Goal: Task Accomplishment & Management: Manage account settings

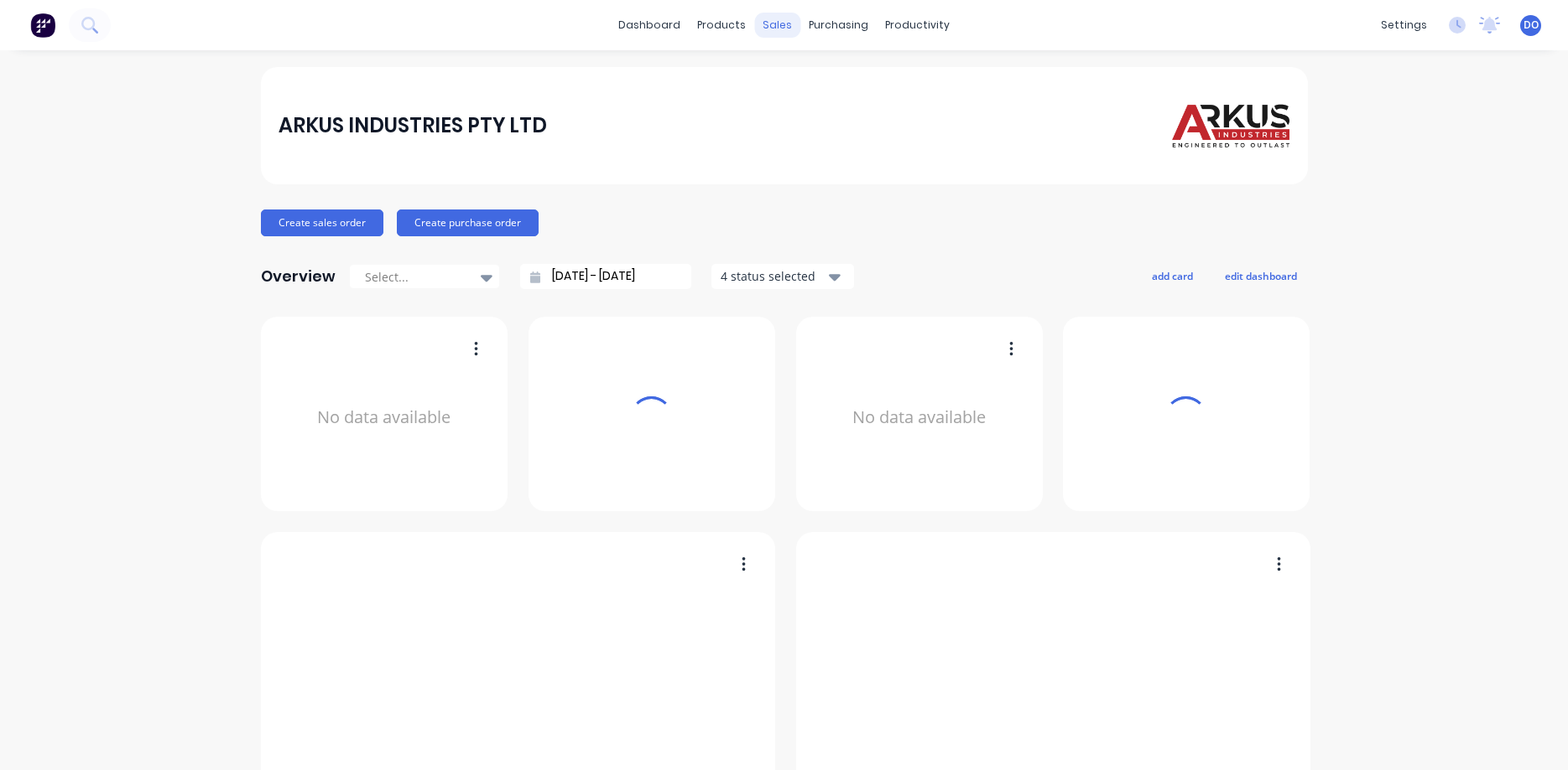
click at [781, 30] on div "sales" at bounding box center [776, 25] width 46 height 25
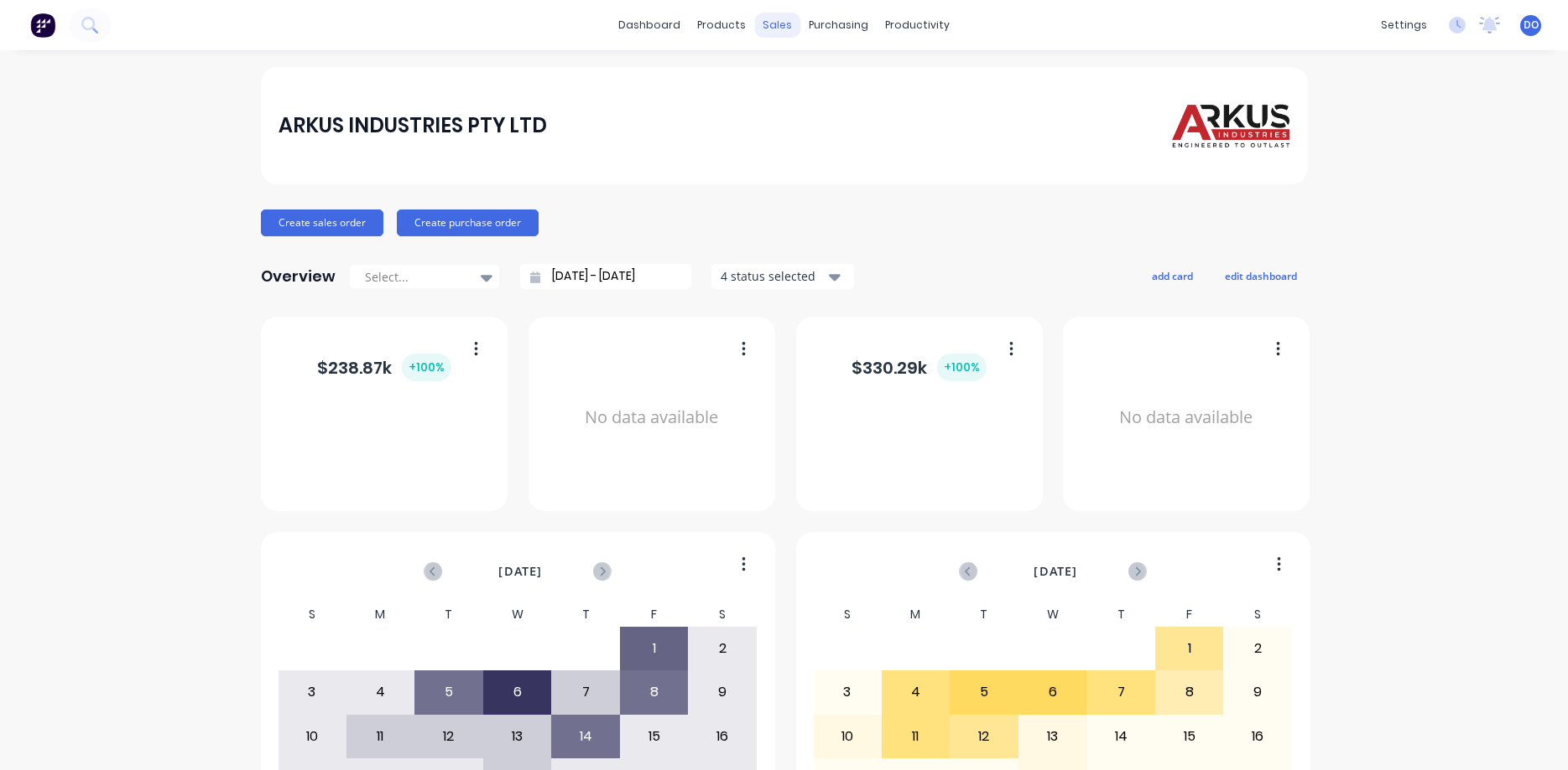
click at [782, 25] on div "sales" at bounding box center [776, 25] width 46 height 25
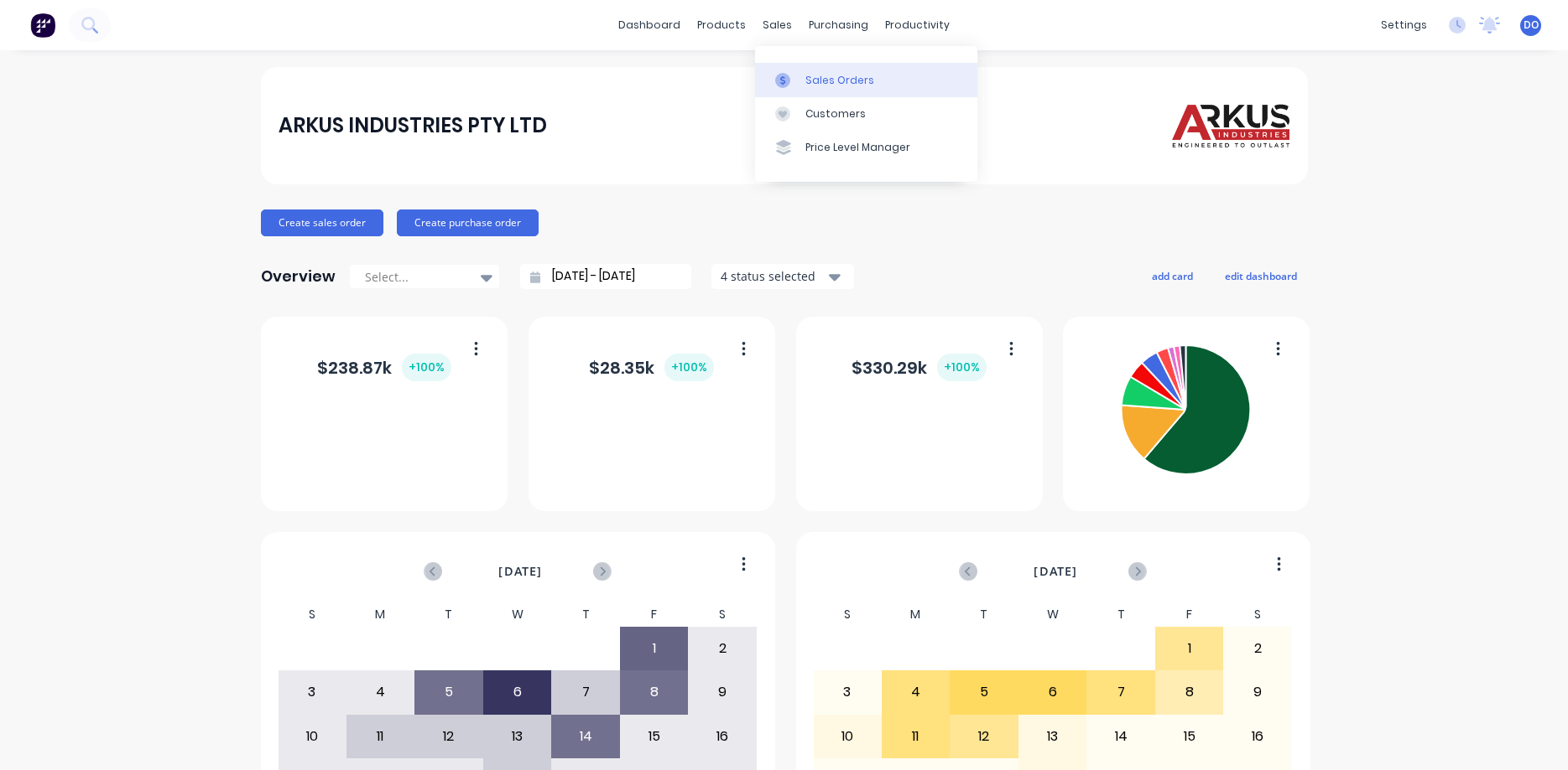
click at [819, 80] on div "Sales Orders" at bounding box center [840, 80] width 68 height 15
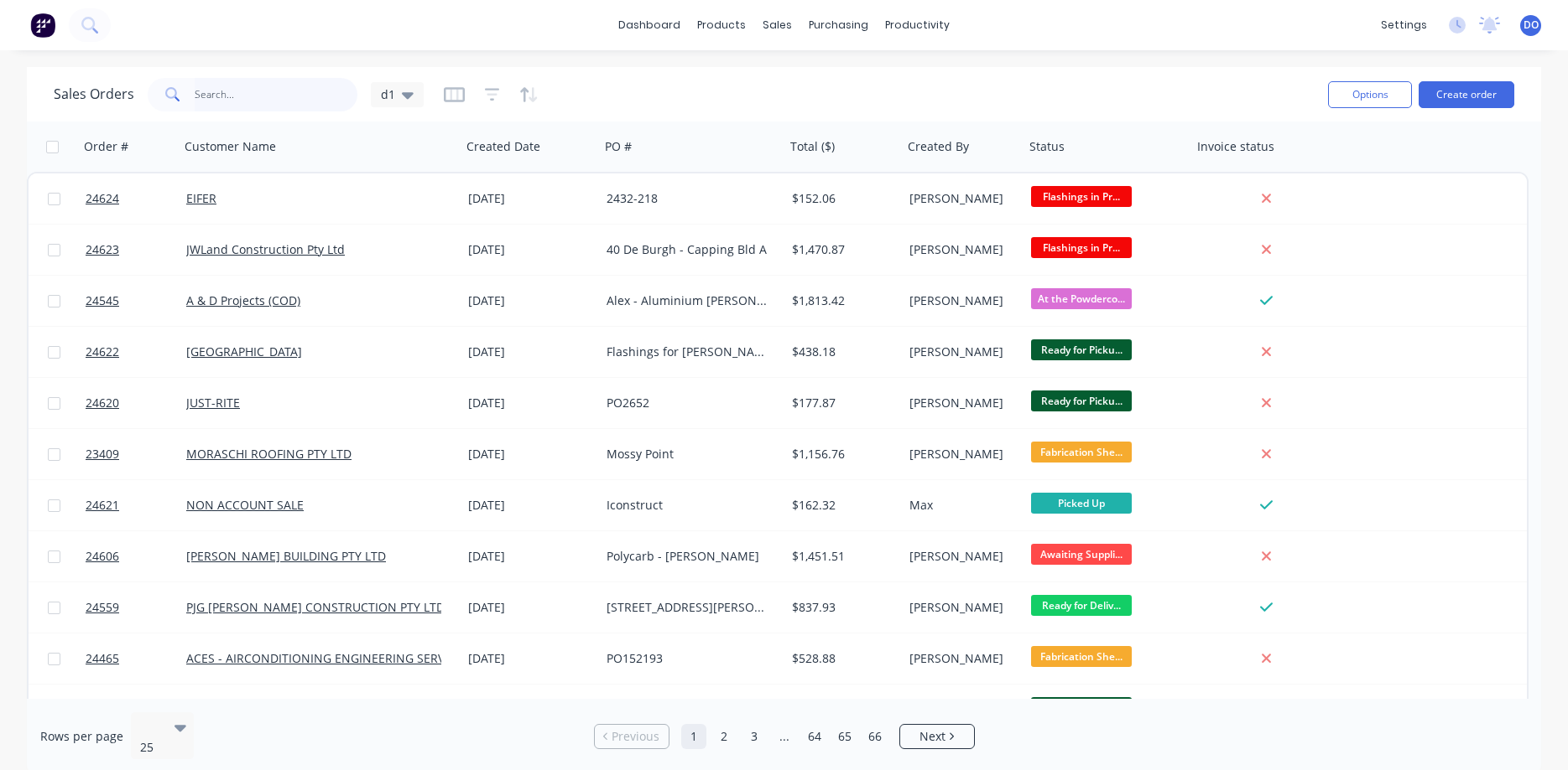
click at [247, 91] on input "text" at bounding box center [276, 95] width 164 height 33
type input "23602"
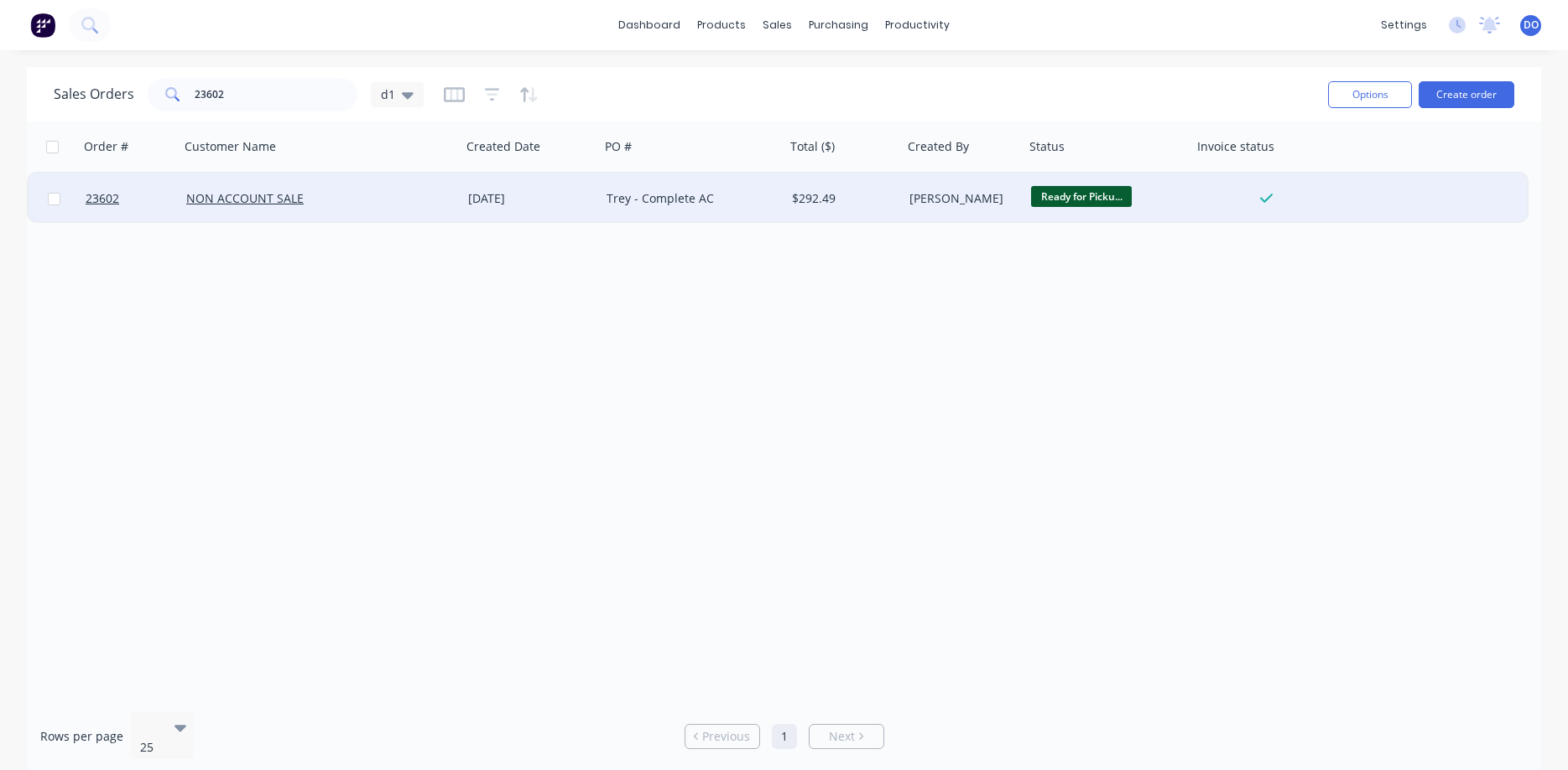
click at [495, 195] on div "28 May 2025" at bounding box center [530, 198] width 125 height 17
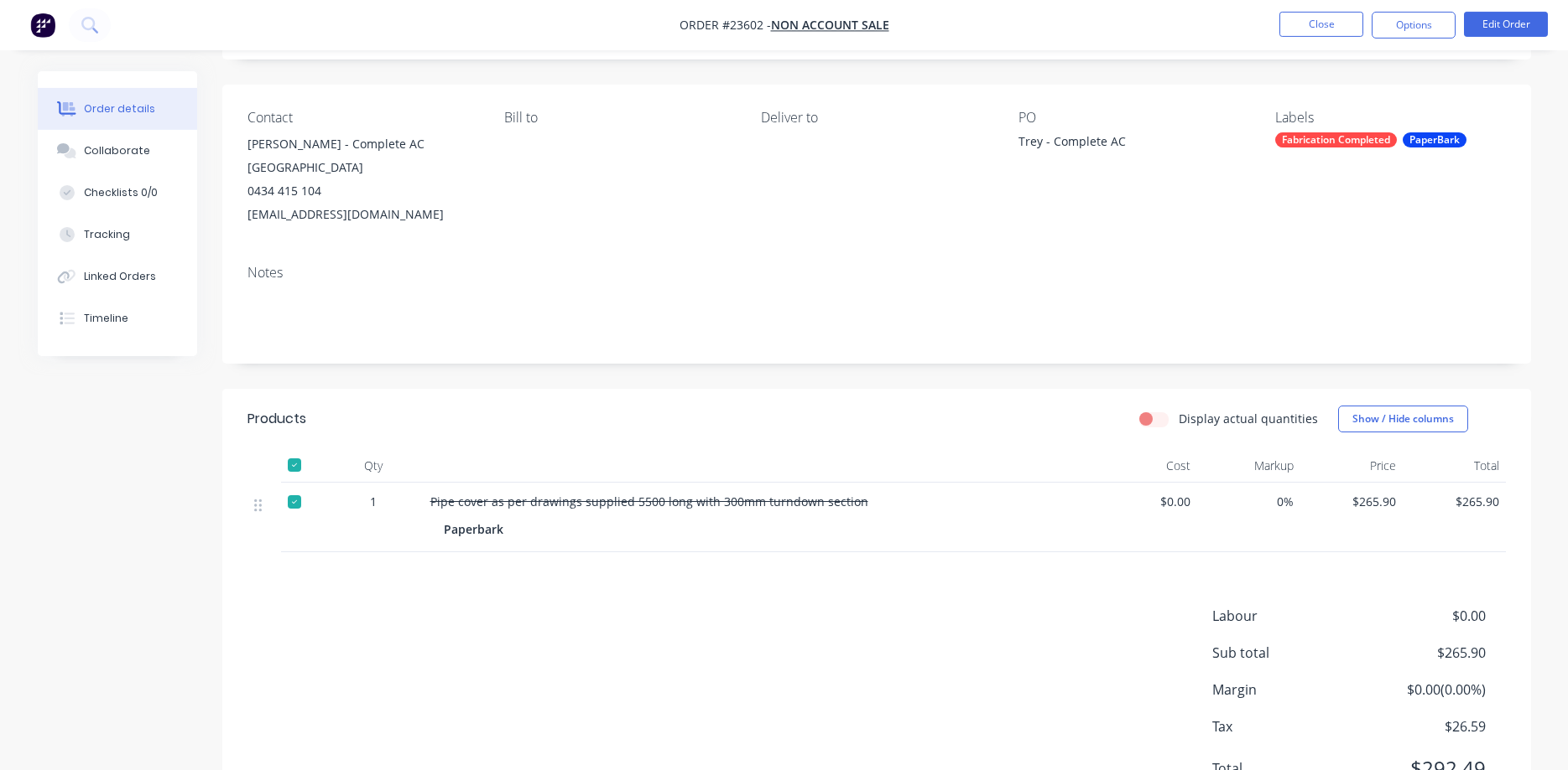
scroll to position [72, 0]
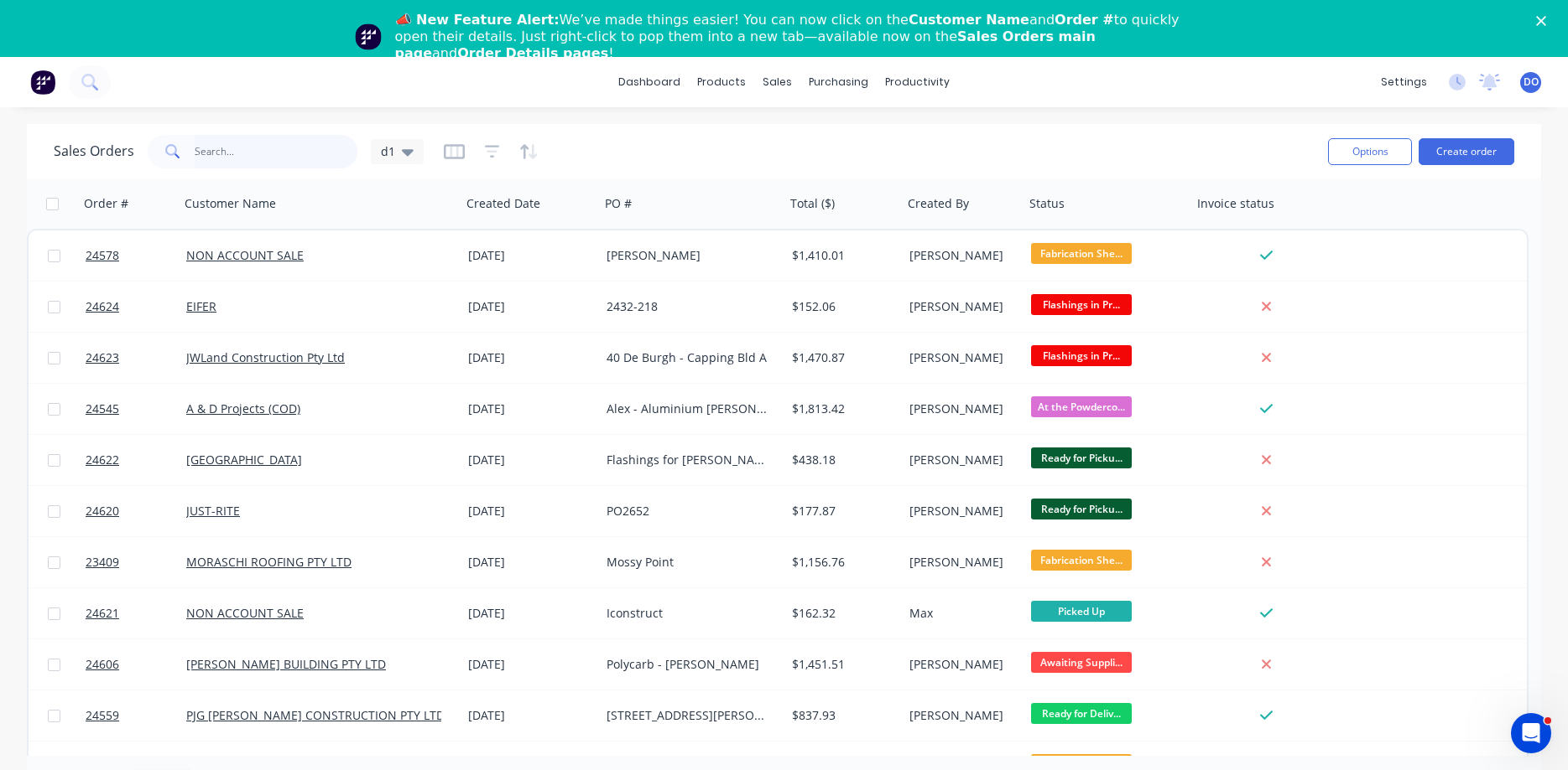
click at [259, 146] on input "text" at bounding box center [276, 151] width 164 height 33
click at [276, 147] on input "text" at bounding box center [276, 151] width 164 height 33
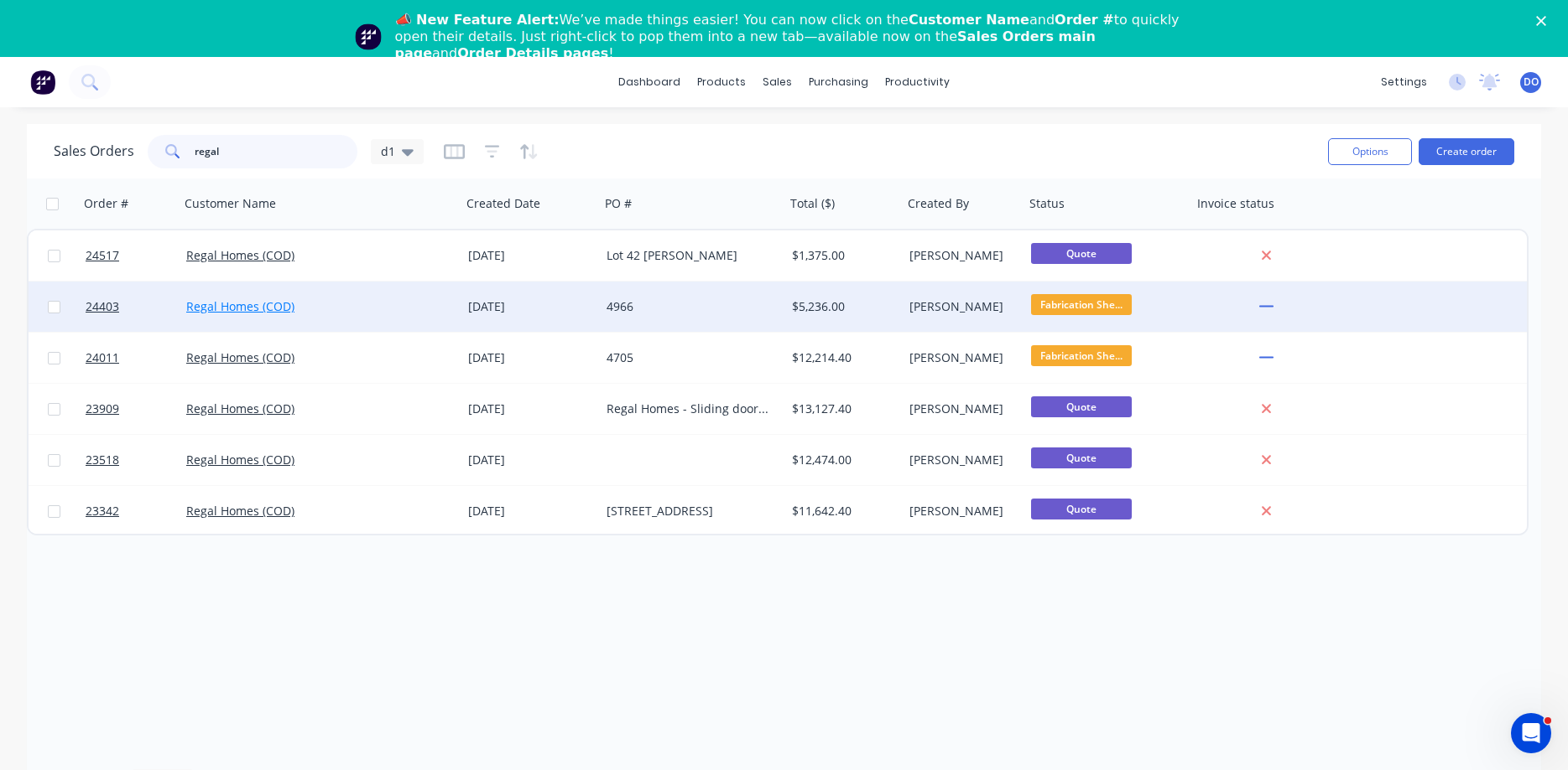
type input "regal"
click at [253, 310] on link "Regal Homes (COD)" at bounding box center [240, 306] width 108 height 16
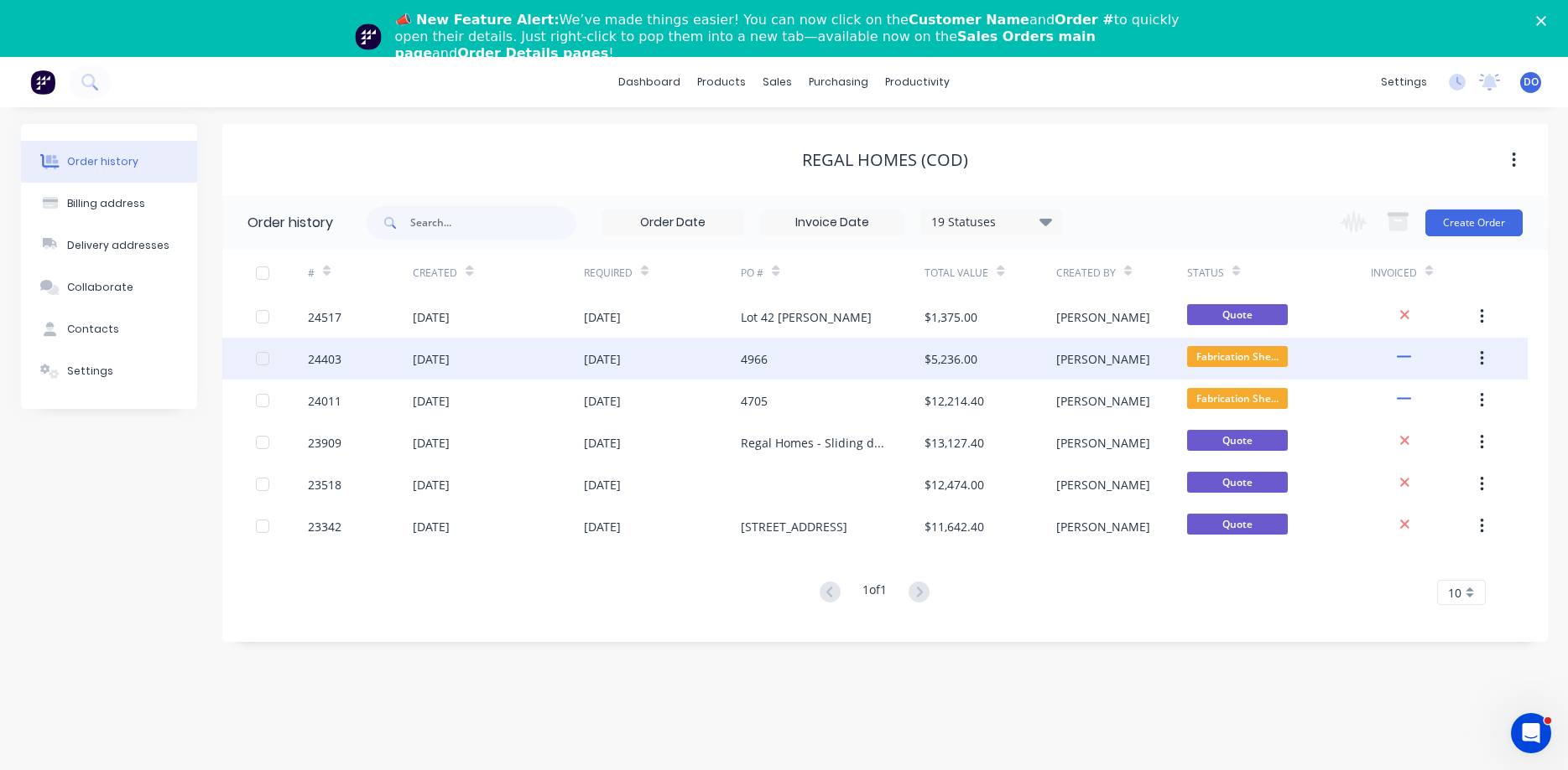
click at [747, 362] on div "4966" at bounding box center [754, 359] width 26 height 18
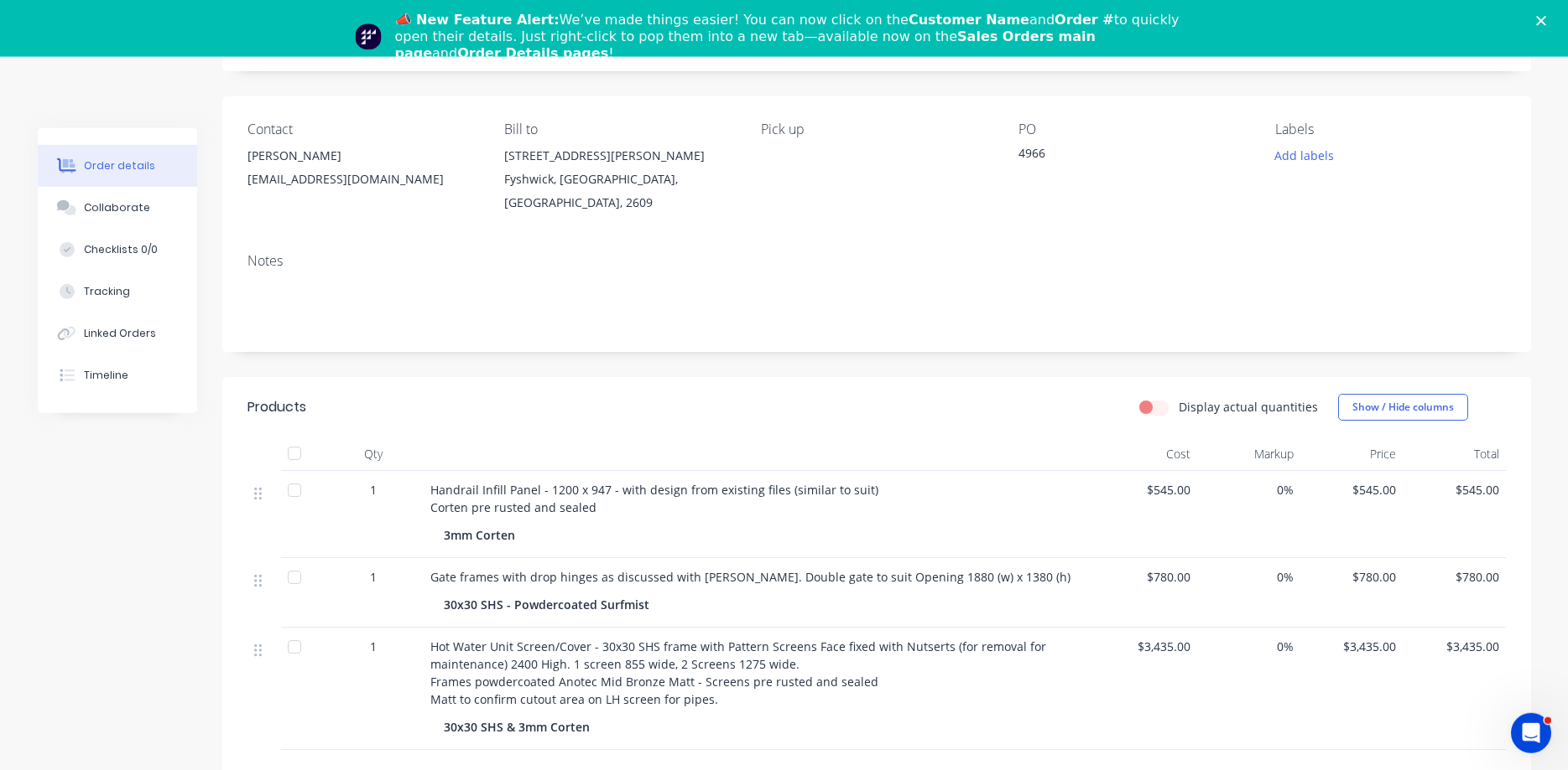
scroll to position [171, 0]
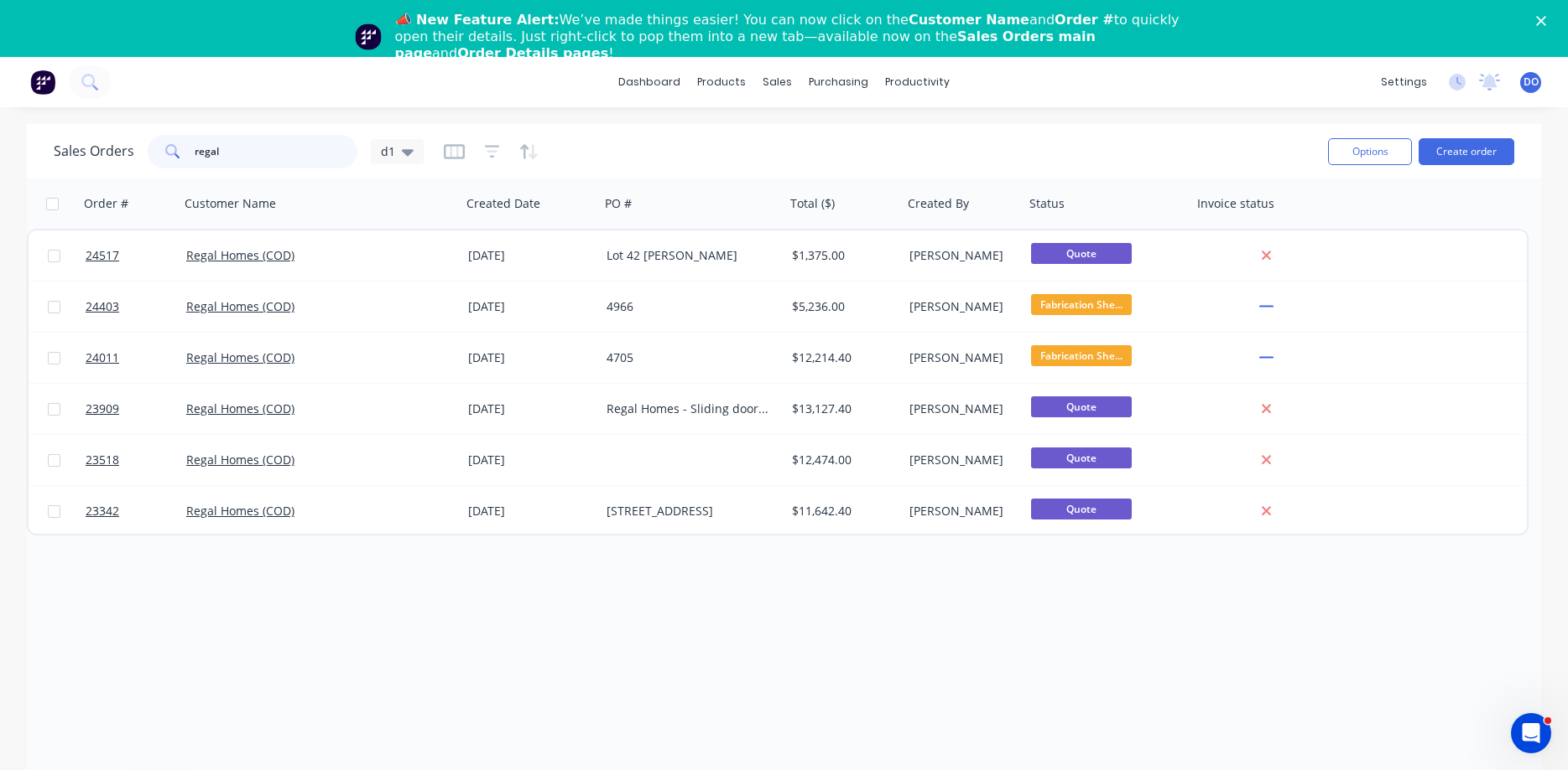
drag, startPoint x: 296, startPoint y: 151, endPoint x: 125, endPoint y: 148, distance: 171.0
click at [194, 148] on input "regal" at bounding box center [276, 151] width 164 height 33
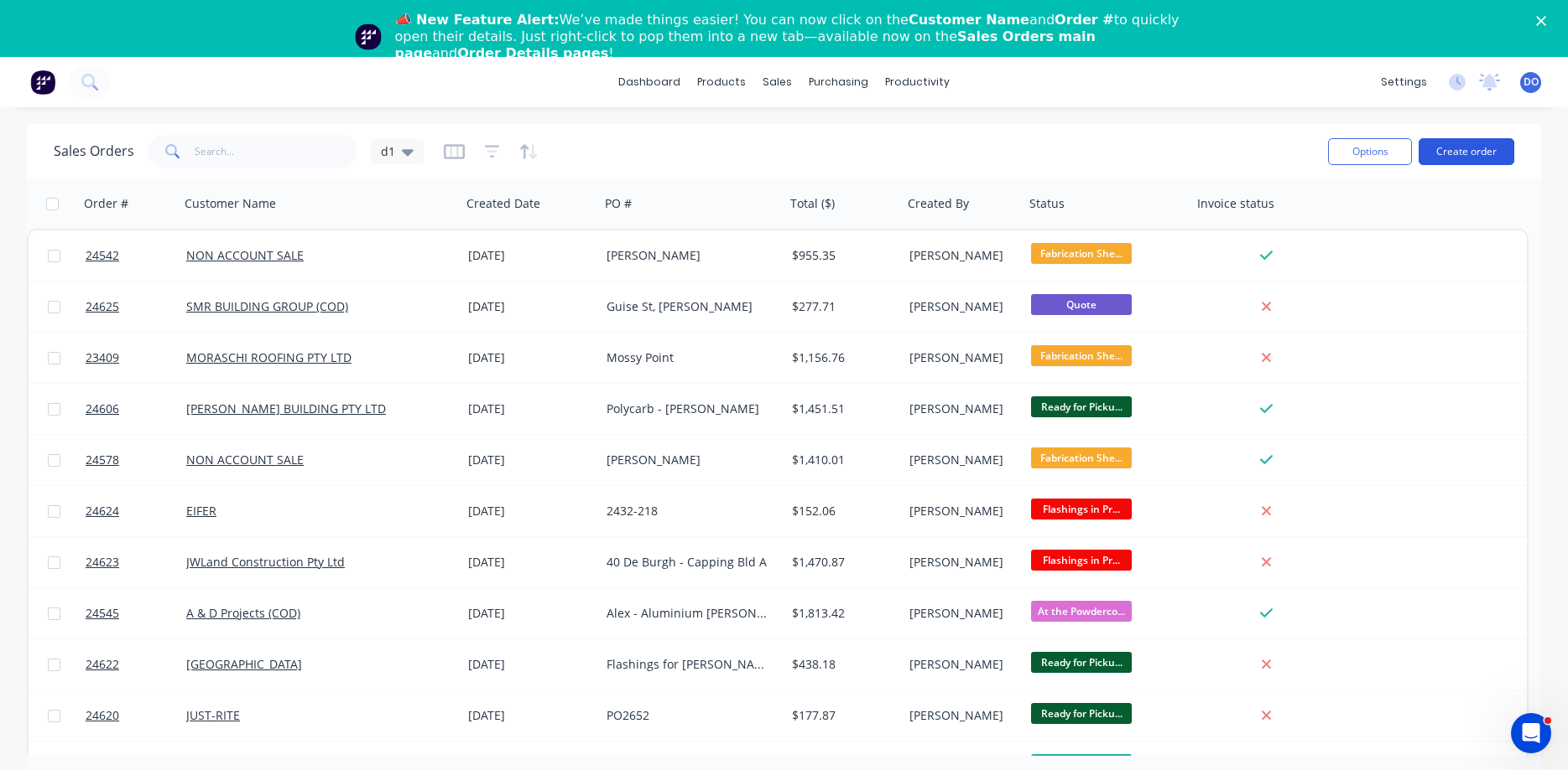
click at [1473, 154] on button "Create order" at bounding box center [1466, 151] width 96 height 26
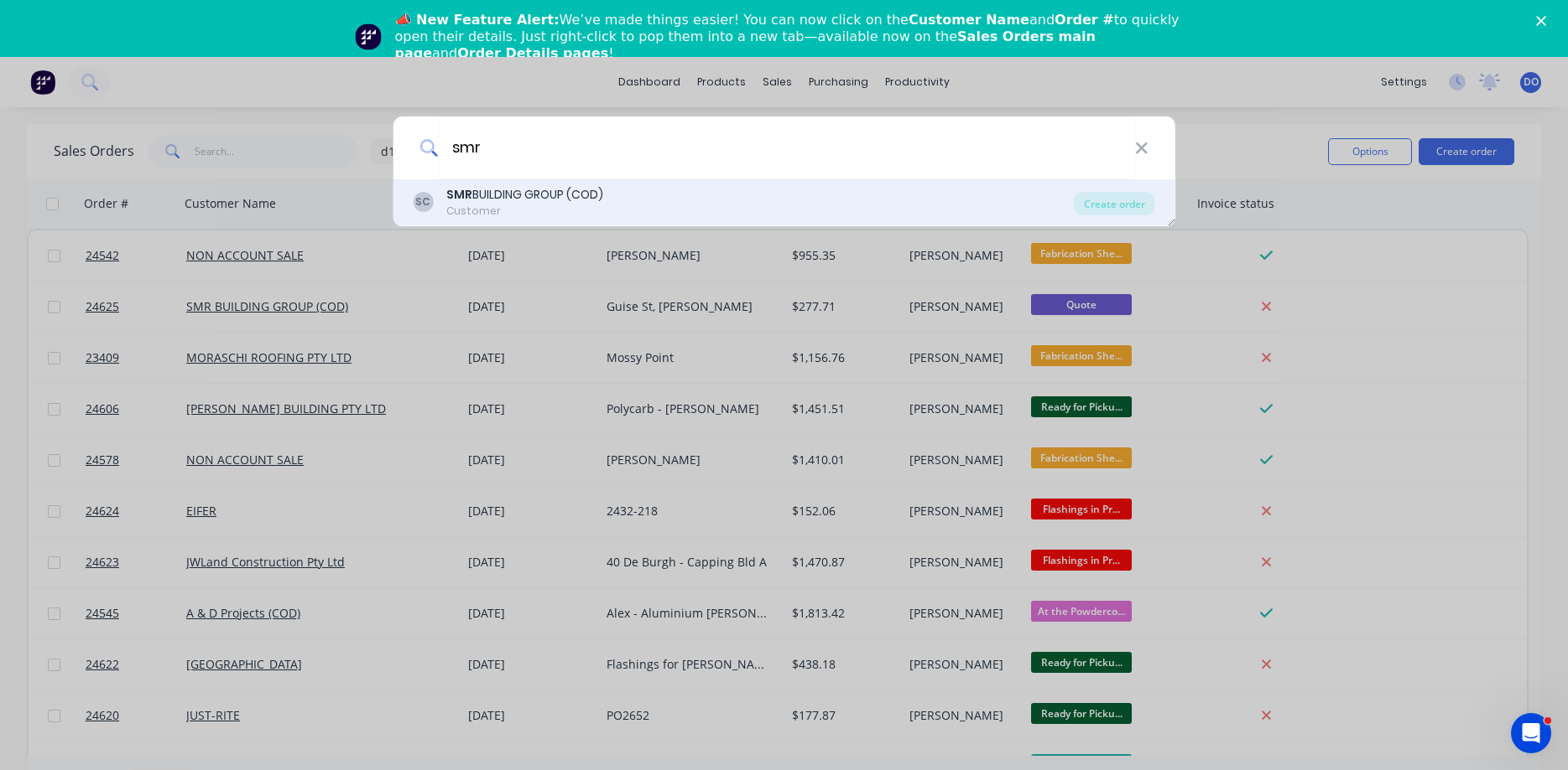
type input "smr"
click at [492, 211] on div "Customer" at bounding box center [524, 211] width 157 height 15
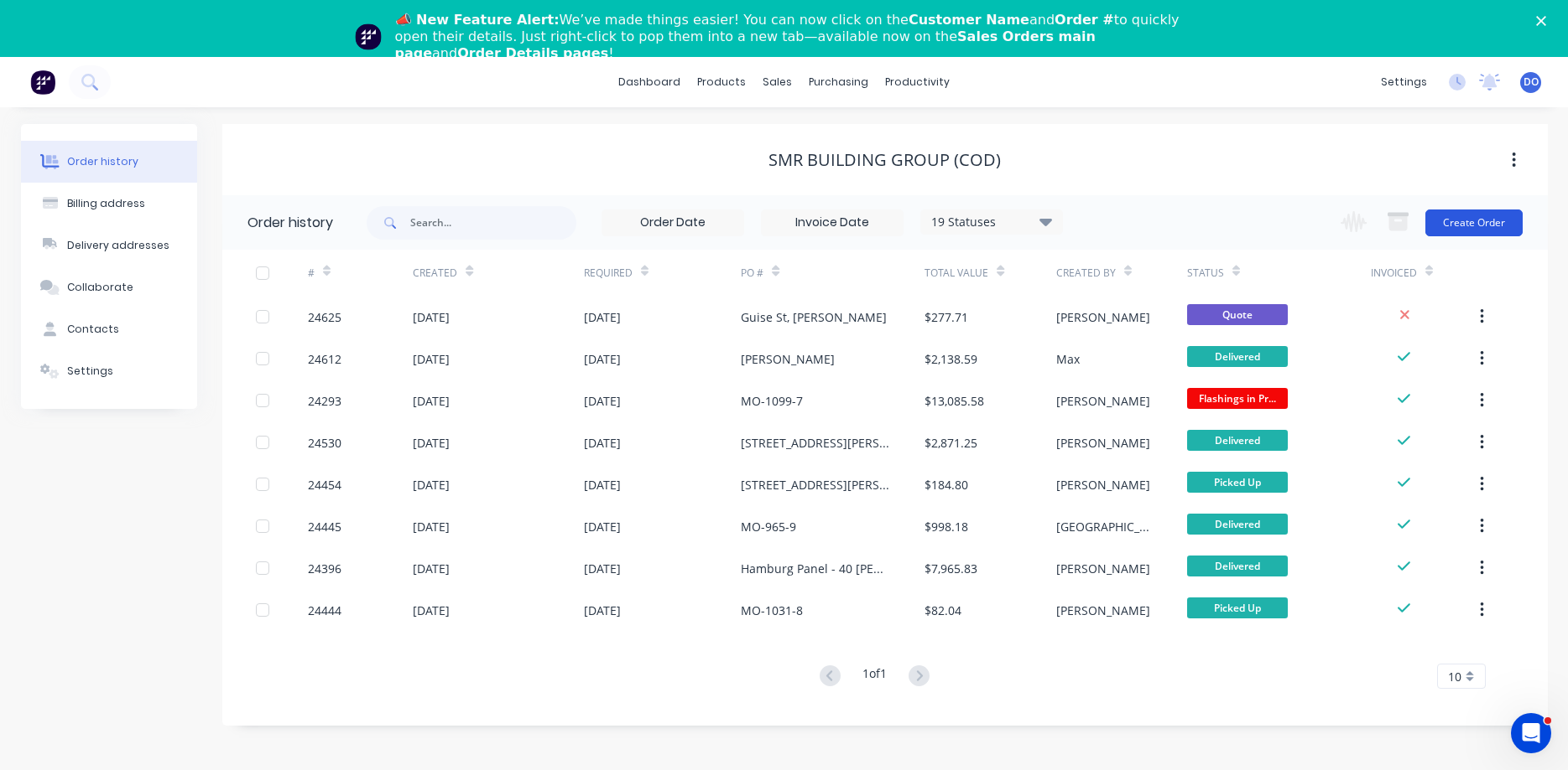
click at [1472, 225] on button "Create Order" at bounding box center [1473, 223] width 98 height 26
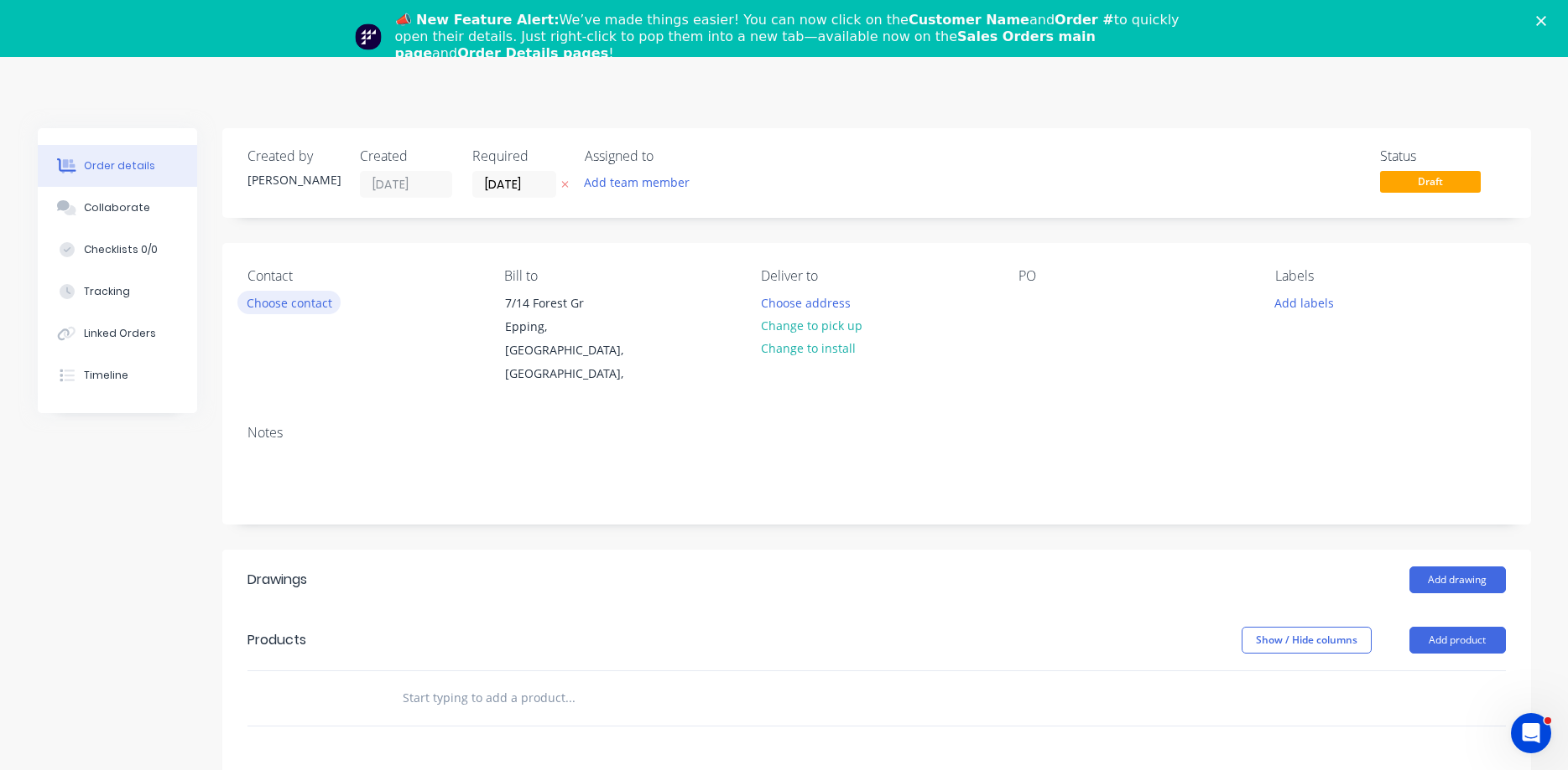
click at [289, 306] on button "Choose contact" at bounding box center [289, 302] width 103 height 22
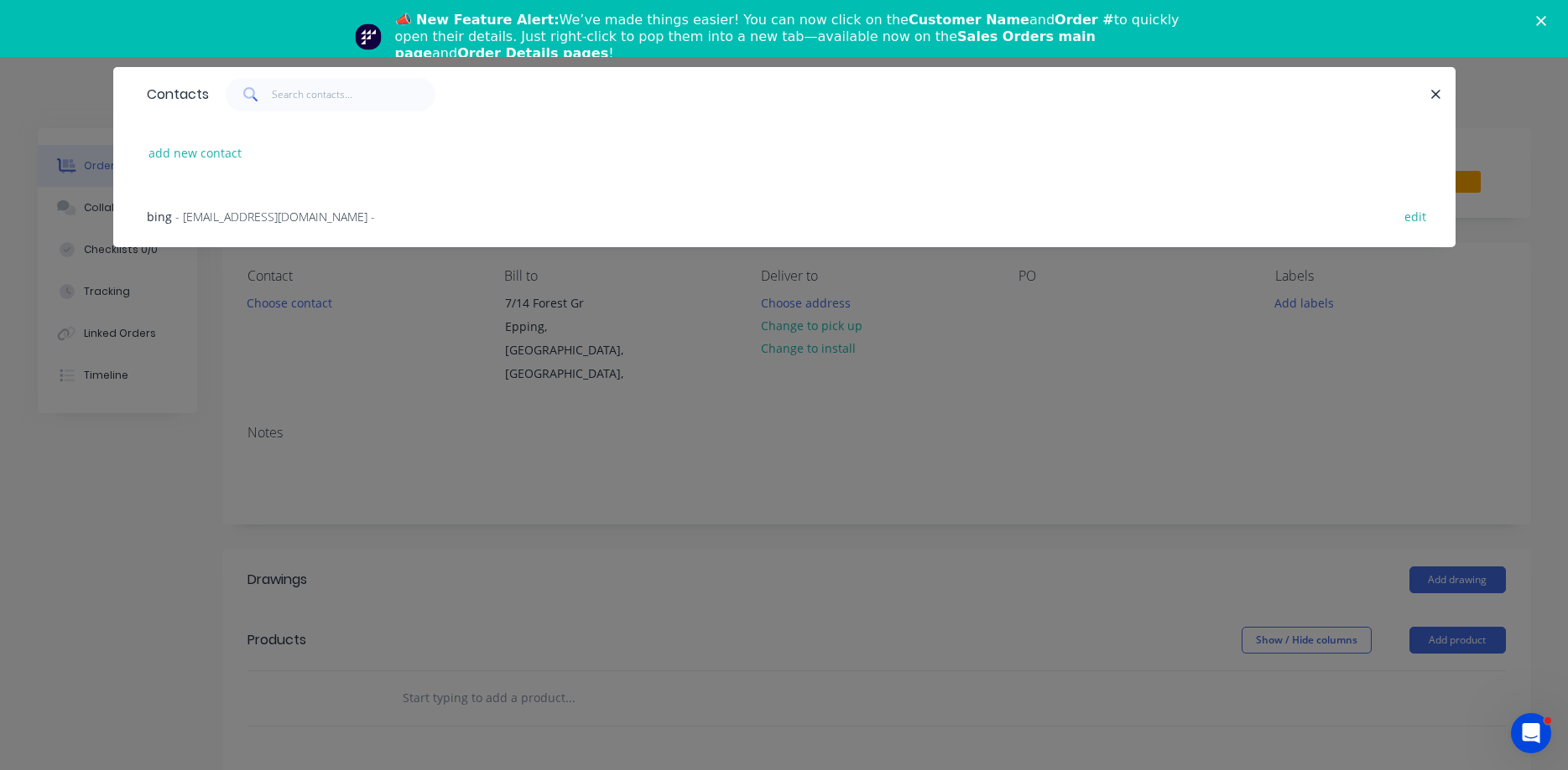
click at [227, 215] on span "- bing@smrservices.com.au -" at bounding box center [275, 217] width 199 height 16
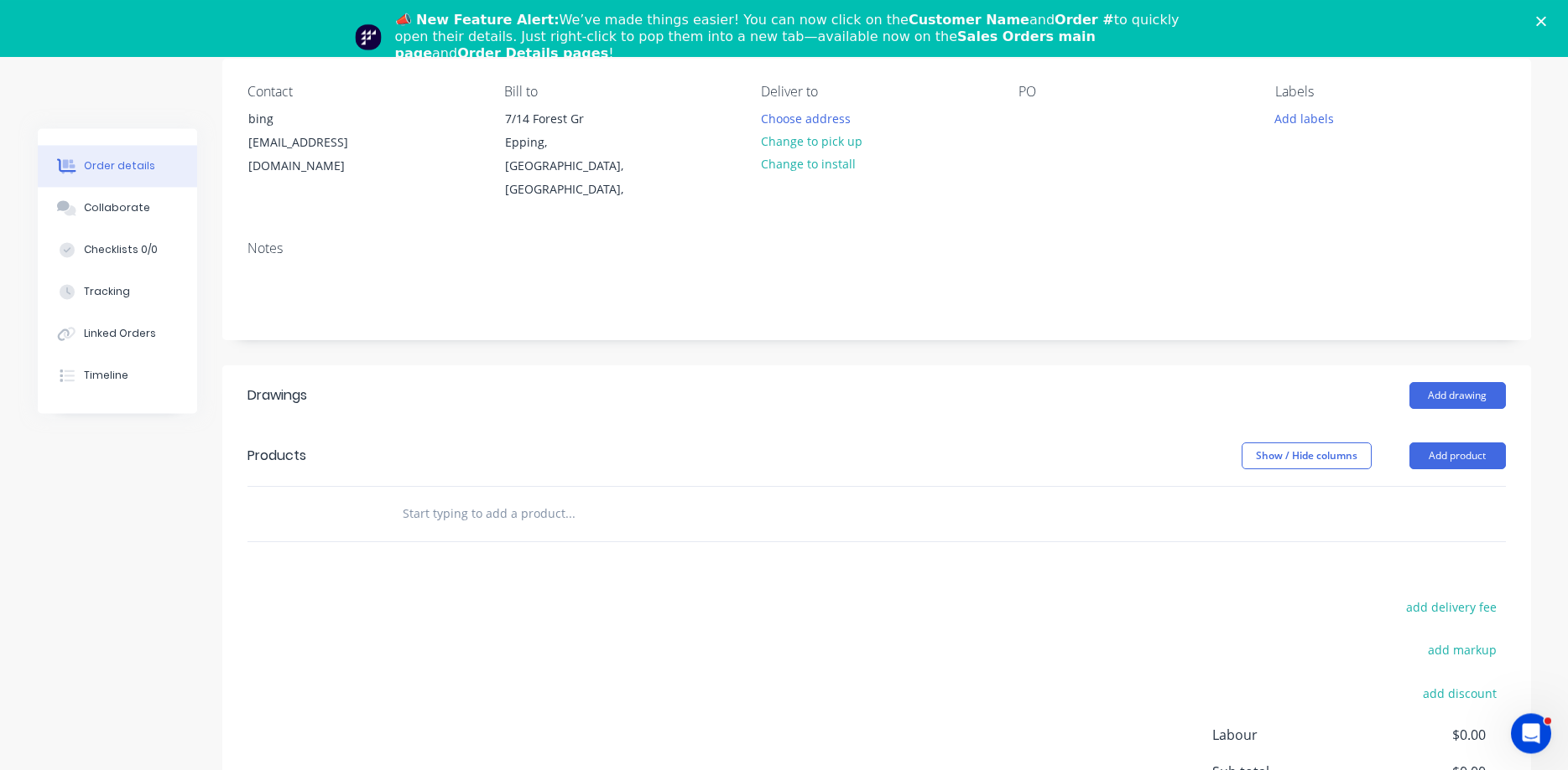
scroll to position [257, 0]
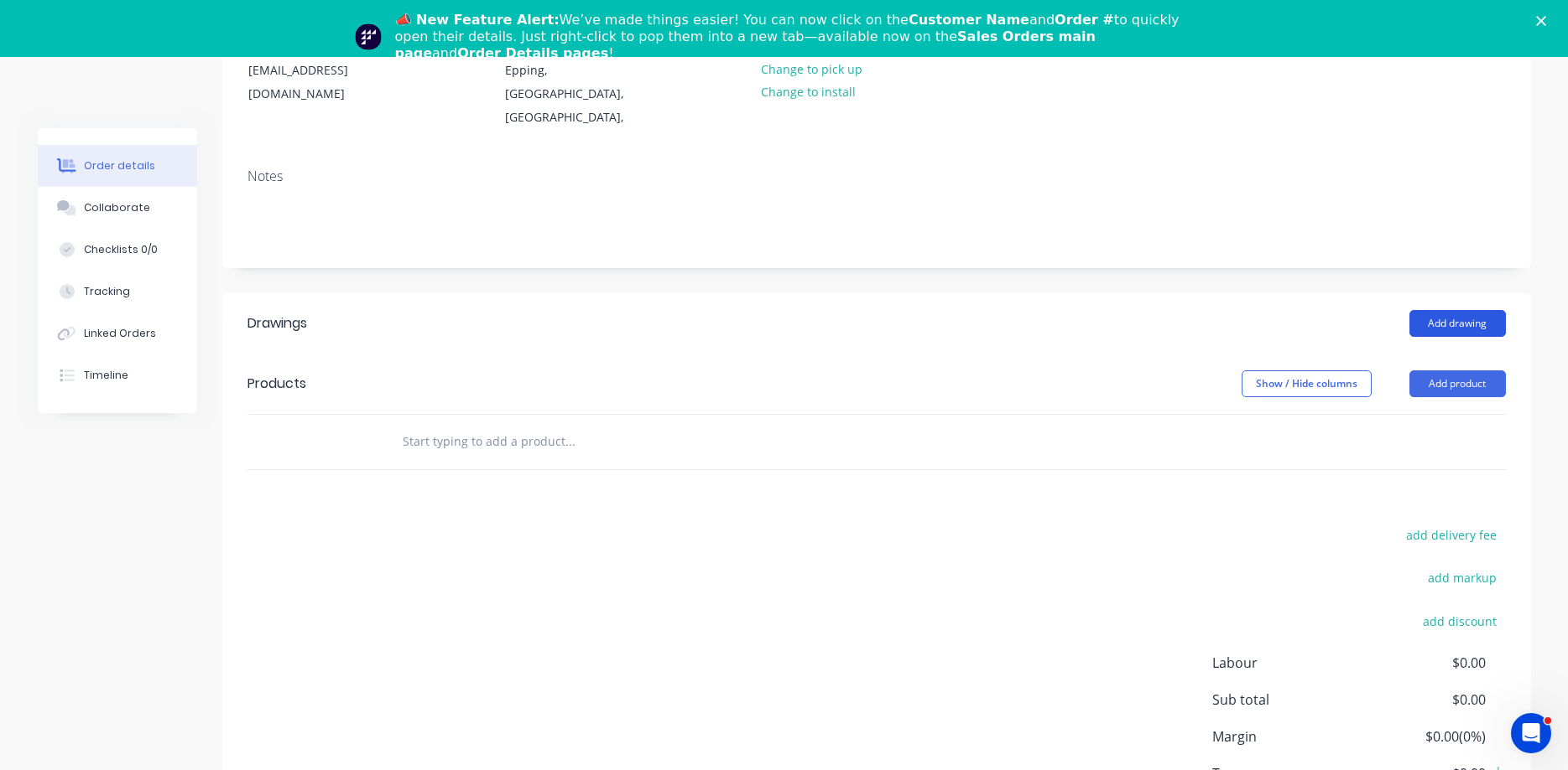
click at [1449, 310] on button "Add drawing" at bounding box center [1457, 323] width 97 height 26
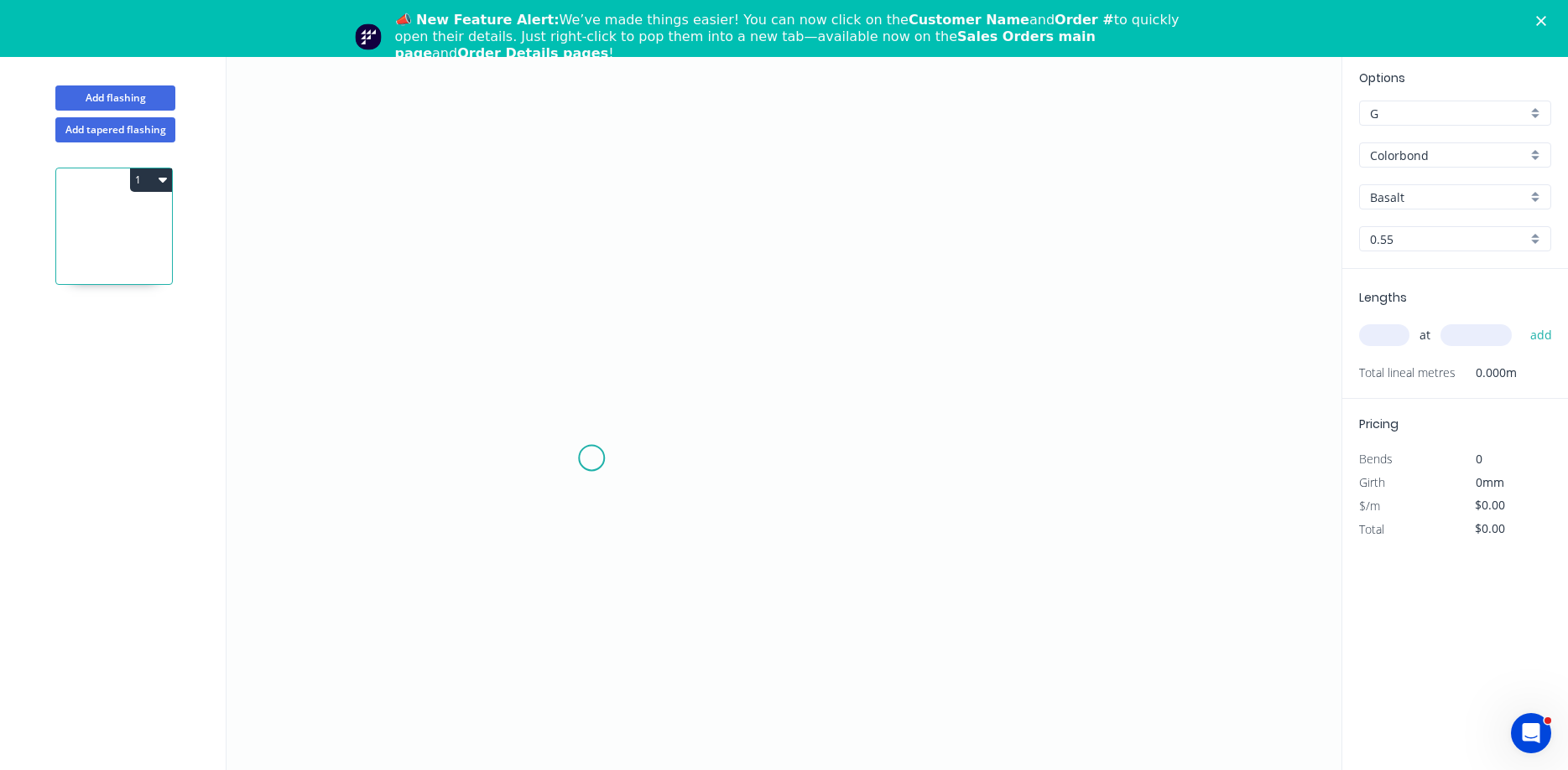
click at [592, 460] on icon "0" at bounding box center [784, 411] width 1115 height 718
click at [664, 406] on icon at bounding box center [628, 432] width 73 height 54
click at [672, 185] on icon "0 ?" at bounding box center [784, 411] width 1115 height 718
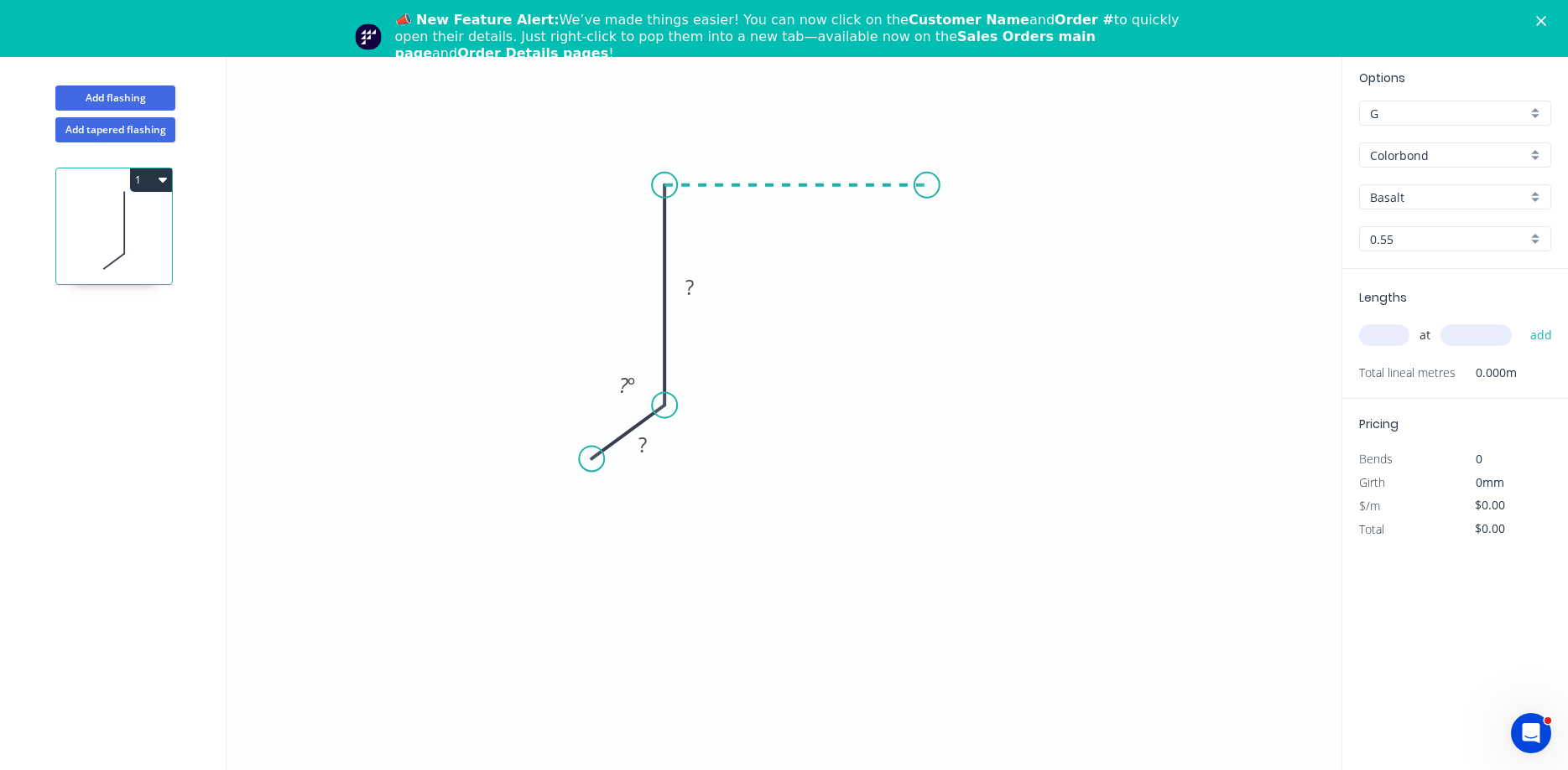
click at [927, 187] on icon "0 ? ? ? º" at bounding box center [784, 411] width 1115 height 718
click at [787, 144] on rect at bounding box center [796, 153] width 33 height 23
type input "$7.12"
click at [637, 392] on rect at bounding box center [627, 386] width 33 height 23
click at [887, 377] on icon "0 40 50 80 45 º" at bounding box center [784, 411] width 1115 height 718
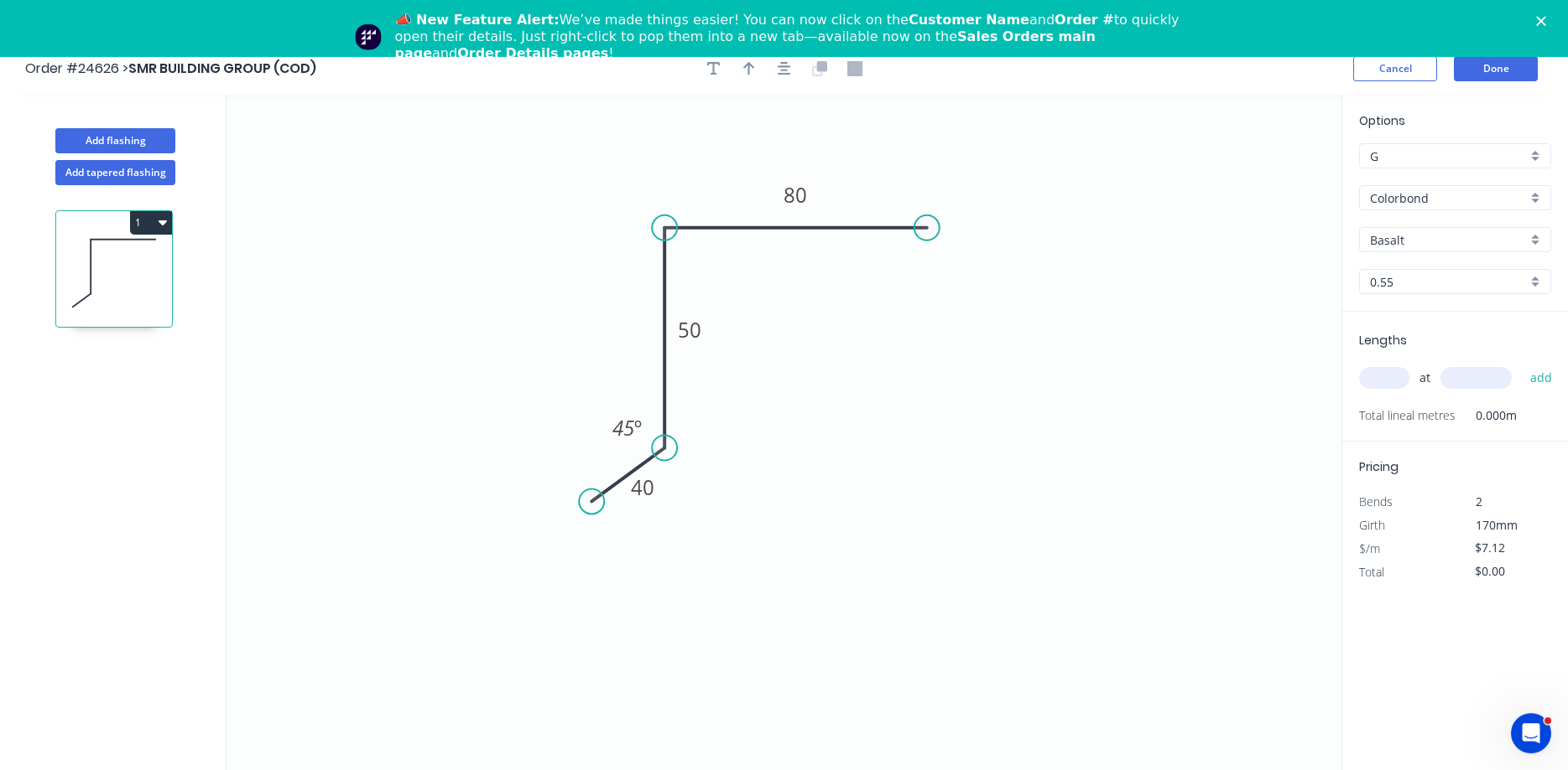
scroll to position [0, 0]
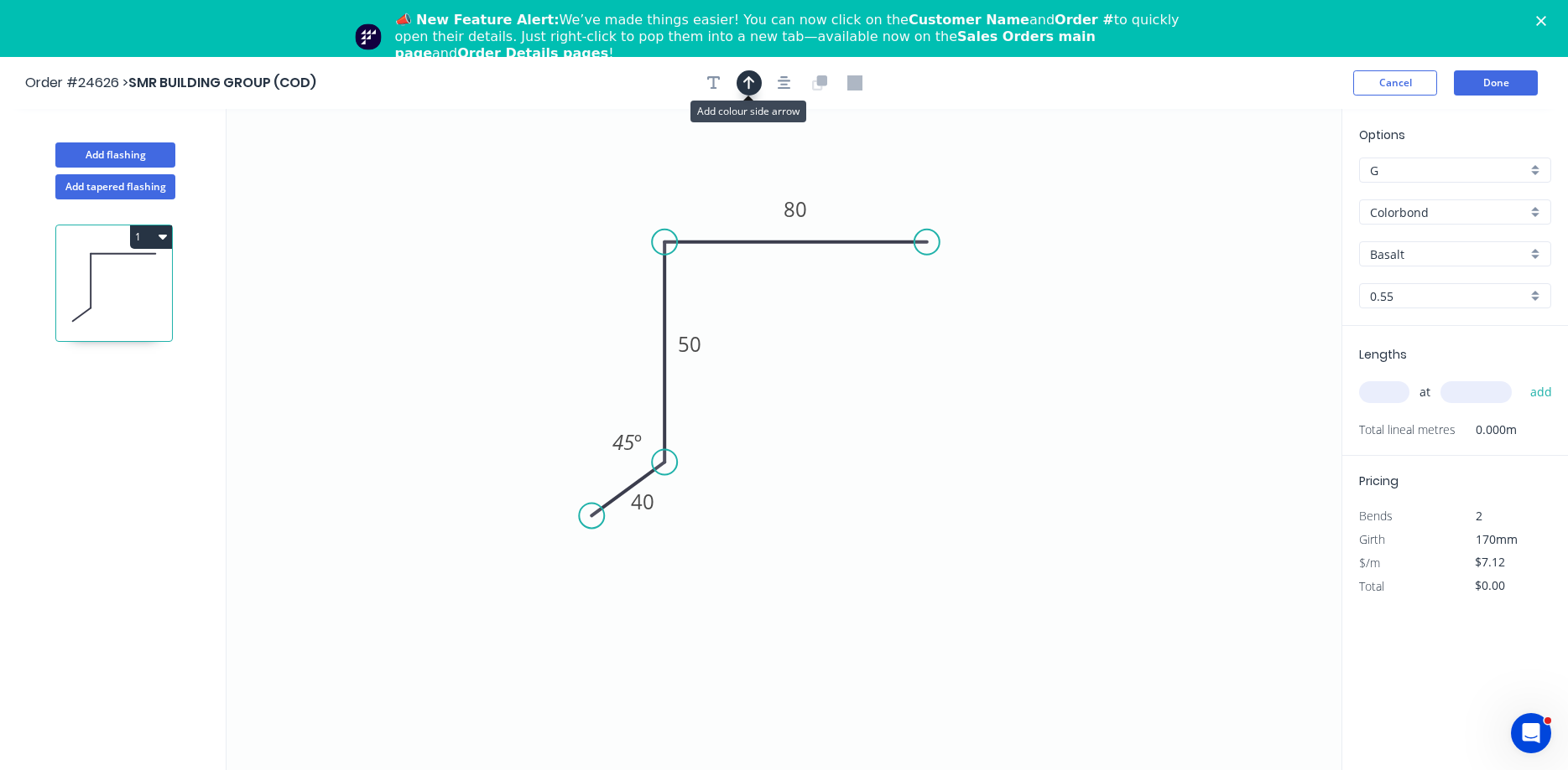
click at [755, 83] on button "button" at bounding box center [749, 83] width 25 height 25
click at [1259, 192] on icon at bounding box center [1256, 173] width 15 height 54
click at [1259, 192] on icon at bounding box center [1271, 180] width 49 height 49
click at [1259, 192] on icon at bounding box center [1275, 192] width 54 height 15
drag, startPoint x: 1259, startPoint y: 192, endPoint x: 800, endPoint y: 301, distance: 471.8
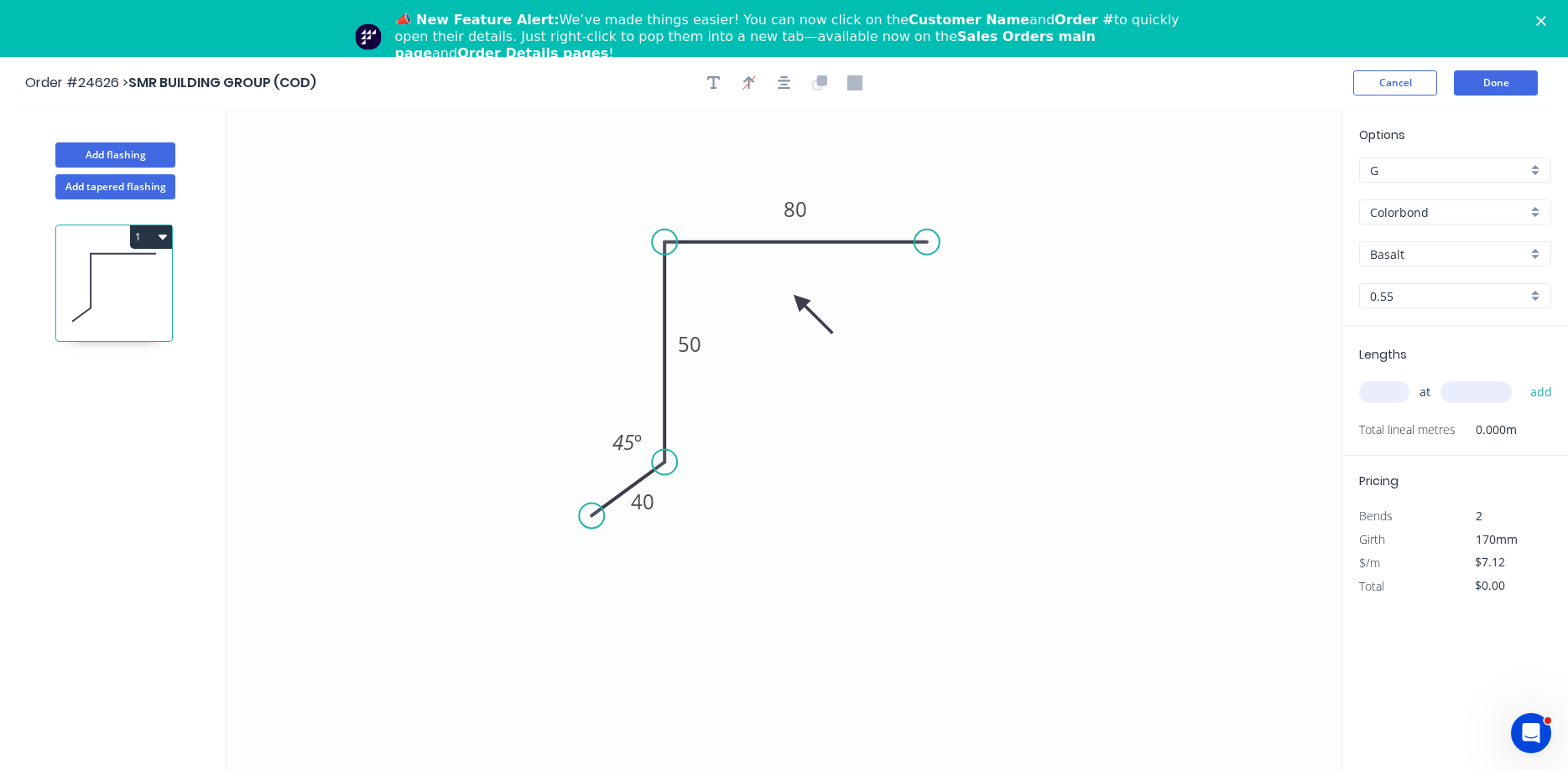
click at [800, 301] on icon at bounding box center [812, 314] width 49 height 49
click at [1415, 253] on input "Basalt" at bounding box center [1448, 255] width 157 height 18
click at [1422, 355] on div "Monument" at bounding box center [1454, 351] width 190 height 29
type input "Monument"
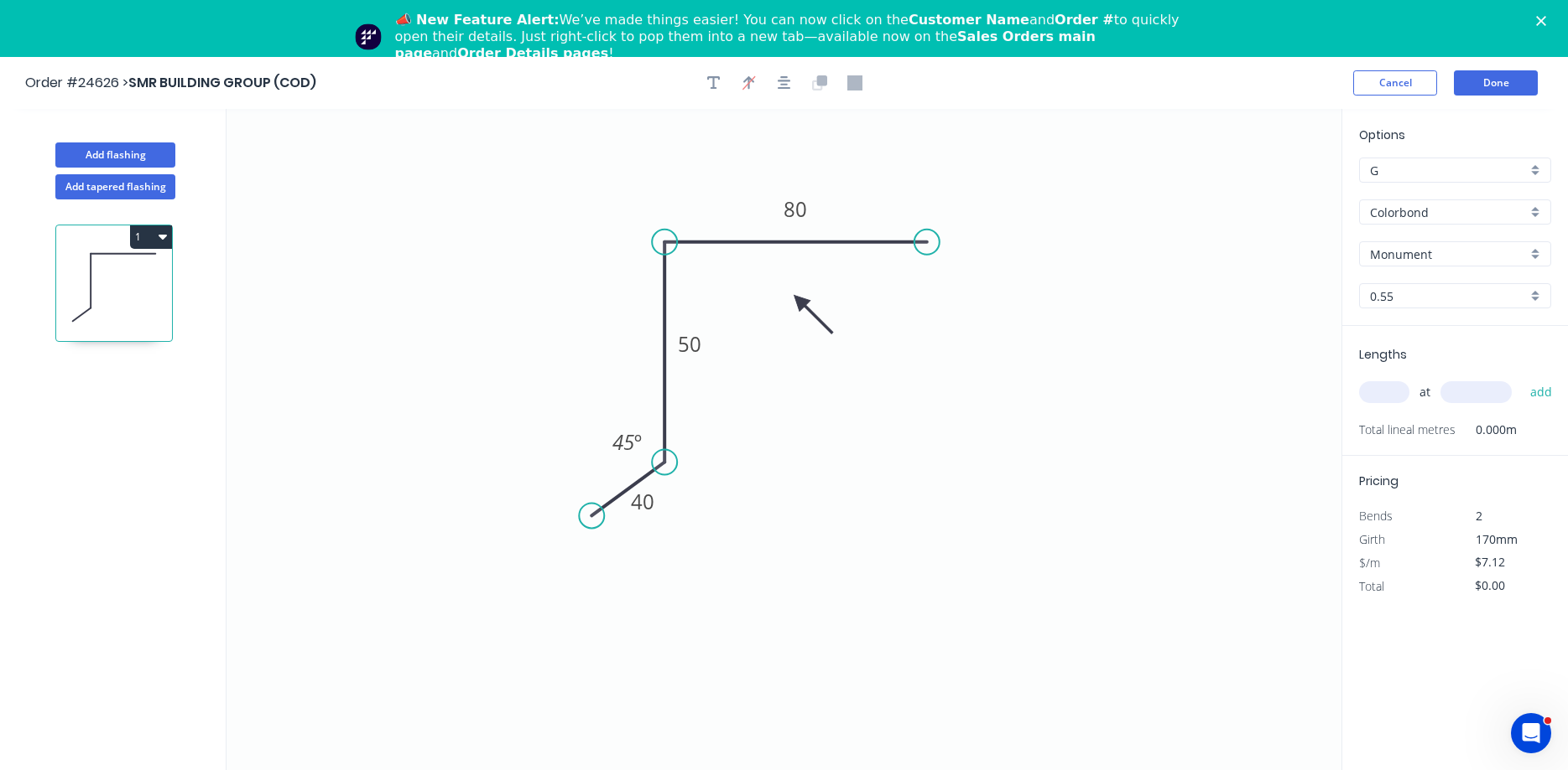
click at [1382, 391] on input "text" at bounding box center [1384, 392] width 51 height 21
type input "2"
type input "2300"
click at [1521, 378] on button "add" at bounding box center [1541, 391] width 39 height 28
click at [157, 238] on button "1" at bounding box center [150, 237] width 42 height 23
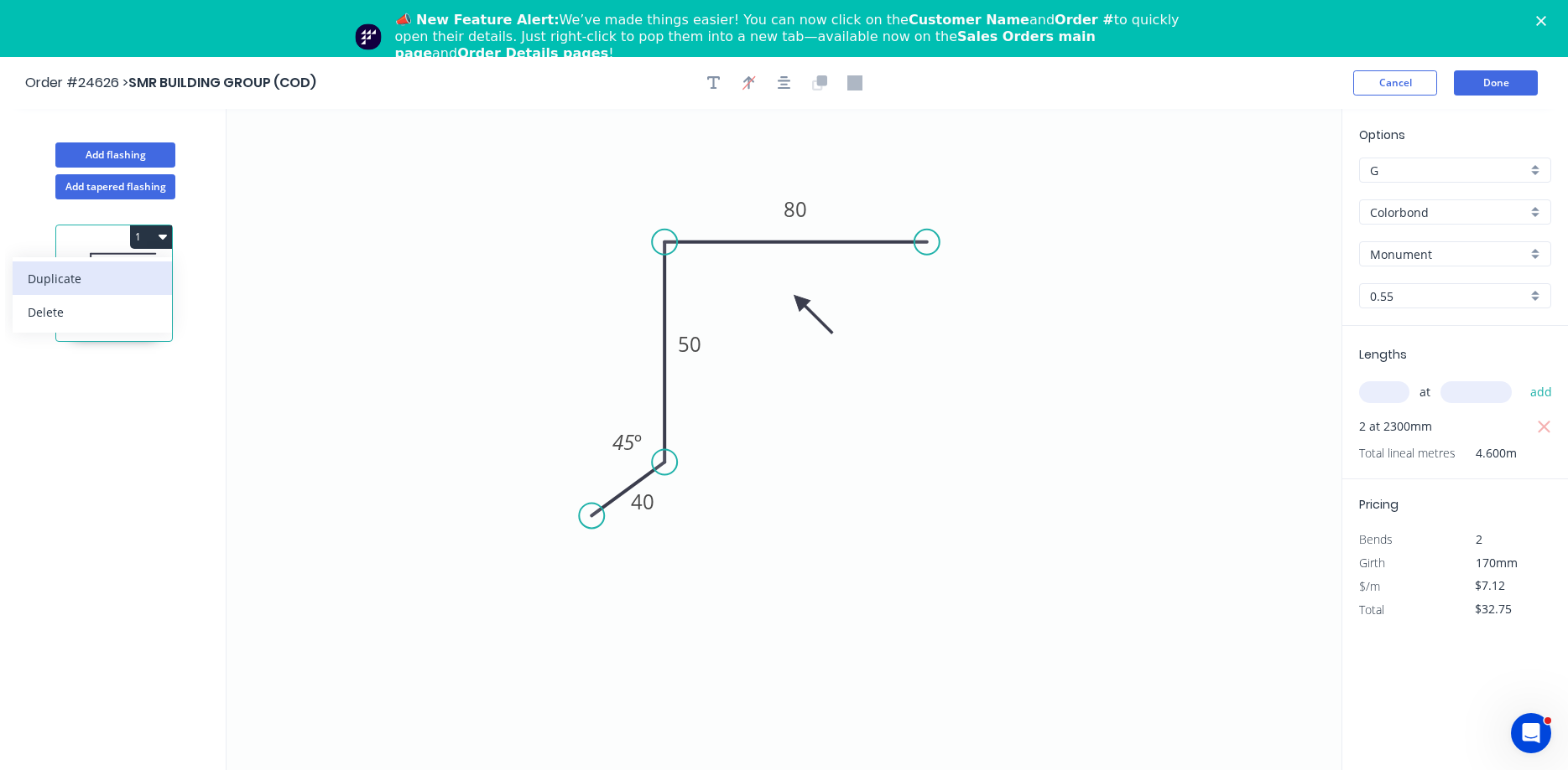
click at [106, 281] on div "Duplicate" at bounding box center [92, 278] width 129 height 24
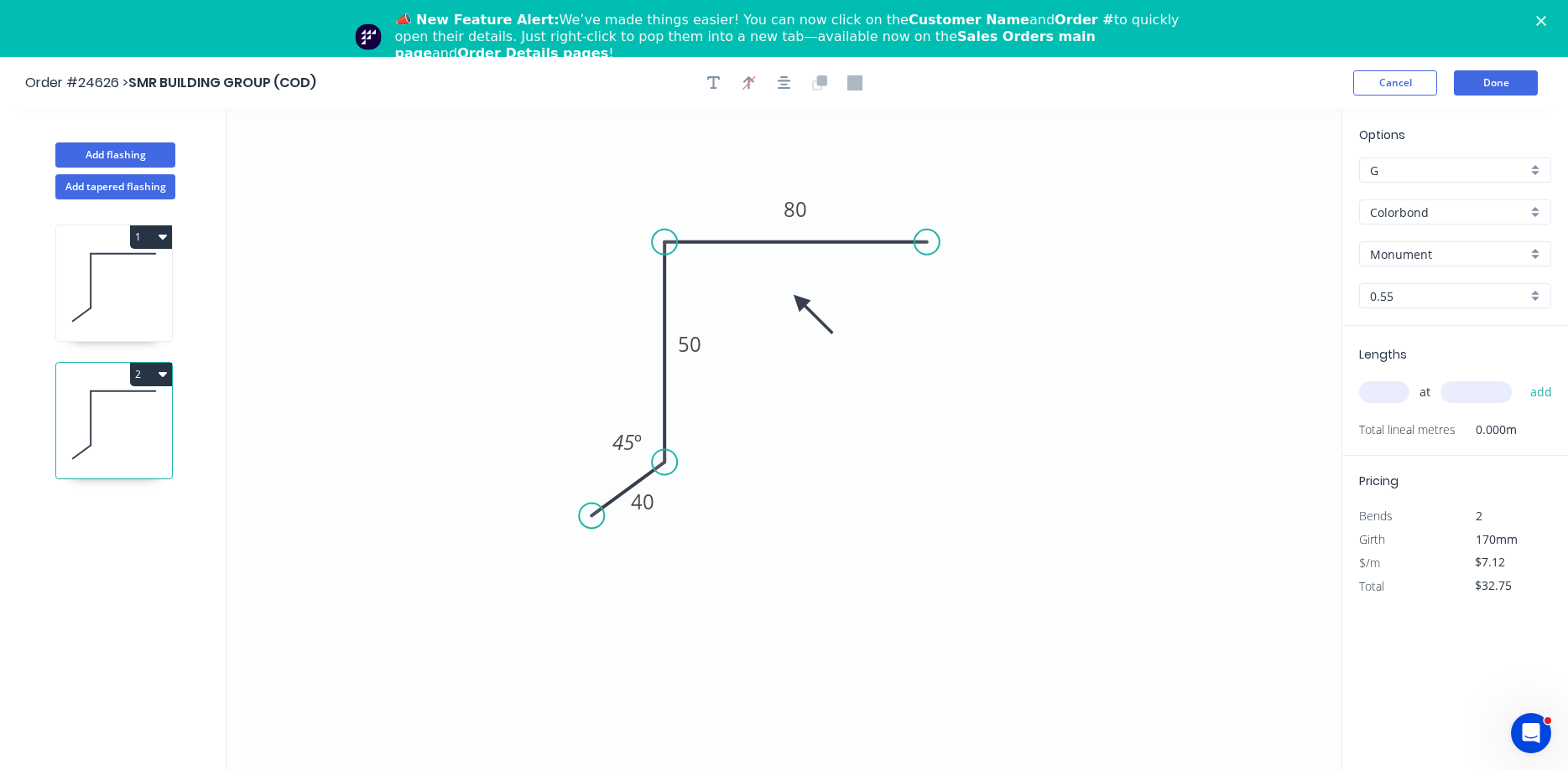
type input "$0.00"
click at [799, 205] on tspan "80" at bounding box center [795, 209] width 23 height 27
click at [1382, 390] on input "text" at bounding box center [1384, 392] width 51 height 21
type input "4"
type input "2300"
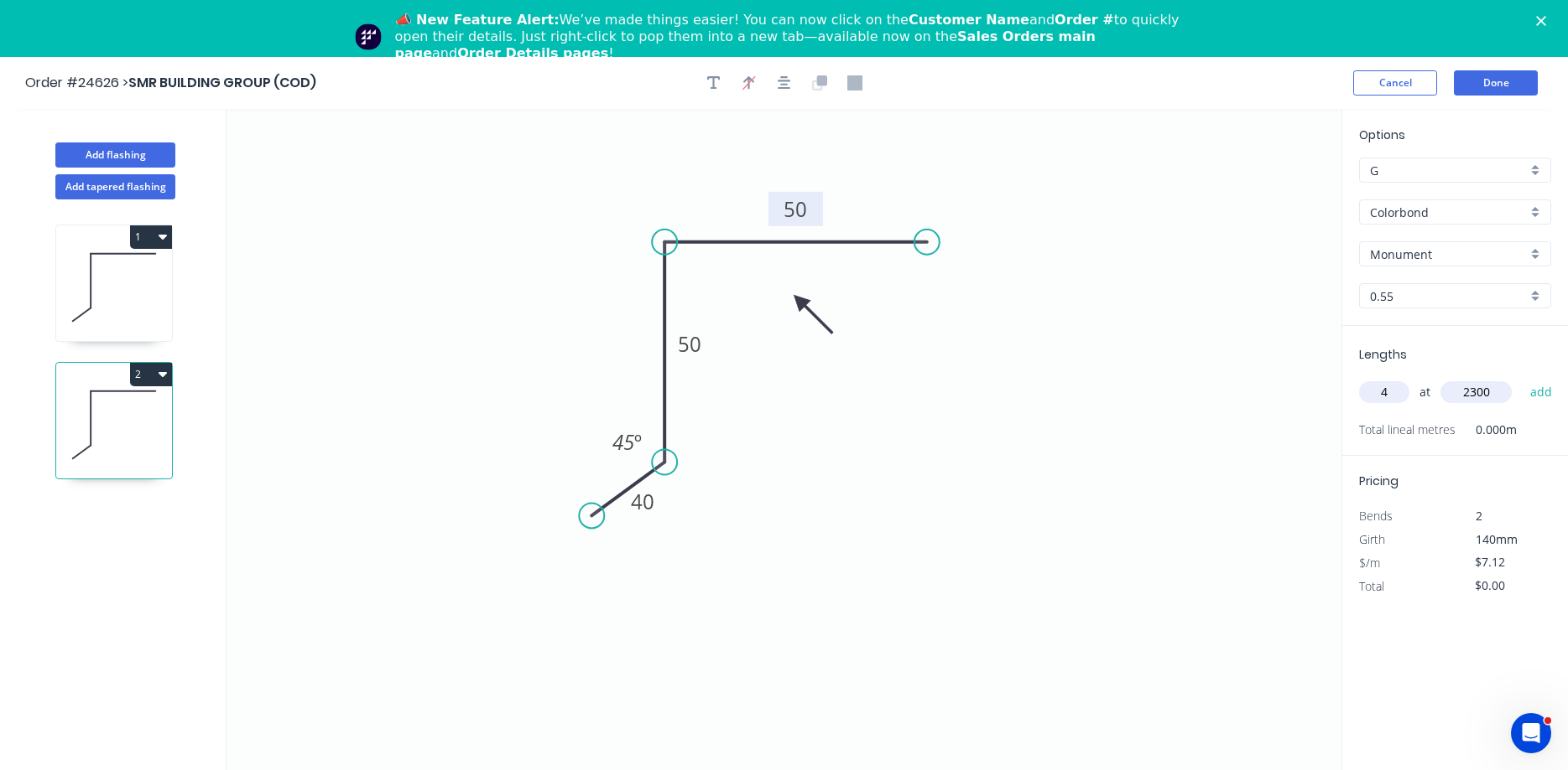
click at [1521, 378] on button "add" at bounding box center [1541, 391] width 39 height 28
type input "$65.50"
click at [145, 161] on button "Add flashing" at bounding box center [115, 155] width 120 height 25
type input "$0.00"
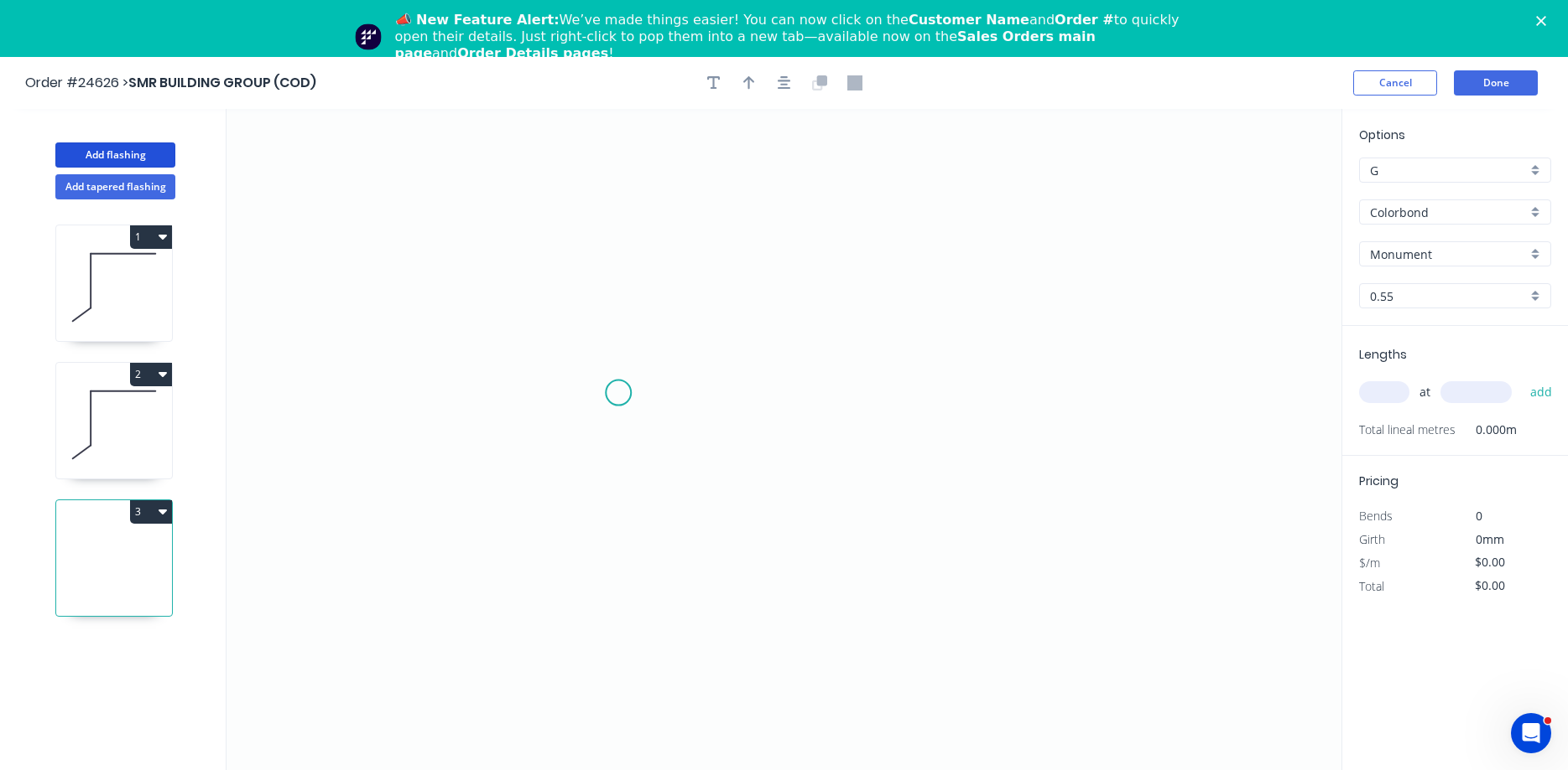
click at [618, 392] on icon "0" at bounding box center [784, 468] width 1115 height 718
click at [628, 223] on icon "0" at bounding box center [784, 468] width 1115 height 718
click at [972, 227] on icon "0 ?" at bounding box center [784, 468] width 1115 height 718
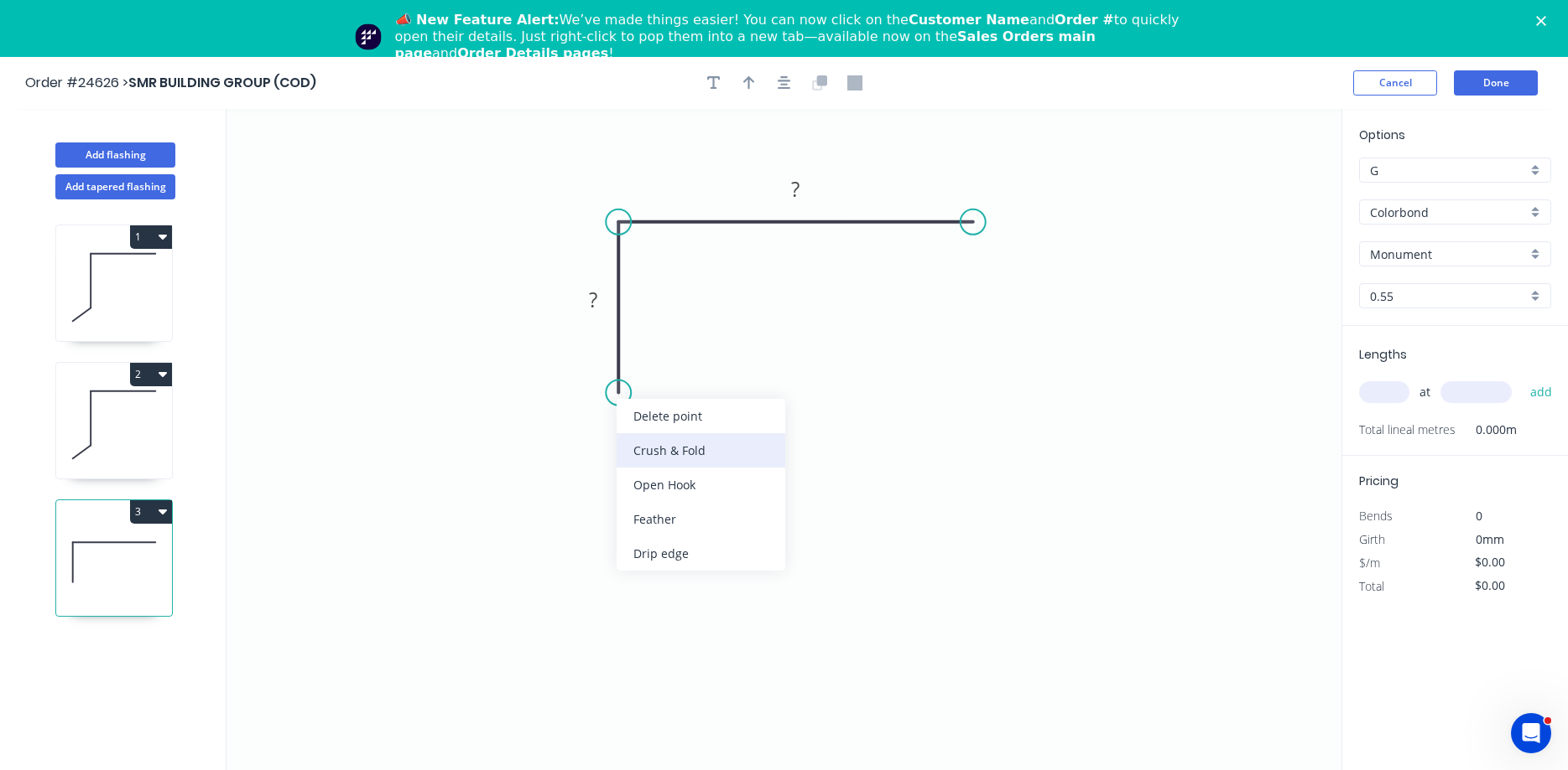
click at [662, 458] on div "Crush & Fold" at bounding box center [700, 450] width 169 height 34
click at [659, 446] on div "Flip bend" at bounding box center [698, 452] width 169 height 34
drag, startPoint x: 680, startPoint y: 352, endPoint x: 586, endPoint y: 380, distance: 98.1
click at [586, 380] on rect at bounding box center [560, 389] width 67 height 34
click at [587, 293] on rect at bounding box center [593, 301] width 33 height 23
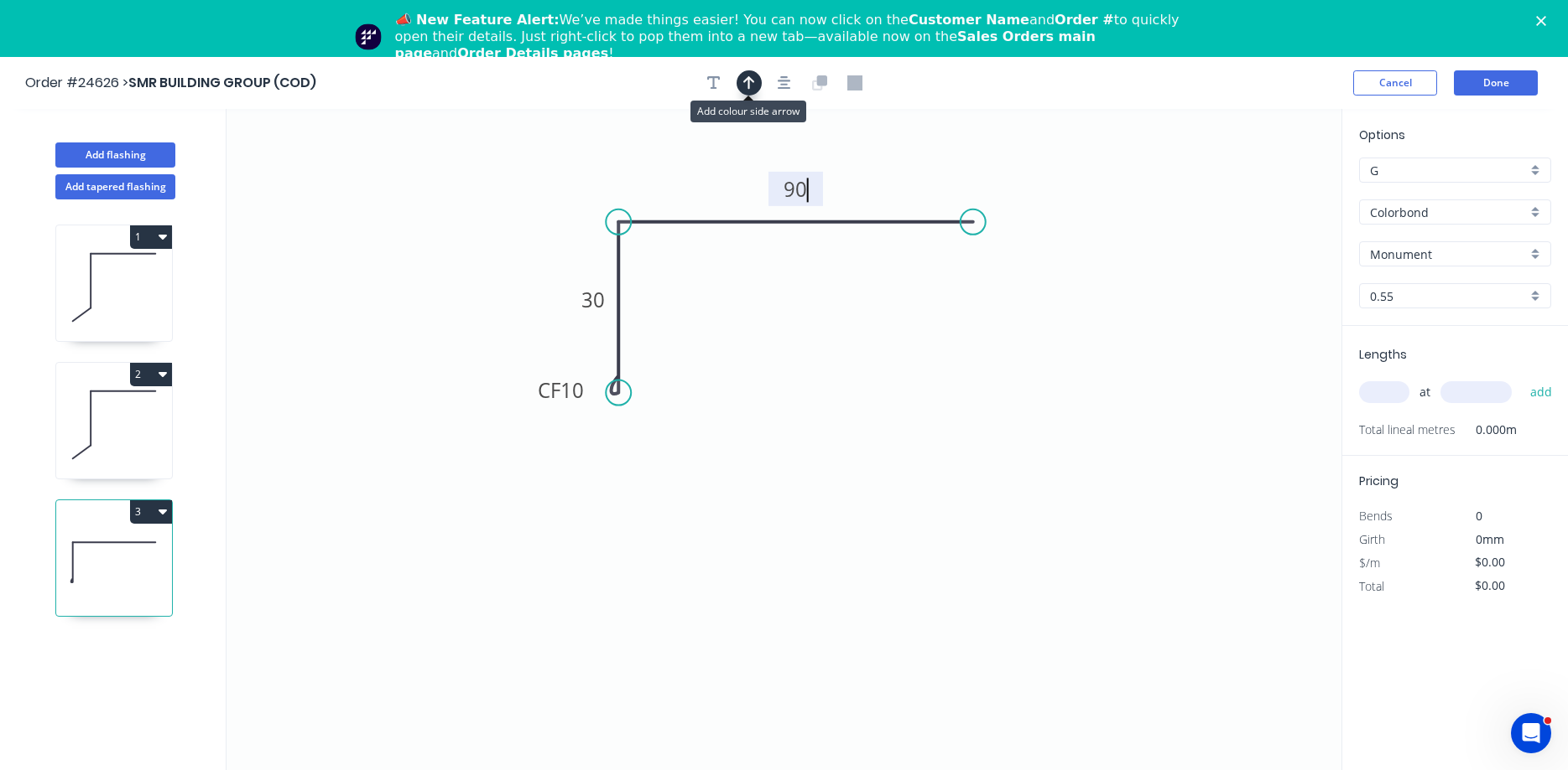
click at [749, 86] on icon "button" at bounding box center [749, 83] width 12 height 14
type input "$7.61"
click at [1256, 187] on icon at bounding box center [1256, 173] width 15 height 54
click at [1256, 196] on icon at bounding box center [1275, 192] width 54 height 15
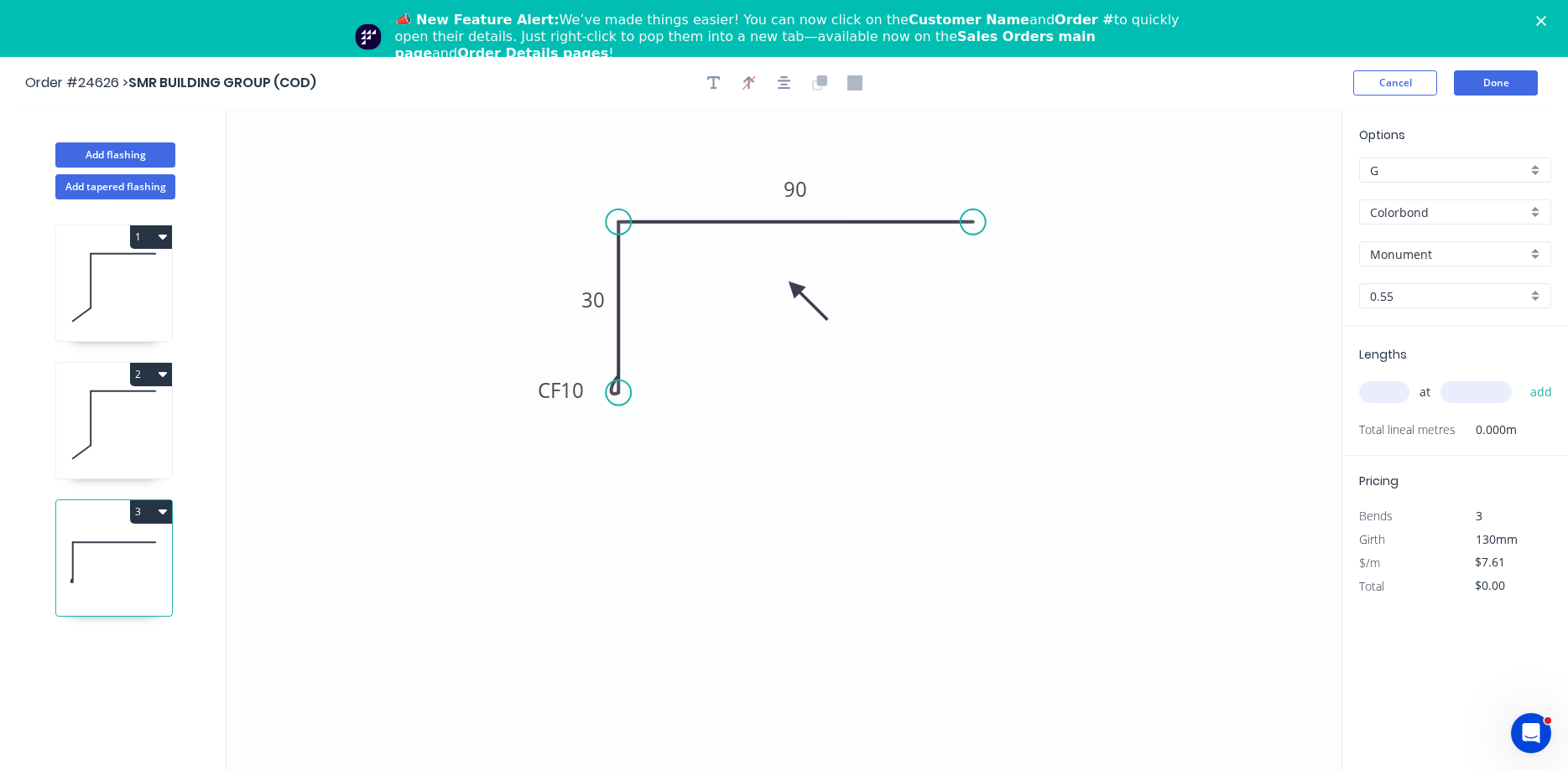
drag, startPoint x: 1259, startPoint y: 193, endPoint x: 790, endPoint y: 289, distance: 478.7
click at [790, 289] on icon at bounding box center [807, 301] width 49 height 49
click at [1385, 389] on input "text" at bounding box center [1384, 392] width 51 height 21
type input "2"
type input "2300"
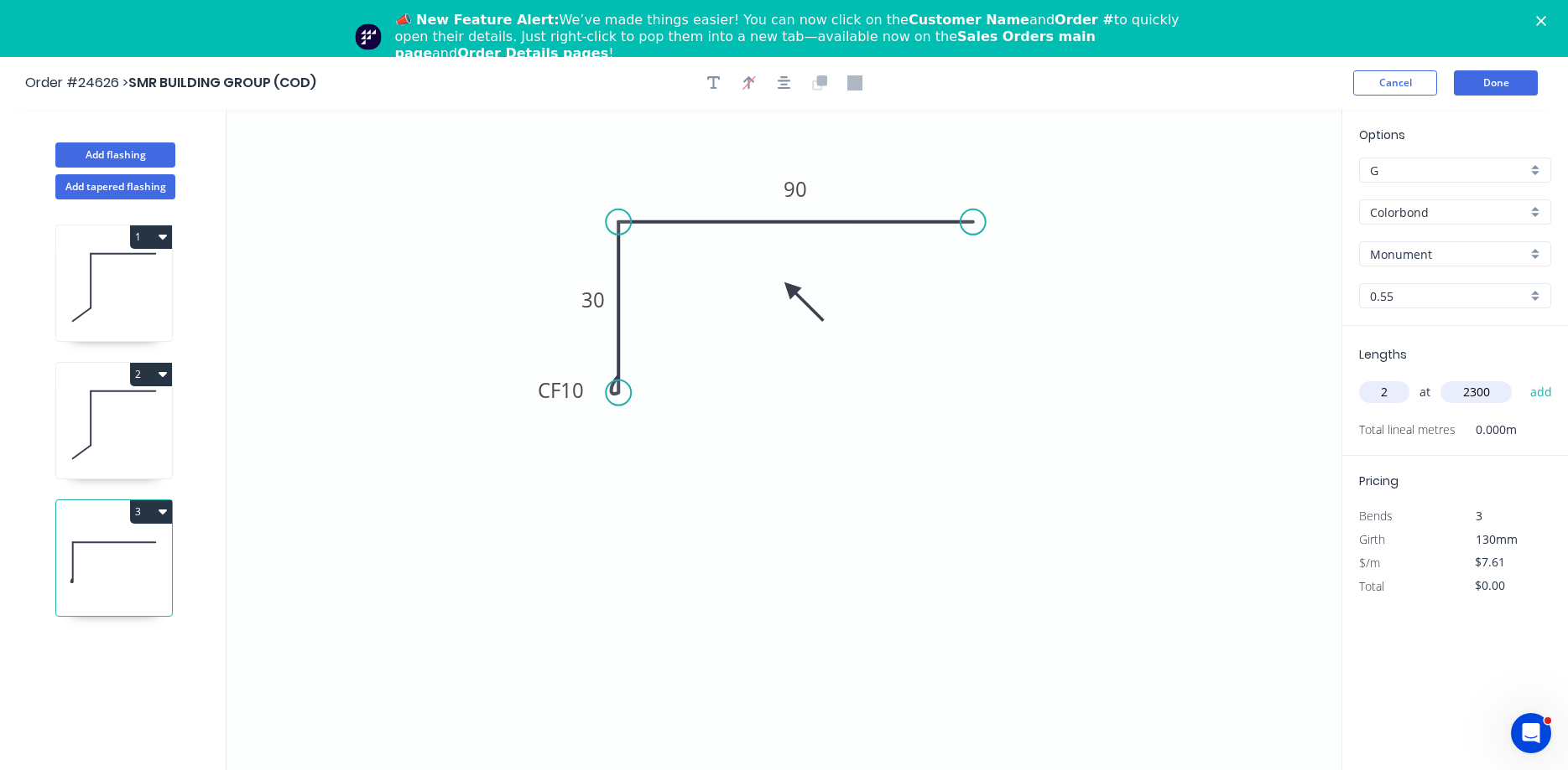
click at [1521, 378] on button "add" at bounding box center [1541, 391] width 39 height 28
type input "$35.01"
click at [137, 155] on button "Add flashing" at bounding box center [115, 155] width 120 height 25
type input "$0.00"
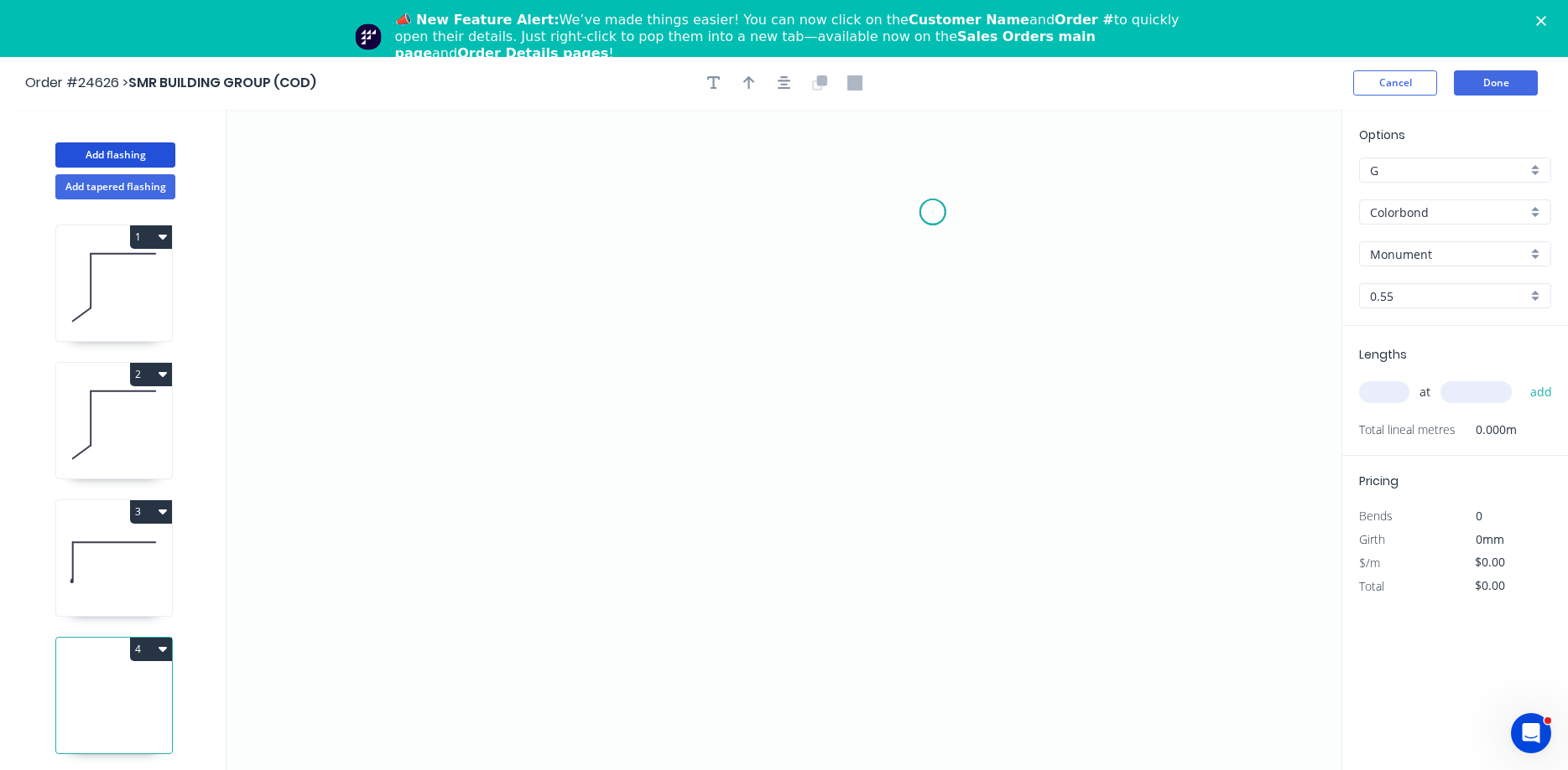
click at [932, 212] on icon "0" at bounding box center [784, 468] width 1115 height 718
click at [717, 279] on icon "0" at bounding box center [784, 468] width 1115 height 718
click at [719, 482] on icon "0 ?" at bounding box center [784, 468] width 1115 height 718
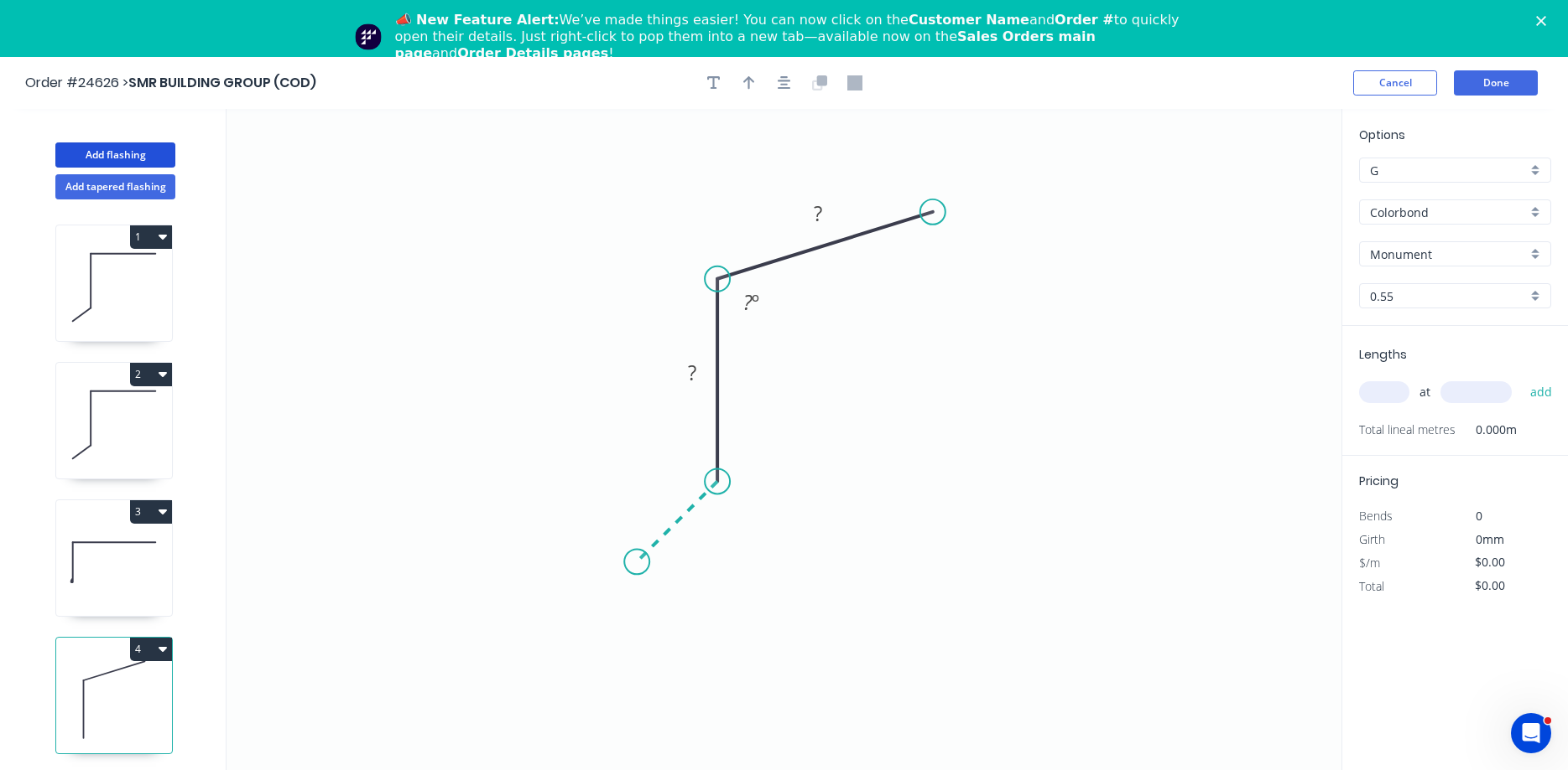
click at [637, 554] on icon "0 ? ? ? º" at bounding box center [784, 468] width 1115 height 718
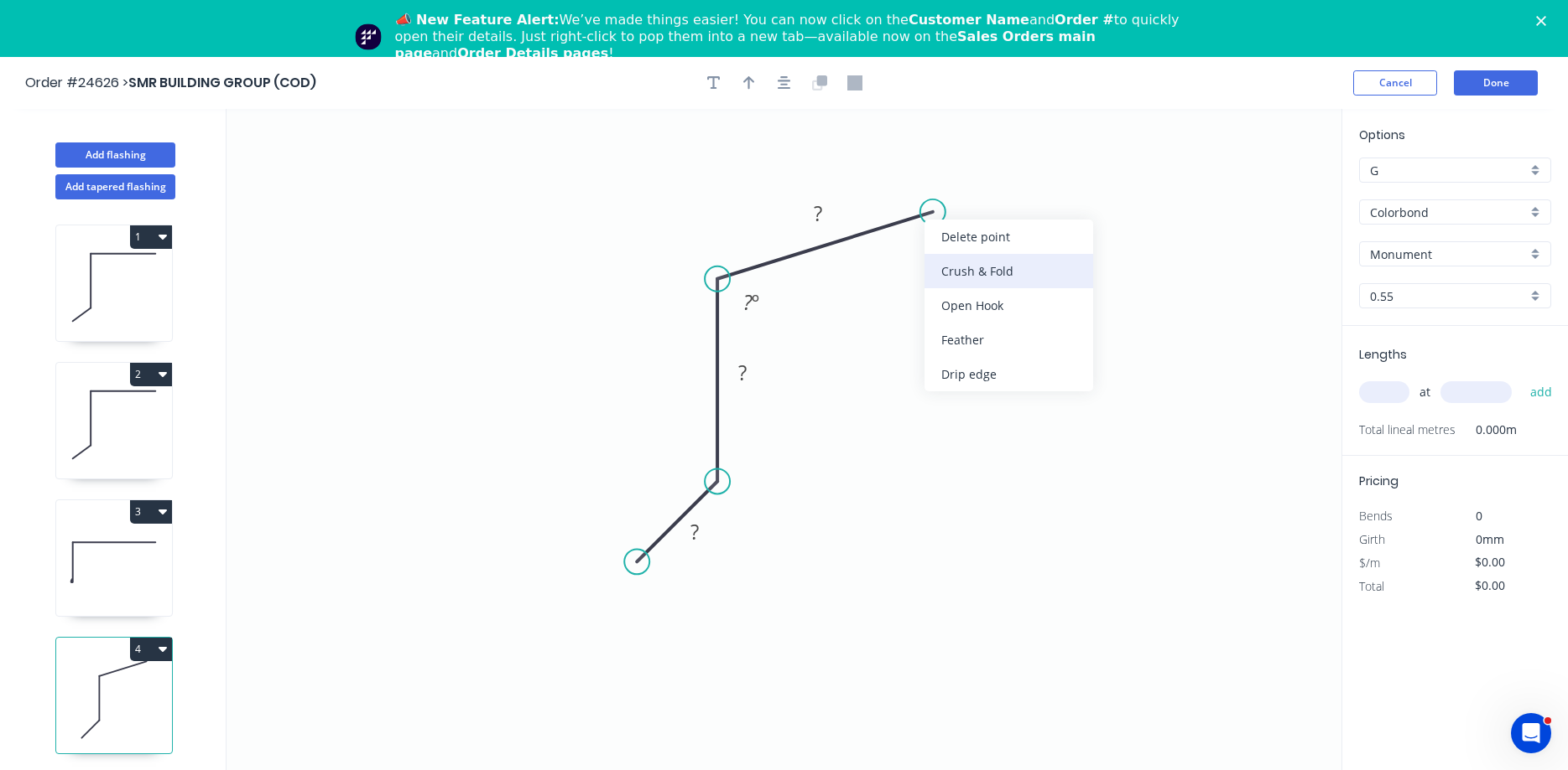
click at [986, 269] on div "Crush & Fold" at bounding box center [1009, 270] width 169 height 34
click at [967, 268] on div "Flip bend" at bounding box center [1014, 271] width 169 height 34
click at [828, 217] on rect at bounding box center [817, 215] width 33 height 23
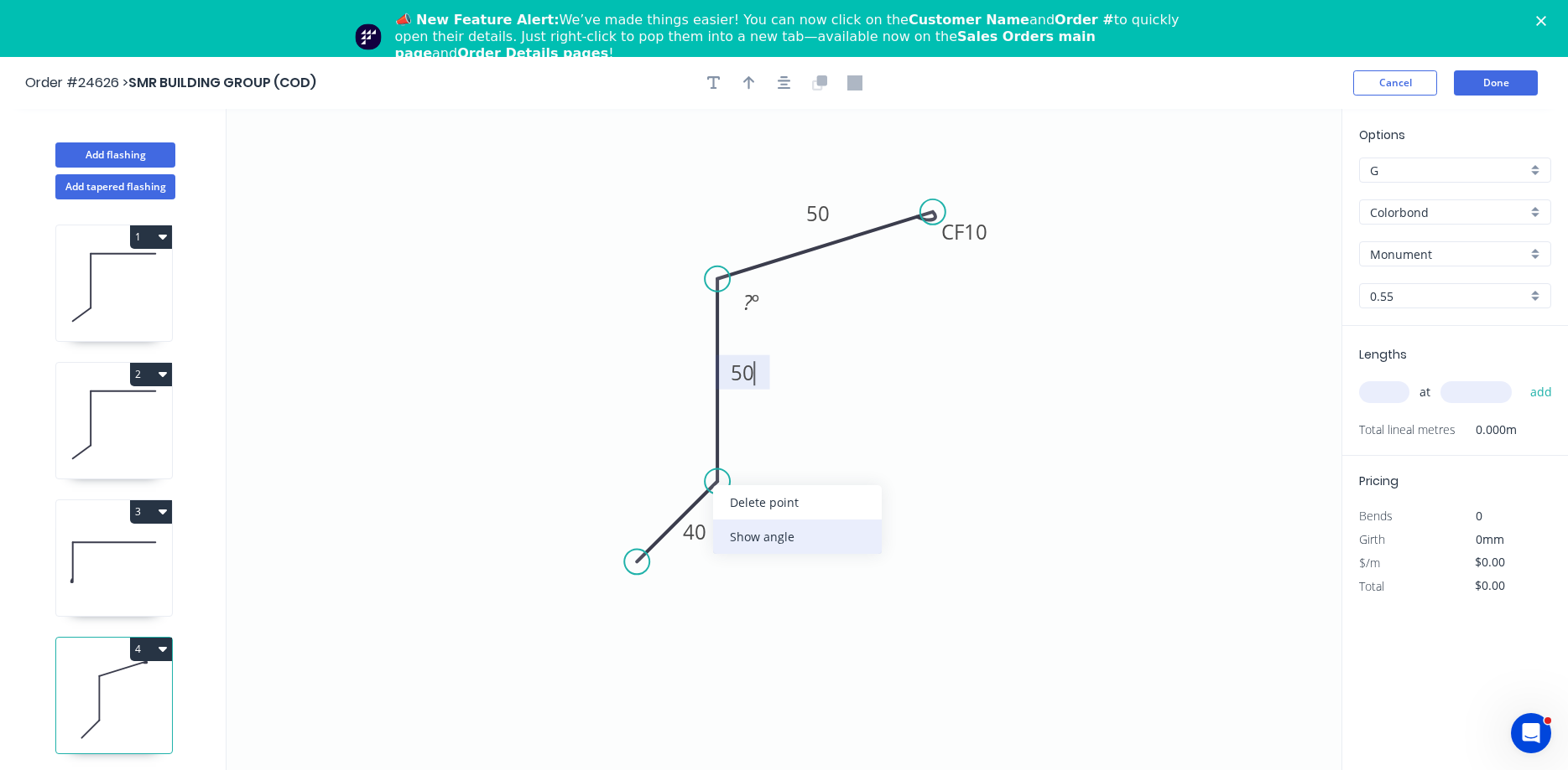
click at [782, 543] on div "Show angle" at bounding box center [797, 537] width 169 height 34
type input "$8.11"
click at [681, 467] on tspan "º" at bounding box center [682, 464] width 8 height 27
click at [743, 304] on tspan "?" at bounding box center [747, 303] width 9 height 27
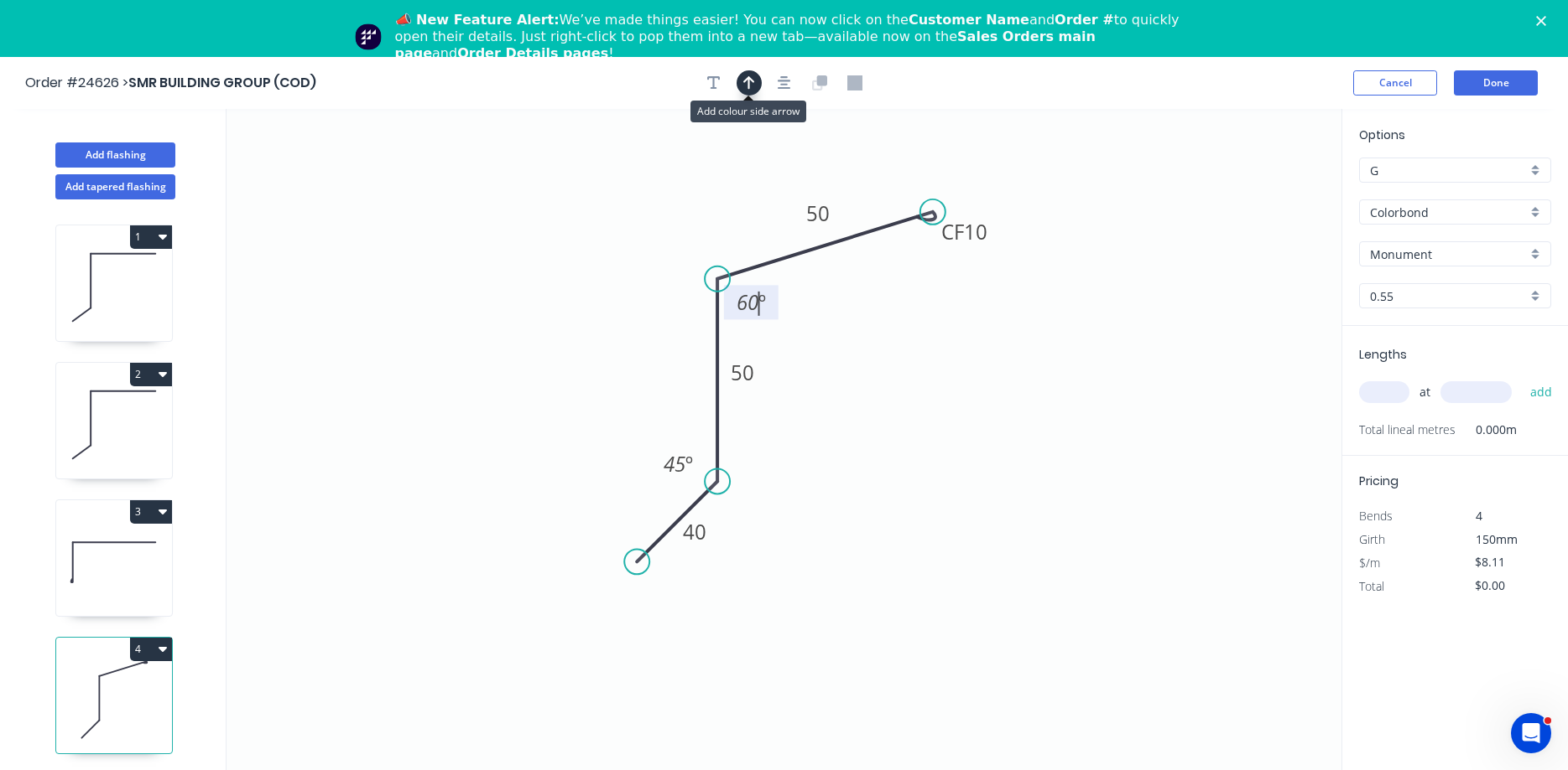
click at [752, 82] on icon "button" at bounding box center [749, 82] width 12 height 15
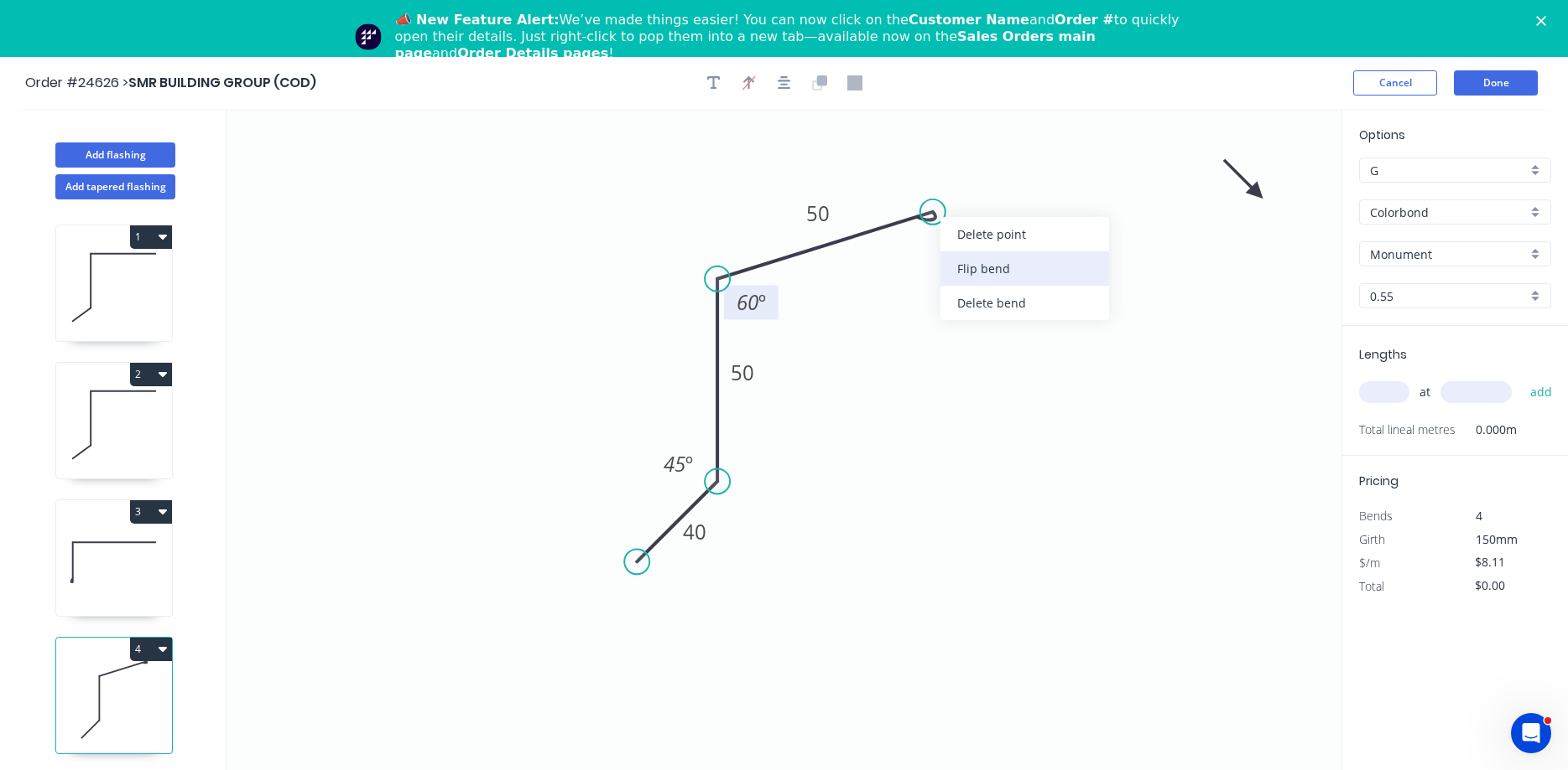
click at [977, 267] on div "Flip bend" at bounding box center [1024, 268] width 169 height 34
click at [1252, 192] on icon at bounding box center [1243, 180] width 49 height 49
click at [1252, 192] on icon "0 40 50 CF 10 50 60 º 45 º" at bounding box center [784, 468] width 1115 height 718
click at [1257, 189] on icon at bounding box center [1256, 173] width 15 height 54
click at [1257, 189] on icon at bounding box center [1271, 180] width 49 height 49
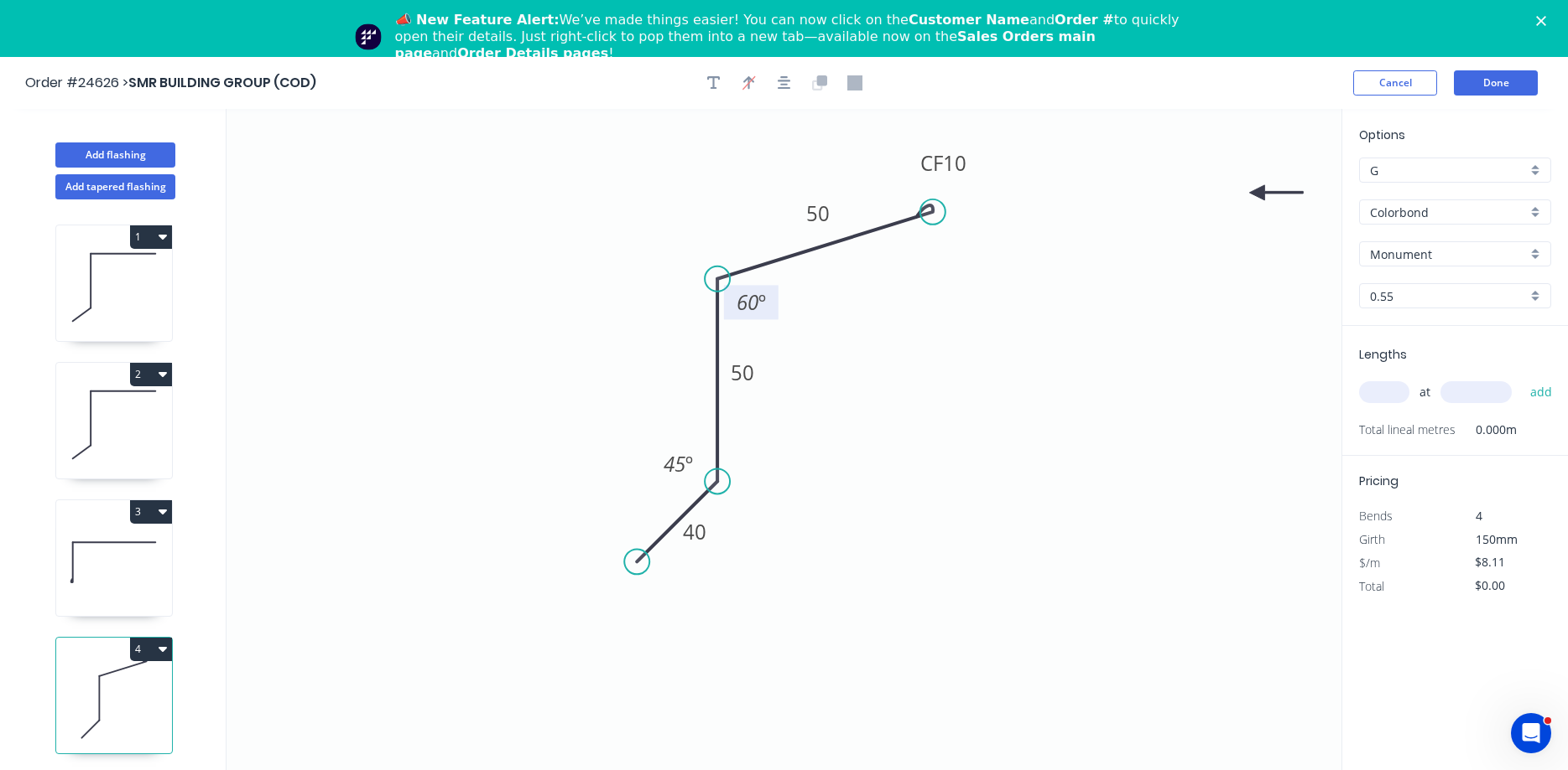
click at [1257, 189] on icon at bounding box center [1275, 192] width 54 height 15
drag, startPoint x: 1257, startPoint y: 190, endPoint x: 815, endPoint y: 314, distance: 459.1
click at [815, 314] on icon at bounding box center [829, 328] width 49 height 49
click at [1399, 393] on input "text" at bounding box center [1384, 392] width 51 height 21
type input "3"
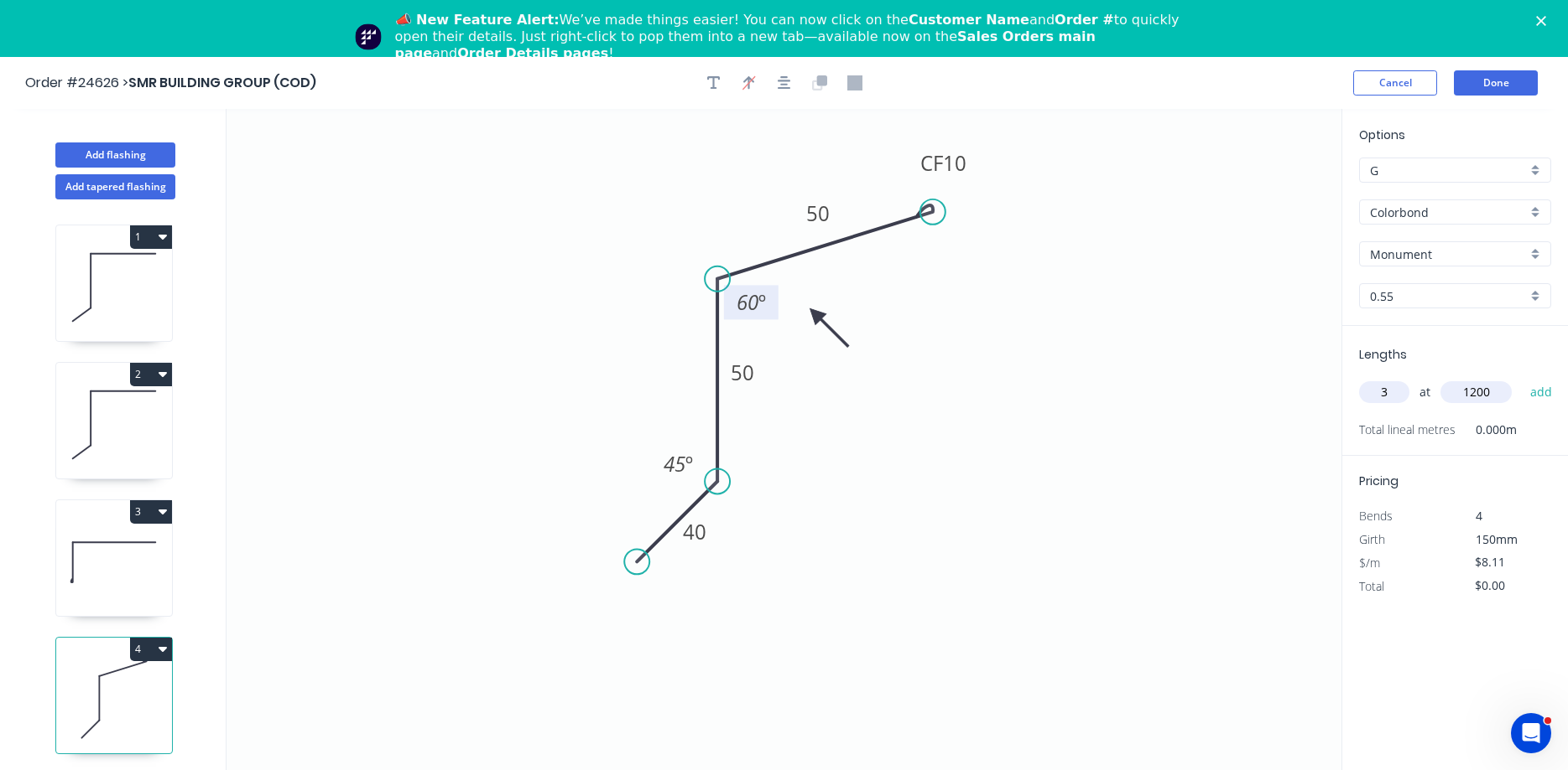
type input "1200"
click at [1521, 378] on button "add" at bounding box center [1541, 391] width 39 height 28
type input "$29.20"
click at [1501, 87] on button "Done" at bounding box center [1496, 83] width 84 height 25
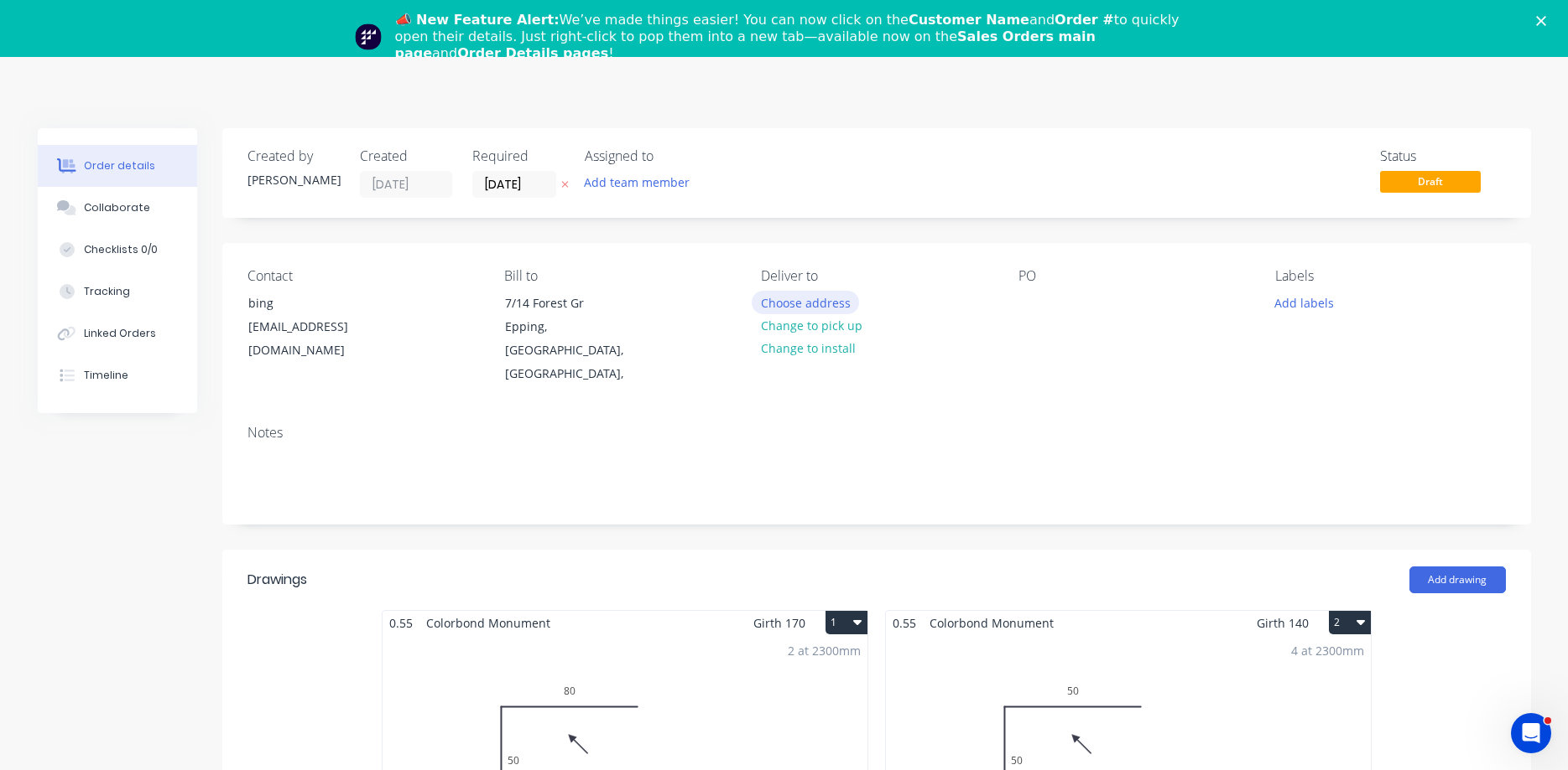
click at [809, 301] on button "Choose address" at bounding box center [805, 302] width 107 height 22
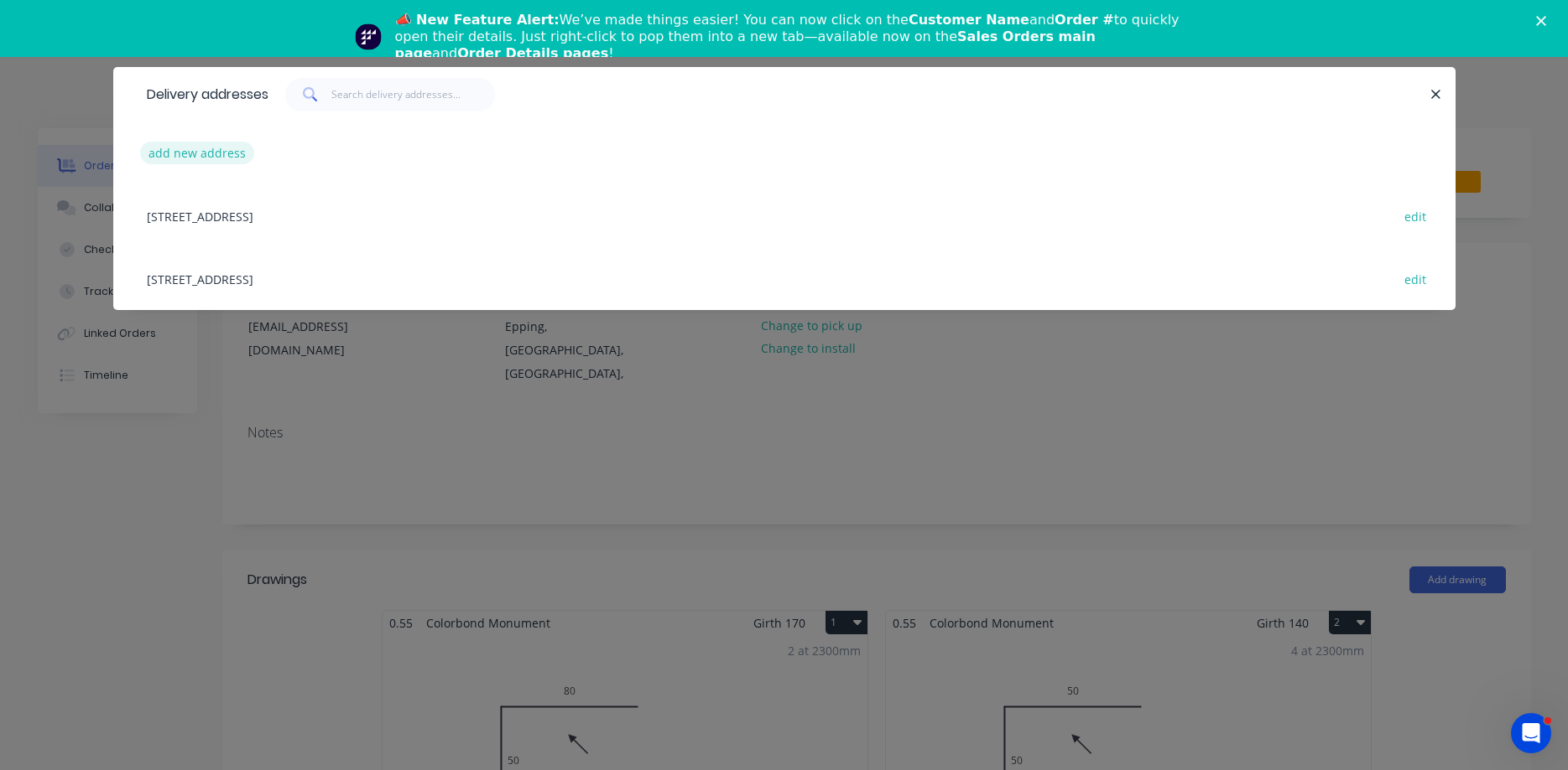
click at [189, 159] on button "add new address" at bounding box center [197, 152] width 115 height 22
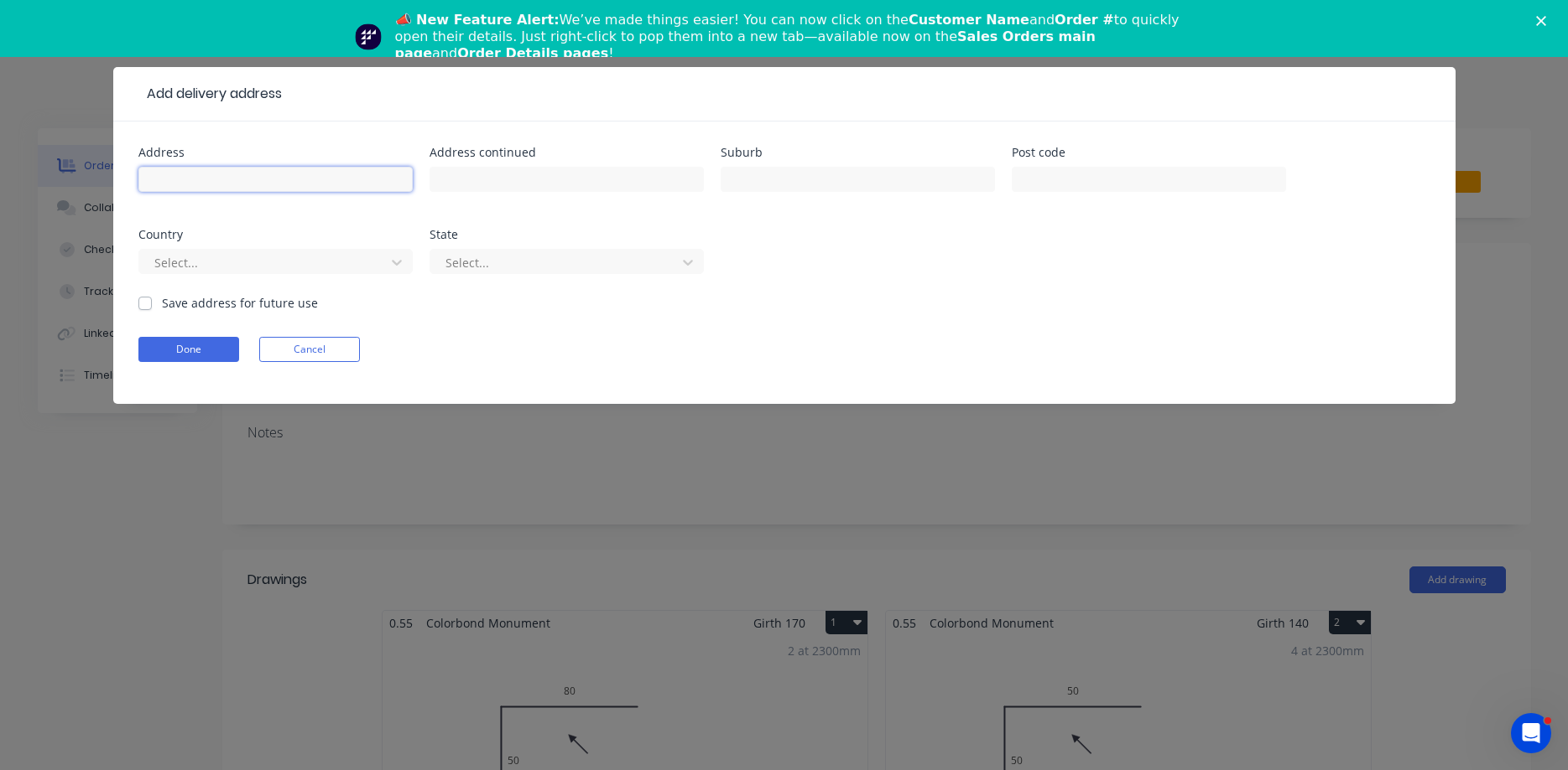
click at [213, 174] on input "text" at bounding box center [275, 180] width 274 height 25
type input "[STREET_ADDRESS]"
click at [755, 182] on input "text" at bounding box center [857, 180] width 274 height 25
type input "Sutton"
click at [177, 345] on button "Done" at bounding box center [188, 349] width 101 height 25
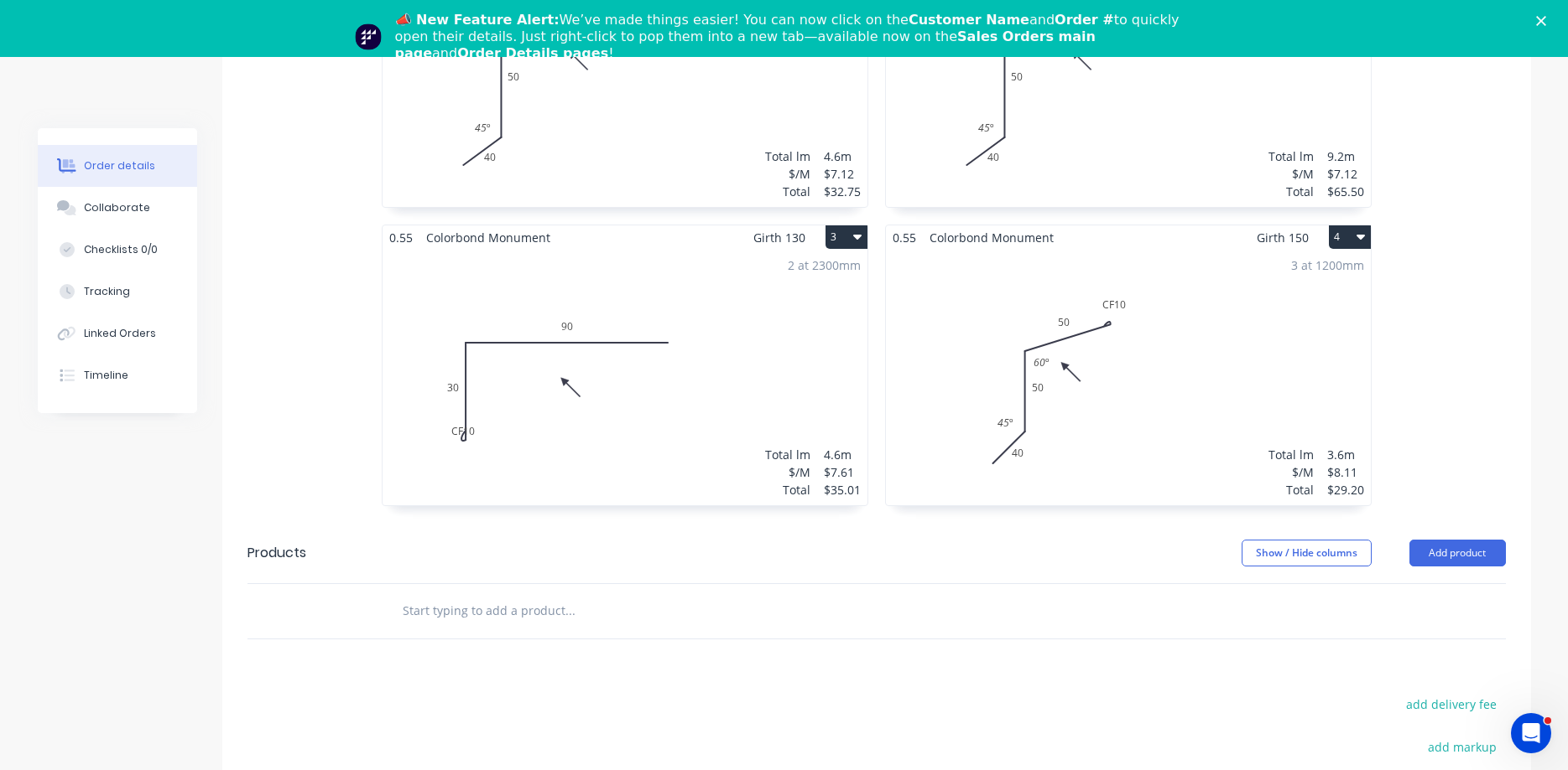
scroll to position [941, 0]
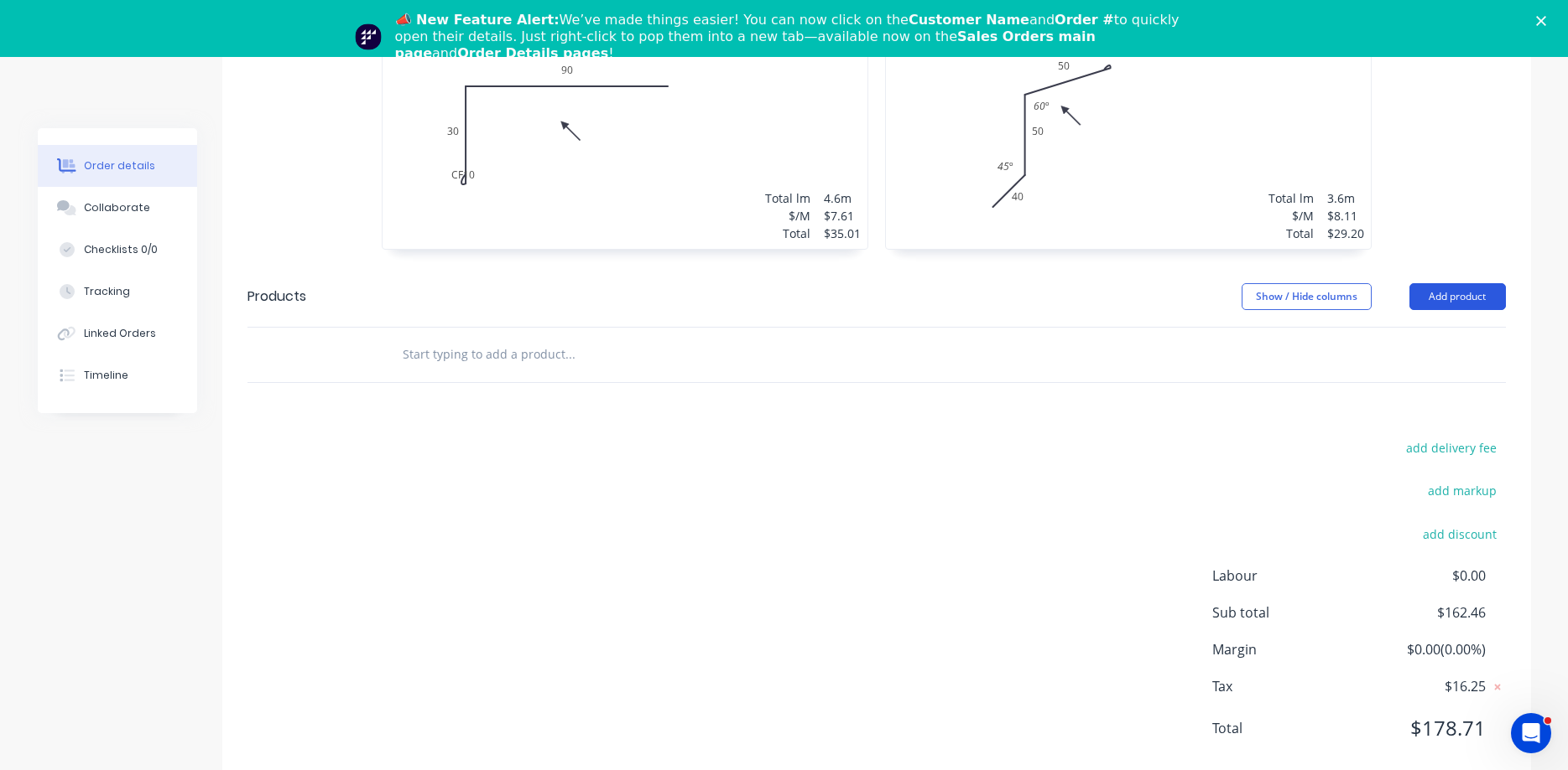
click at [1461, 283] on button "Add product" at bounding box center [1457, 296] width 97 height 26
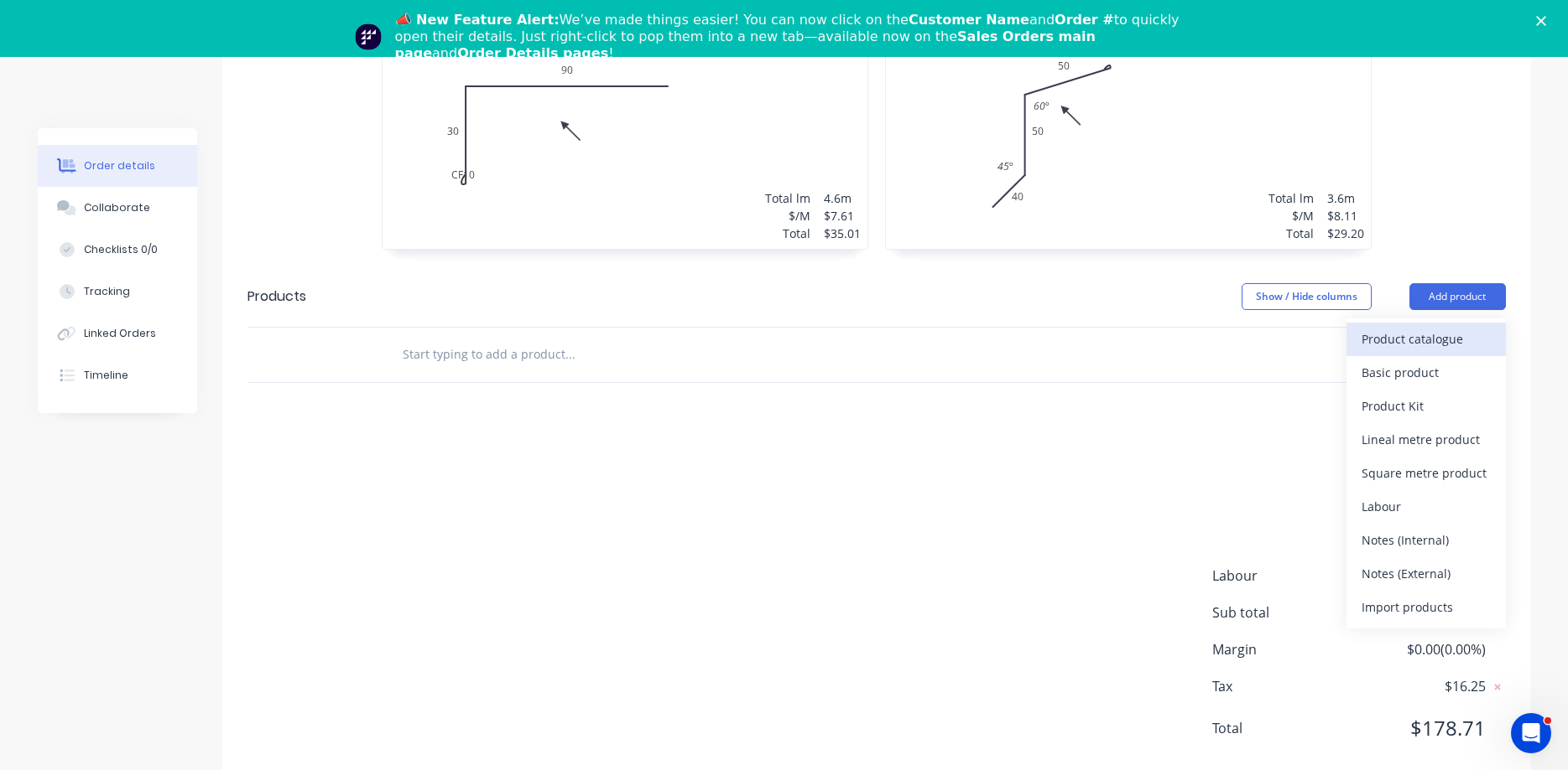
click at [1417, 327] on div "Product catalogue" at bounding box center [1425, 339] width 129 height 24
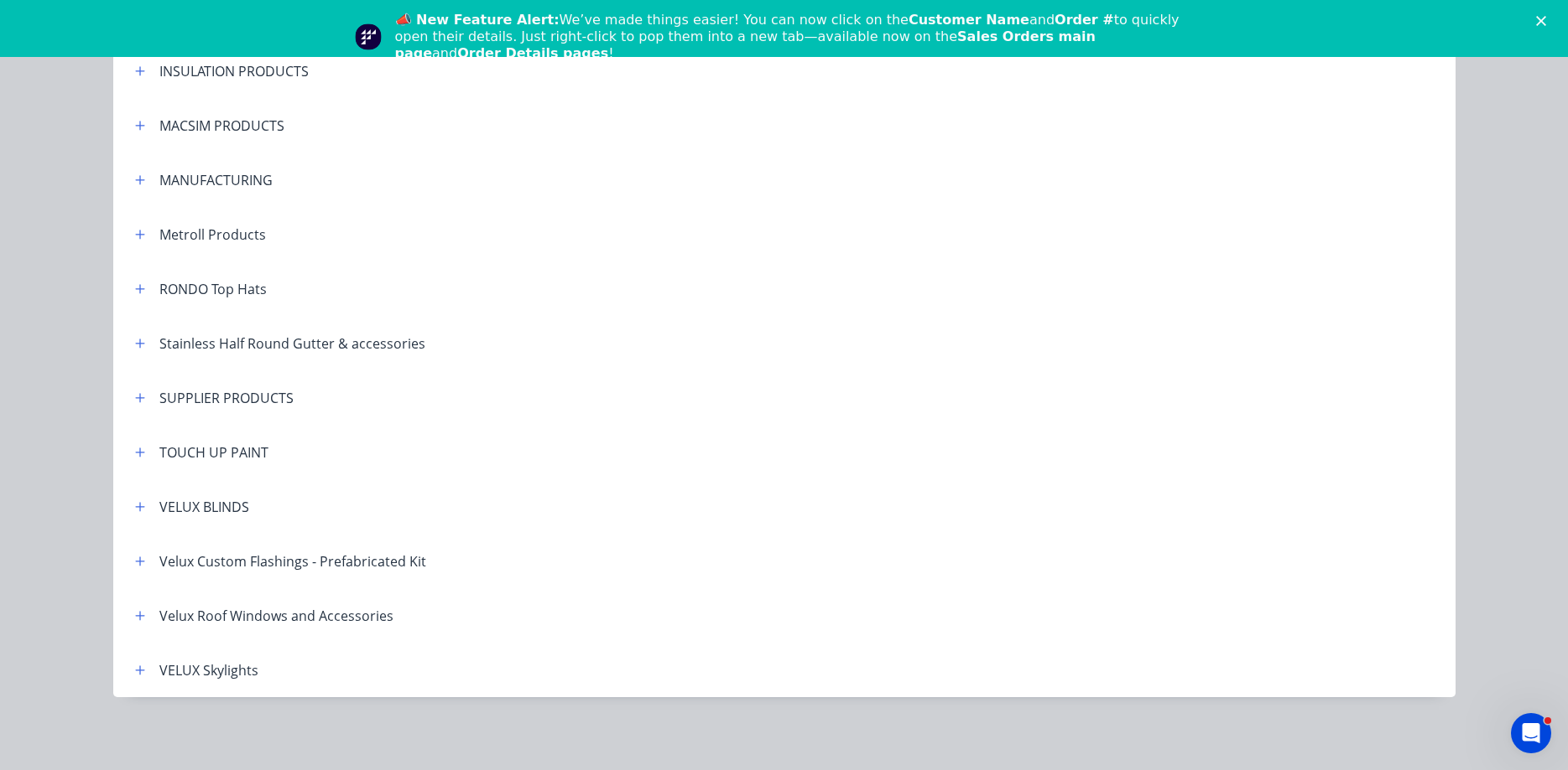
scroll to position [1121, 0]
click at [140, 230] on icon "button" at bounding box center [139, 233] width 9 height 9
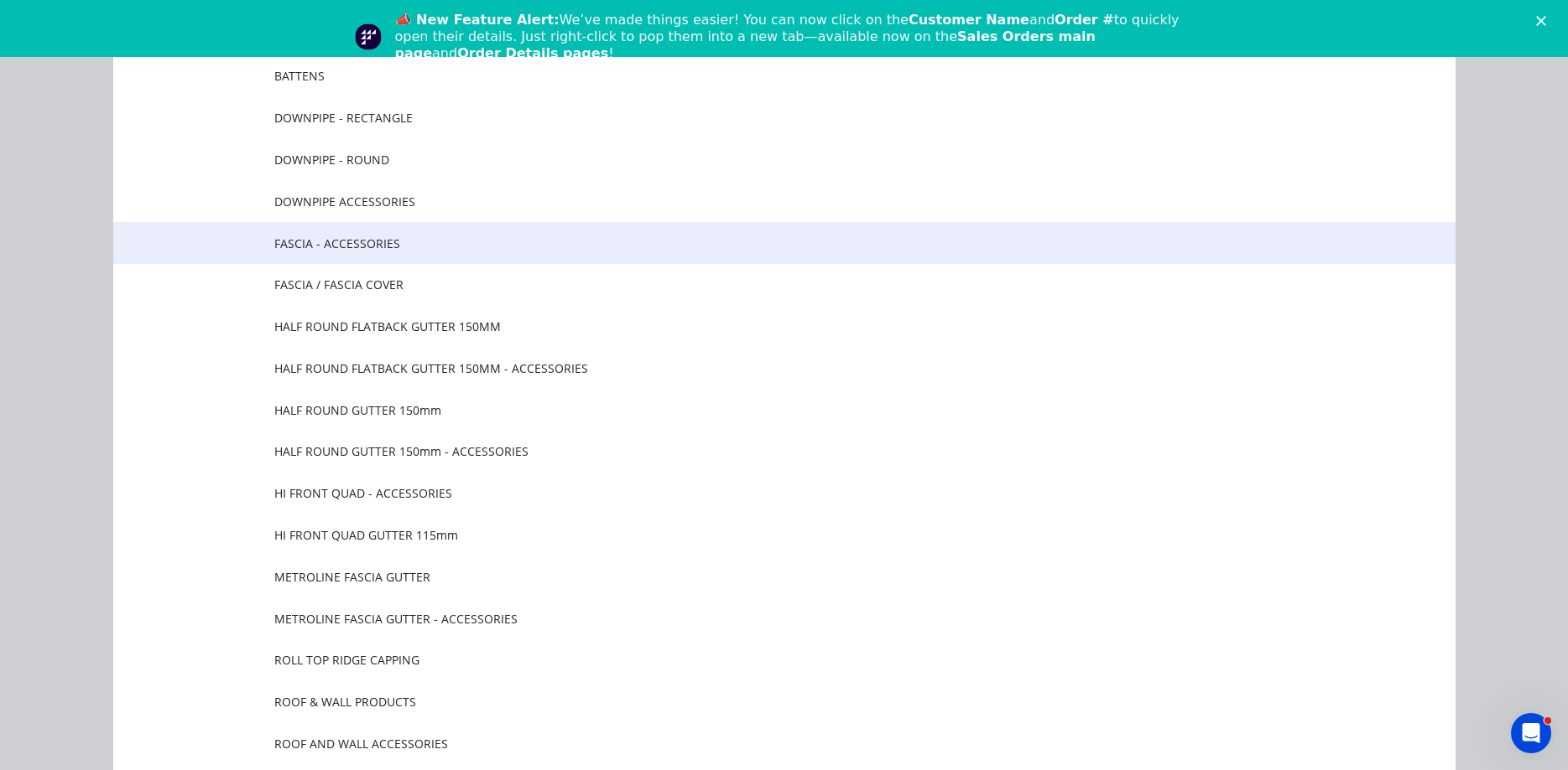
scroll to position [1504, 0]
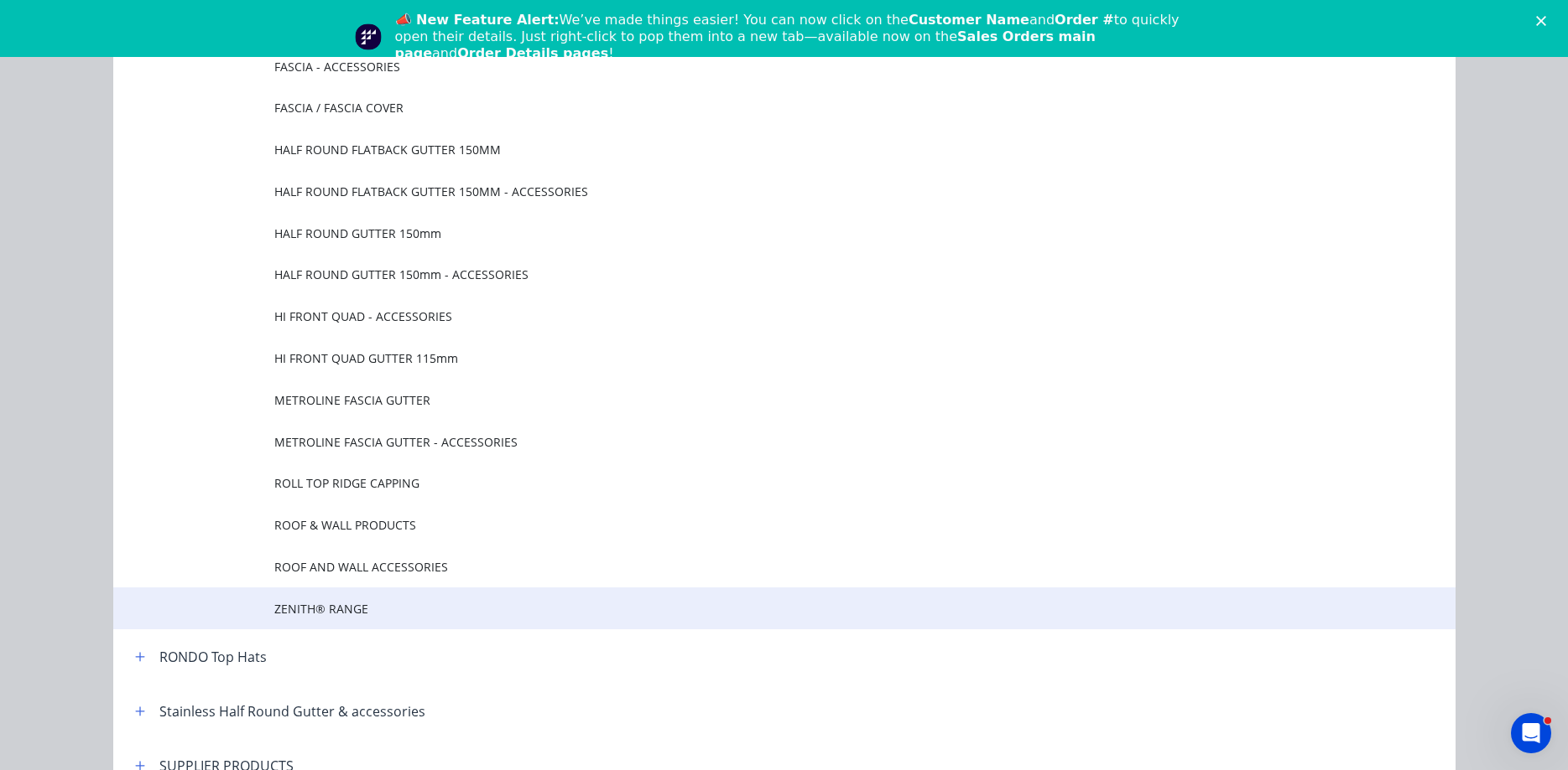
click at [333, 610] on span "ZENITH® RANGE" at bounding box center [746, 609] width 944 height 18
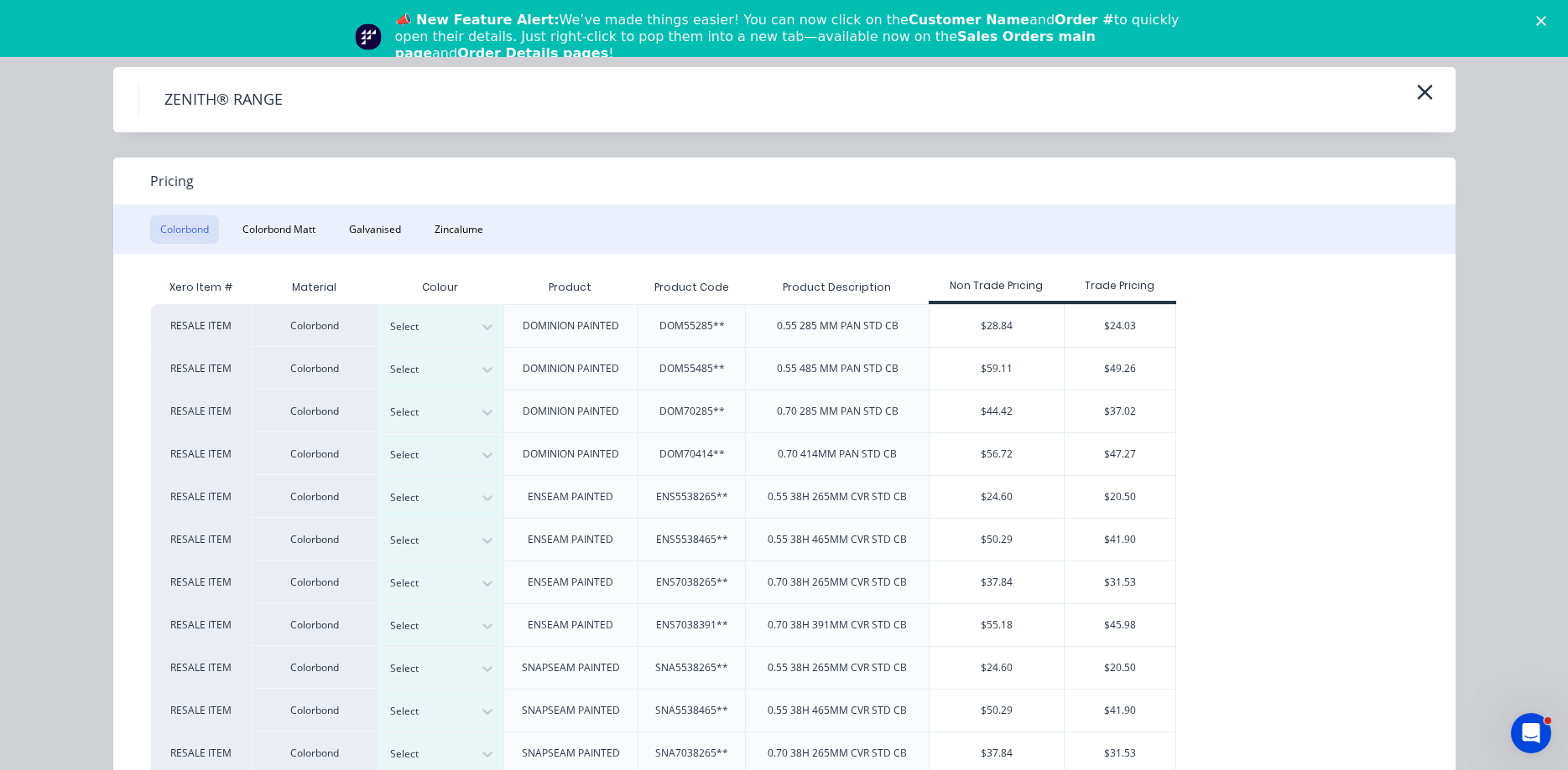
scroll to position [97, 0]
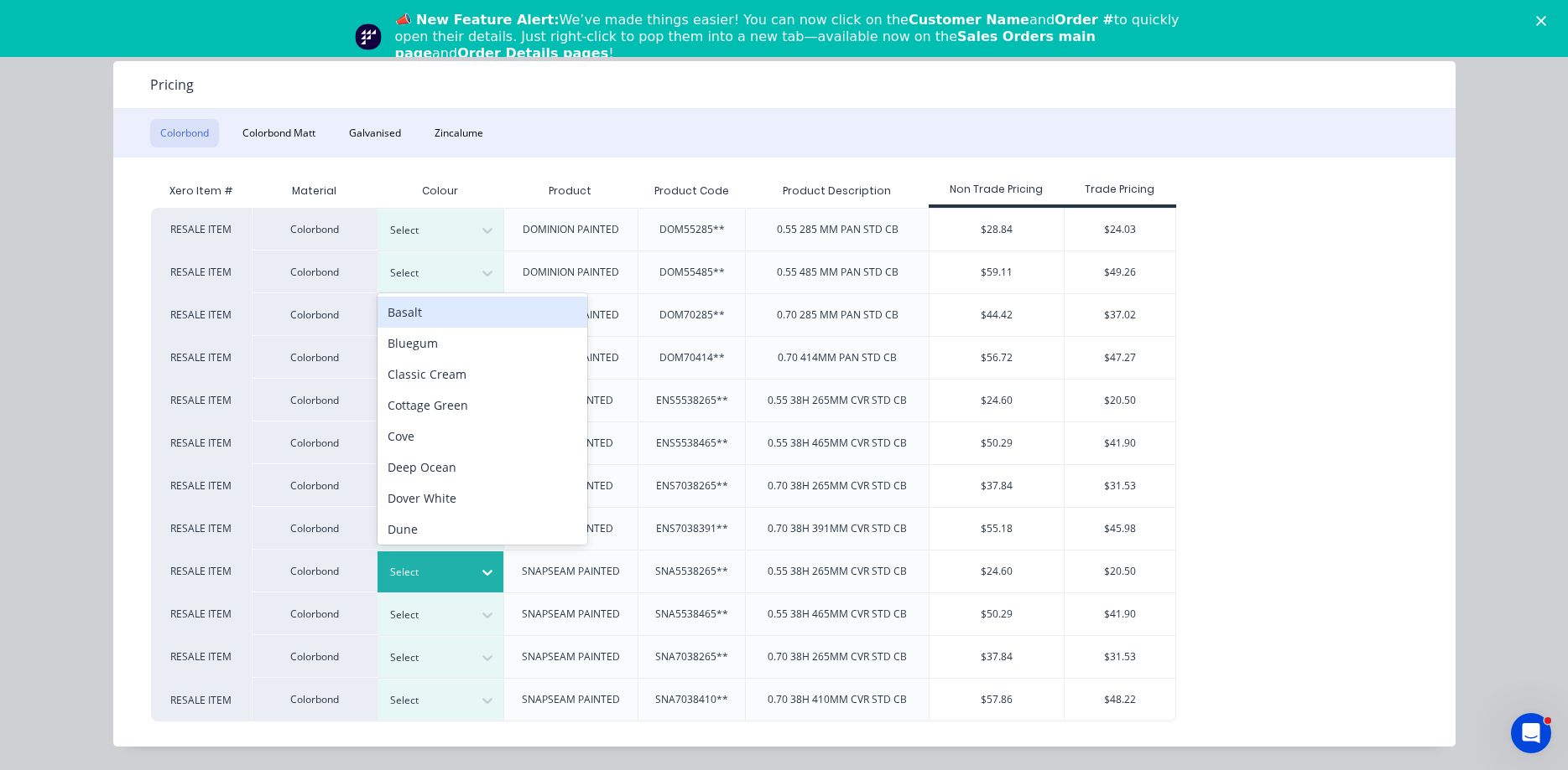
click at [485, 569] on icon at bounding box center [486, 572] width 17 height 17
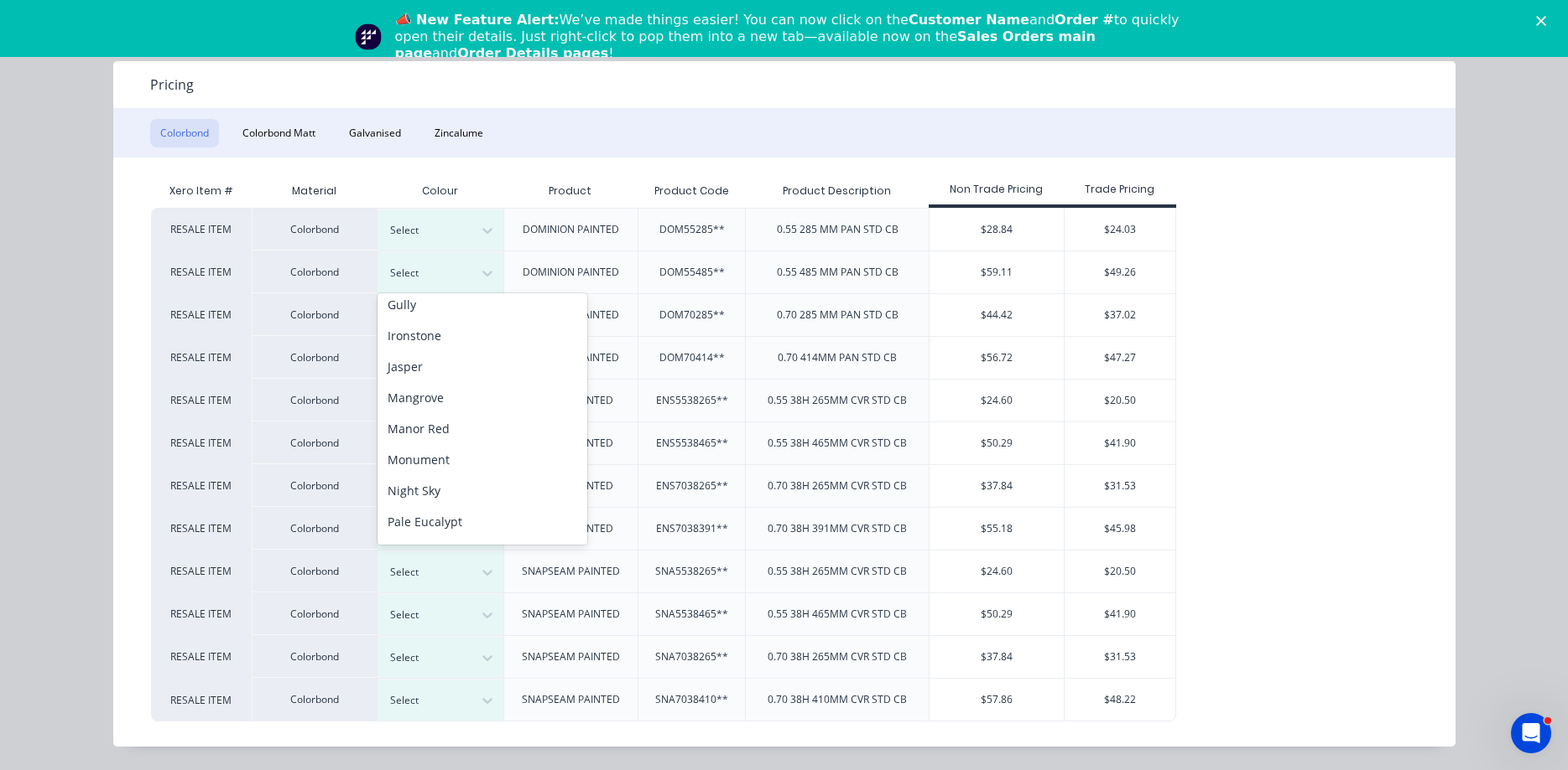
scroll to position [297, 0]
click at [439, 449] on div "Monument" at bounding box center [482, 450] width 210 height 31
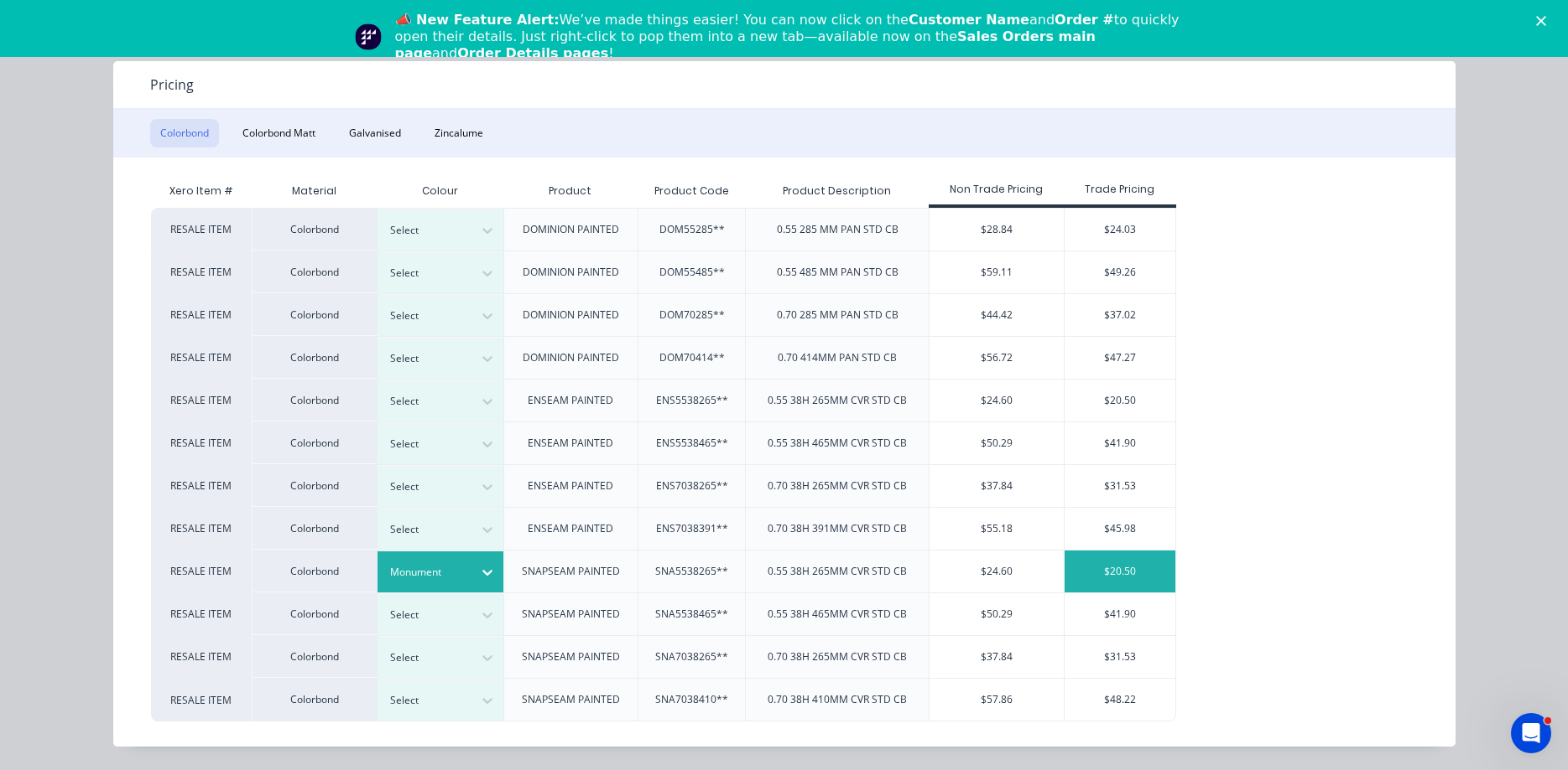
click at [1099, 578] on div "$20.50" at bounding box center [1120, 571] width 111 height 42
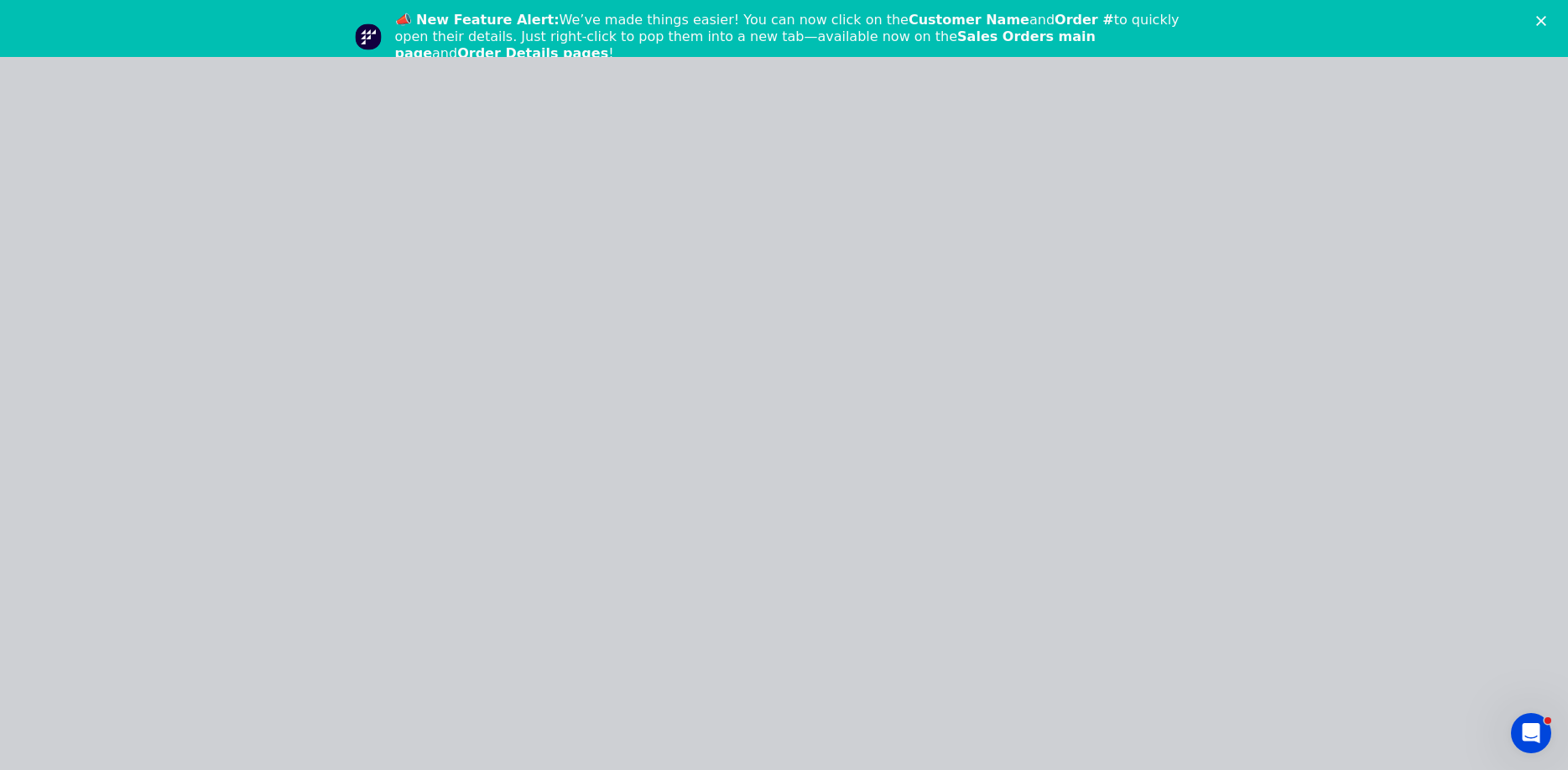
scroll to position [0, 0]
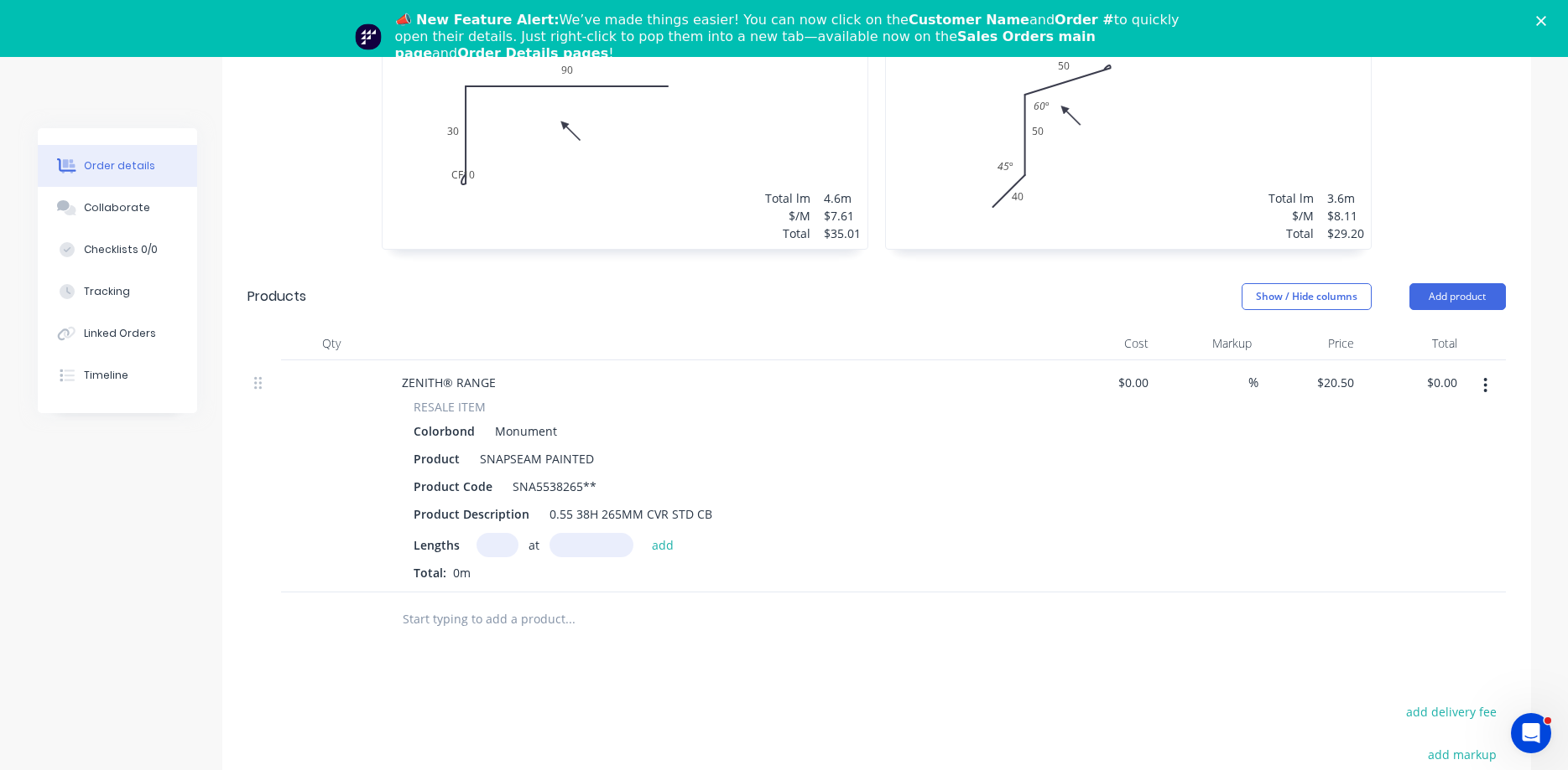
click at [509, 533] on input "text" at bounding box center [497, 545] width 42 height 24
type input "1"
type input "1100"
click at [643, 533] on button "add" at bounding box center [663, 544] width 39 height 22
type input "$22.55"
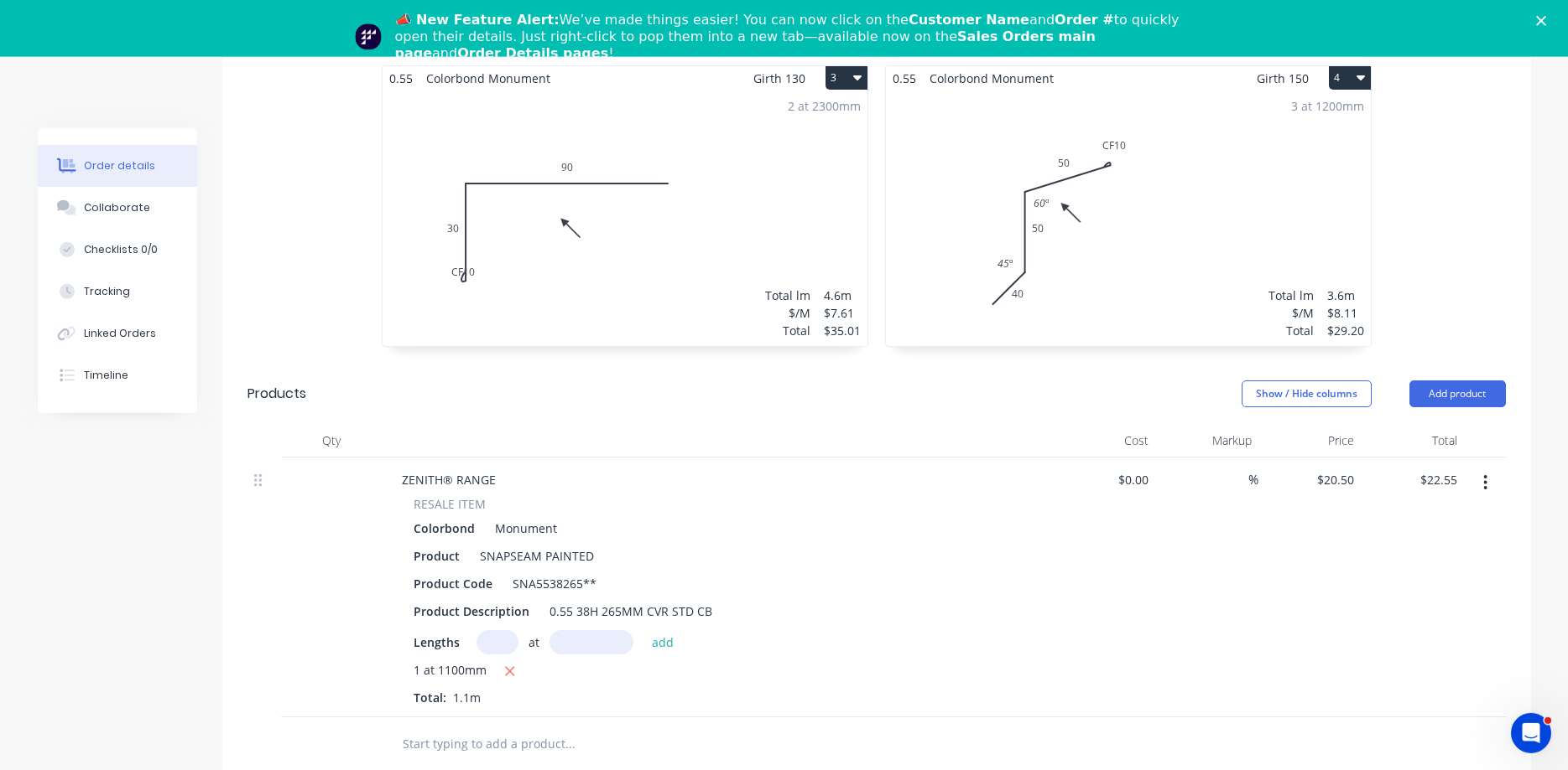
scroll to position [822, 0]
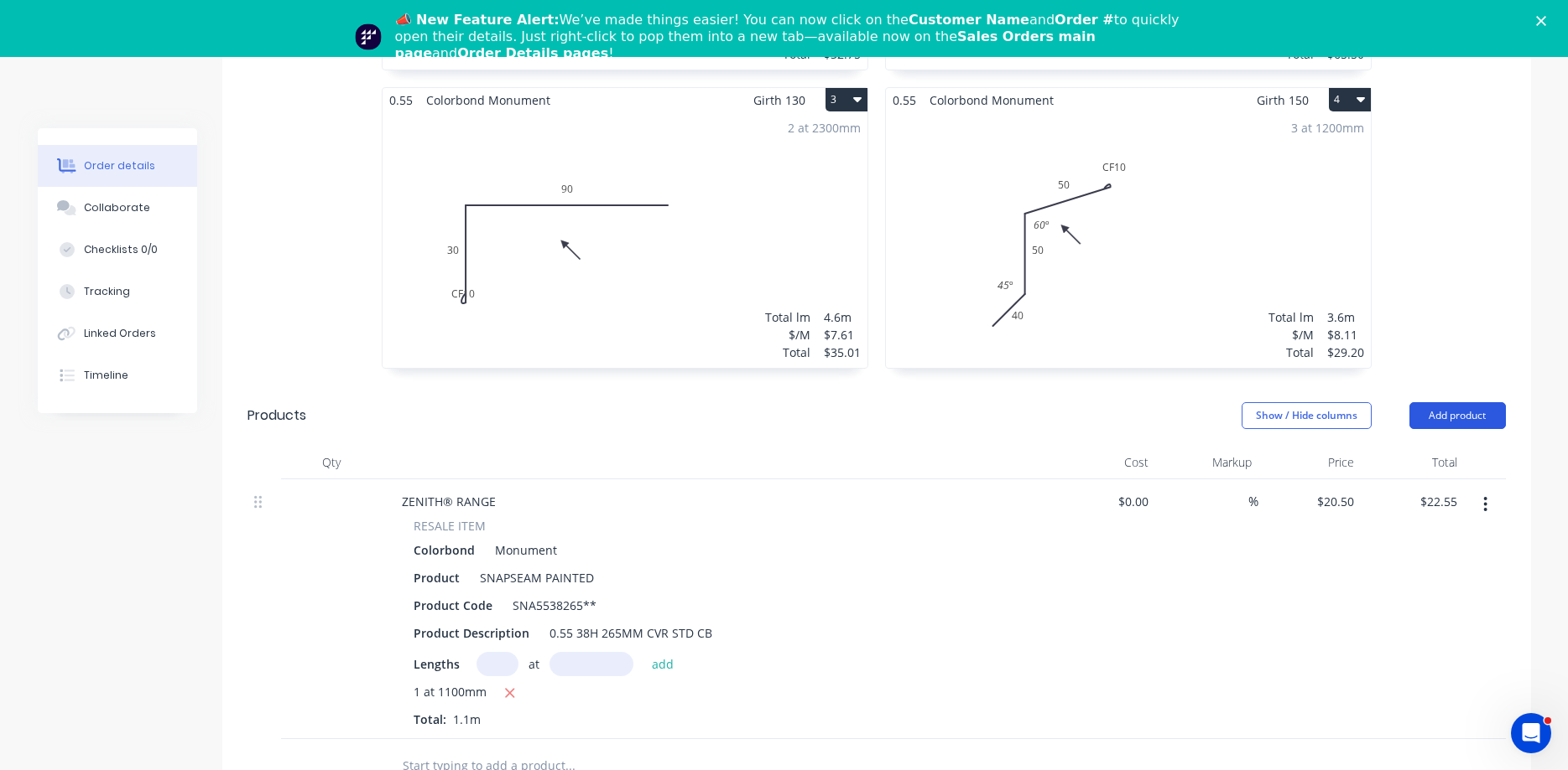
click at [1454, 402] on button "Add product" at bounding box center [1457, 415] width 97 height 26
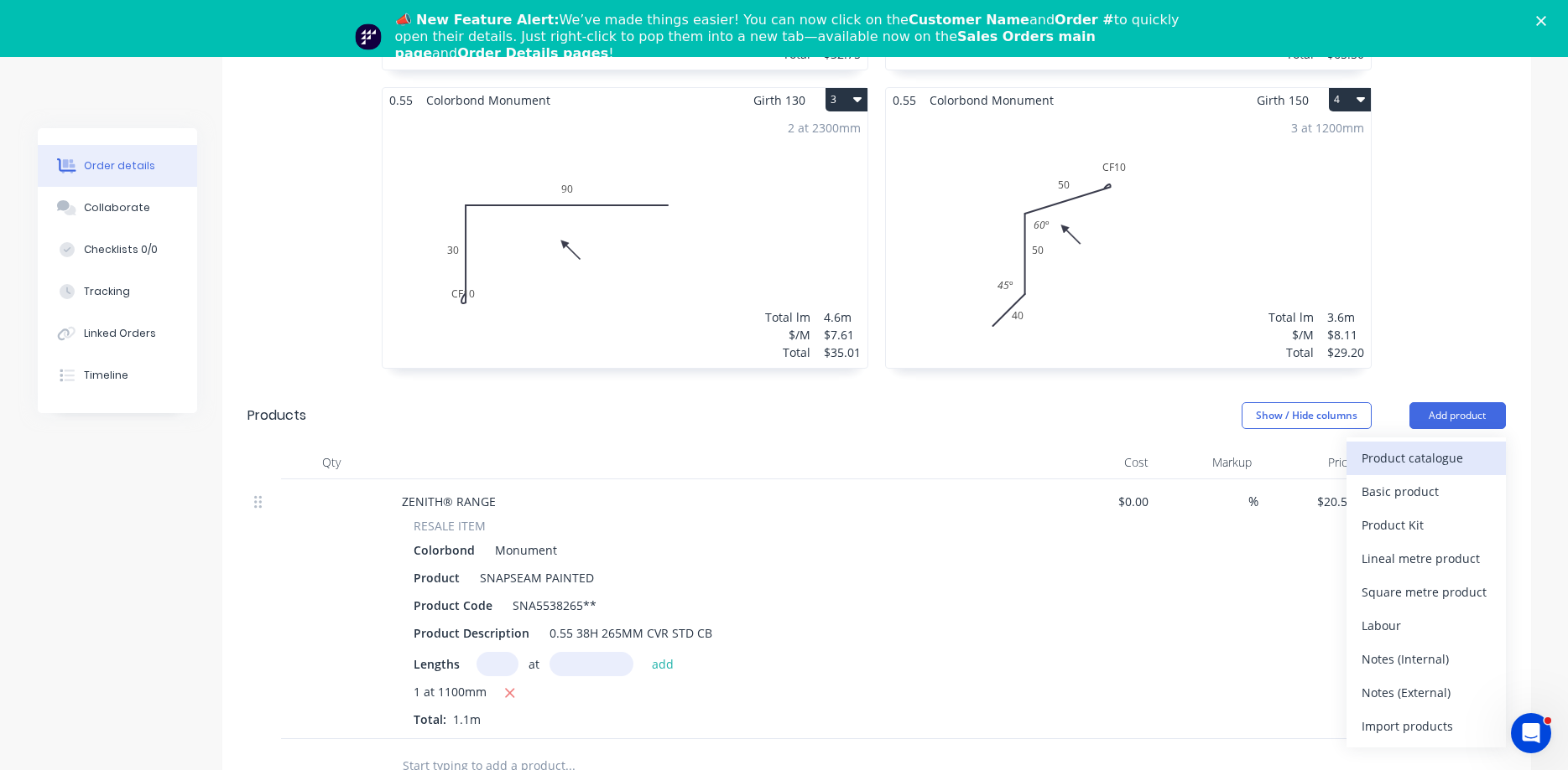
click at [1416, 446] on div "Product catalogue" at bounding box center [1425, 458] width 129 height 24
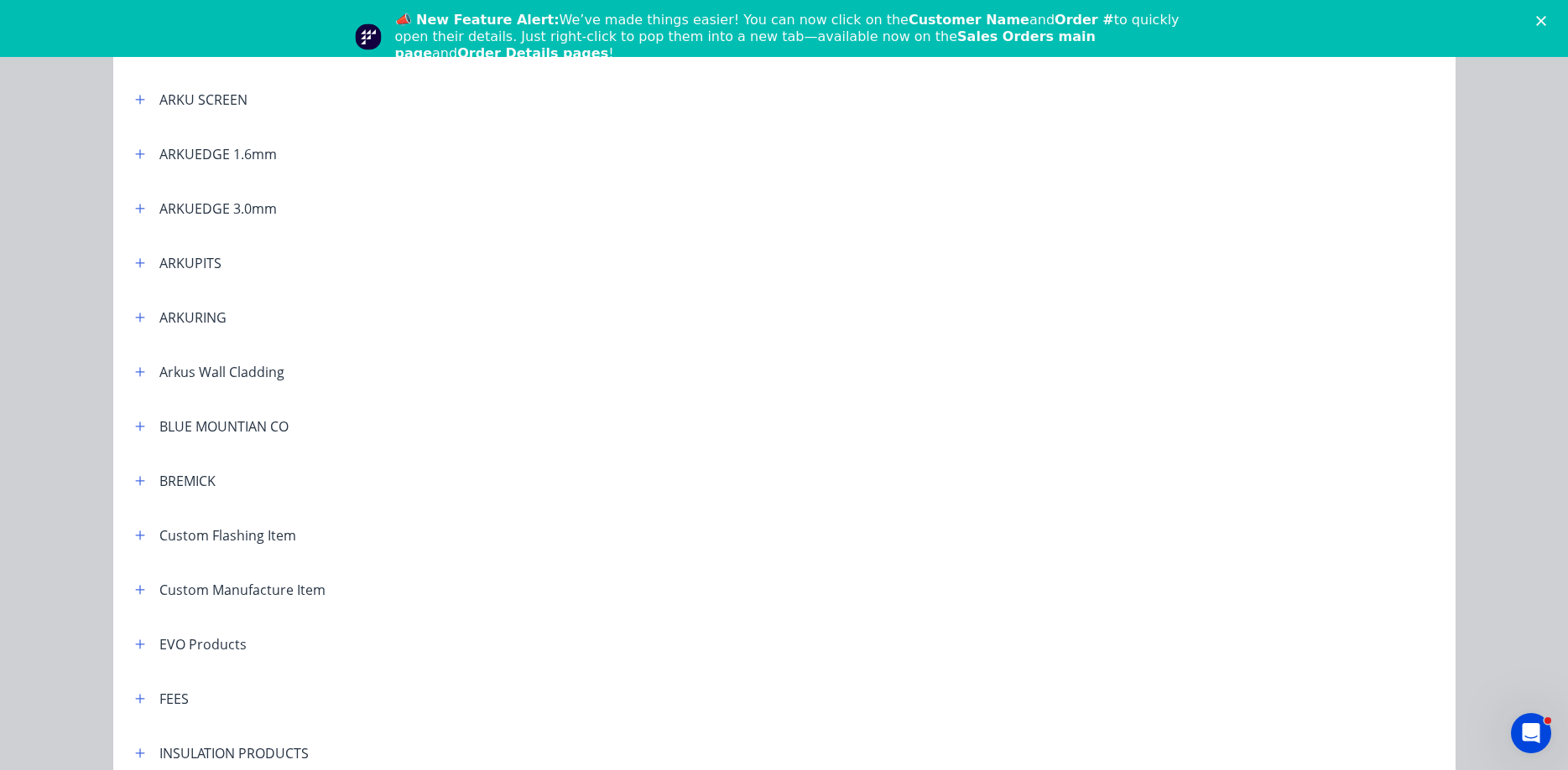
scroll to position [478, 0]
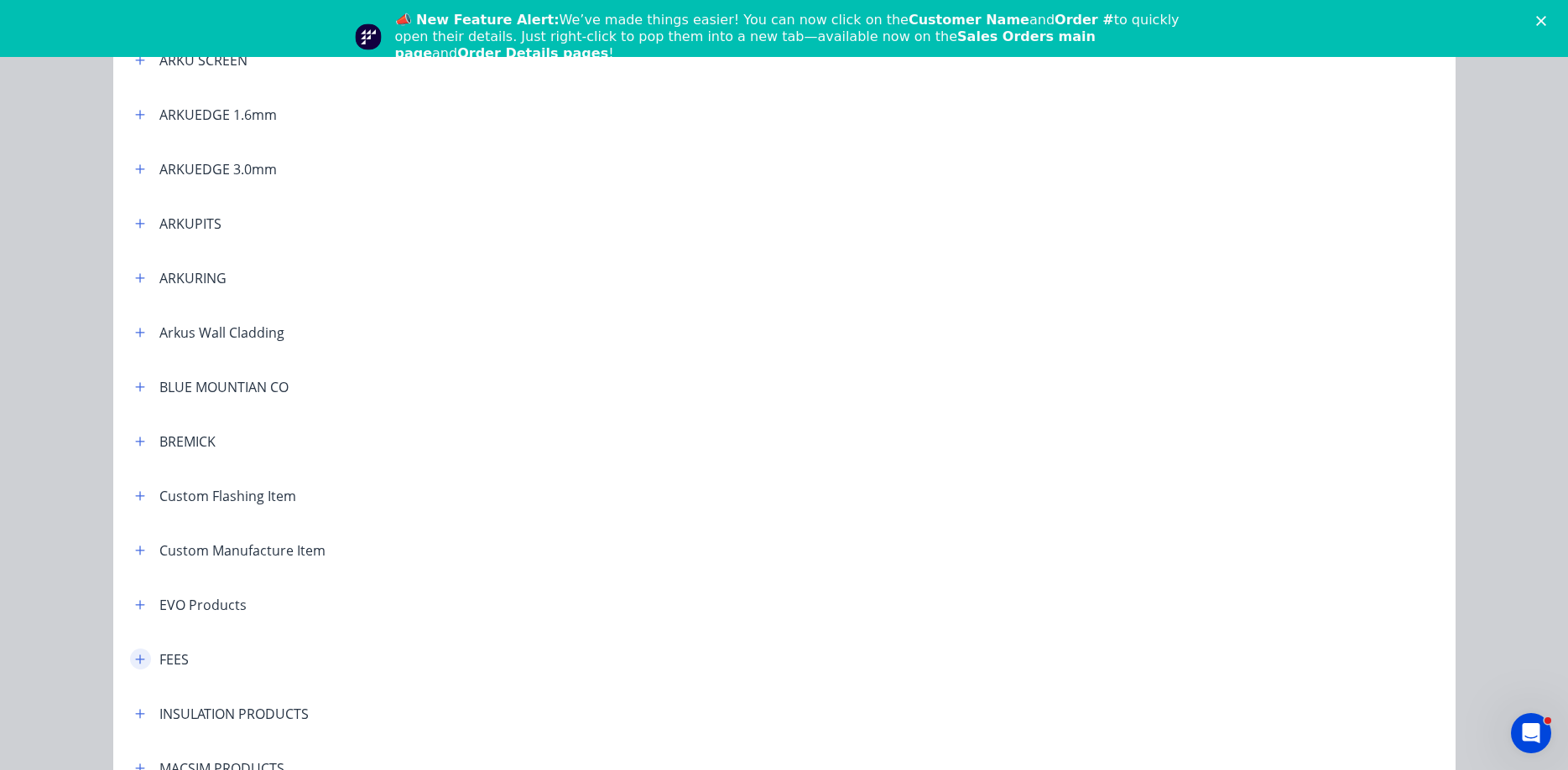
click at [142, 663] on icon "button" at bounding box center [140, 660] width 10 height 12
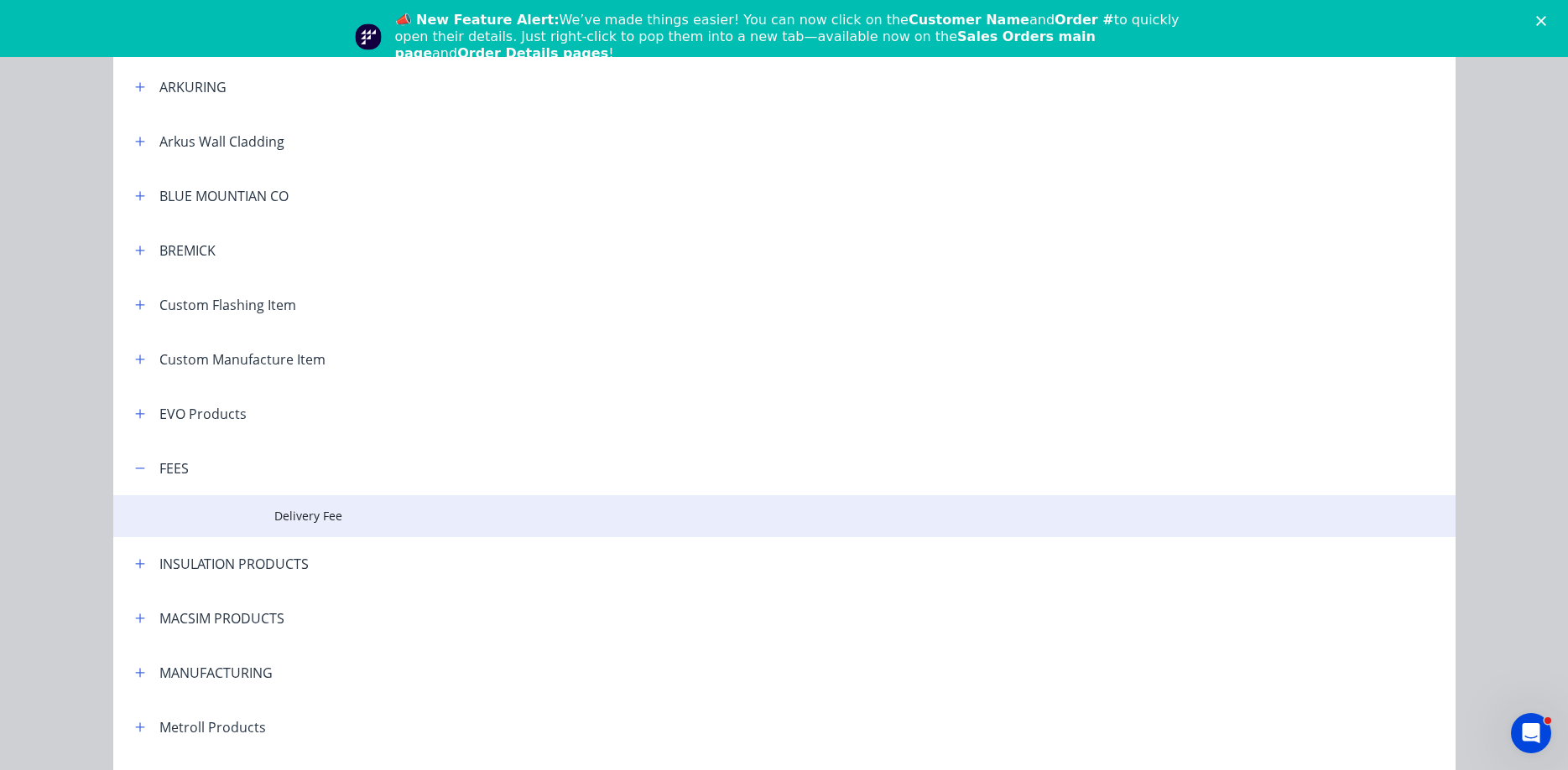
click at [325, 514] on span "Delivery Fee" at bounding box center [746, 516] width 944 height 18
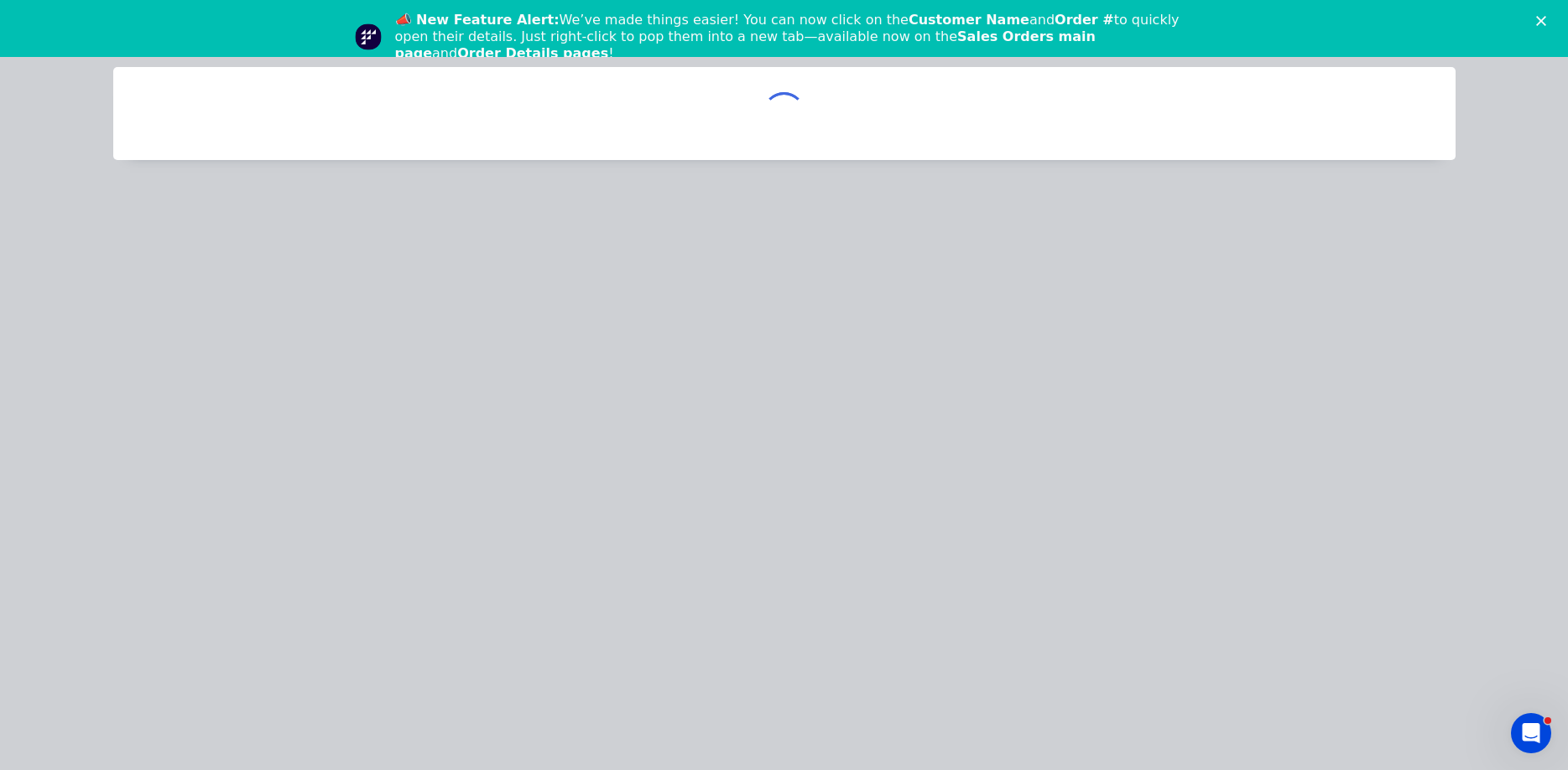
scroll to position [0, 0]
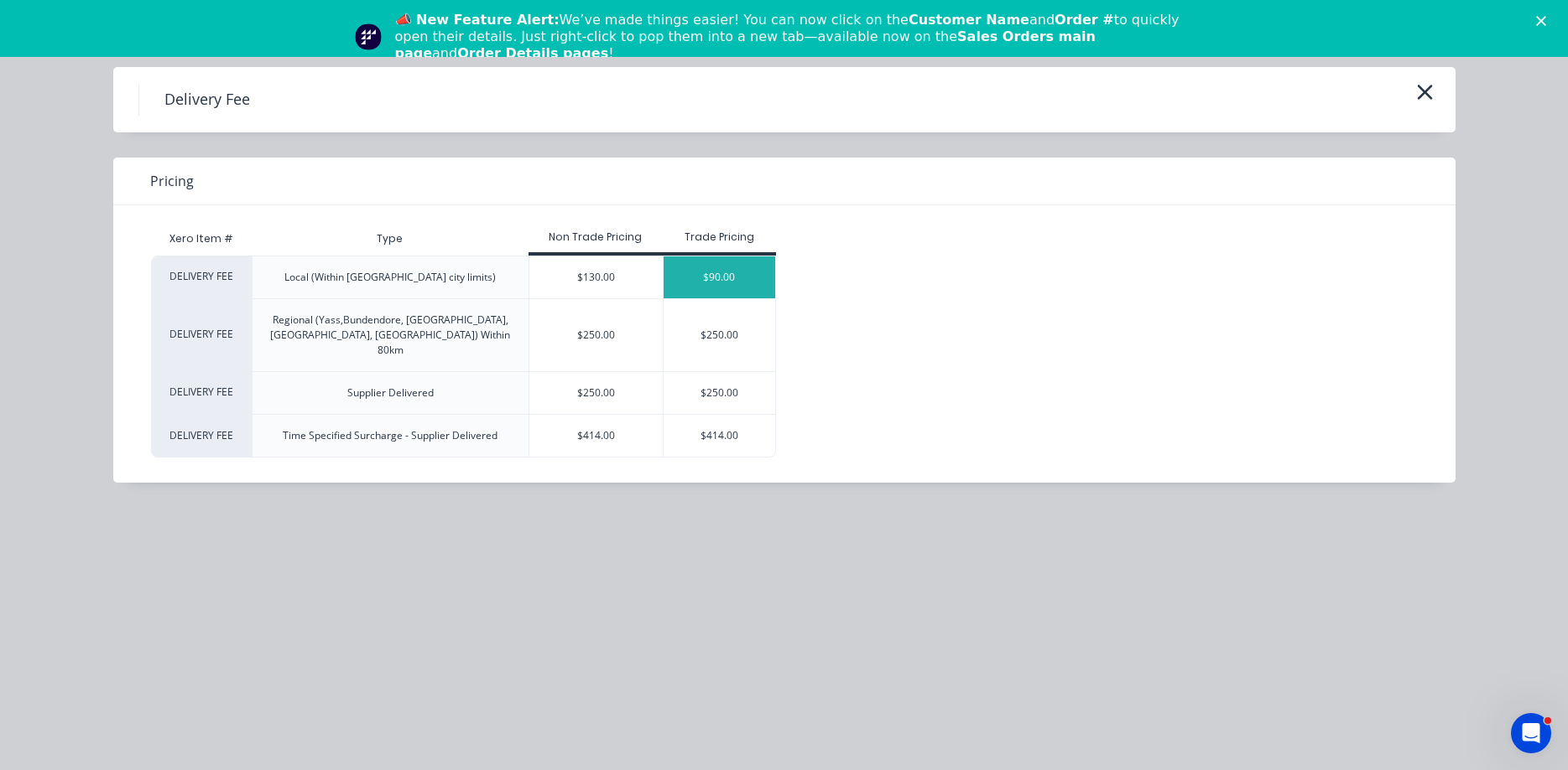
click at [725, 283] on div "$90.00" at bounding box center [719, 277] width 111 height 42
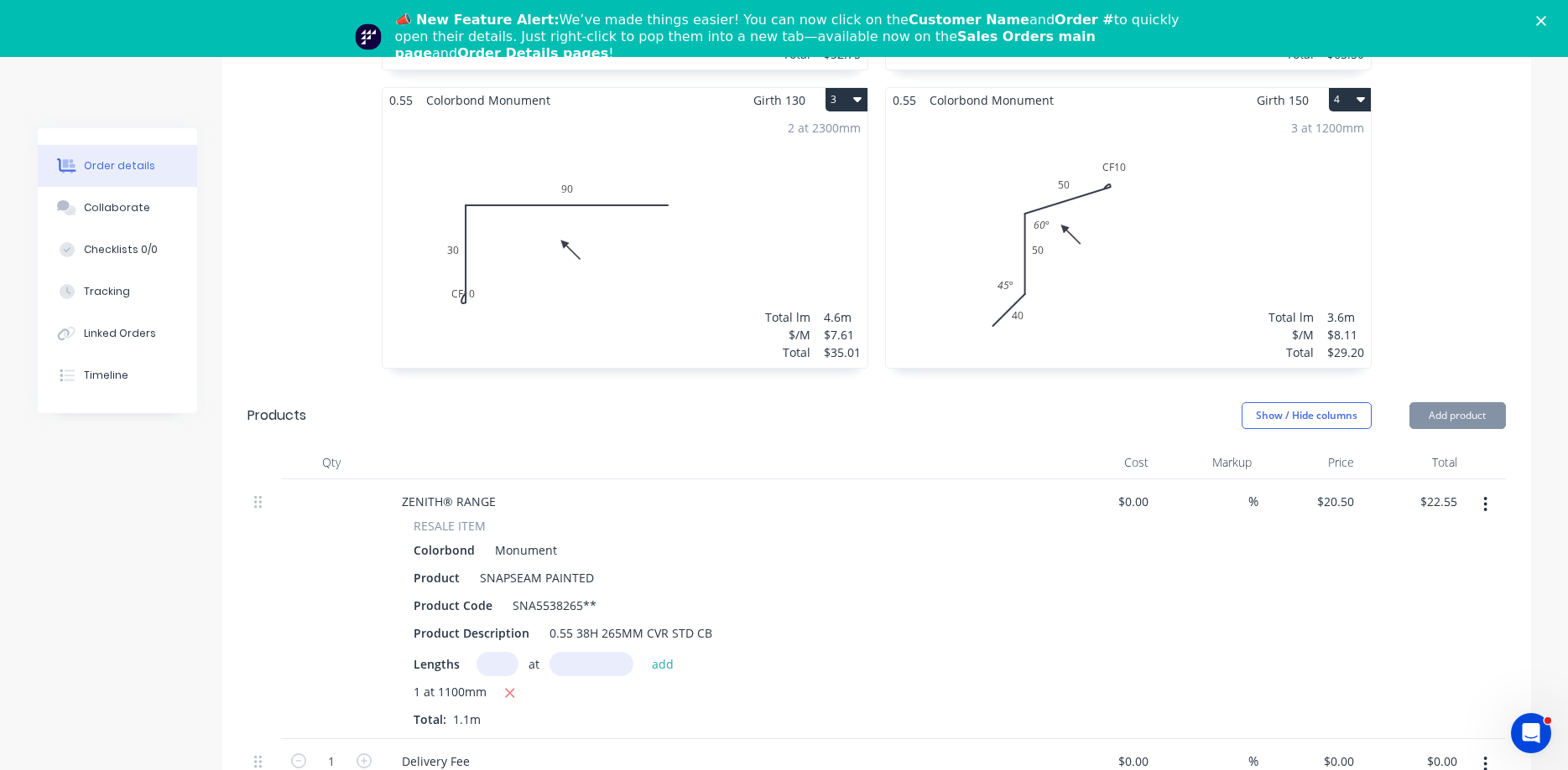
type input "$90.00"
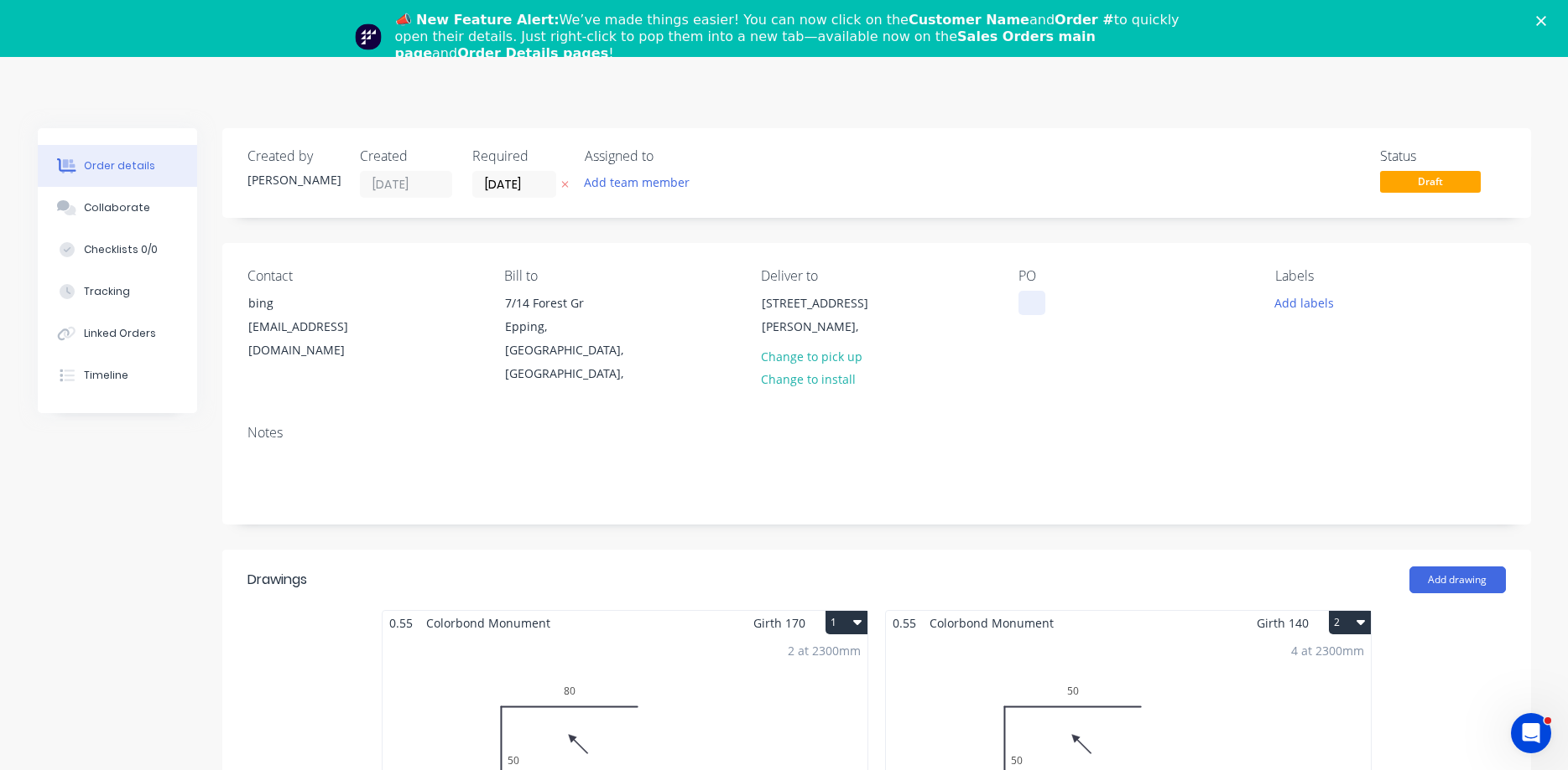
click at [1020, 301] on div at bounding box center [1031, 303] width 26 height 24
click at [1537, 23] on icon "Close" at bounding box center [1541, 20] width 10 height 10
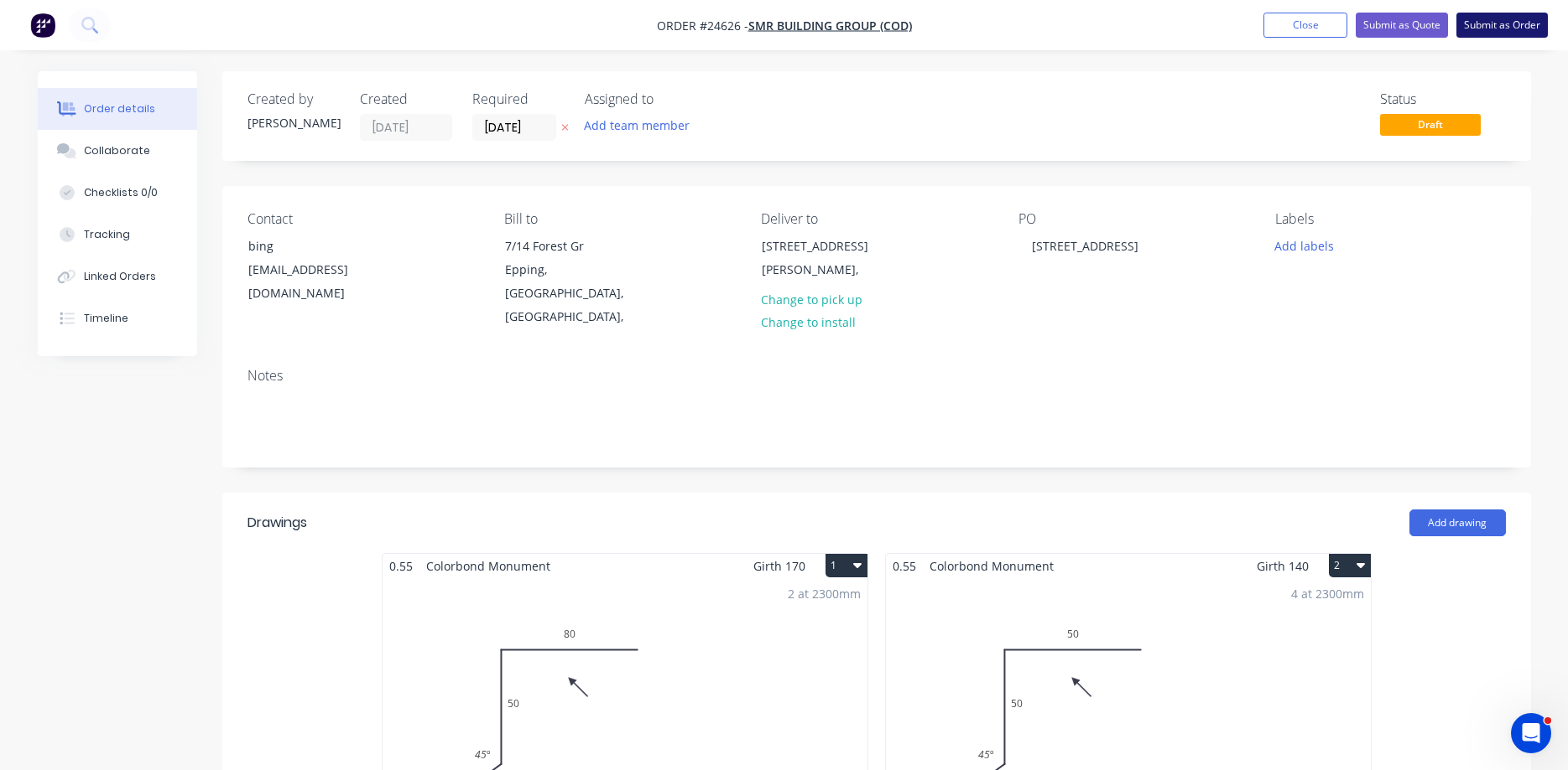
click at [1478, 30] on button "Submit as Order" at bounding box center [1502, 25] width 92 height 25
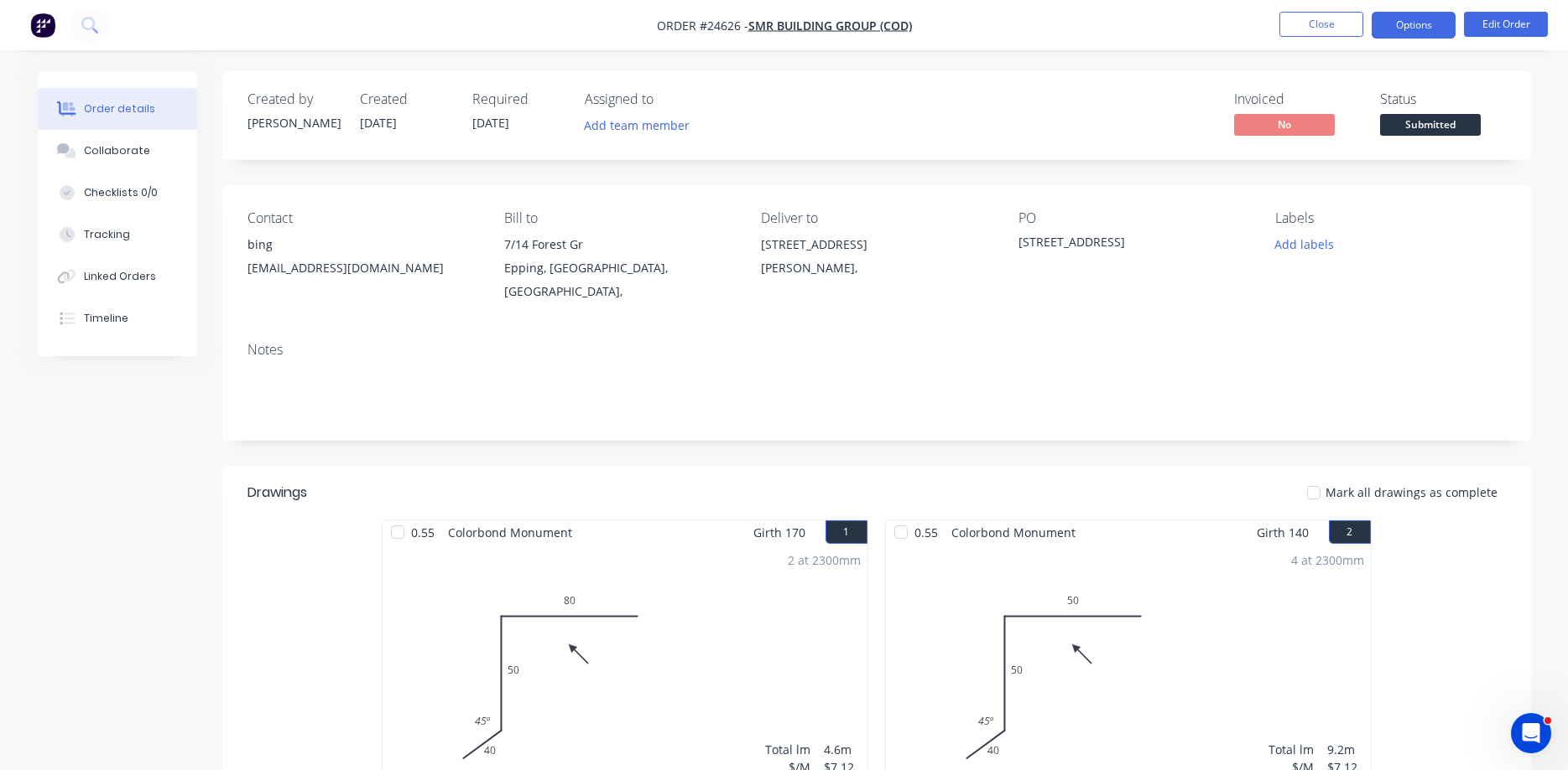
click at [1418, 28] on button "Options" at bounding box center [1413, 24] width 84 height 26
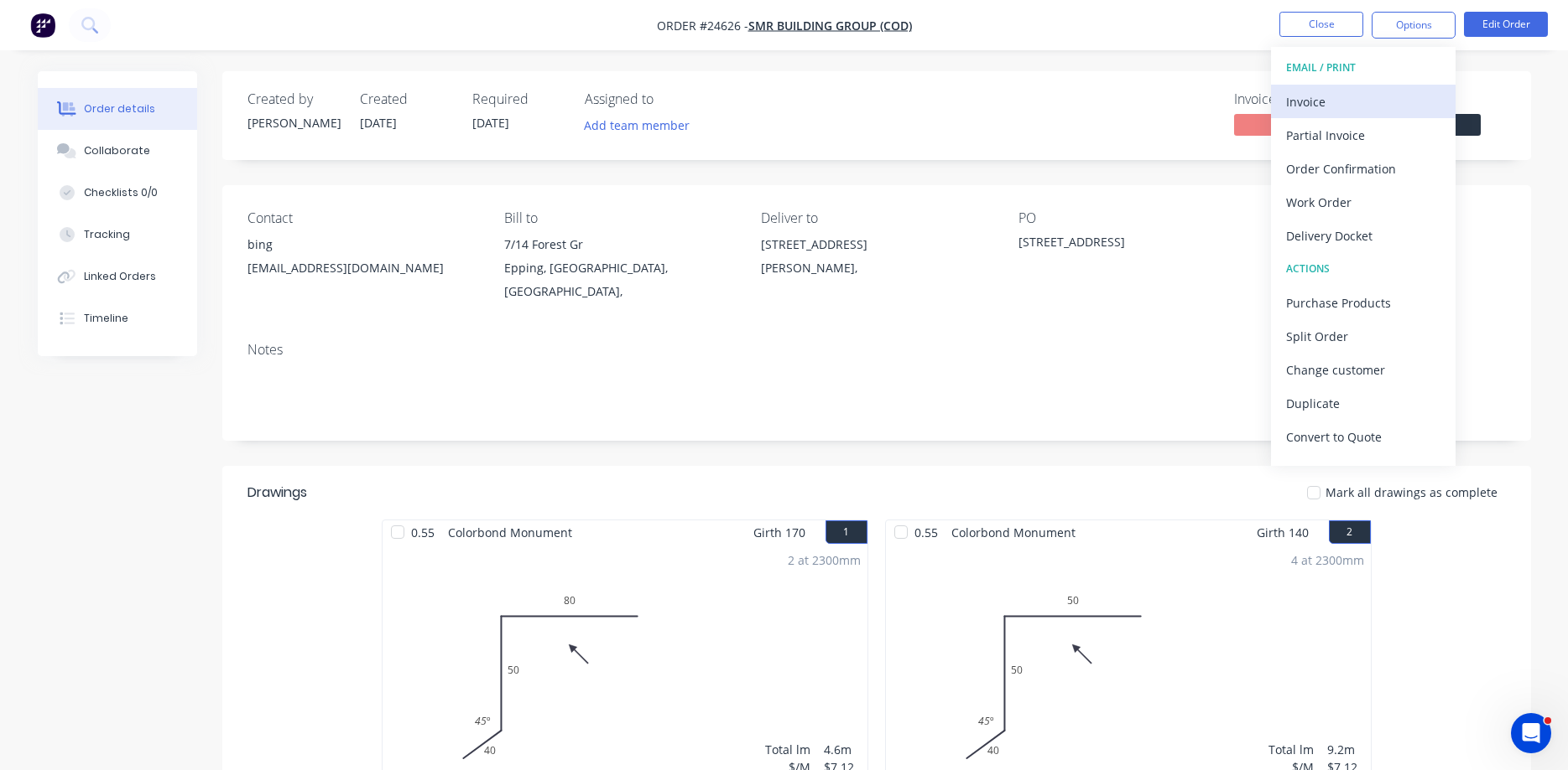
click at [1321, 101] on div "Invoice" at bounding box center [1363, 101] width 154 height 24
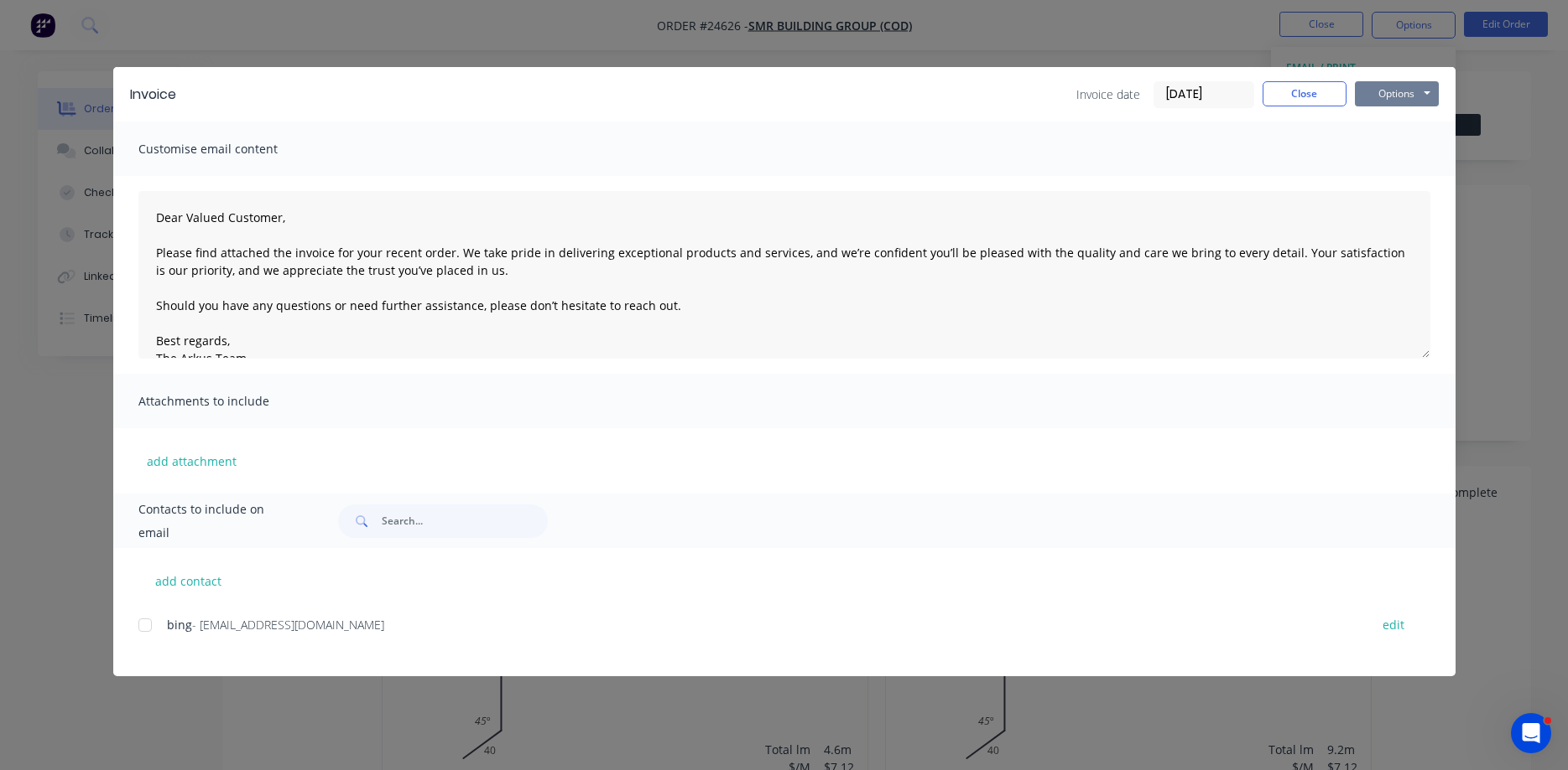
click at [1386, 92] on button "Options" at bounding box center [1396, 94] width 84 height 25
click at [1399, 142] on button "Print" at bounding box center [1408, 151] width 107 height 27
click at [1300, 86] on button "Close" at bounding box center [1304, 94] width 84 height 25
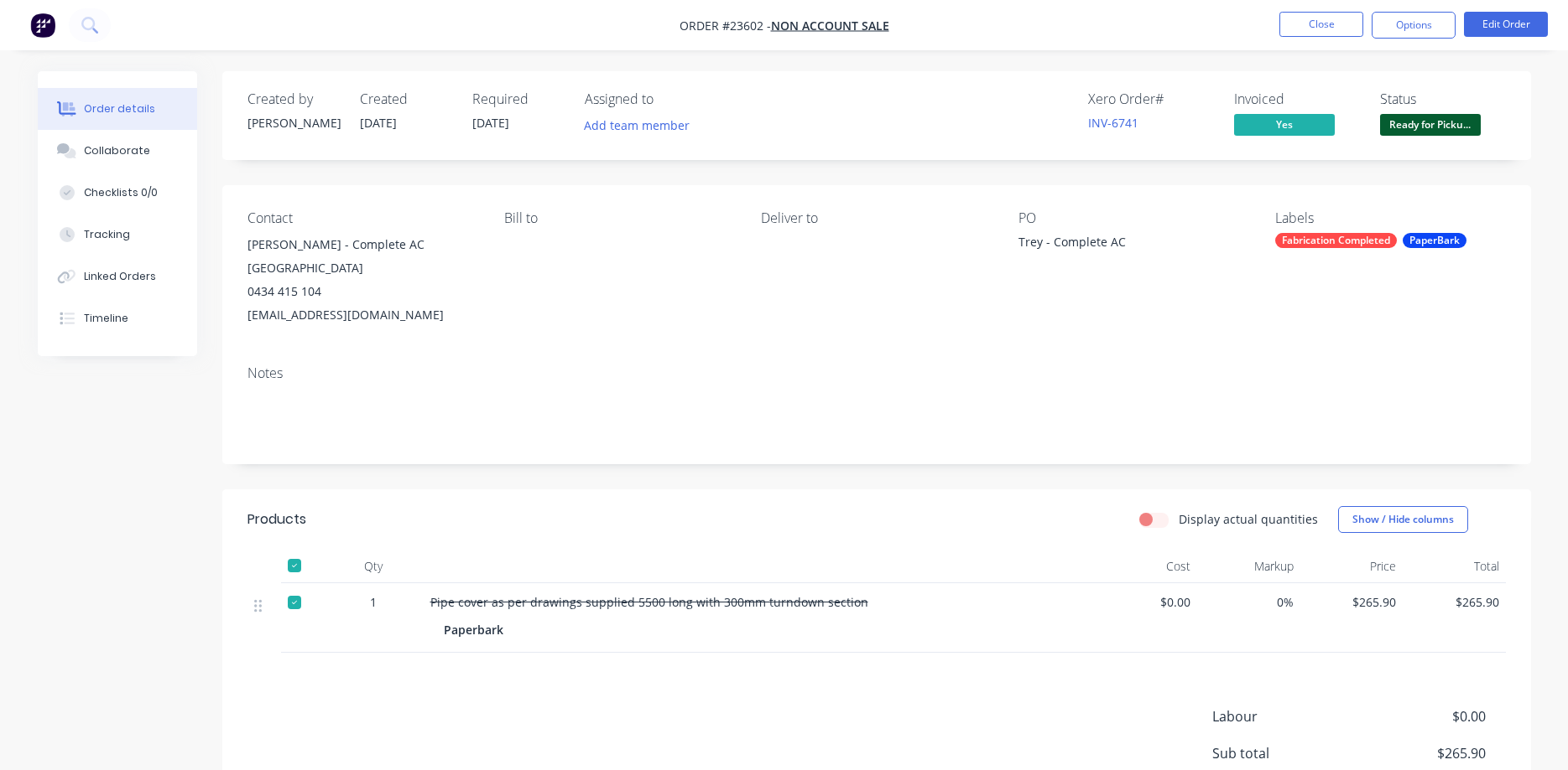
scroll to position [72, 0]
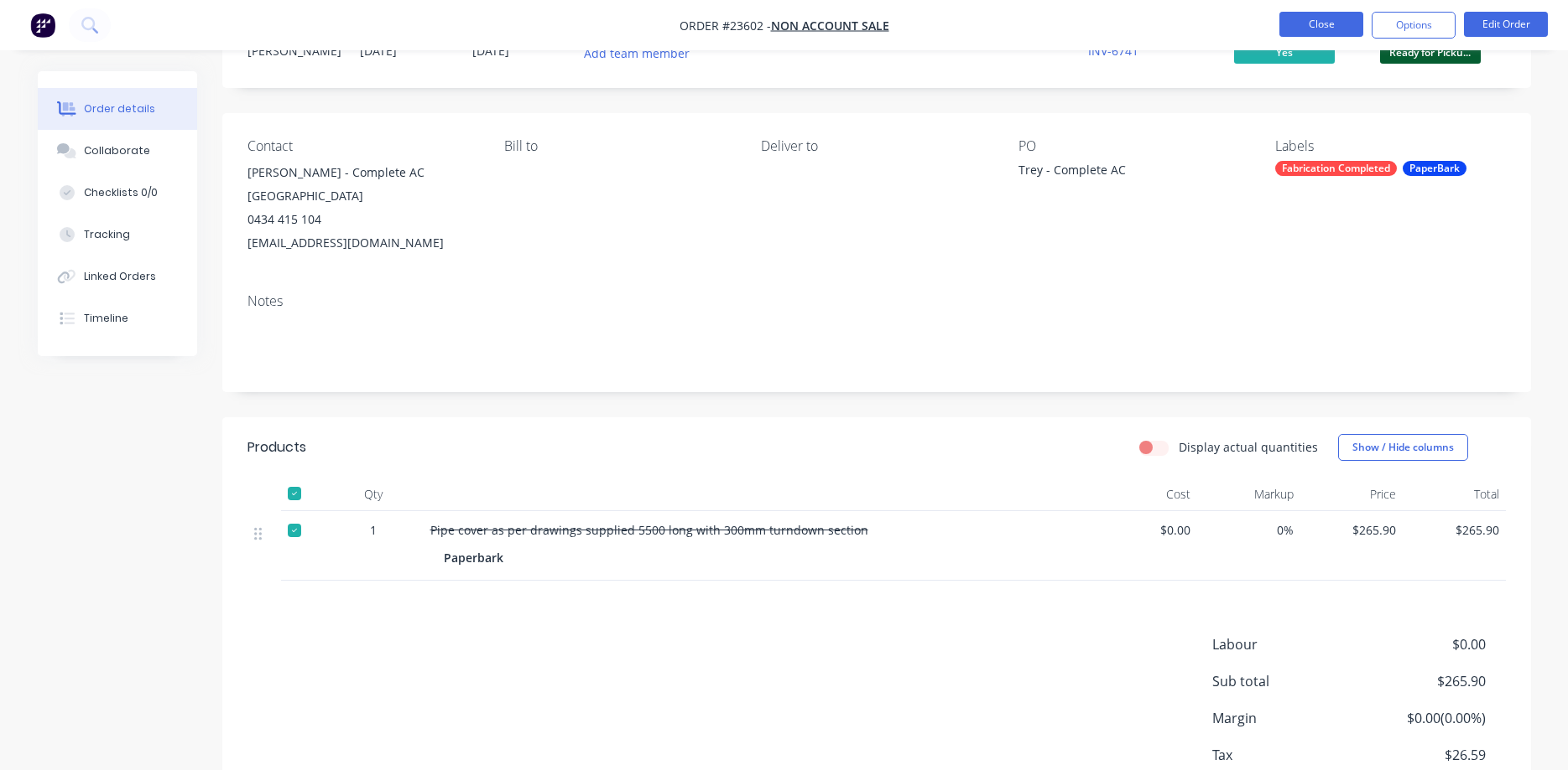
click at [1324, 24] on button "Close" at bounding box center [1321, 24] width 84 height 25
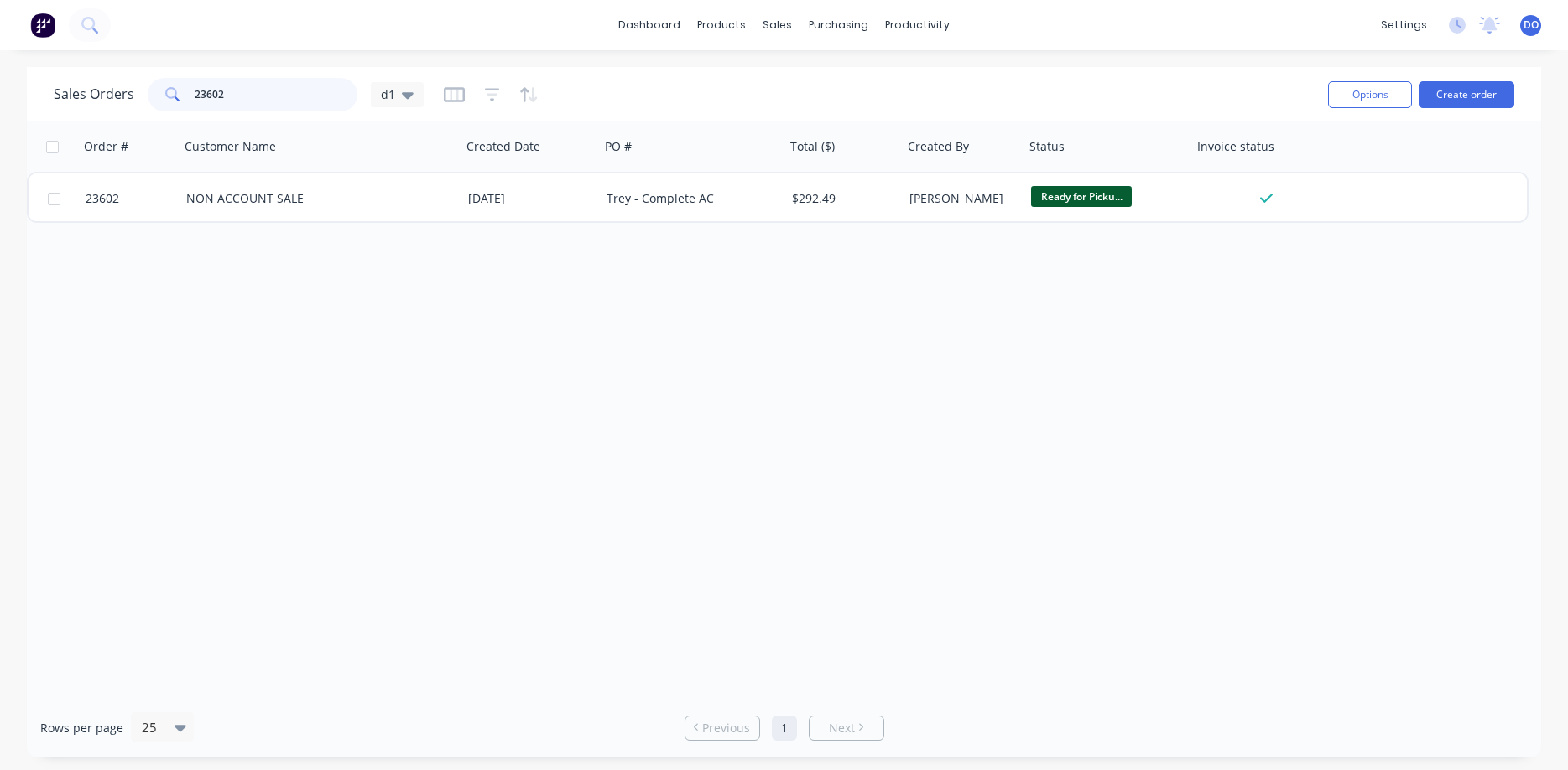
drag, startPoint x: 247, startPoint y: 87, endPoint x: 160, endPoint y: 80, distance: 87.3
click at [194, 83] on input "23602" at bounding box center [276, 95] width 164 height 33
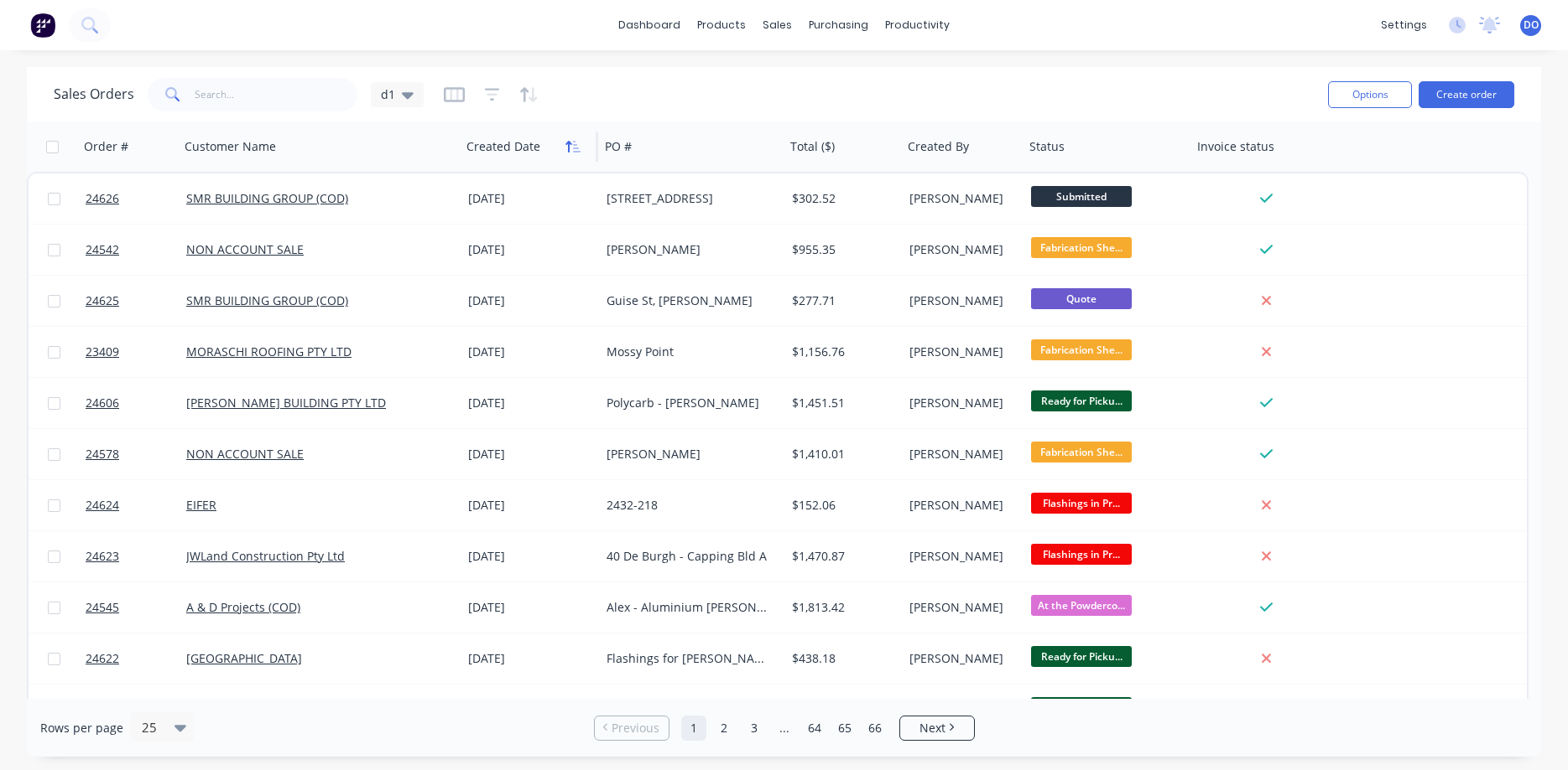
click at [568, 149] on icon "button" at bounding box center [568, 146] width 6 height 12
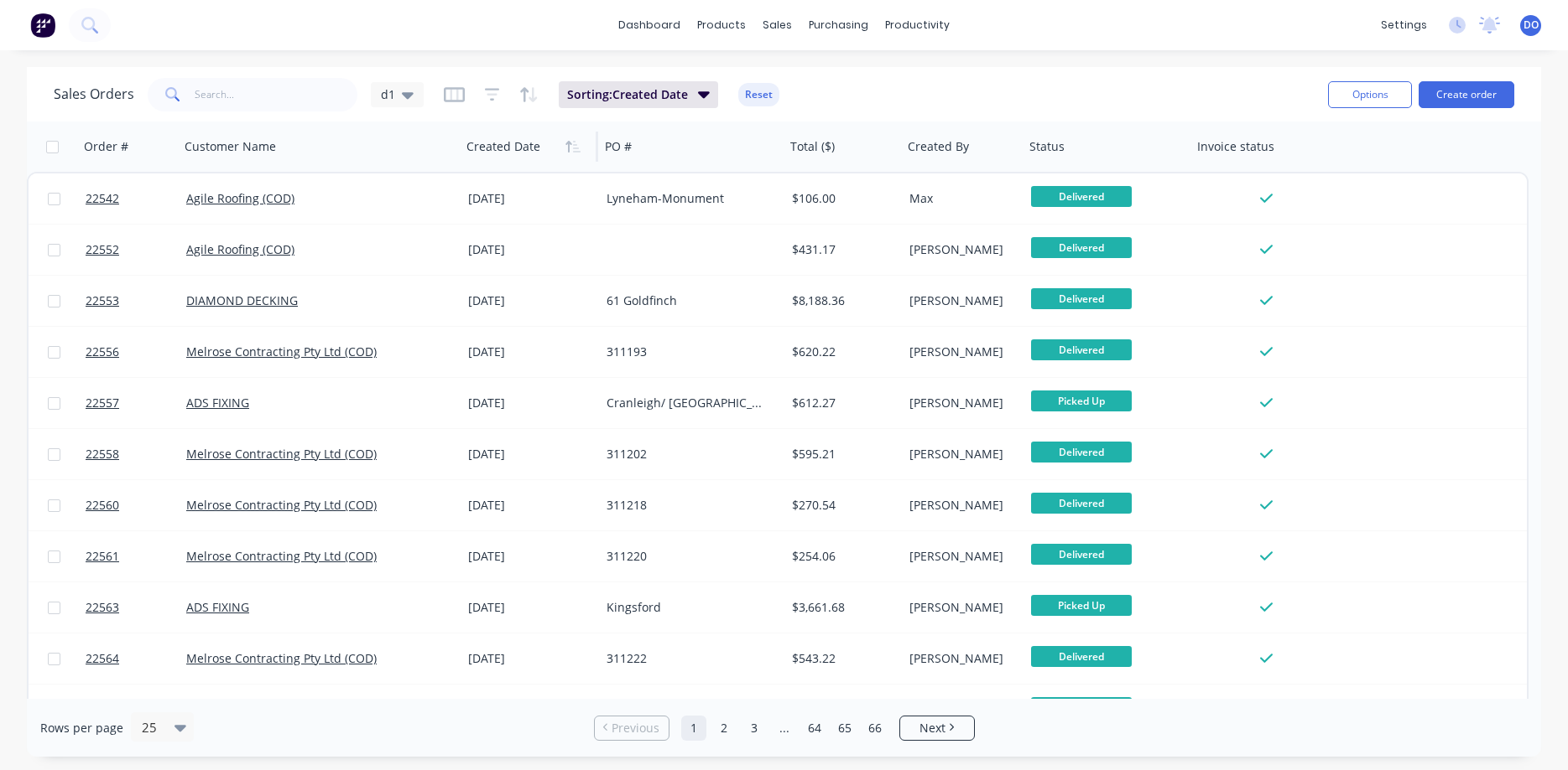
click at [568, 149] on icon "button" at bounding box center [568, 146] width 6 height 12
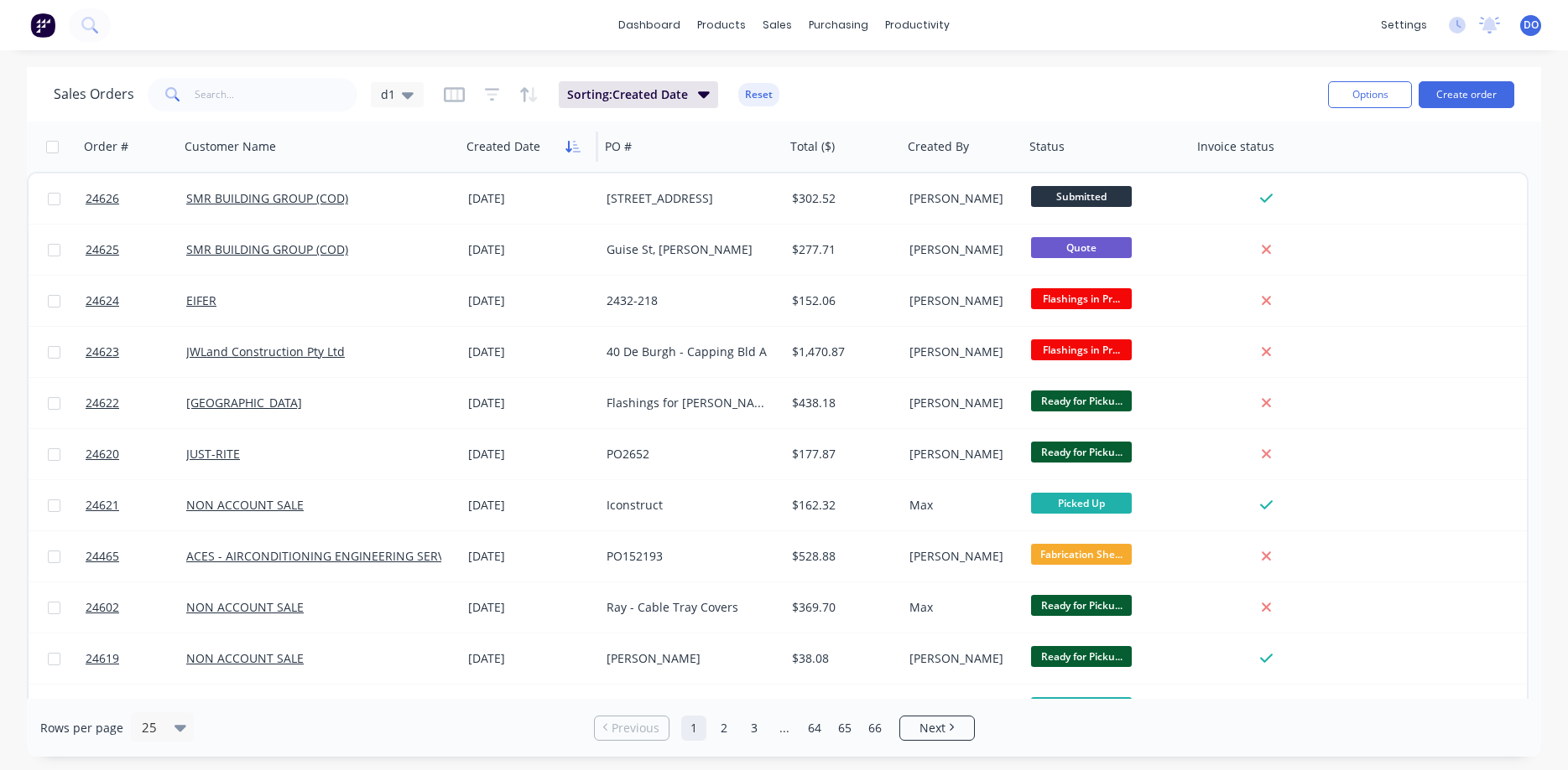
click at [574, 145] on icon "button" at bounding box center [577, 146] width 8 height 12
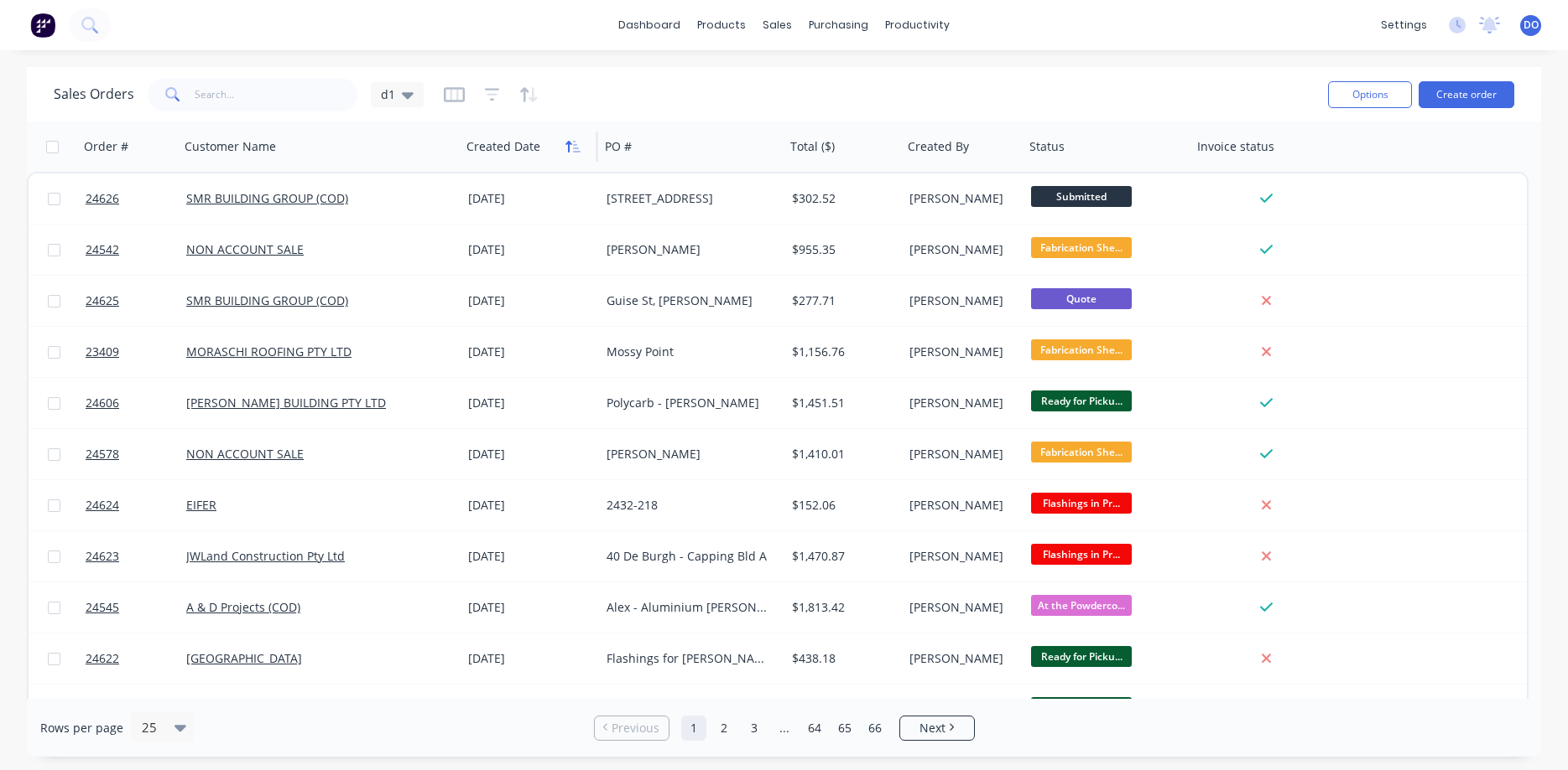
click at [574, 145] on icon "button" at bounding box center [577, 146] width 8 height 12
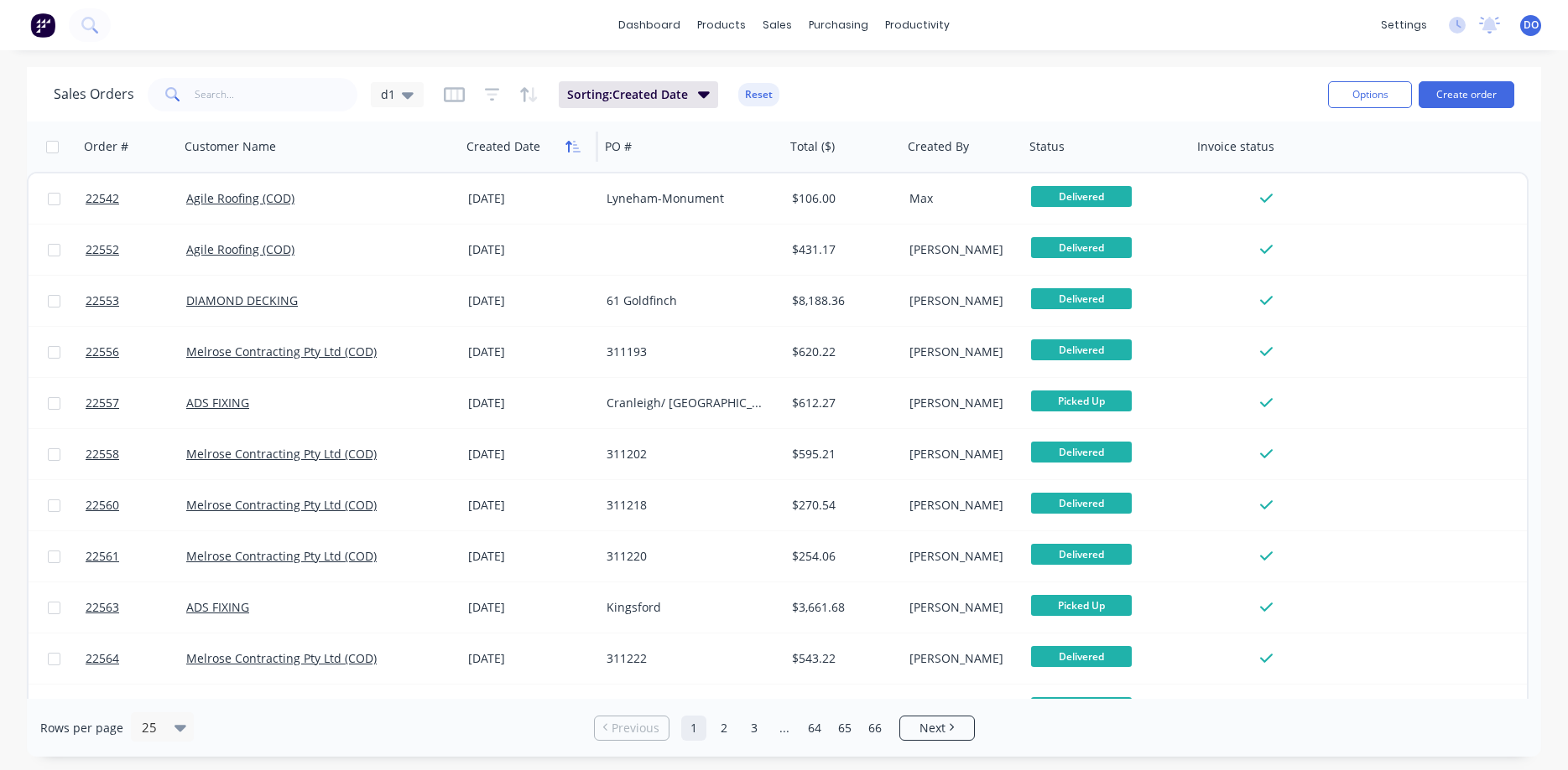
click at [569, 145] on icon "button" at bounding box center [568, 146] width 6 height 12
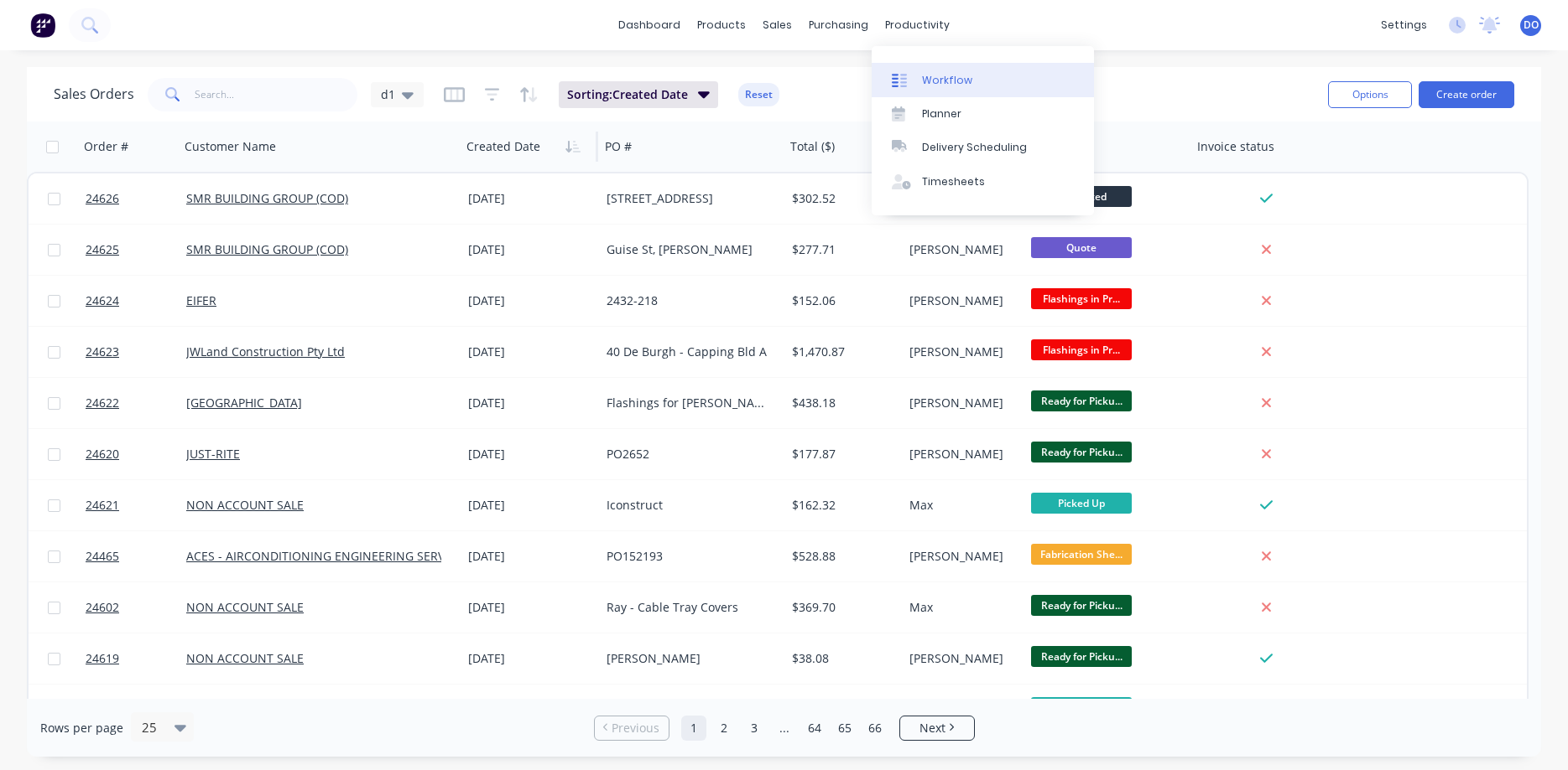
click at [939, 78] on div "Workflow" at bounding box center [947, 80] width 51 height 15
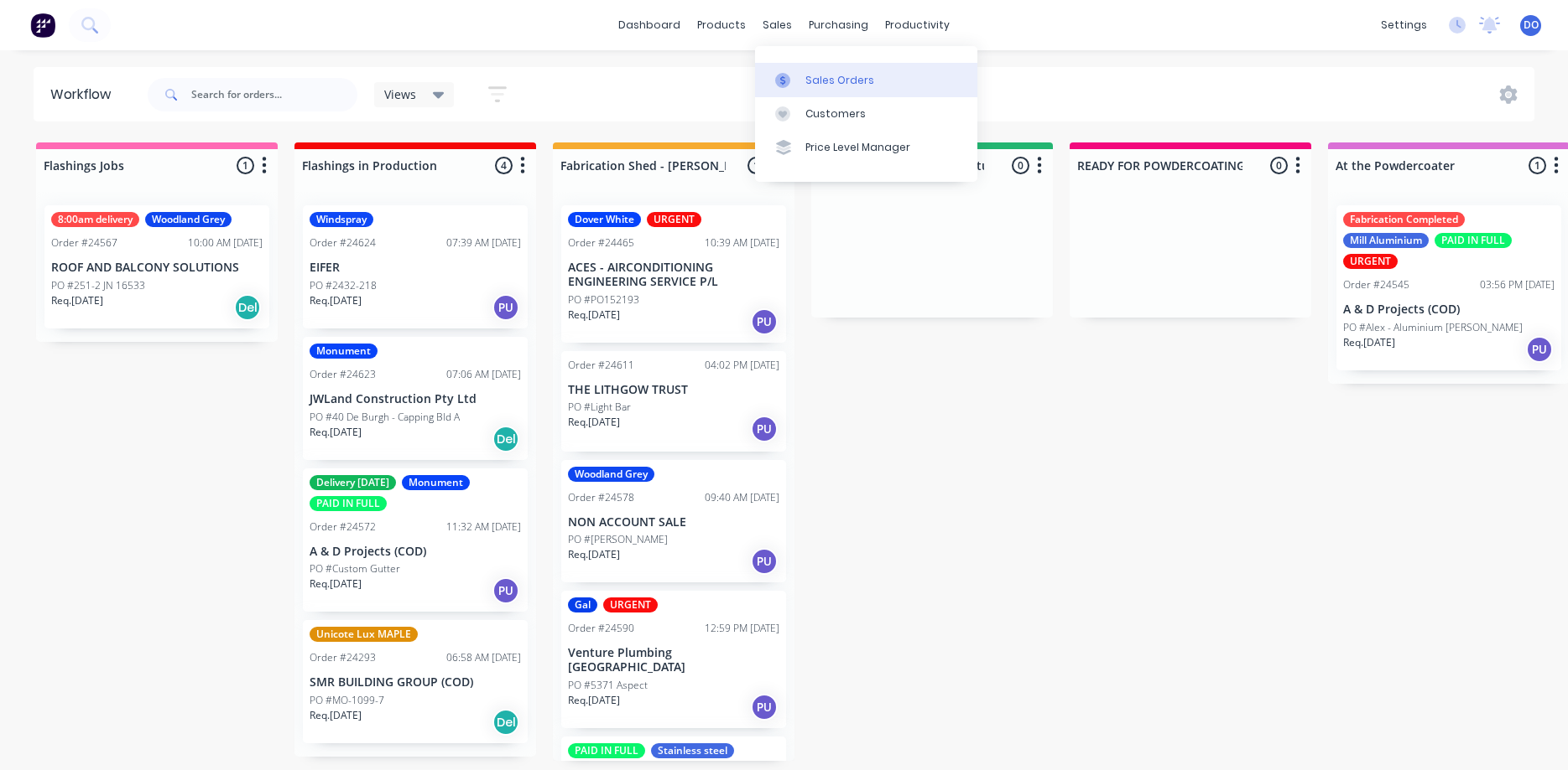
click at [815, 86] on div "Sales Orders" at bounding box center [840, 80] width 68 height 15
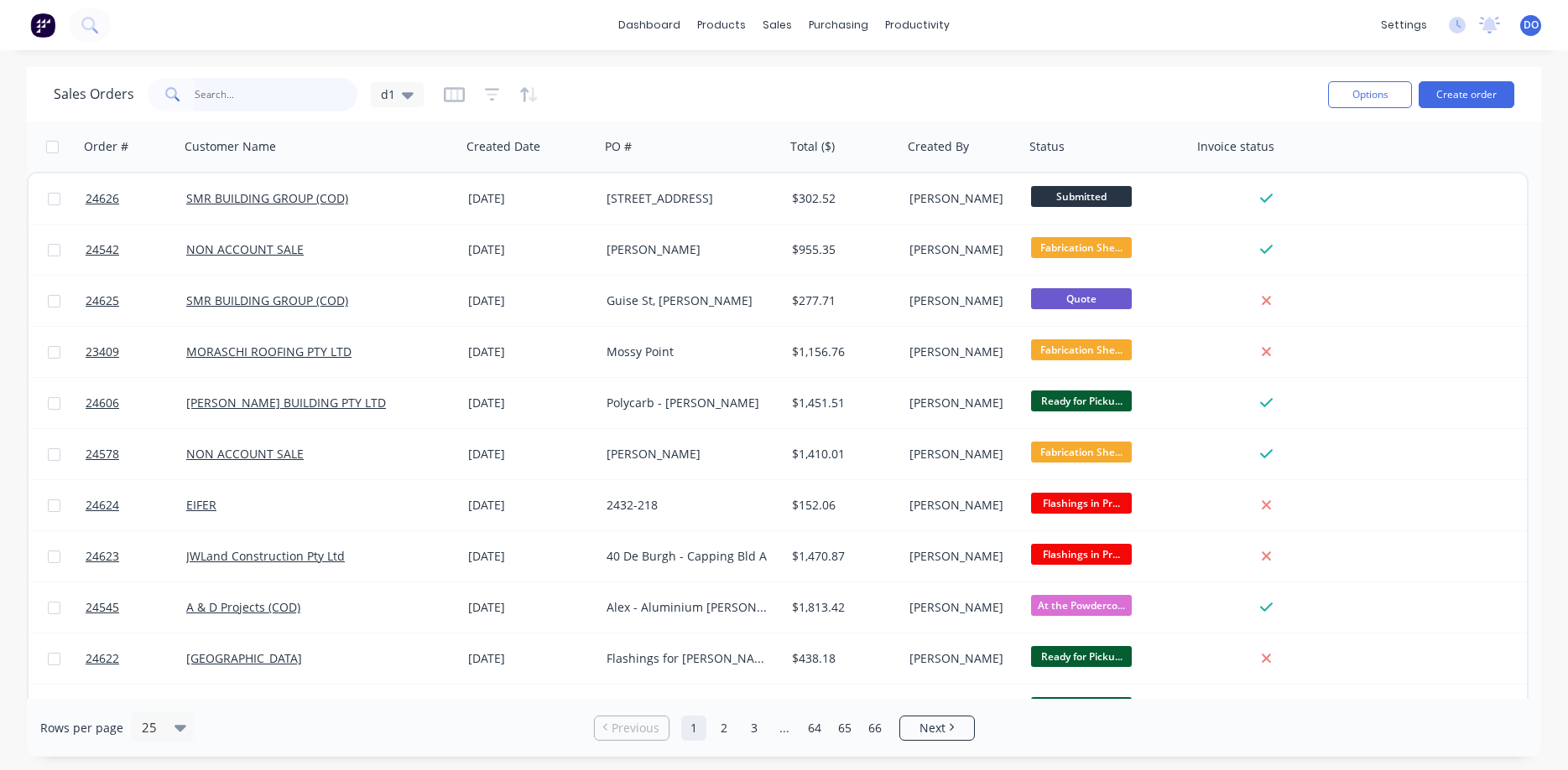
click at [287, 95] on input "text" at bounding box center [276, 95] width 164 height 33
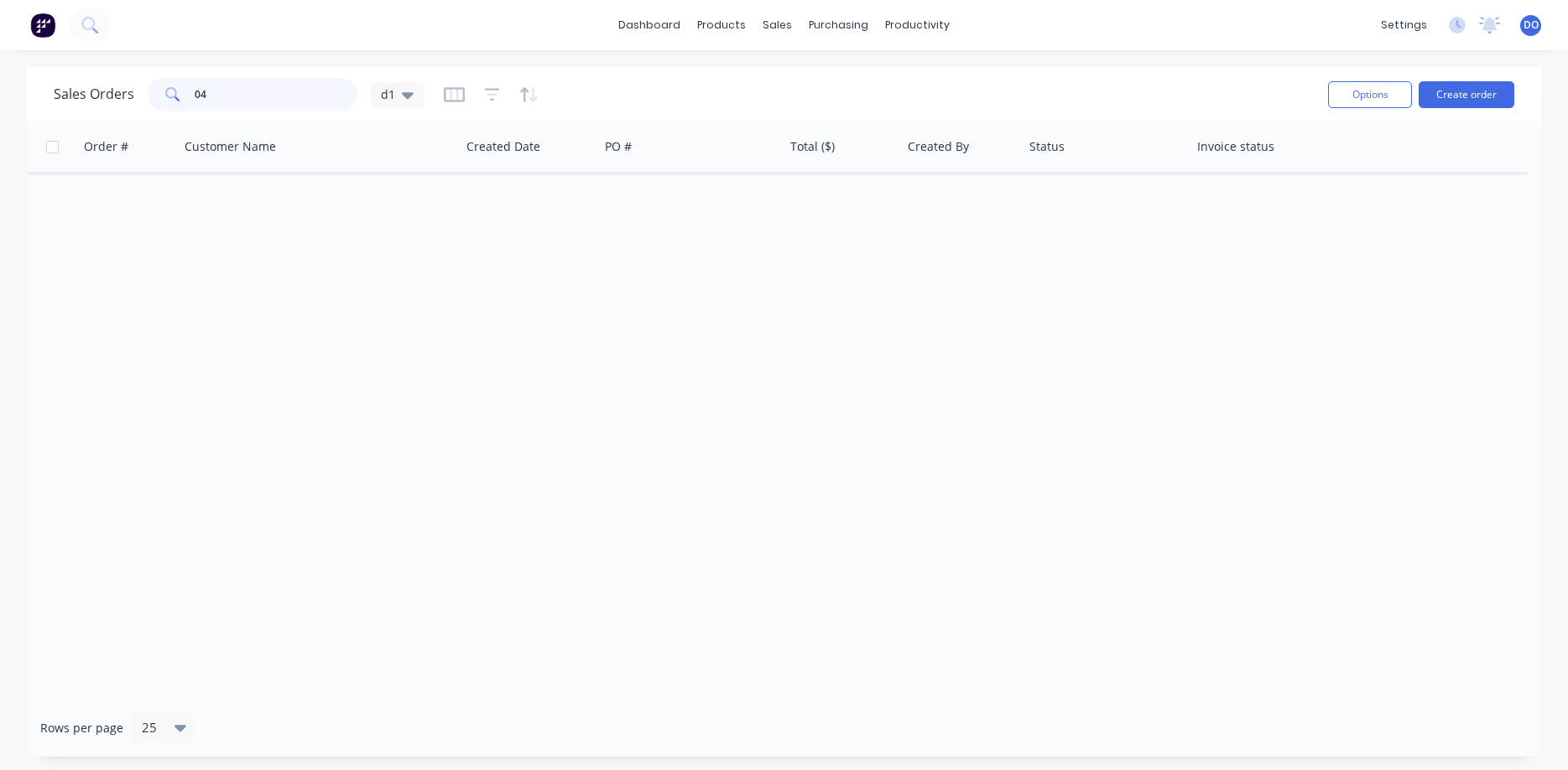
type input "0"
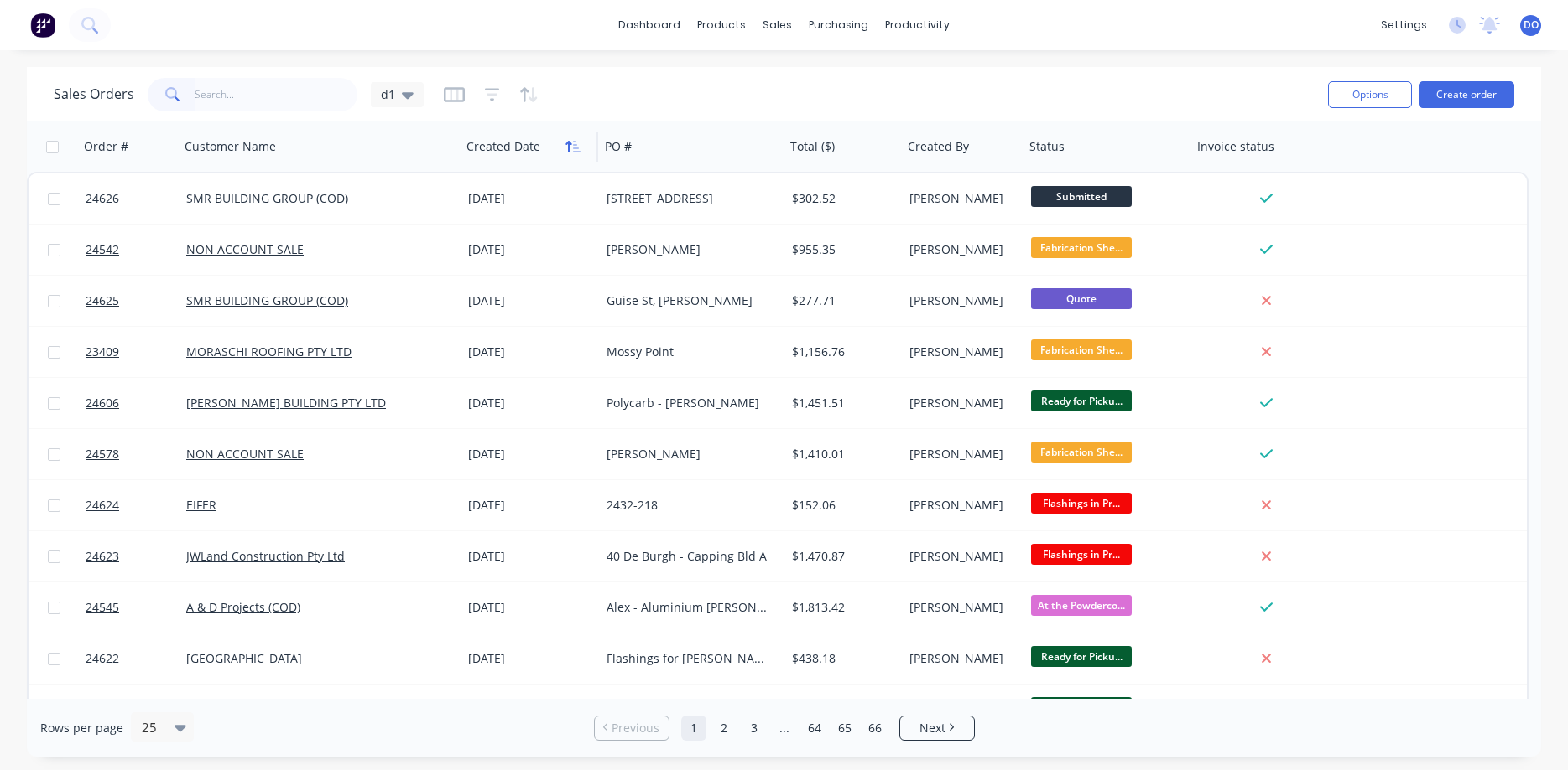
click at [566, 151] on icon "button" at bounding box center [572, 146] width 15 height 14
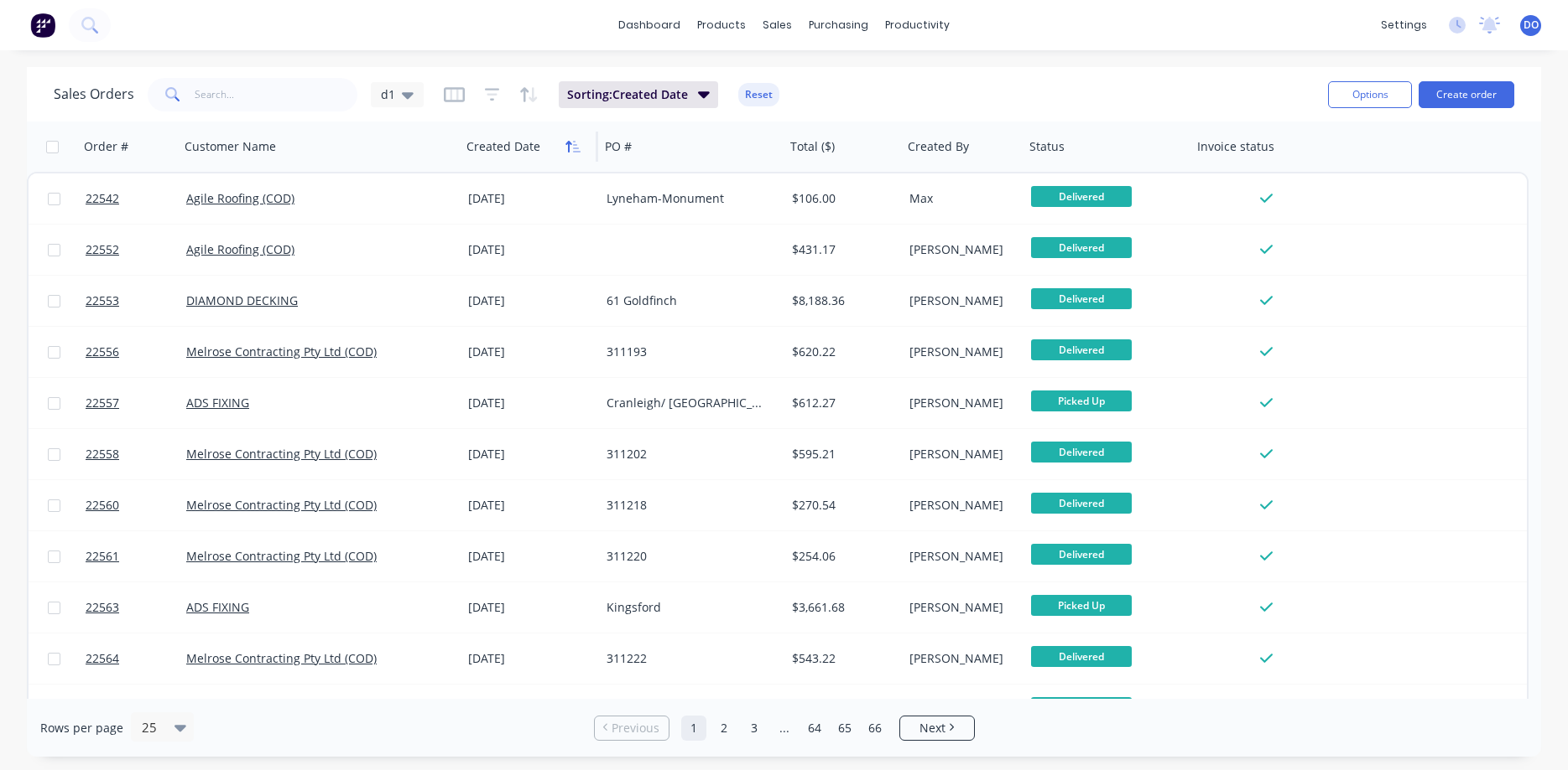
click at [569, 151] on icon "button" at bounding box center [568, 146] width 6 height 12
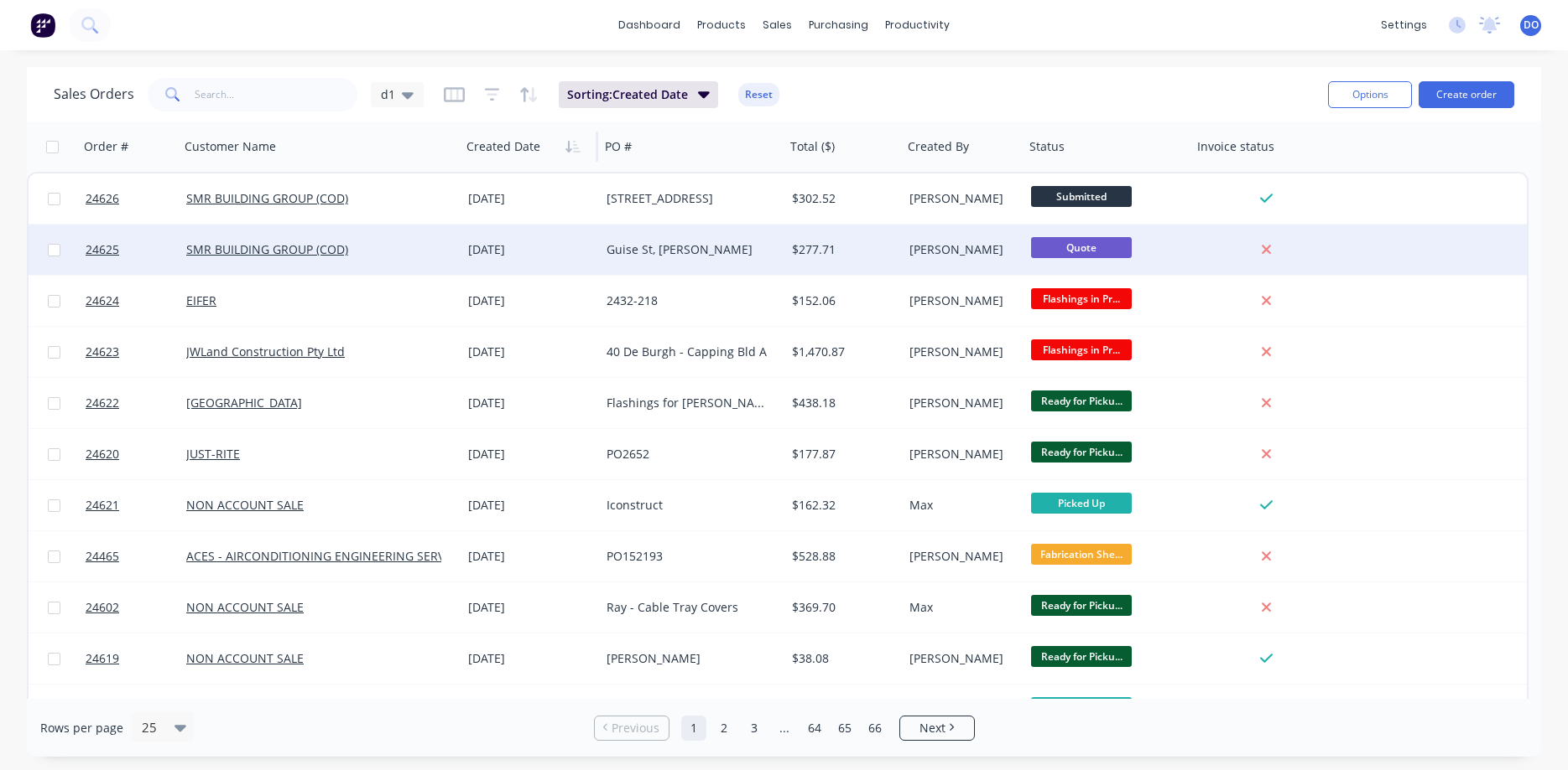
click at [711, 257] on div "Guise St, Sutton" at bounding box center [688, 249] width 164 height 17
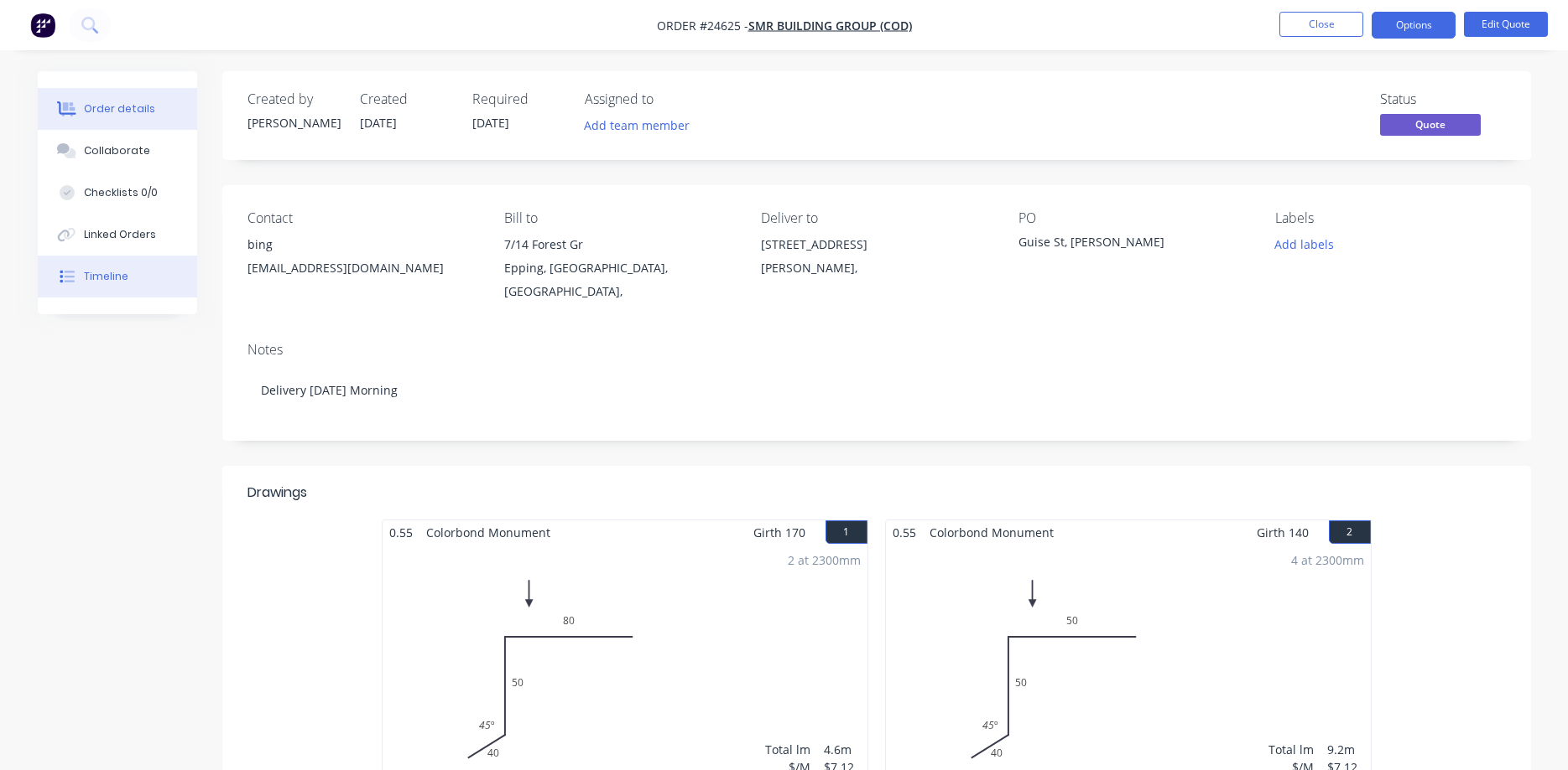
click at [114, 279] on div "Timeline" at bounding box center [106, 276] width 45 height 15
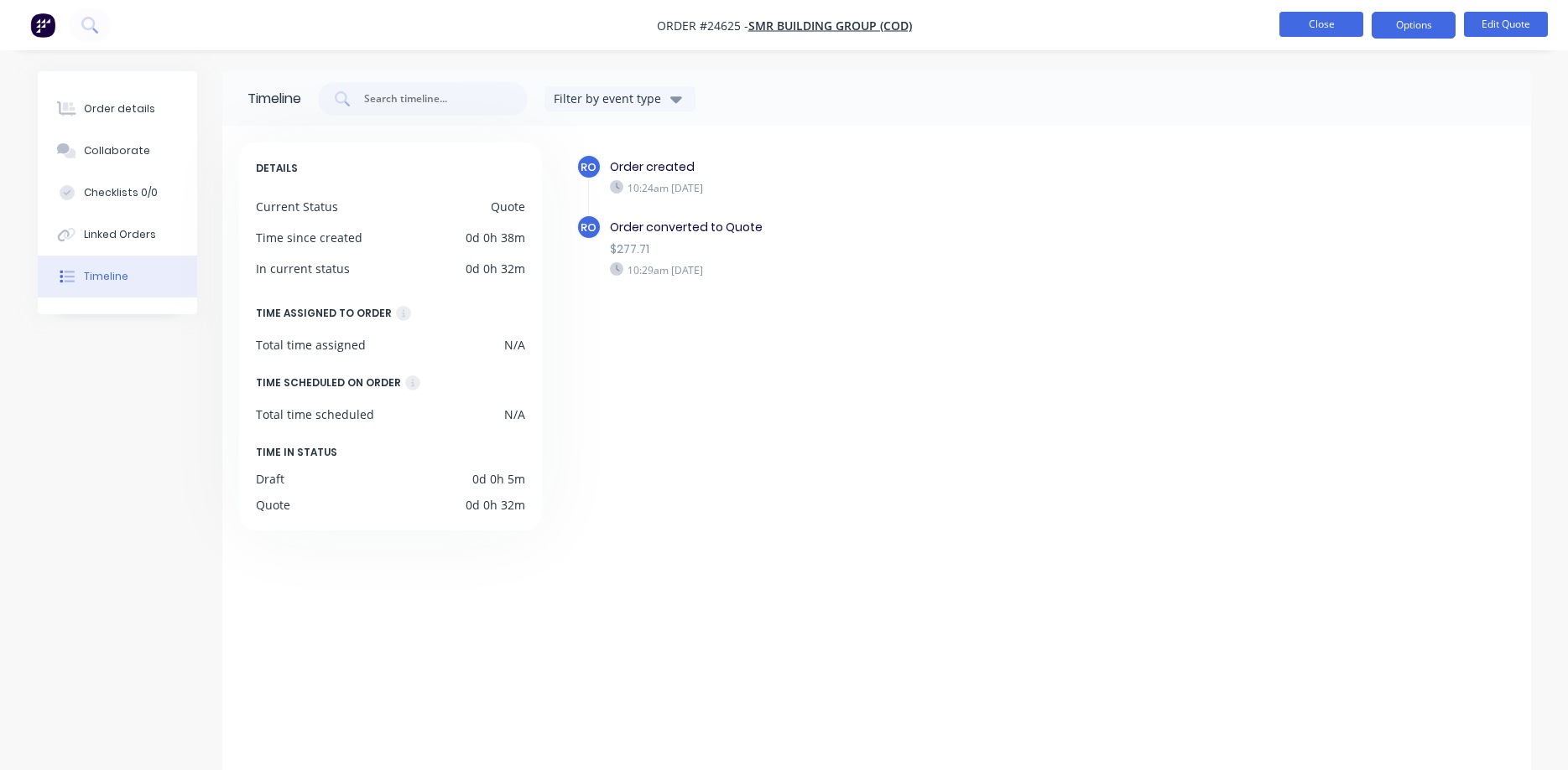
click at [1307, 24] on button "Close" at bounding box center [1321, 24] width 84 height 25
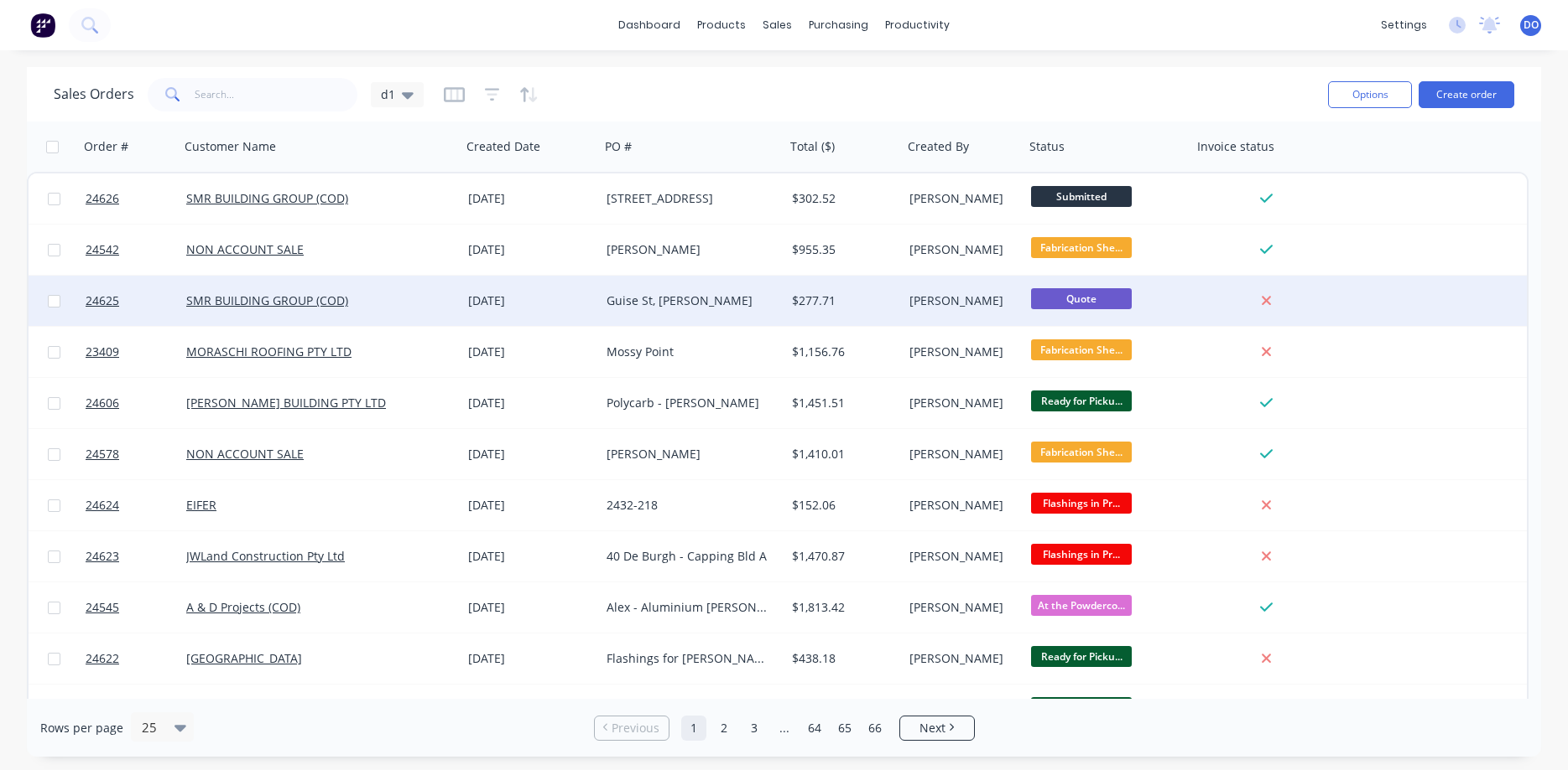
click at [1224, 296] on div at bounding box center [1266, 301] width 135 height 15
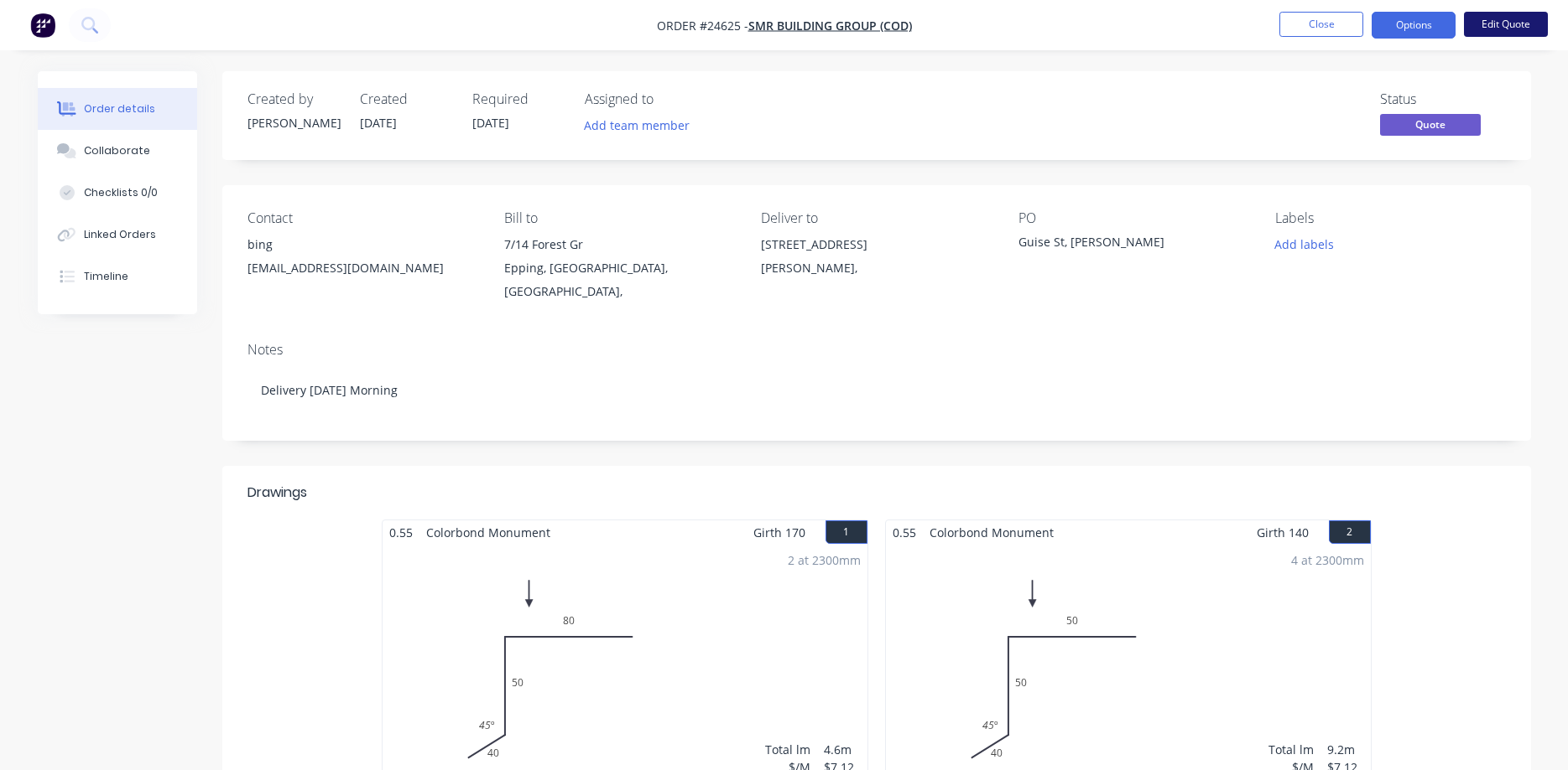
click at [1492, 23] on button "Edit Quote" at bounding box center [1506, 24] width 84 height 25
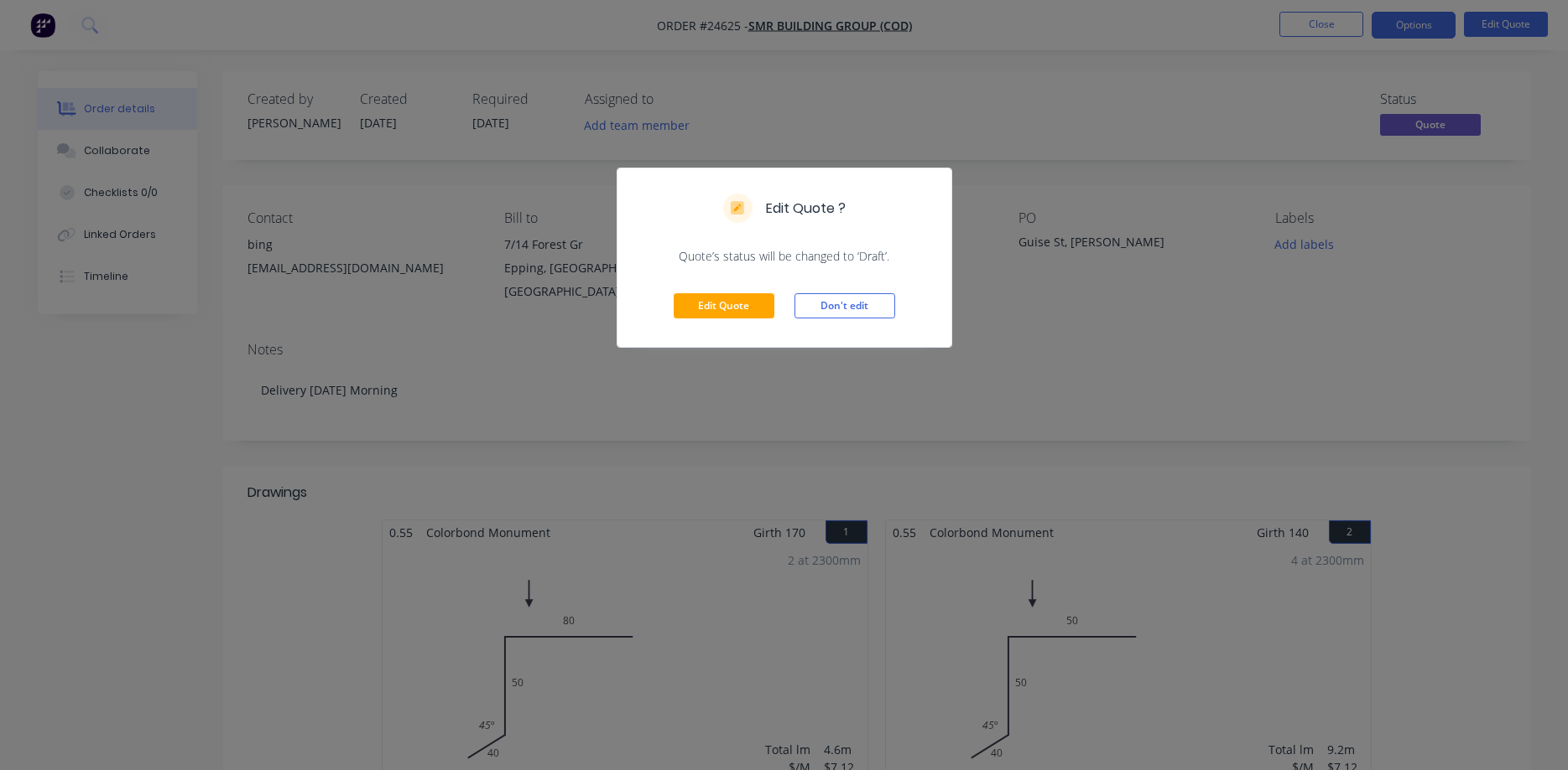
click at [1137, 90] on div "Edit Quote ? Quote’s status will be changed to ‘Draft’. Edit Quote Don't edit" at bounding box center [784, 385] width 1568 height 770
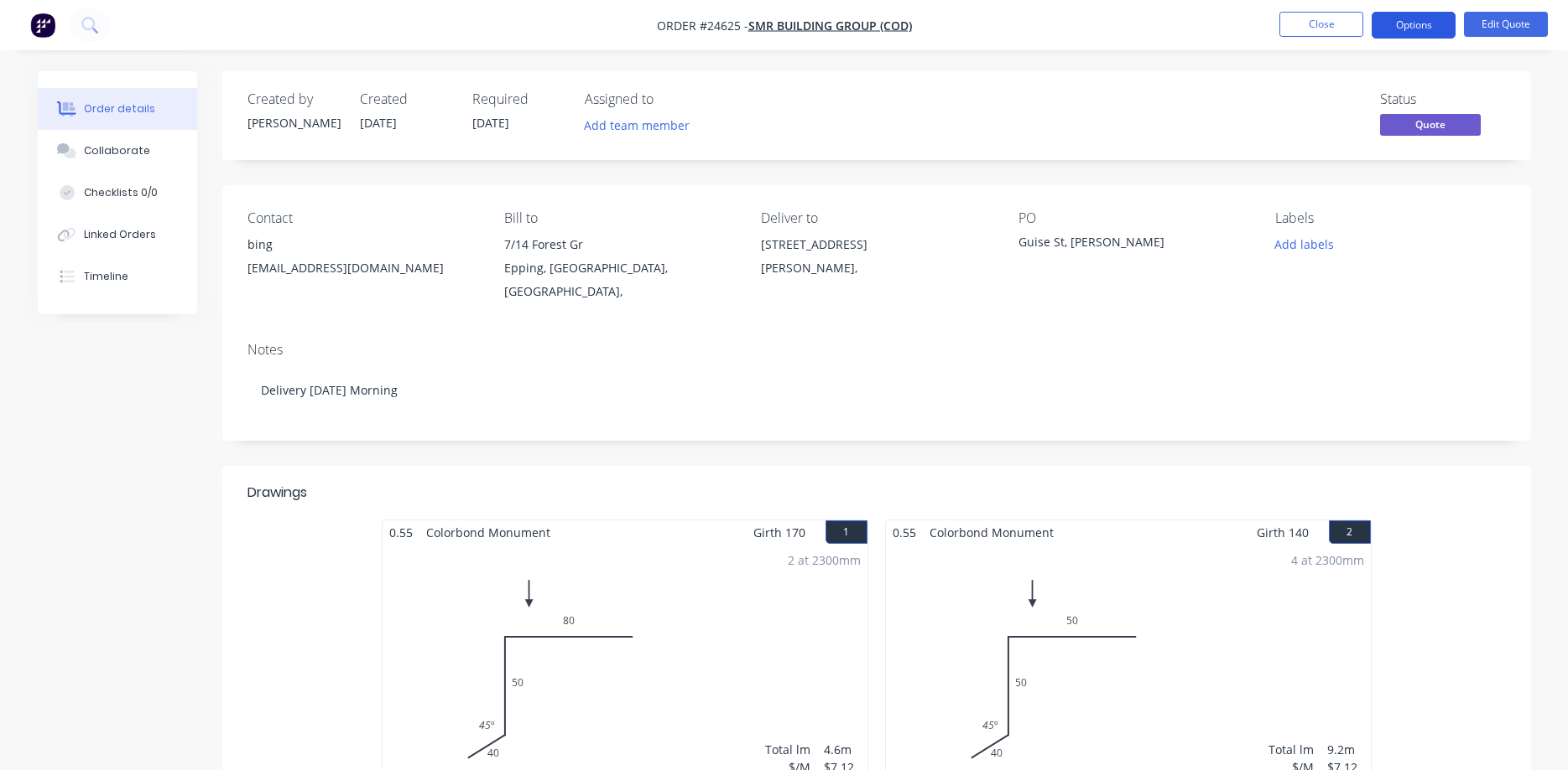
click at [1383, 26] on button "Options" at bounding box center [1413, 24] width 84 height 26
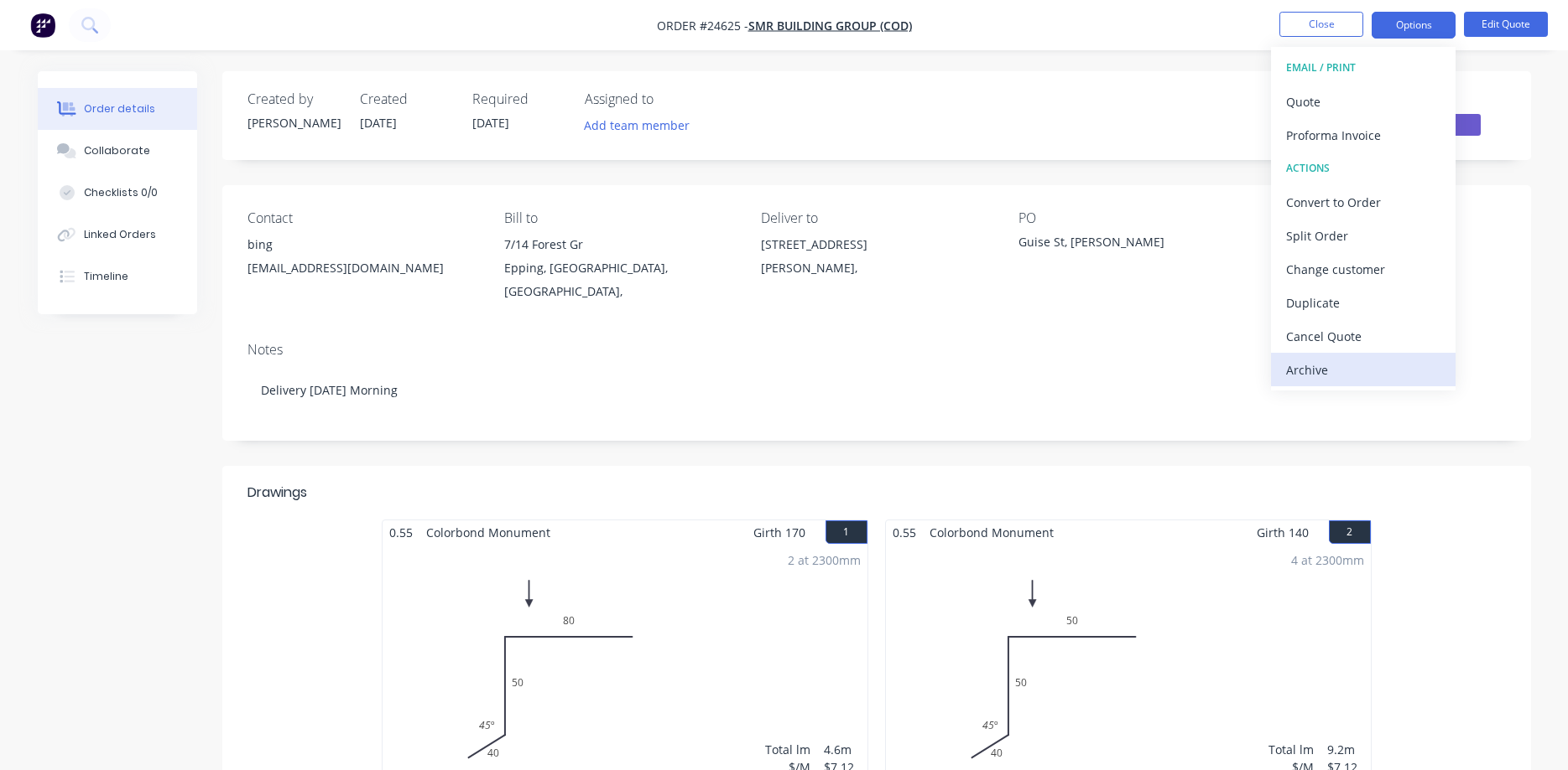
click at [1302, 369] on div "Archive" at bounding box center [1363, 370] width 154 height 24
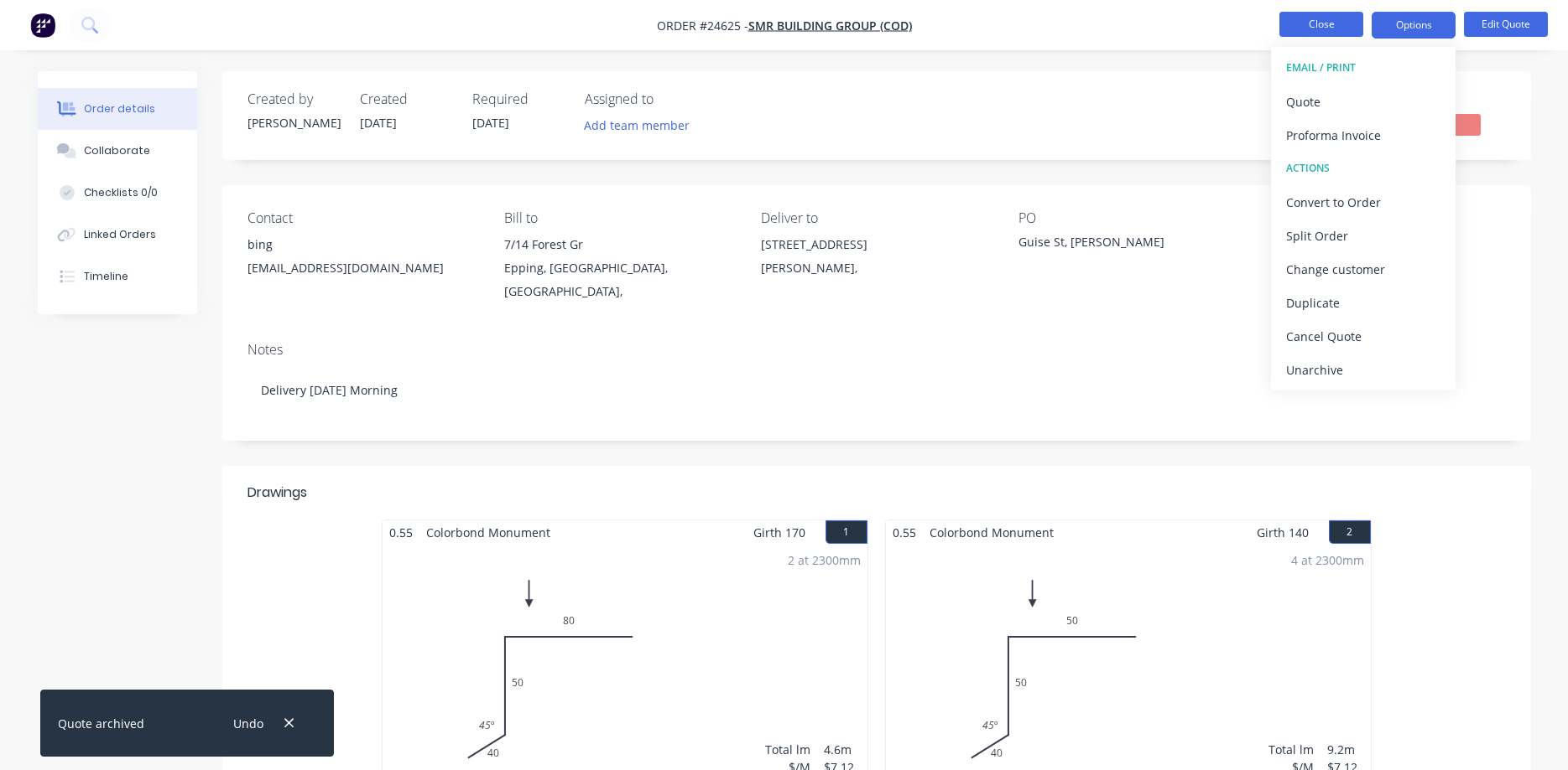
click at [1337, 21] on button "Close" at bounding box center [1321, 24] width 84 height 25
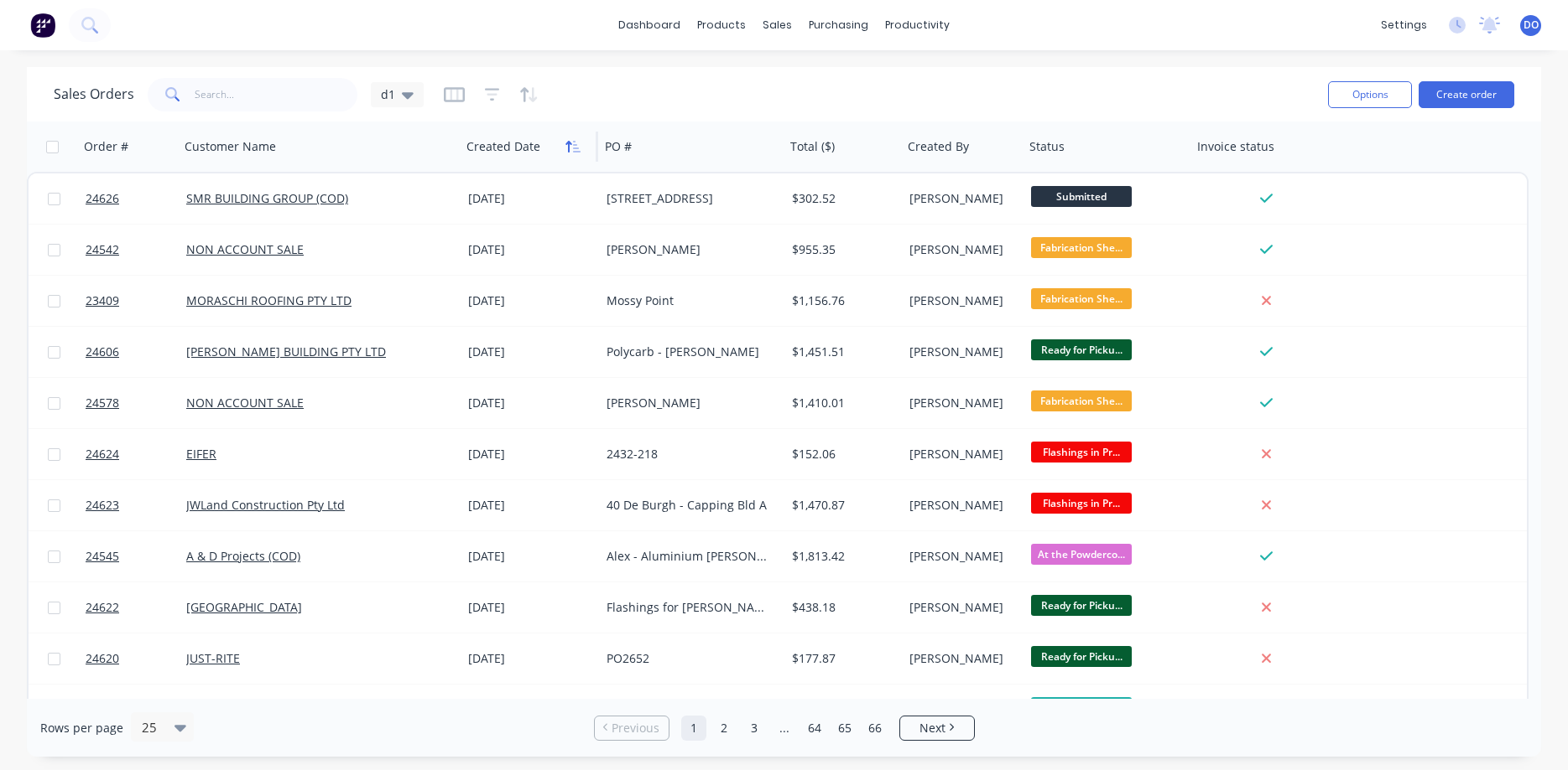
click at [566, 151] on icon "button" at bounding box center [572, 146] width 15 height 14
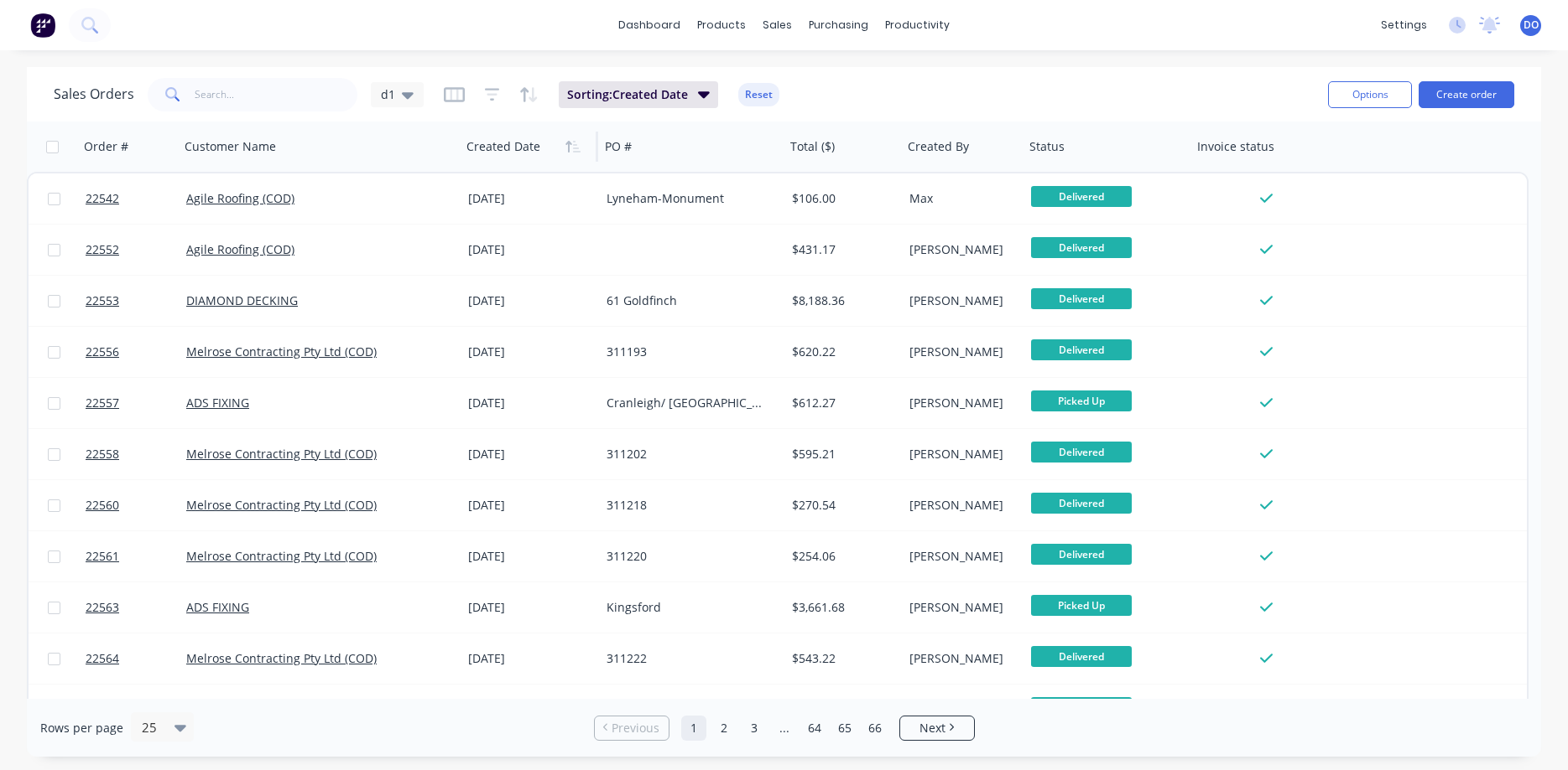
click at [566, 151] on icon "button" at bounding box center [572, 146] width 15 height 14
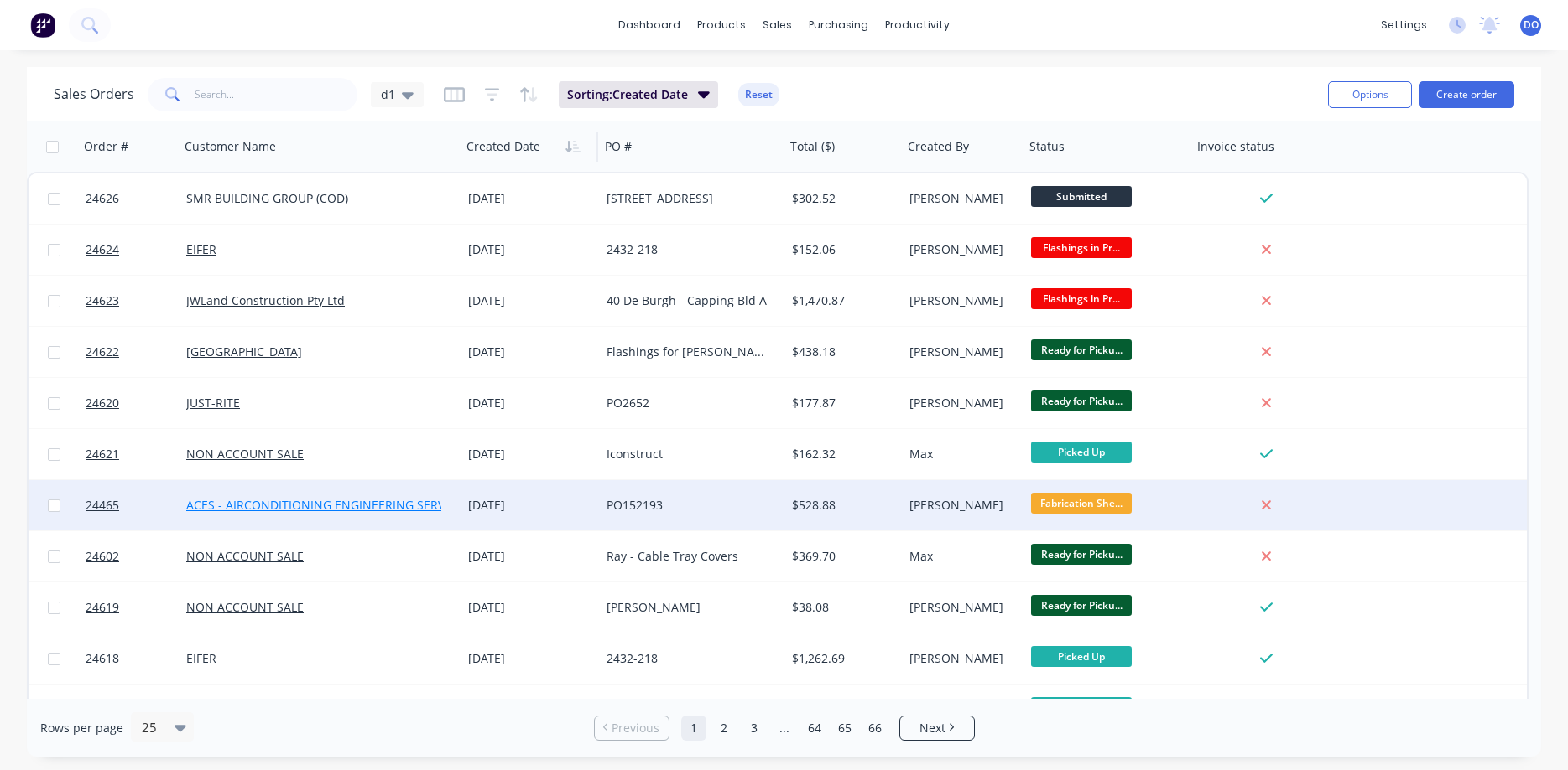
click at [335, 508] on link "ACES - AIRCONDITIONING ENGINEERING SERVICE P/L" at bounding box center [334, 505] width 296 height 16
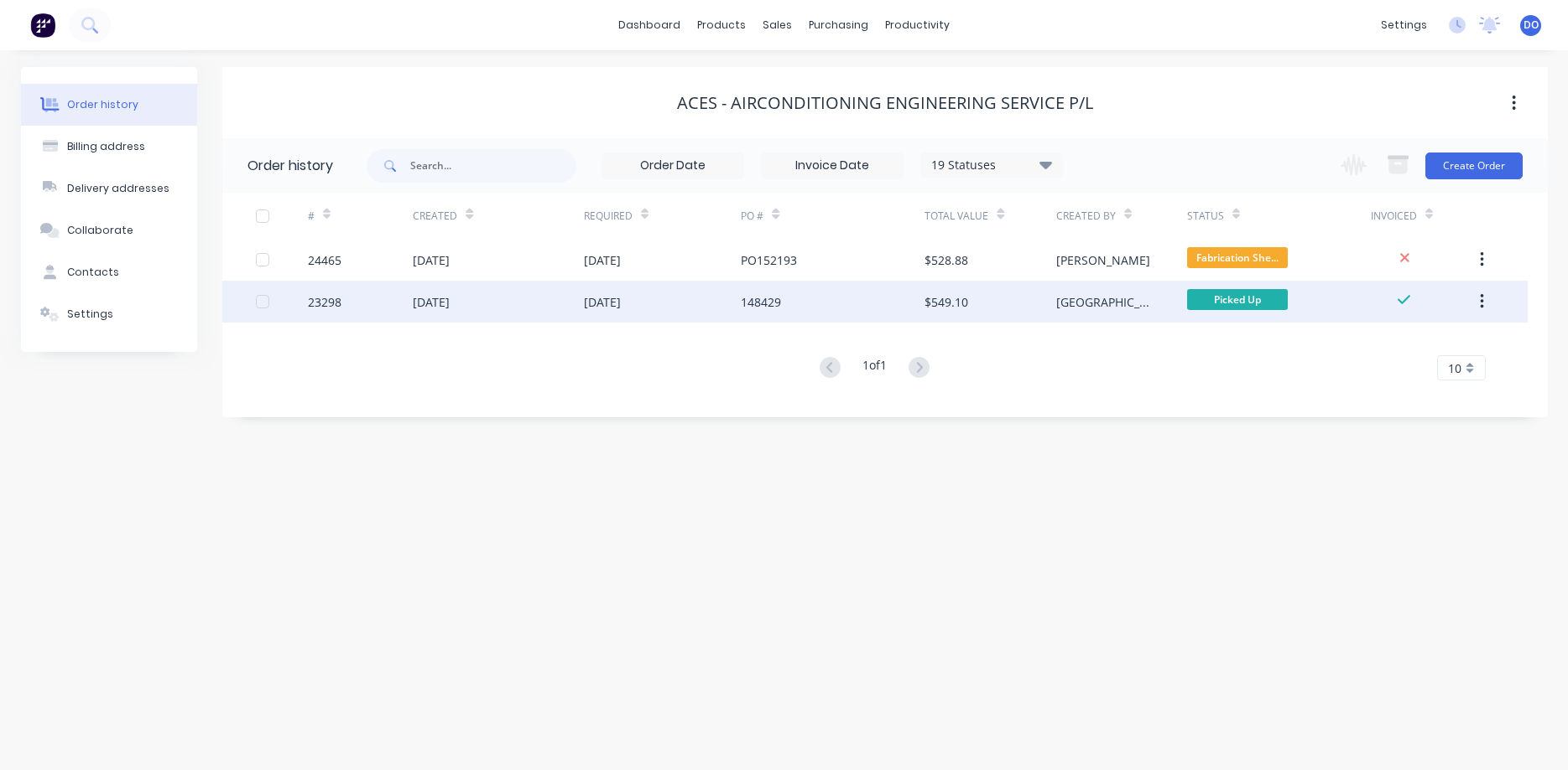
click at [709, 298] on div "19 Mar 2025" at bounding box center [662, 302] width 157 height 42
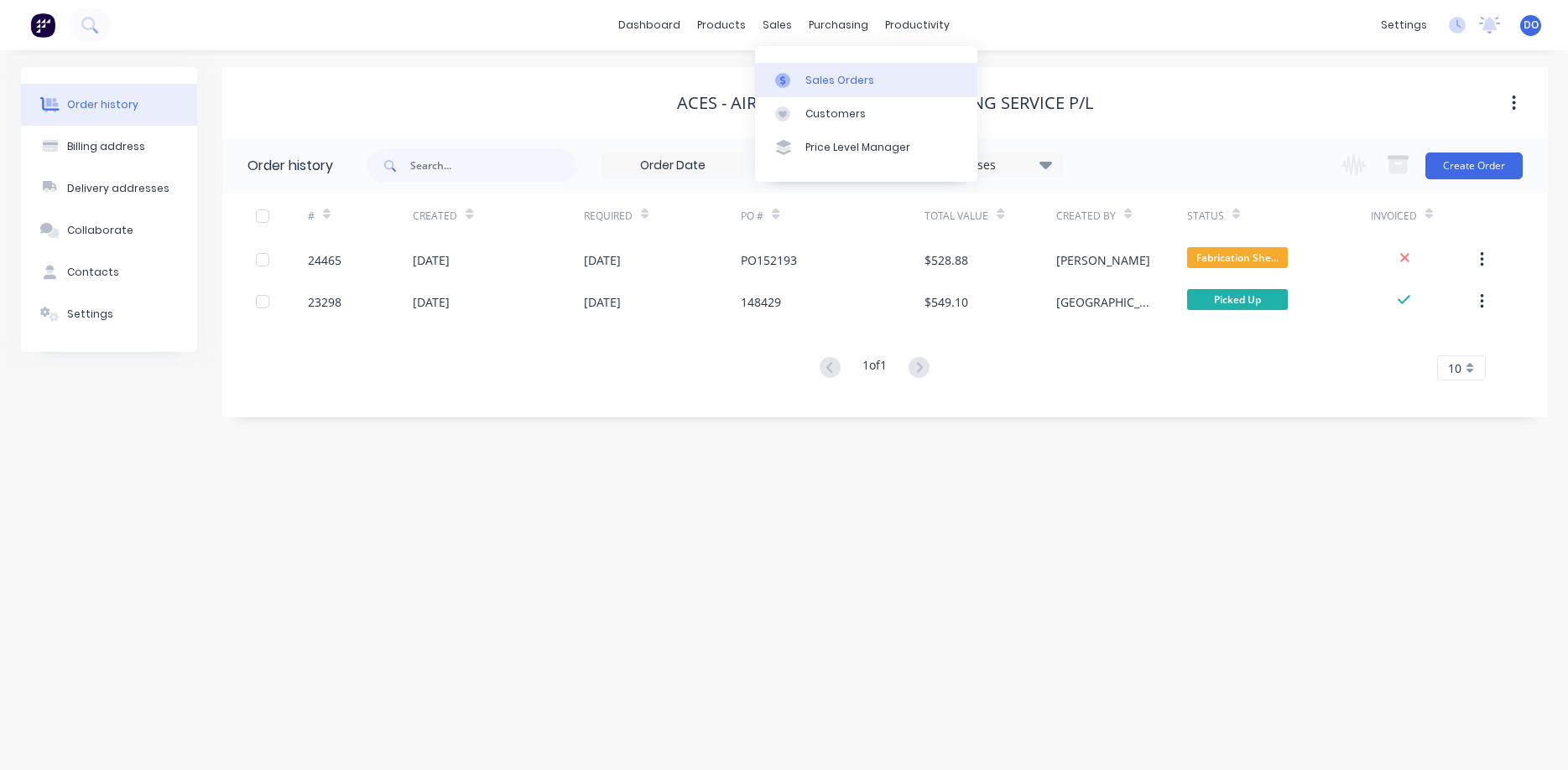
click at [814, 80] on div "Sales Orders" at bounding box center [840, 80] width 68 height 15
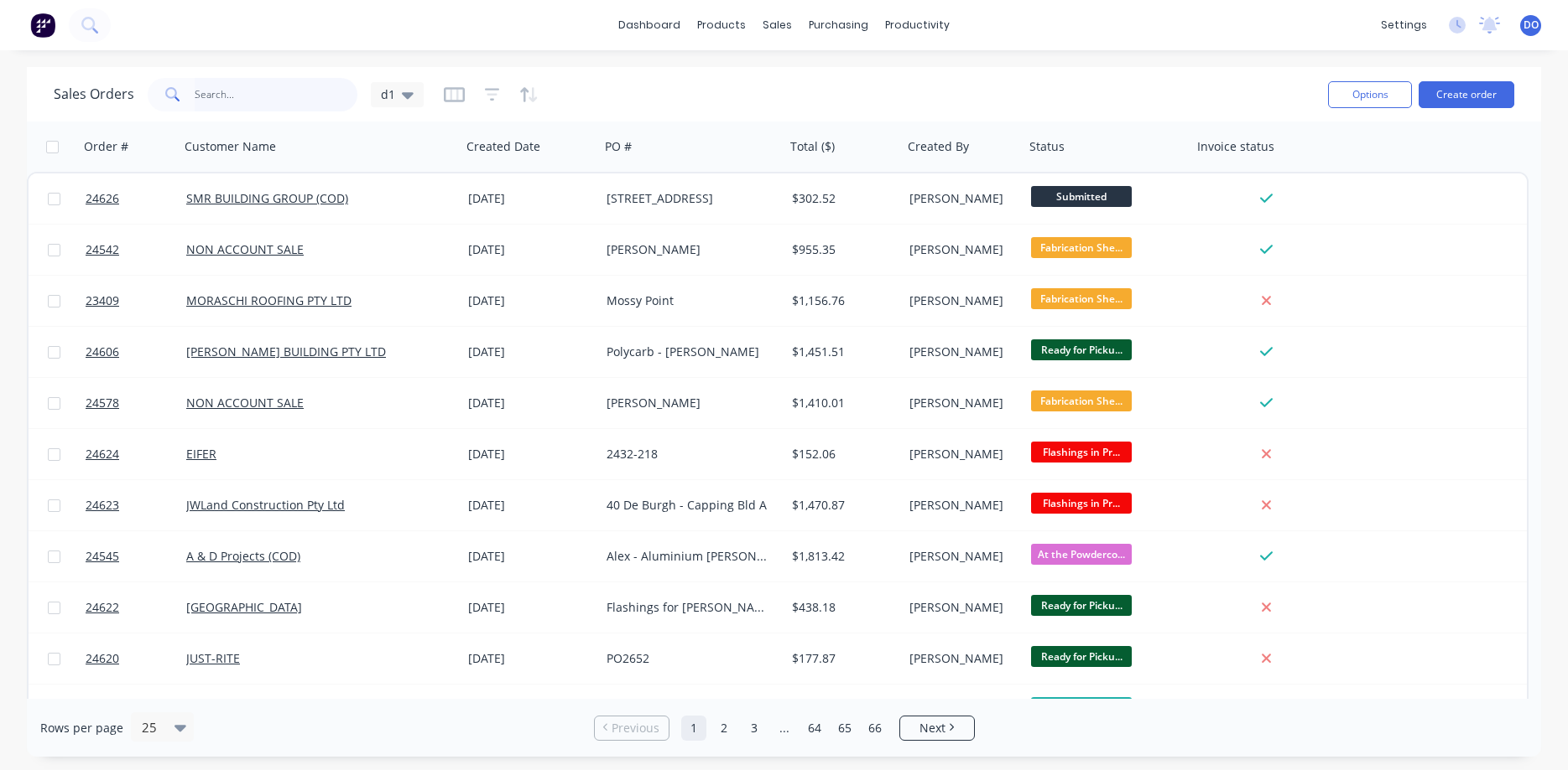
click at [295, 89] on input "text" at bounding box center [276, 95] width 164 height 33
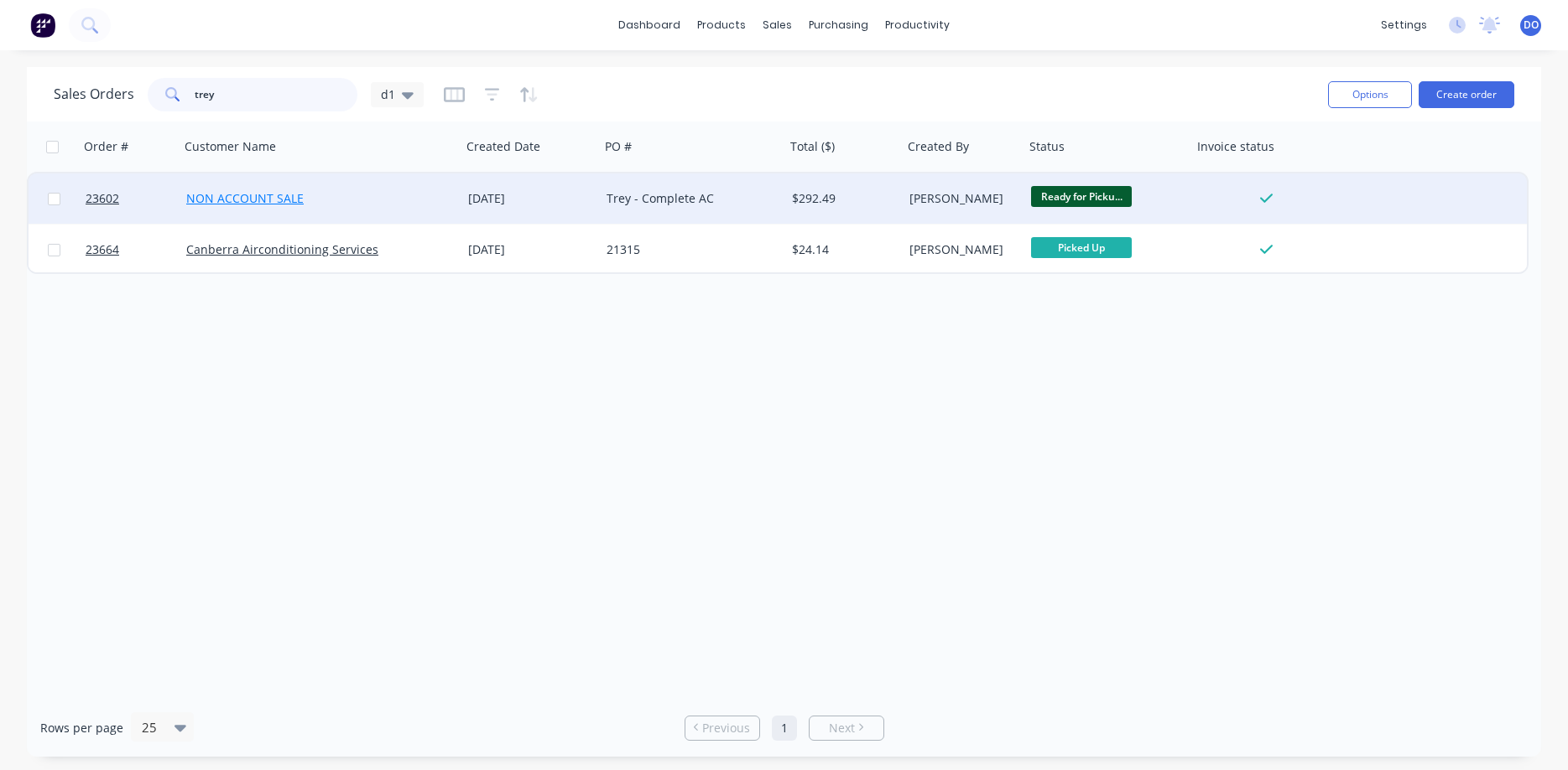
type input "trey"
click at [288, 199] on link "NON ACCOUNT SALE" at bounding box center [245, 198] width 117 height 16
click at [99, 199] on span "23602" at bounding box center [103, 198] width 33 height 17
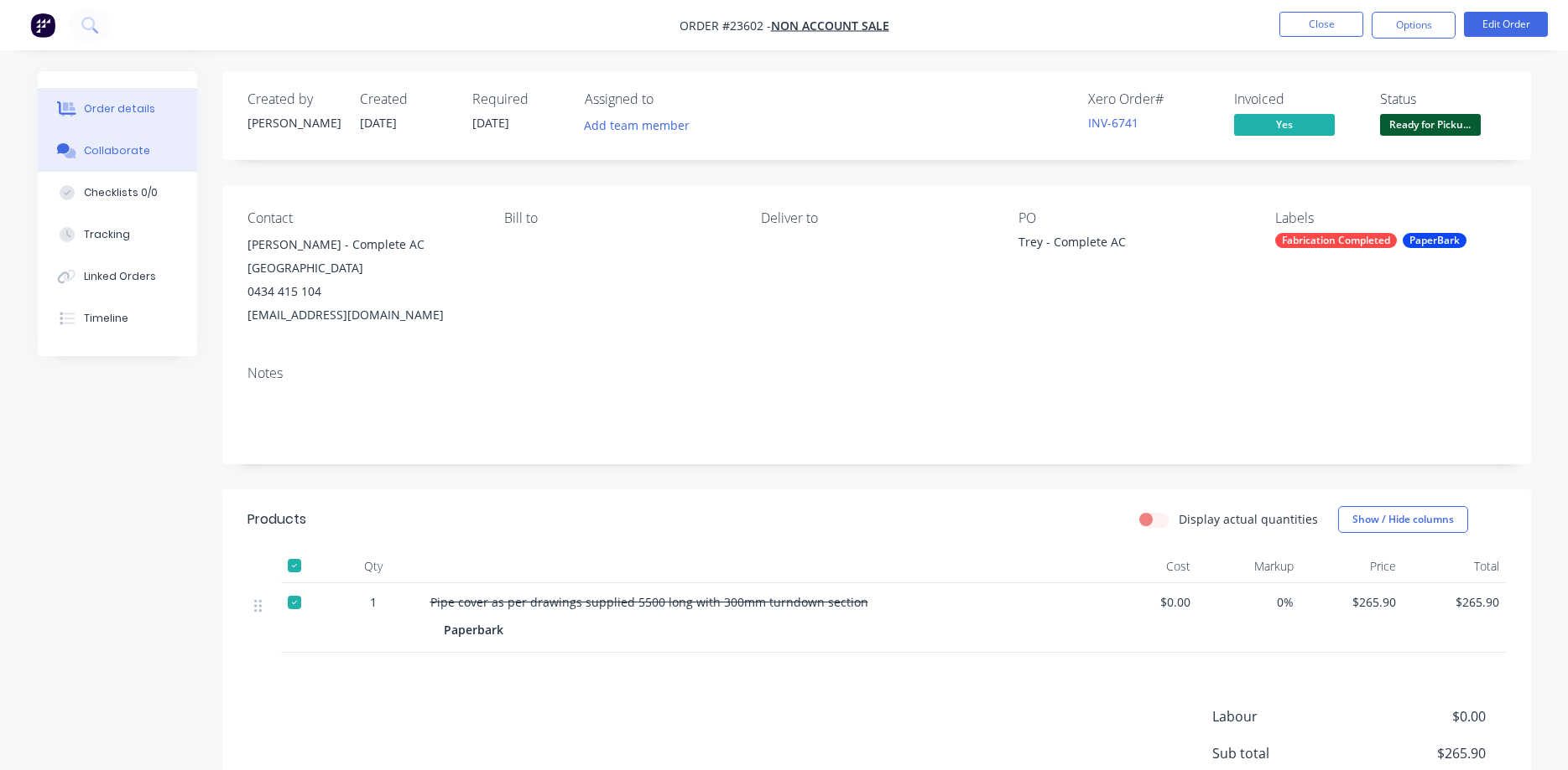
click at [131, 151] on div "Collaborate" at bounding box center [117, 150] width 66 height 15
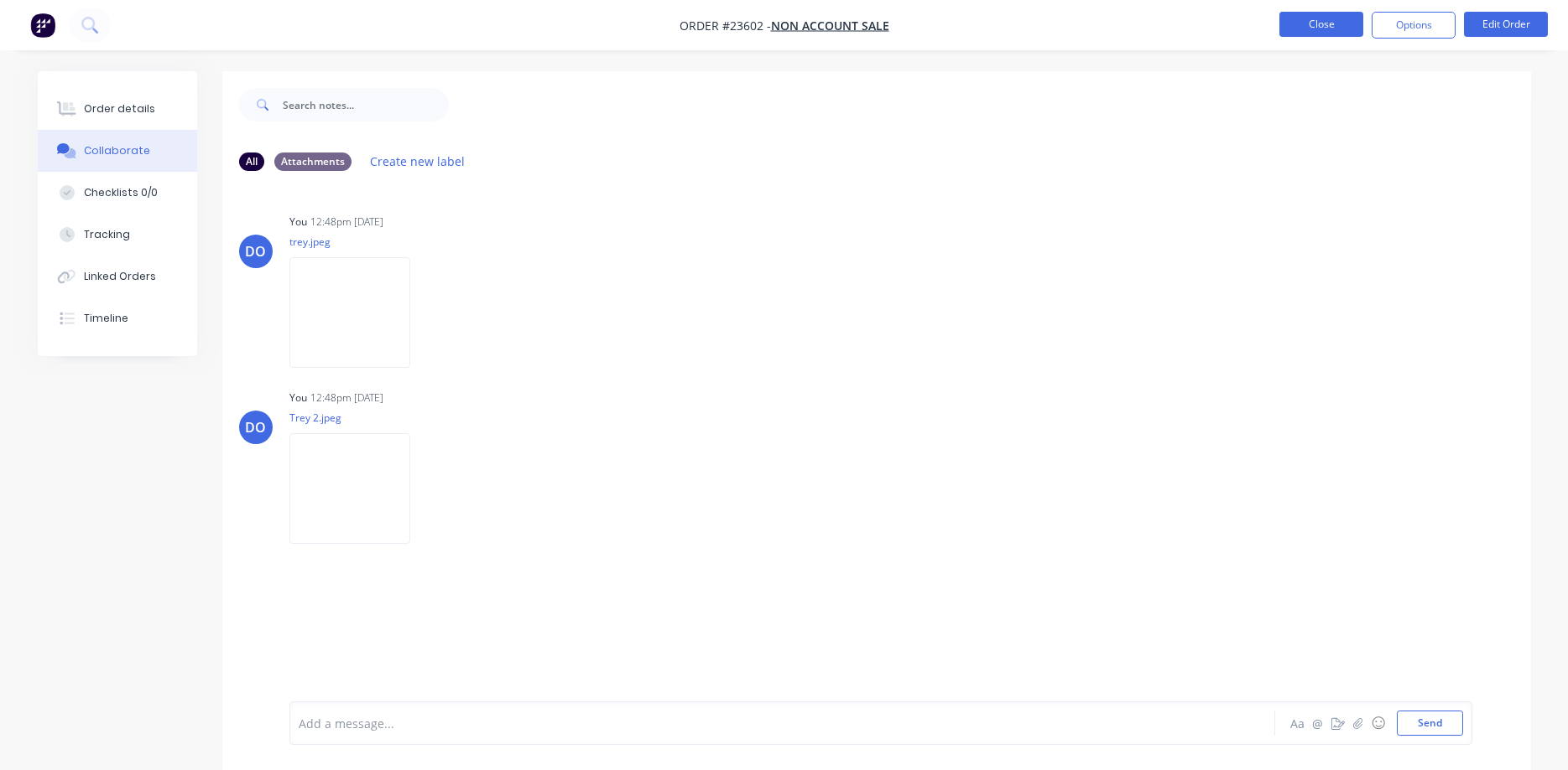
click at [1319, 26] on button "Close" at bounding box center [1321, 24] width 84 height 25
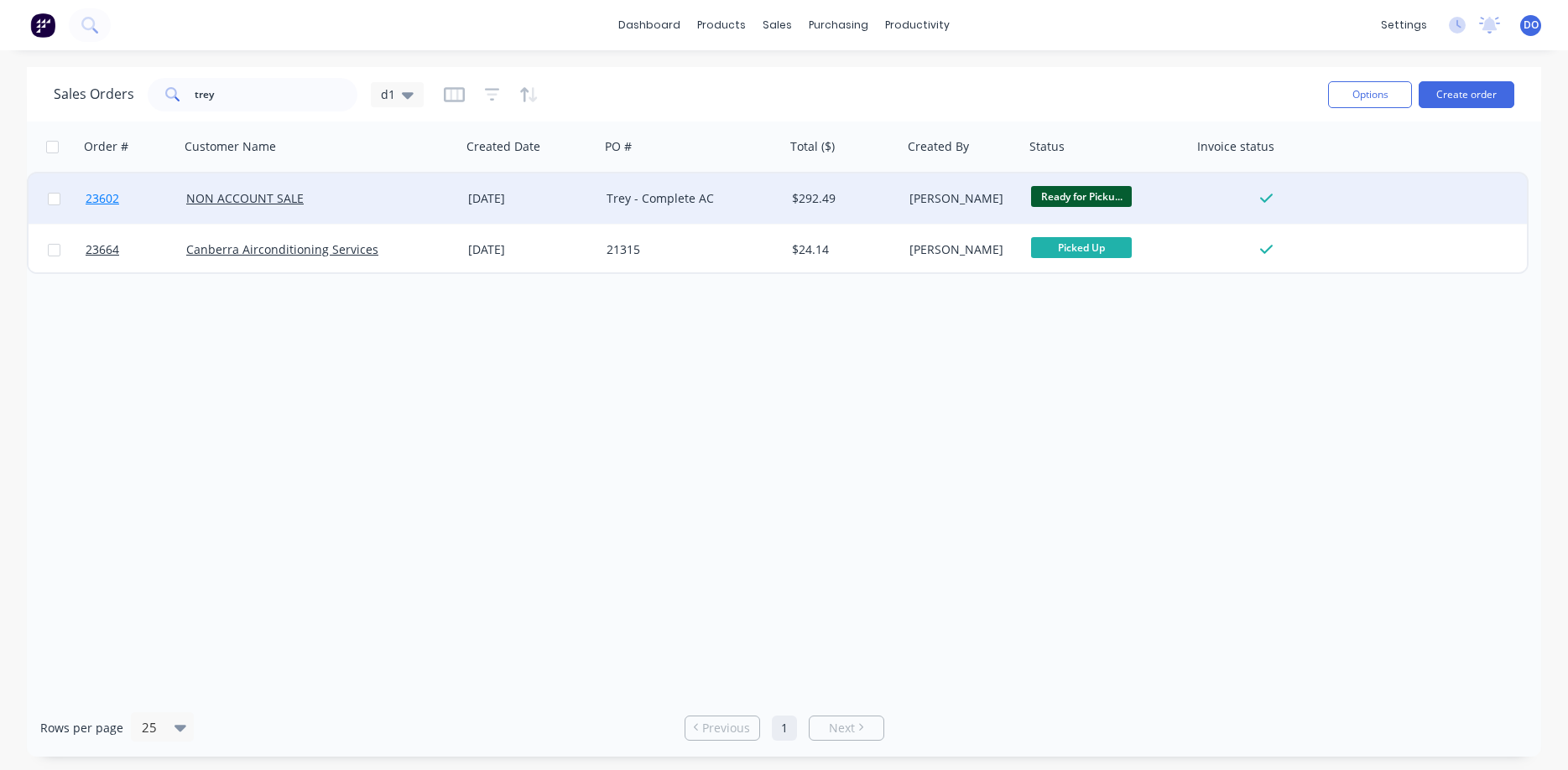
click at [97, 199] on span "23602" at bounding box center [103, 198] width 33 height 17
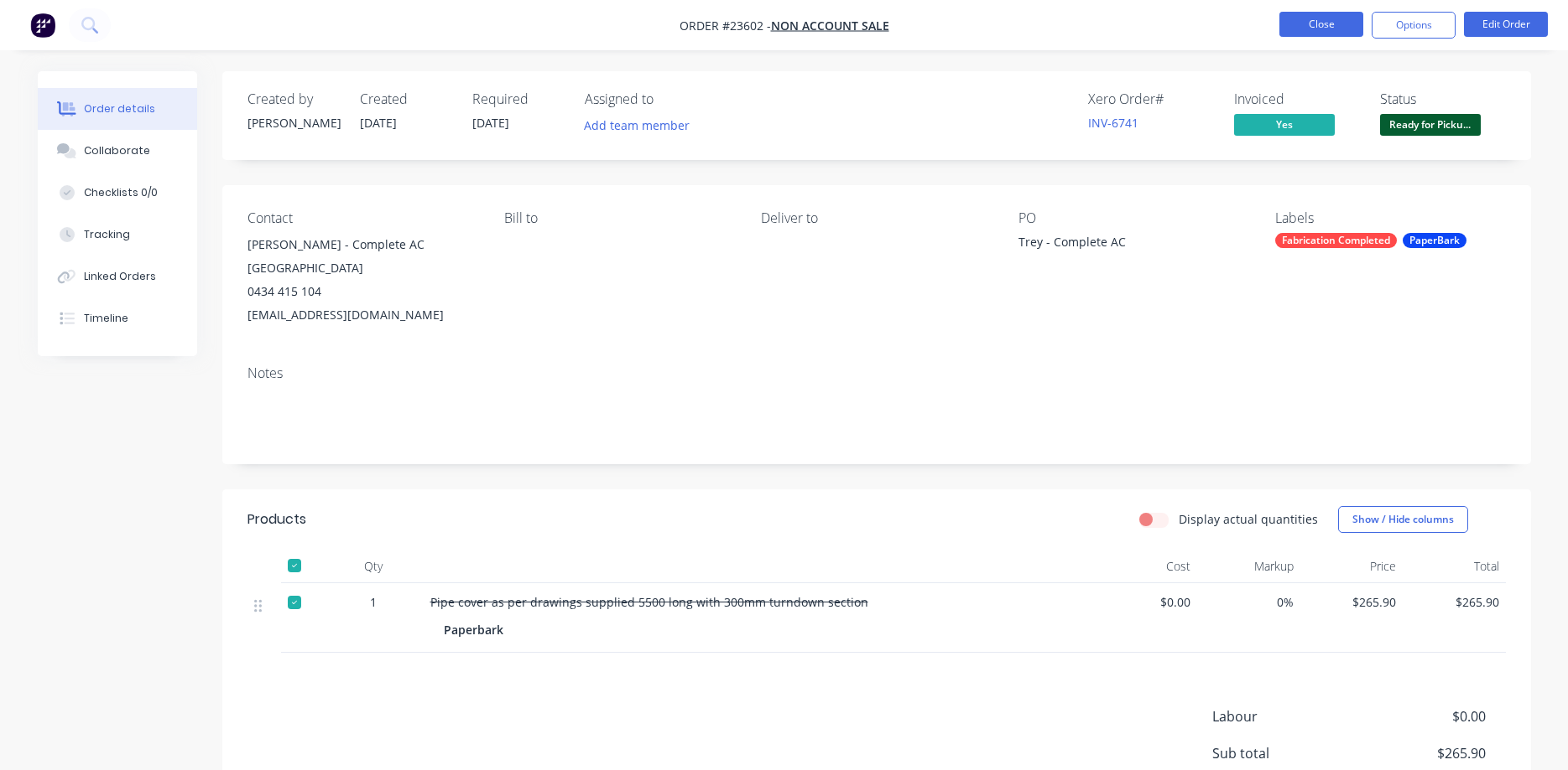
click at [1334, 23] on button "Close" at bounding box center [1321, 24] width 84 height 25
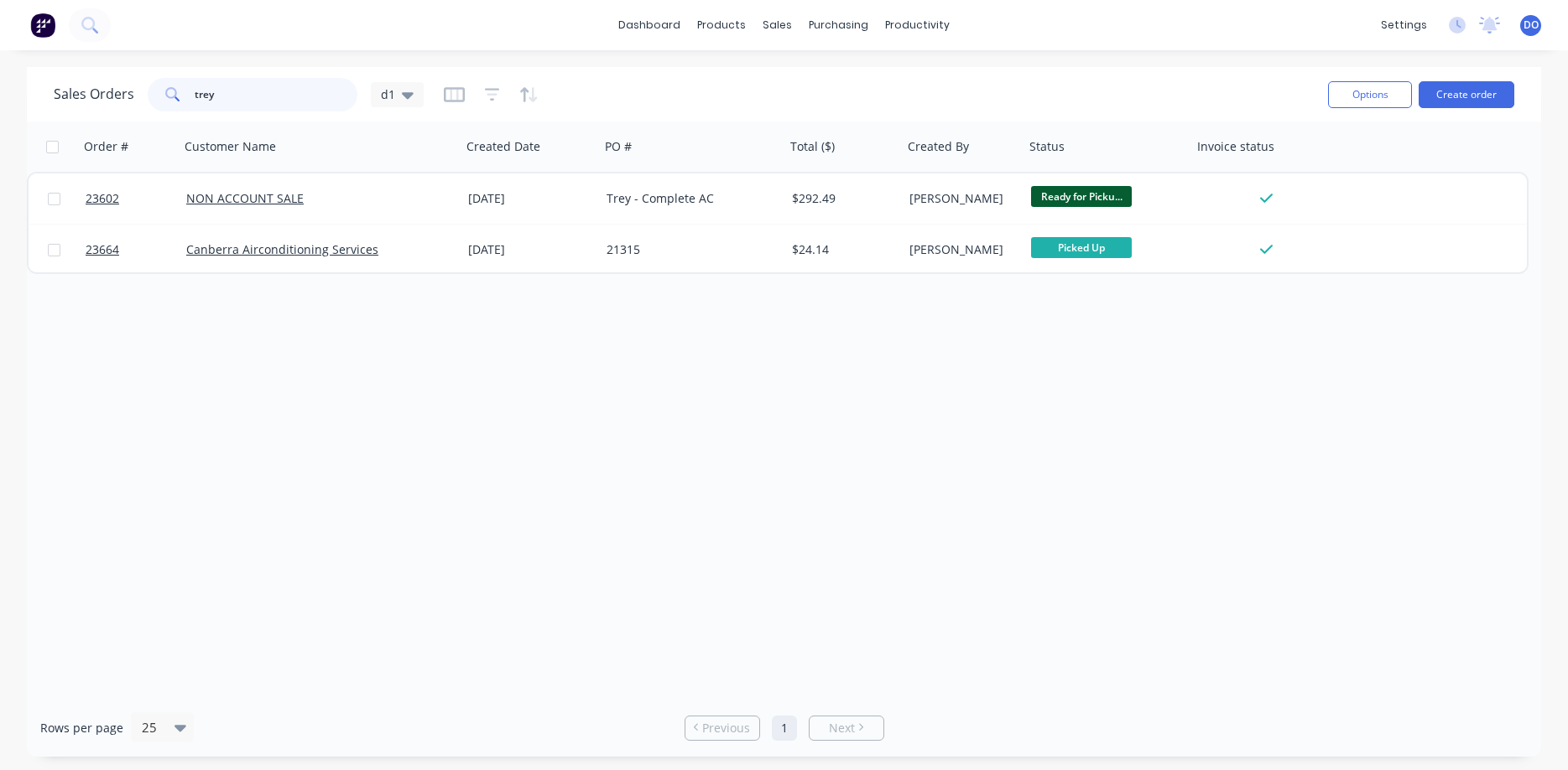
drag, startPoint x: 222, startPoint y: 97, endPoint x: 165, endPoint y: 88, distance: 57.7
click at [194, 88] on input "trey" at bounding box center [276, 95] width 164 height 33
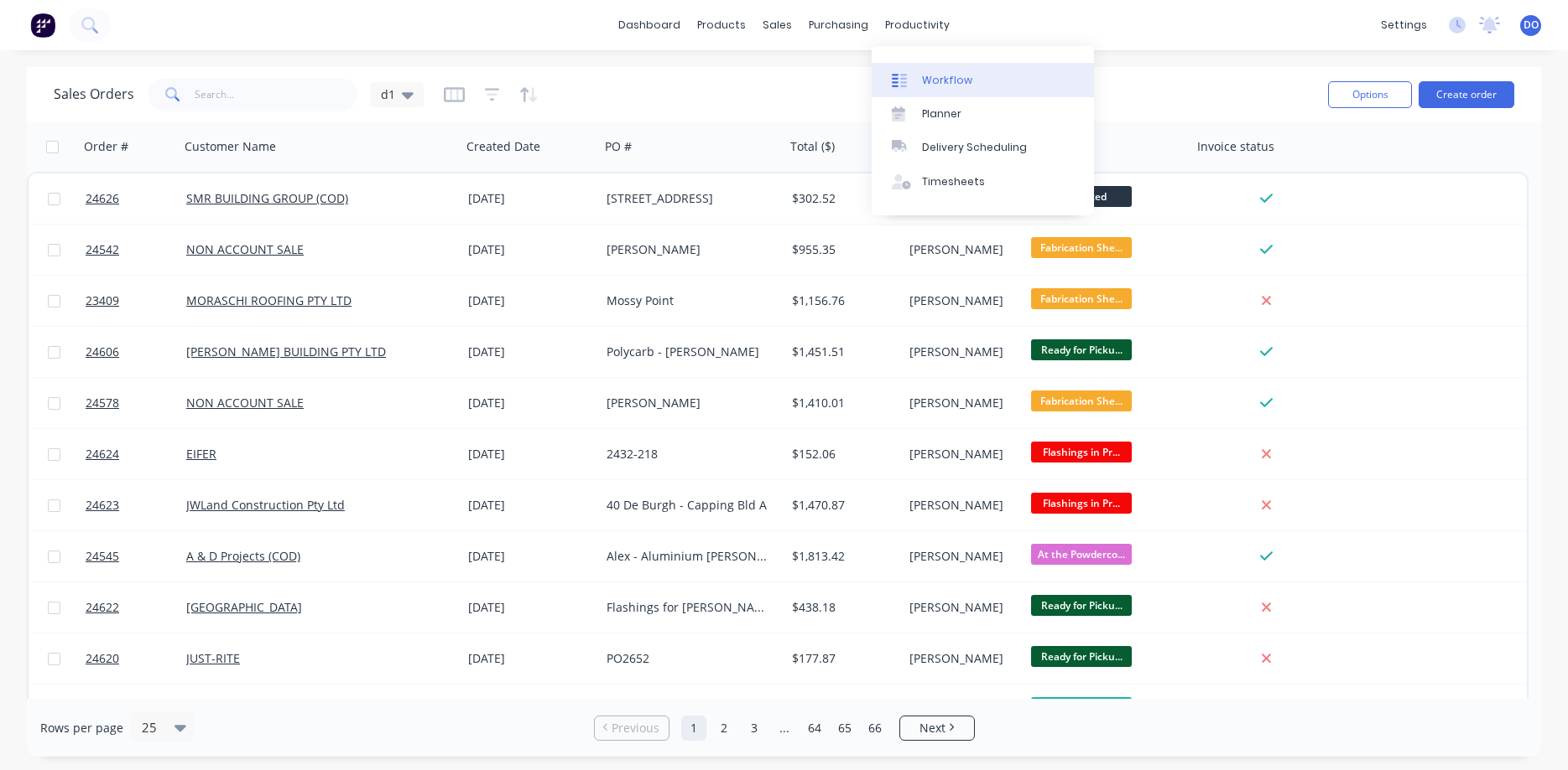
click at [939, 79] on div "Workflow" at bounding box center [947, 80] width 51 height 15
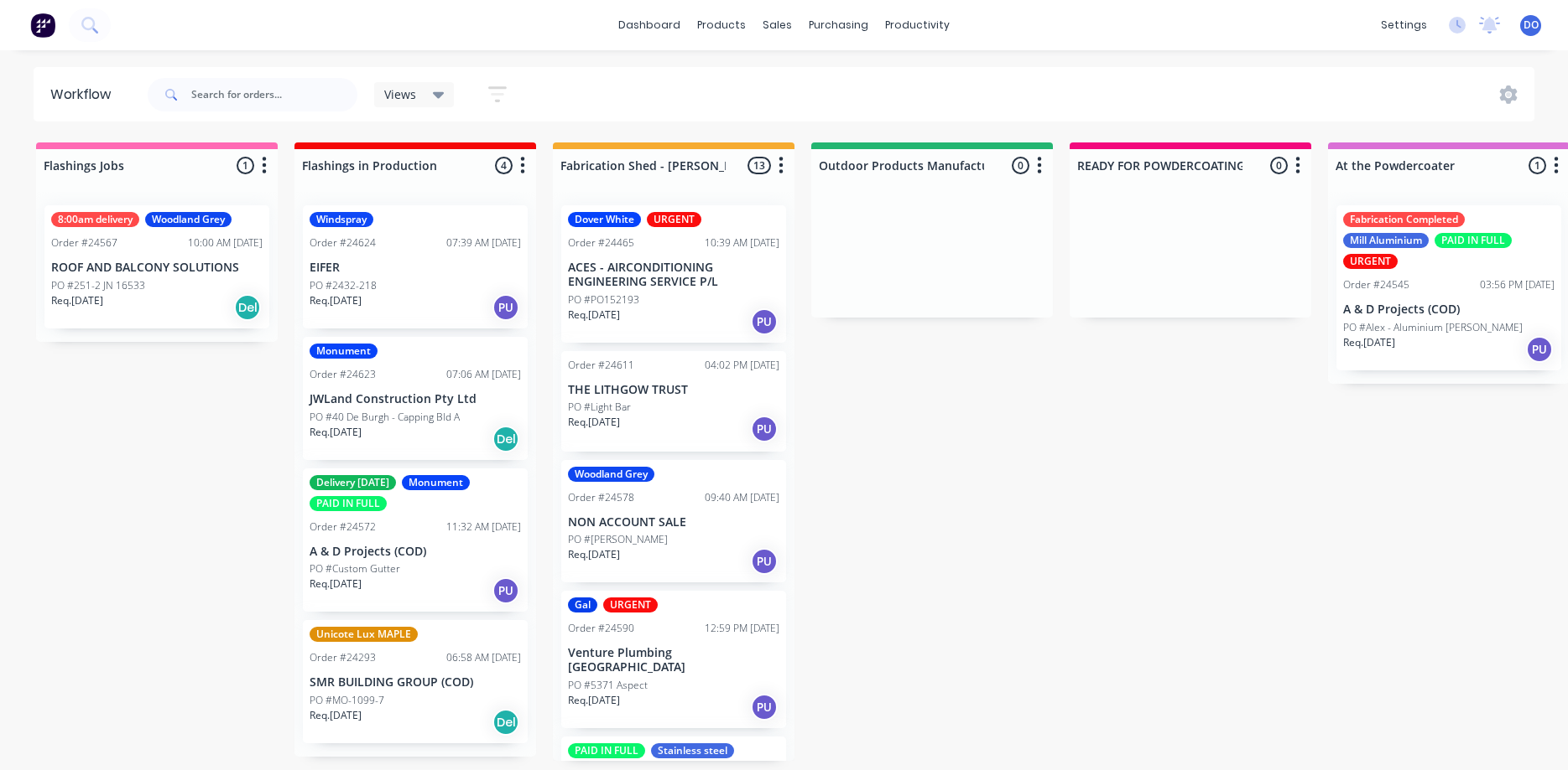
click at [423, 287] on div "PO #2432-218" at bounding box center [415, 285] width 211 height 15
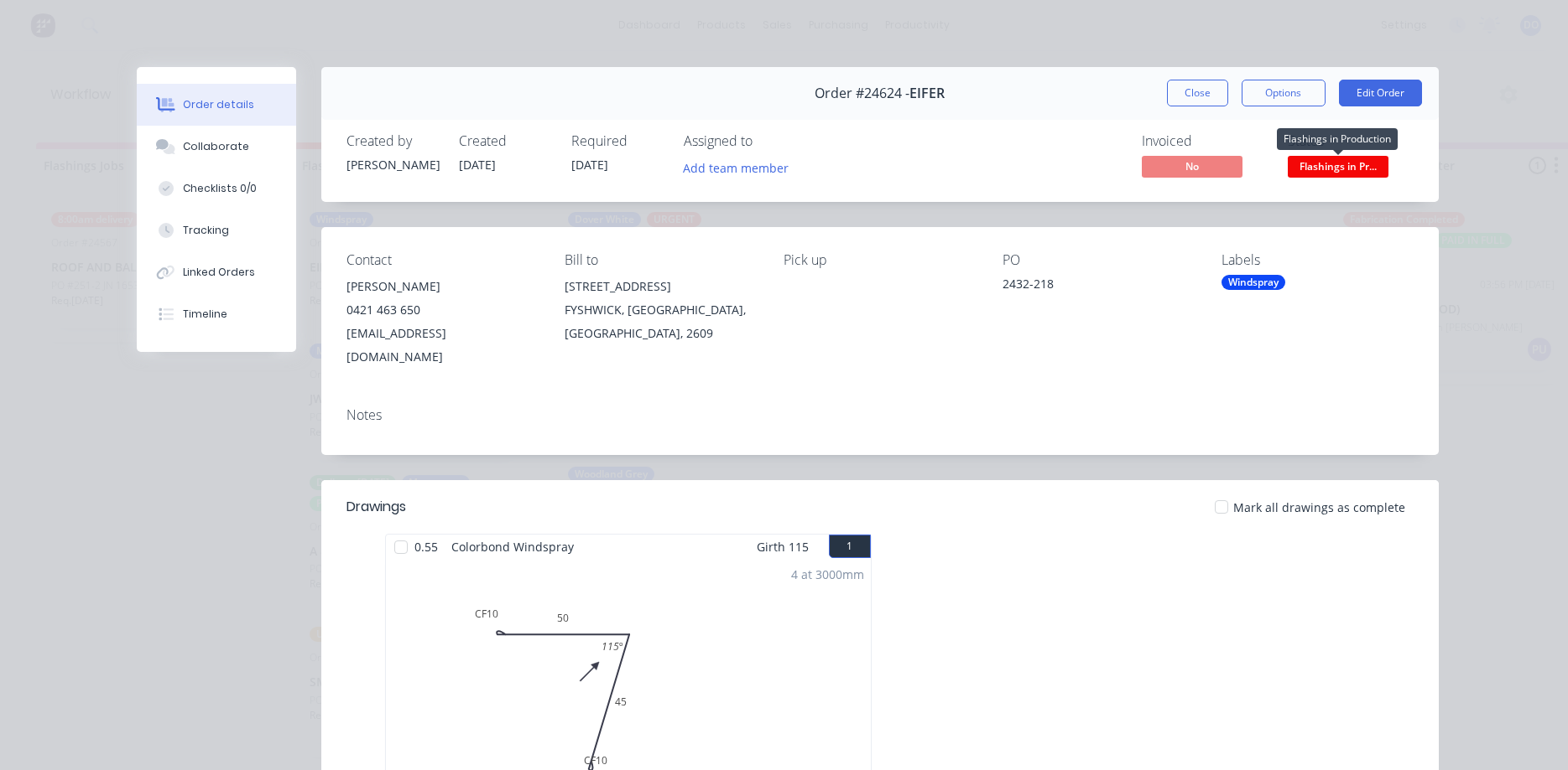
click at [1341, 166] on span "Flashings in Pr..." at bounding box center [1338, 166] width 101 height 20
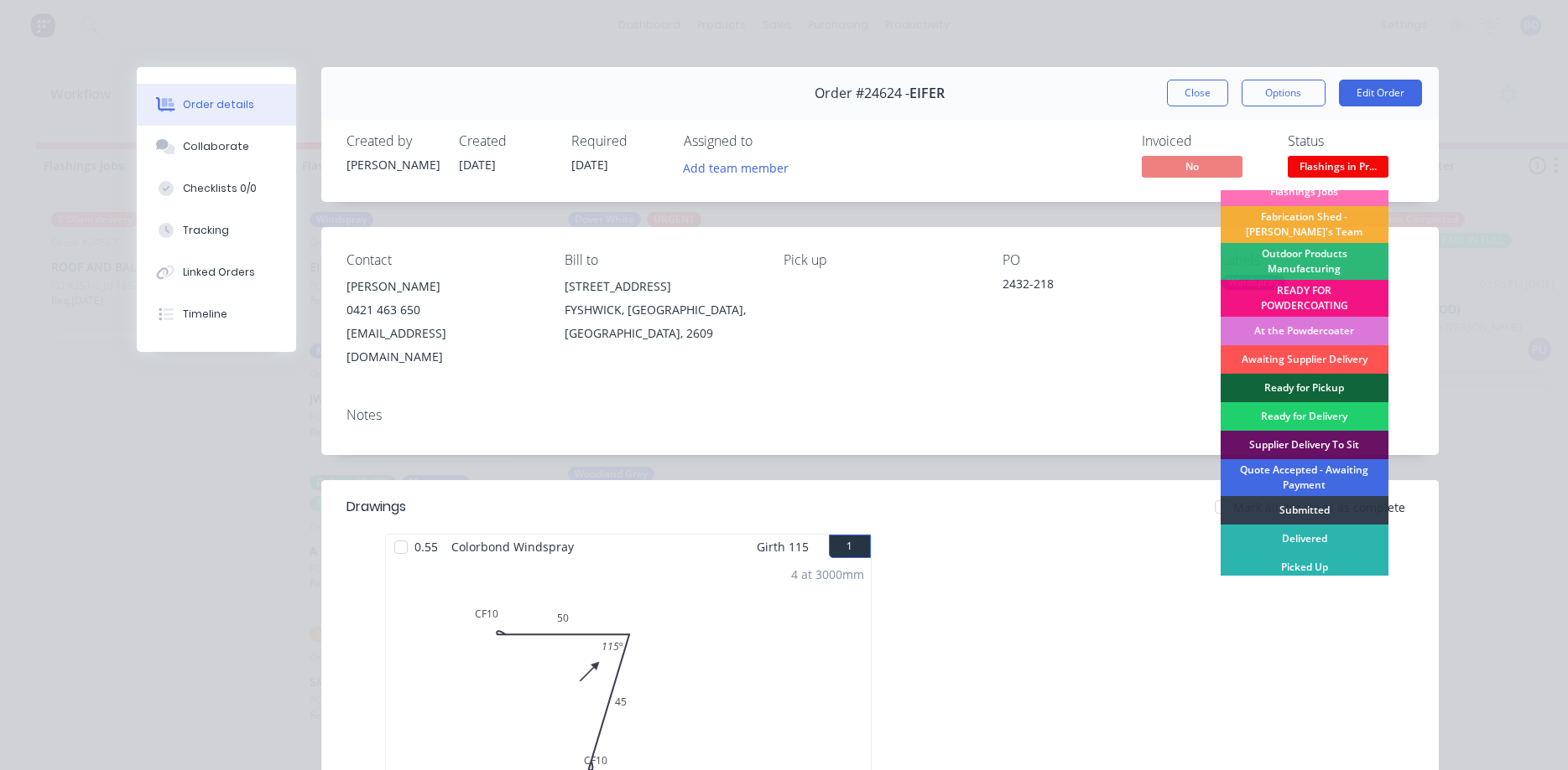
scroll to position [19, 0]
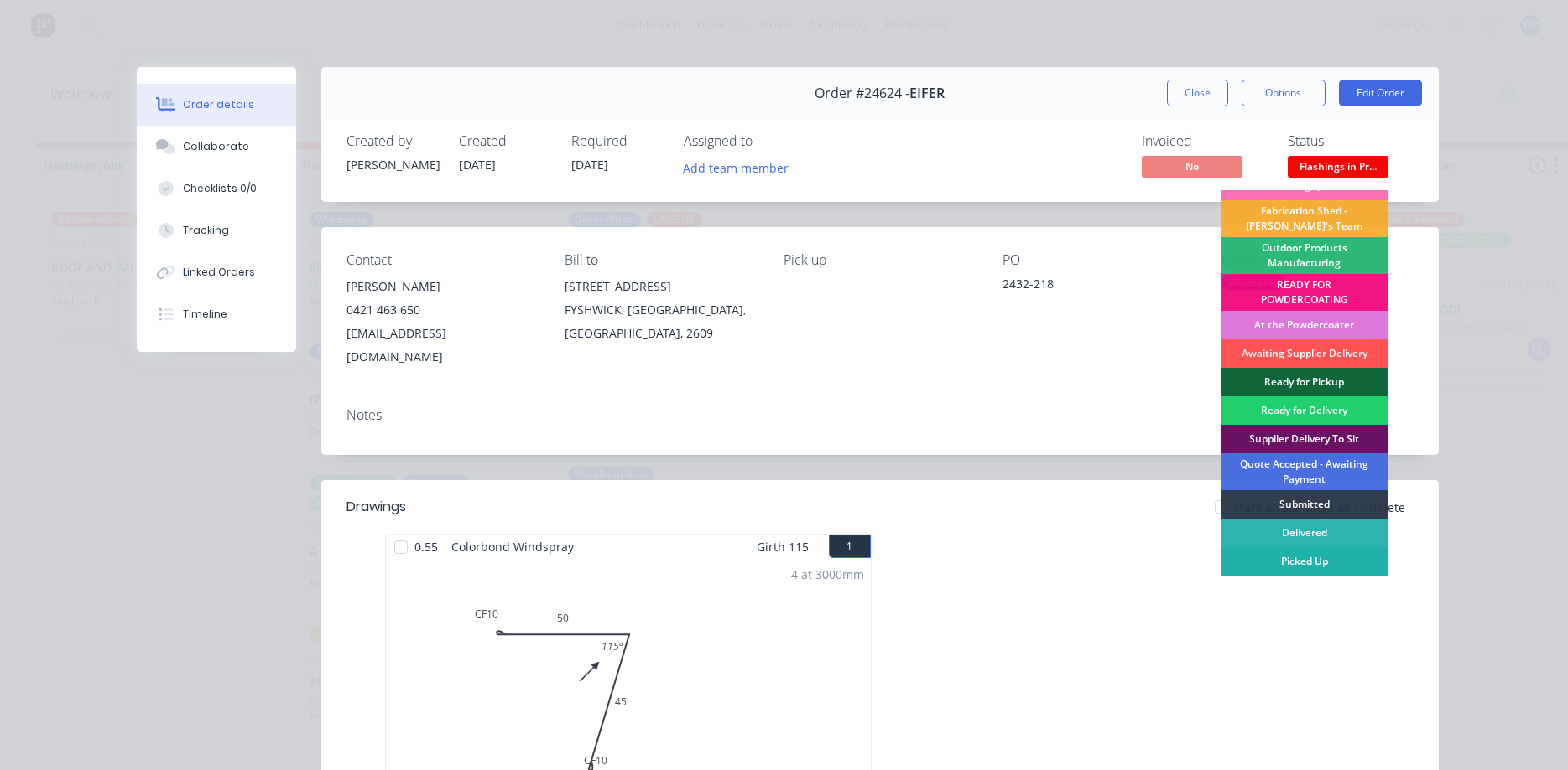
click at [1319, 562] on div "Picked Up" at bounding box center [1304, 561] width 168 height 28
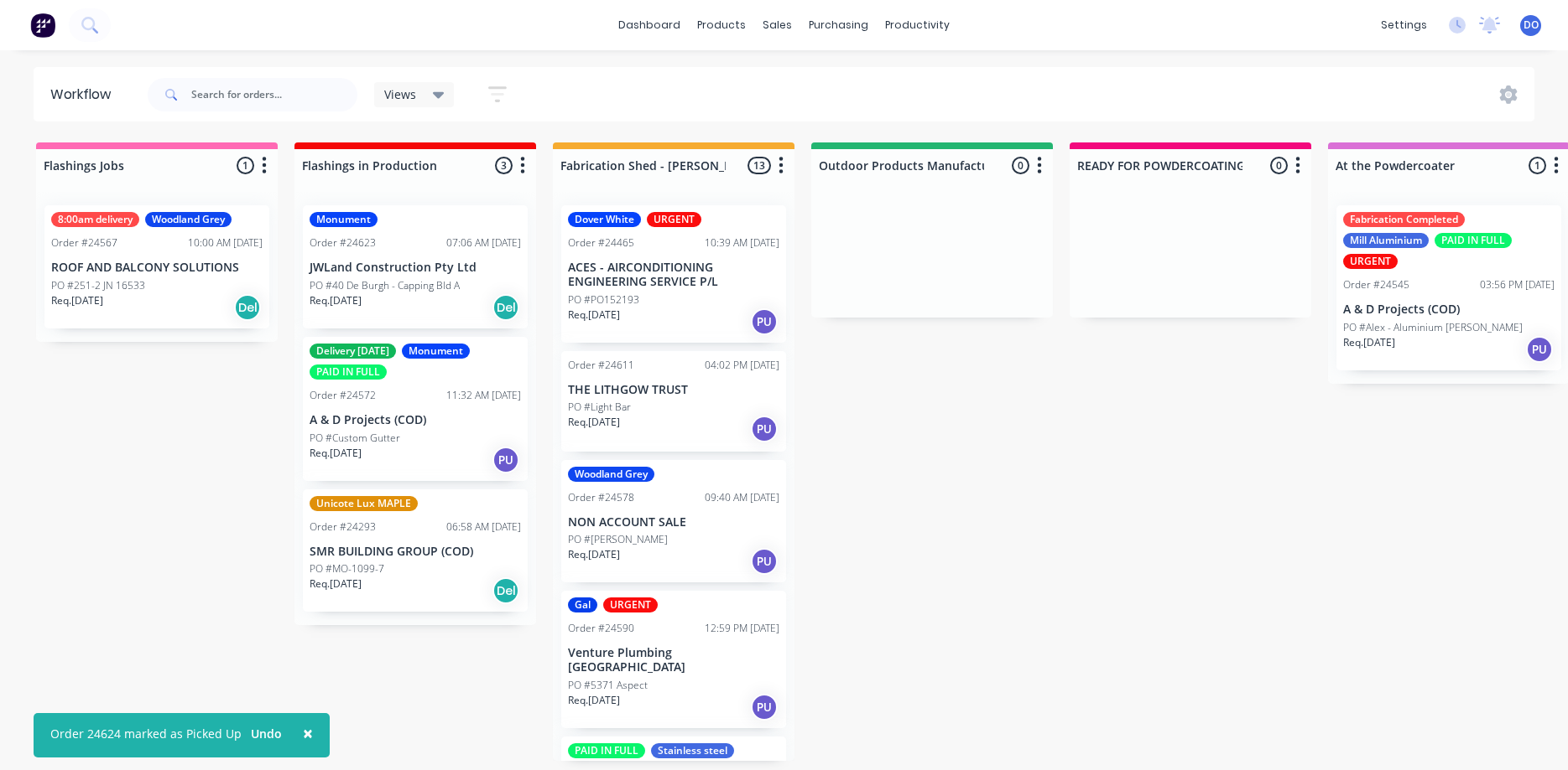
click at [396, 290] on p "PO #40 De Burgh - Capping Bld A" at bounding box center [385, 285] width 150 height 15
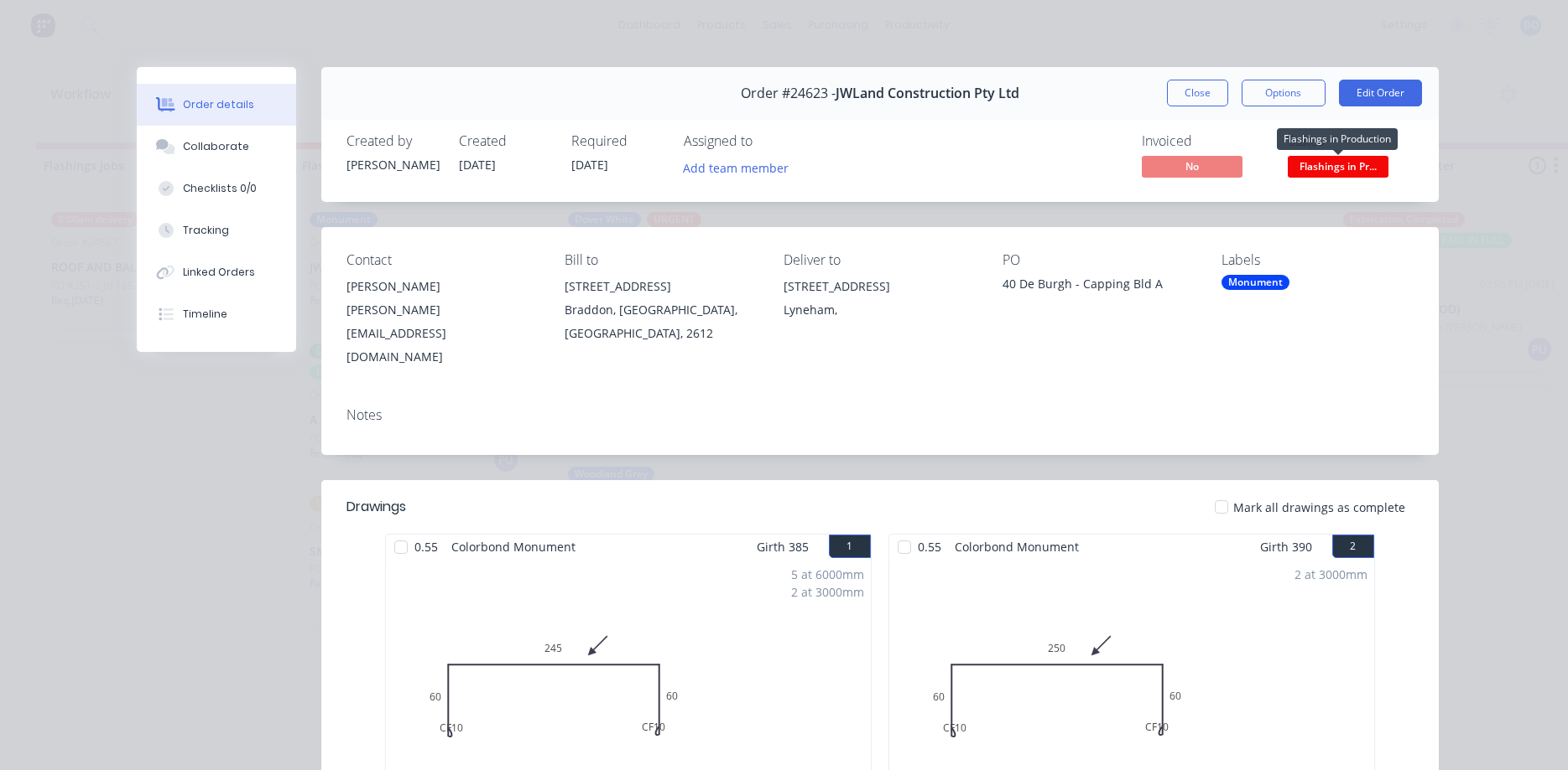
click at [1336, 164] on span "Flashings in Pr..." at bounding box center [1338, 166] width 101 height 20
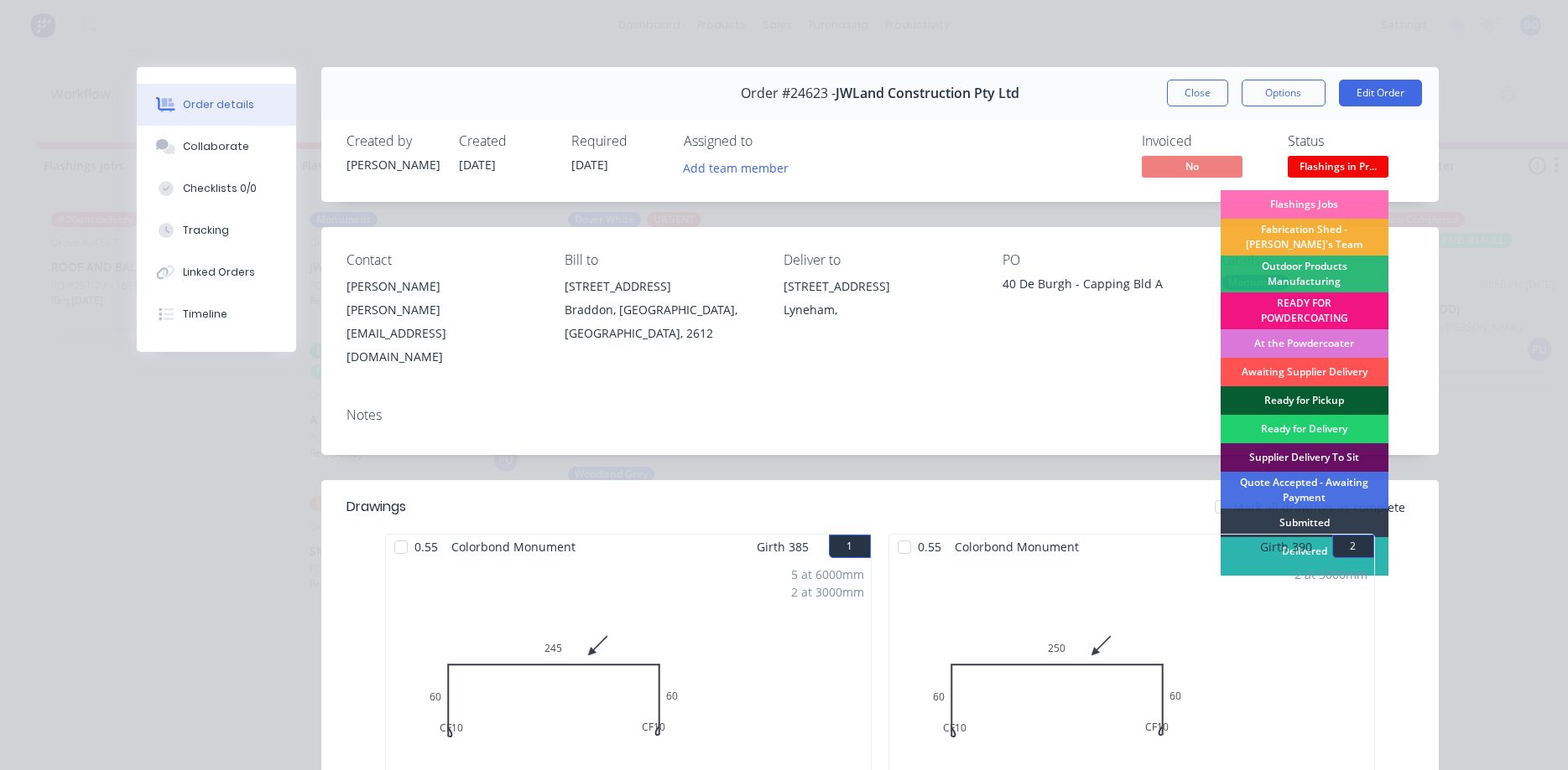
click at [1327, 396] on div "Ready for Pickup" at bounding box center [1304, 400] width 168 height 28
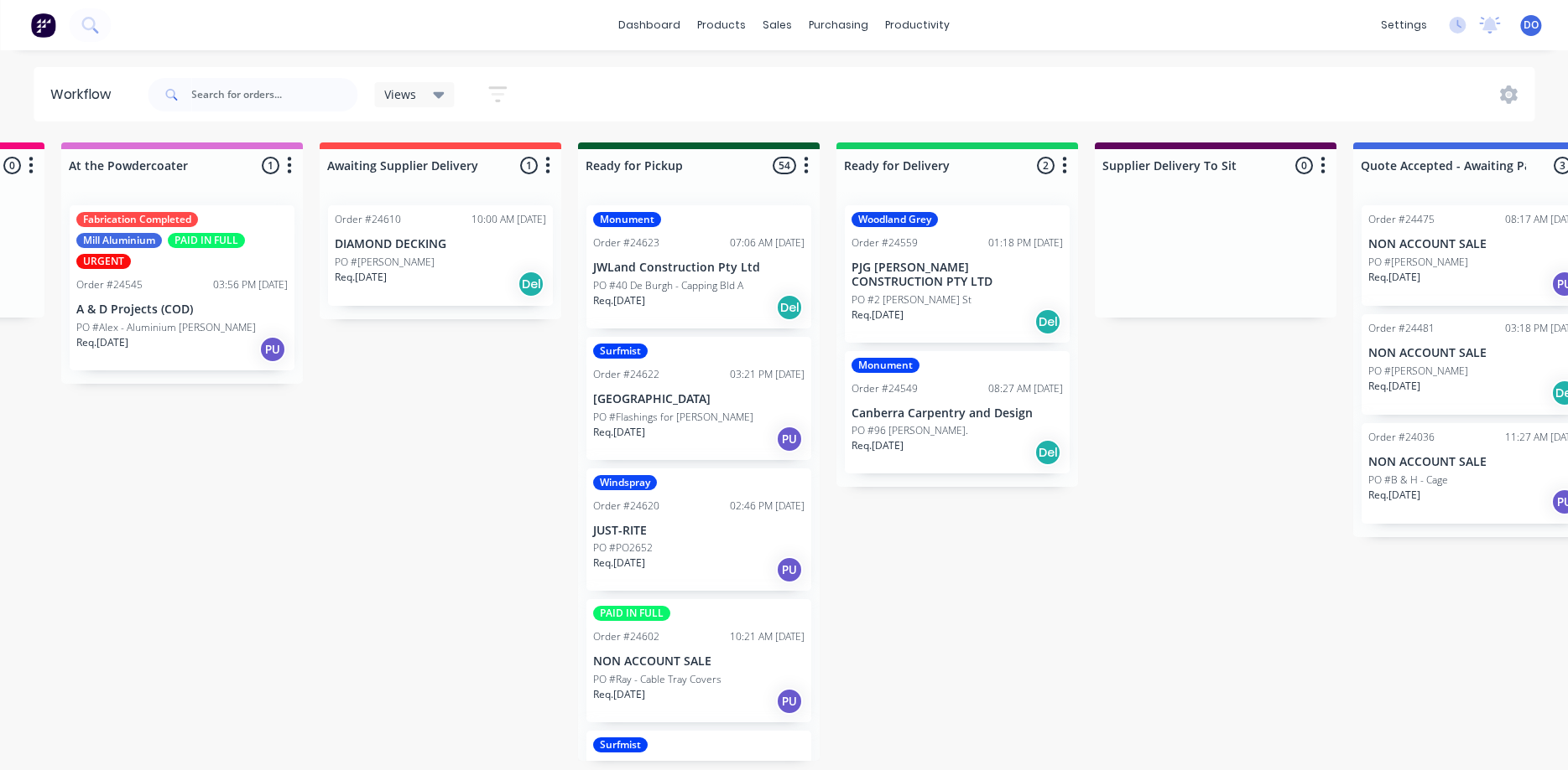
scroll to position [0, 1260]
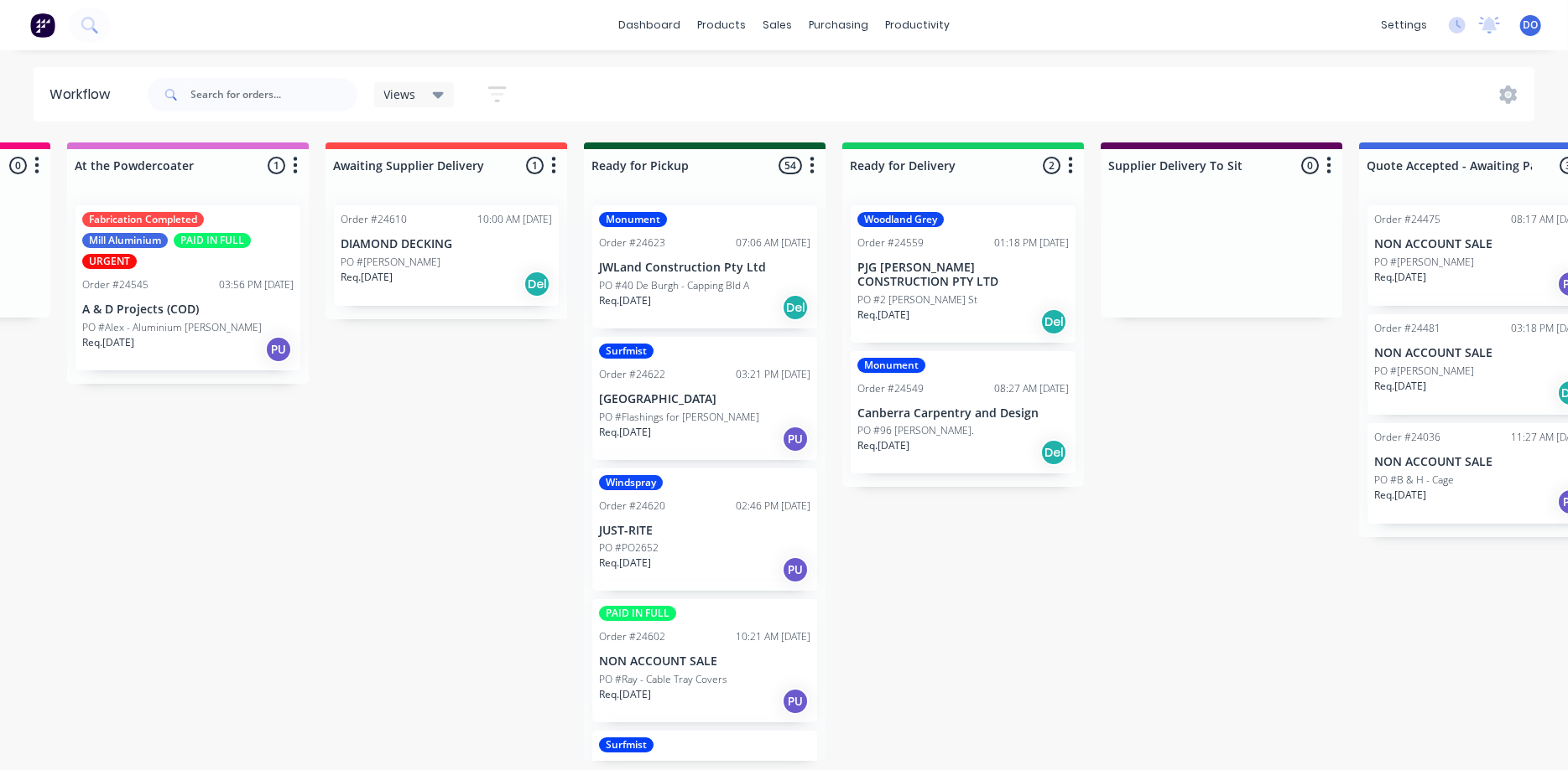
click at [711, 295] on div "Req. 13/08/25 Del" at bounding box center [704, 307] width 211 height 28
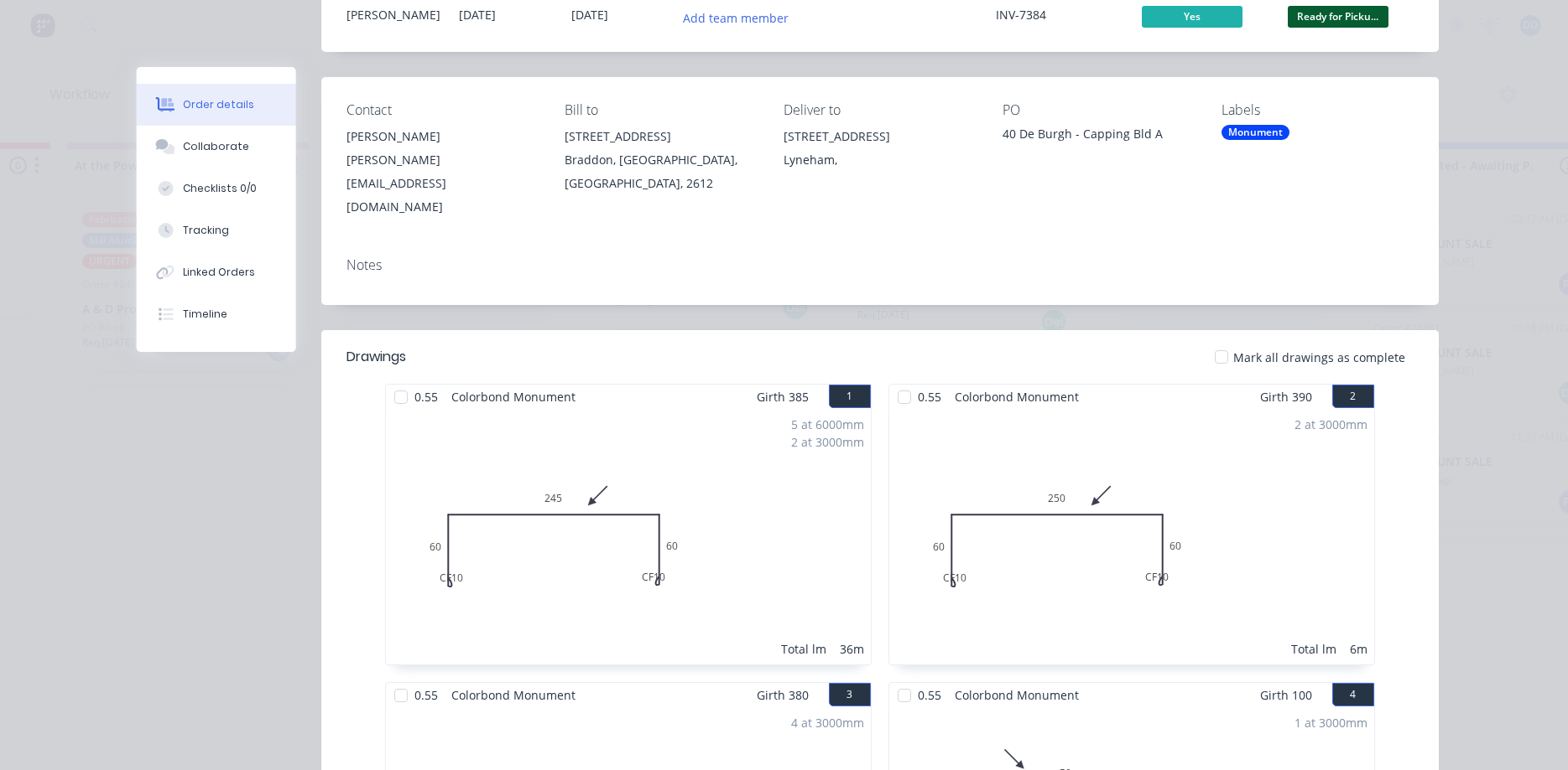
scroll to position [0, 0]
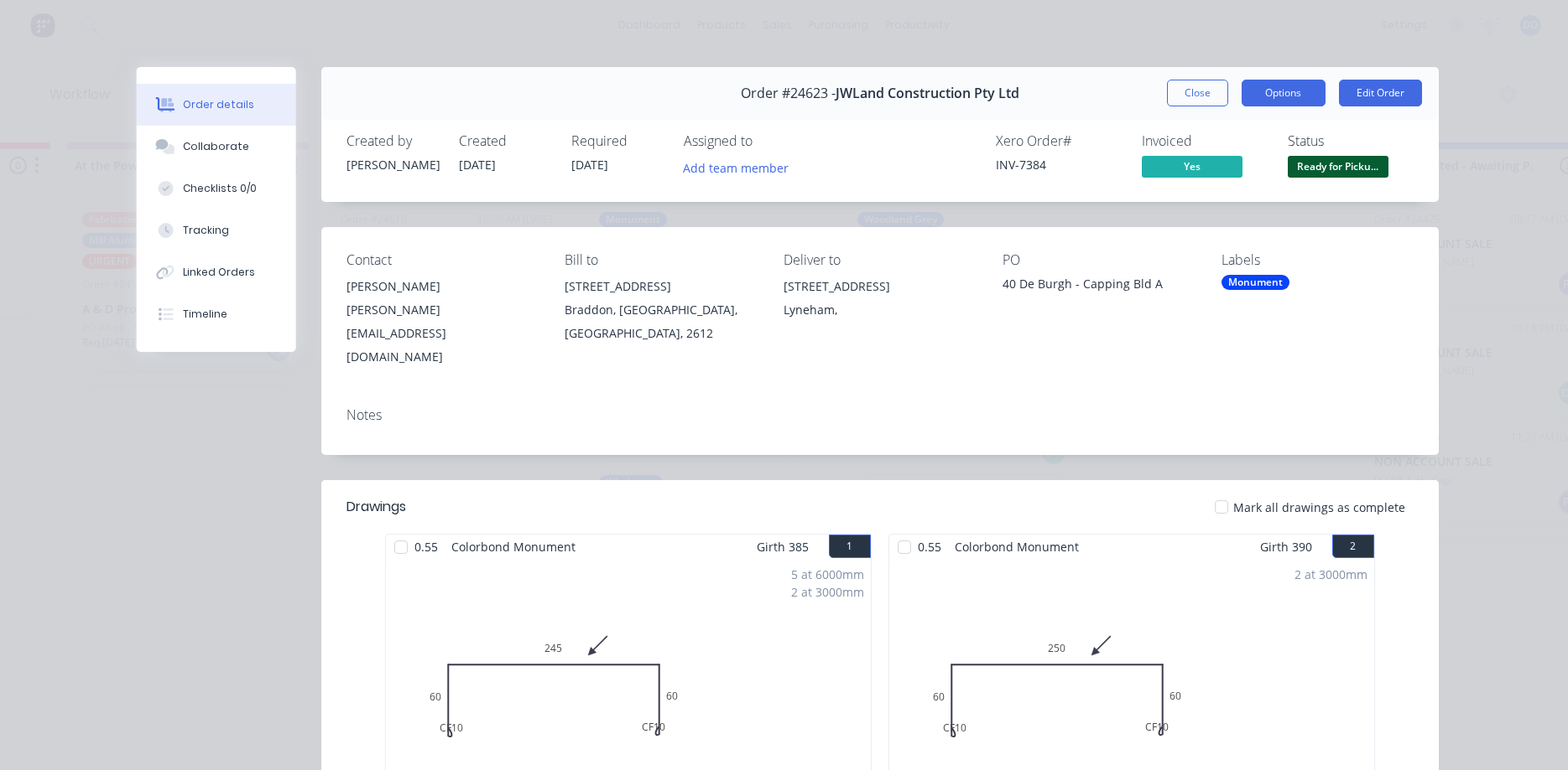
click at [1282, 94] on button "Options" at bounding box center [1283, 93] width 84 height 26
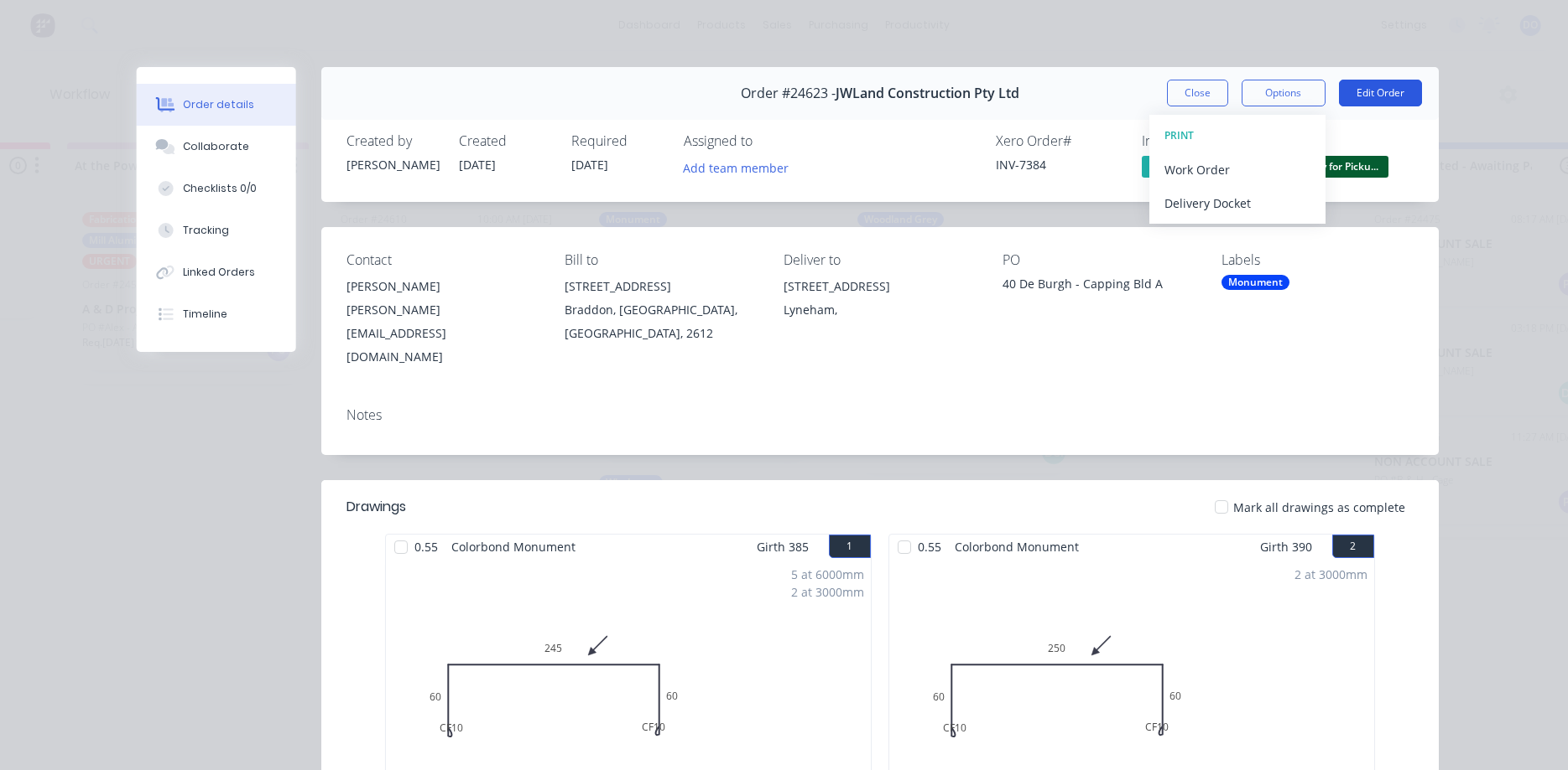
click at [1367, 95] on button "Edit Order" at bounding box center [1380, 93] width 83 height 26
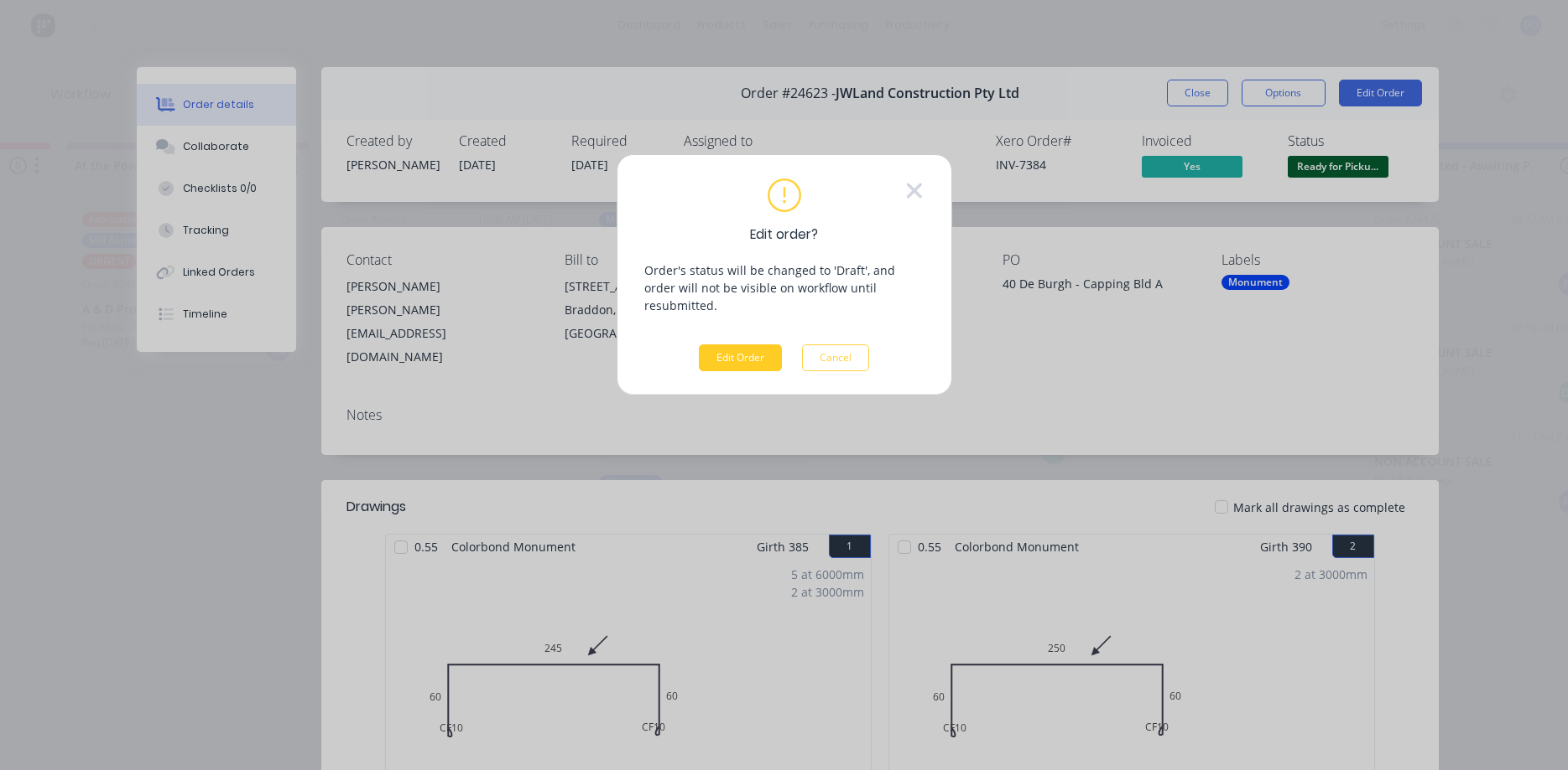
click at [755, 344] on button "Edit Order" at bounding box center [740, 357] width 83 height 26
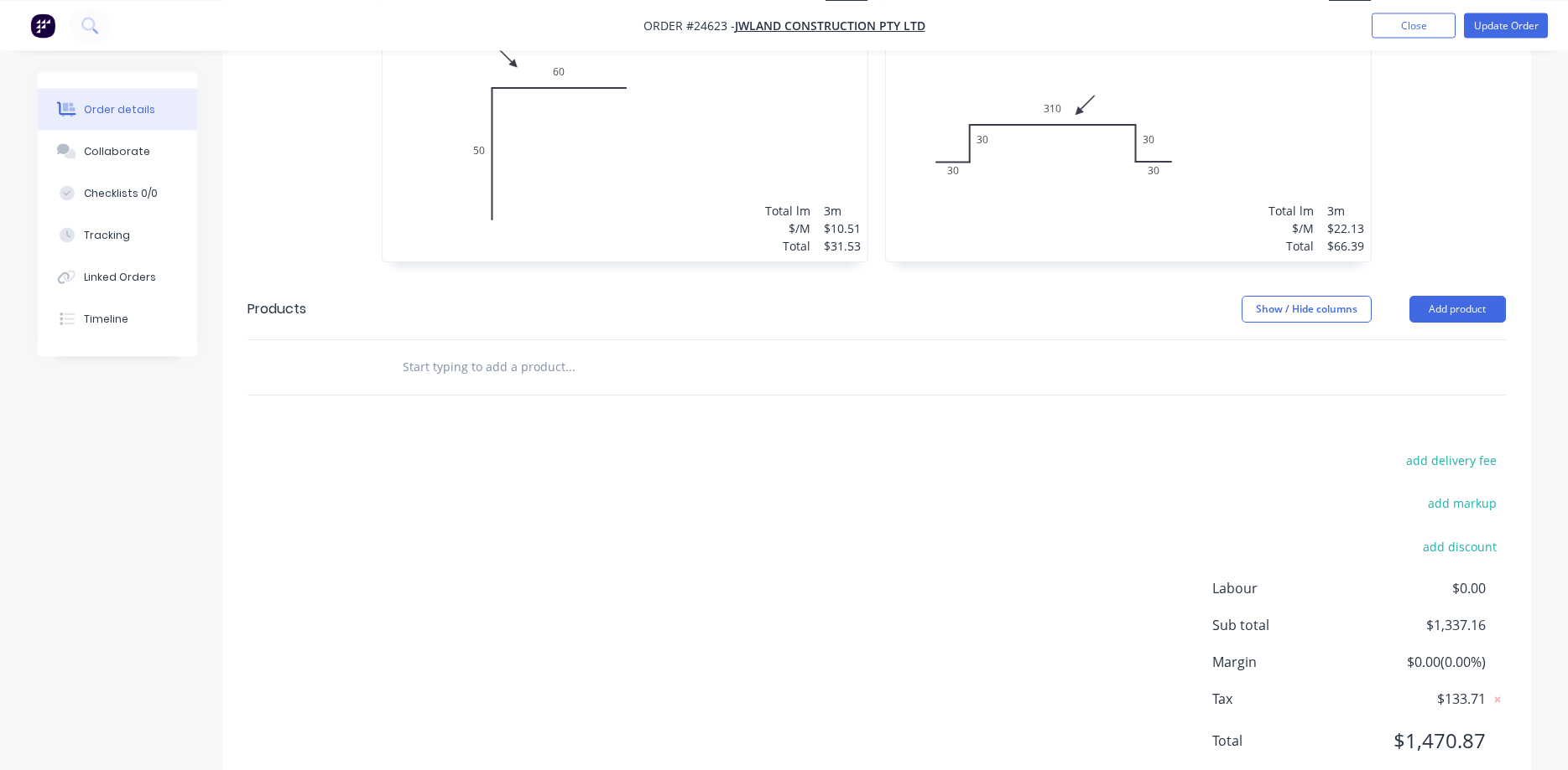
scroll to position [1246, 0]
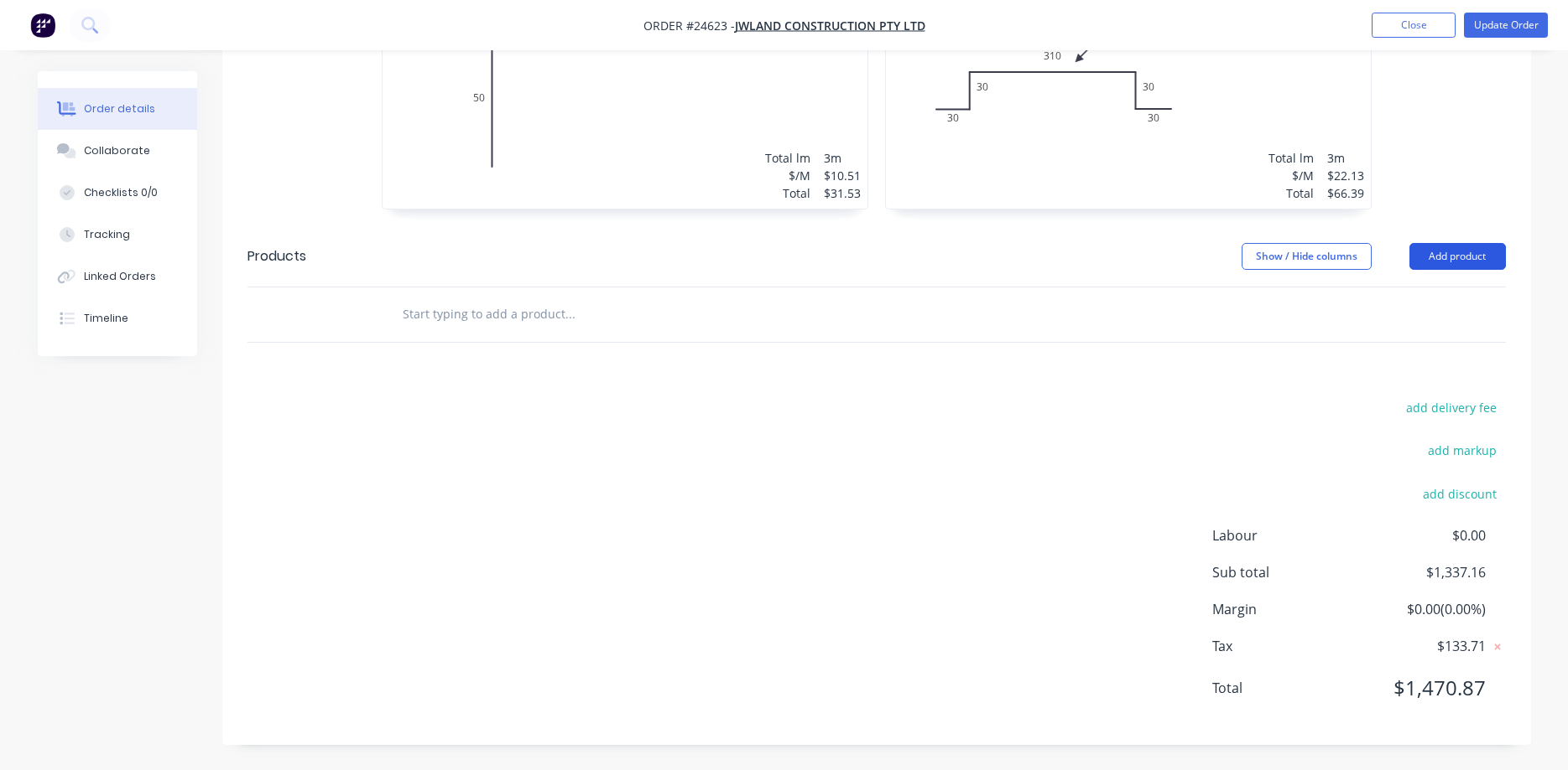
click at [1465, 258] on button "Add product" at bounding box center [1457, 256] width 97 height 26
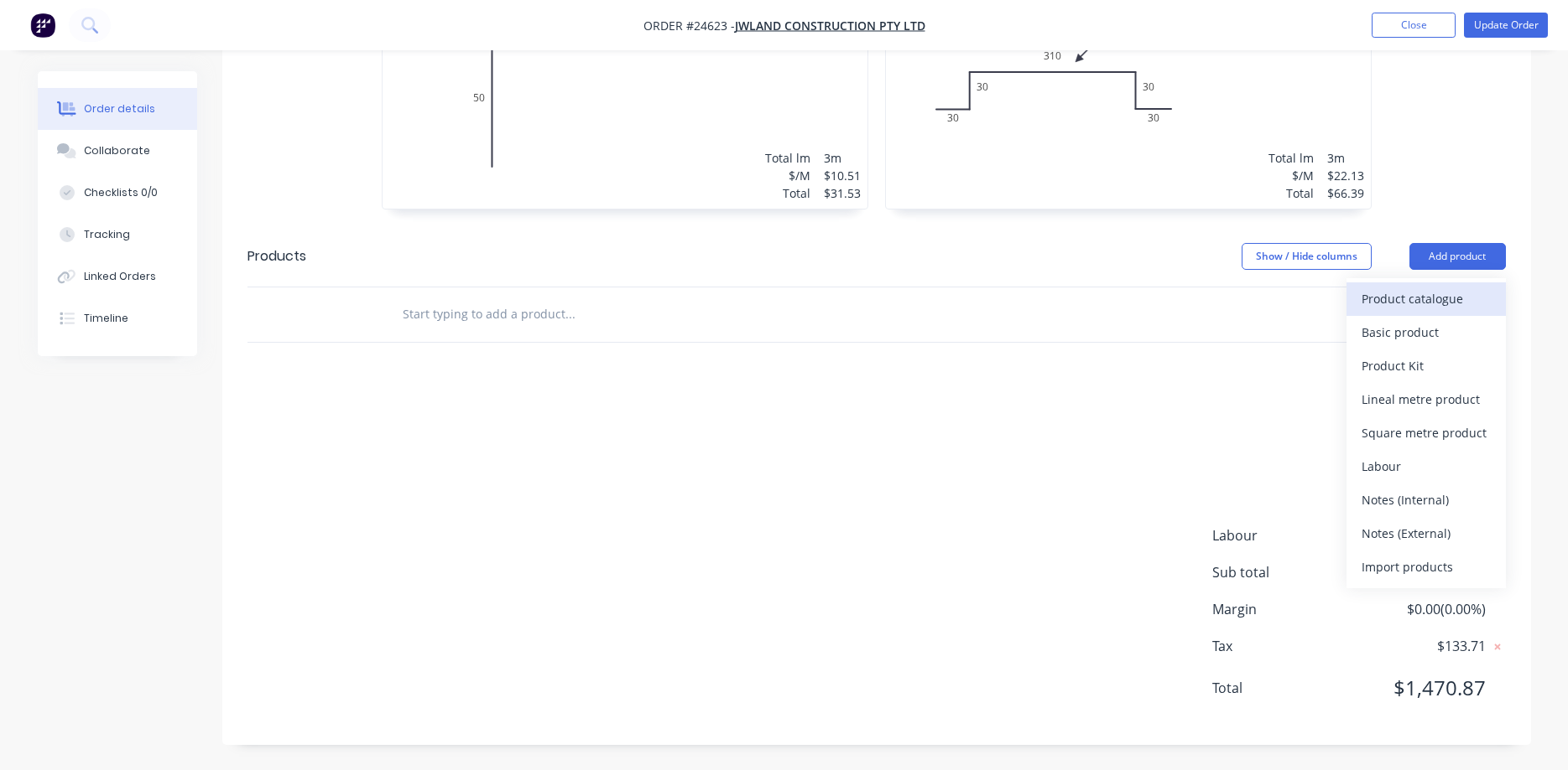
click at [1417, 304] on div "Product catalogue" at bounding box center [1425, 299] width 129 height 24
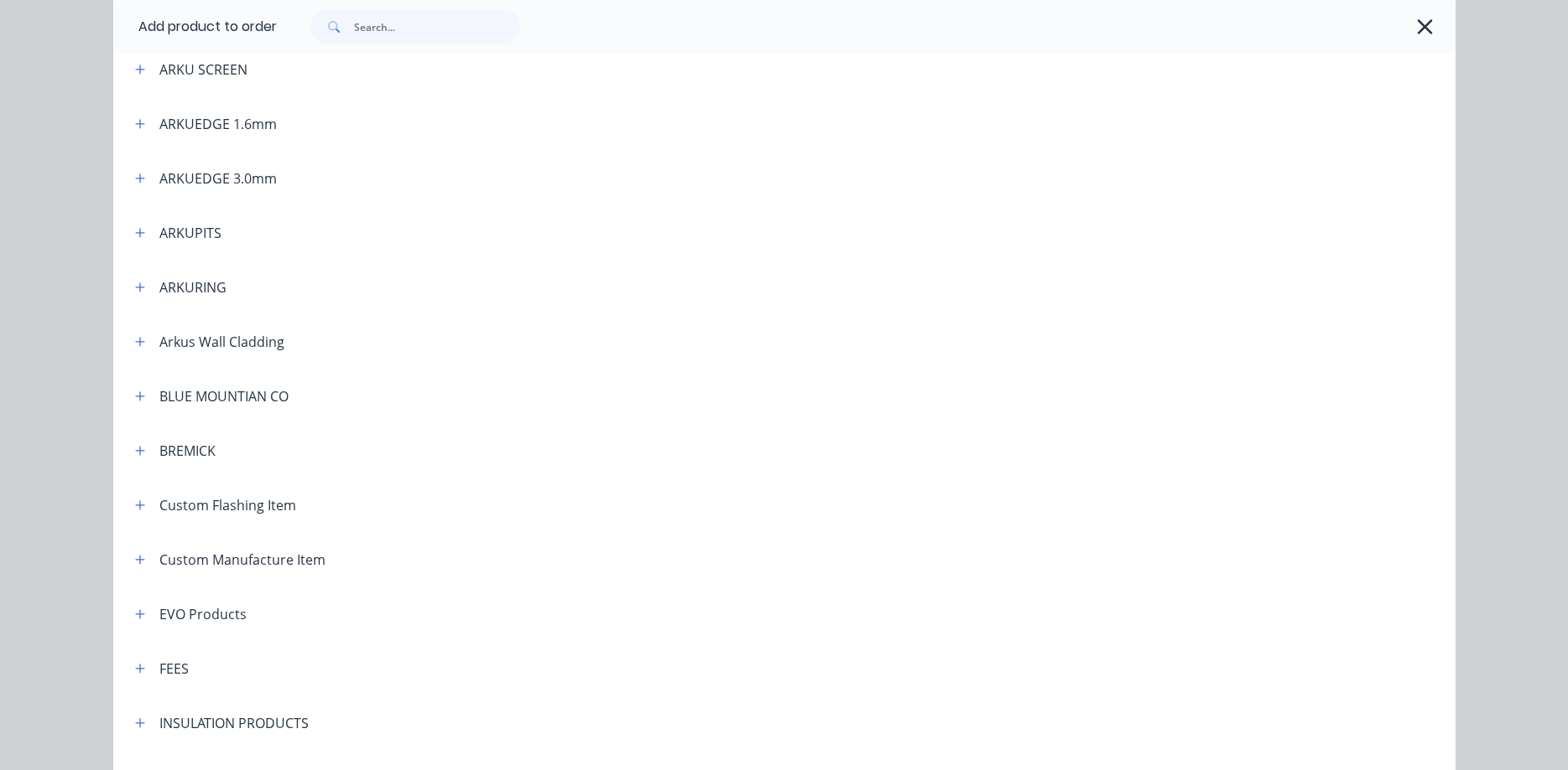
scroll to position [574, 0]
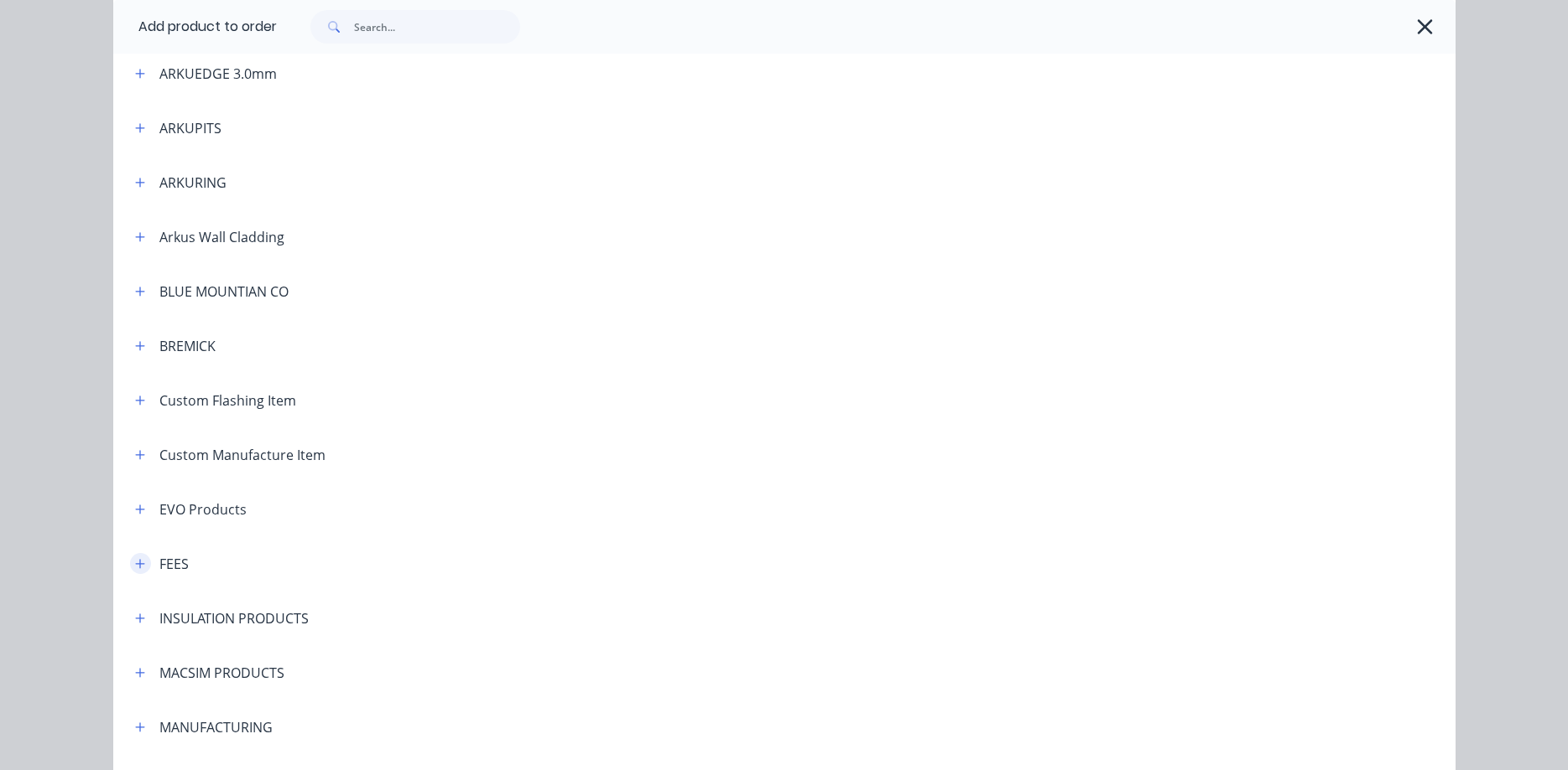
click at [138, 564] on icon "button" at bounding box center [139, 563] width 9 height 9
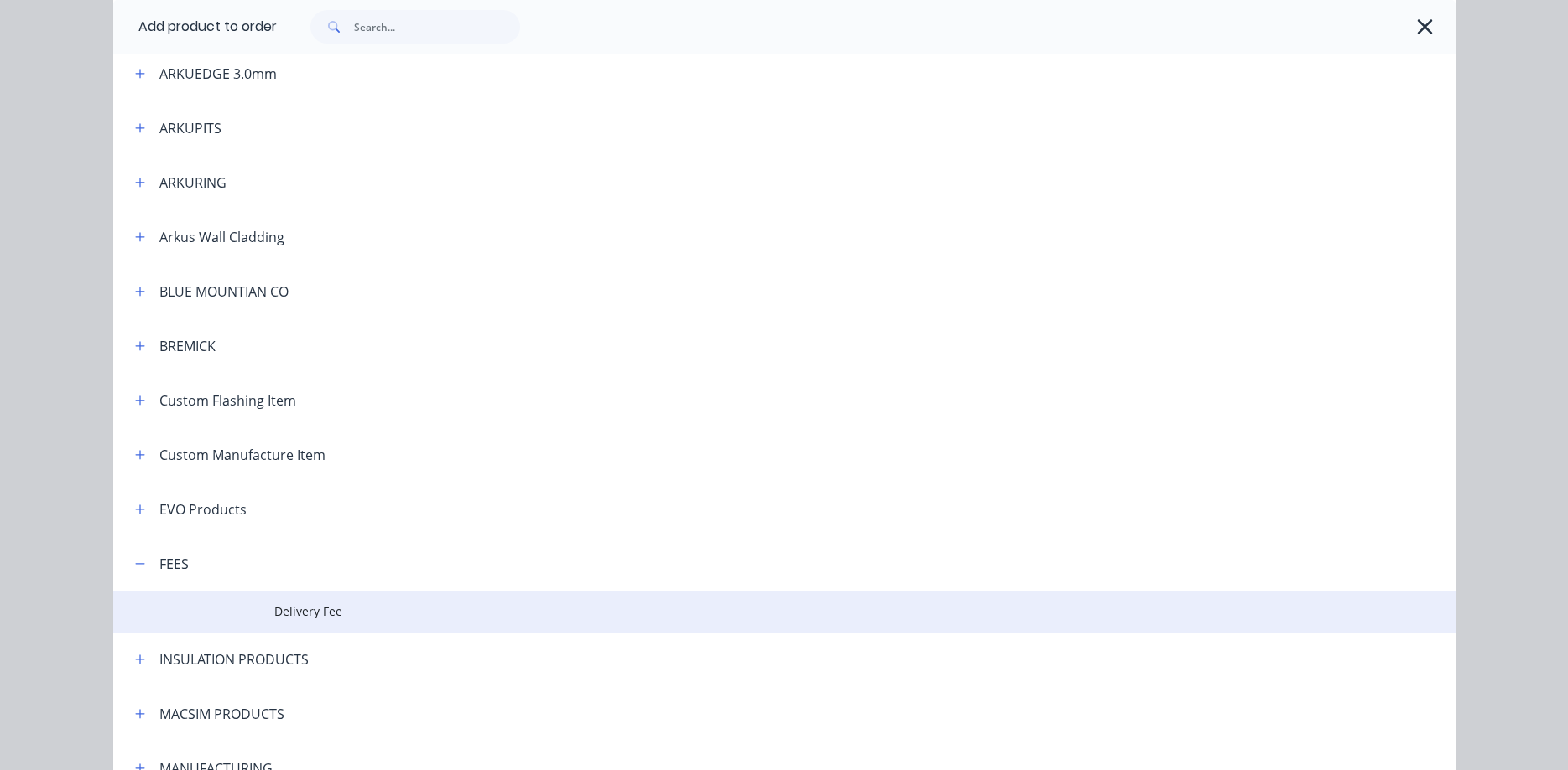
click at [307, 608] on span "Delivery Fee" at bounding box center [746, 612] width 944 height 18
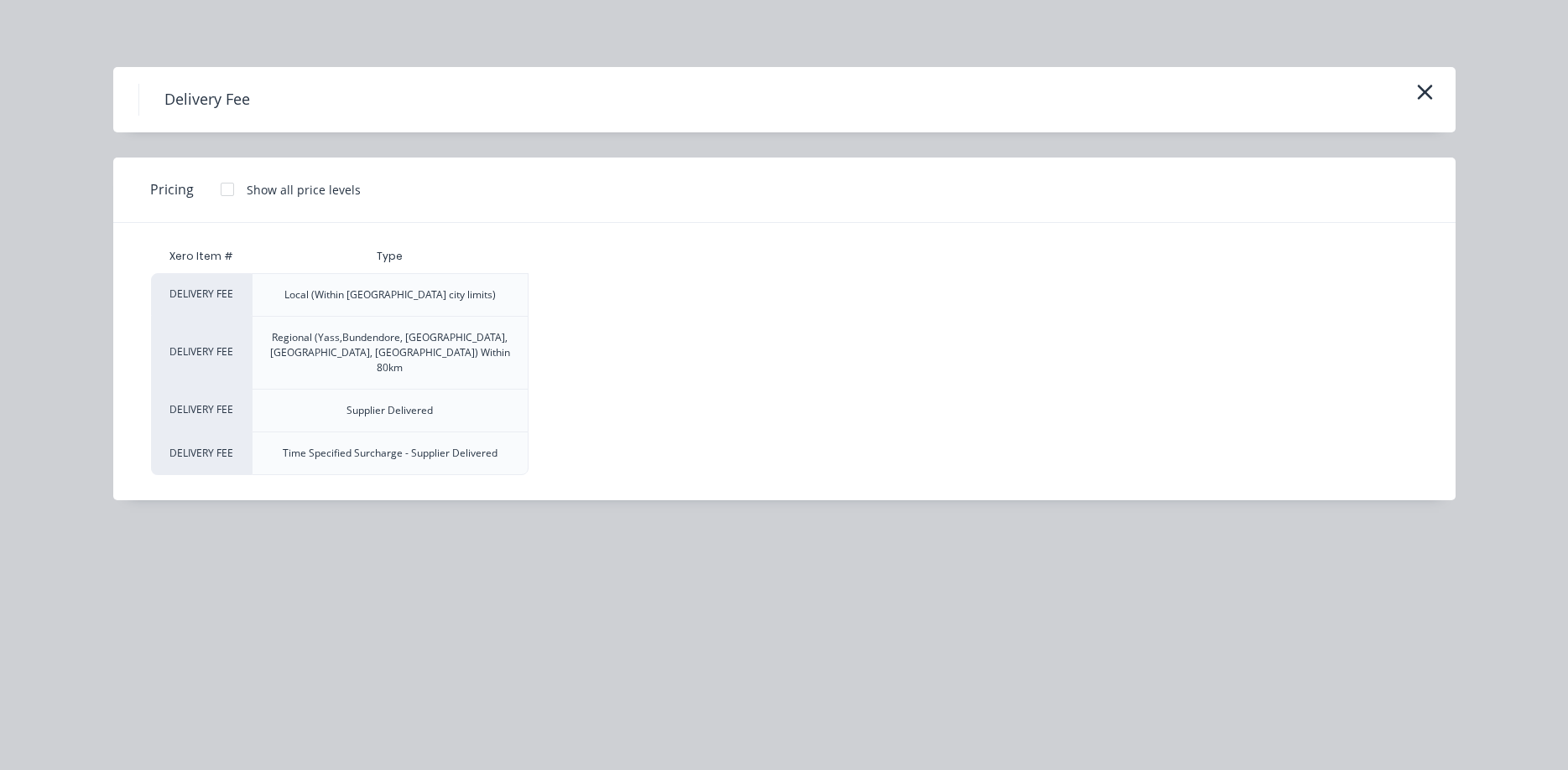
click at [226, 193] on div at bounding box center [227, 189] width 33 height 33
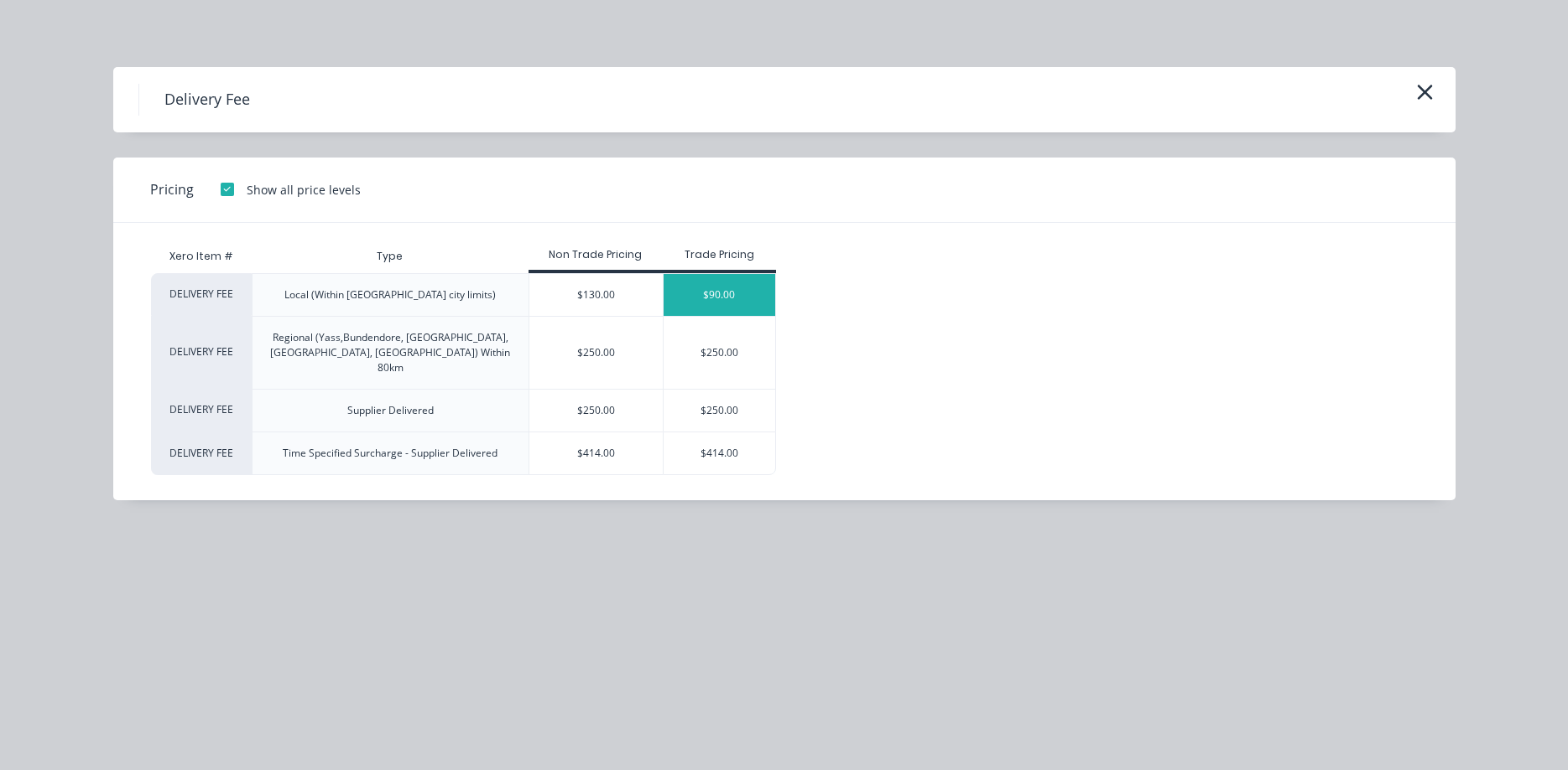
click at [694, 293] on div "$90.00" at bounding box center [719, 295] width 111 height 42
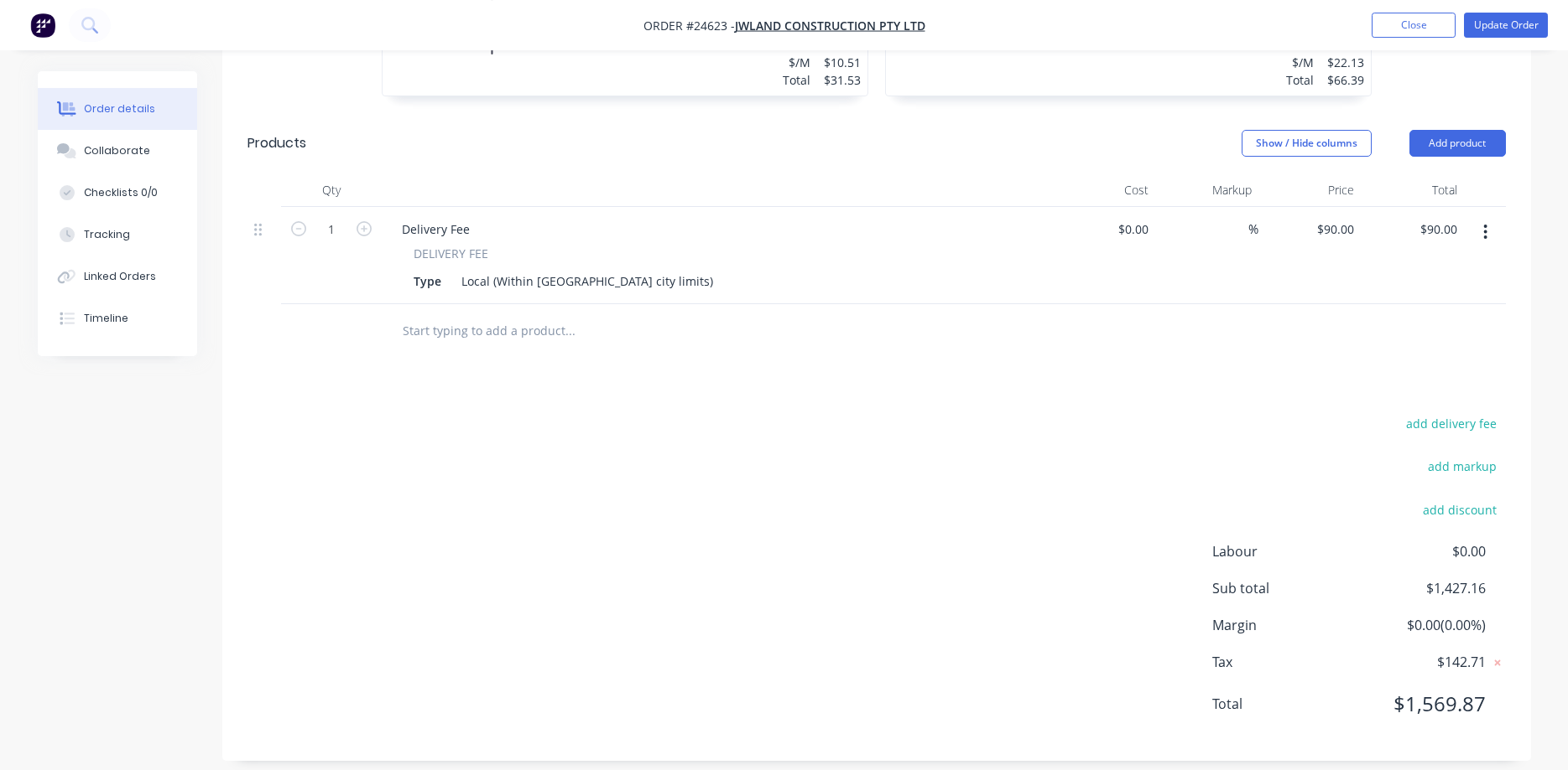
scroll to position [1204, 0]
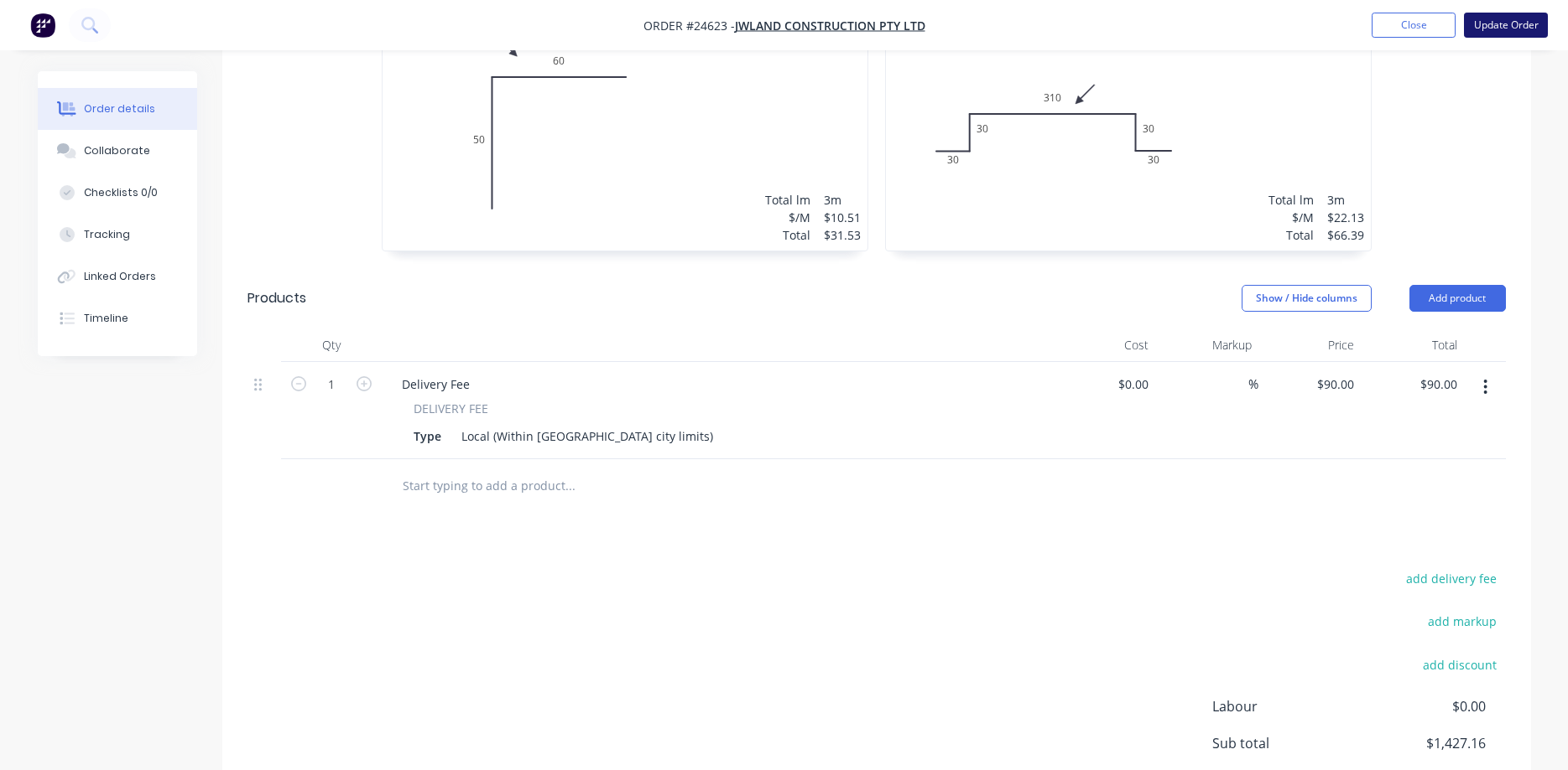
click at [1504, 22] on button "Update Order" at bounding box center [1506, 25] width 84 height 25
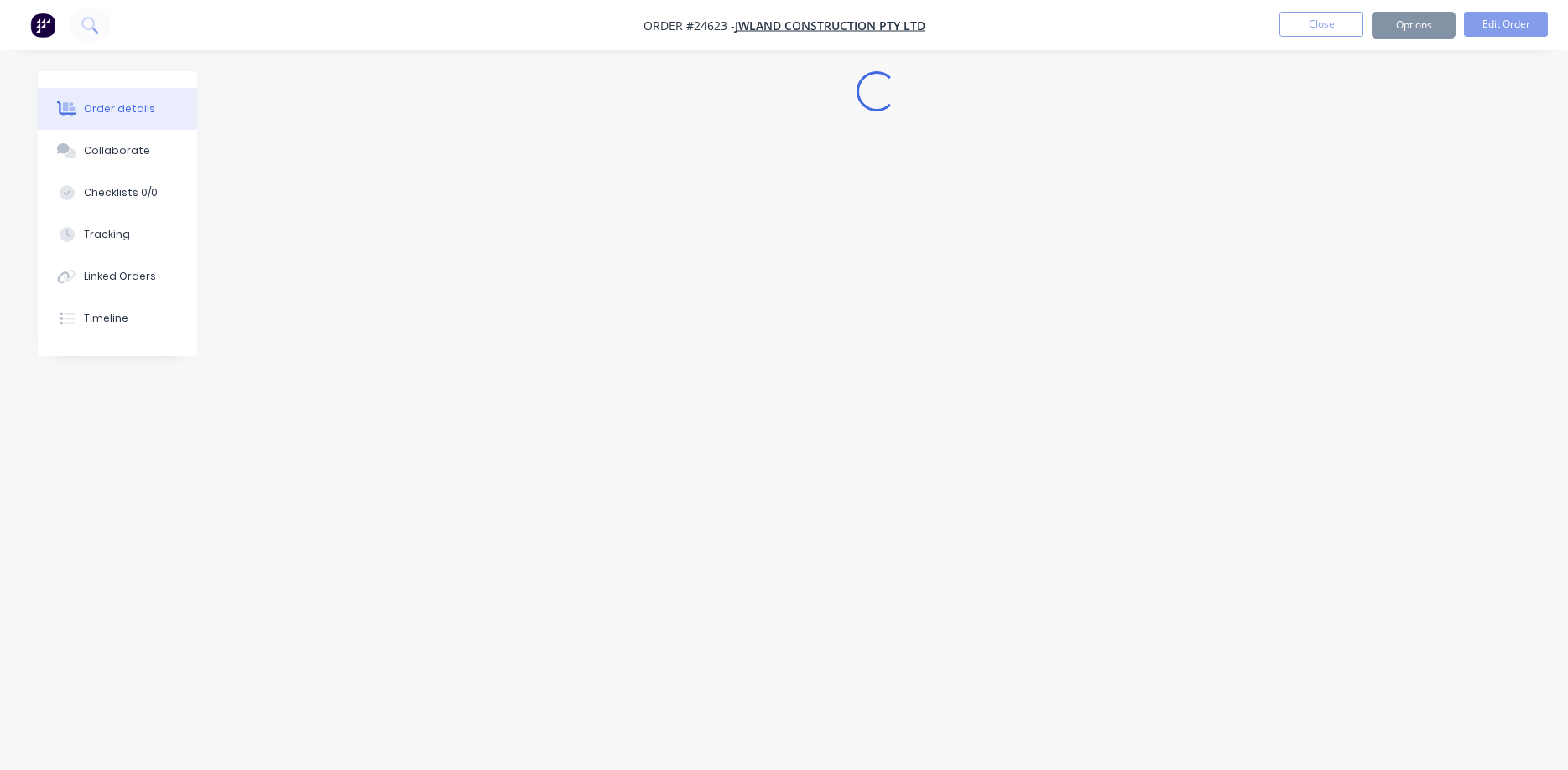
scroll to position [0, 0]
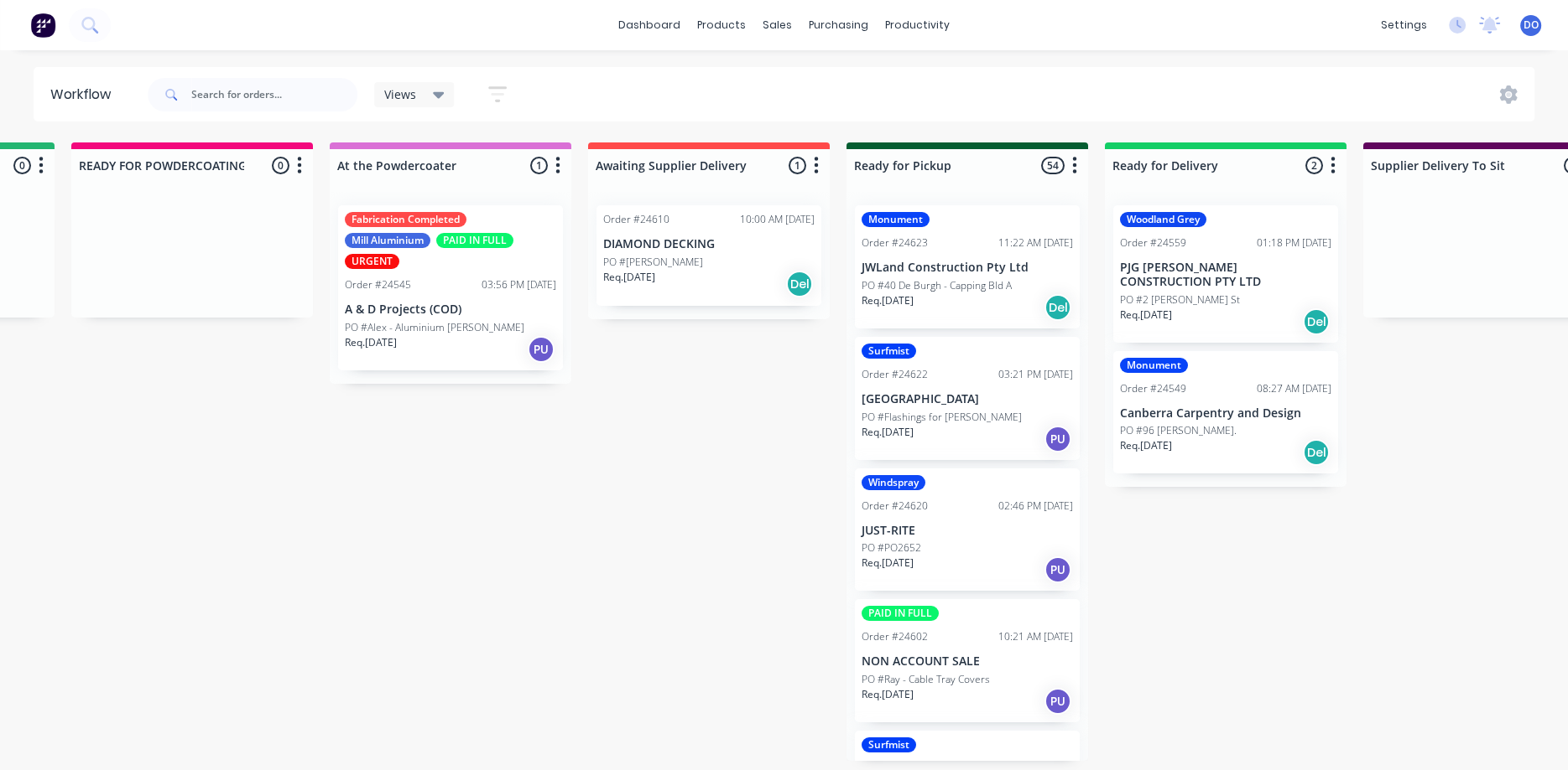
scroll to position [0, 1055]
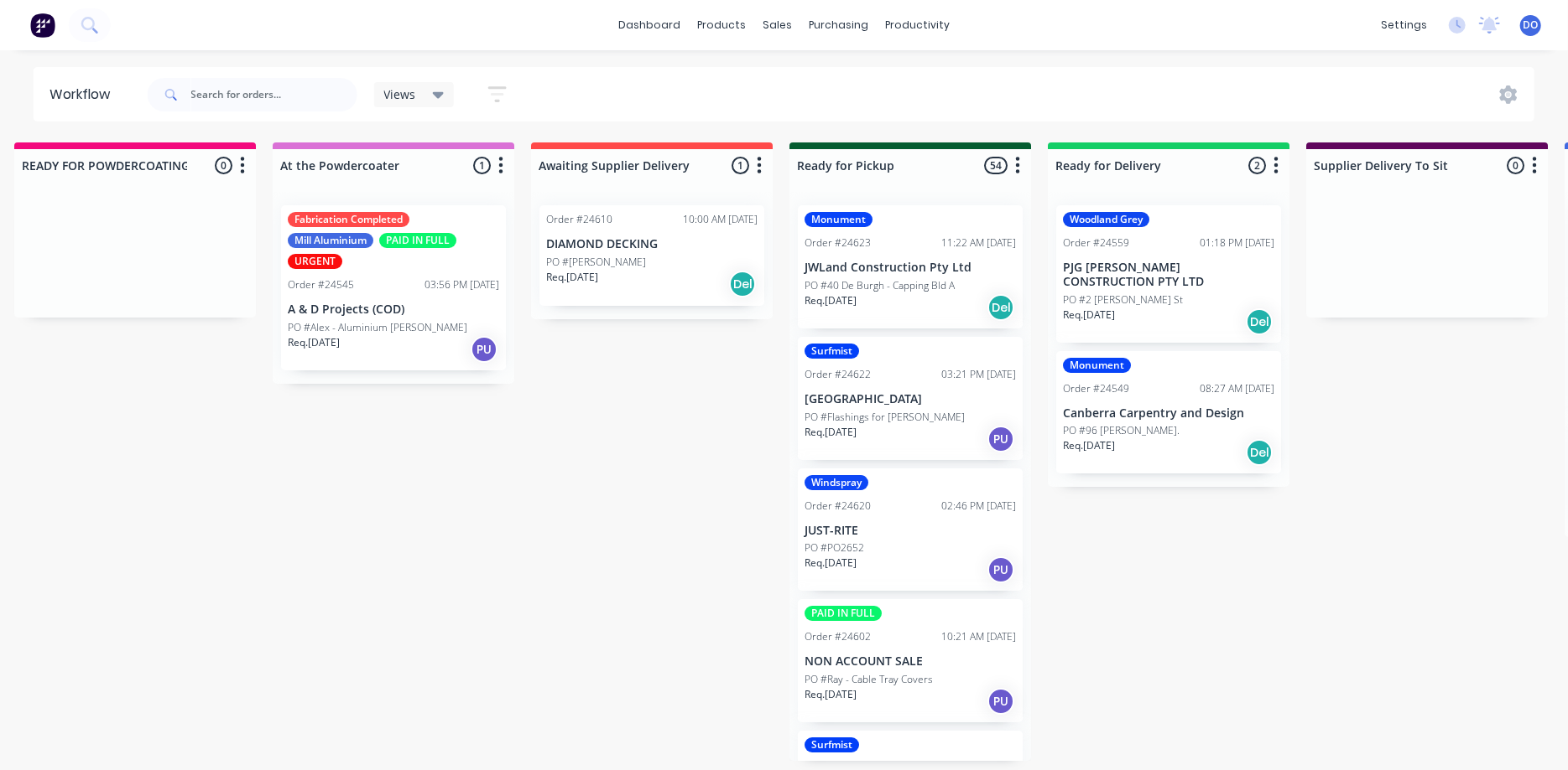
click at [938, 282] on p "PO #40 De Burgh - Capping Bld A" at bounding box center [880, 285] width 150 height 15
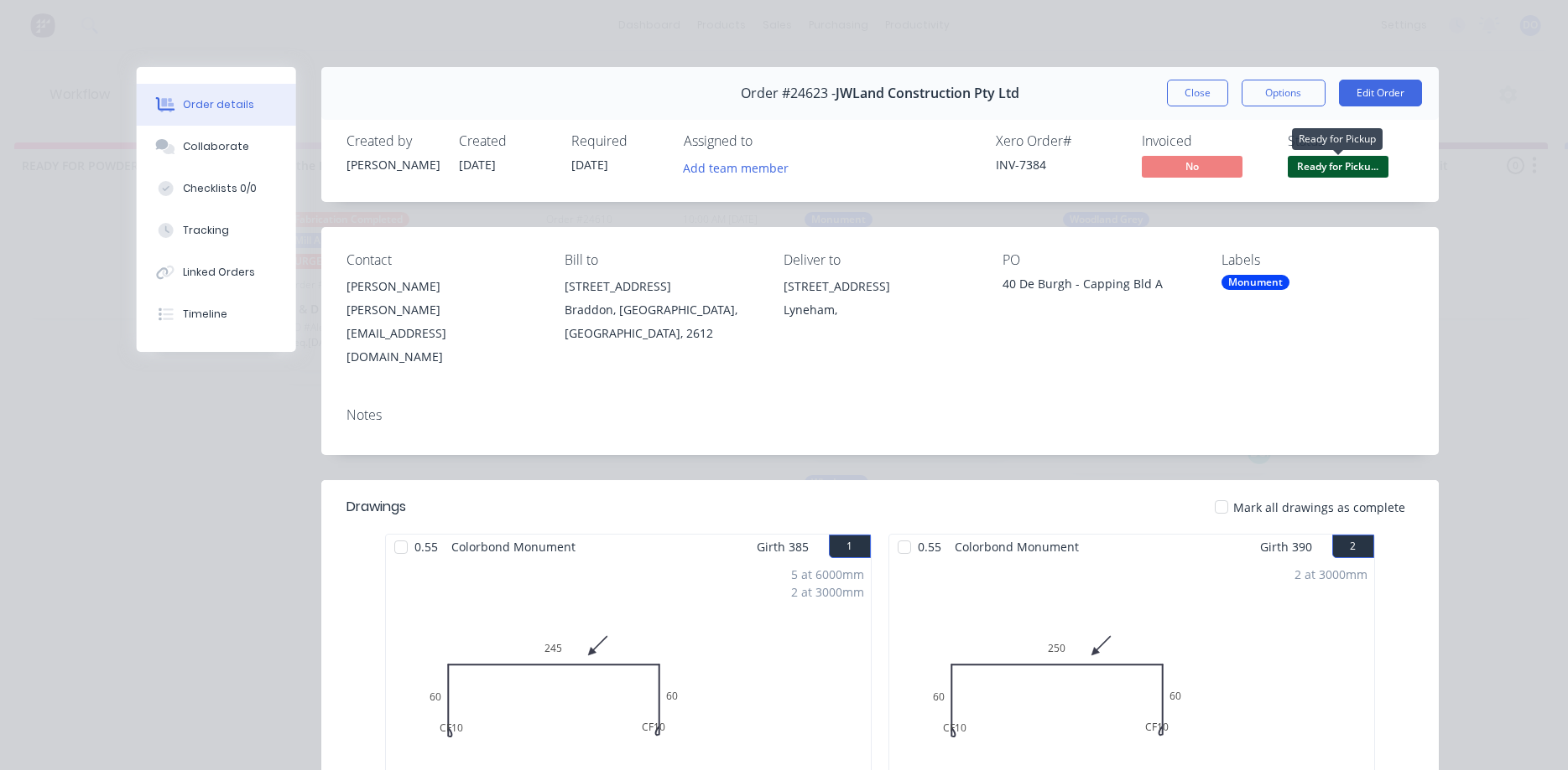
click at [1333, 170] on span "Ready for Picku..." at bounding box center [1338, 166] width 101 height 20
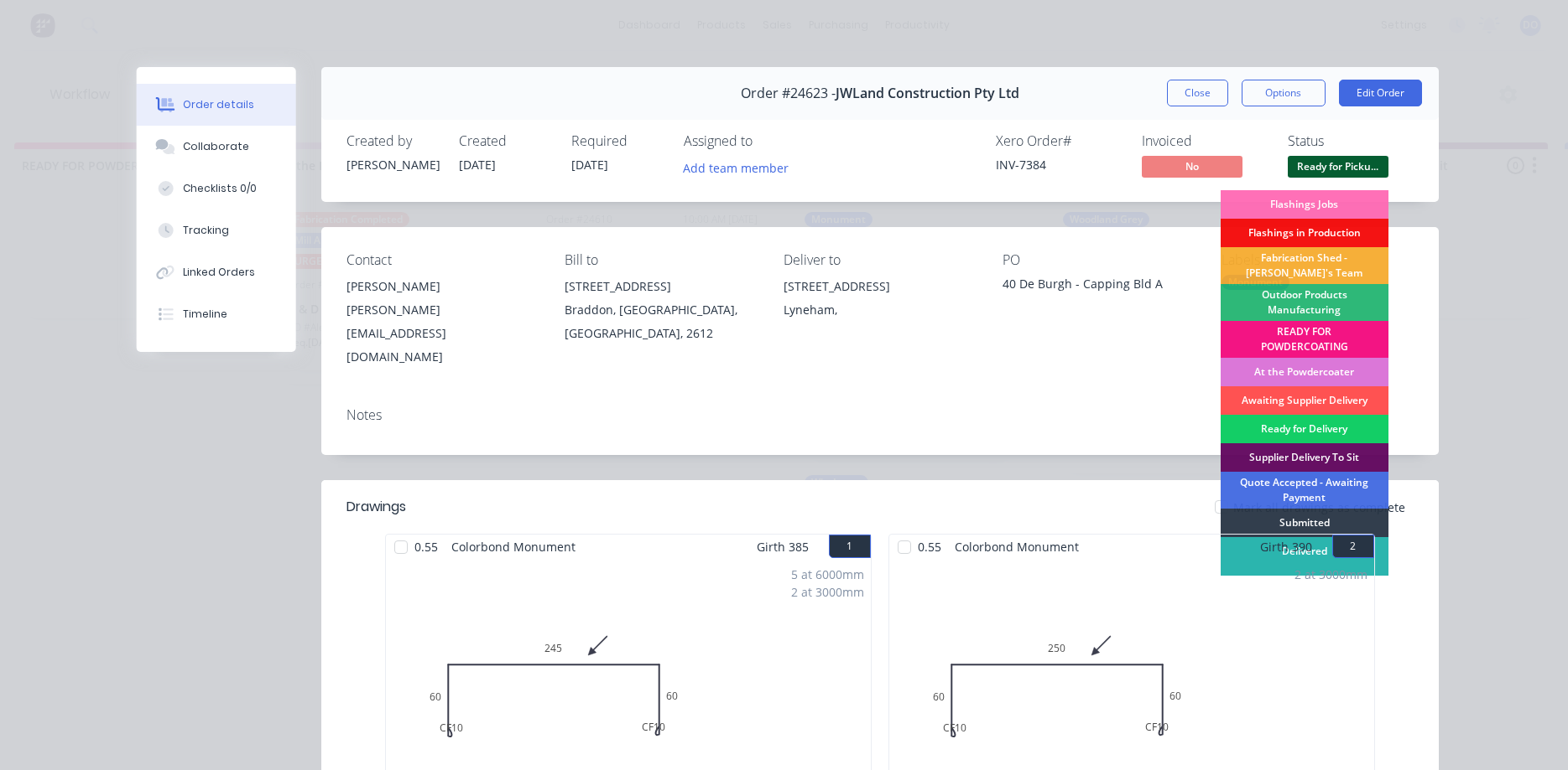
click at [1315, 426] on div "Ready for Delivery" at bounding box center [1304, 428] width 168 height 28
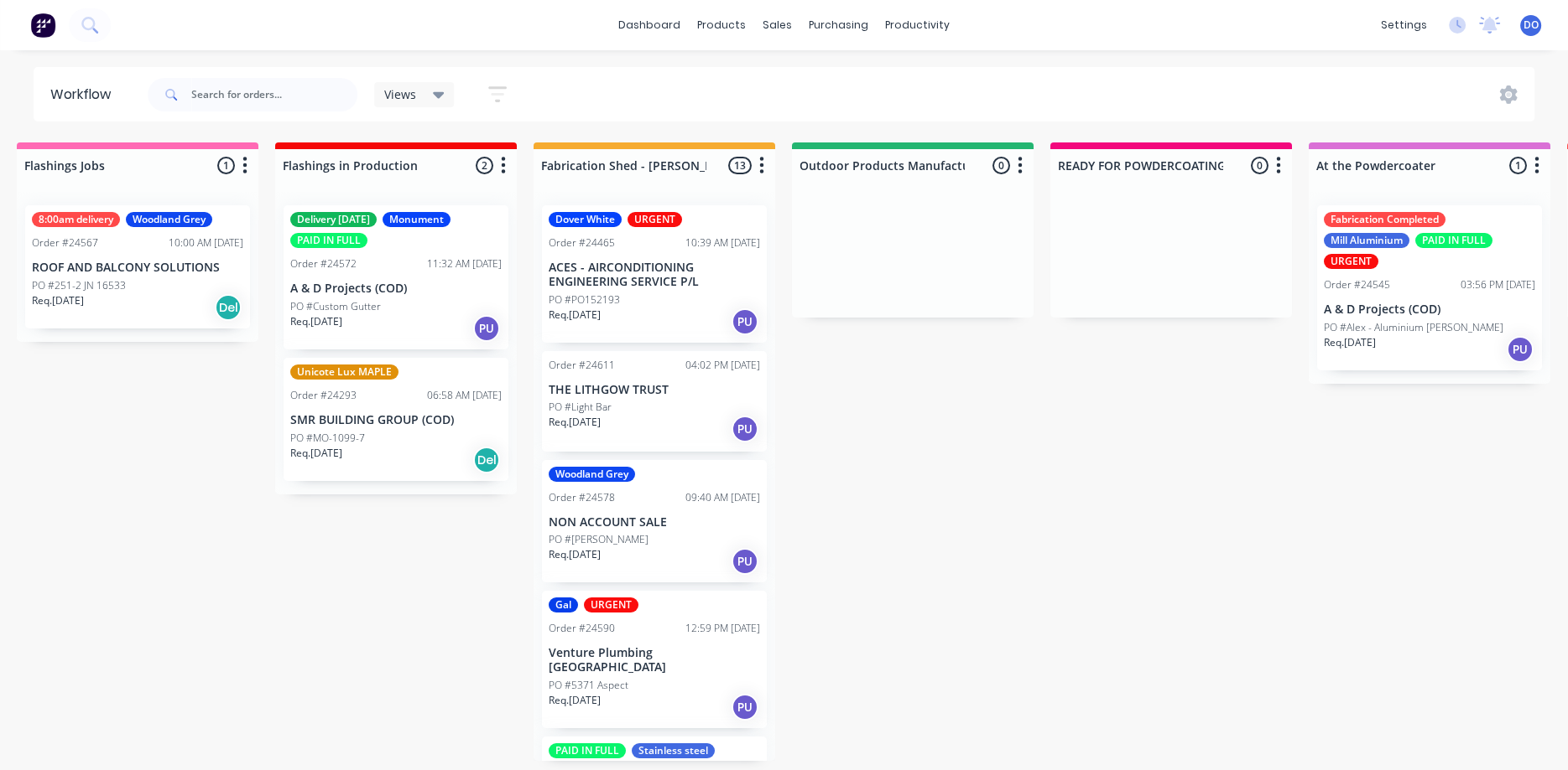
scroll to position [0, 0]
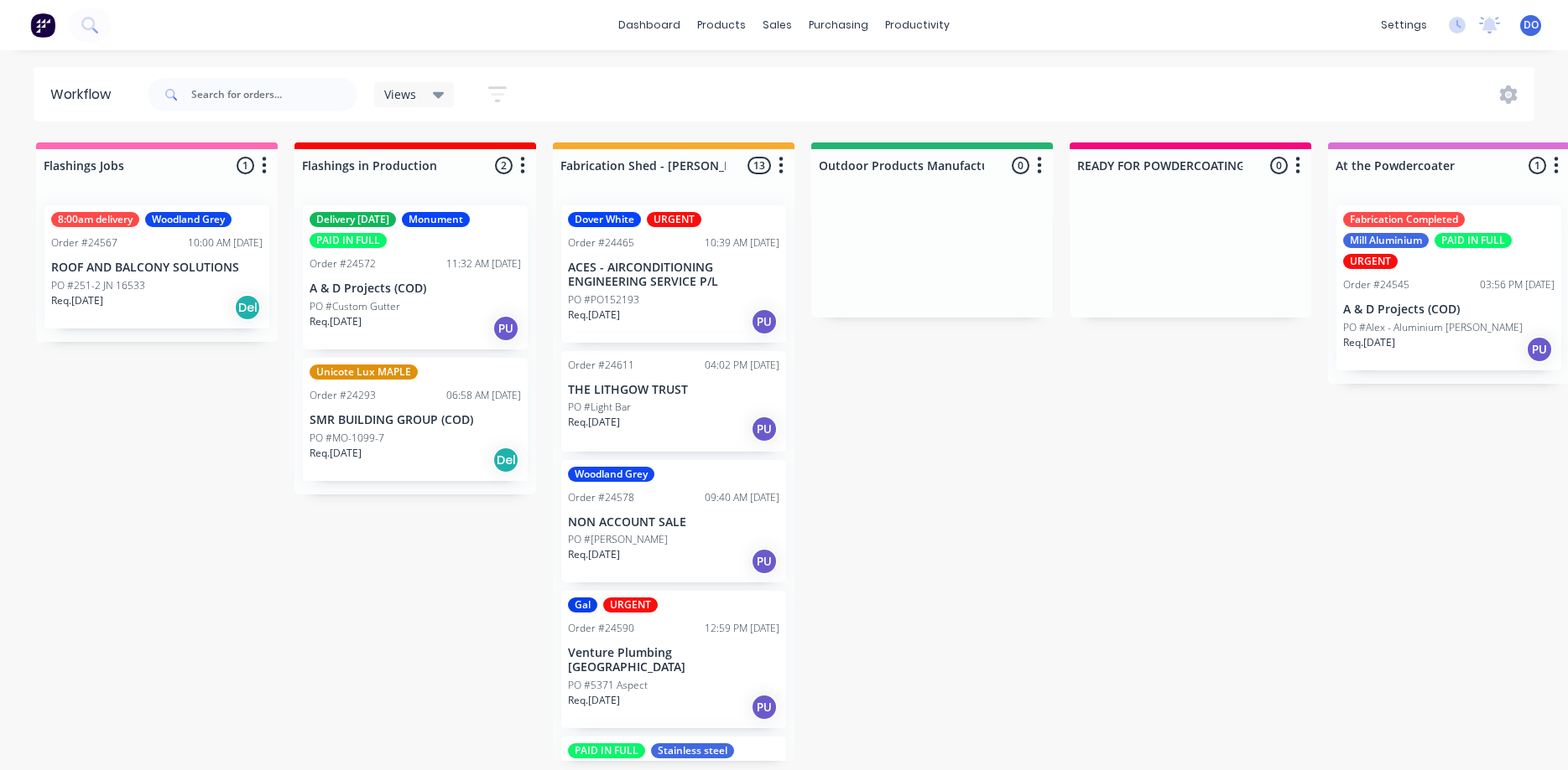
click at [627, 535] on p "PO #Jeremy Powell" at bounding box center [618, 539] width 100 height 15
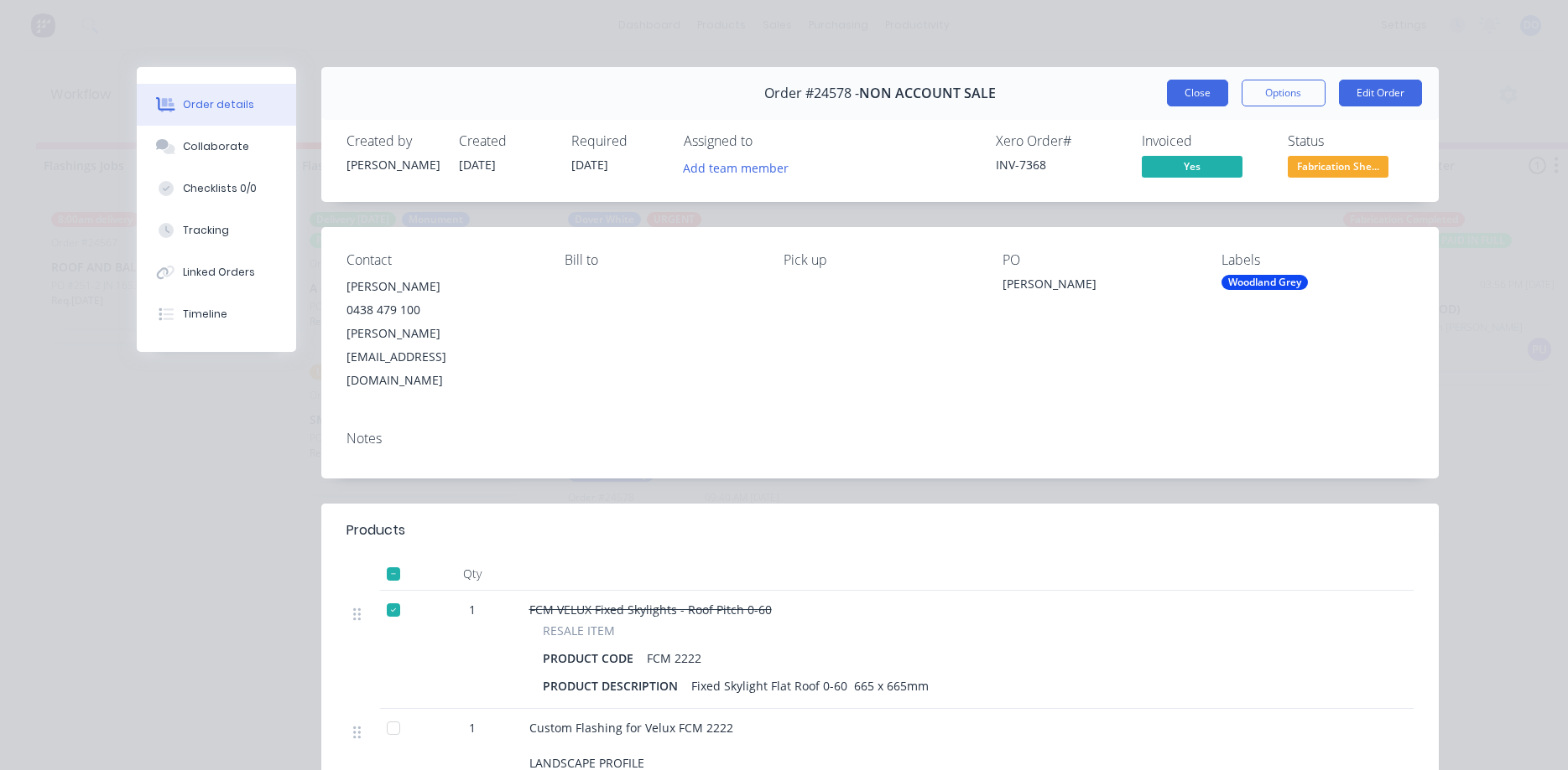
click at [1192, 92] on button "Close" at bounding box center [1197, 93] width 62 height 26
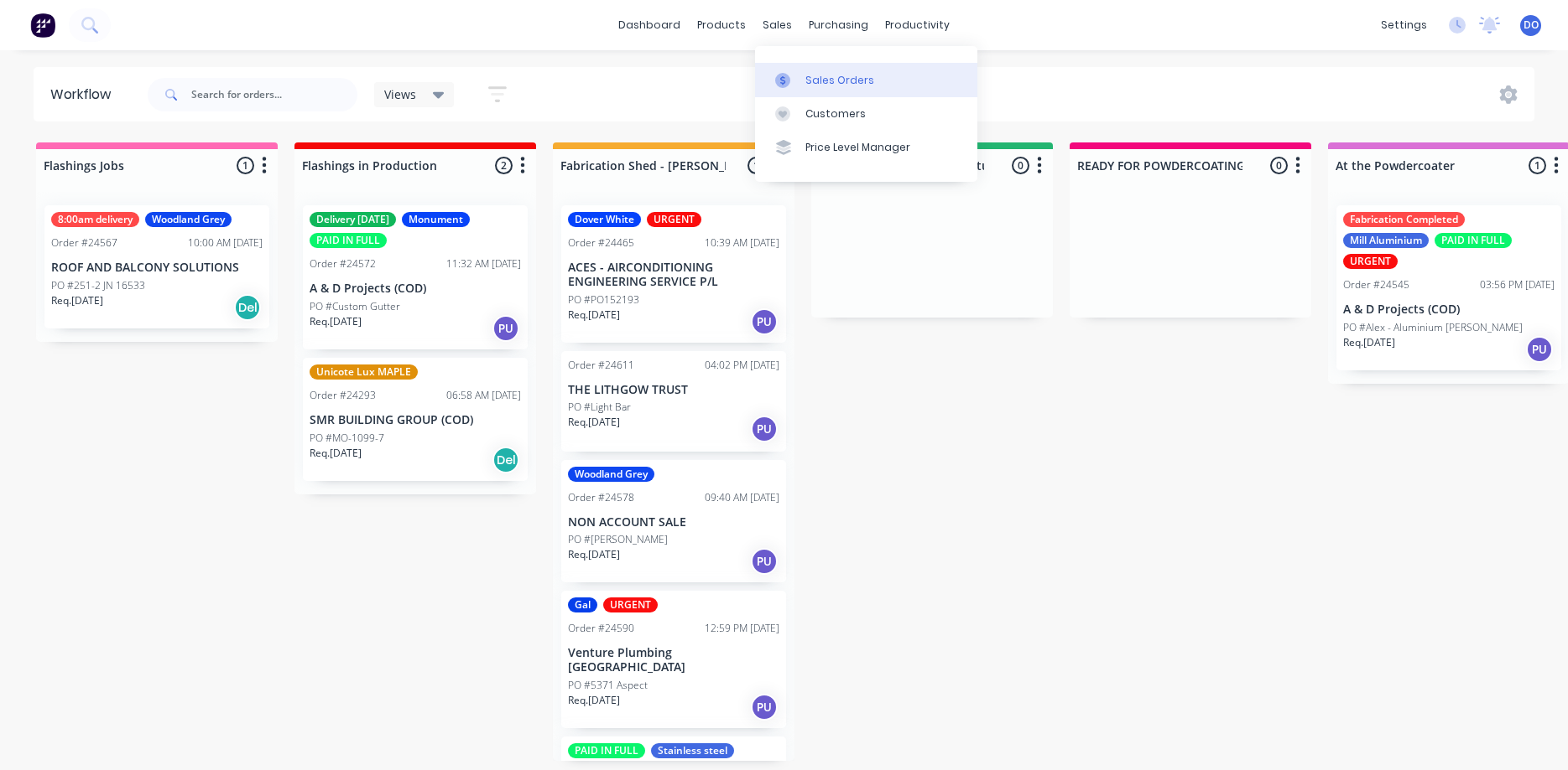
click at [817, 83] on div "Sales Orders" at bounding box center [840, 80] width 68 height 15
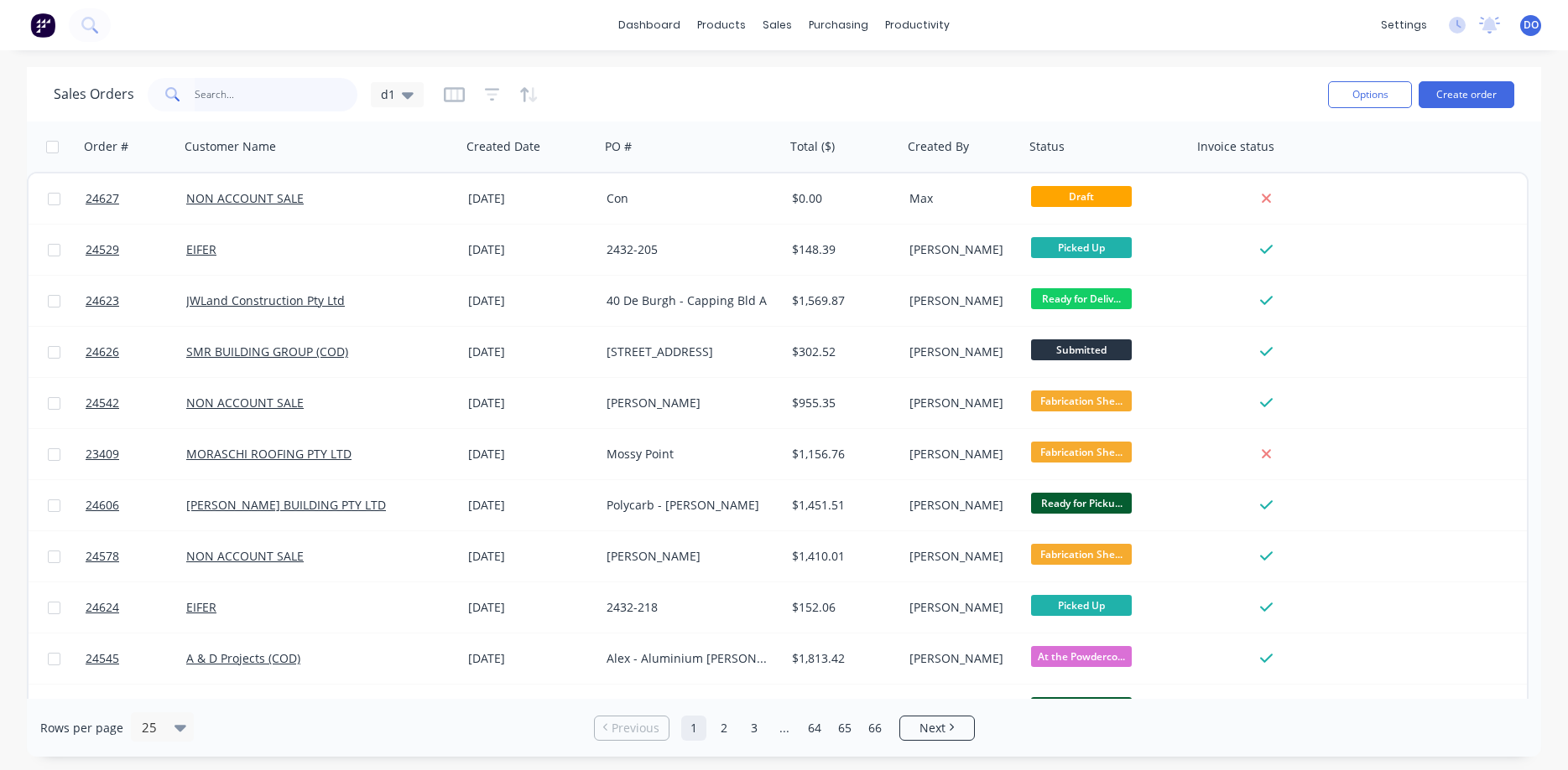
click at [256, 90] on input "text" at bounding box center [276, 95] width 164 height 33
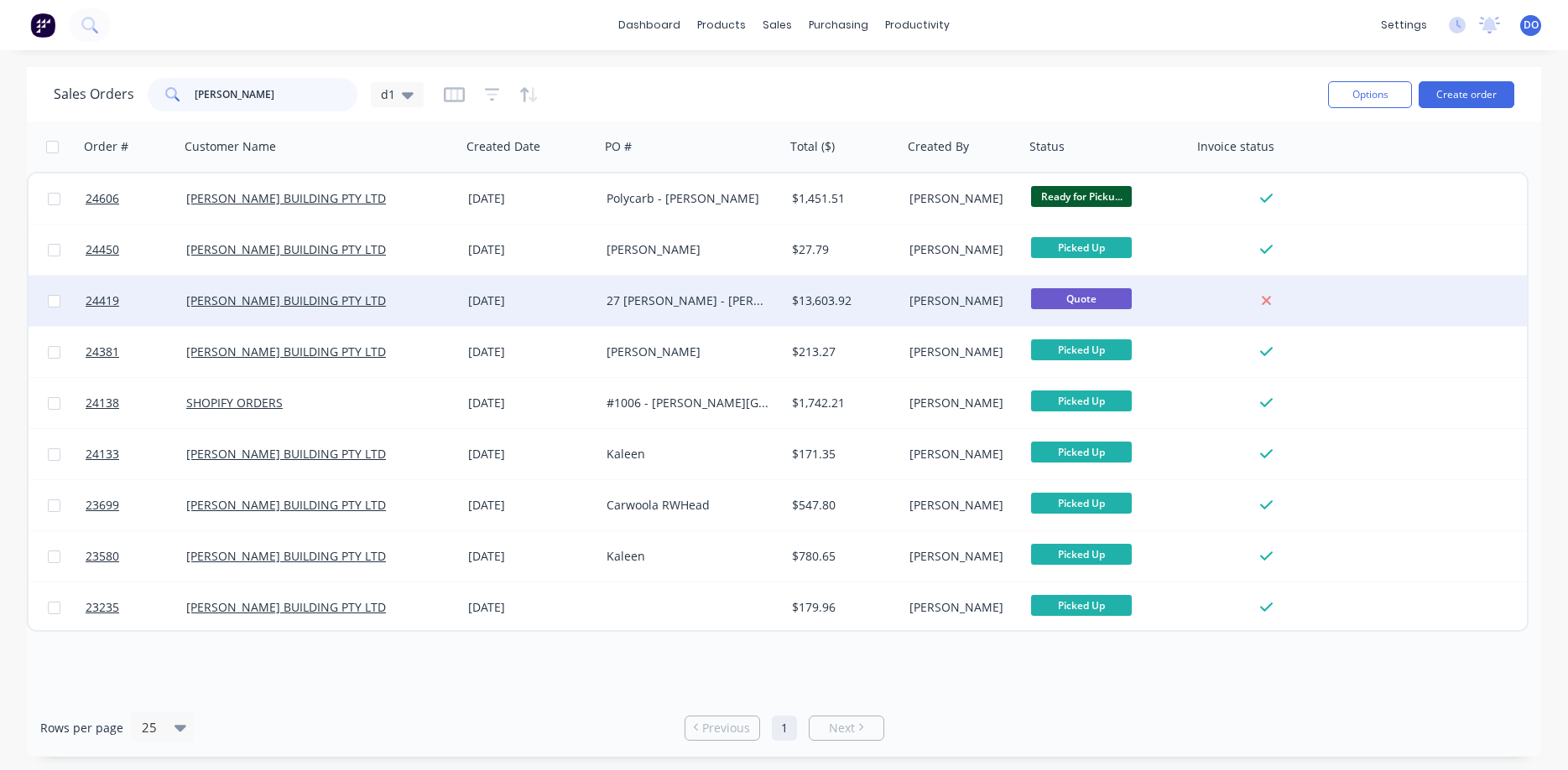
type input "[PERSON_NAME]"
click at [533, 297] on div "[DATE]" at bounding box center [530, 301] width 125 height 17
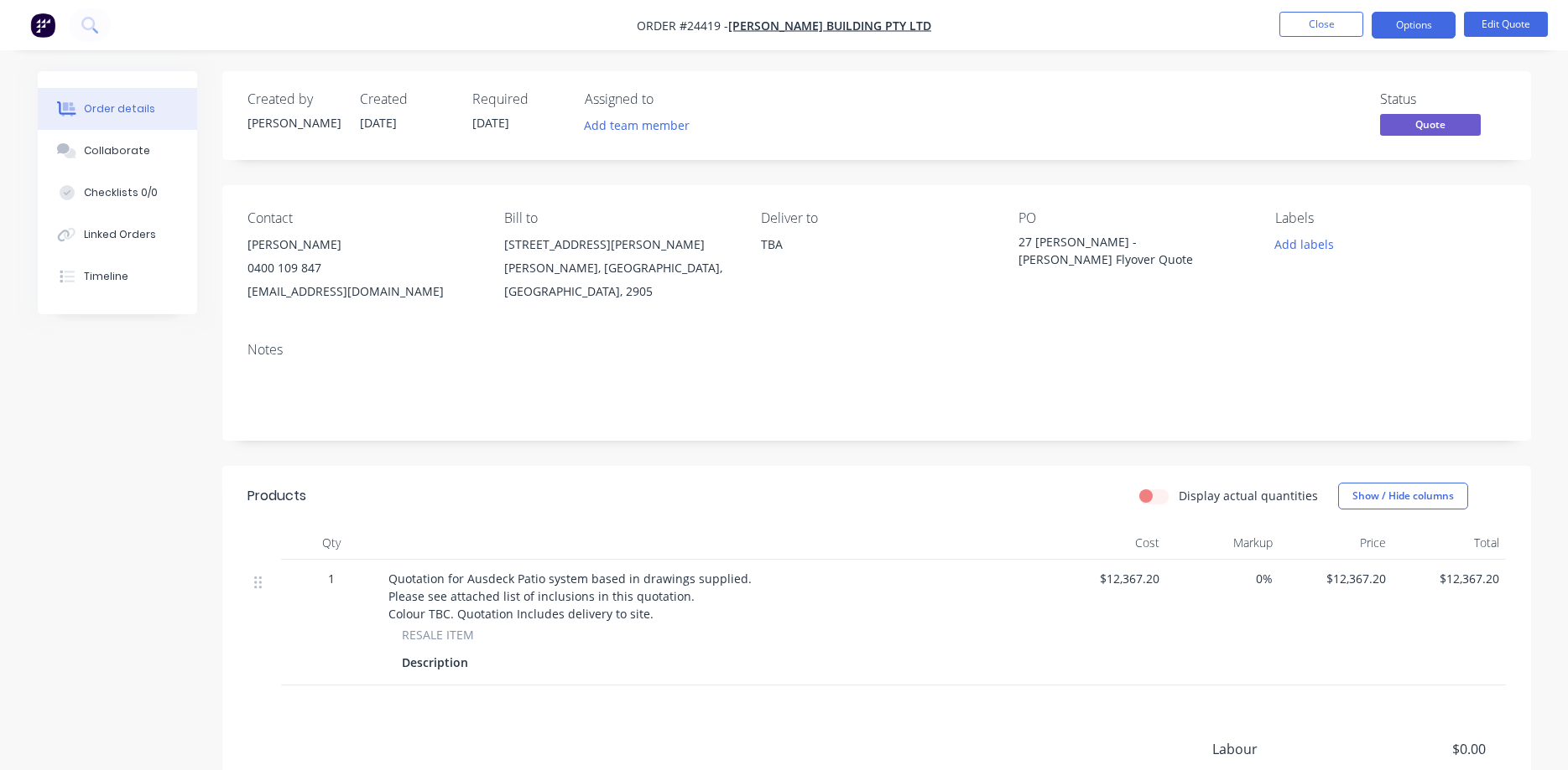
scroll to position [214, 0]
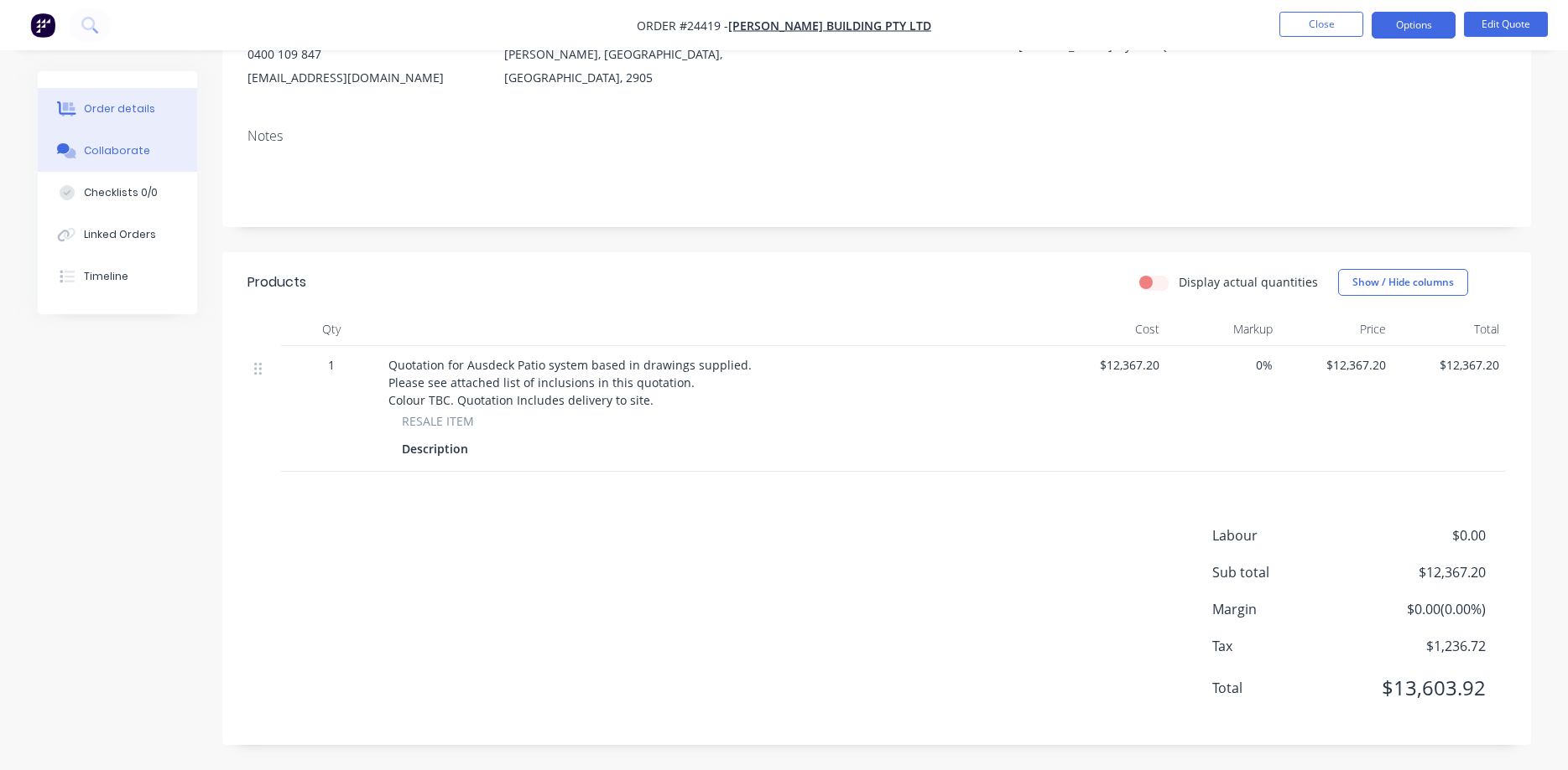
click at [120, 149] on div "Collaborate" at bounding box center [117, 150] width 66 height 15
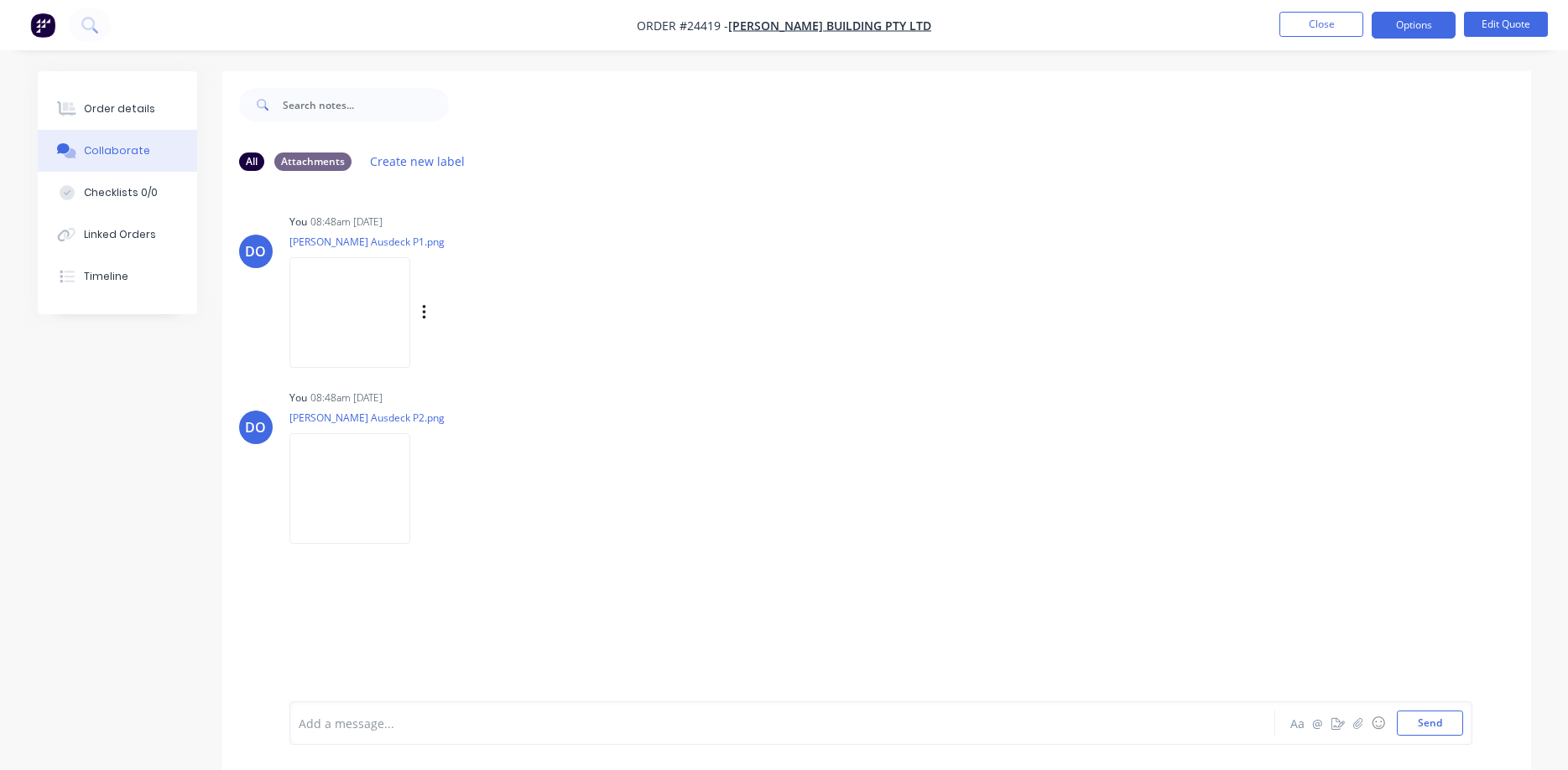
click at [354, 289] on img at bounding box center [350, 312] width 121 height 110
click at [408, 466] on img at bounding box center [350, 488] width 121 height 110
click at [362, 324] on img at bounding box center [350, 312] width 121 height 110
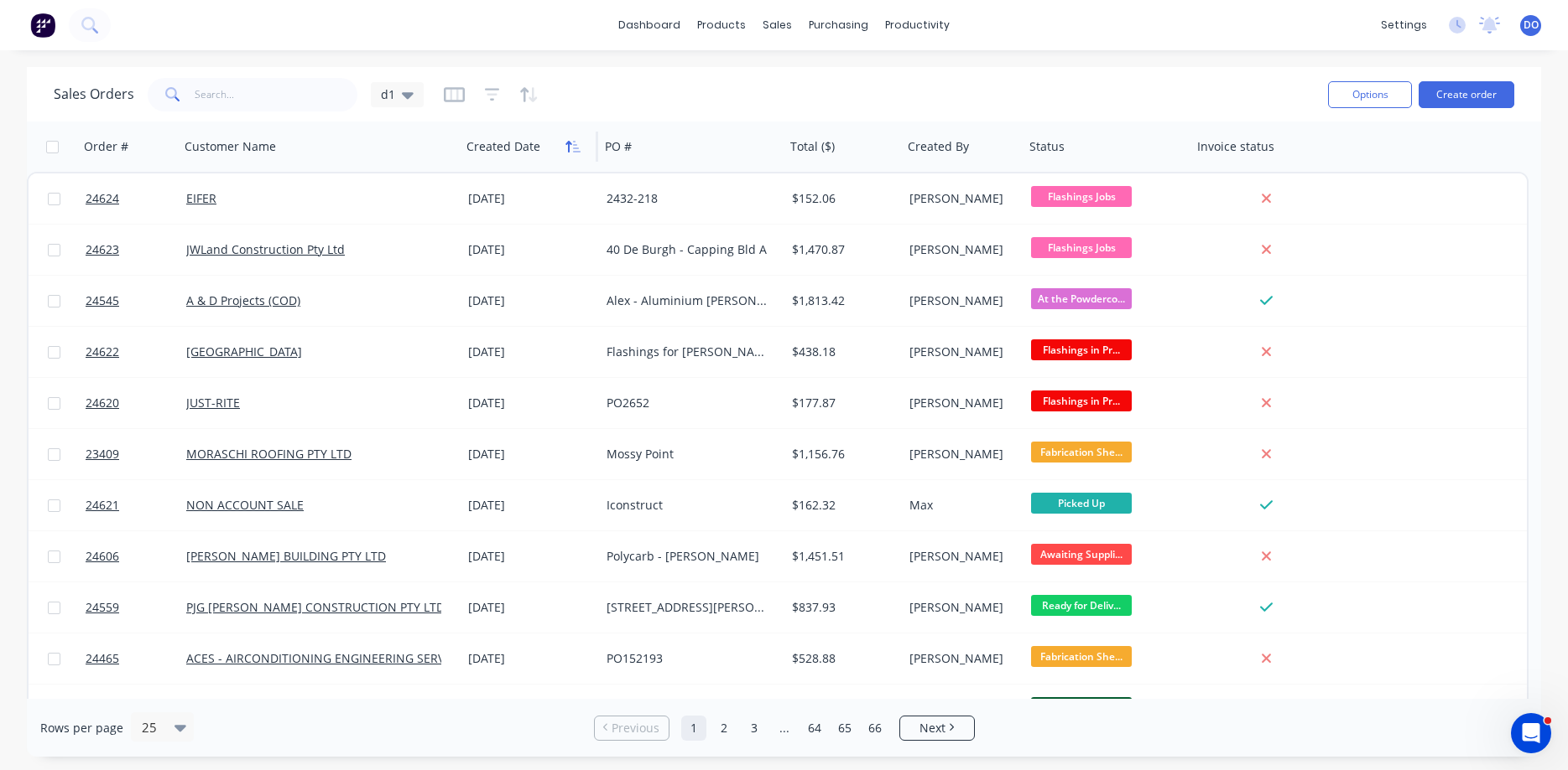
click at [566, 148] on icon "button" at bounding box center [572, 146] width 15 height 14
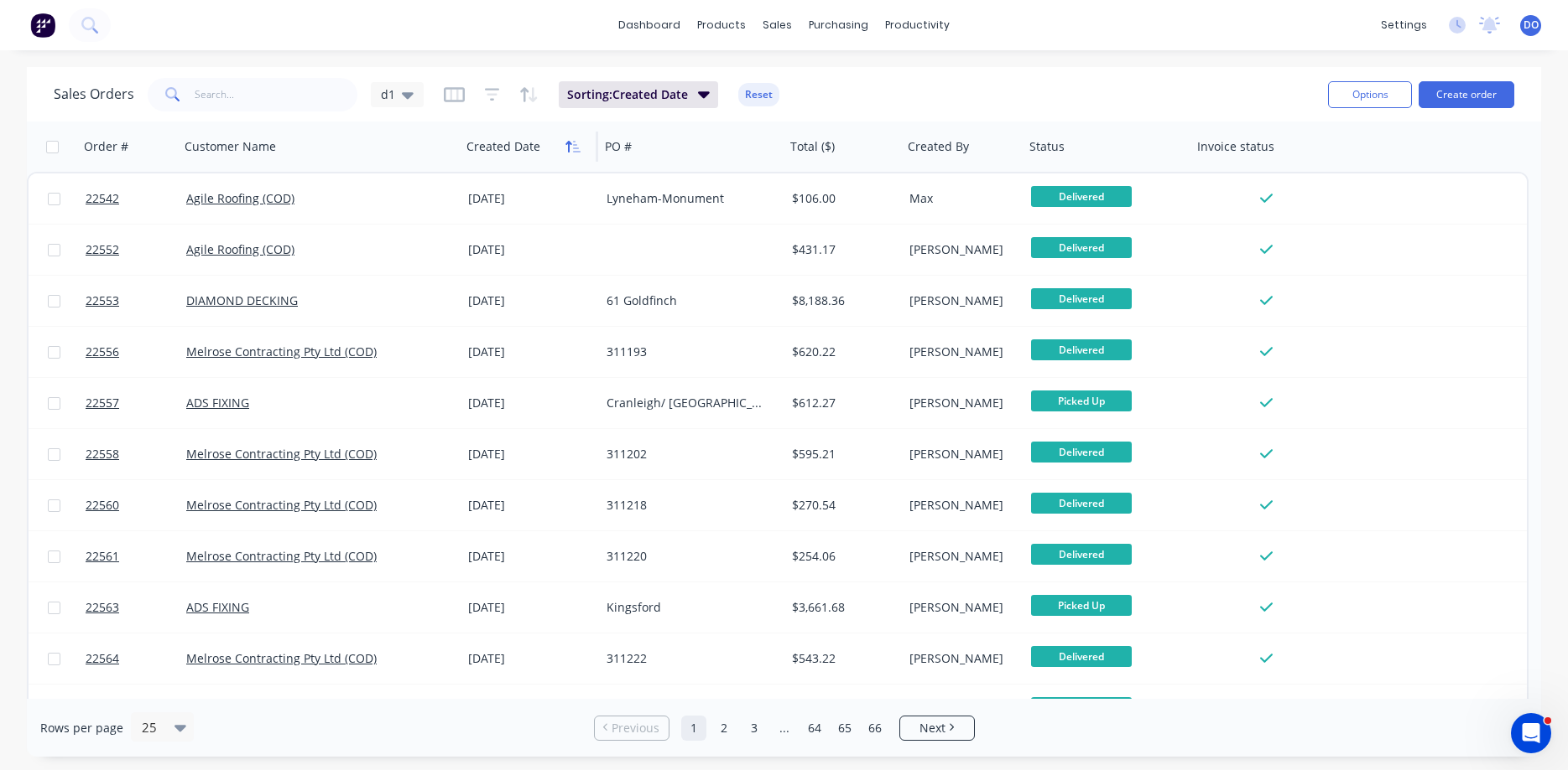
click at [567, 148] on icon "button" at bounding box center [572, 146] width 15 height 14
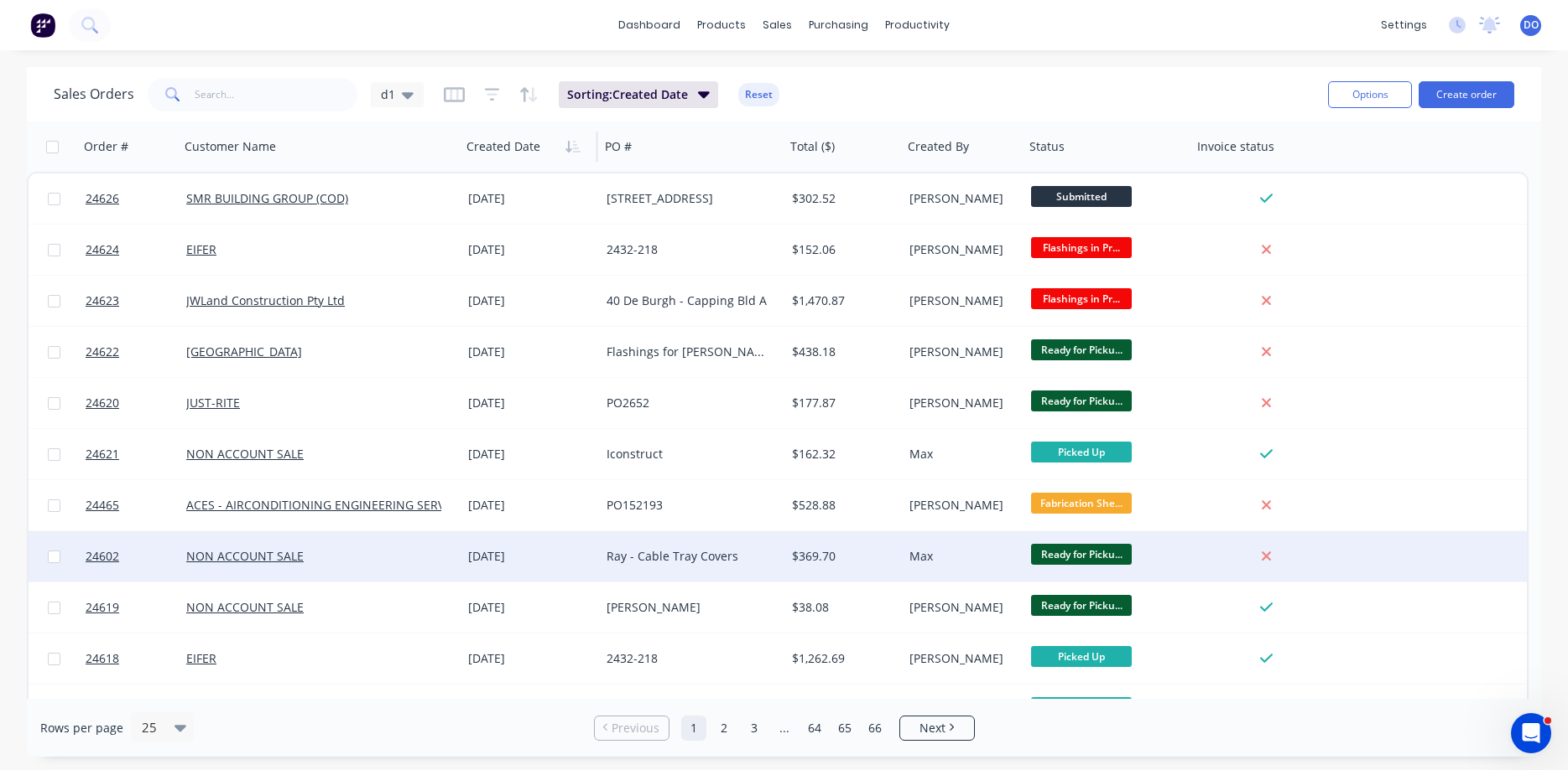
click at [759, 560] on div "Ray - Cable Tray Covers" at bounding box center [688, 556] width 164 height 17
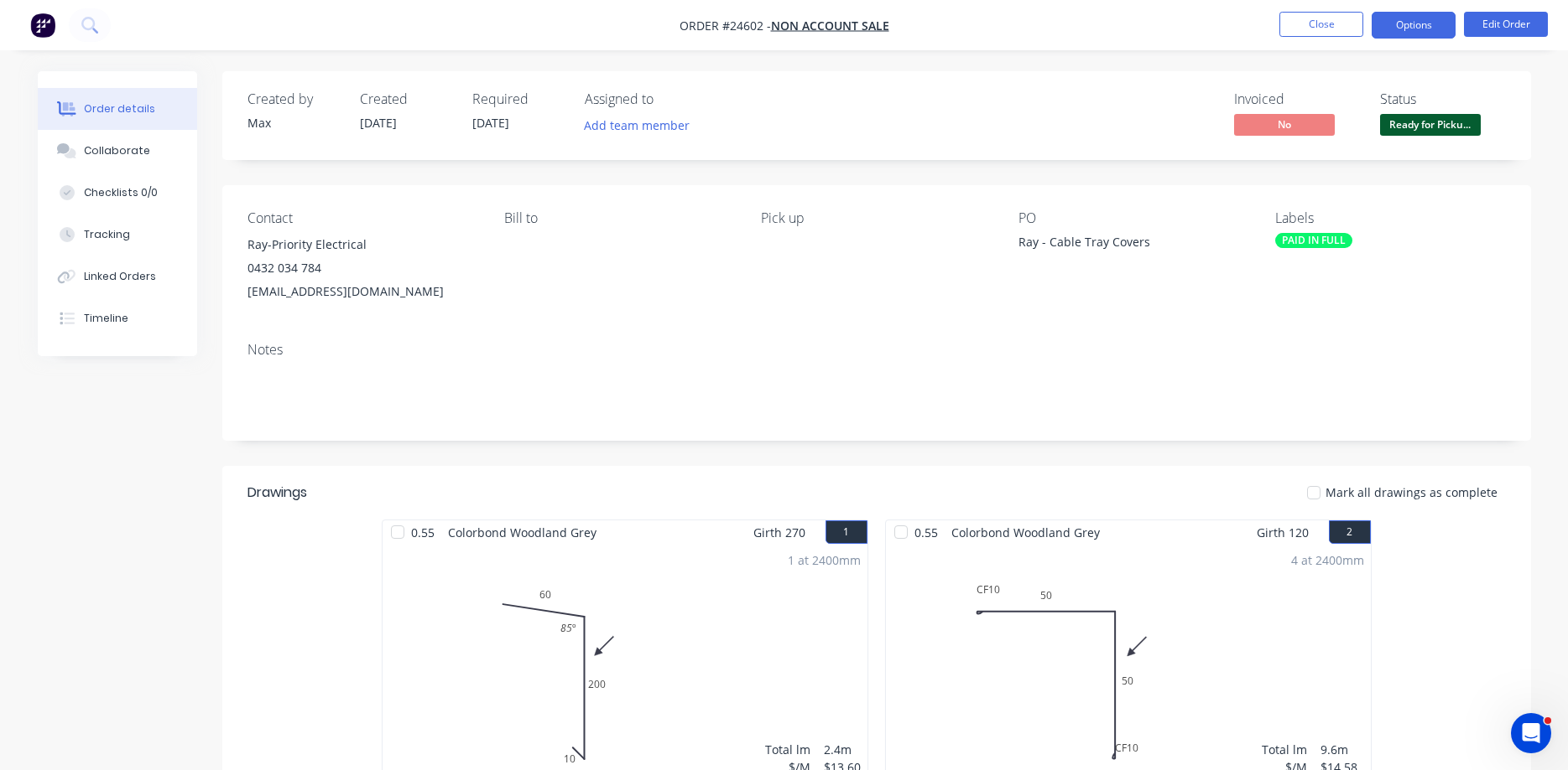
click at [1407, 25] on button "Options" at bounding box center [1413, 24] width 84 height 26
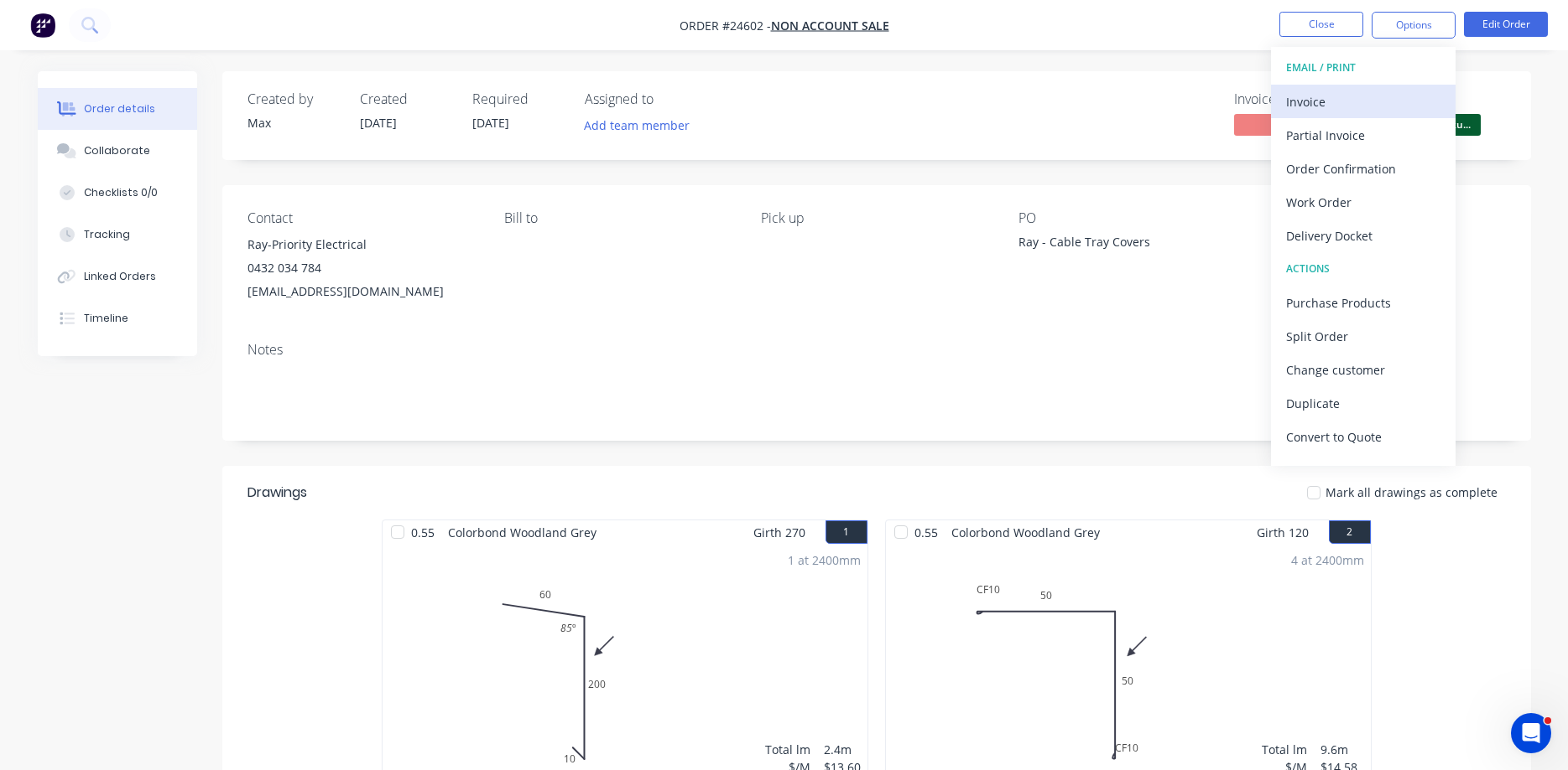
click at [1319, 106] on div "Invoice" at bounding box center [1363, 101] width 154 height 24
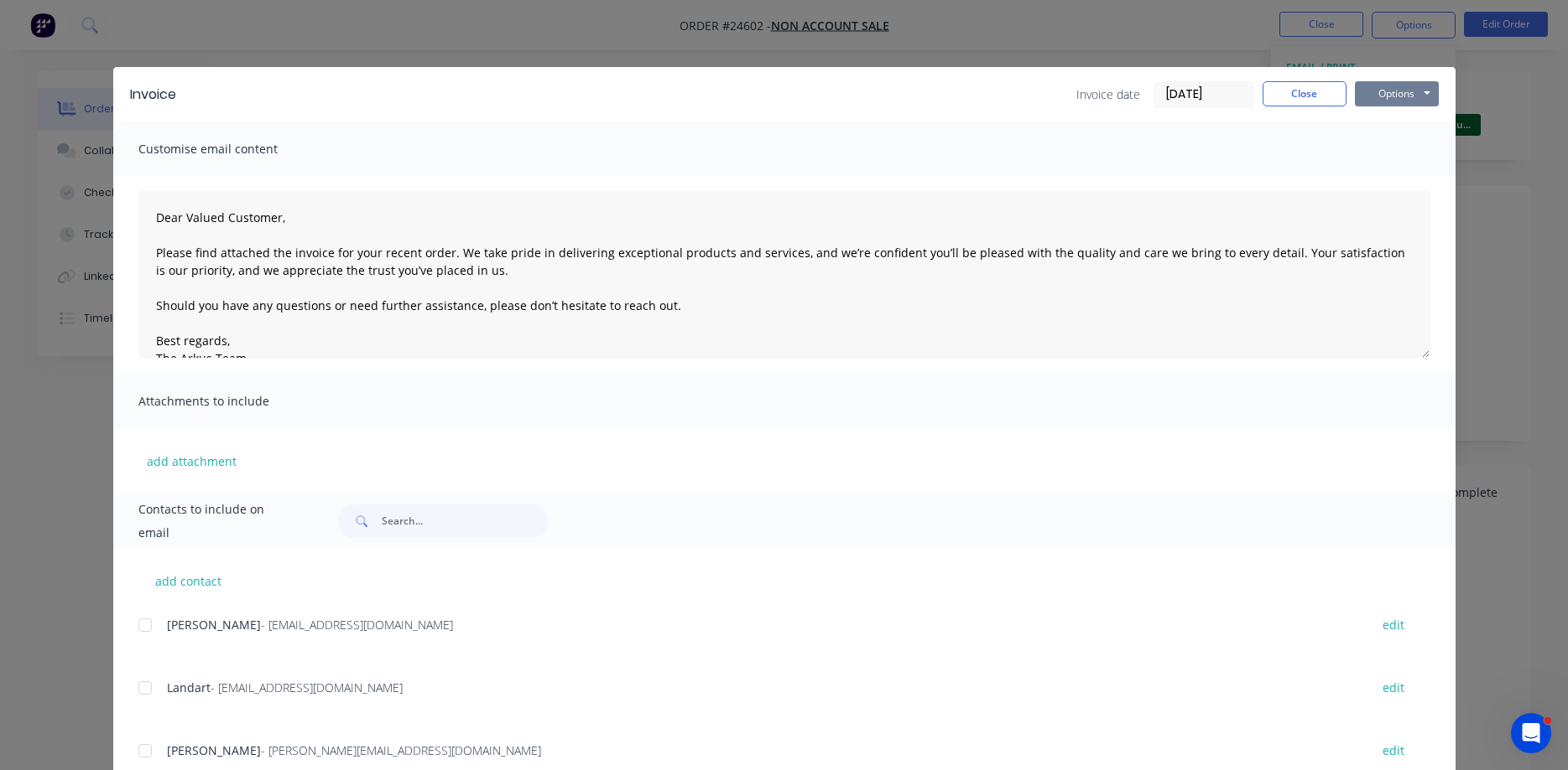
click at [1389, 96] on button "Options" at bounding box center [1396, 94] width 84 height 25
click at [1398, 152] on button "Print" at bounding box center [1408, 151] width 107 height 27
click at [1312, 97] on button "Close" at bounding box center [1304, 94] width 84 height 25
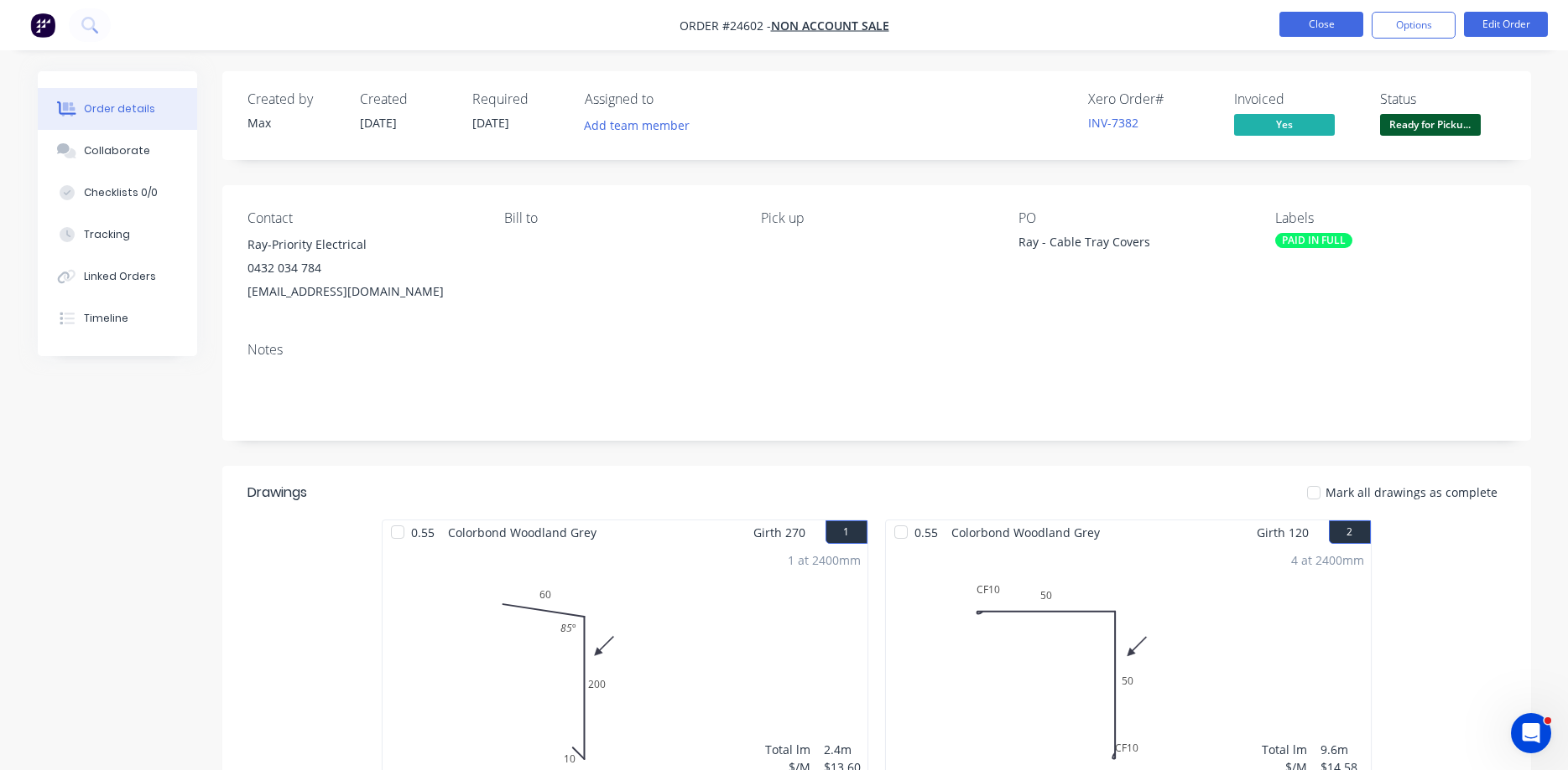
click at [1323, 27] on button "Close" at bounding box center [1321, 24] width 84 height 25
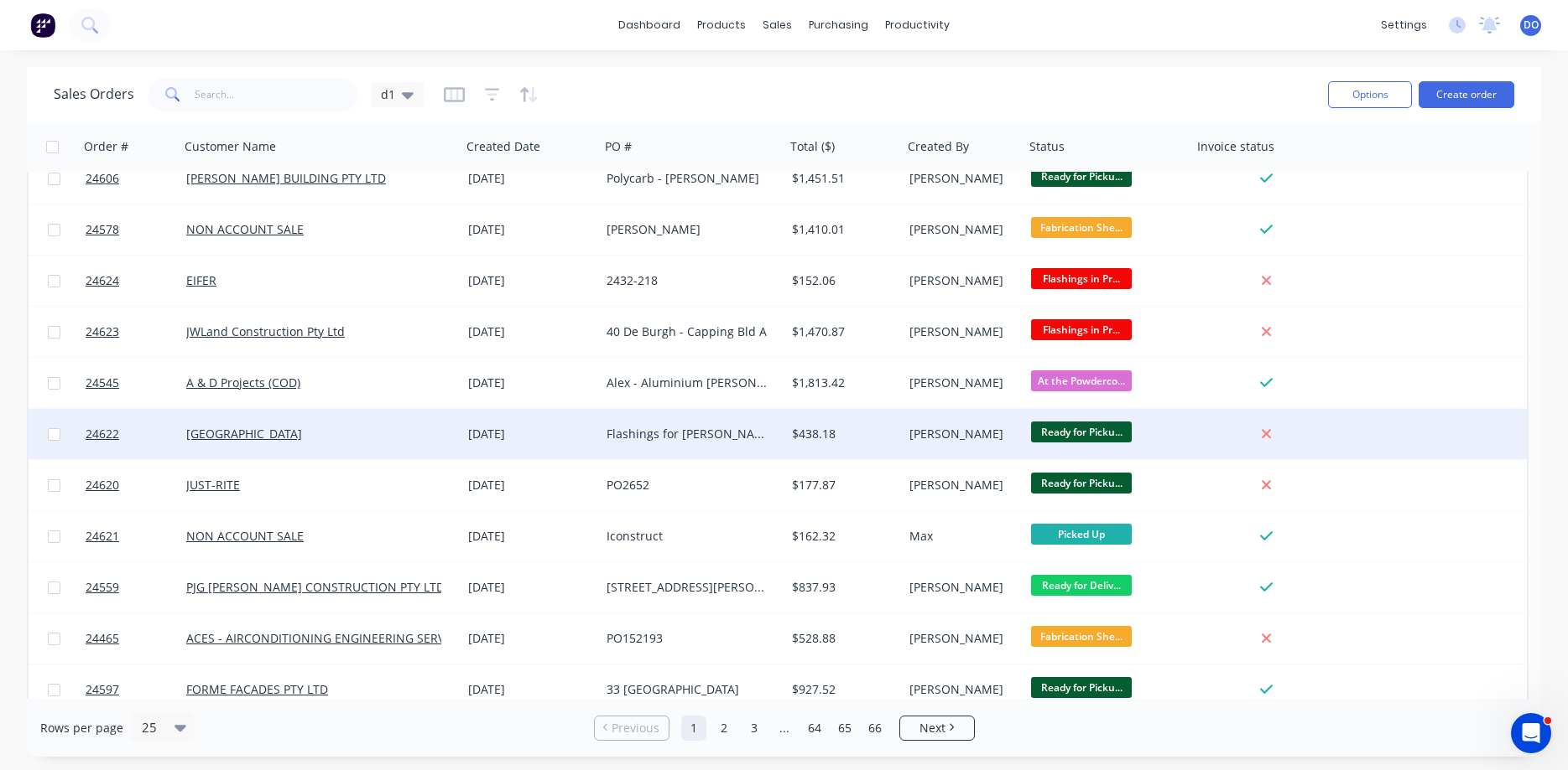
scroll to position [191, 0]
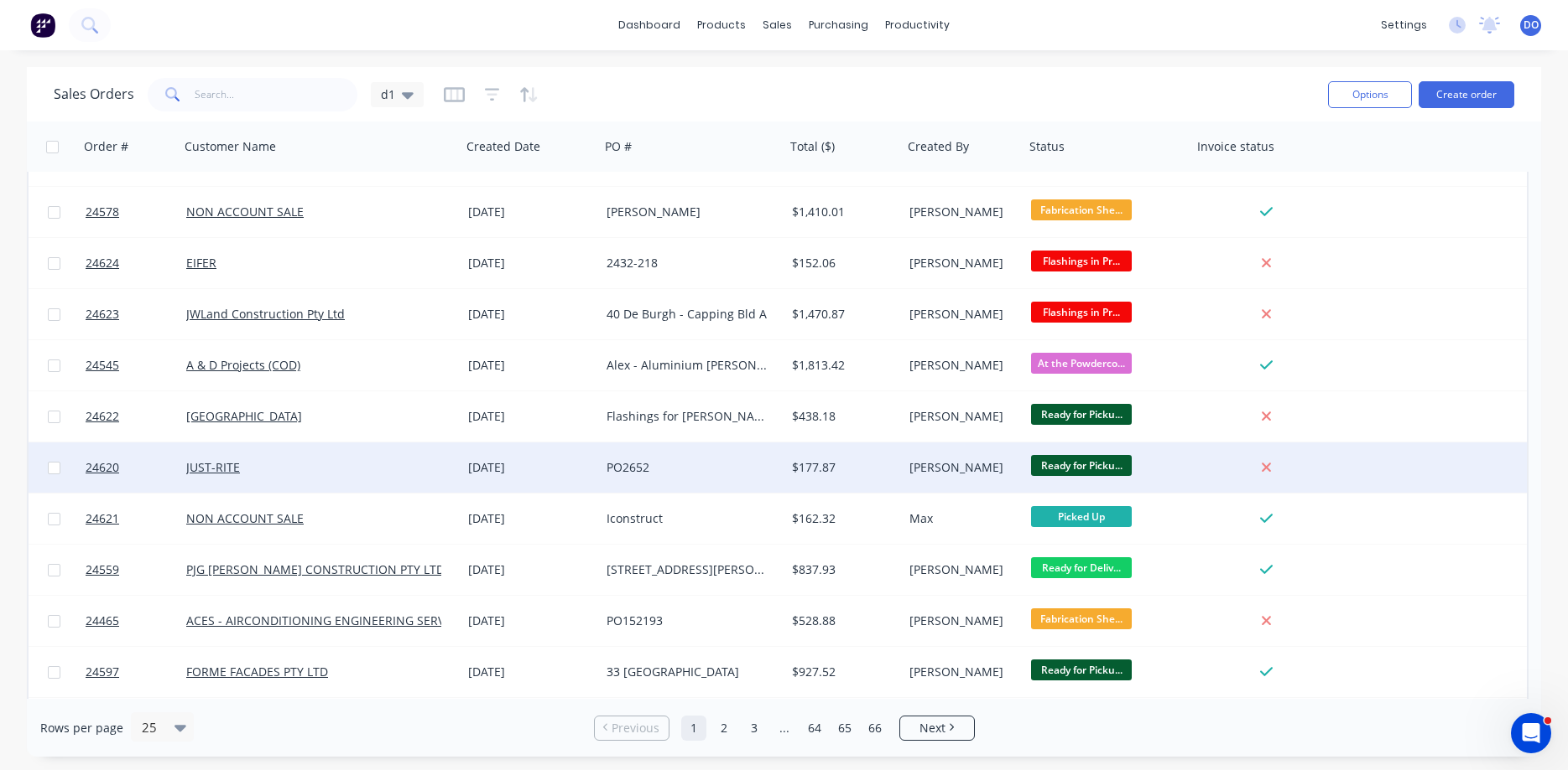
click at [1201, 469] on div at bounding box center [1266, 467] width 135 height 15
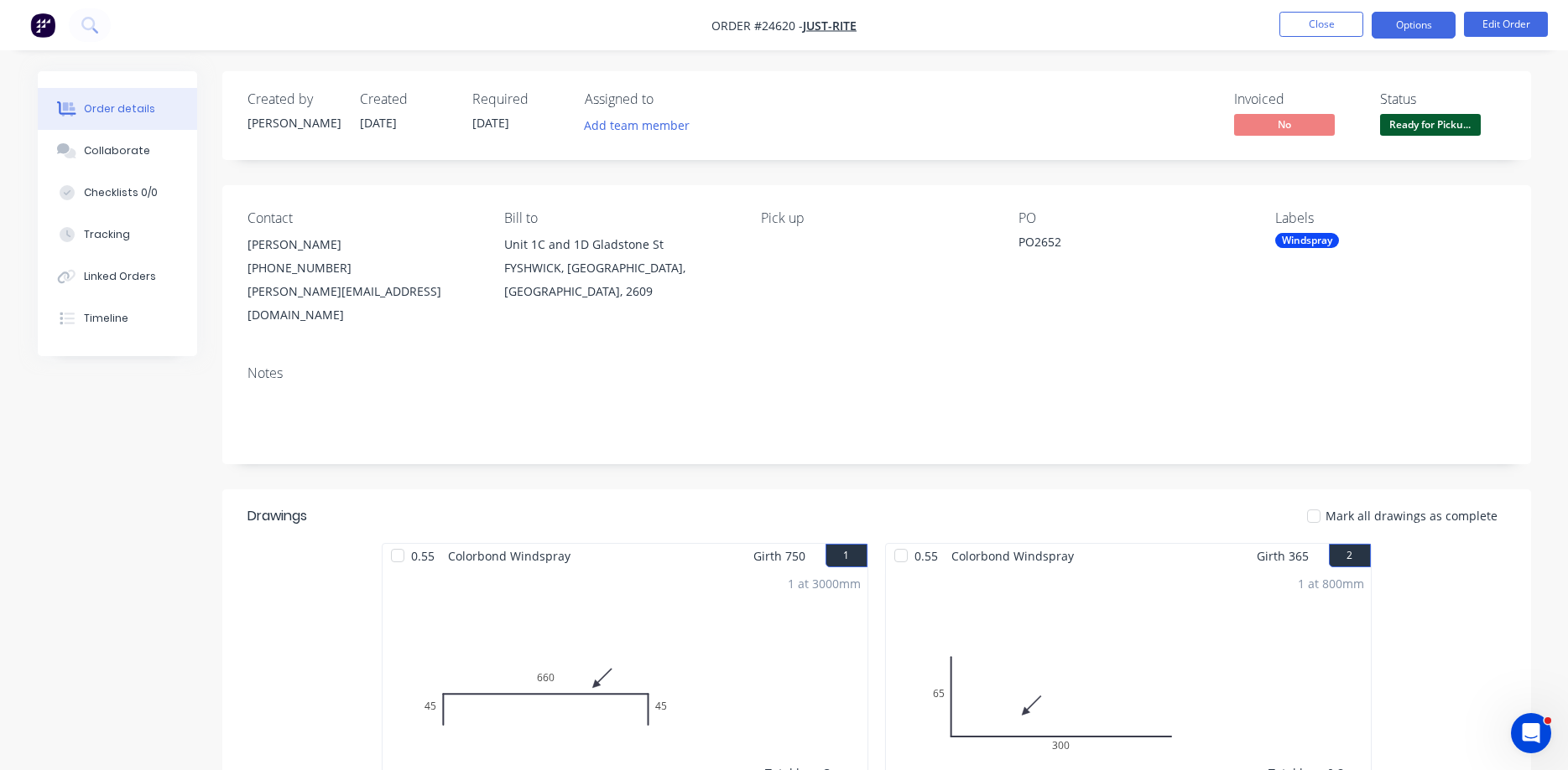
click at [1419, 20] on button "Options" at bounding box center [1413, 24] width 84 height 26
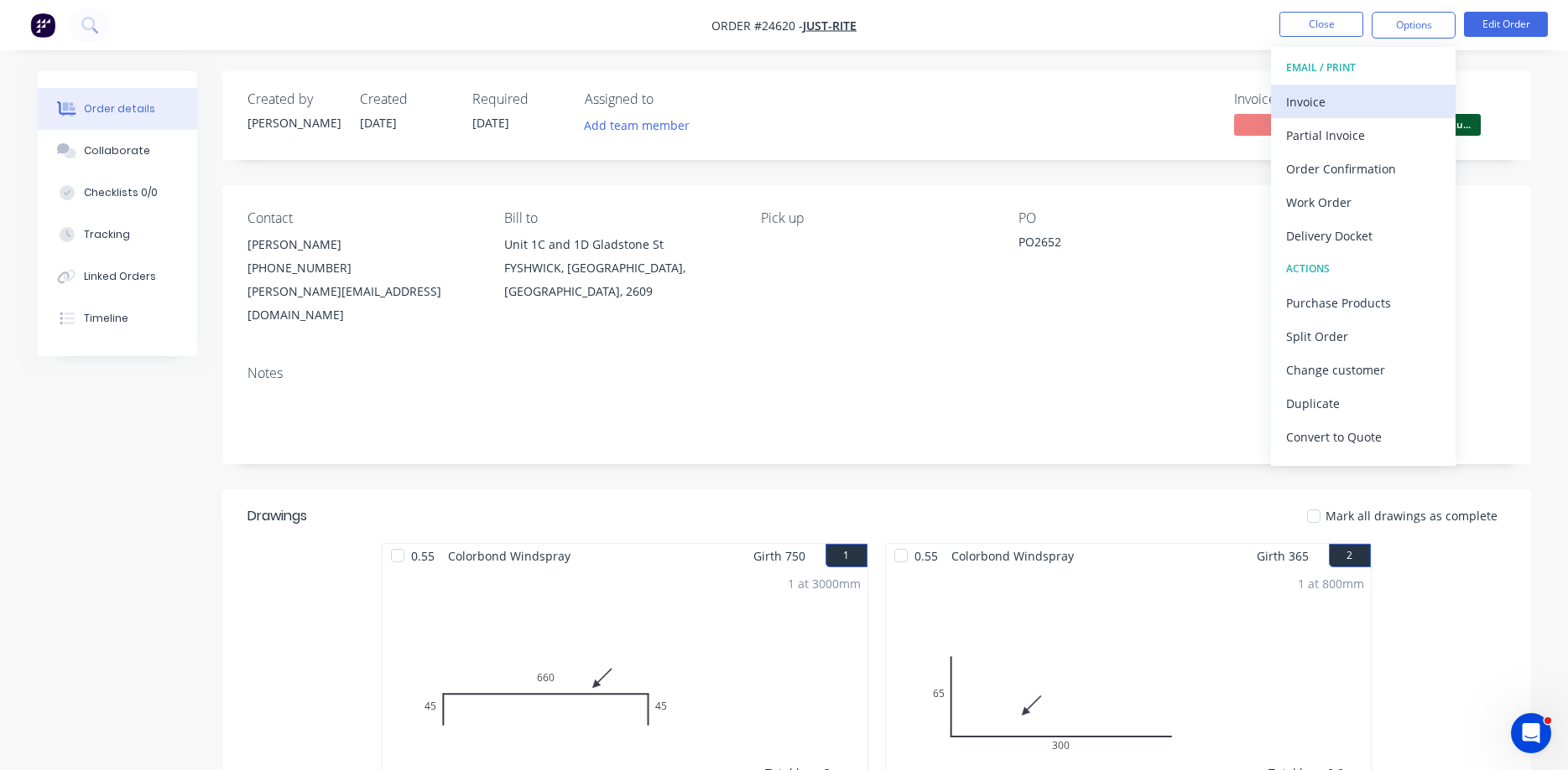
click at [1330, 108] on div "Invoice" at bounding box center [1363, 101] width 154 height 24
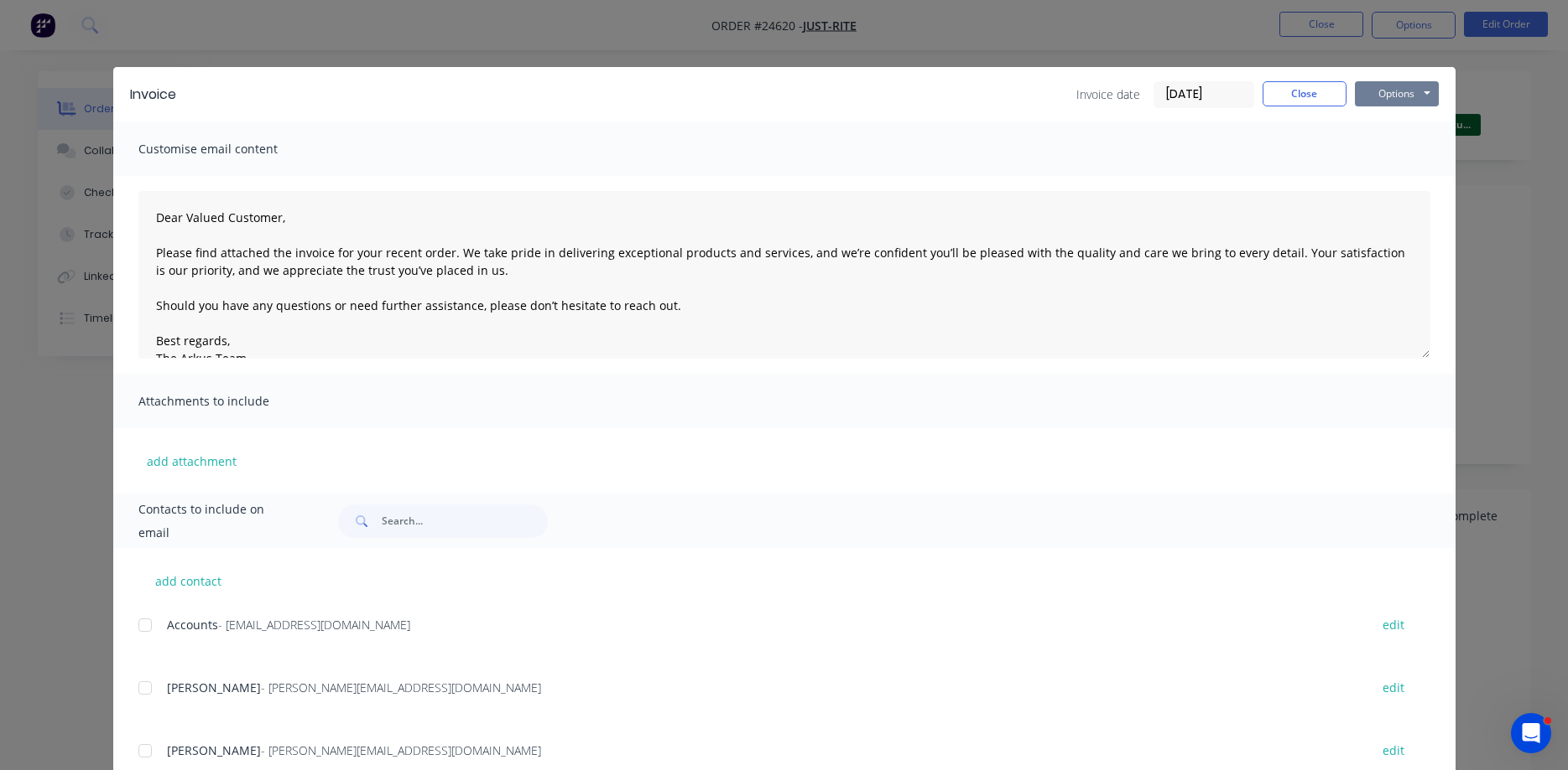
click at [1400, 96] on button "Options" at bounding box center [1396, 94] width 84 height 25
click at [1394, 151] on button "Print" at bounding box center [1408, 151] width 107 height 27
click at [1324, 95] on button "Close" at bounding box center [1304, 94] width 84 height 25
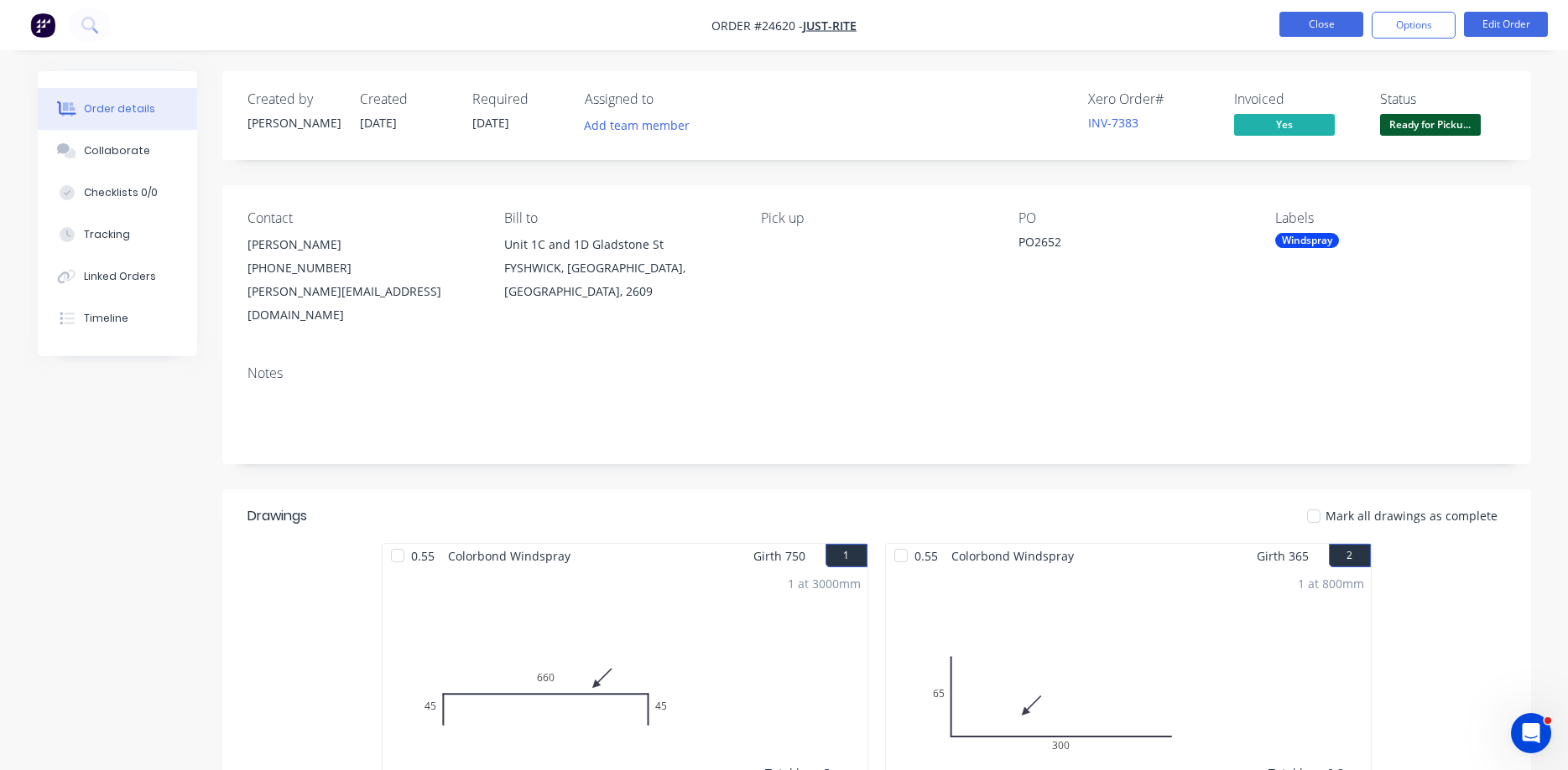
click at [1340, 27] on button "Close" at bounding box center [1321, 24] width 84 height 25
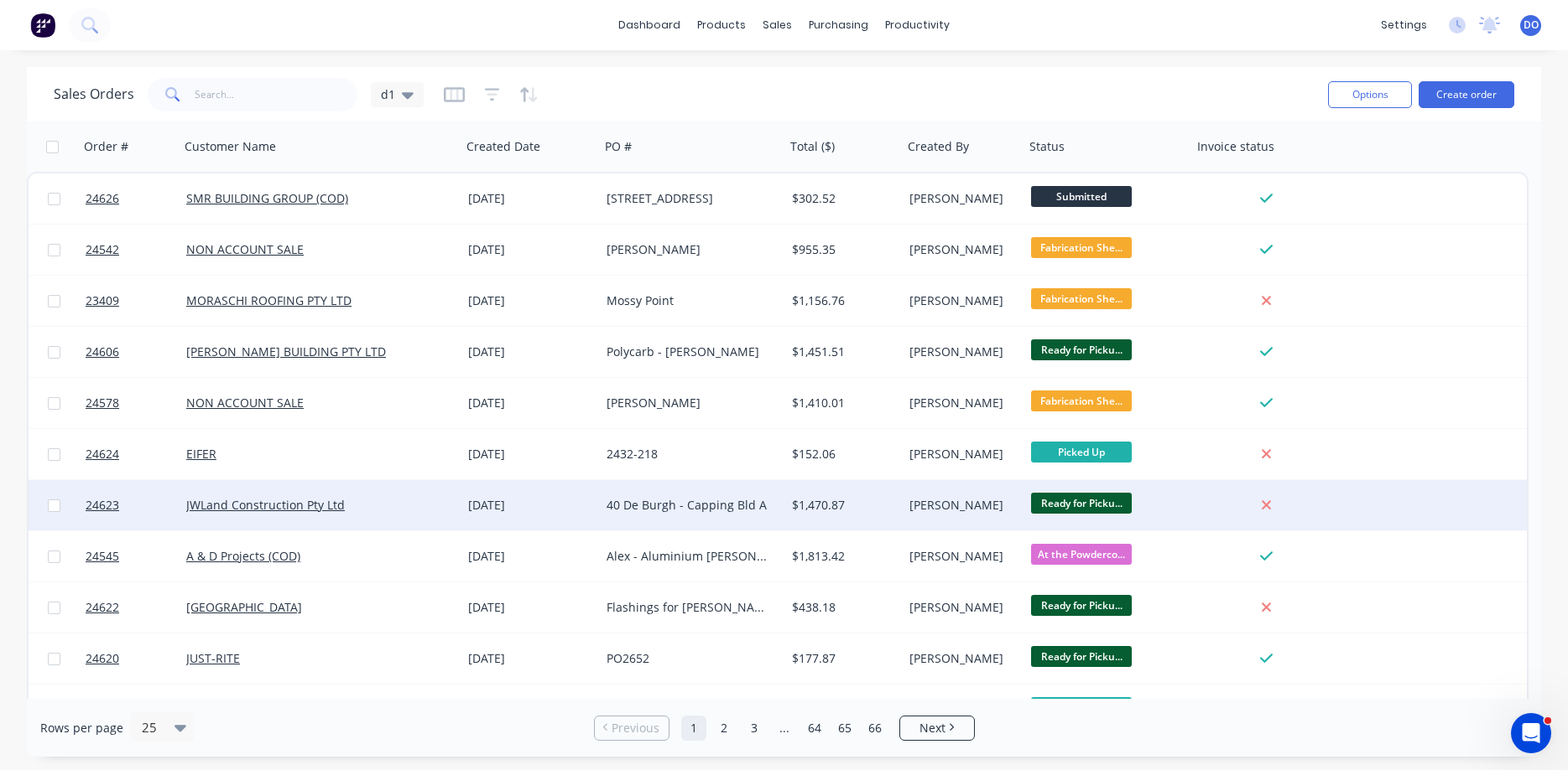
click at [957, 508] on div "[PERSON_NAME]" at bounding box center [961, 505] width 103 height 17
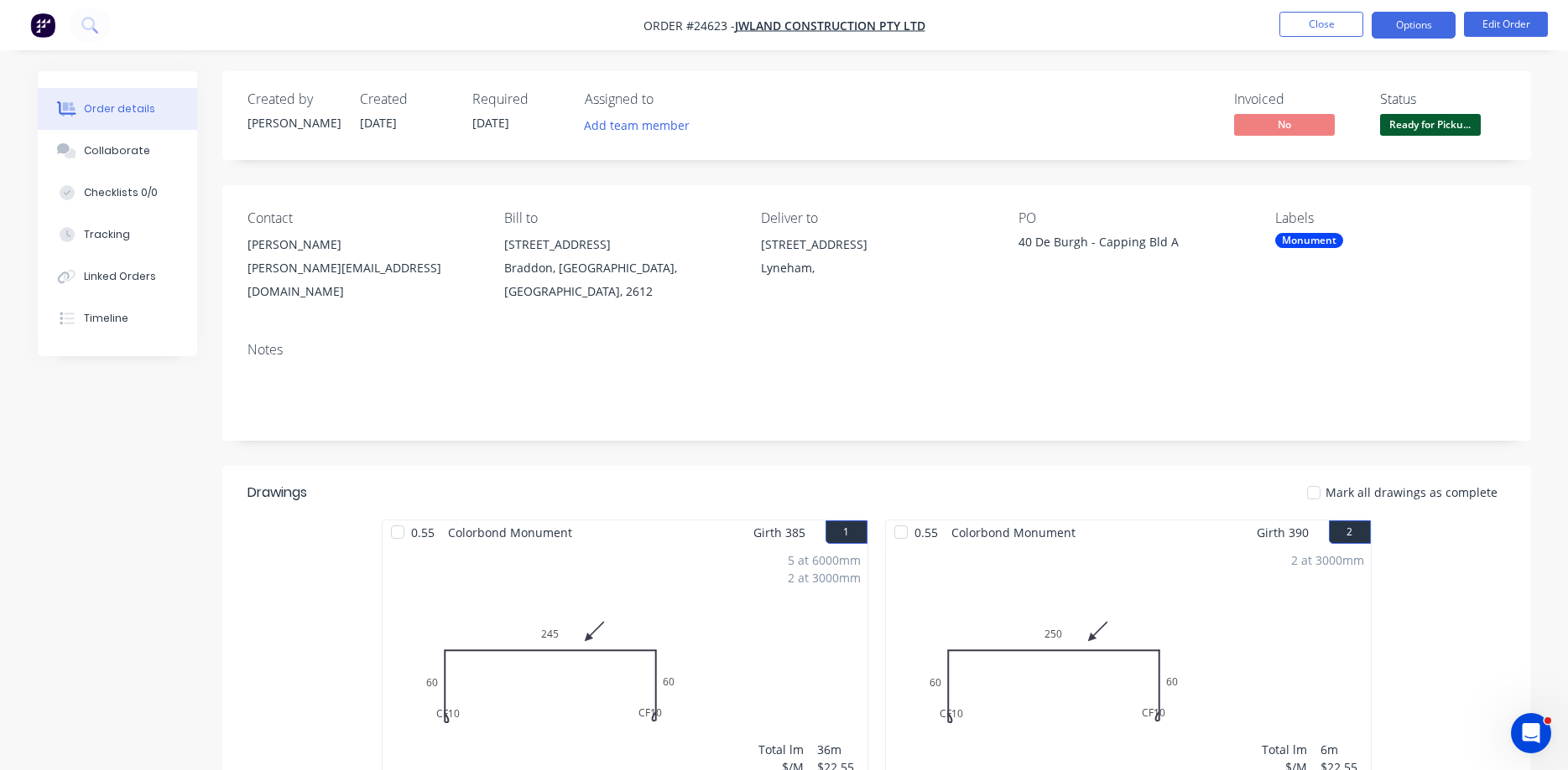
click at [1419, 27] on button "Options" at bounding box center [1413, 24] width 84 height 26
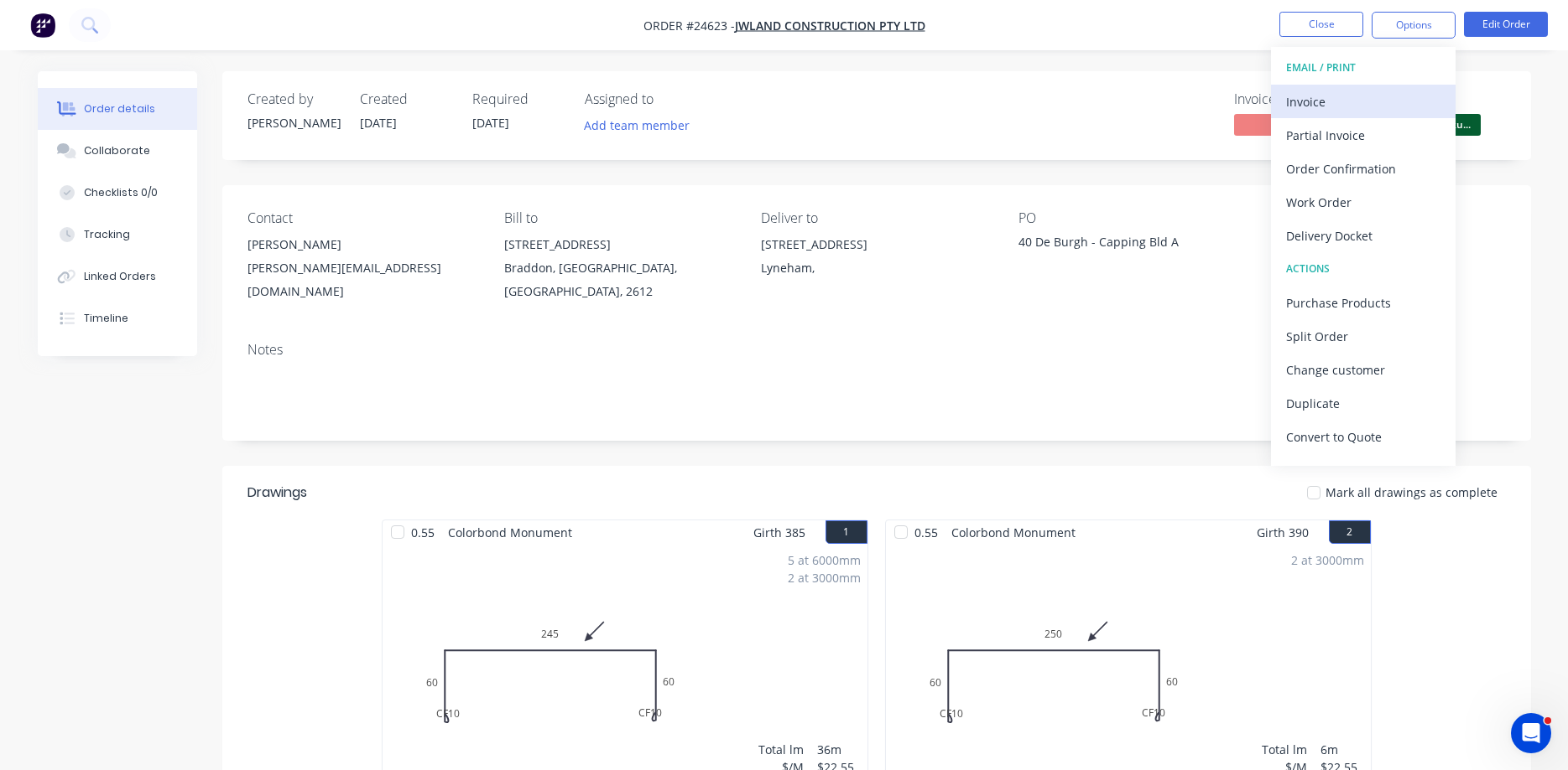
click at [1339, 102] on div "Invoice" at bounding box center [1363, 101] width 154 height 24
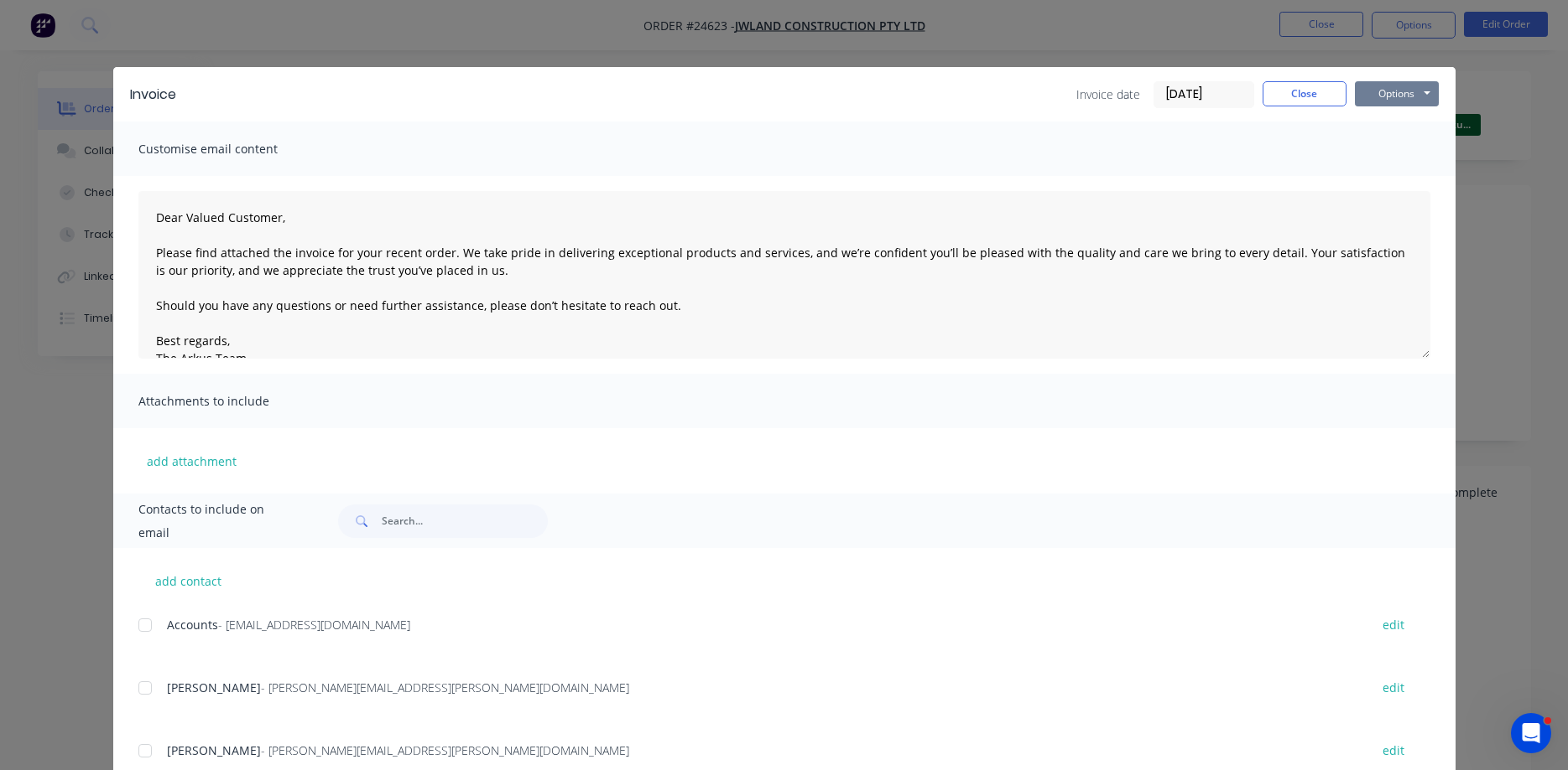
click at [1402, 92] on button "Options" at bounding box center [1396, 94] width 84 height 25
click at [1400, 156] on button "Print" at bounding box center [1408, 151] width 107 height 27
click at [1312, 96] on button "Close" at bounding box center [1304, 94] width 84 height 25
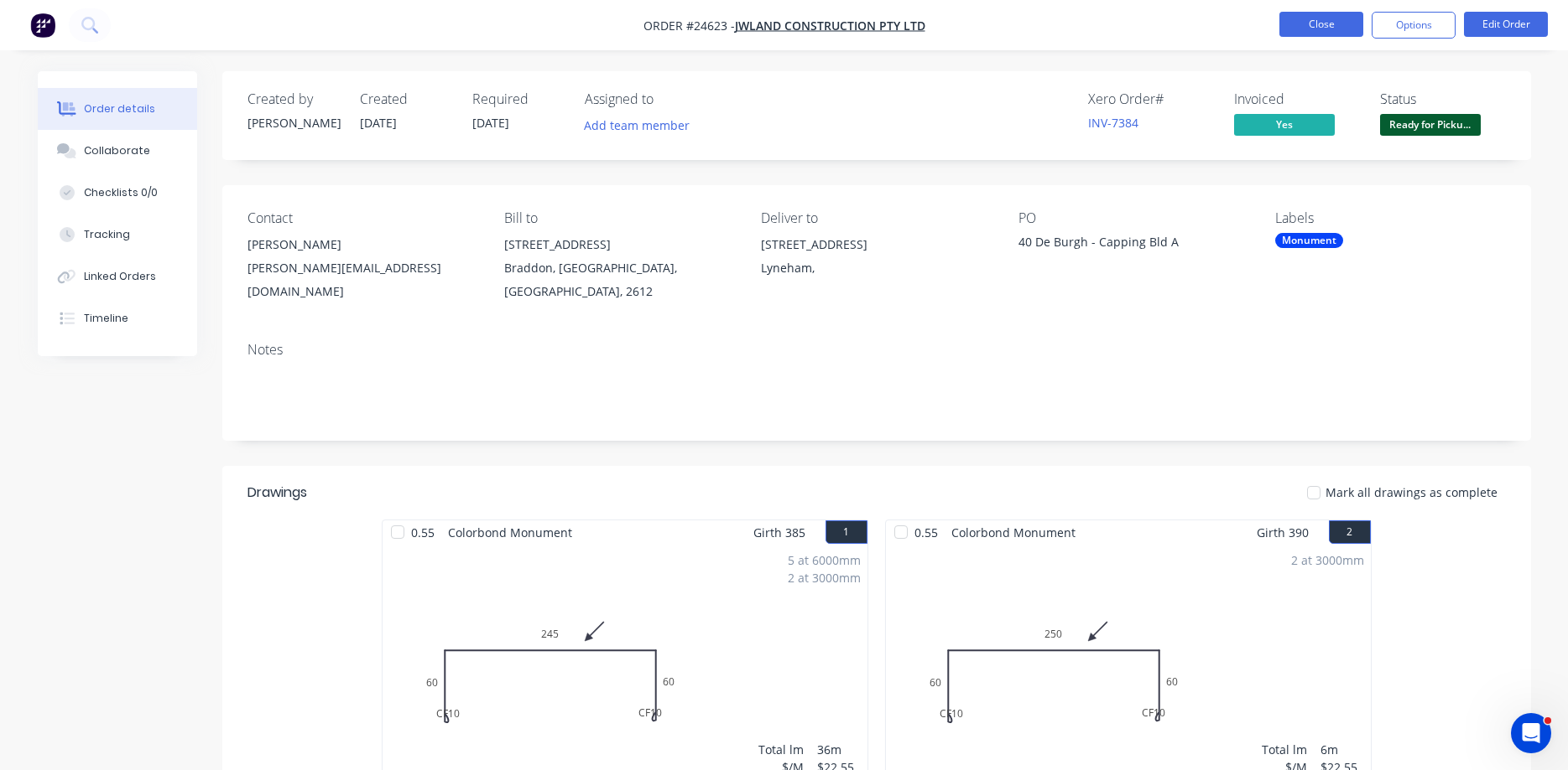
click at [1333, 25] on button "Close" at bounding box center [1321, 24] width 84 height 25
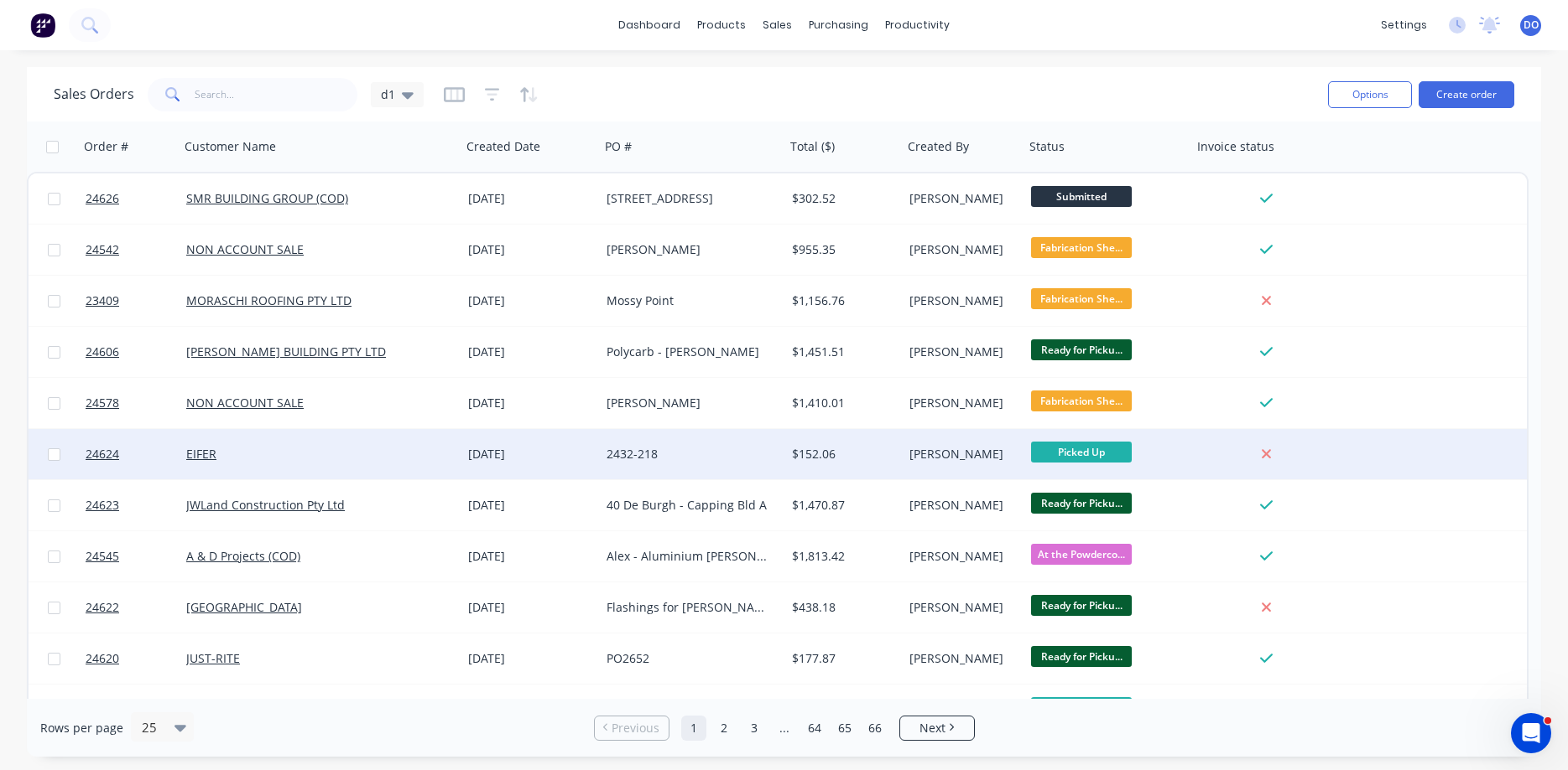
click at [955, 461] on div "[PERSON_NAME]" at bounding box center [961, 454] width 103 height 17
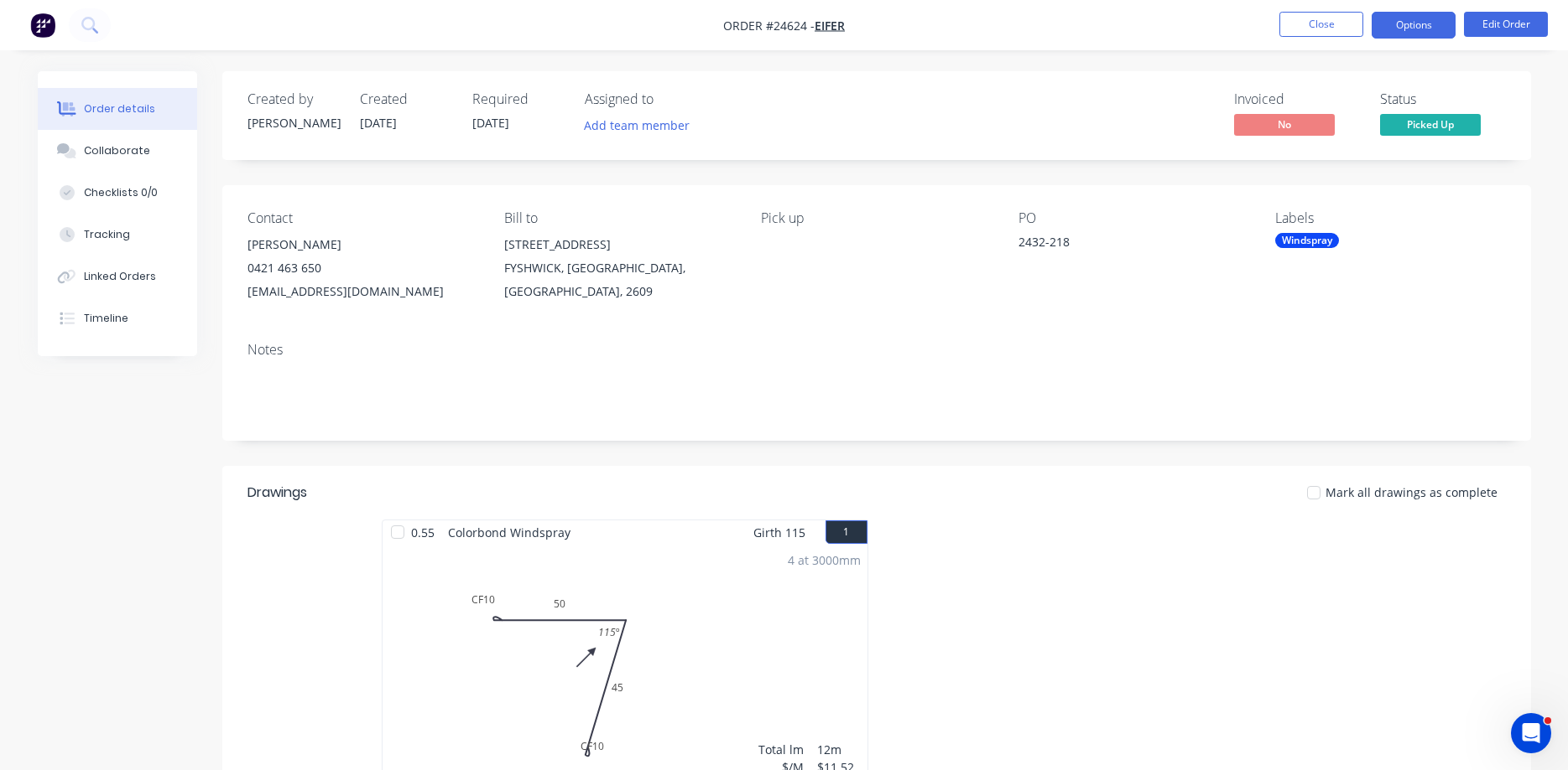
click at [1412, 22] on button "Options" at bounding box center [1413, 24] width 84 height 26
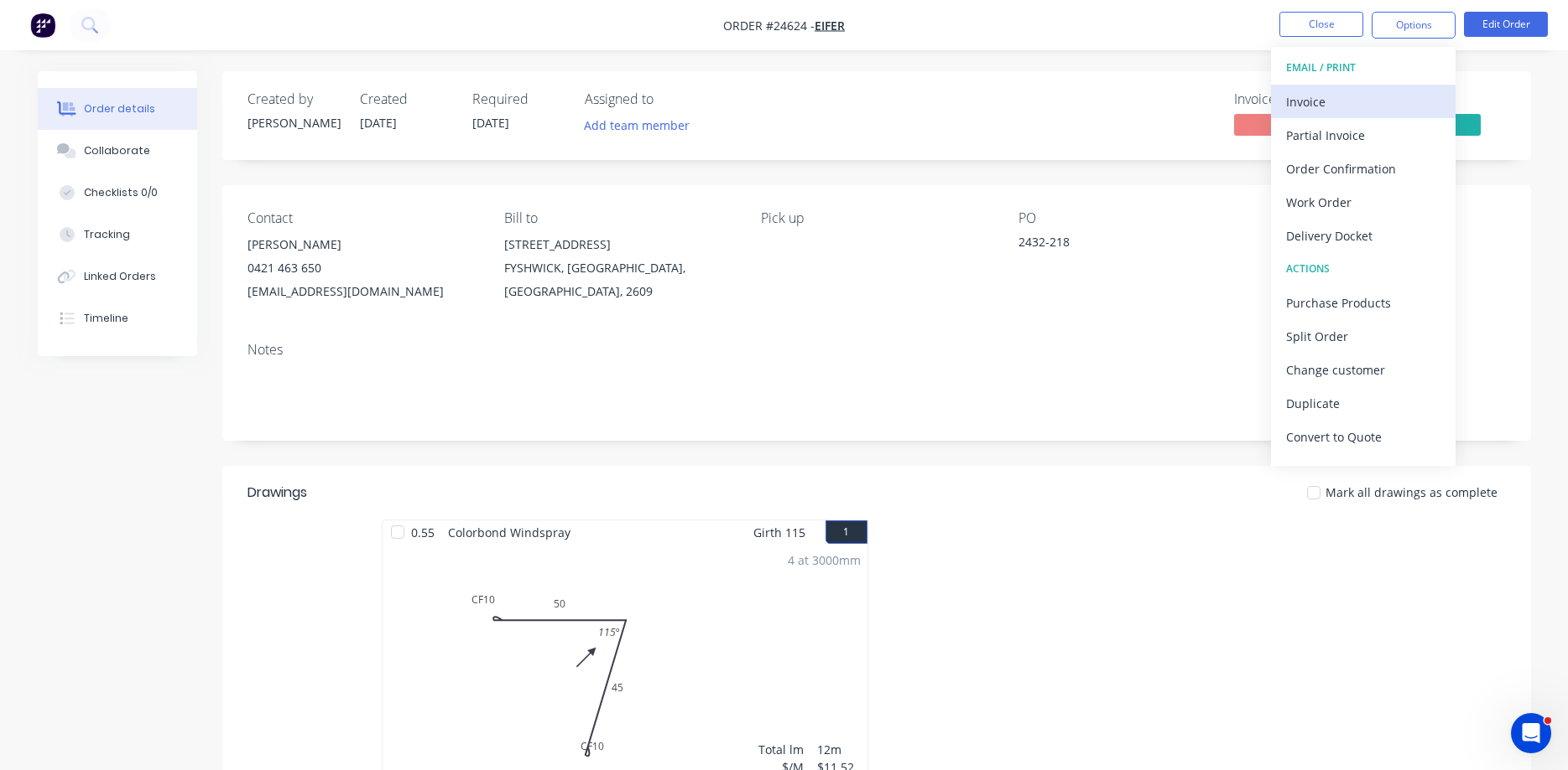
click at [1334, 99] on div "Invoice" at bounding box center [1363, 101] width 154 height 24
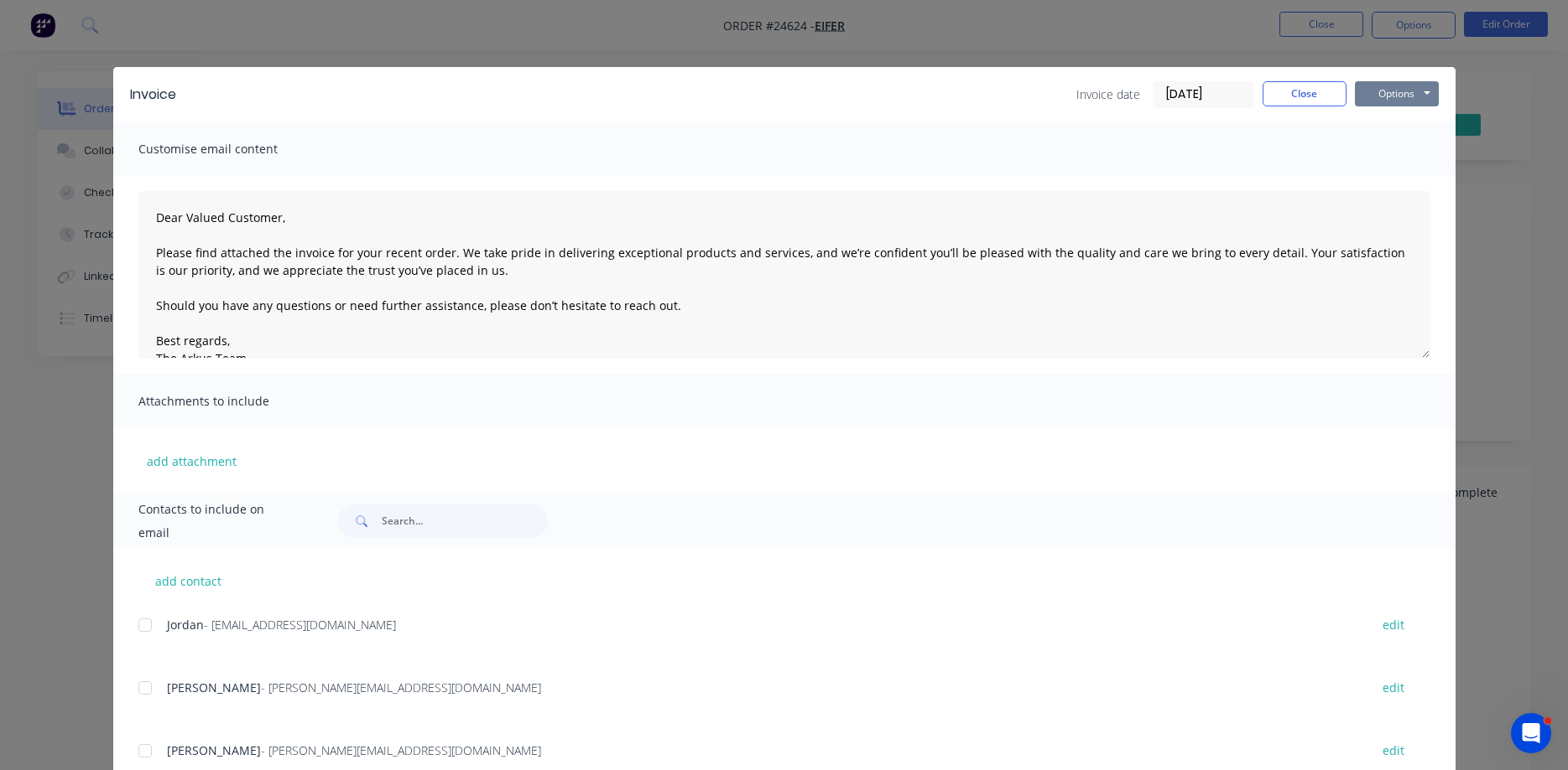
click at [1398, 87] on button "Options" at bounding box center [1396, 94] width 84 height 25
click at [1401, 149] on button "Print" at bounding box center [1408, 151] width 107 height 27
click at [1305, 95] on button "Close" at bounding box center [1304, 94] width 84 height 25
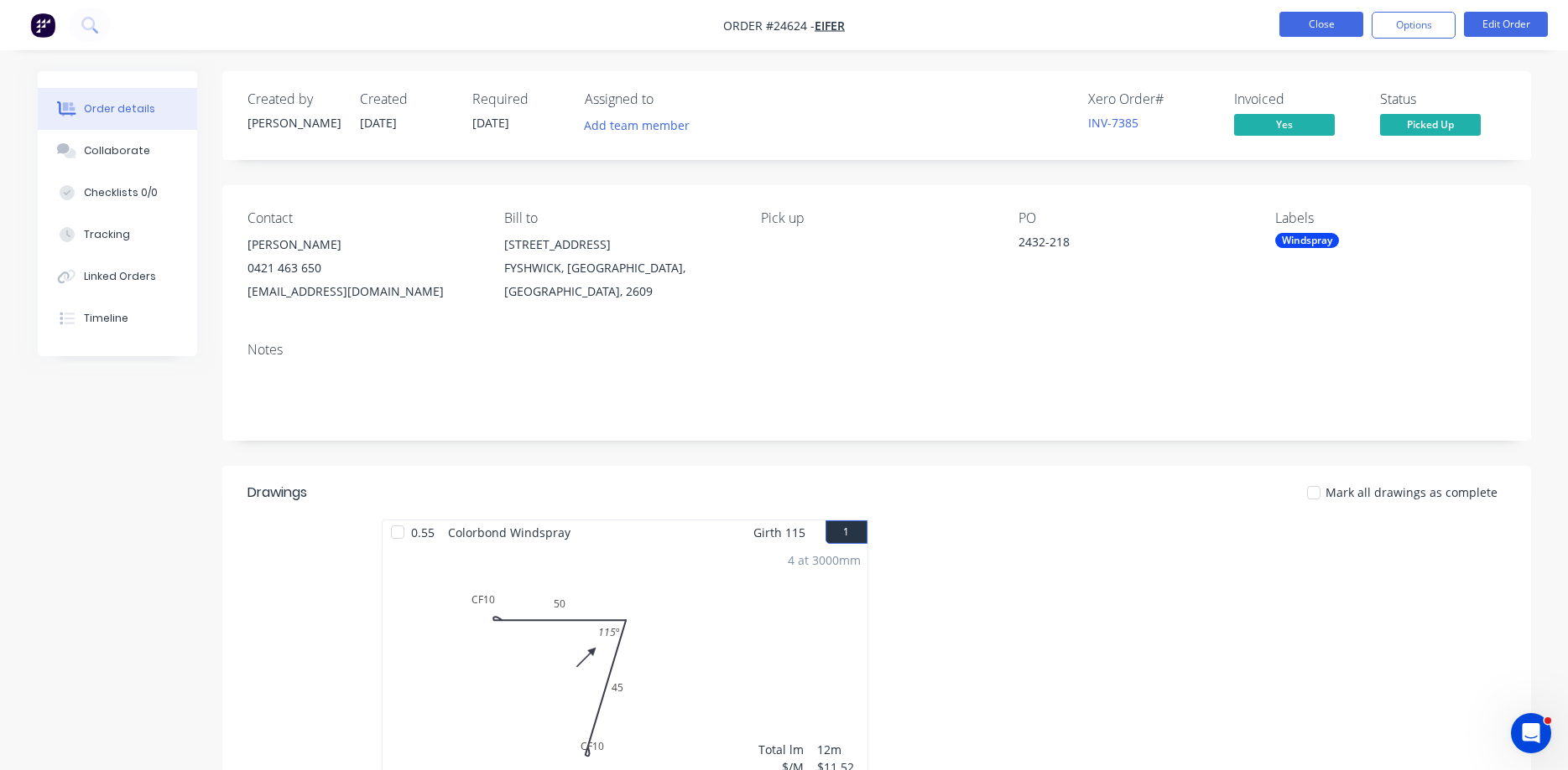
click at [1319, 30] on button "Close" at bounding box center [1321, 24] width 84 height 25
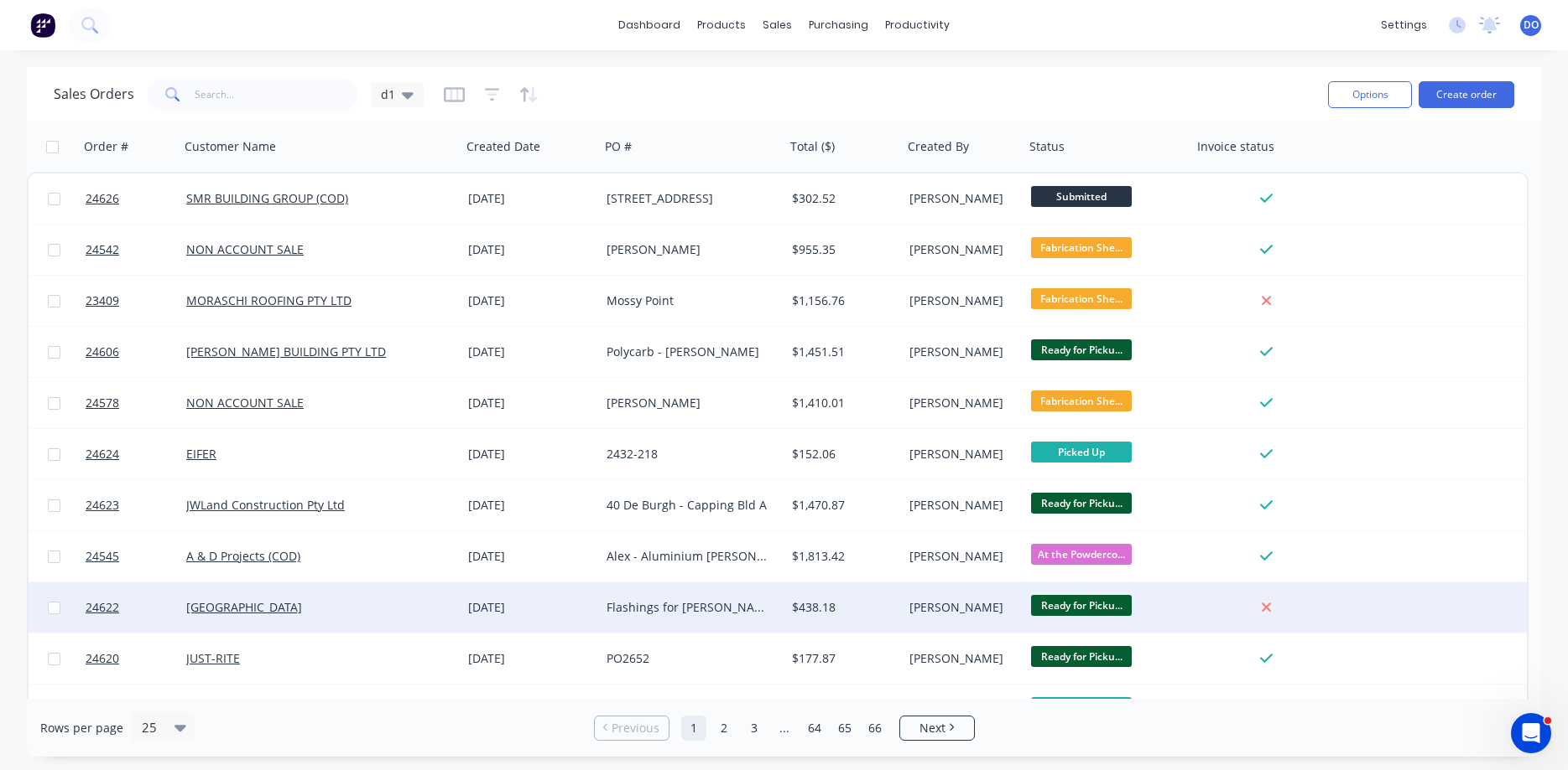
click at [1177, 604] on div "Ready for Picku..." at bounding box center [1108, 608] width 154 height 25
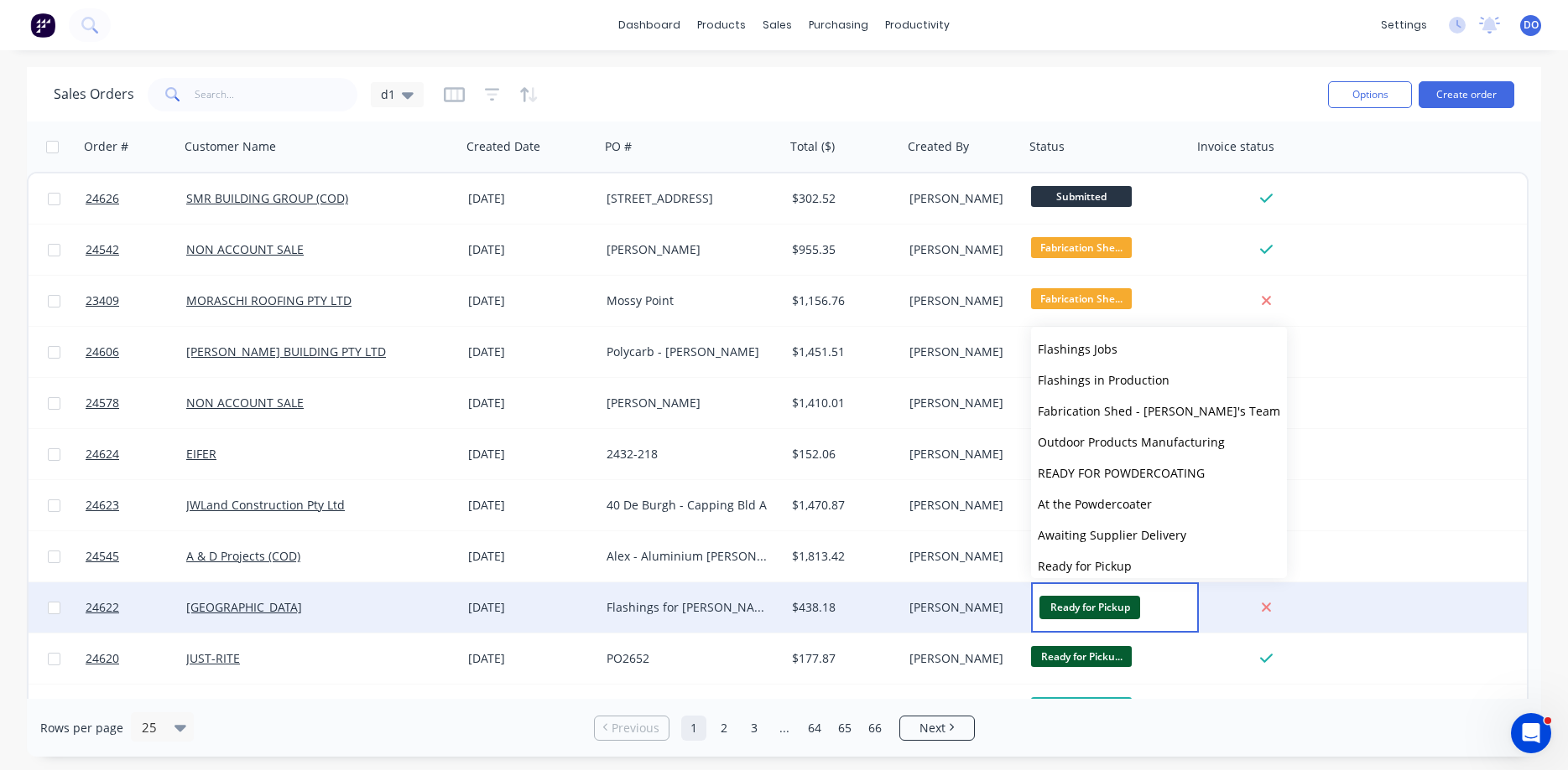
click at [1336, 602] on div at bounding box center [1269, 607] width 142 height 15
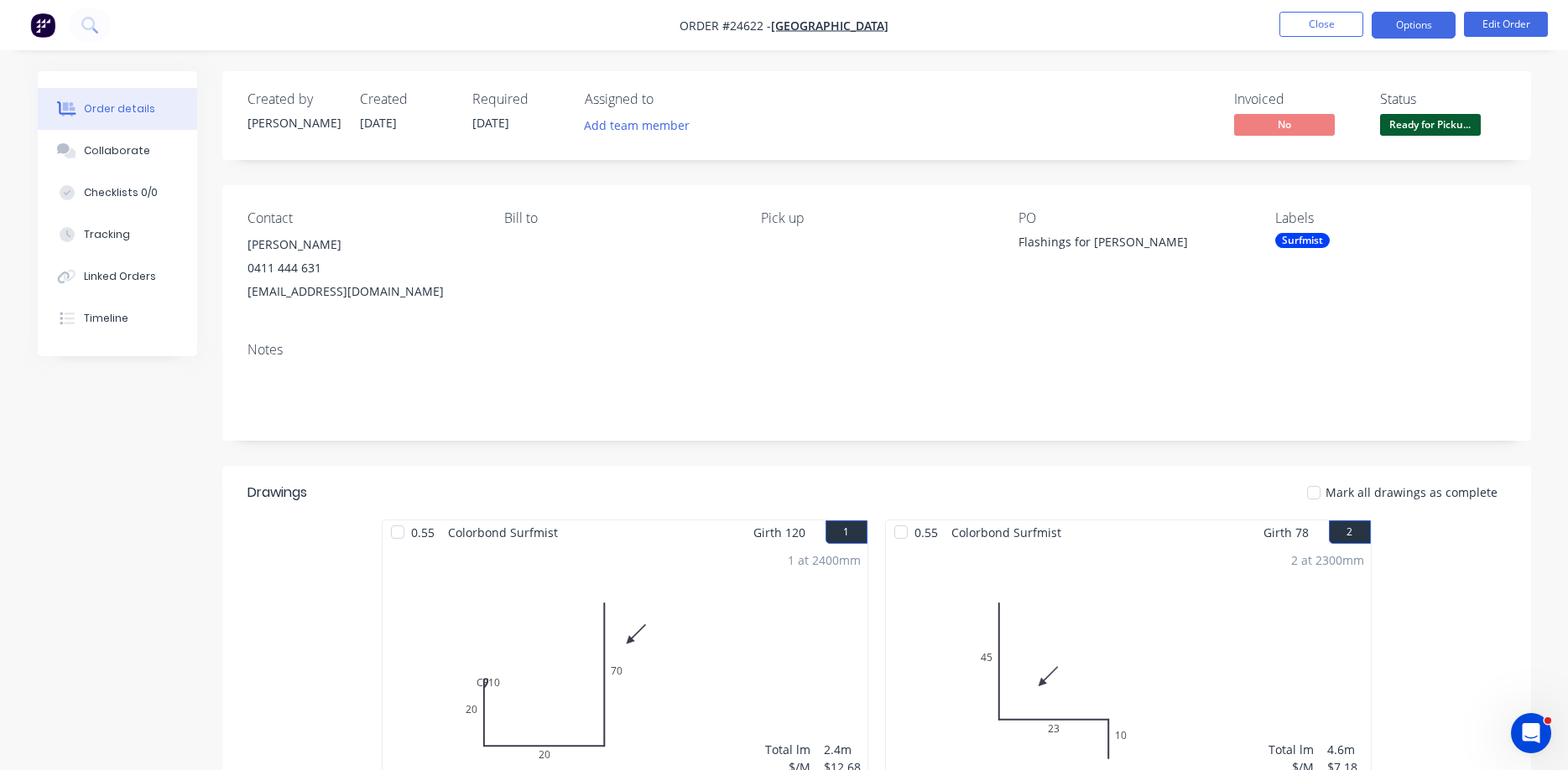
click at [1414, 28] on button "Options" at bounding box center [1413, 24] width 84 height 26
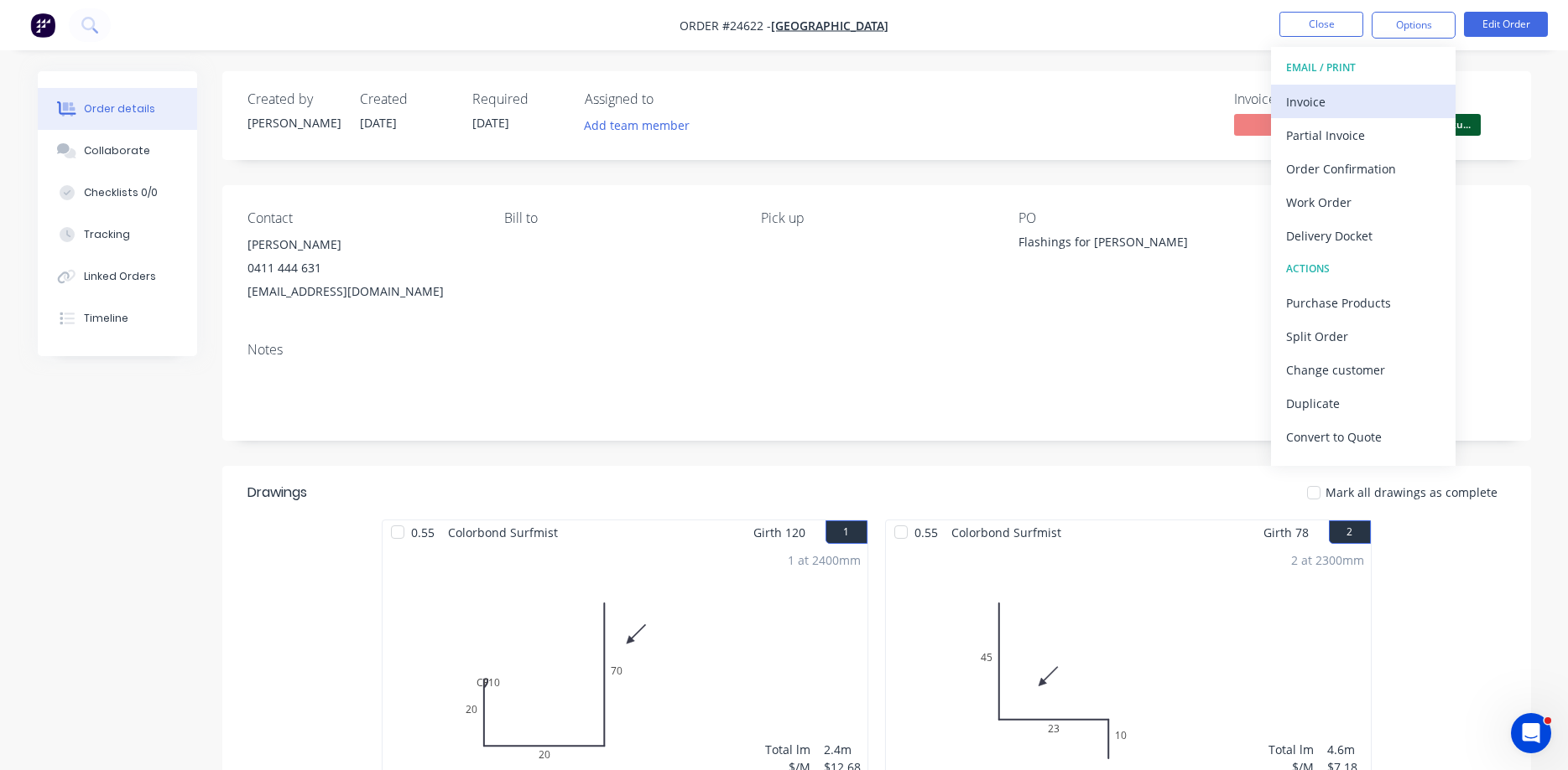
click at [1347, 105] on div "Invoice" at bounding box center [1363, 101] width 154 height 24
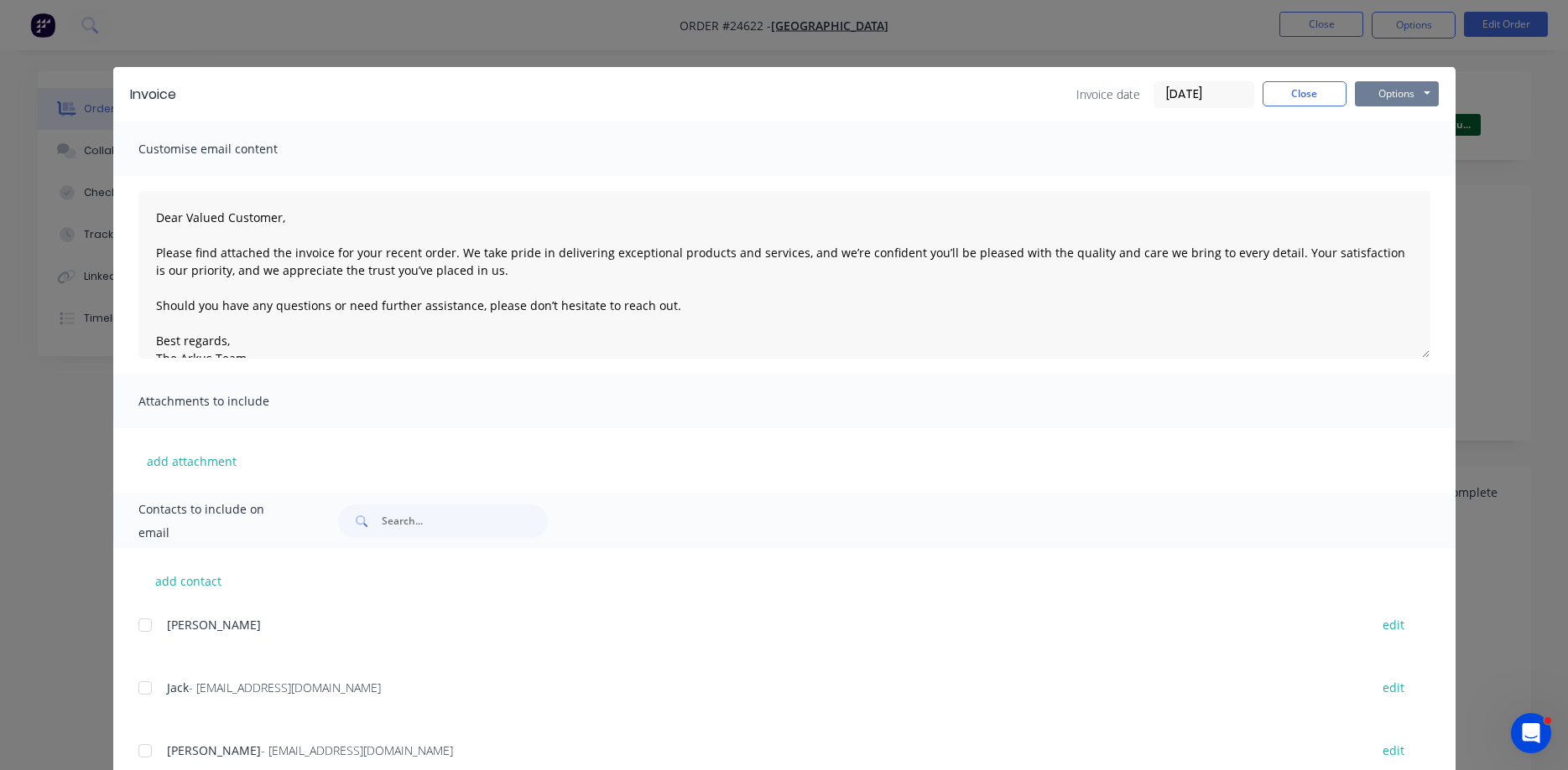
click at [1382, 96] on button "Options" at bounding box center [1396, 94] width 84 height 25
click at [1415, 159] on button "Print" at bounding box center [1408, 151] width 107 height 27
click at [1311, 96] on button "Close" at bounding box center [1304, 94] width 84 height 25
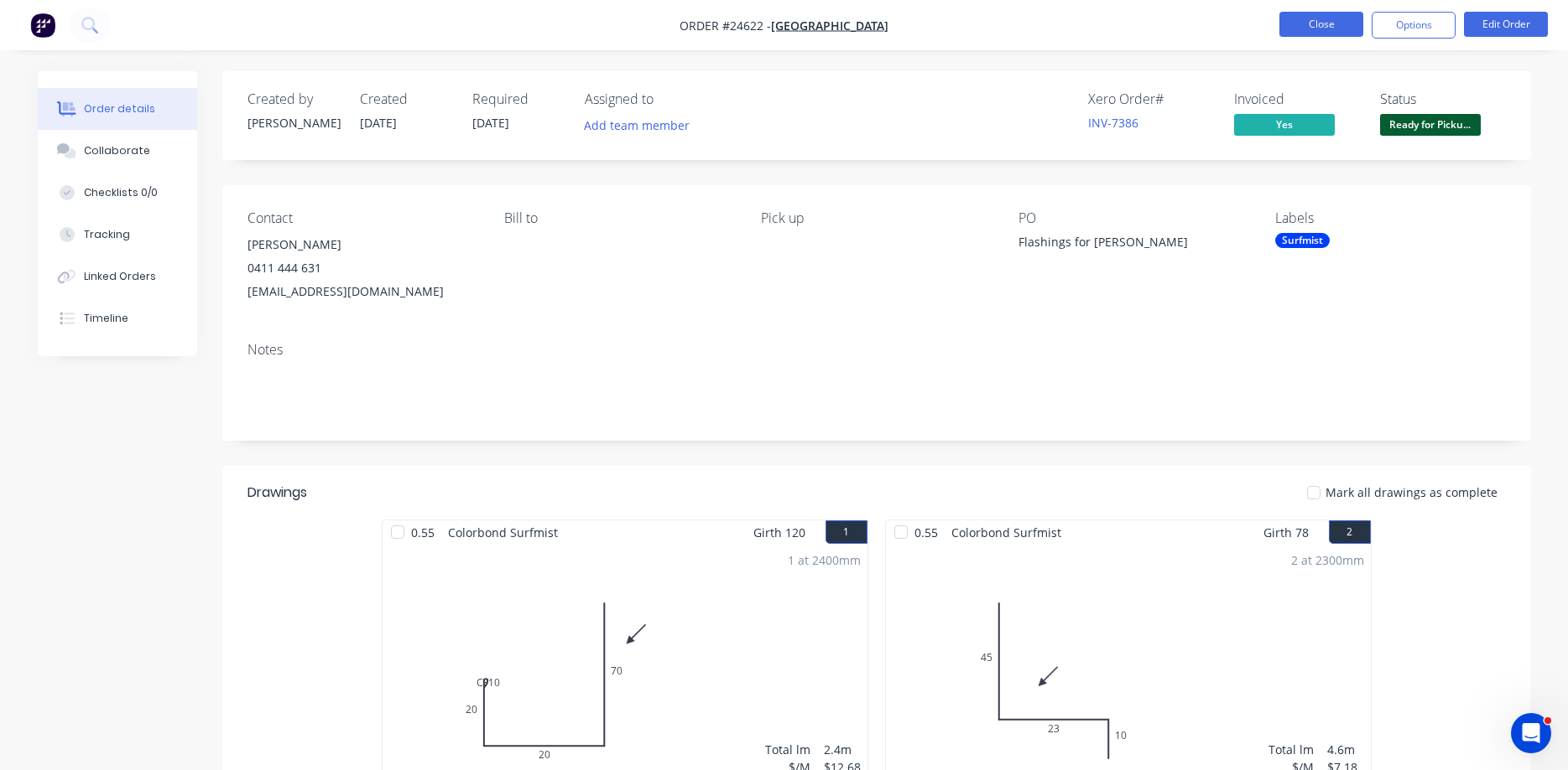
click at [1314, 25] on button "Close" at bounding box center [1321, 24] width 84 height 25
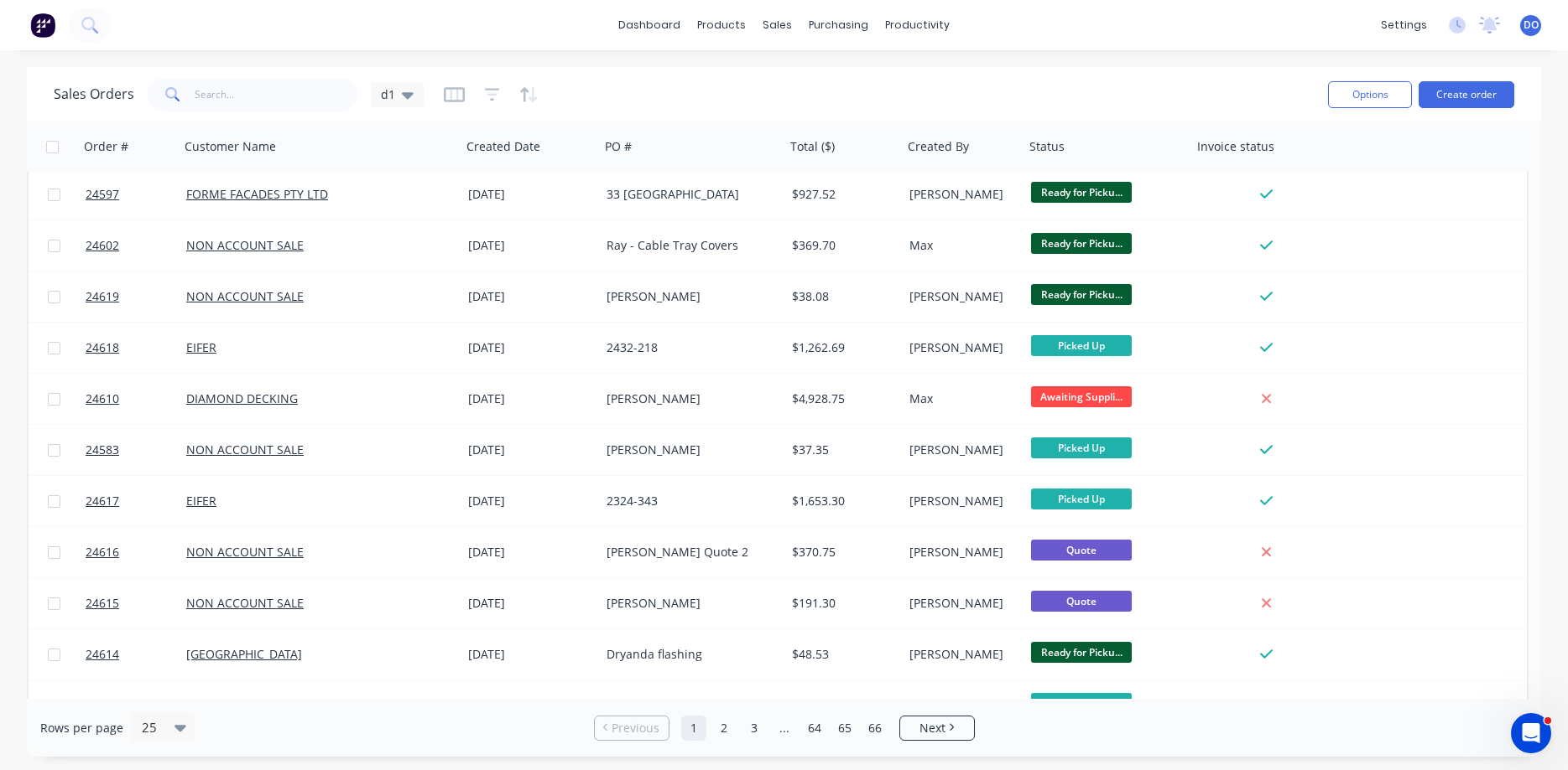
scroll to position [751, 0]
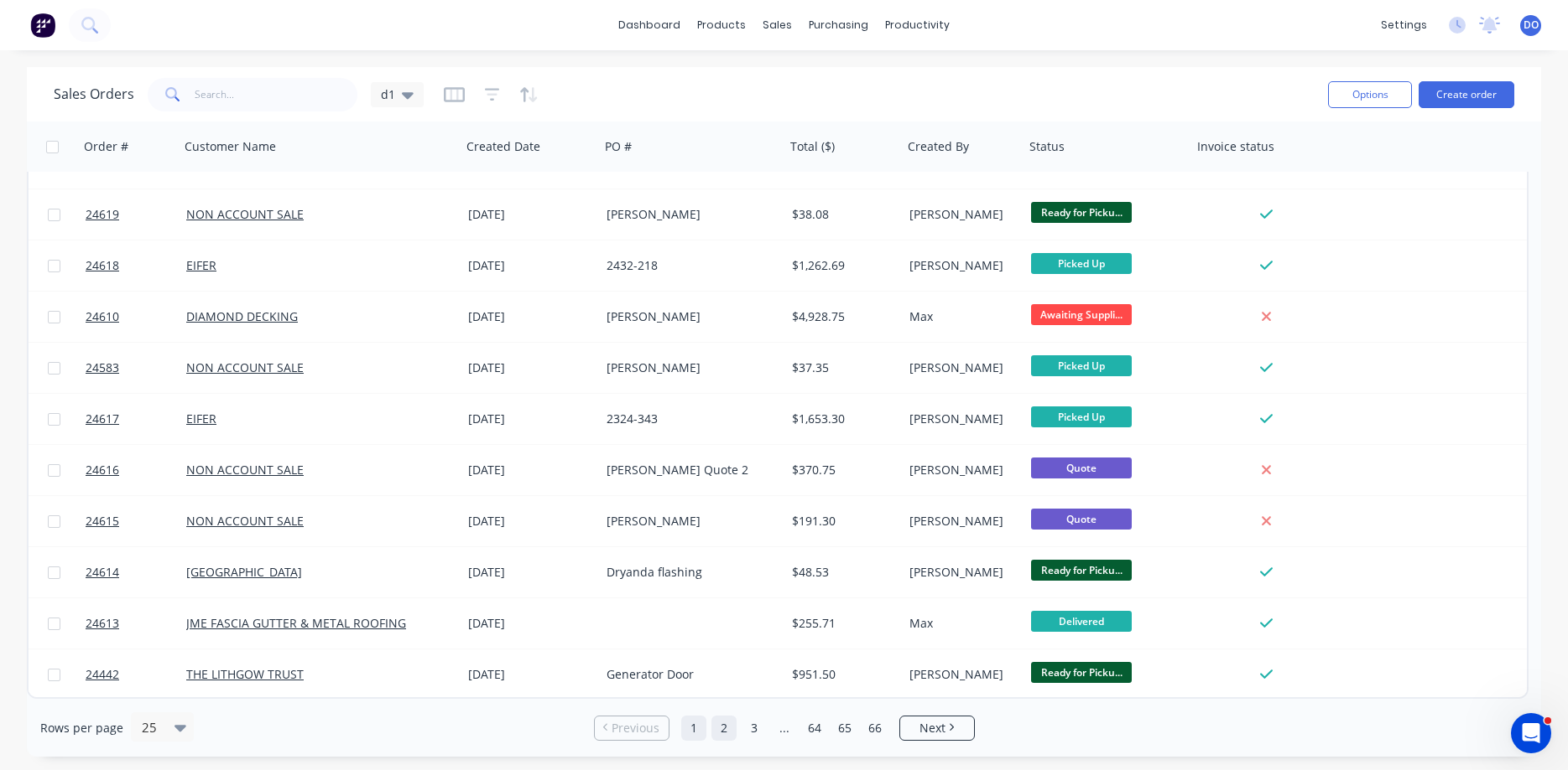
click at [728, 731] on link "2" at bounding box center [723, 729] width 25 height 25
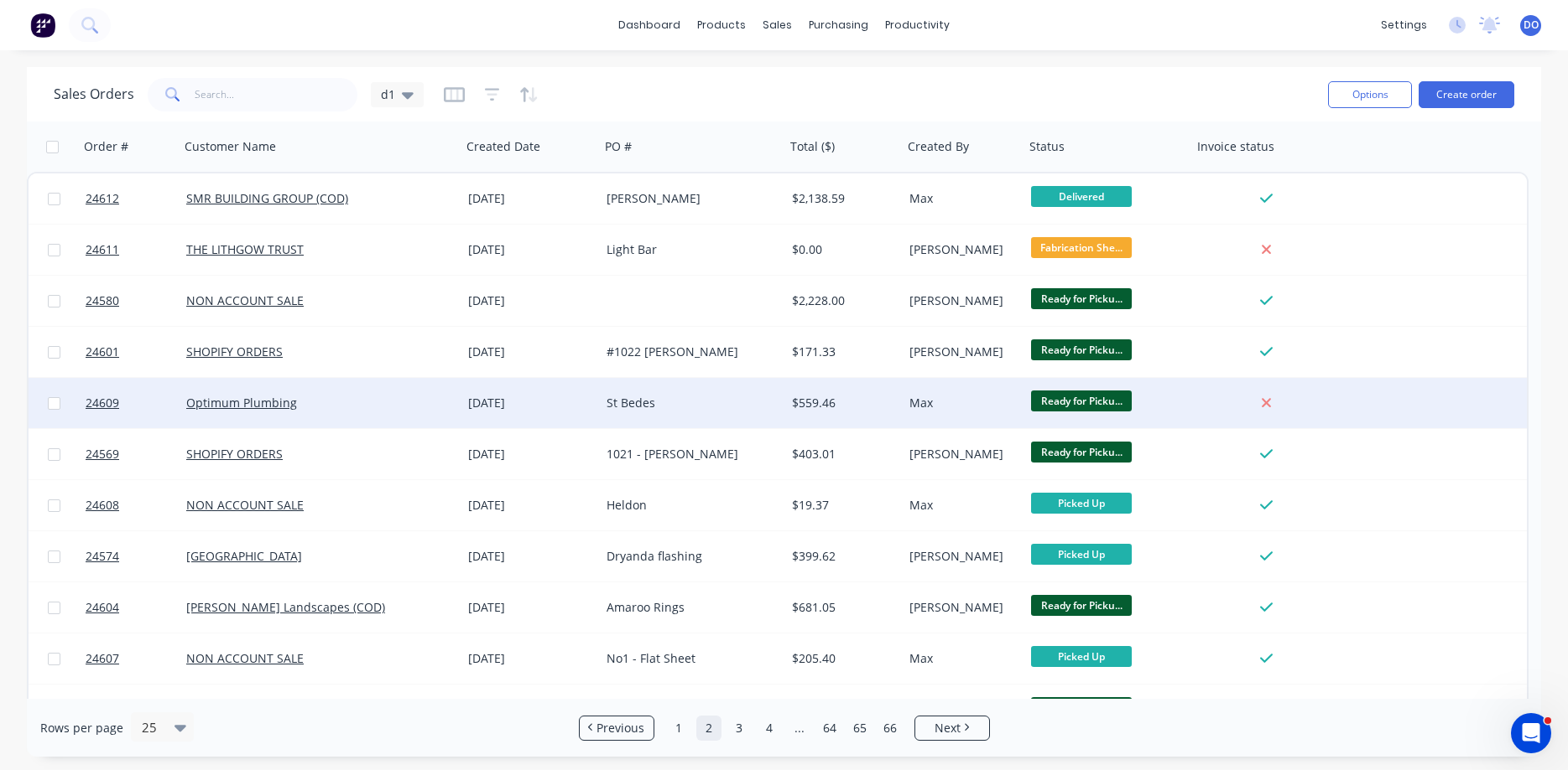
click at [1195, 407] on div at bounding box center [1269, 403] width 155 height 51
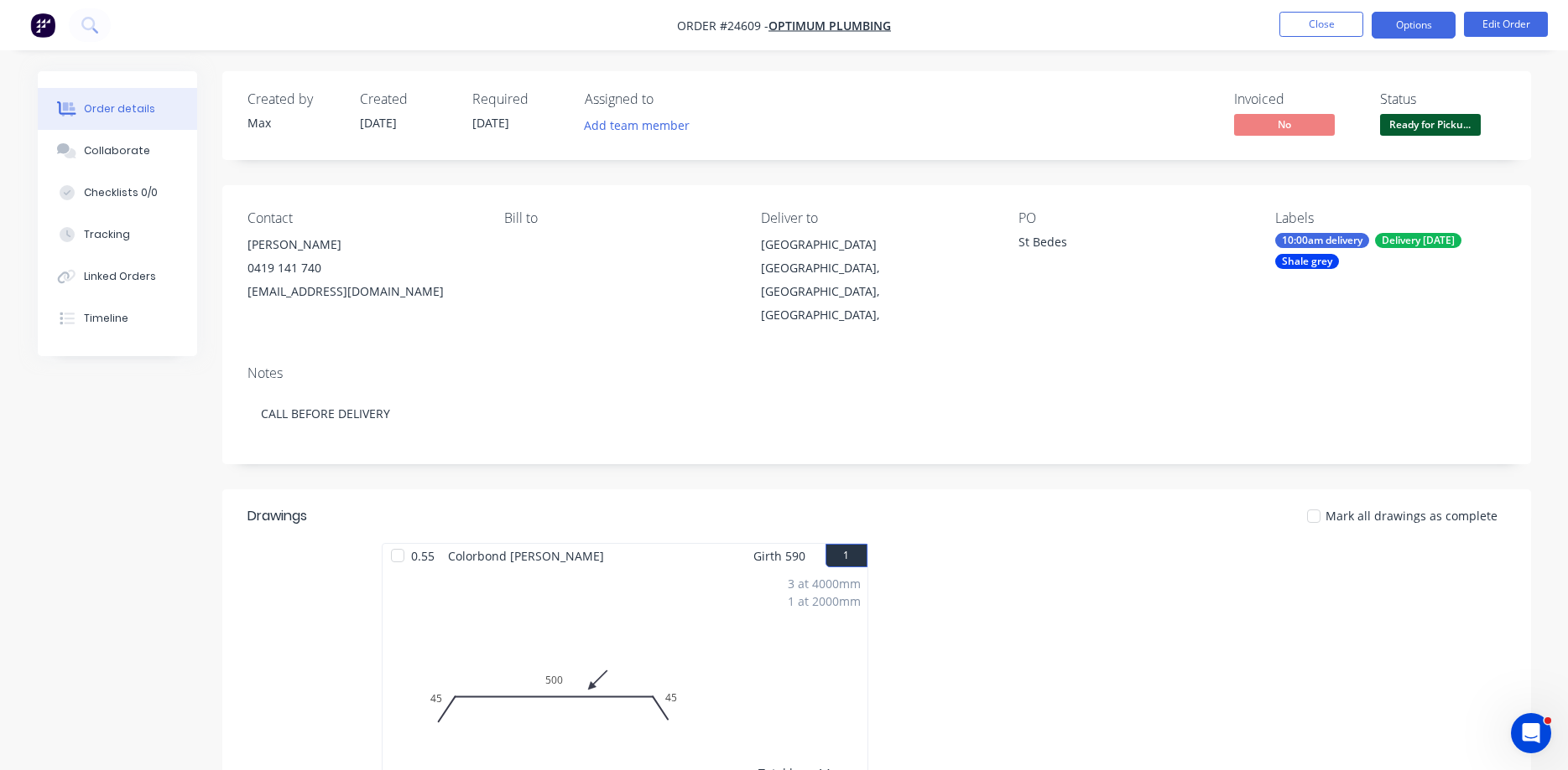
click at [1422, 25] on button "Options" at bounding box center [1413, 24] width 84 height 26
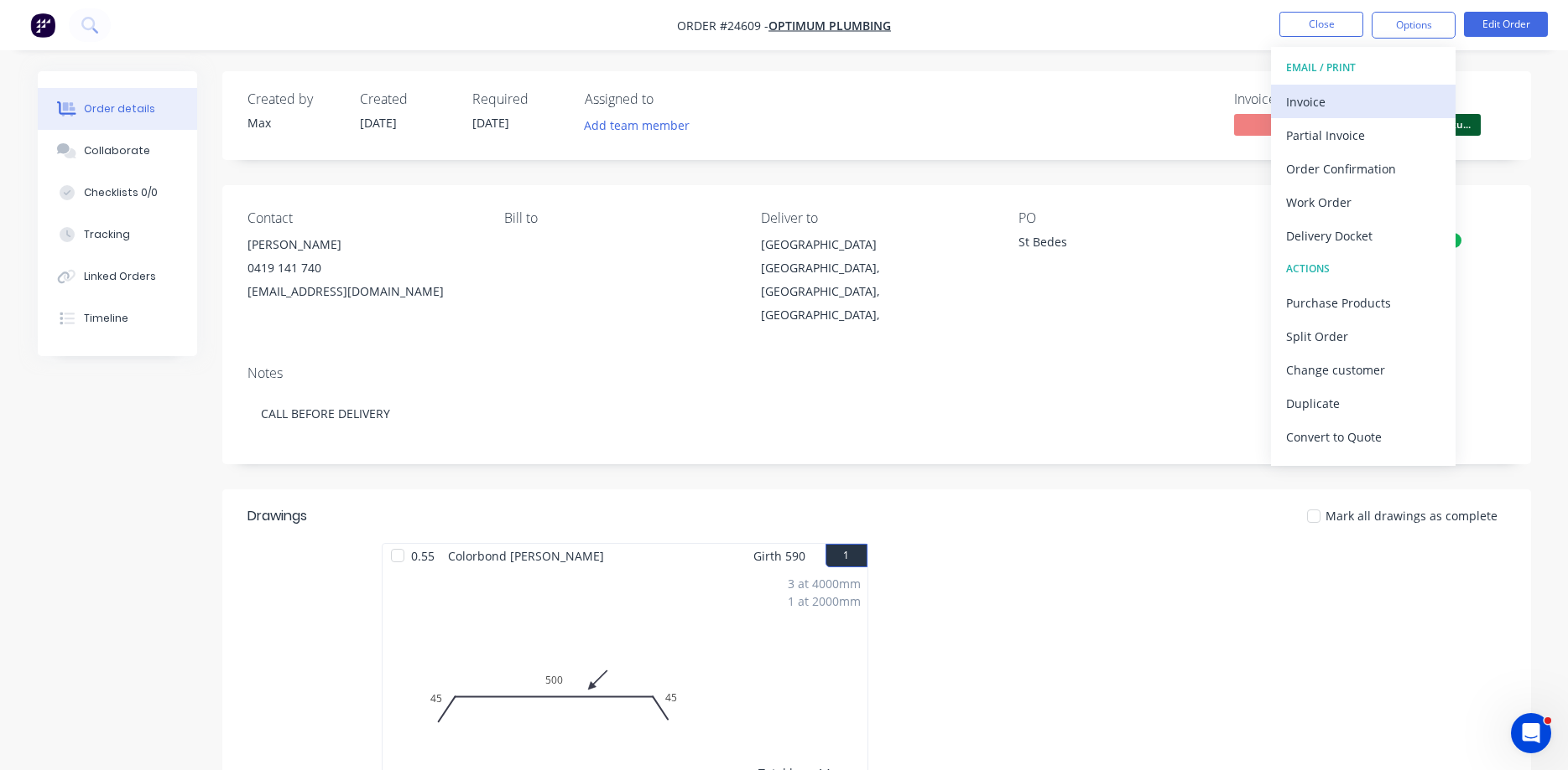
click at [1347, 99] on div "Invoice" at bounding box center [1363, 101] width 154 height 24
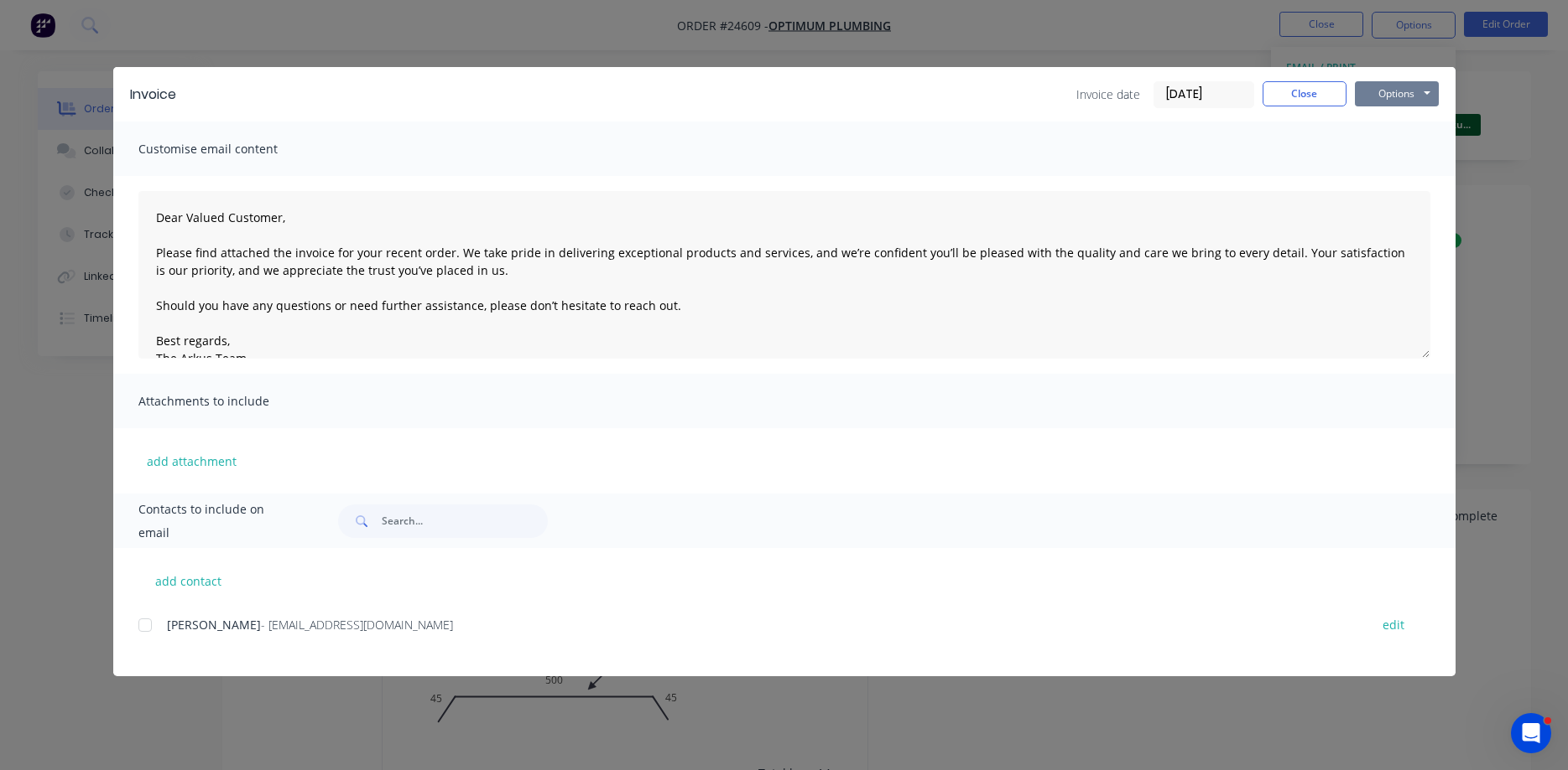
click at [1395, 86] on button "Options" at bounding box center [1396, 94] width 84 height 25
click at [1397, 147] on button "Print" at bounding box center [1408, 151] width 107 height 27
click at [1318, 99] on button "Close" at bounding box center [1304, 94] width 84 height 25
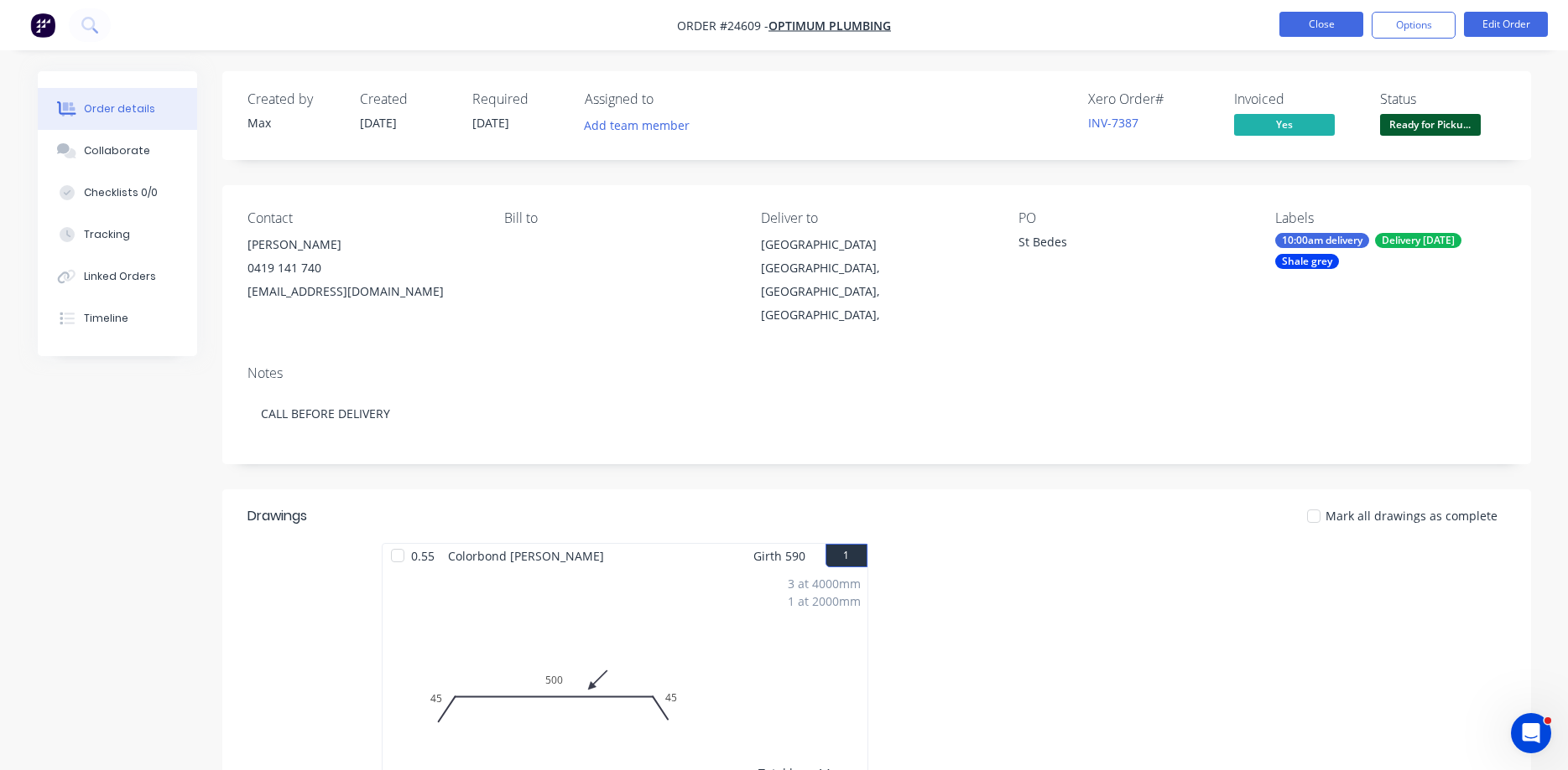
click at [1326, 20] on button "Close" at bounding box center [1321, 24] width 84 height 25
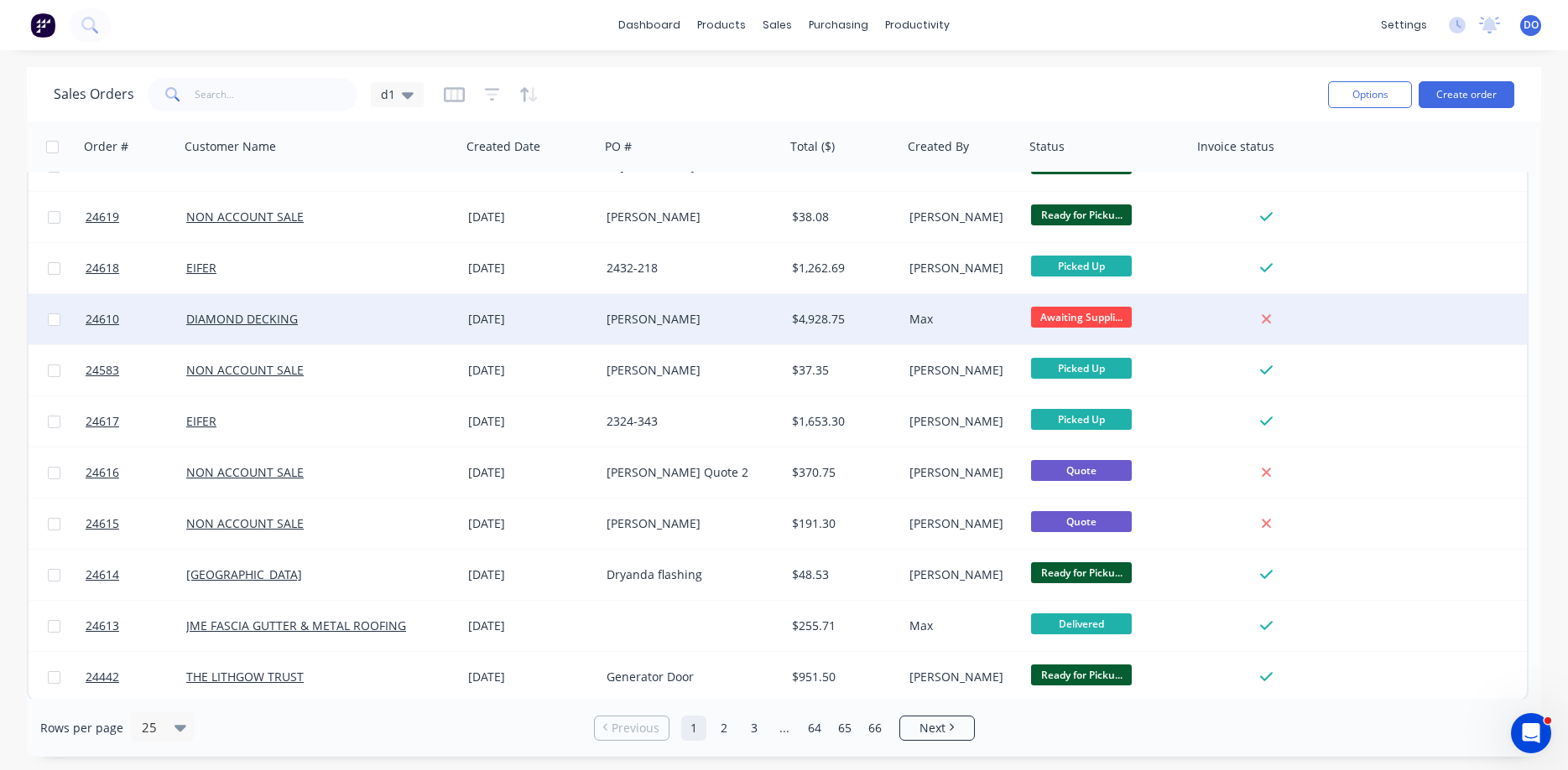
scroll to position [751, 0]
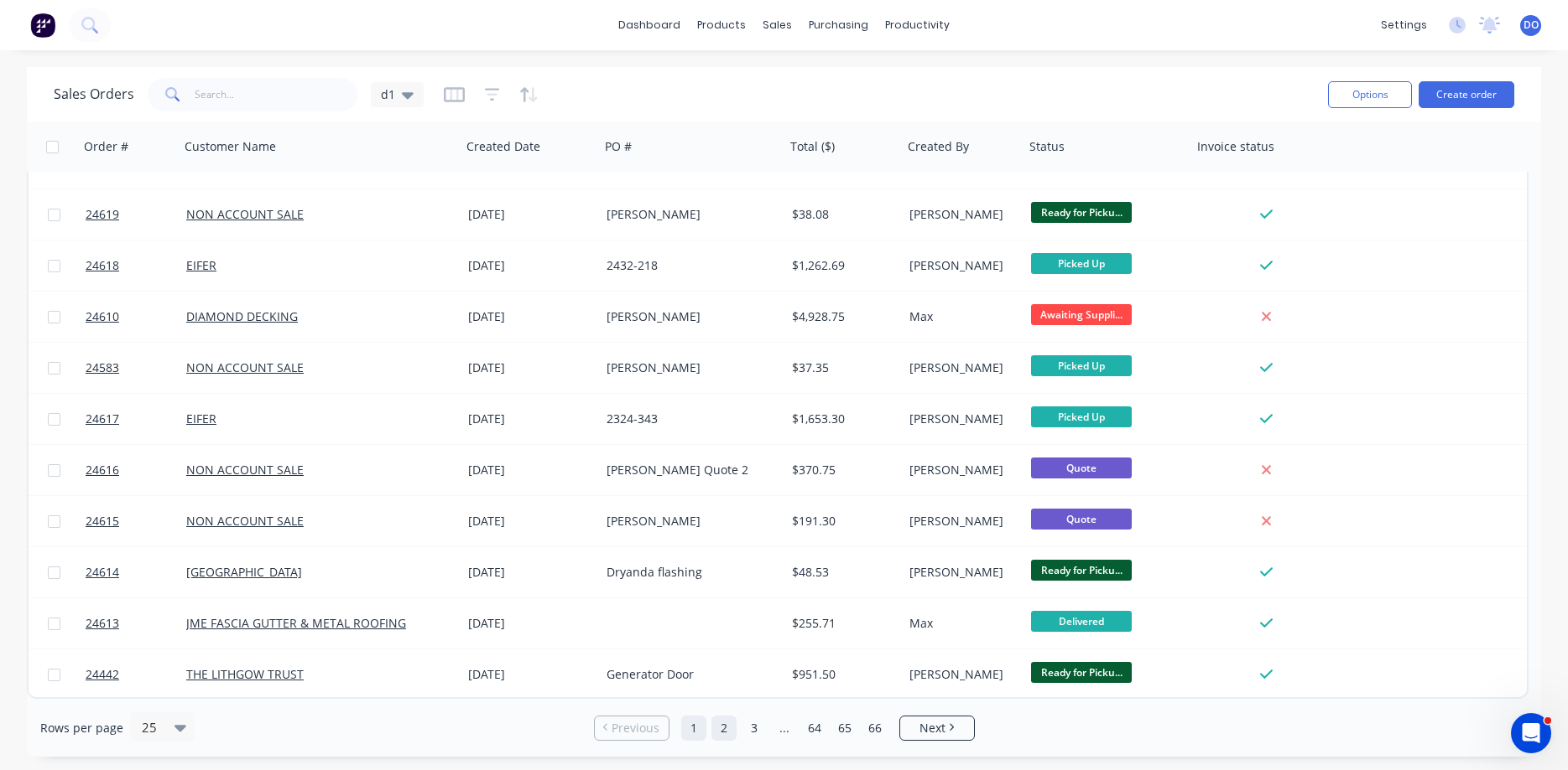
click at [726, 735] on link "2" at bounding box center [723, 729] width 25 height 25
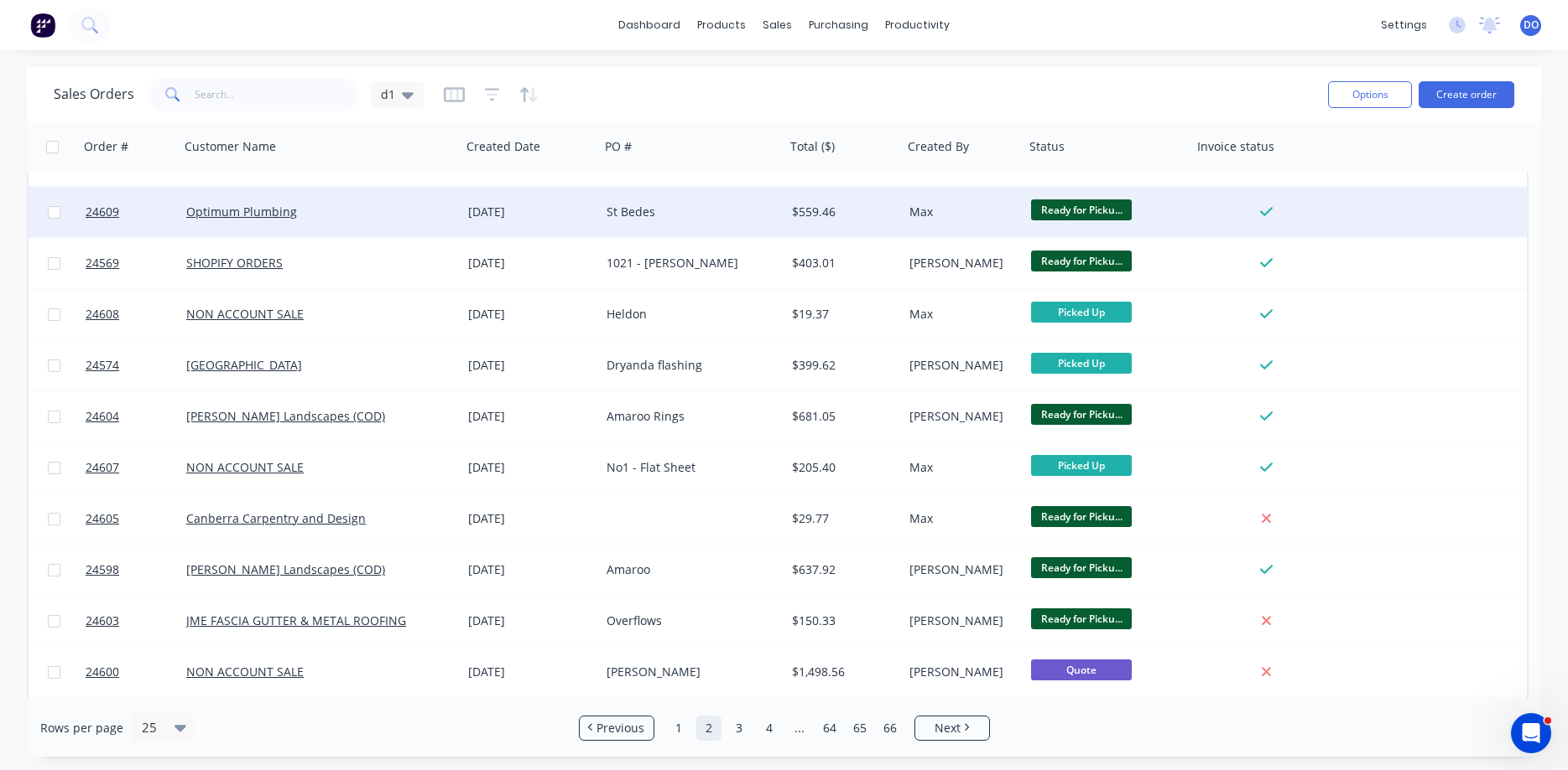
scroll to position [287, 0]
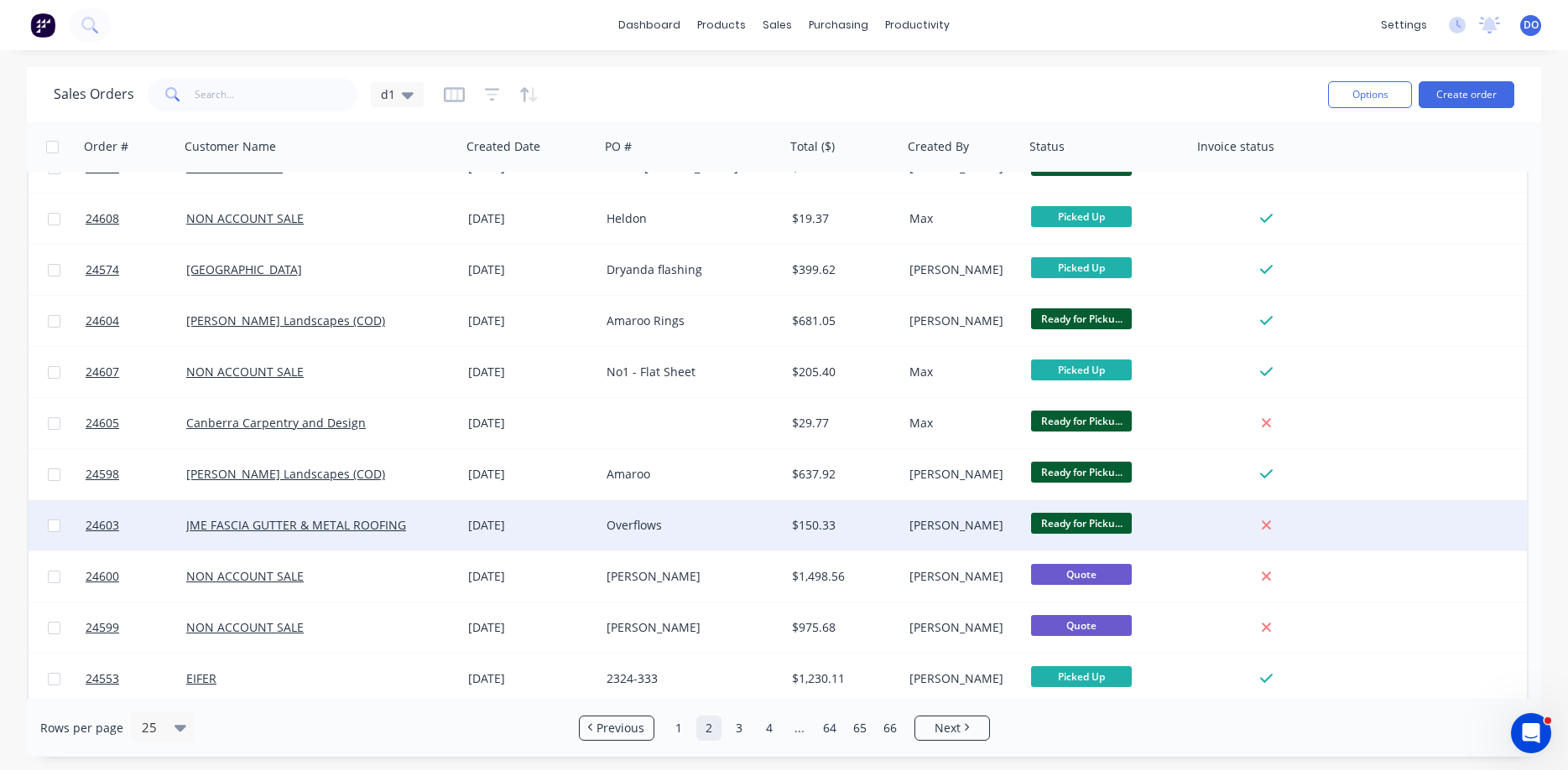
click at [1003, 524] on div "[PERSON_NAME]" at bounding box center [961, 525] width 103 height 17
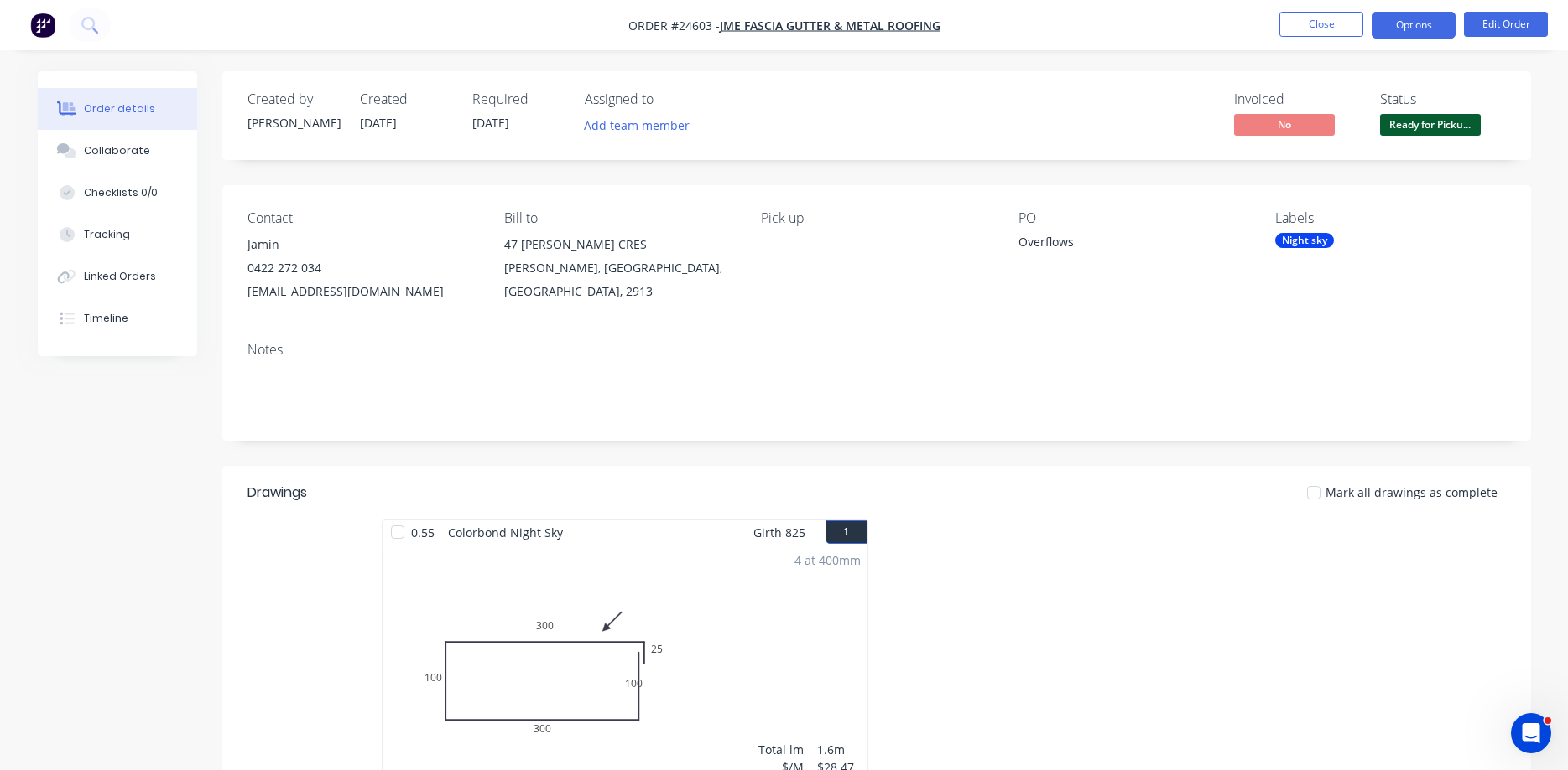
click at [1419, 20] on button "Options" at bounding box center [1413, 24] width 84 height 26
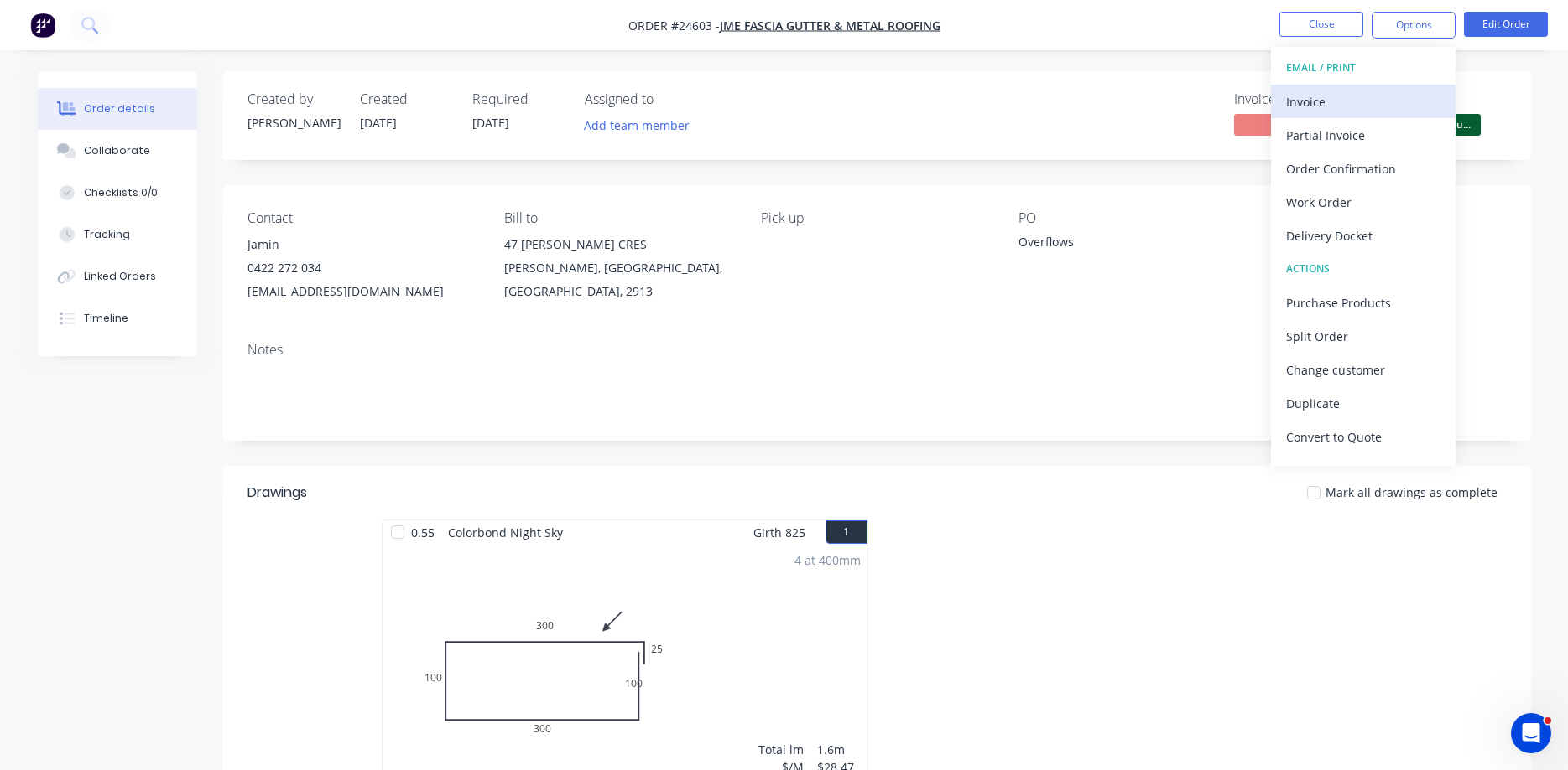
click at [1303, 103] on div "Invoice" at bounding box center [1363, 101] width 154 height 24
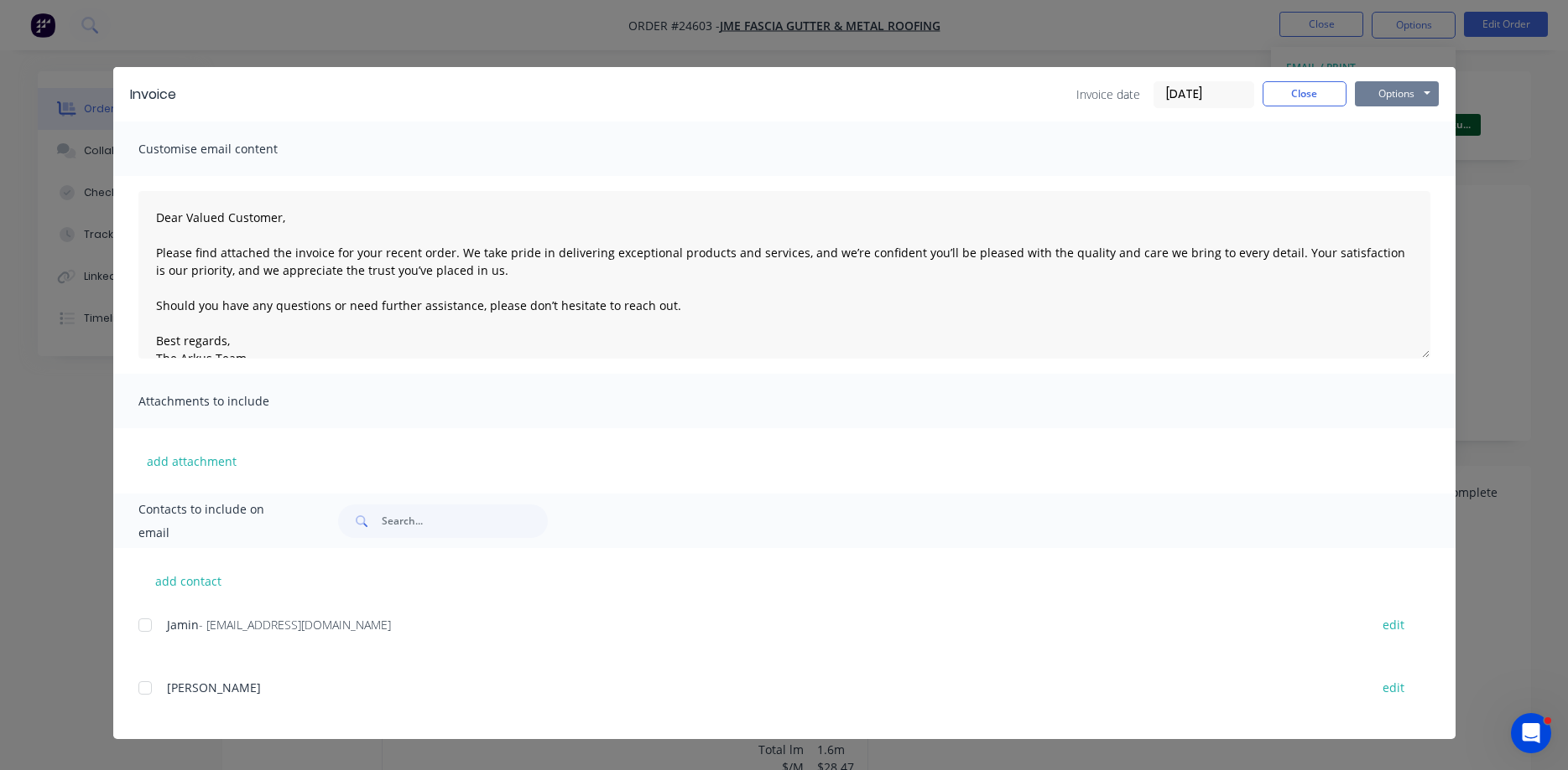
click at [1390, 88] on button "Options" at bounding box center [1396, 94] width 84 height 25
click at [1392, 163] on button "Print" at bounding box center [1408, 151] width 107 height 27
click at [1334, 92] on button "Close" at bounding box center [1304, 94] width 84 height 25
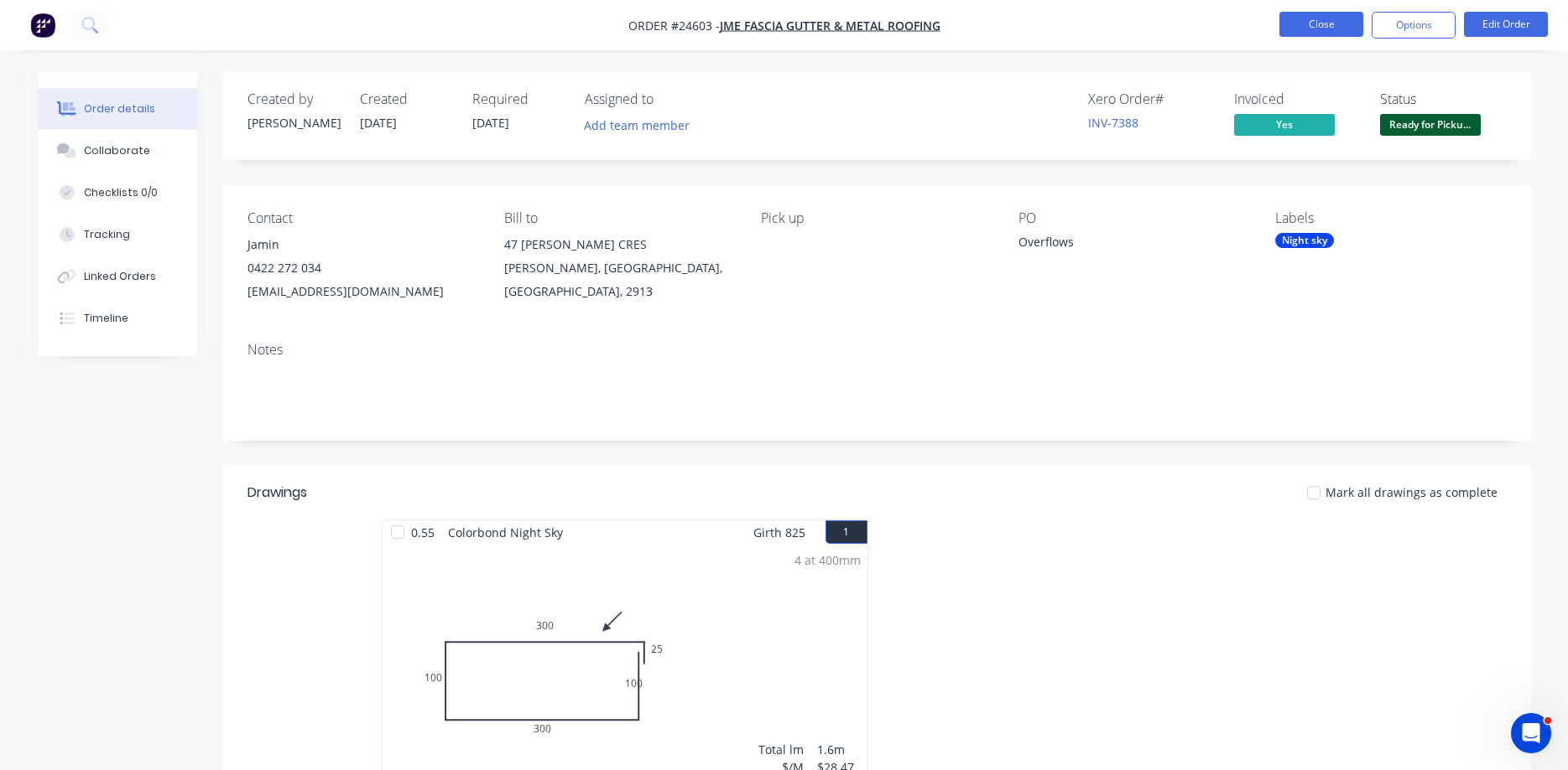
click at [1345, 26] on button "Close" at bounding box center [1321, 24] width 84 height 25
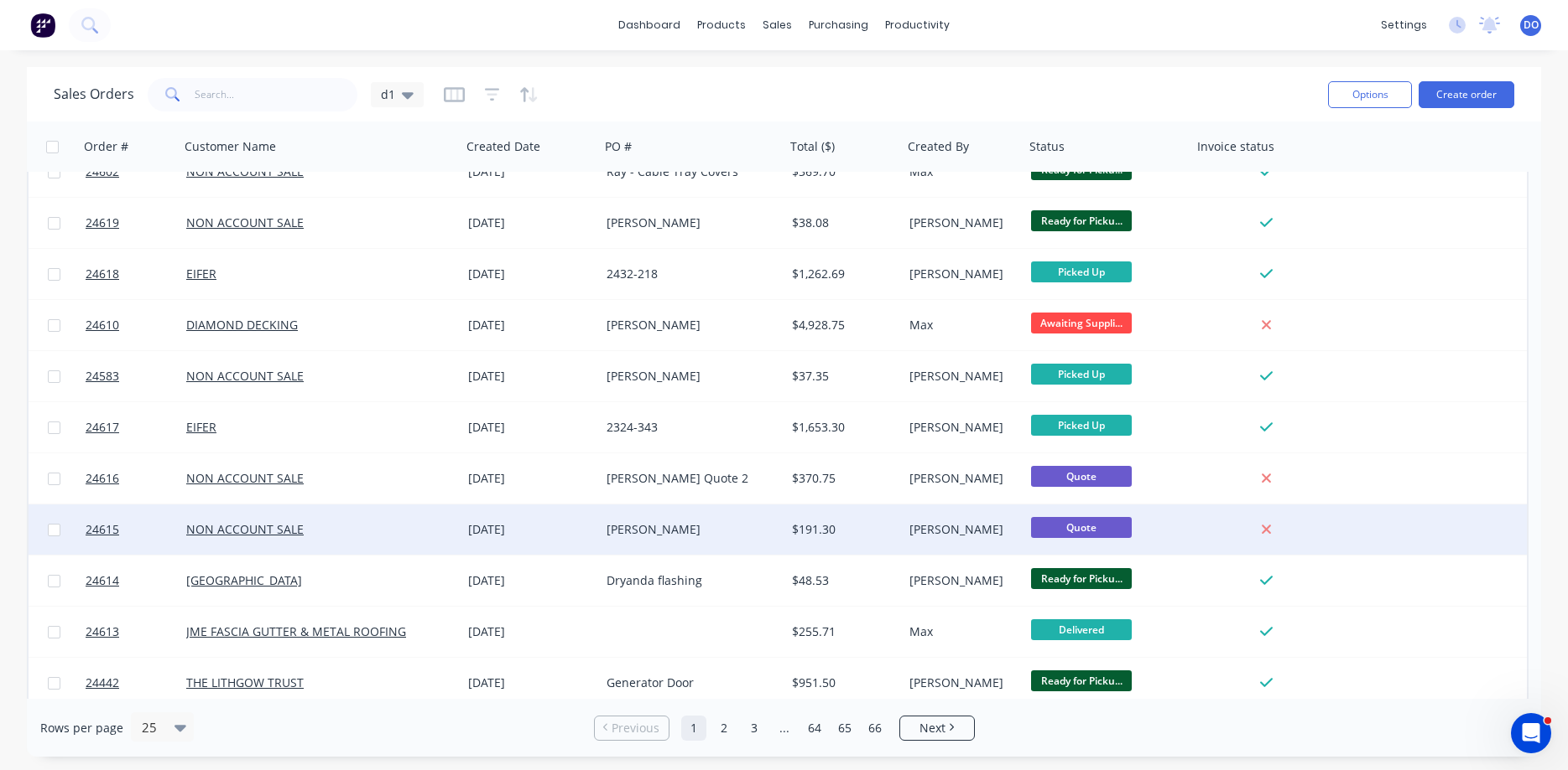
scroll to position [751, 0]
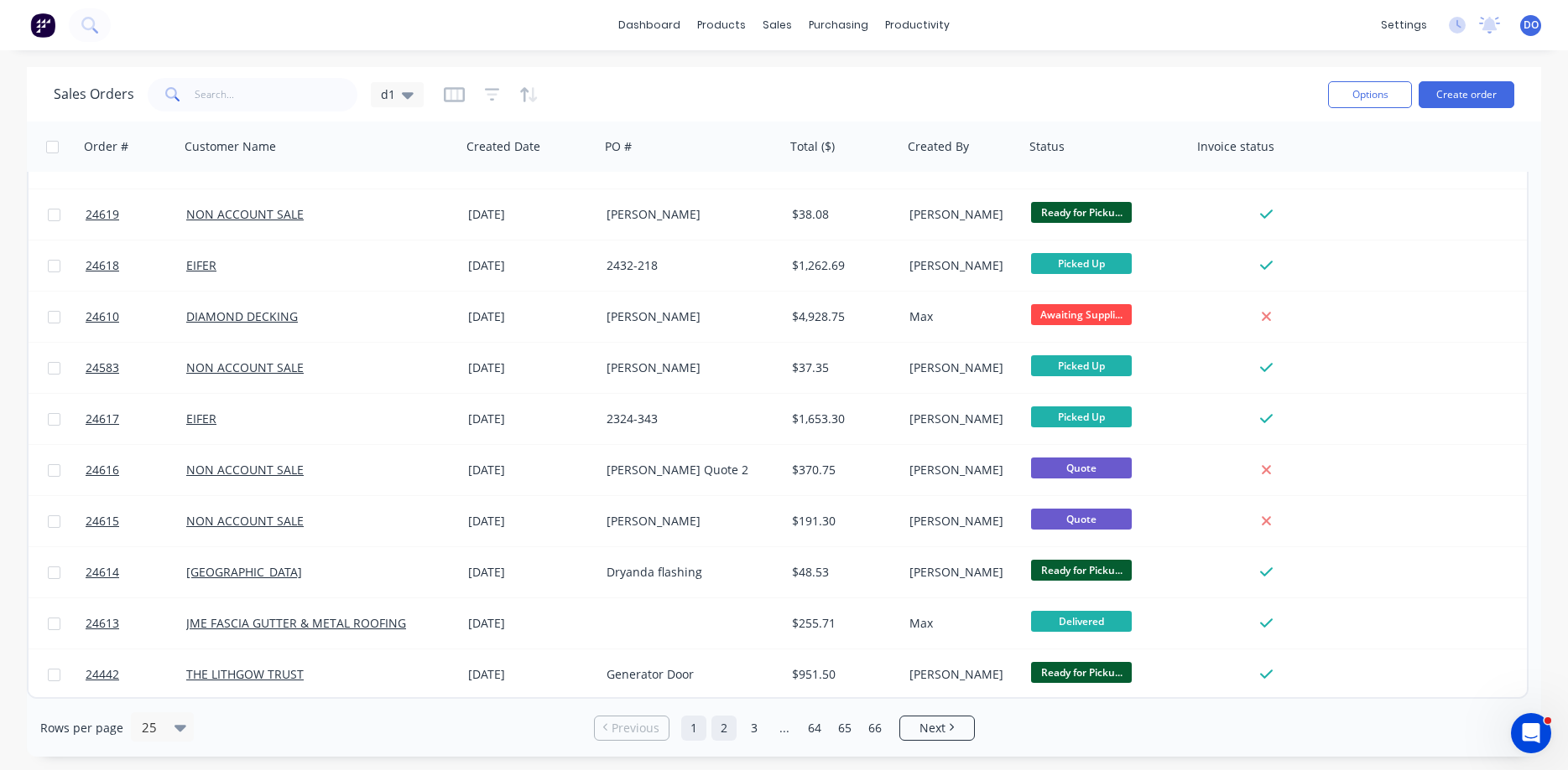
click at [727, 728] on link "2" at bounding box center [723, 729] width 25 height 25
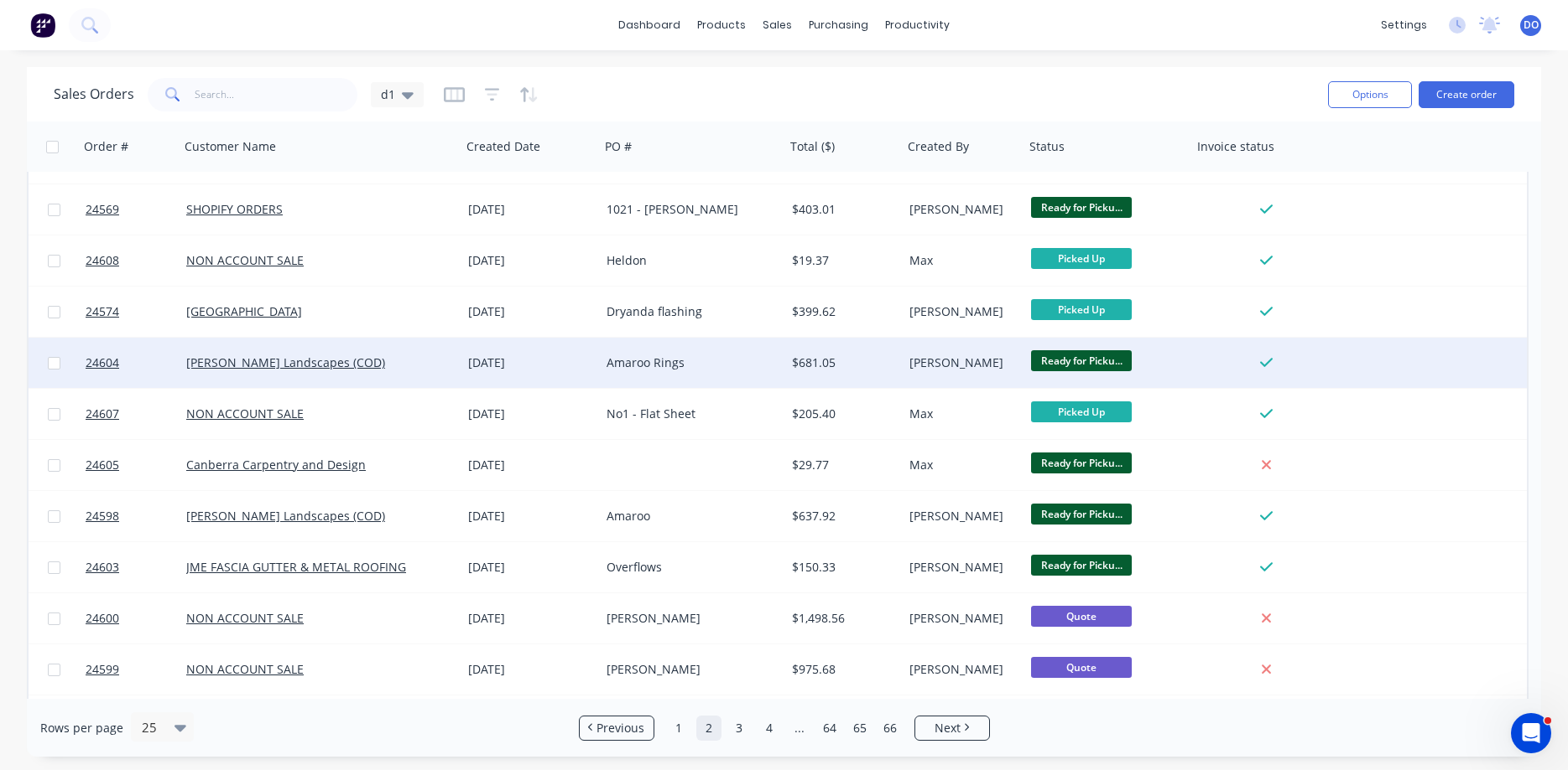
scroll to position [287, 0]
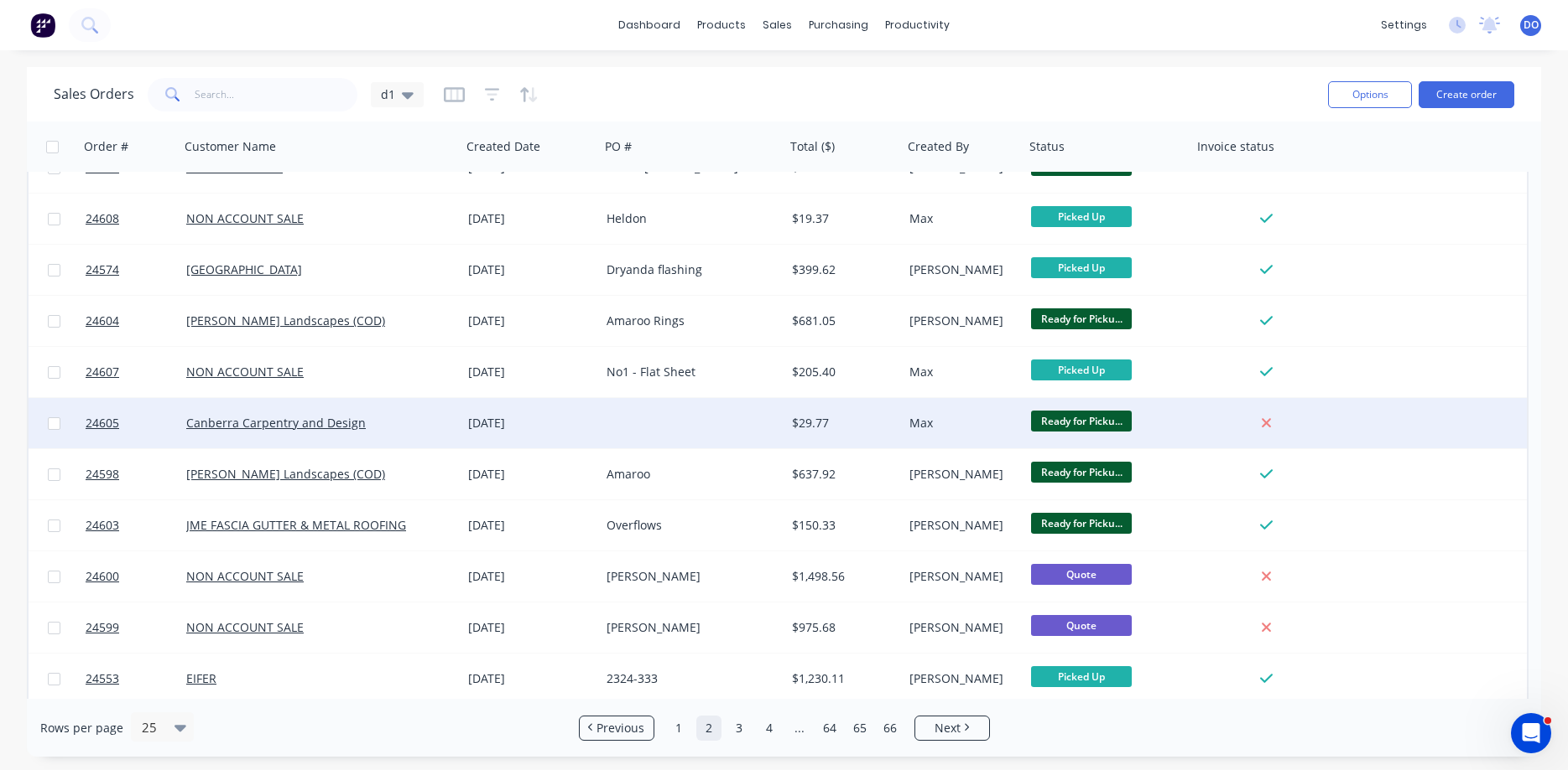
click at [971, 423] on div "Max" at bounding box center [961, 423] width 103 height 17
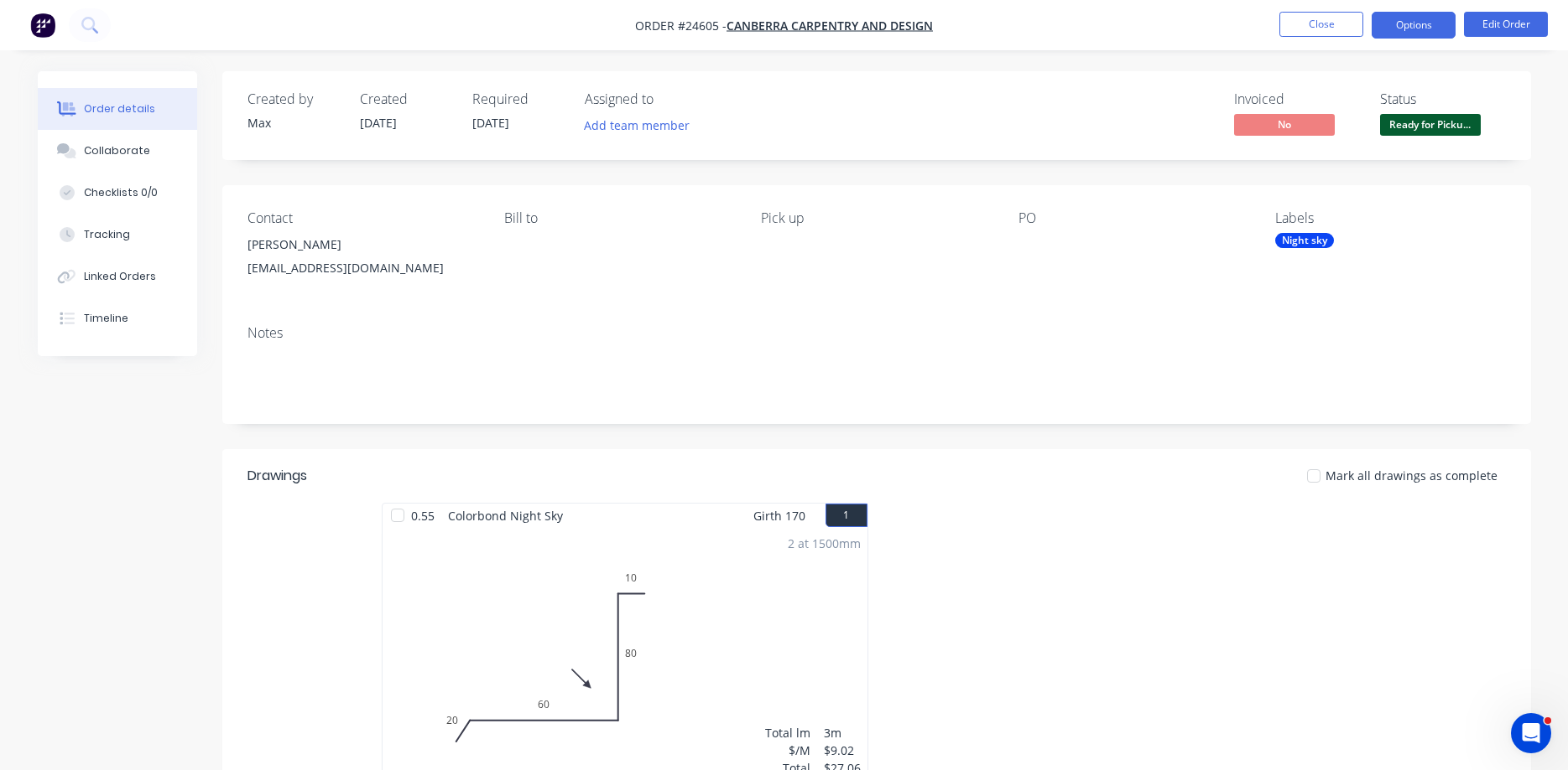
click at [1408, 29] on button "Options" at bounding box center [1413, 24] width 84 height 26
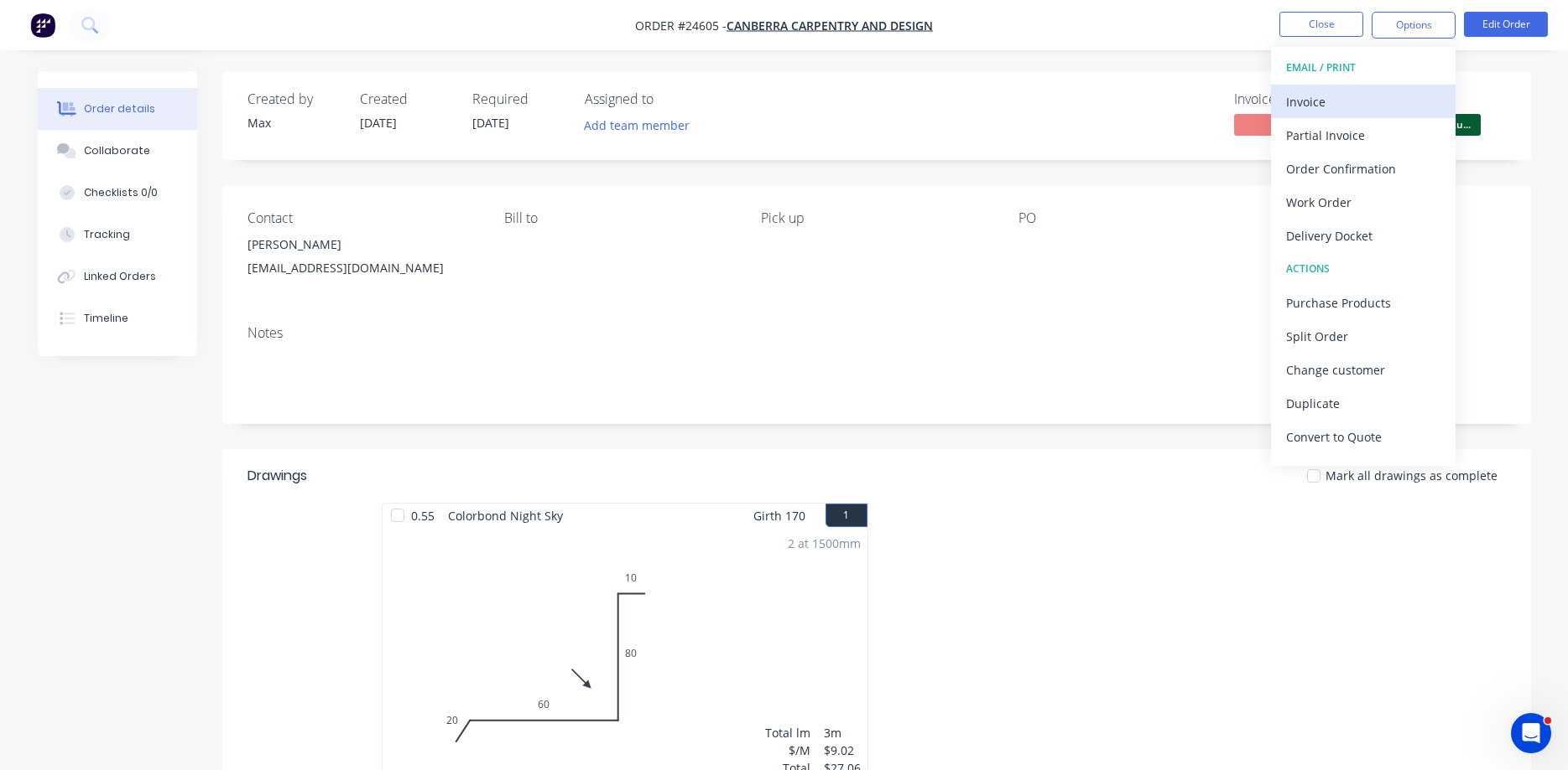
click at [1357, 96] on div "Invoice" at bounding box center [1363, 101] width 154 height 24
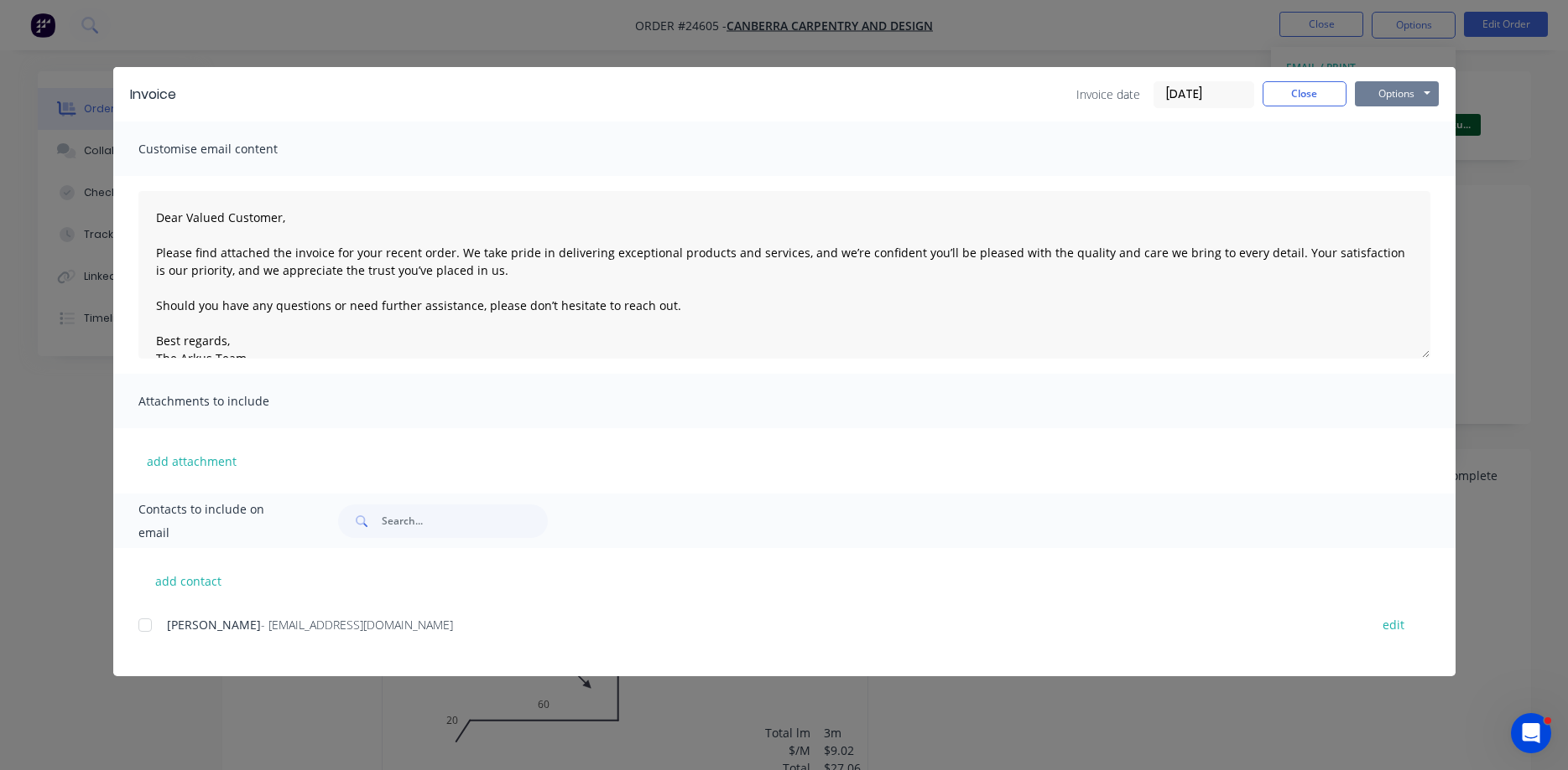
click at [1391, 95] on button "Options" at bounding box center [1396, 94] width 84 height 25
click at [1422, 152] on button "Print" at bounding box center [1408, 151] width 107 height 27
click at [1300, 95] on button "Close" at bounding box center [1304, 94] width 84 height 25
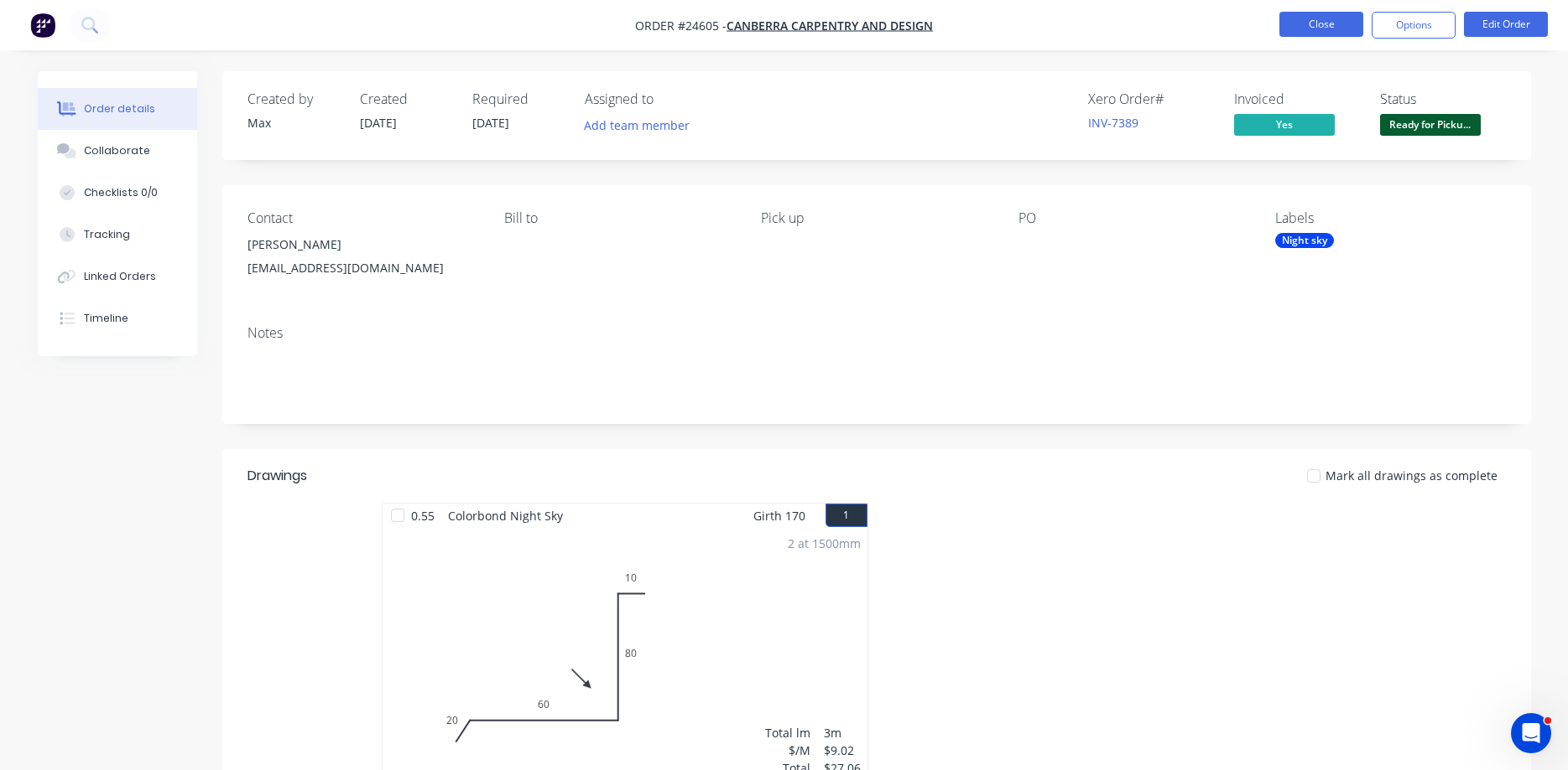
click at [1328, 23] on button "Close" at bounding box center [1321, 24] width 84 height 25
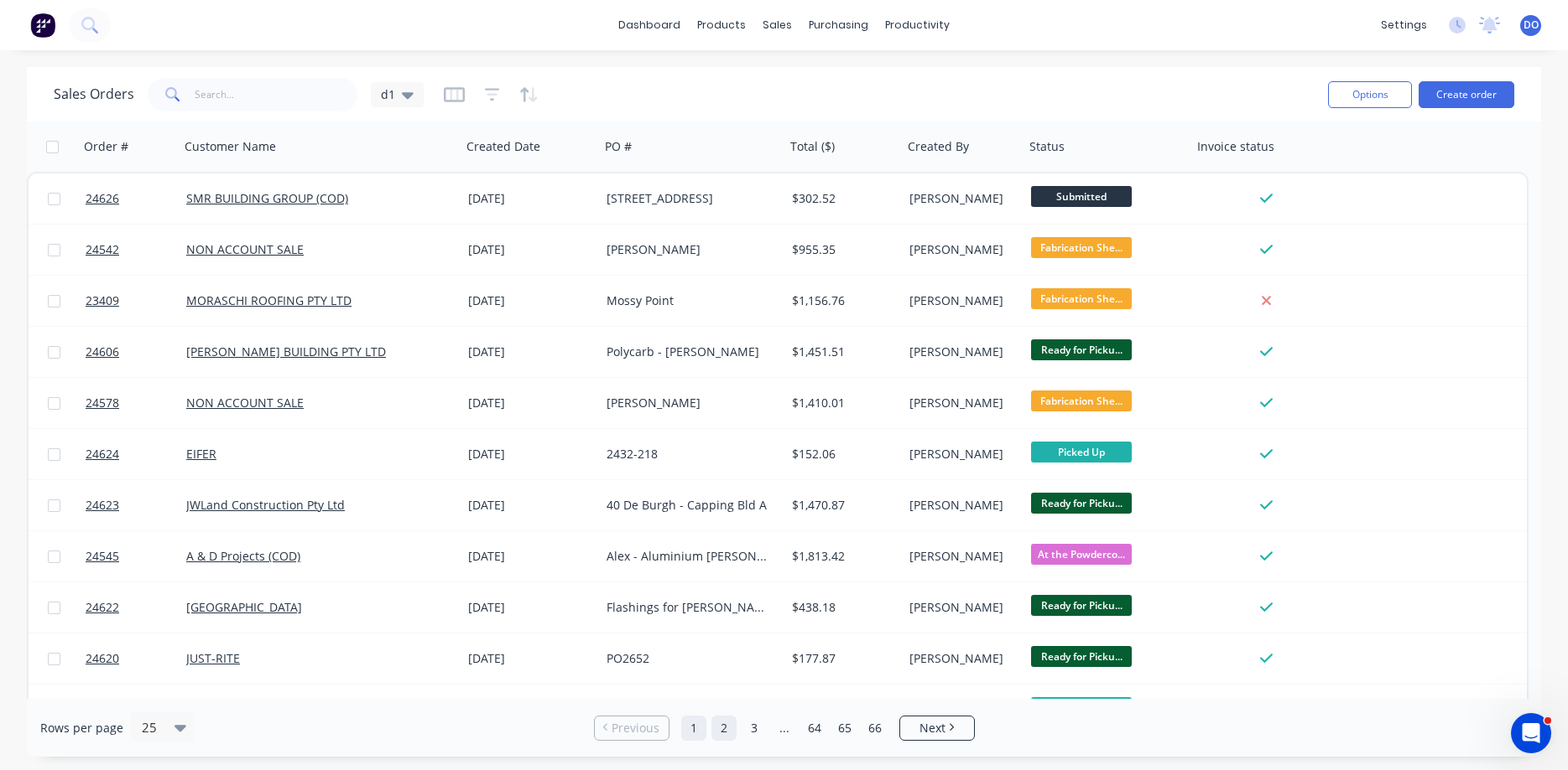
click at [722, 728] on link "2" at bounding box center [723, 729] width 25 height 25
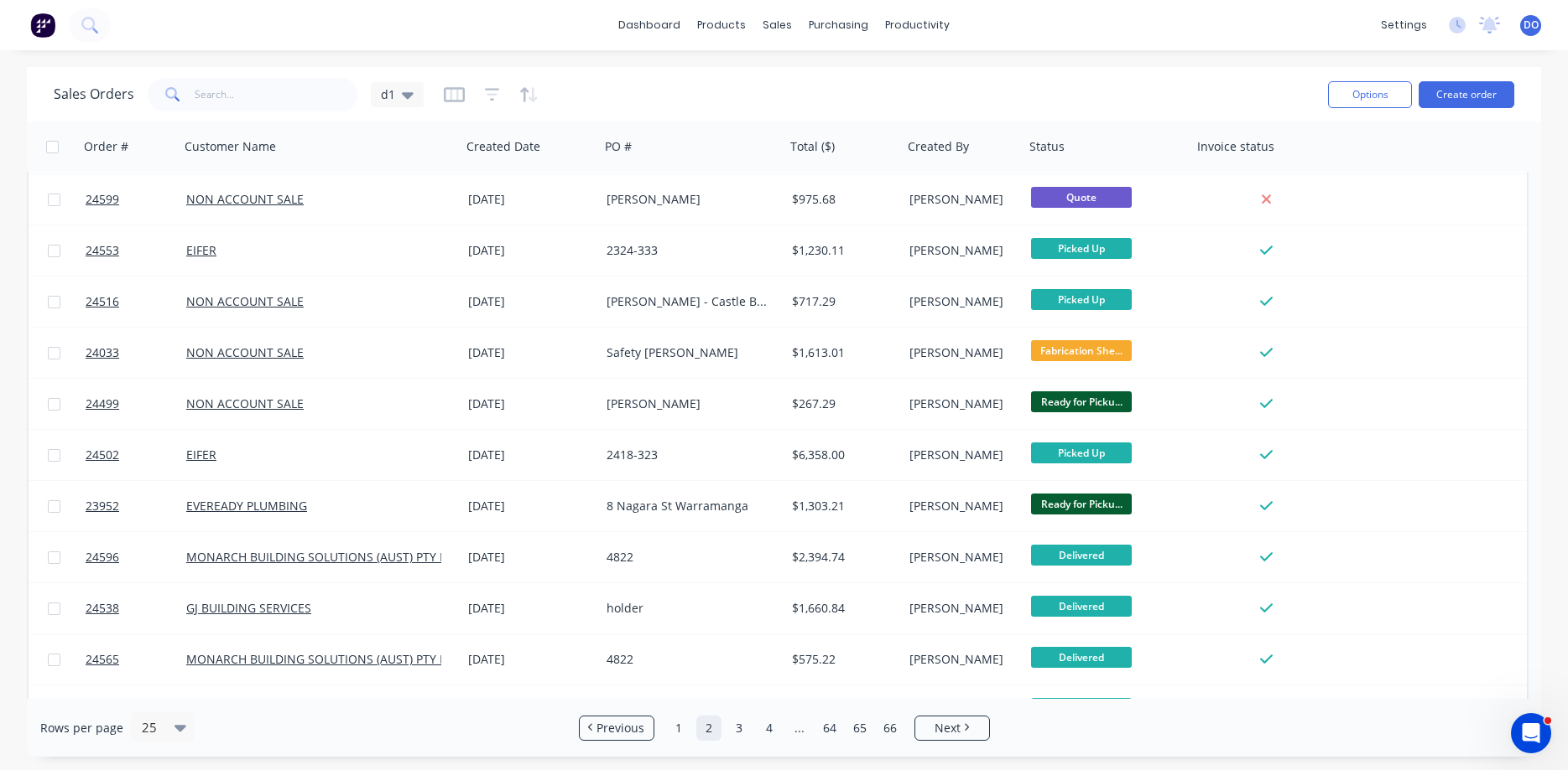
scroll to position [751, 0]
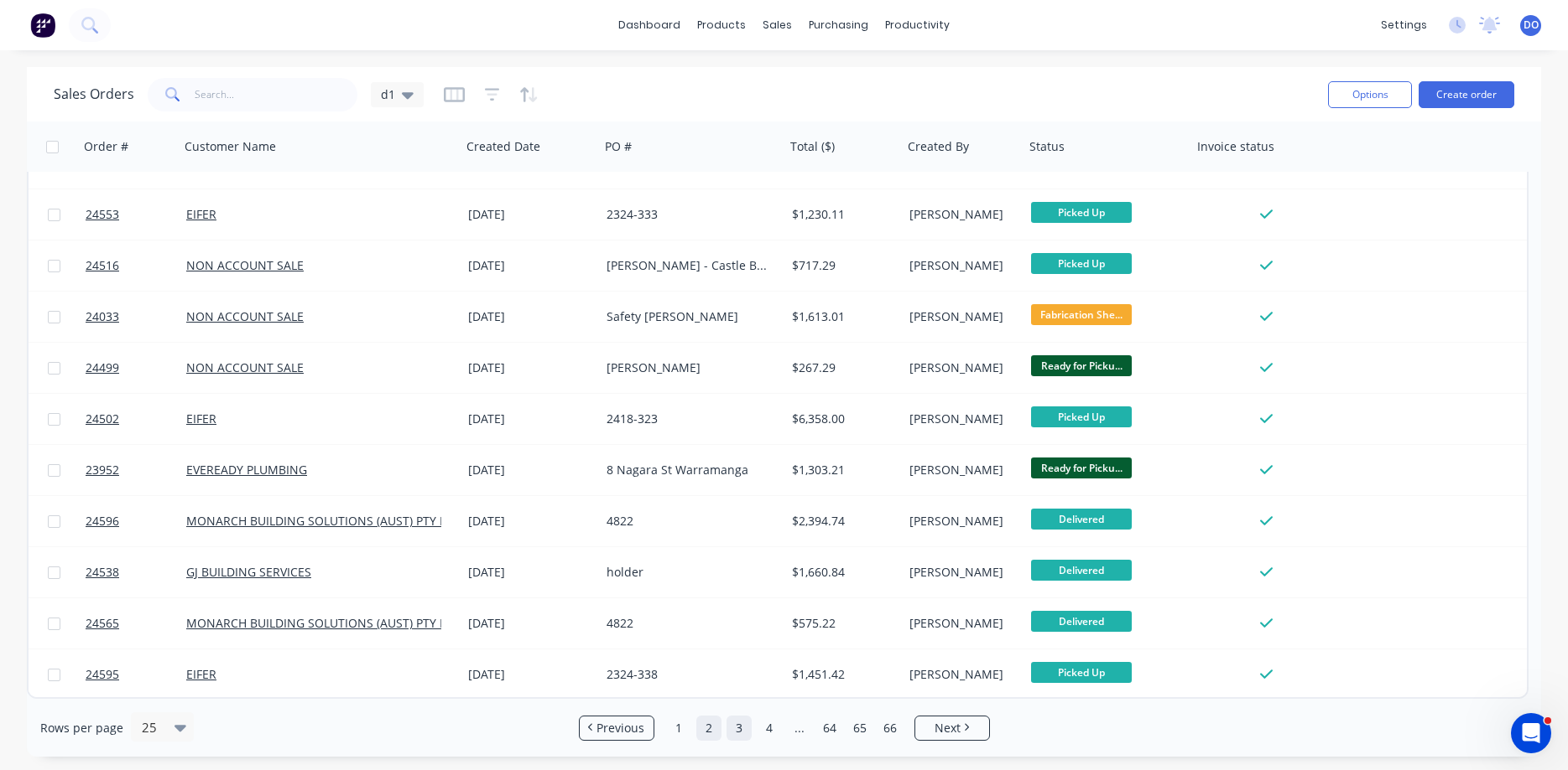
click at [738, 729] on link "3" at bounding box center [739, 729] width 25 height 25
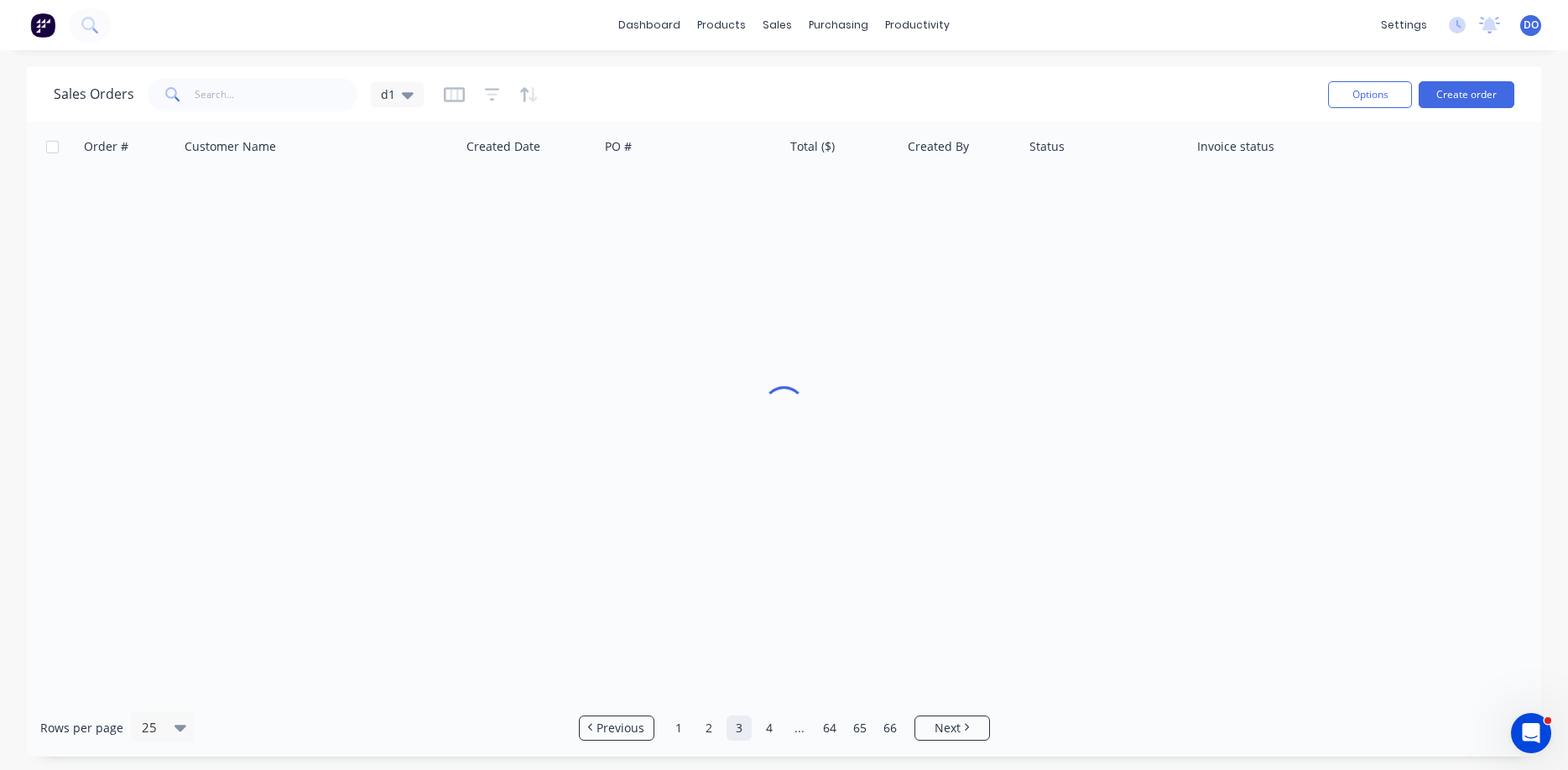
scroll to position [0, 0]
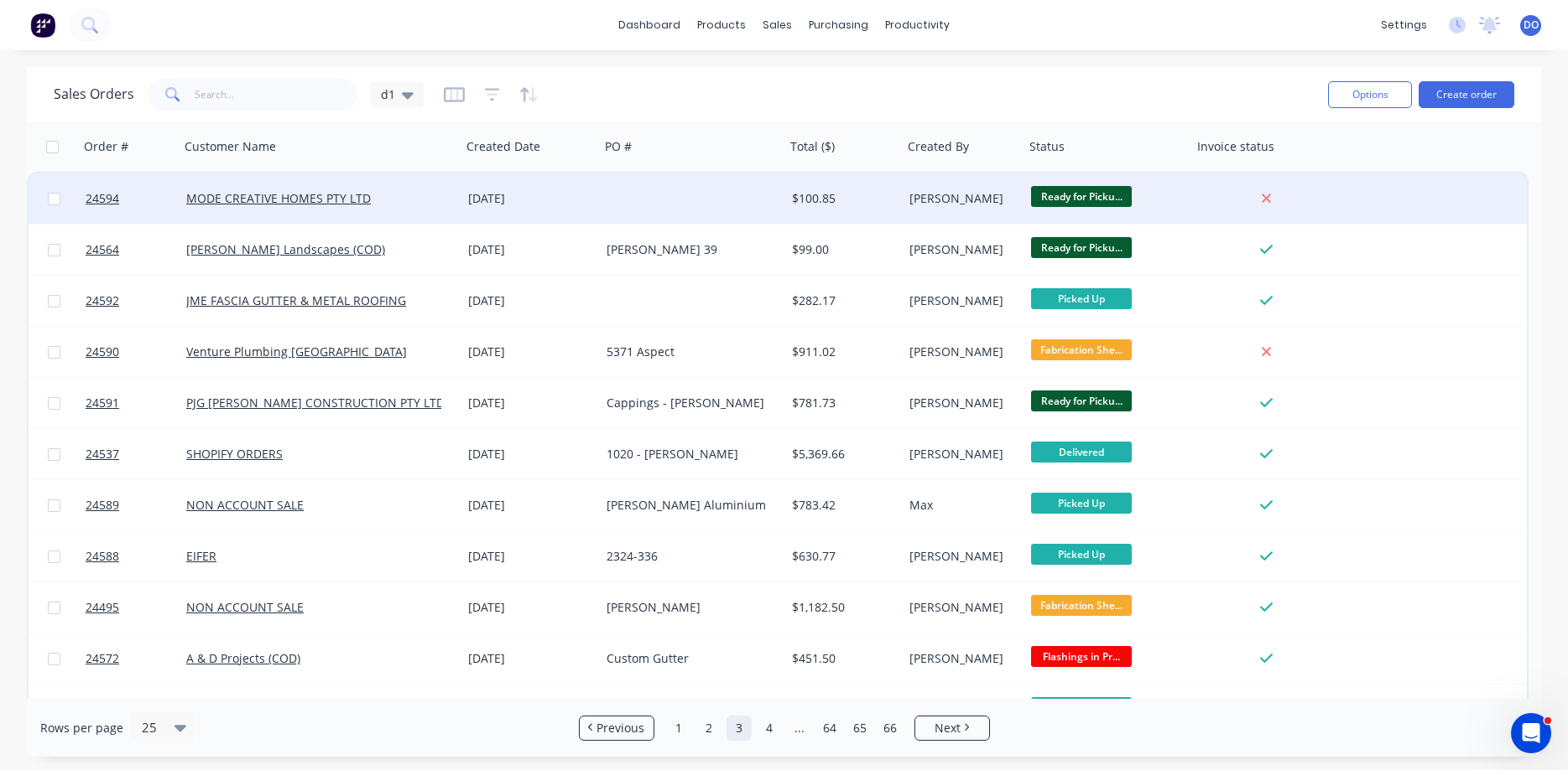
click at [1165, 198] on div "Ready for Picku..." at bounding box center [1104, 199] width 146 height 25
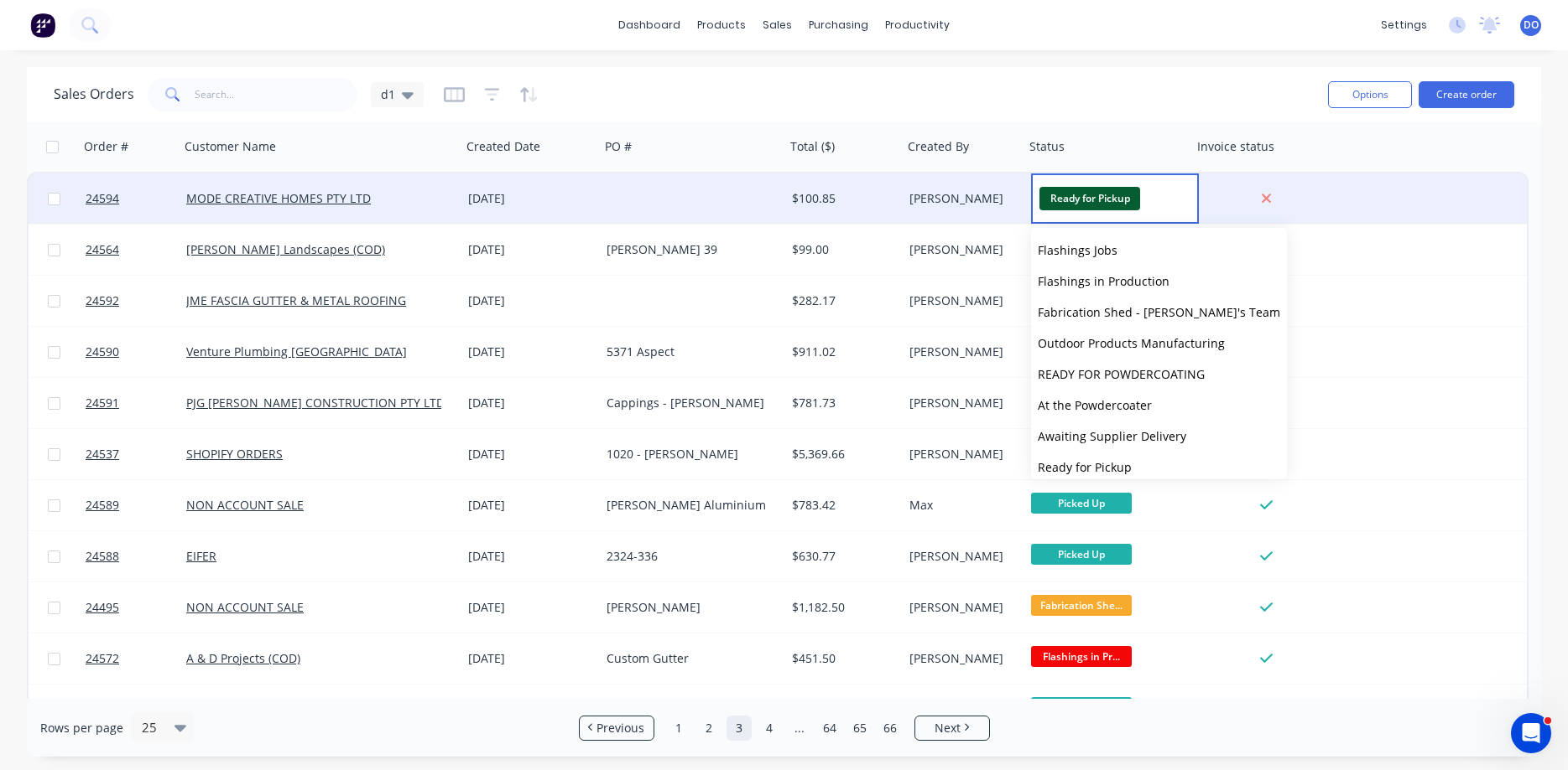
click at [973, 199] on div "[PERSON_NAME]" at bounding box center [961, 198] width 103 height 17
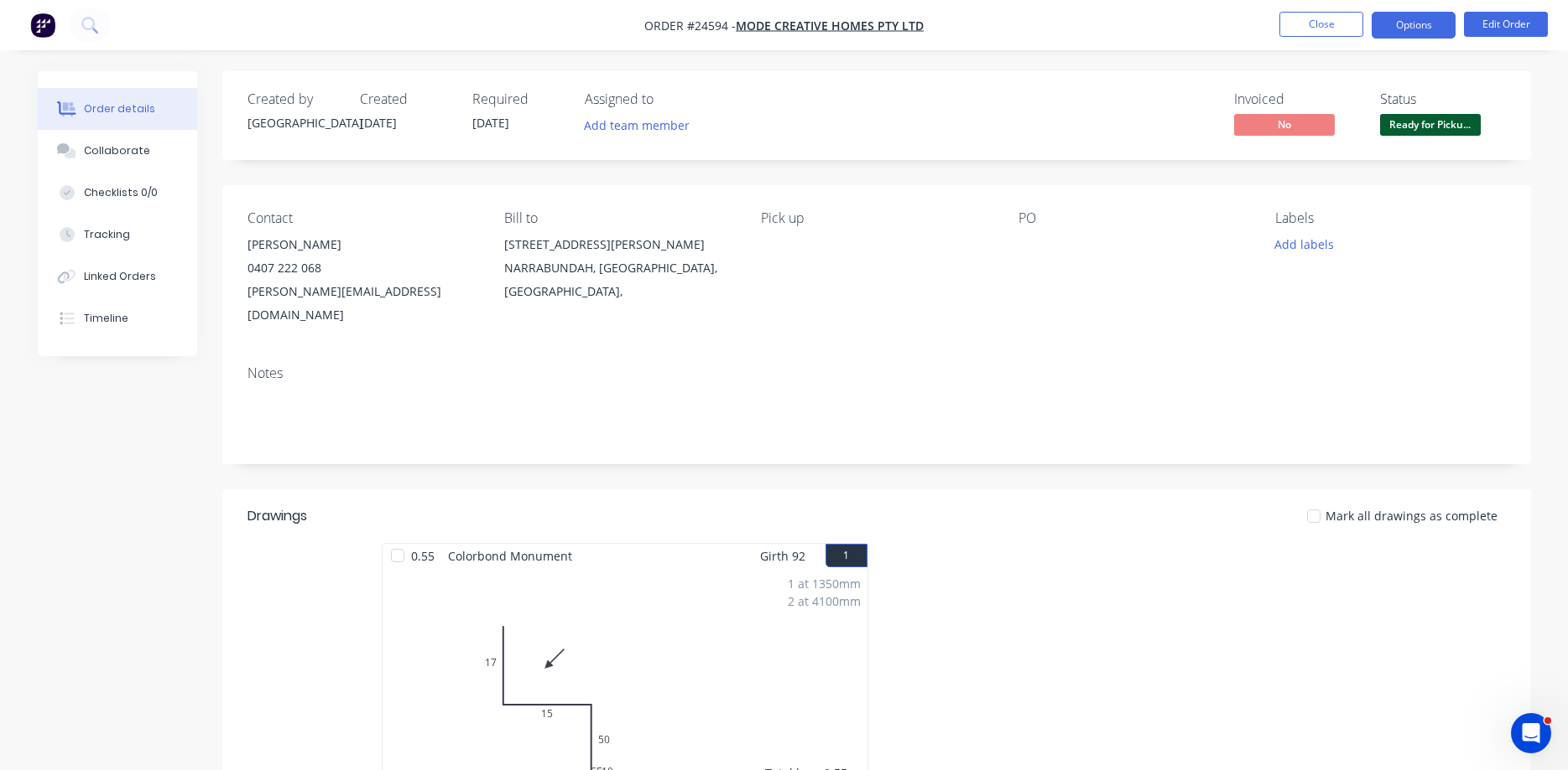
click at [1399, 27] on button "Options" at bounding box center [1413, 24] width 84 height 26
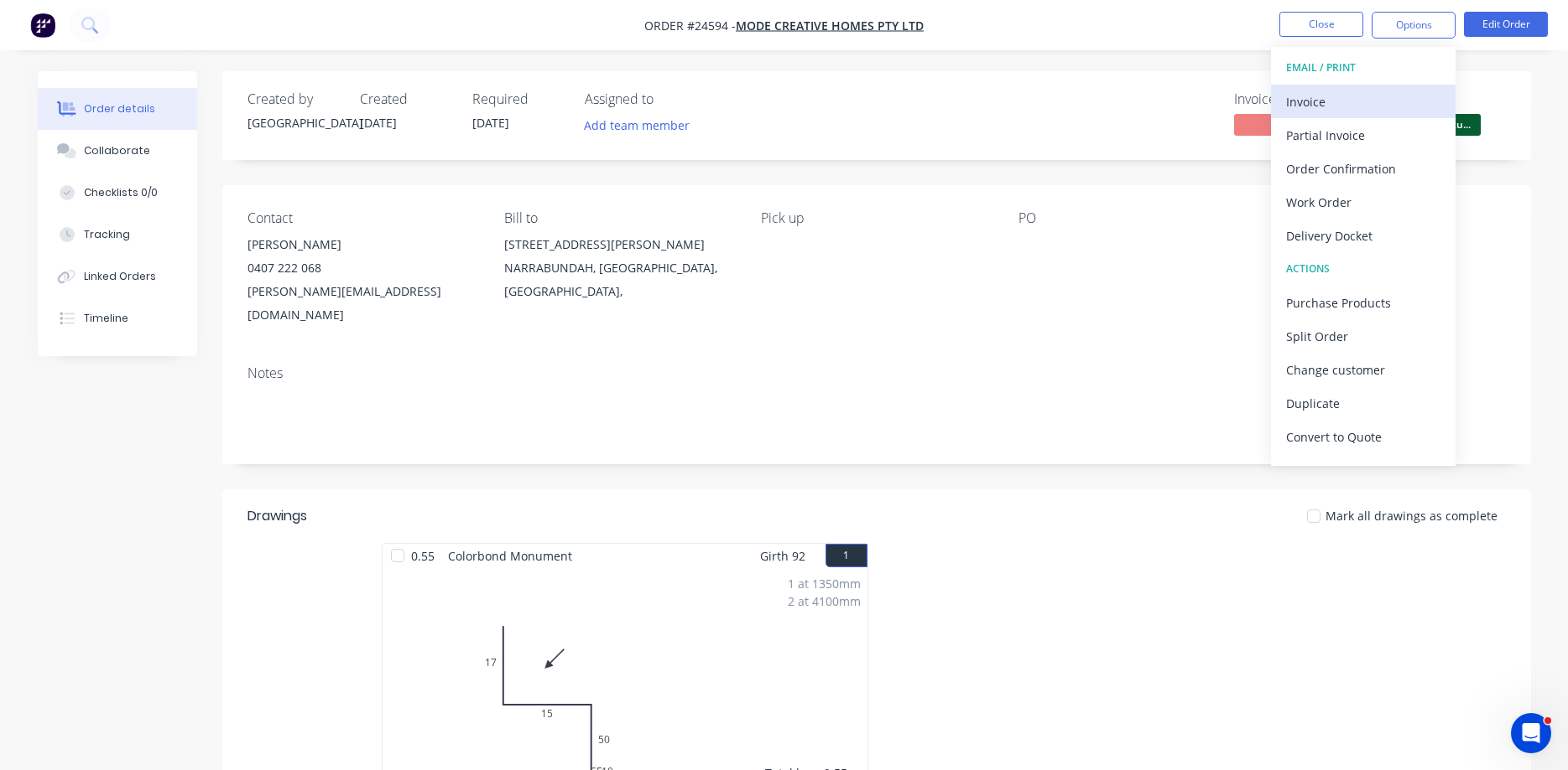
click at [1368, 99] on div "Invoice" at bounding box center [1363, 101] width 154 height 24
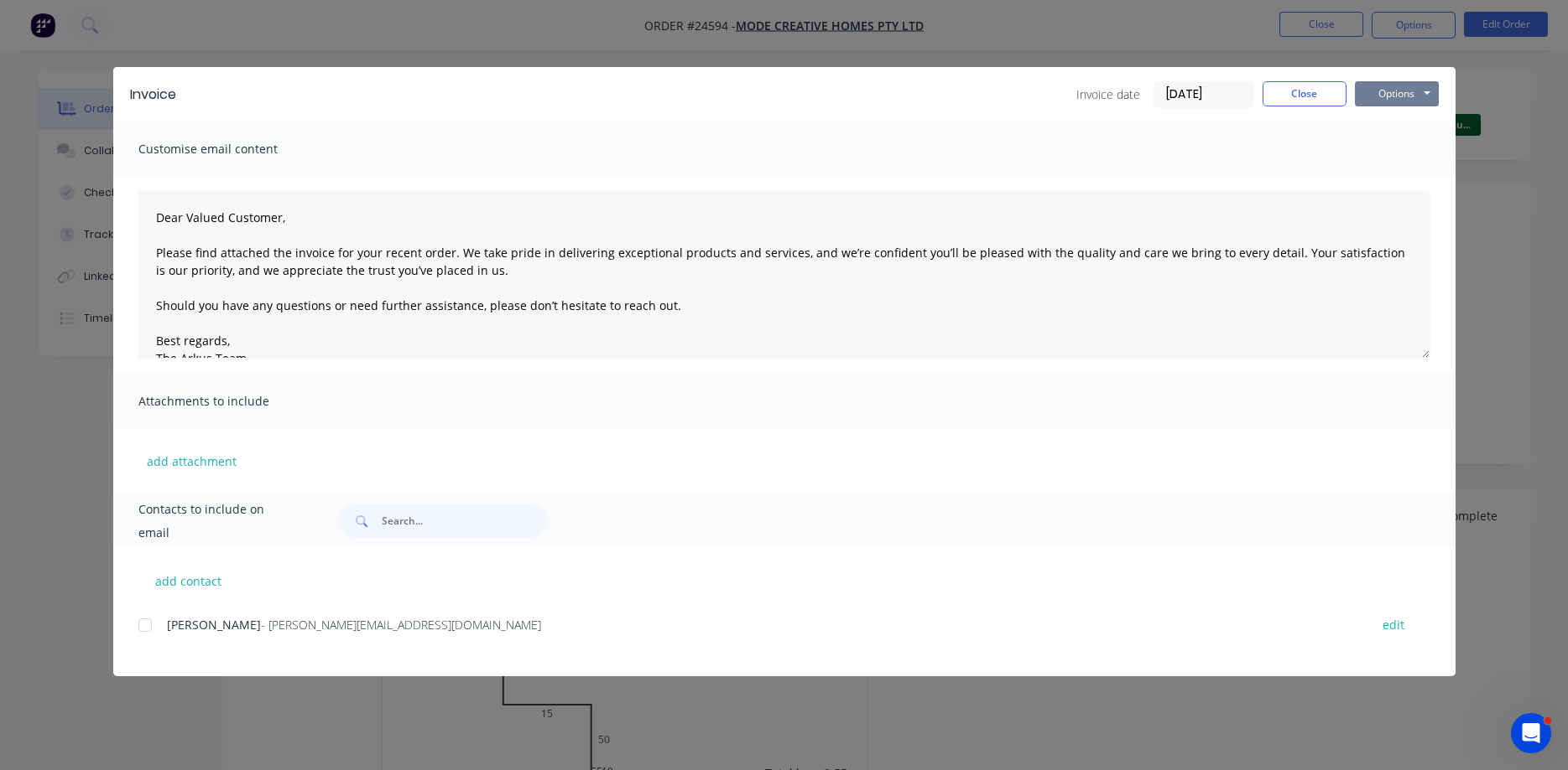
click at [1391, 92] on button "Options" at bounding box center [1396, 94] width 84 height 25
click at [1410, 152] on button "Print" at bounding box center [1408, 151] width 107 height 27
click at [1297, 87] on button "Close" at bounding box center [1304, 94] width 84 height 25
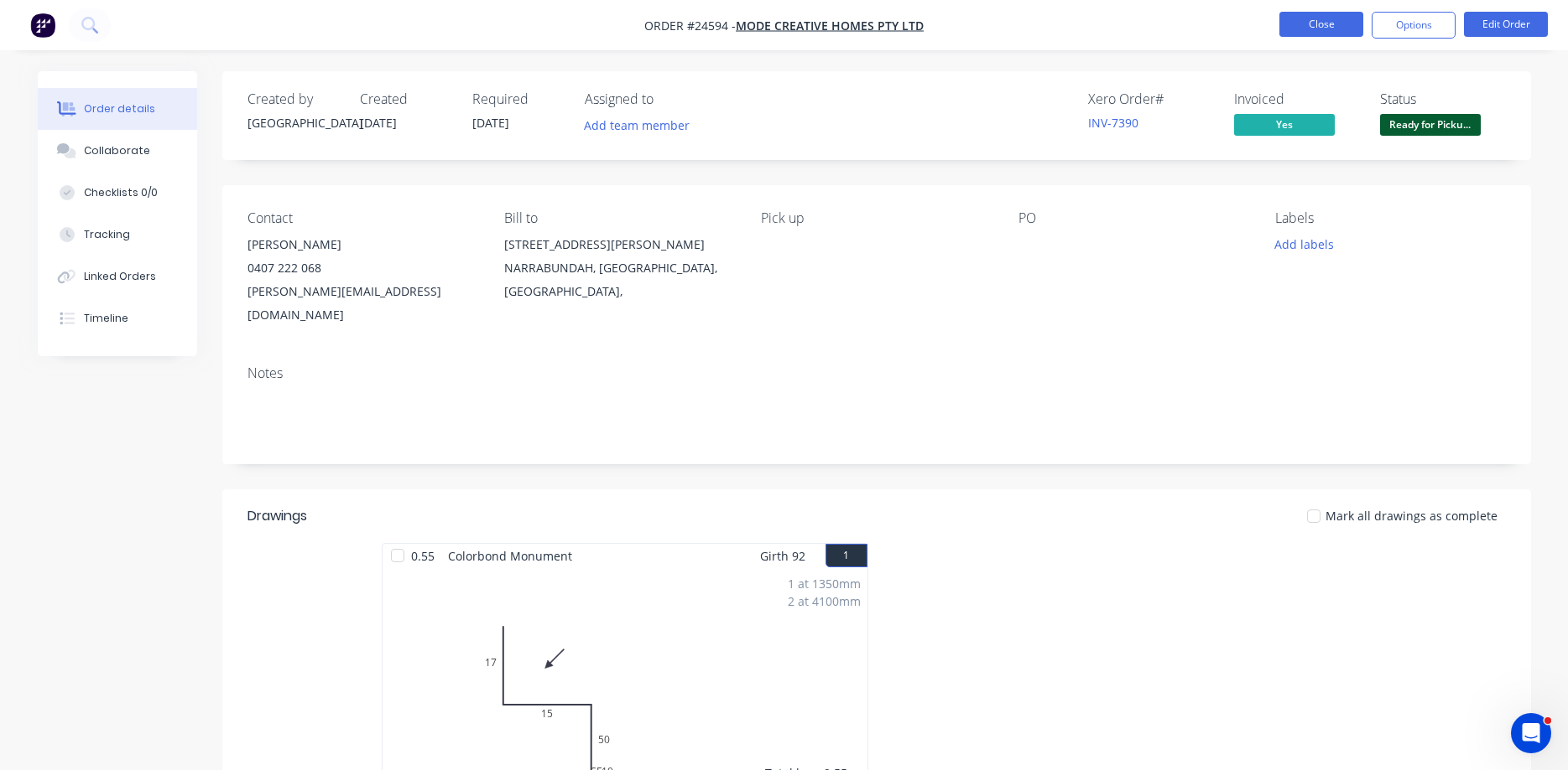
click at [1334, 24] on button "Close" at bounding box center [1321, 24] width 84 height 25
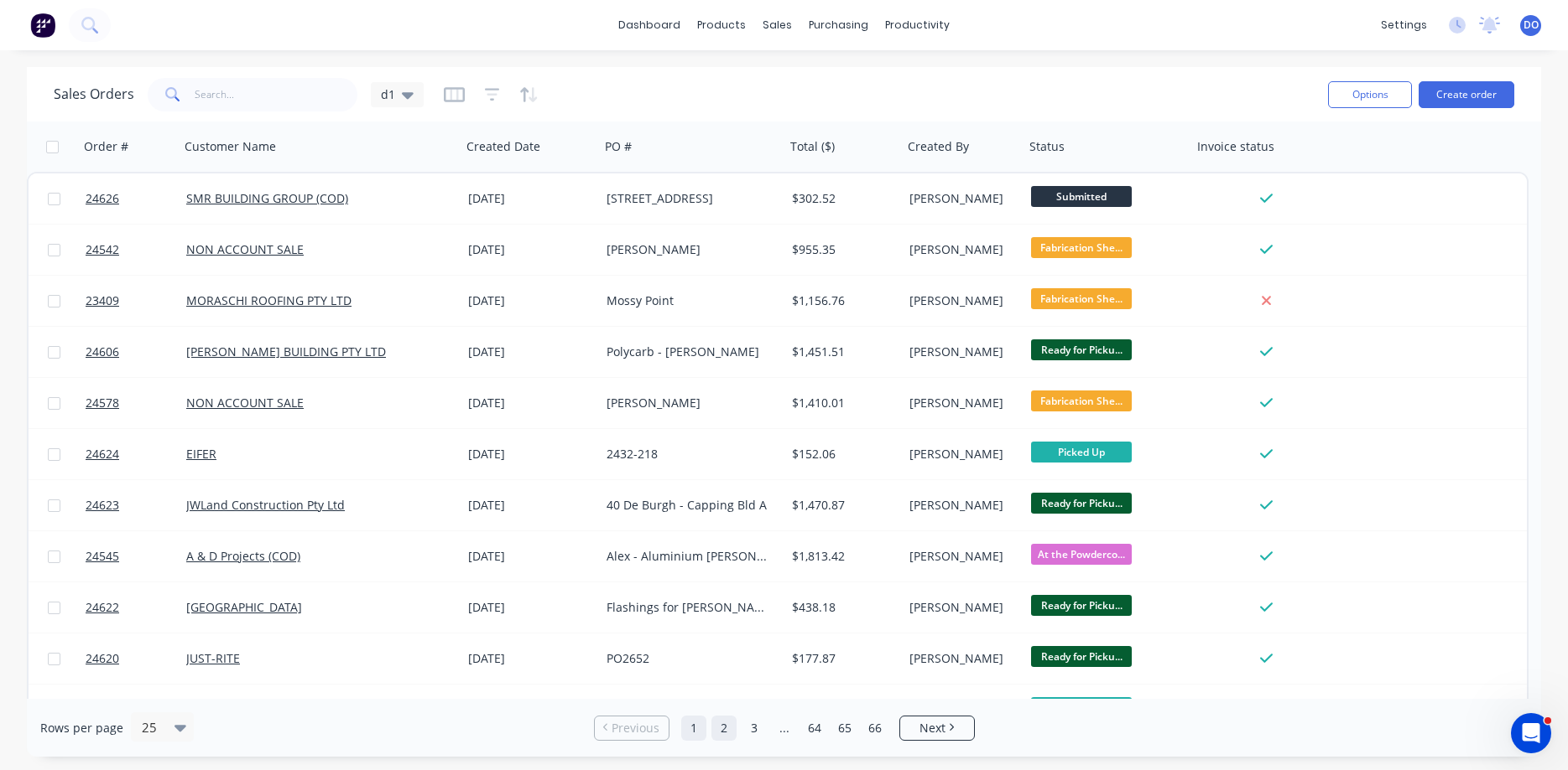
click at [731, 731] on link "2" at bounding box center [723, 729] width 25 height 25
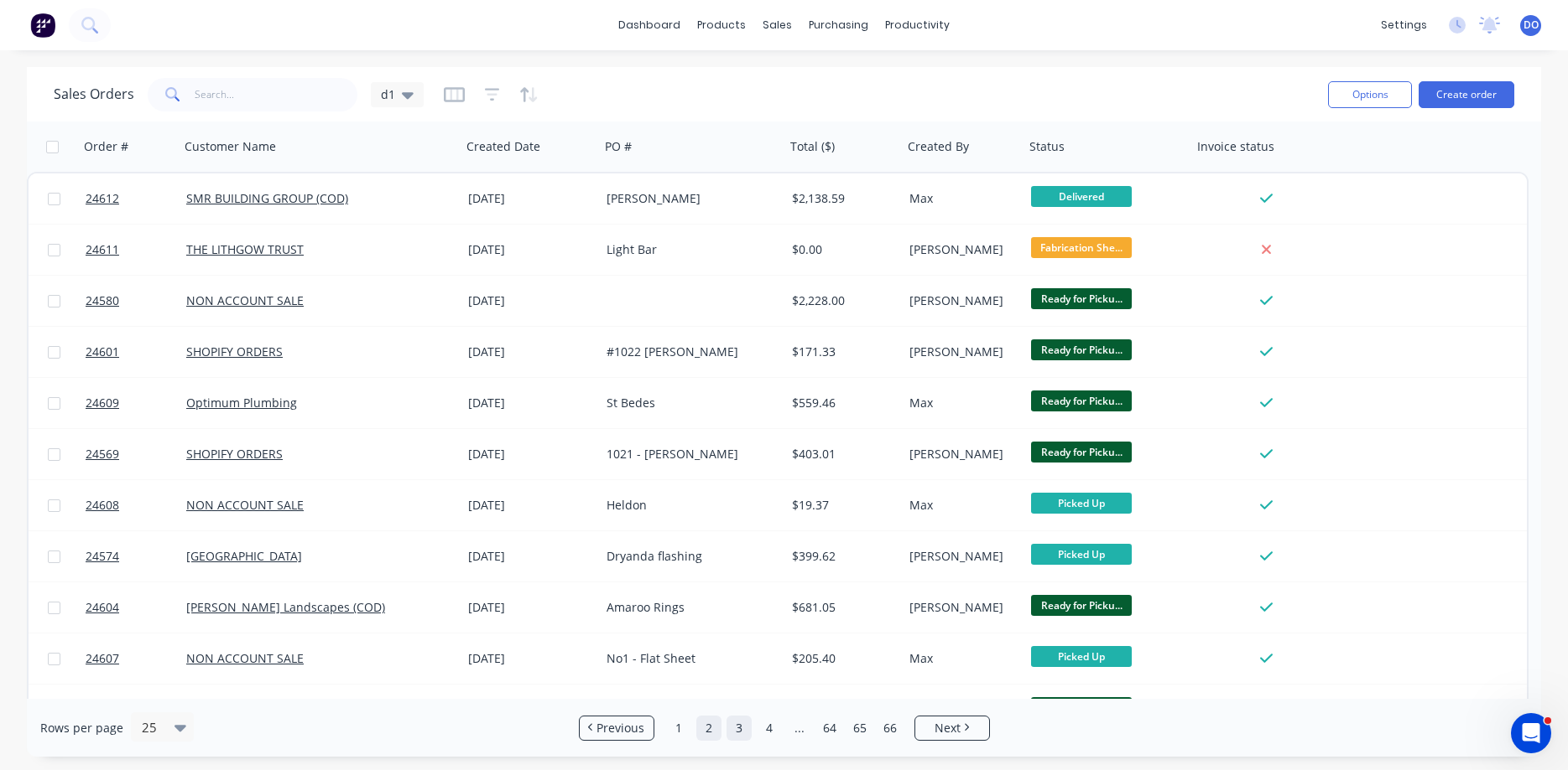
click at [734, 732] on link "3" at bounding box center [739, 729] width 25 height 25
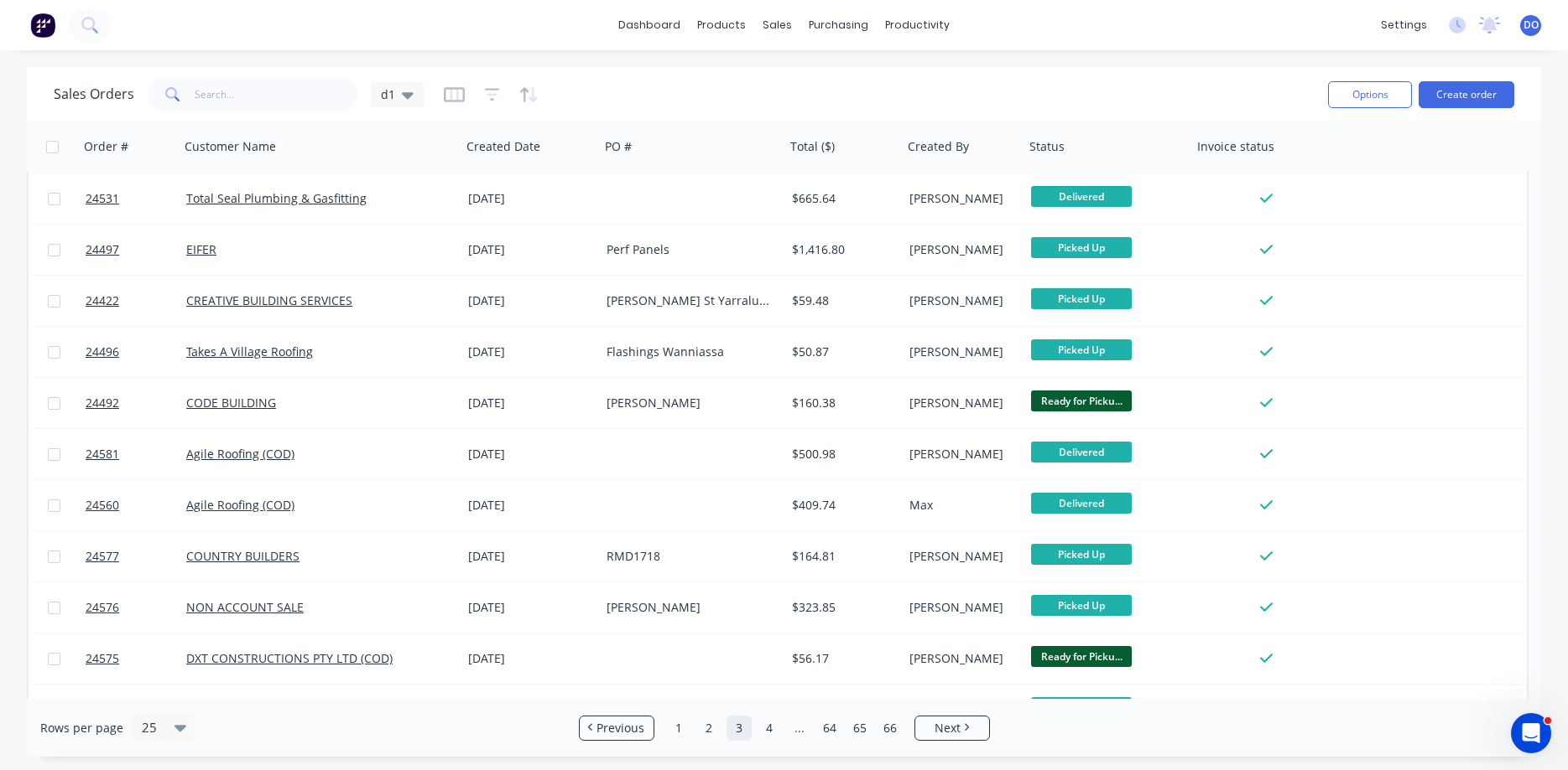
scroll to position [751, 0]
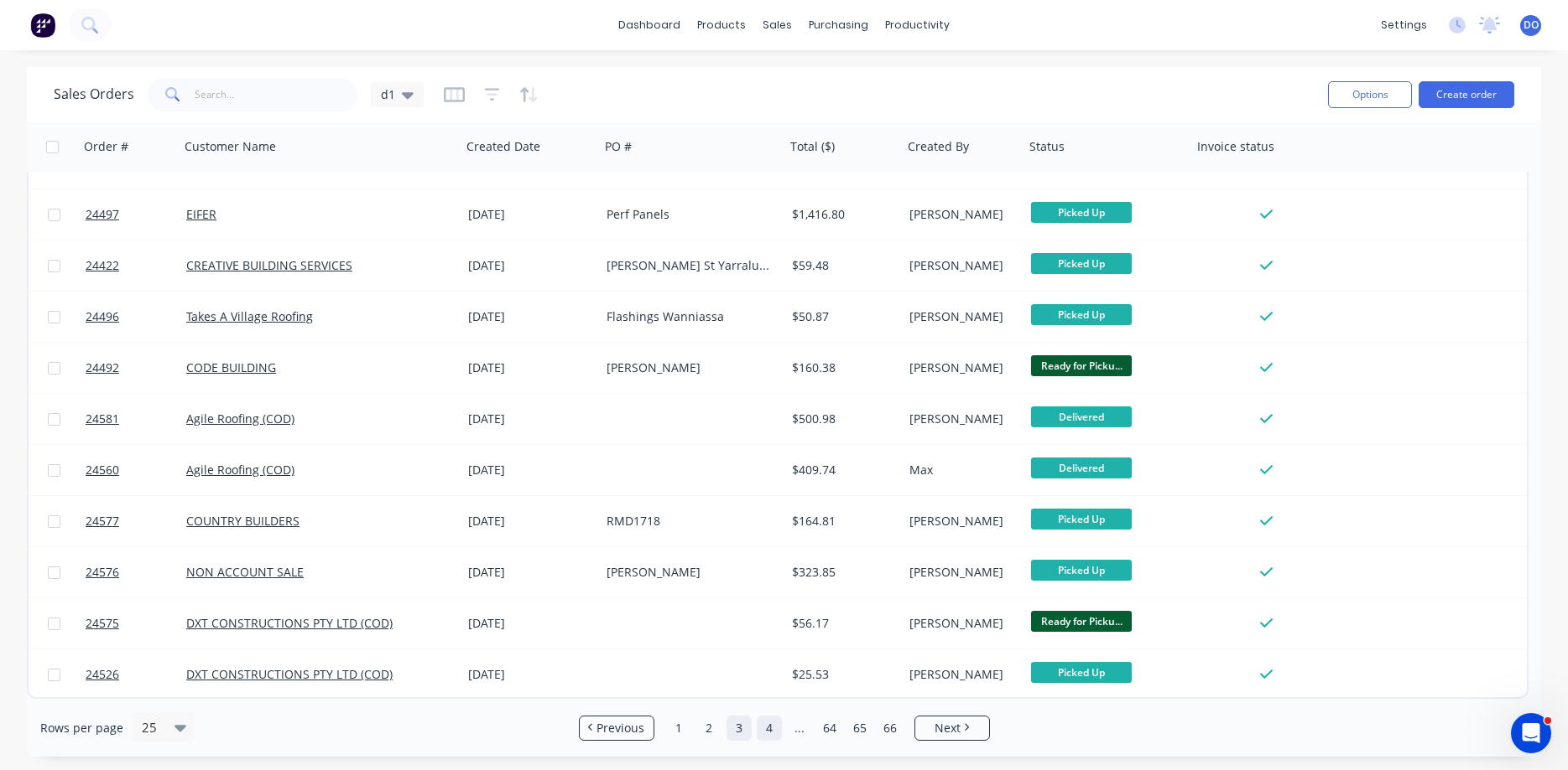
click at [772, 732] on link "4" at bounding box center [769, 729] width 25 height 25
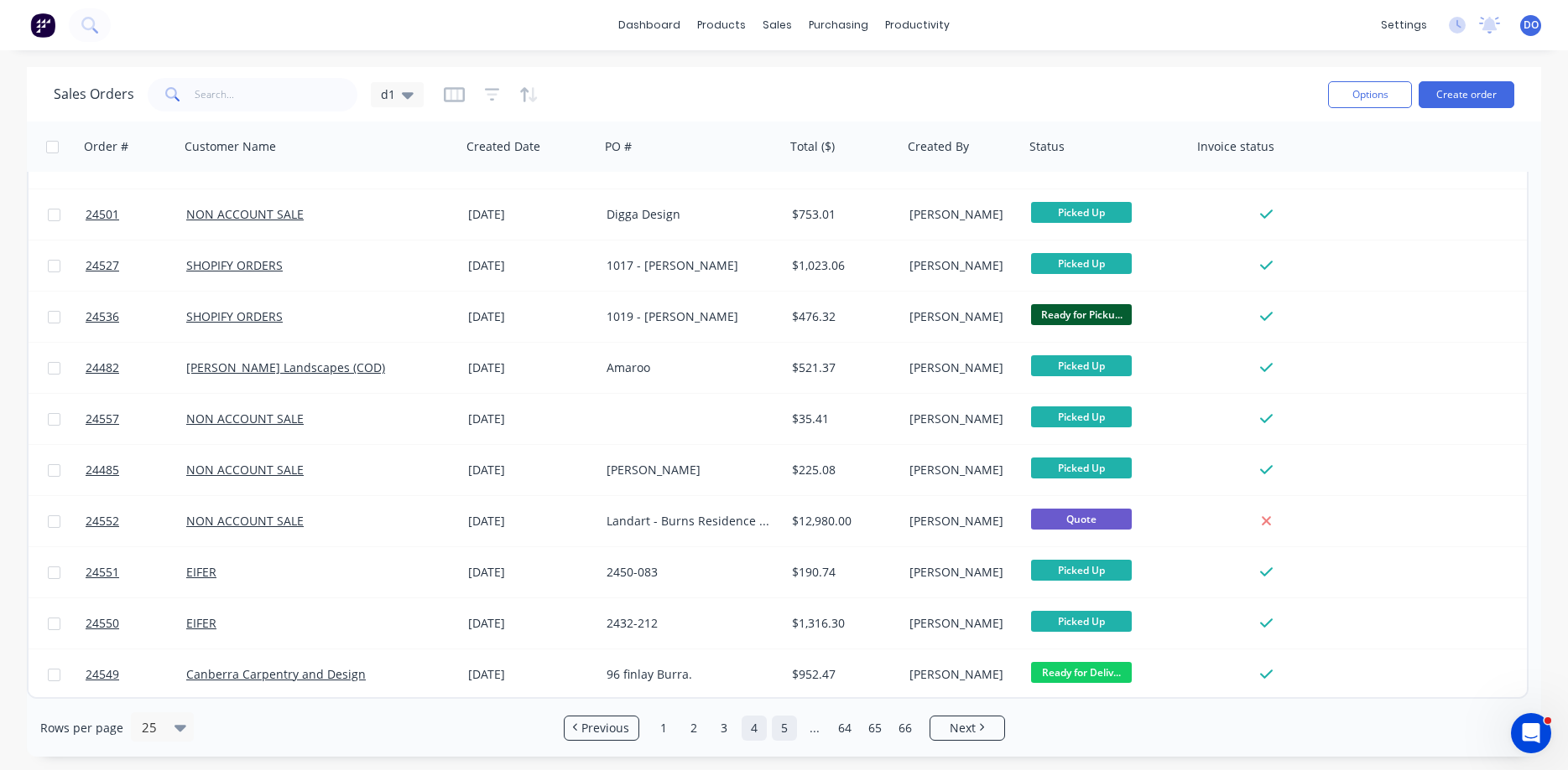
click at [782, 730] on link "5" at bounding box center [784, 729] width 25 height 25
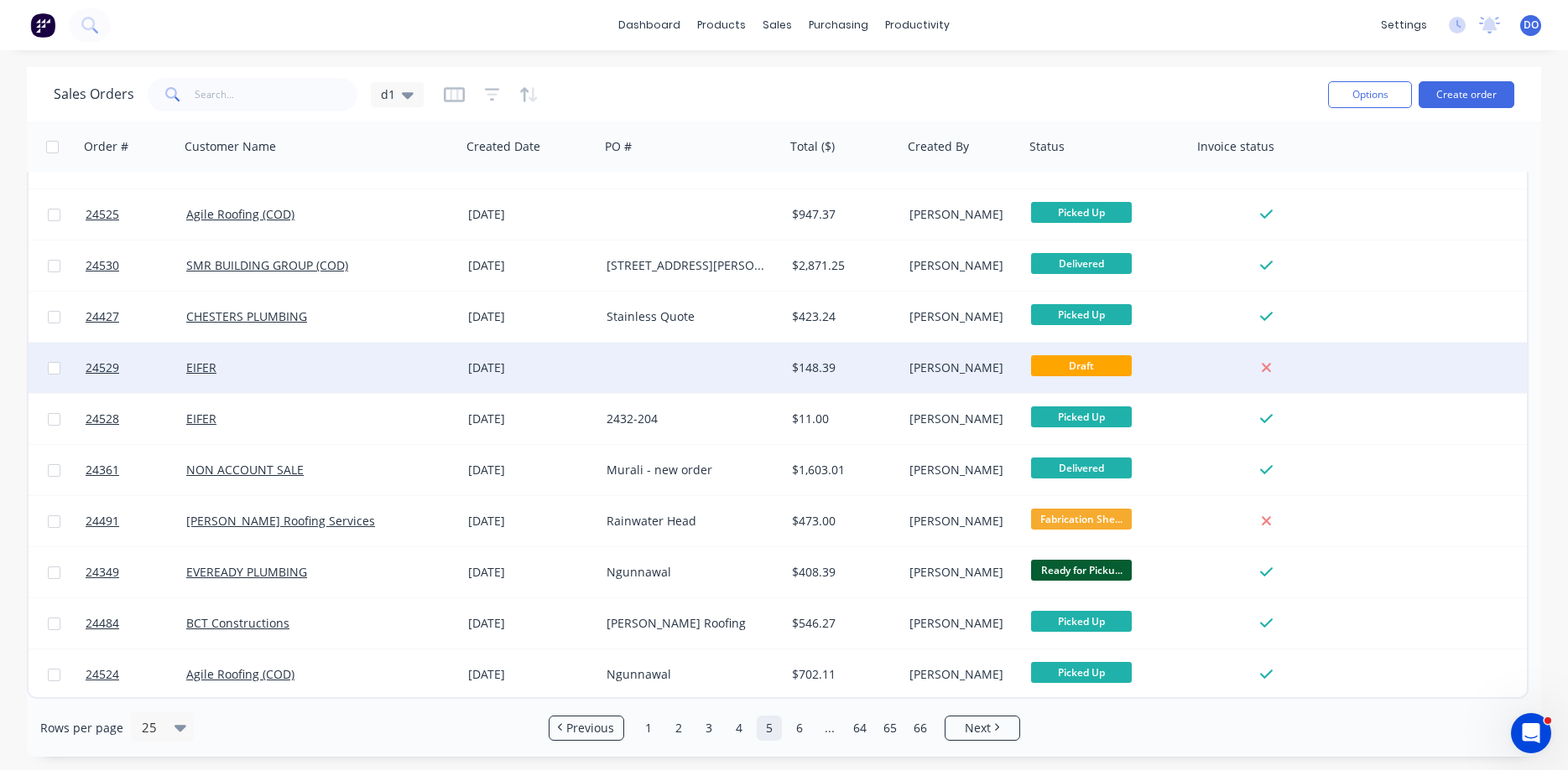
click at [916, 374] on div "[PERSON_NAME]" at bounding box center [961, 368] width 103 height 17
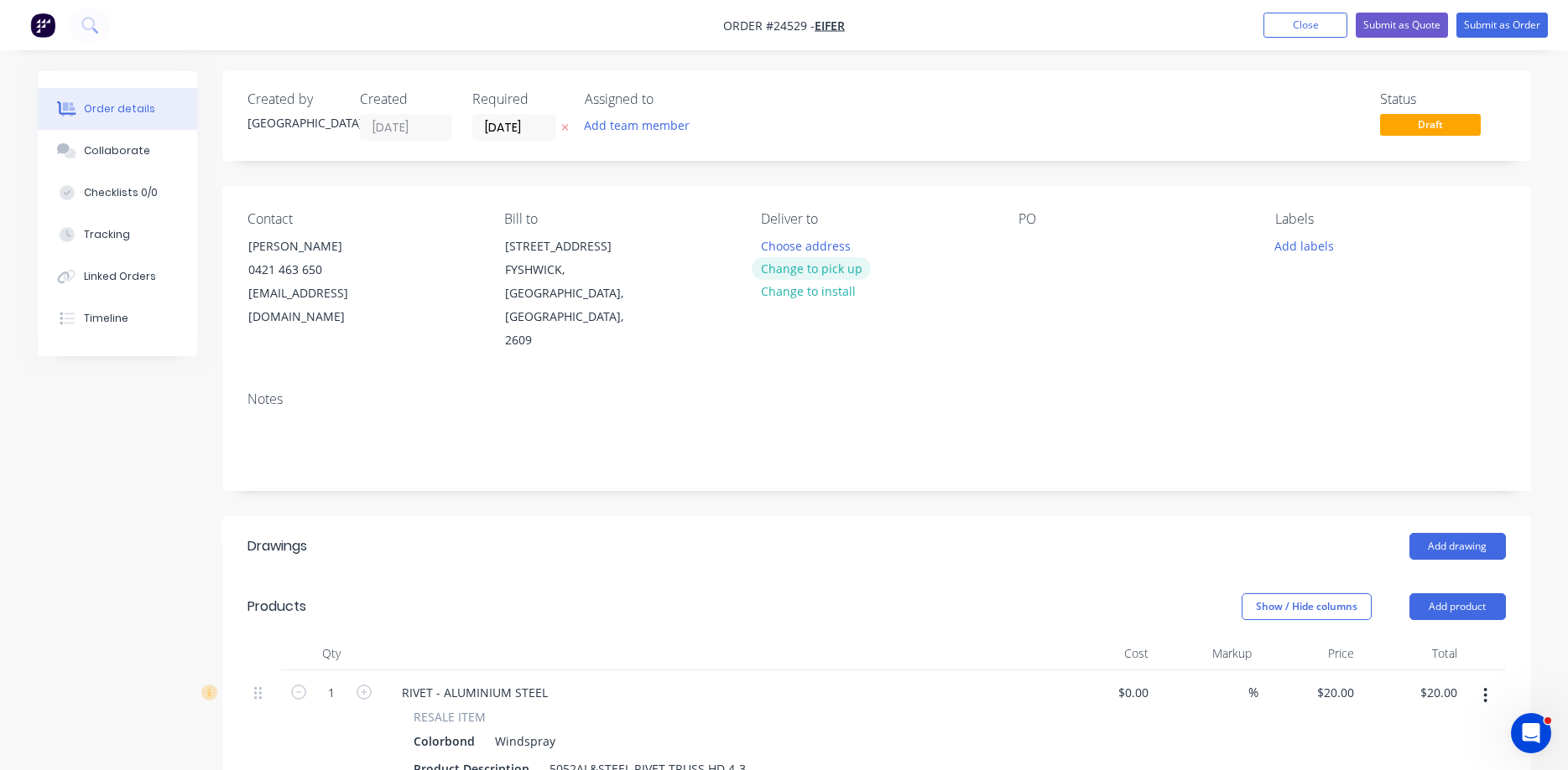
click at [846, 270] on button "Change to pick up" at bounding box center [811, 268] width 119 height 22
click at [1036, 241] on div at bounding box center [1031, 246] width 26 height 24
drag, startPoint x: 1109, startPoint y: 244, endPoint x: 1020, endPoint y: 243, distance: 89.0
click at [1020, 243] on div "Brad Hughes" at bounding box center [1079, 246] width 121 height 24
click at [1070, 391] on div "Notes" at bounding box center [876, 399] width 1259 height 16
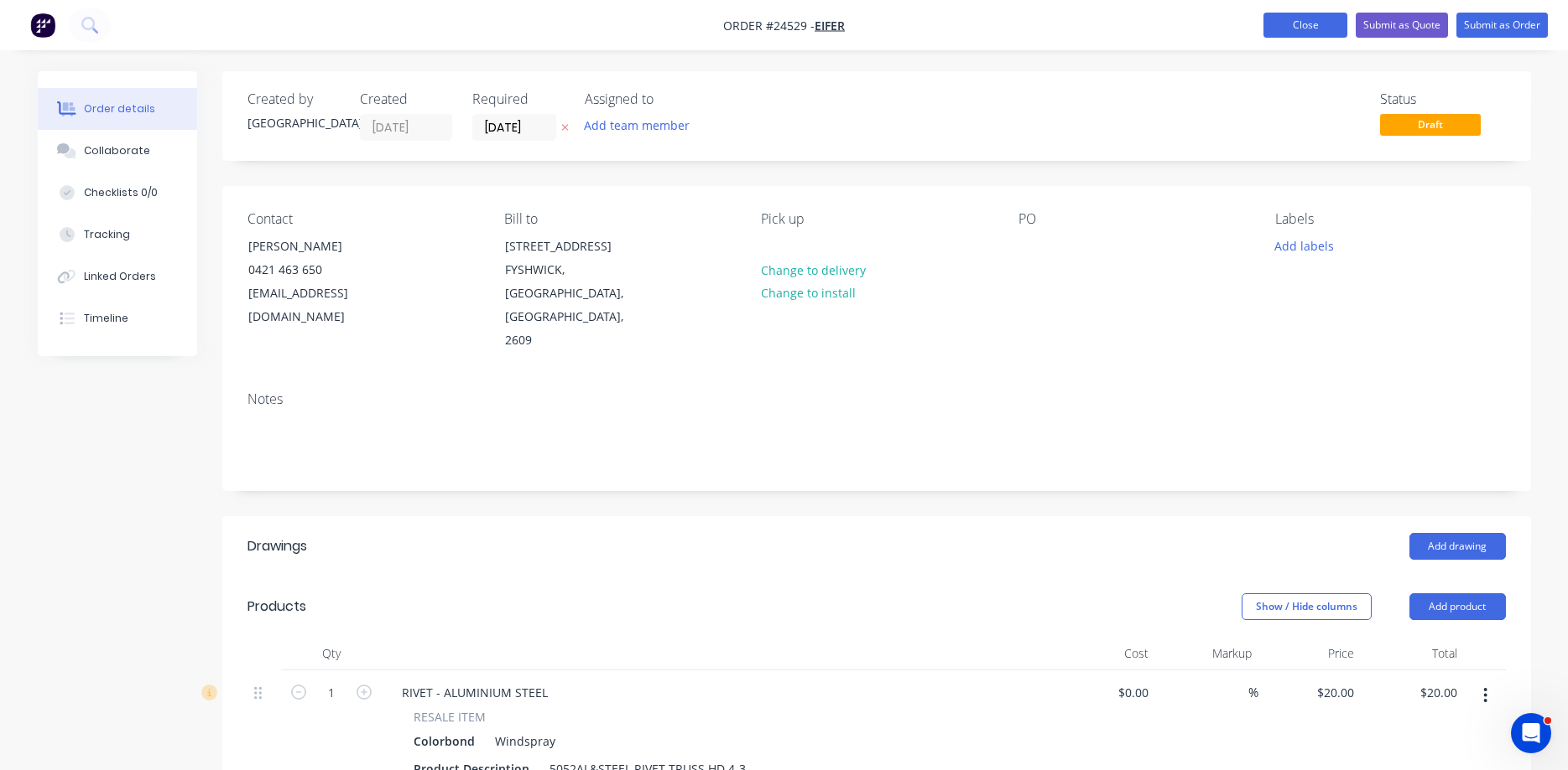
click at [1293, 25] on button "Close" at bounding box center [1305, 25] width 84 height 25
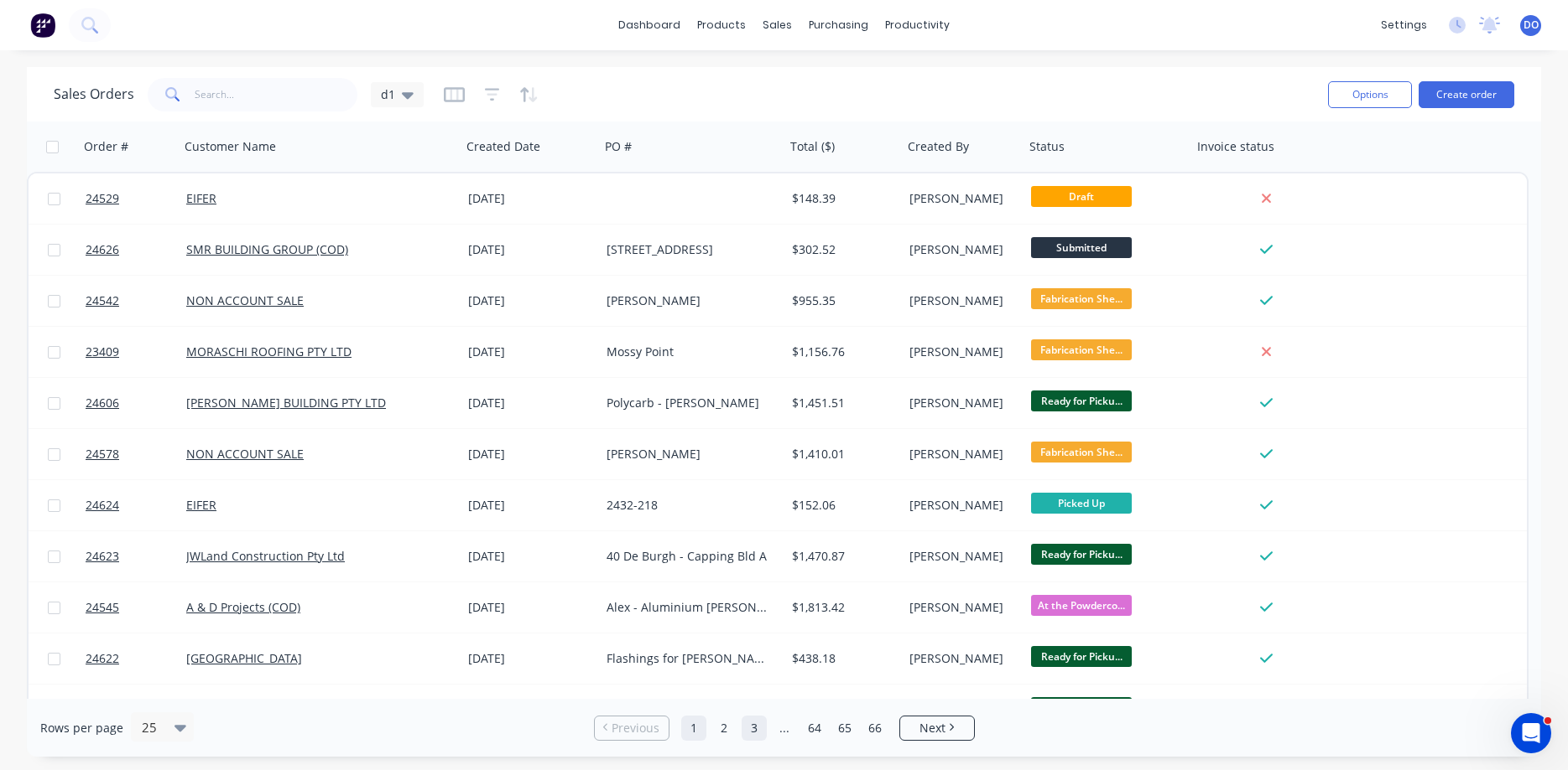
click at [750, 722] on link "3" at bounding box center [754, 729] width 25 height 25
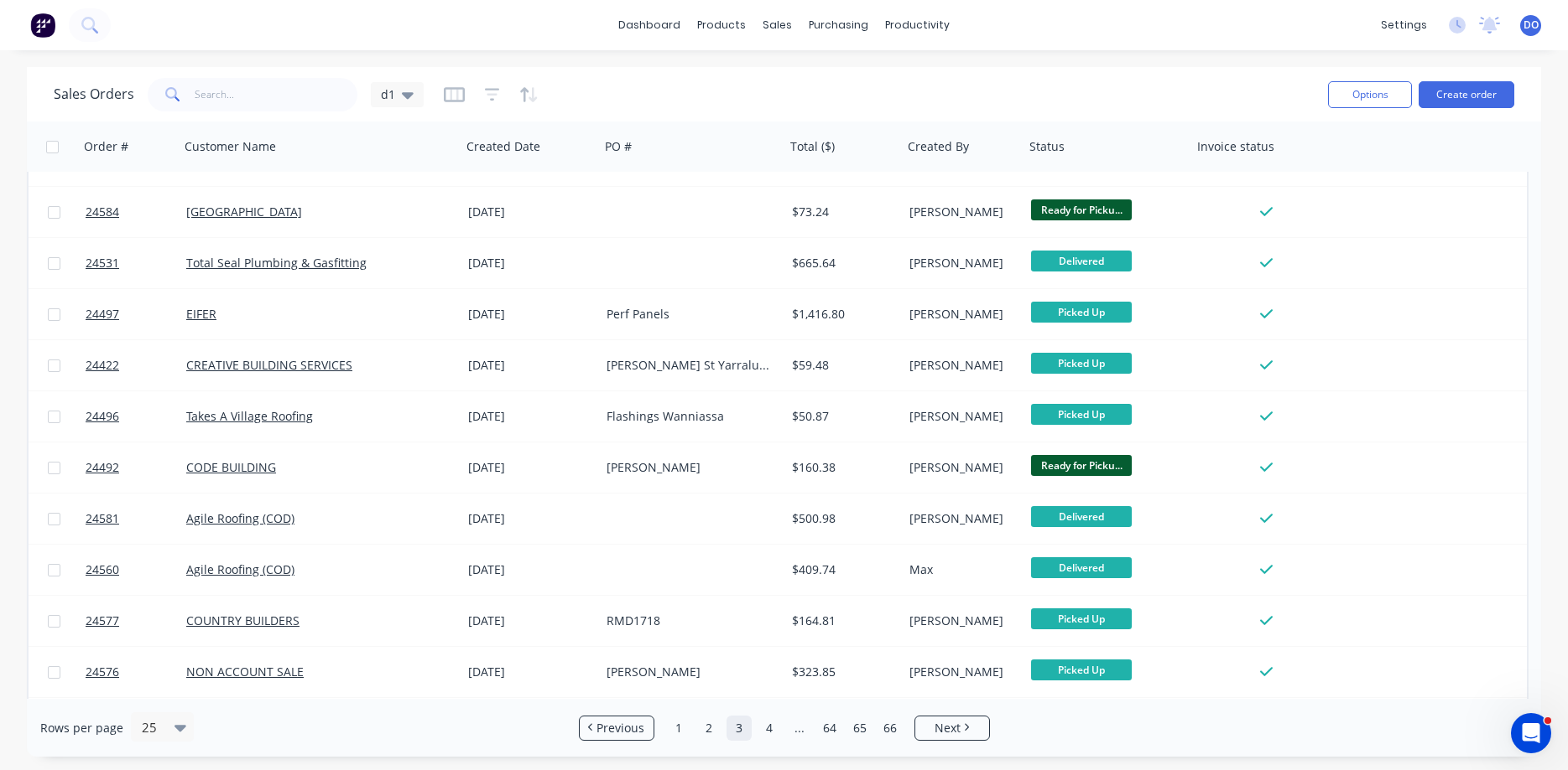
scroll to position [751, 0]
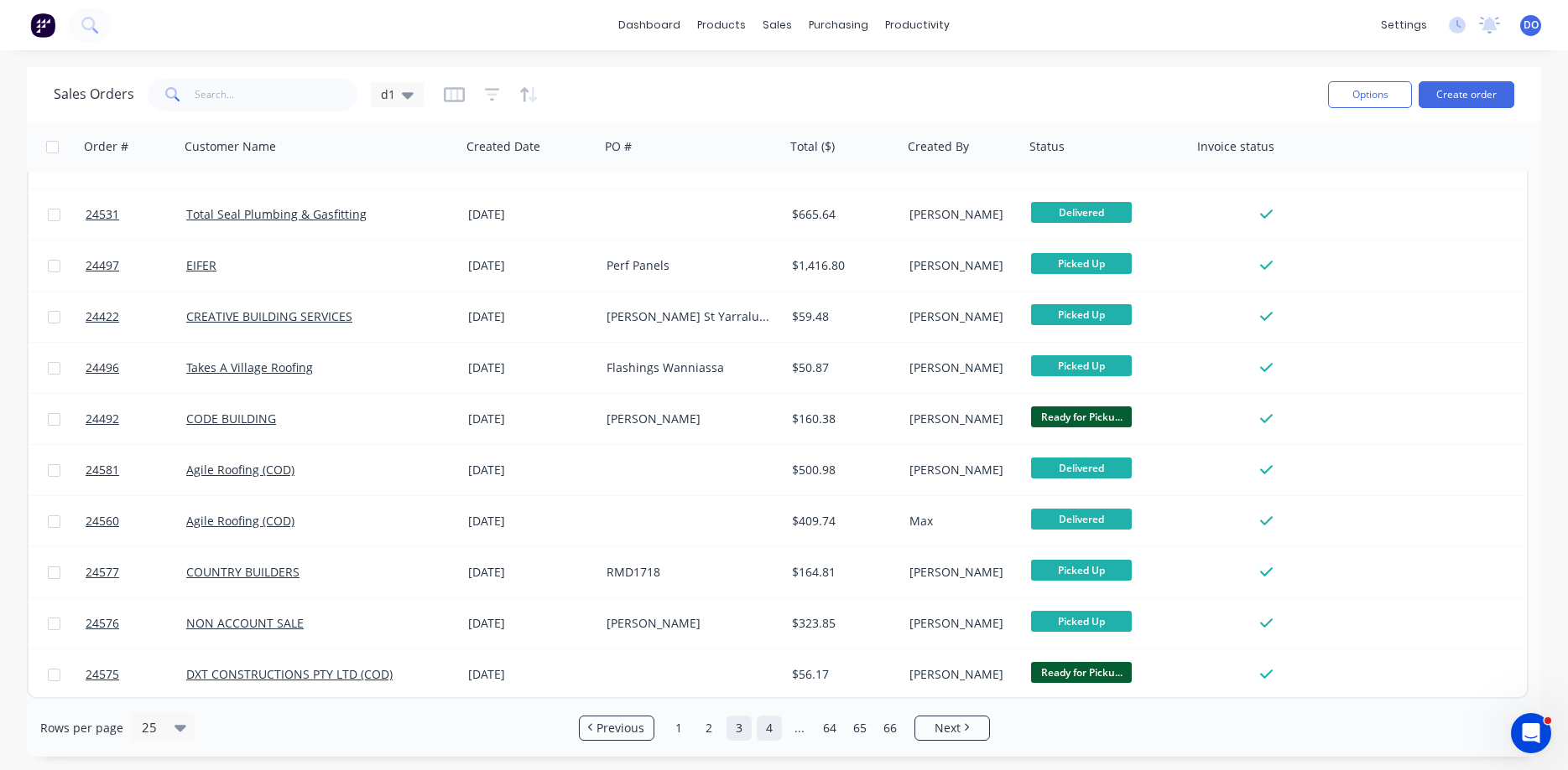
click at [774, 726] on link "4" at bounding box center [769, 729] width 25 height 25
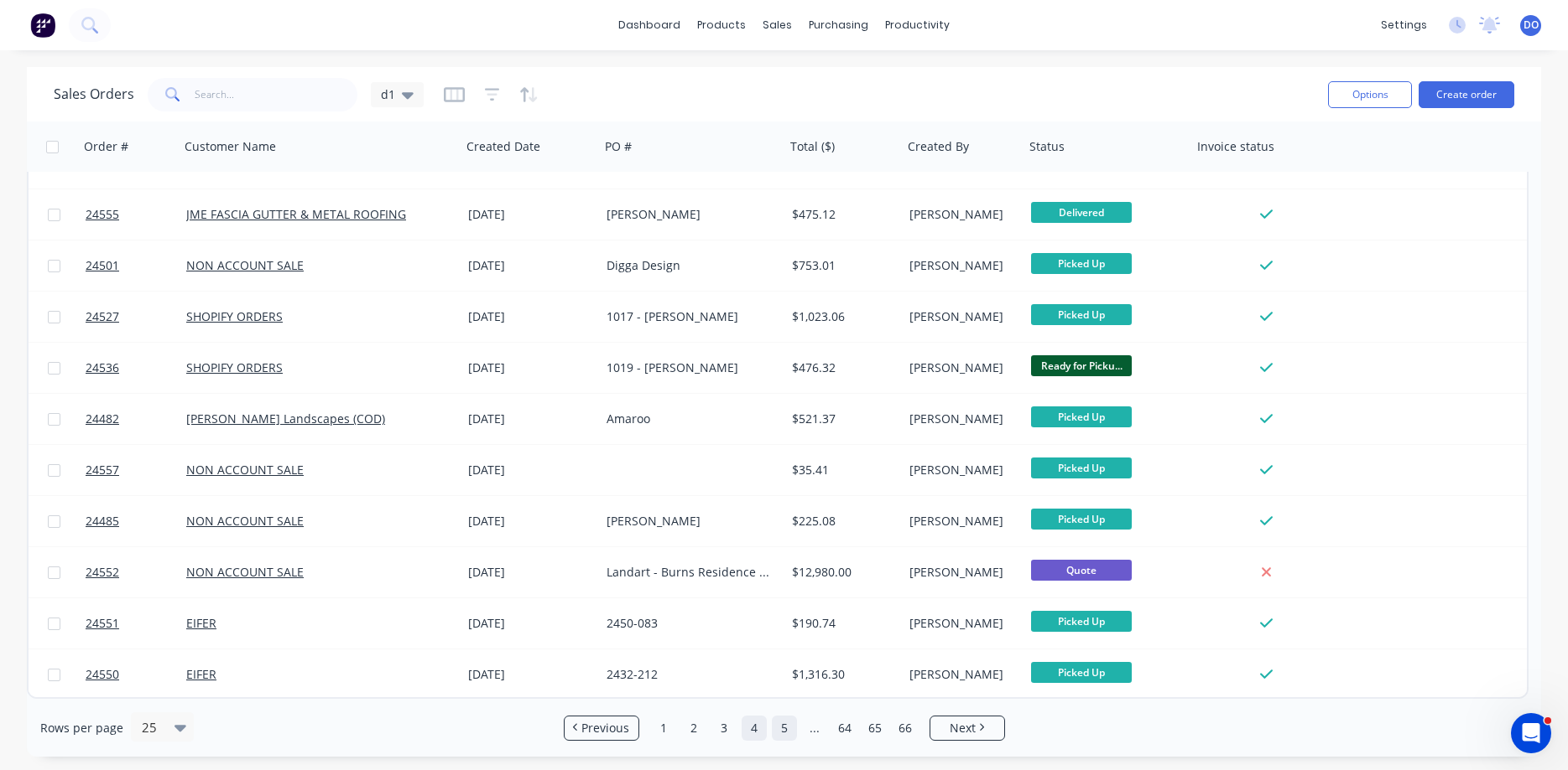
click at [782, 730] on link "5" at bounding box center [784, 729] width 25 height 25
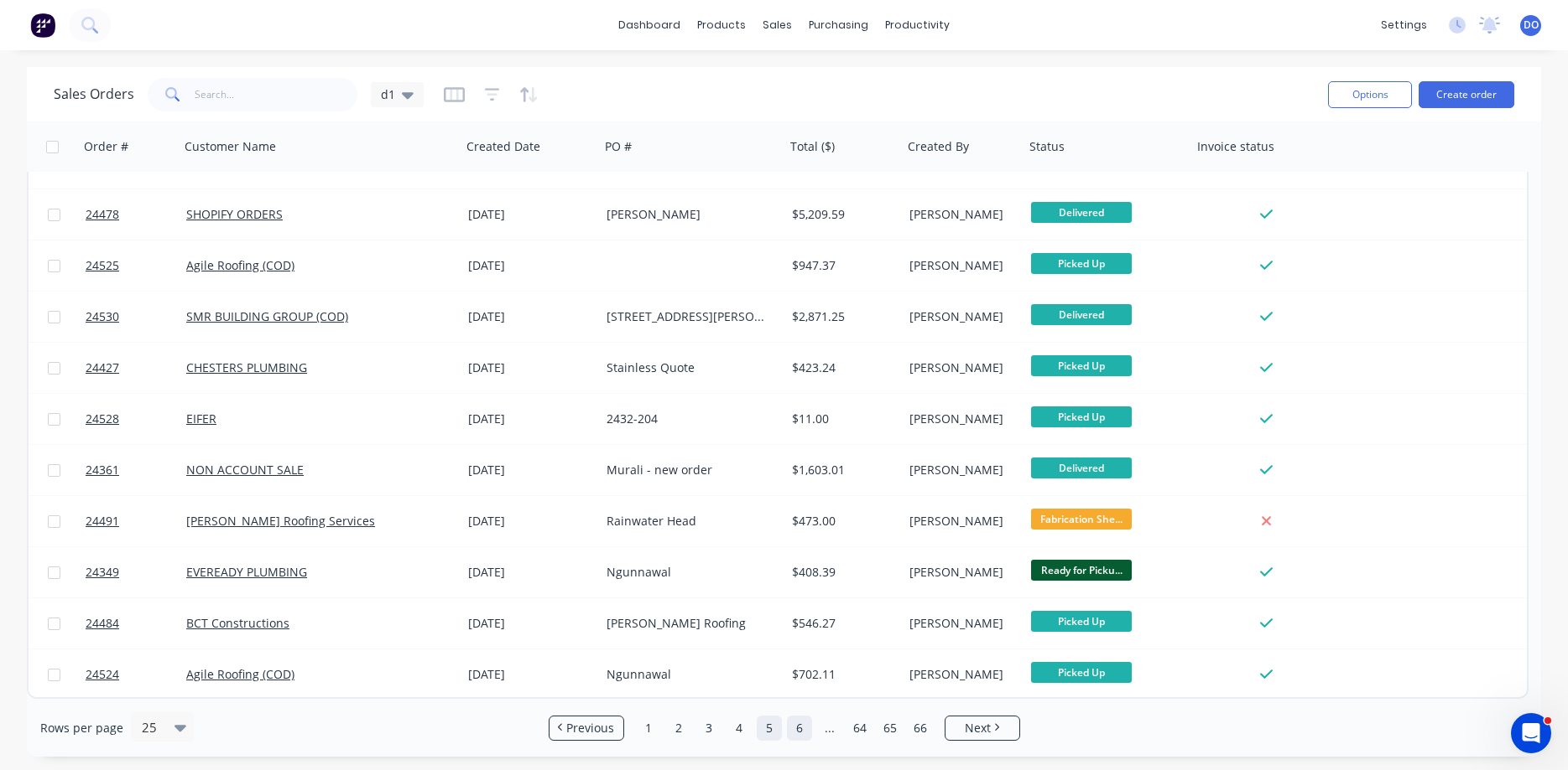
click at [800, 731] on link "6" at bounding box center [800, 729] width 25 height 25
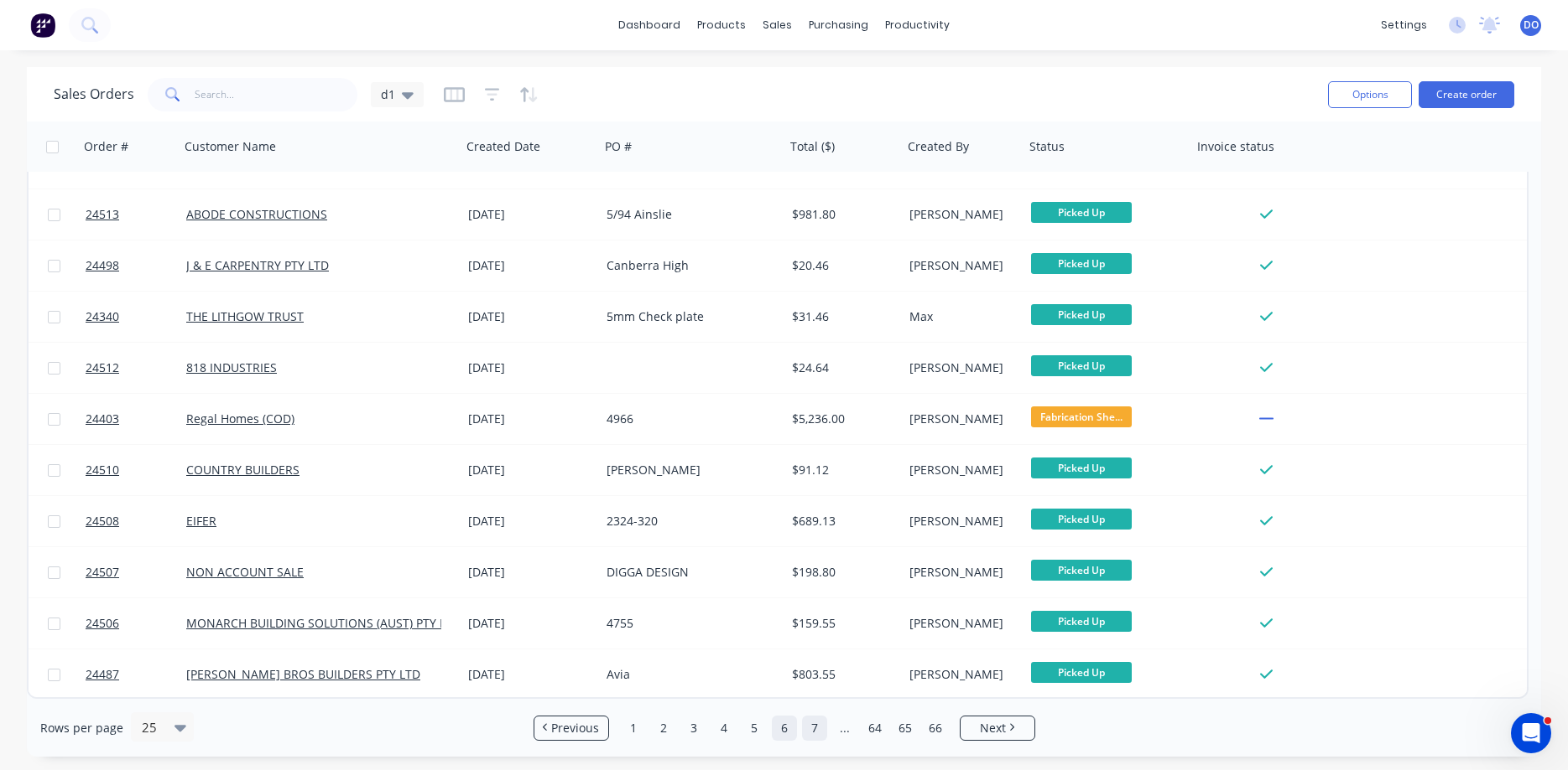
click at [817, 734] on link "7" at bounding box center [814, 729] width 25 height 25
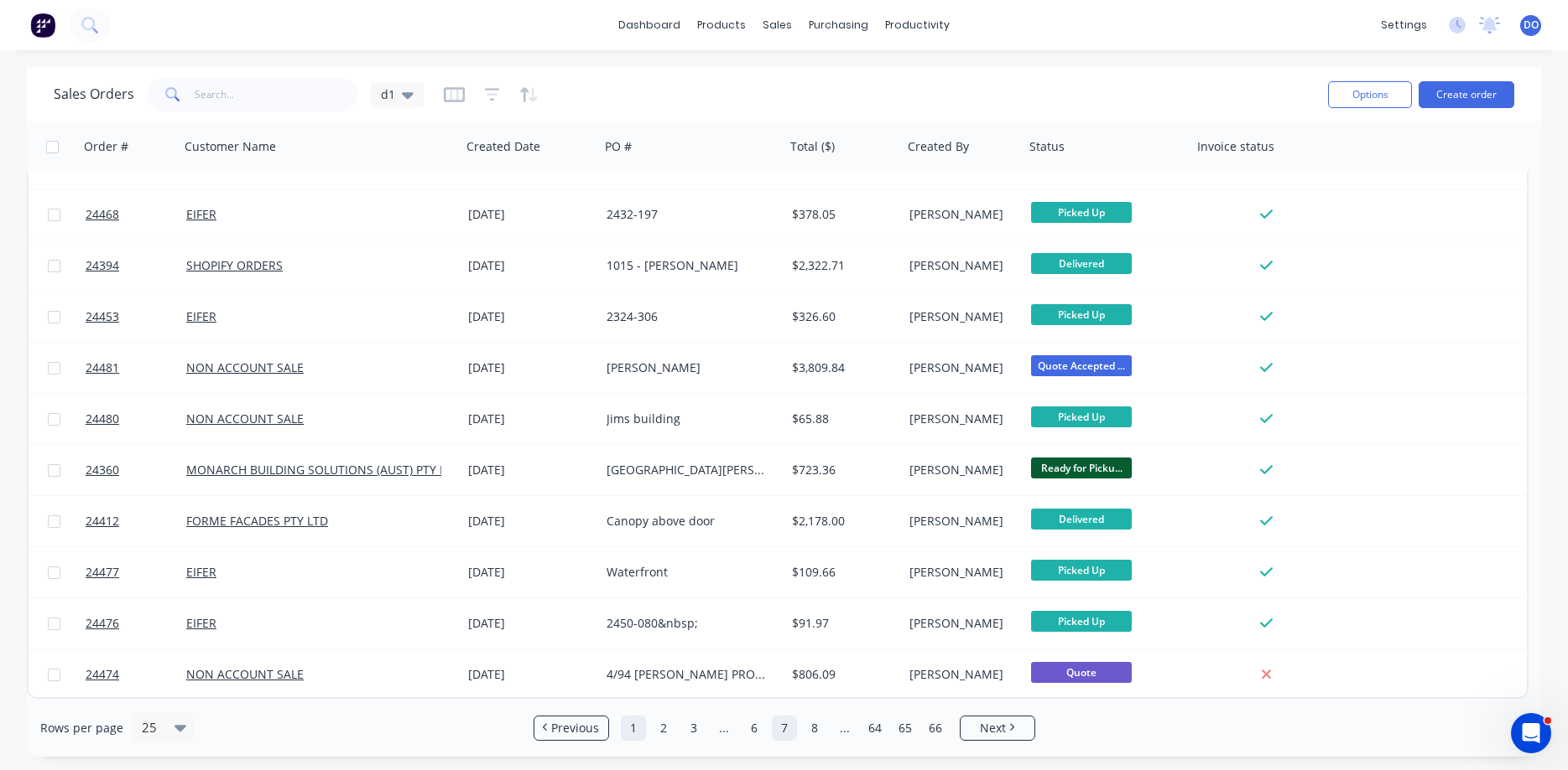
click at [634, 727] on link "1" at bounding box center [634, 729] width 25 height 25
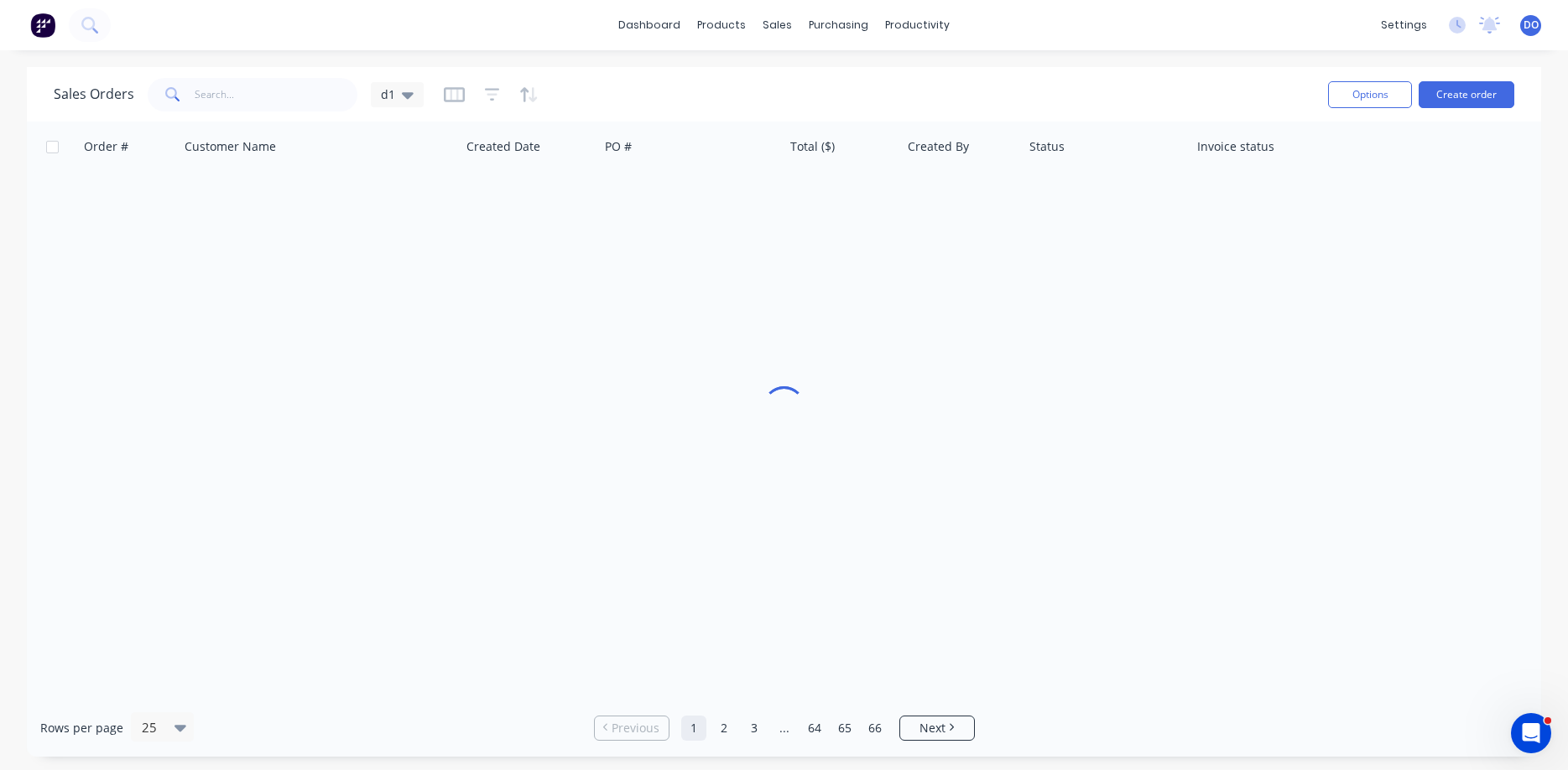
scroll to position [0, 0]
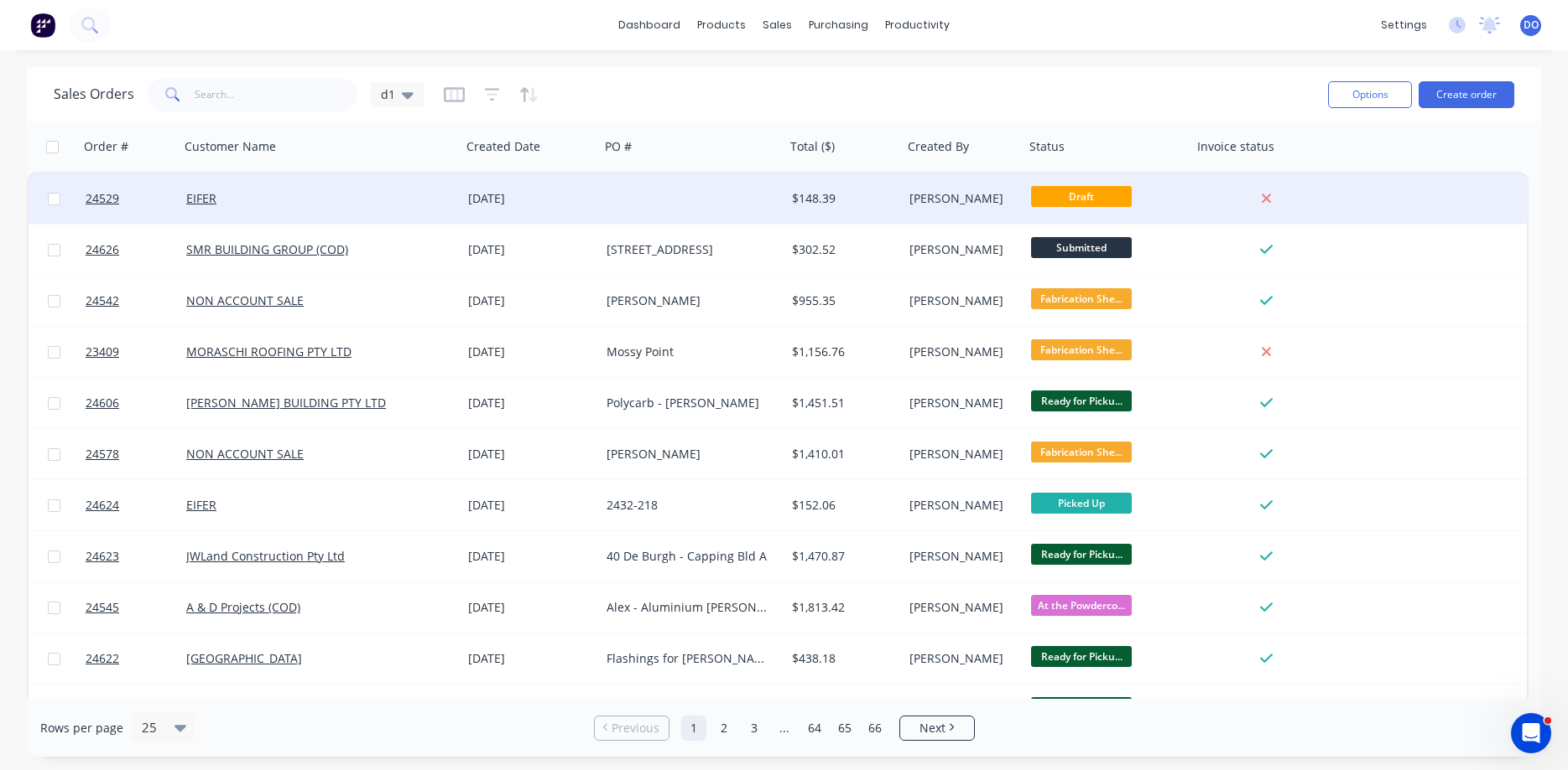
click at [446, 207] on div "EIFER" at bounding box center [320, 199] width 282 height 51
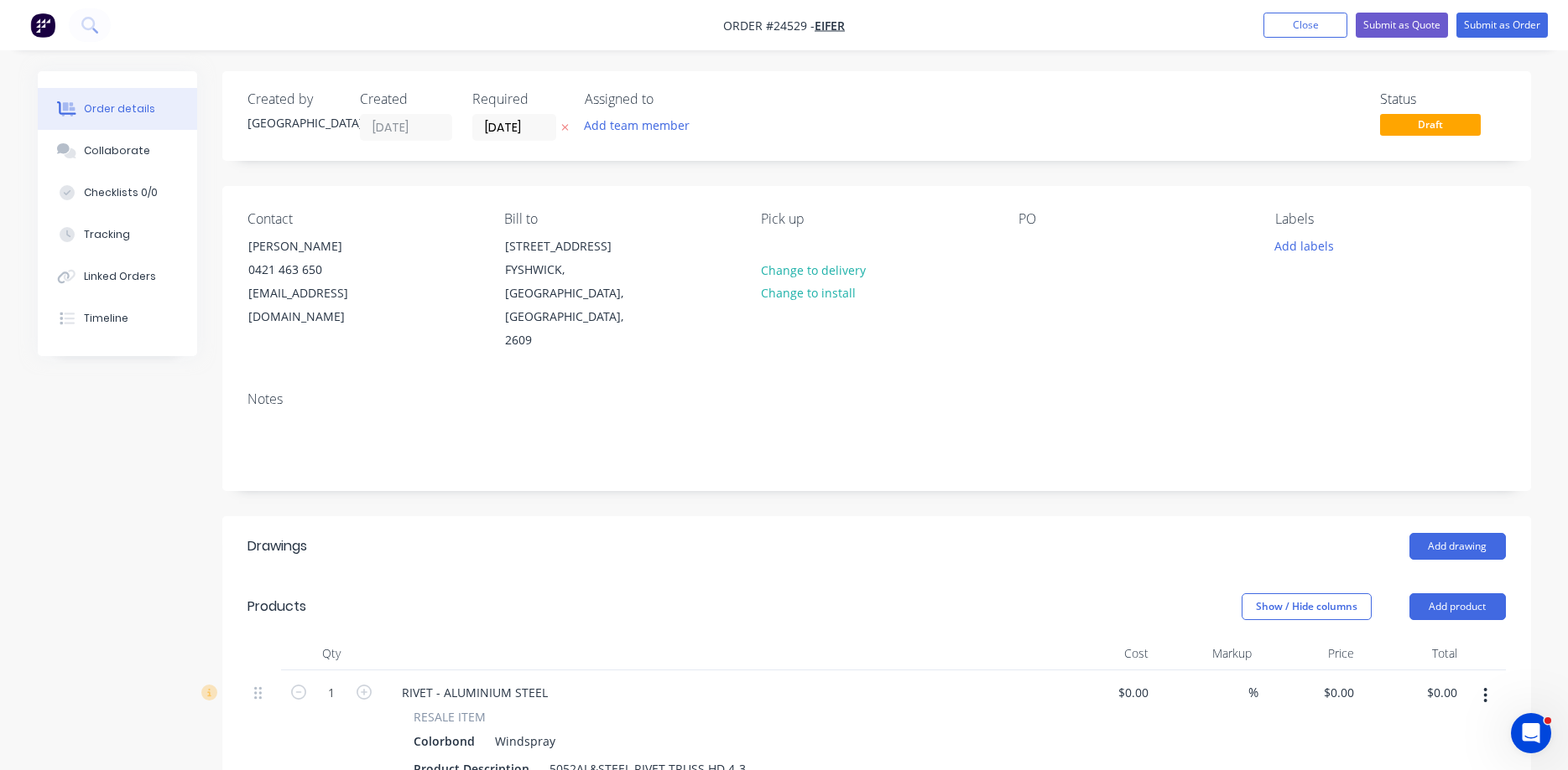
type input "$20.00"
type input "$72.00"
type input "$7.15"
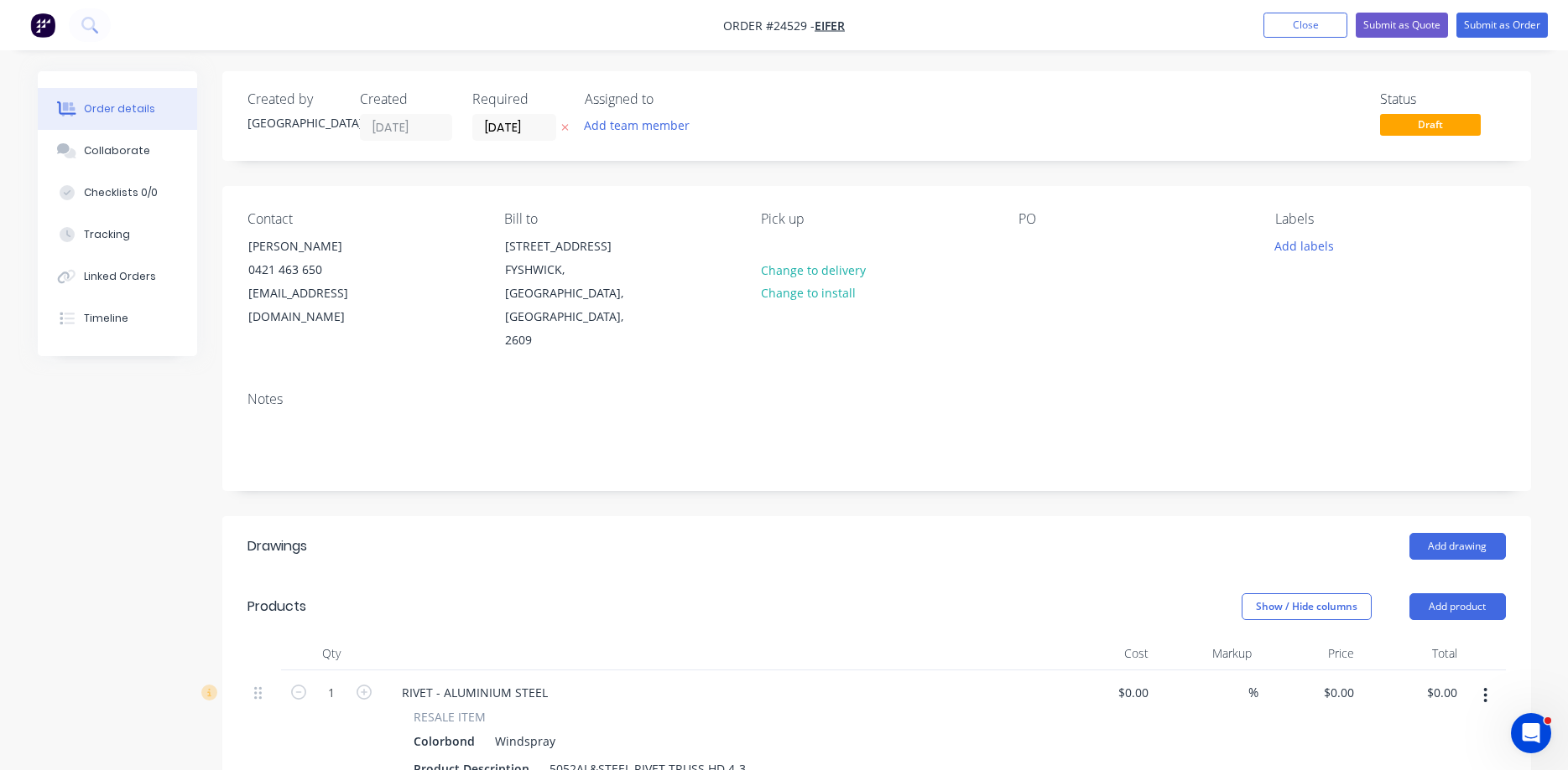
type input "$42.90"
click at [1036, 249] on div at bounding box center [1031, 246] width 26 height 24
click at [1503, 27] on button "Submit as Order" at bounding box center [1502, 25] width 92 height 25
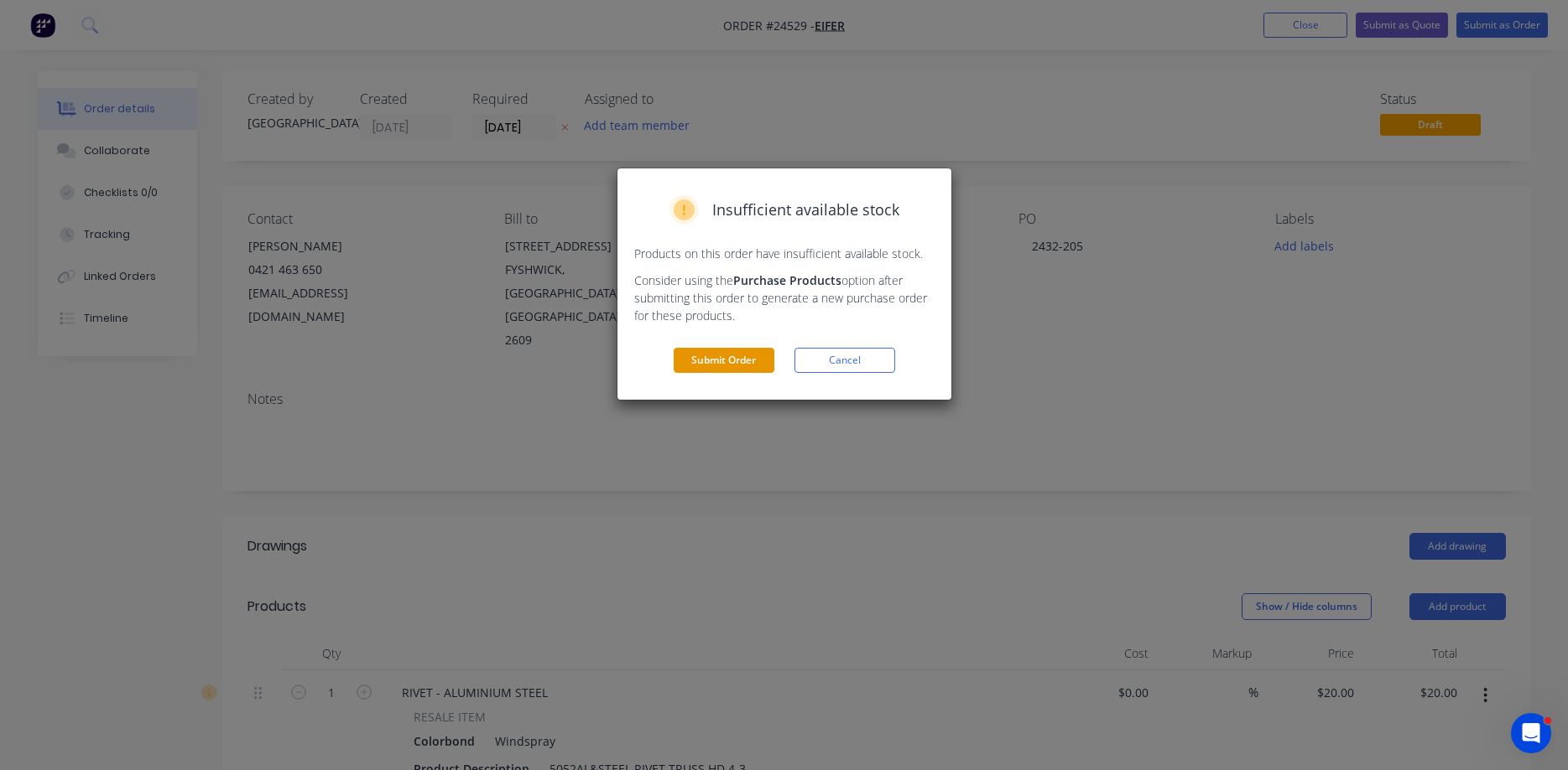
click at [739, 357] on button "Submit Order" at bounding box center [723, 360] width 101 height 25
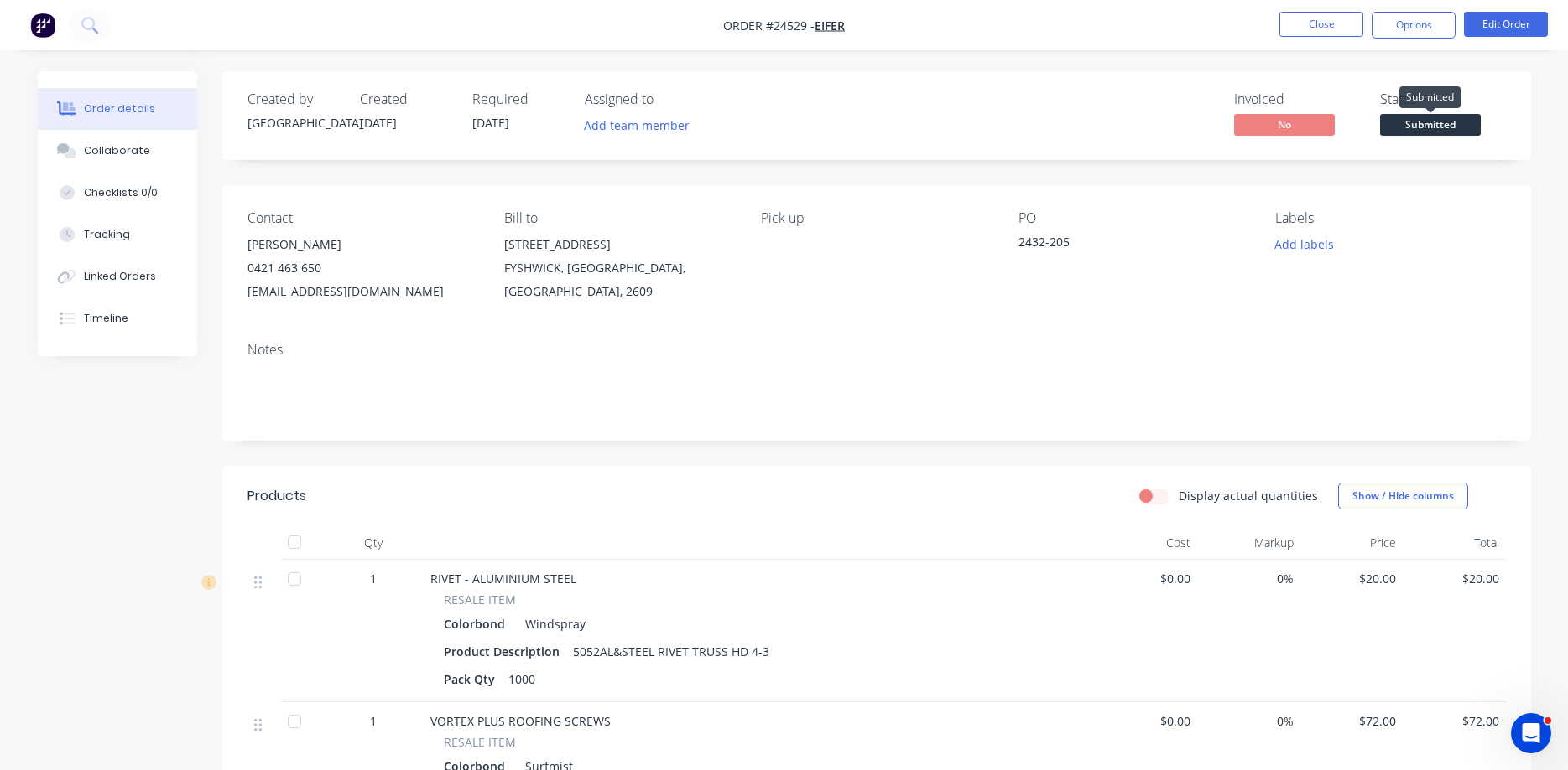
click at [1431, 129] on span "Submitted" at bounding box center [1429, 124] width 101 height 20
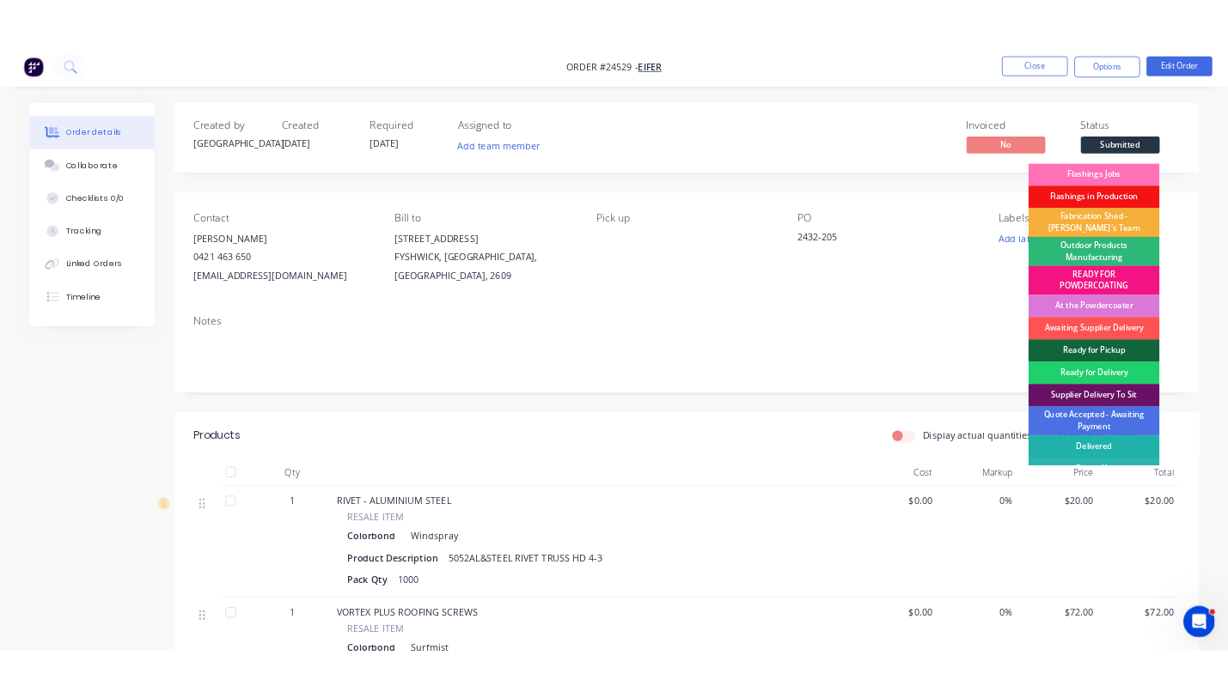
scroll to position [19, 0]
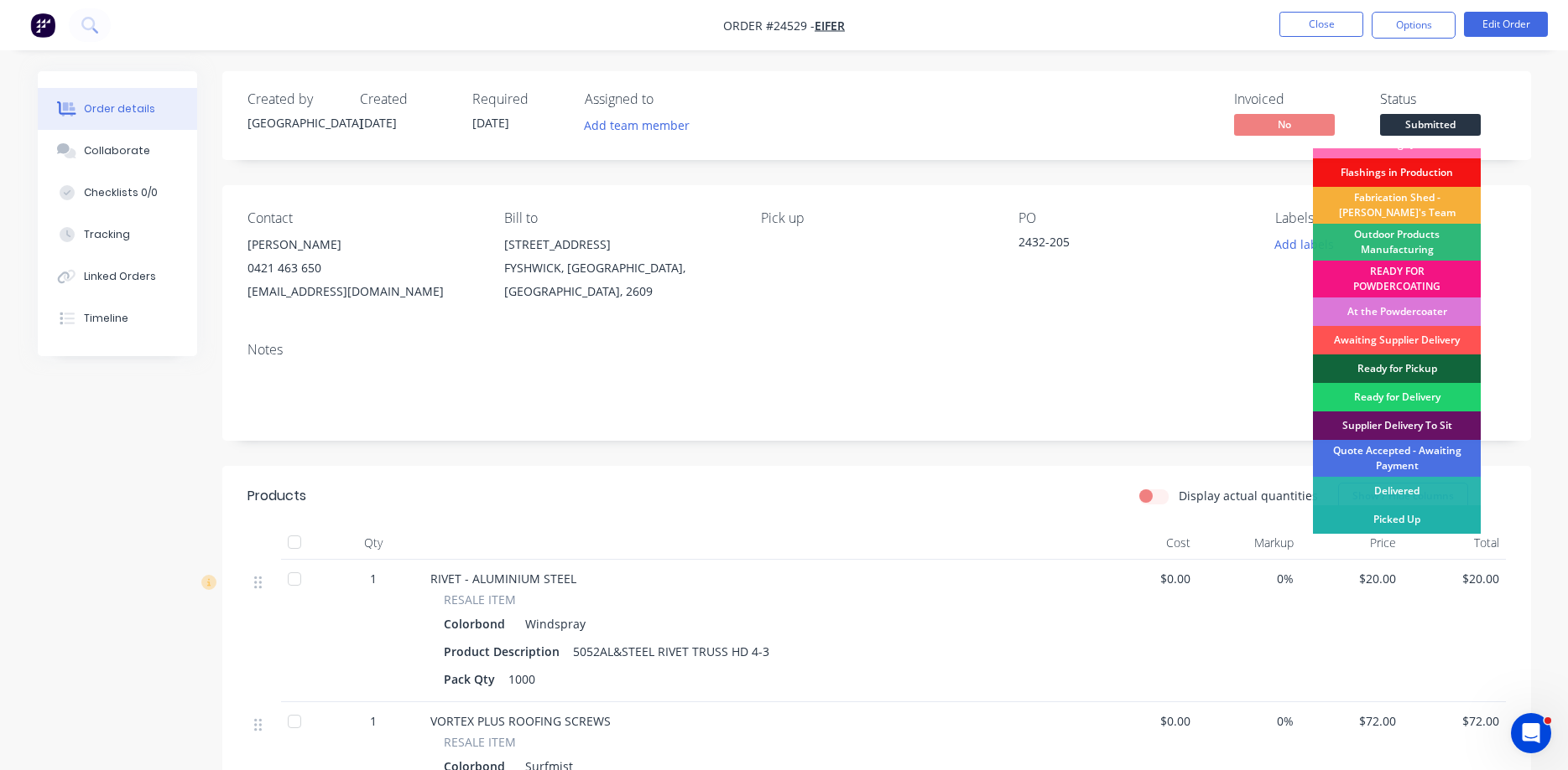
click at [1431, 520] on div "Picked Up" at bounding box center [1396, 519] width 168 height 28
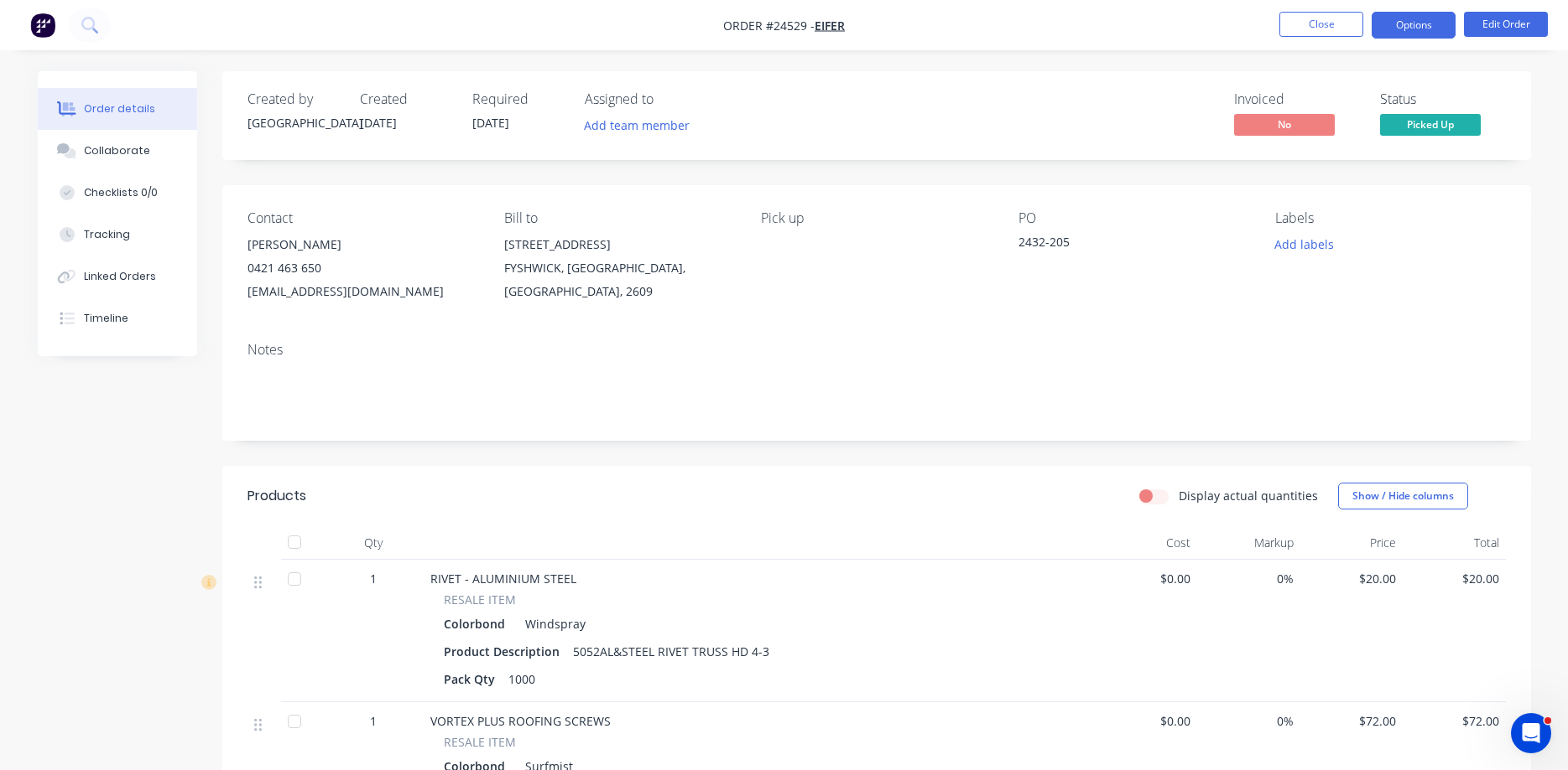
click at [1419, 33] on button "Options" at bounding box center [1413, 24] width 84 height 26
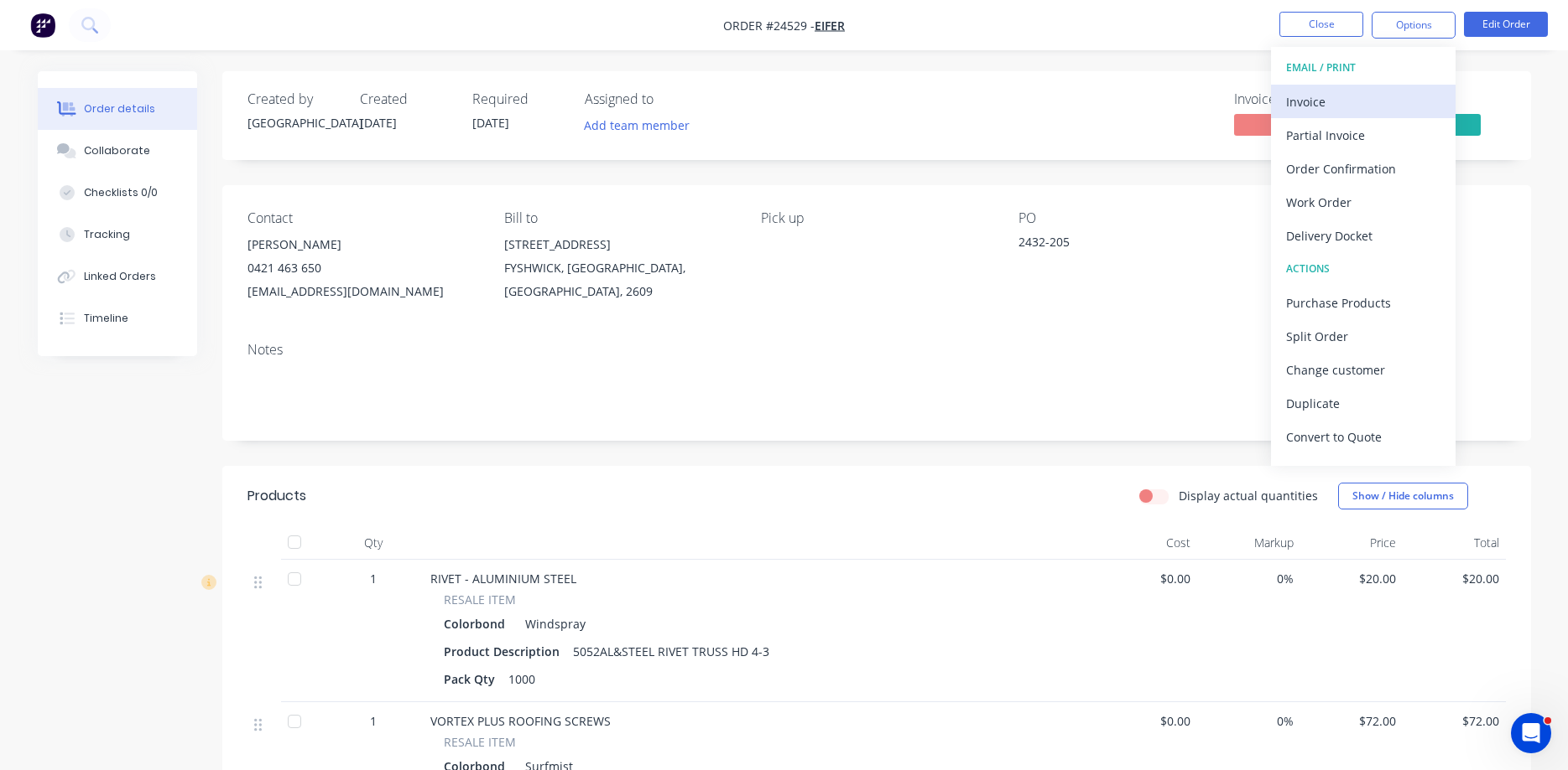
click at [1317, 98] on div "Invoice" at bounding box center [1363, 101] width 154 height 24
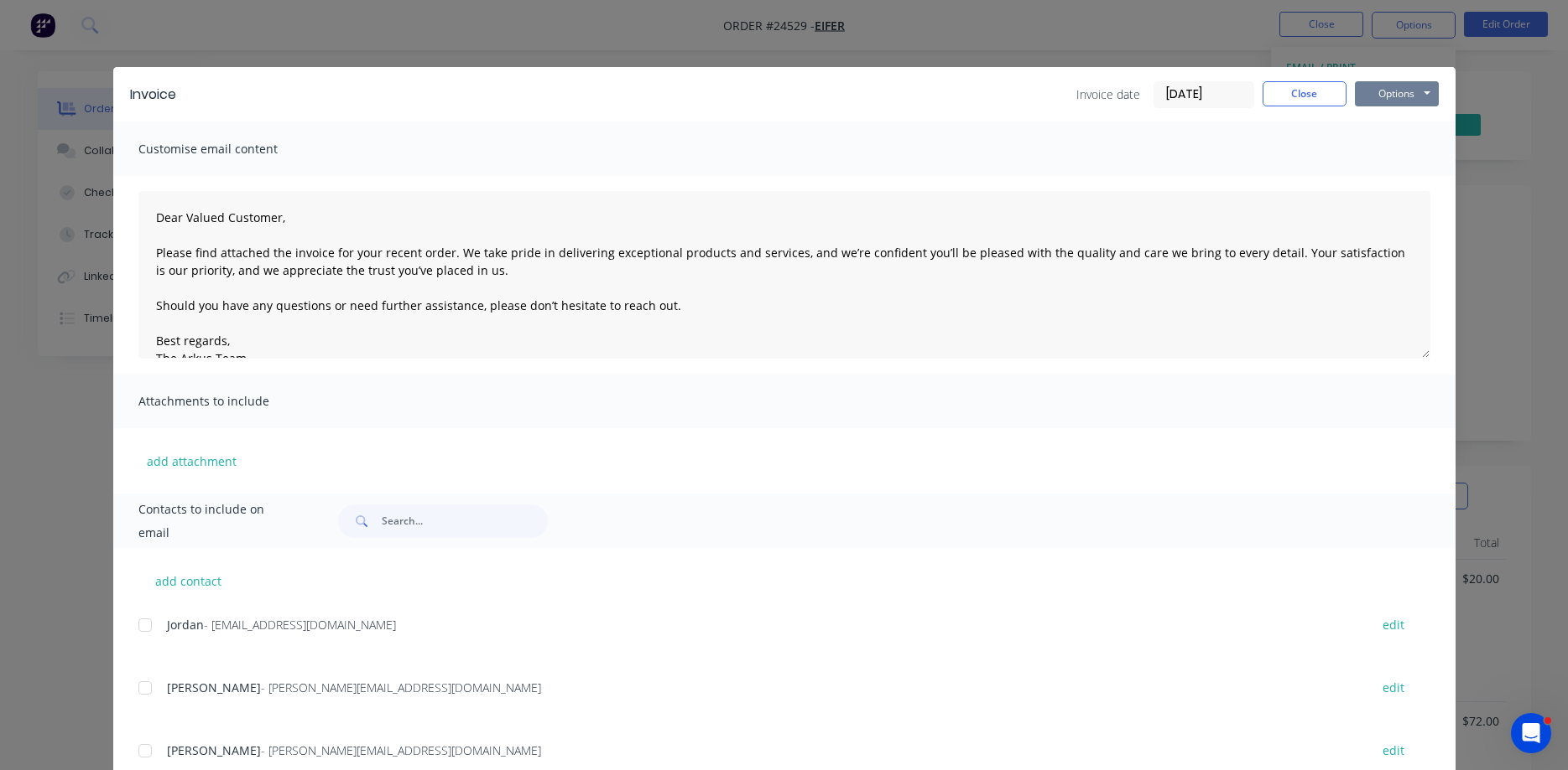
click at [1394, 92] on button "Options" at bounding box center [1396, 94] width 84 height 25
click at [1414, 152] on button "Print" at bounding box center [1408, 151] width 107 height 27
click at [1305, 94] on button "Close" at bounding box center [1304, 94] width 84 height 25
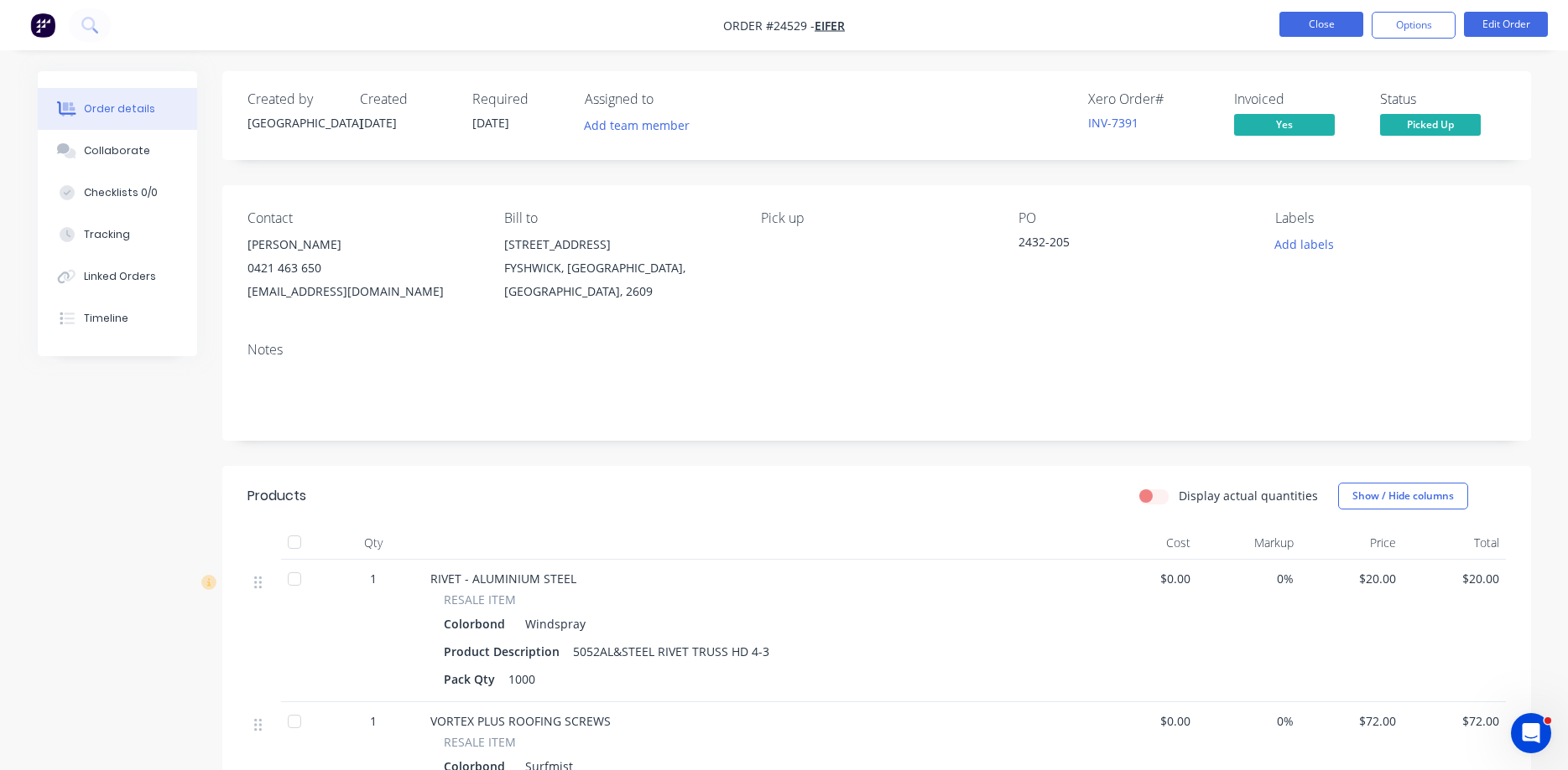
click at [1338, 28] on button "Close" at bounding box center [1321, 24] width 84 height 25
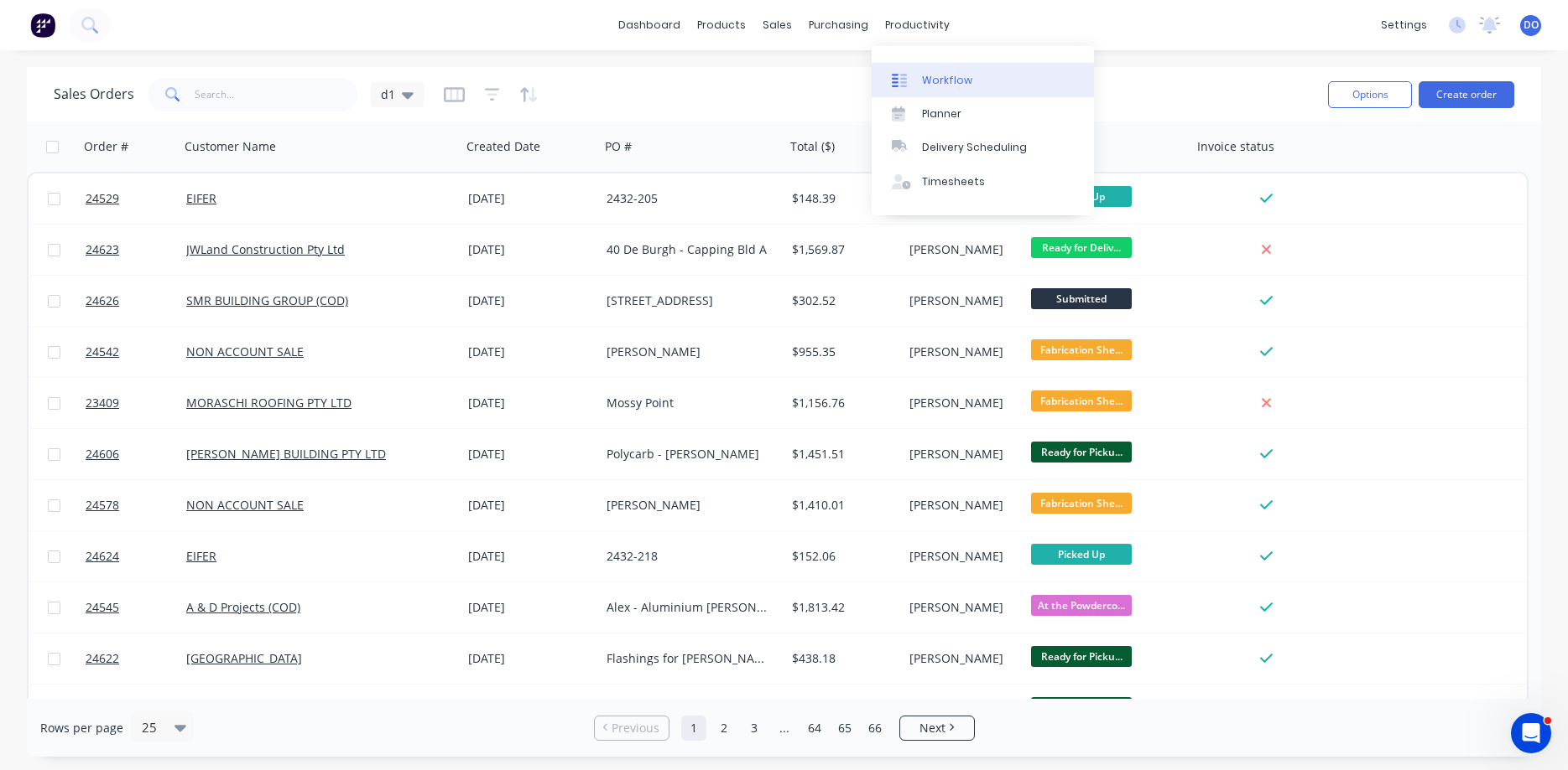
click at [957, 79] on div "Workflow" at bounding box center [947, 80] width 51 height 15
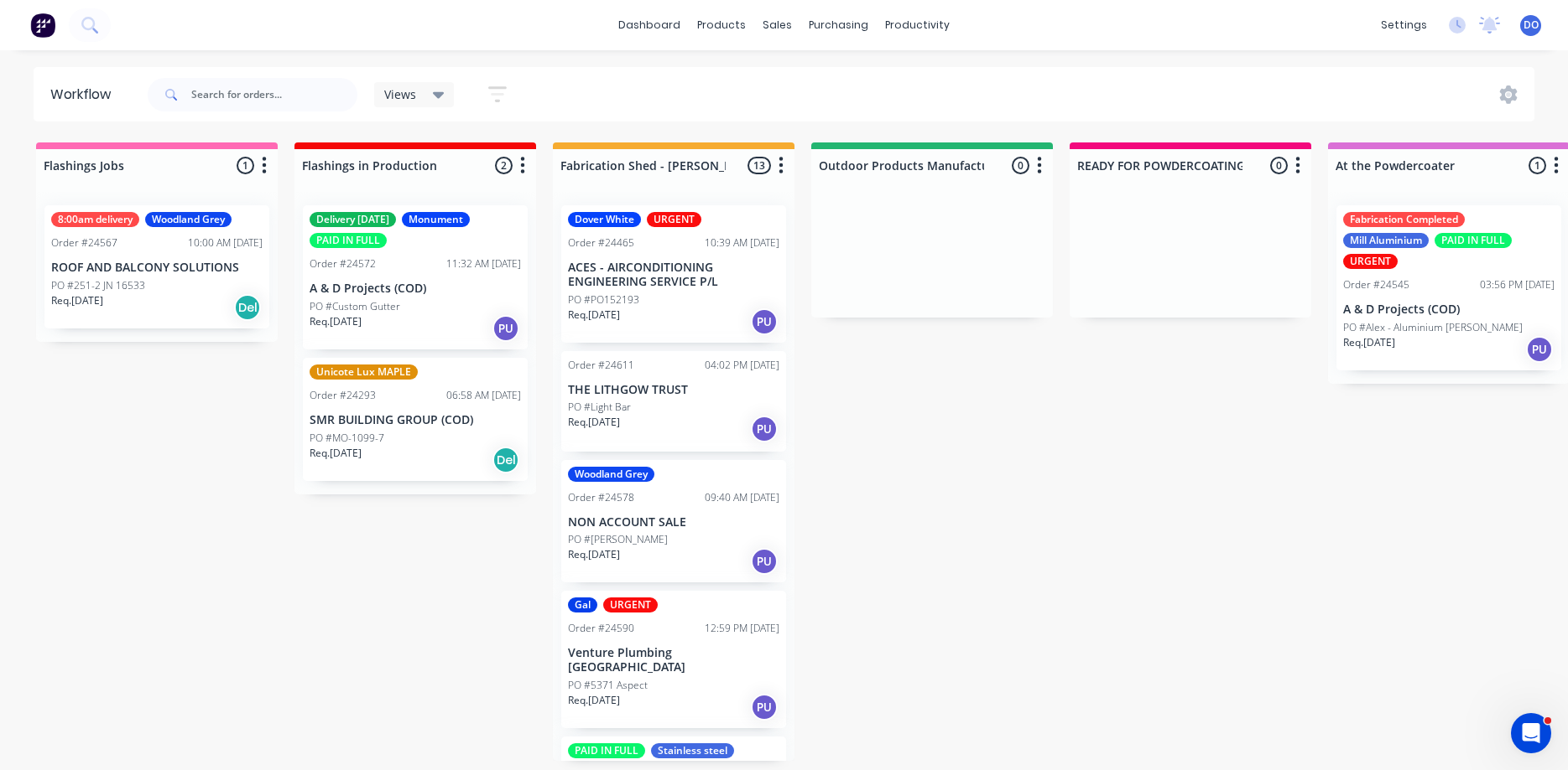
click at [610, 522] on p "NON ACCOUNT SALE" at bounding box center [674, 522] width 211 height 15
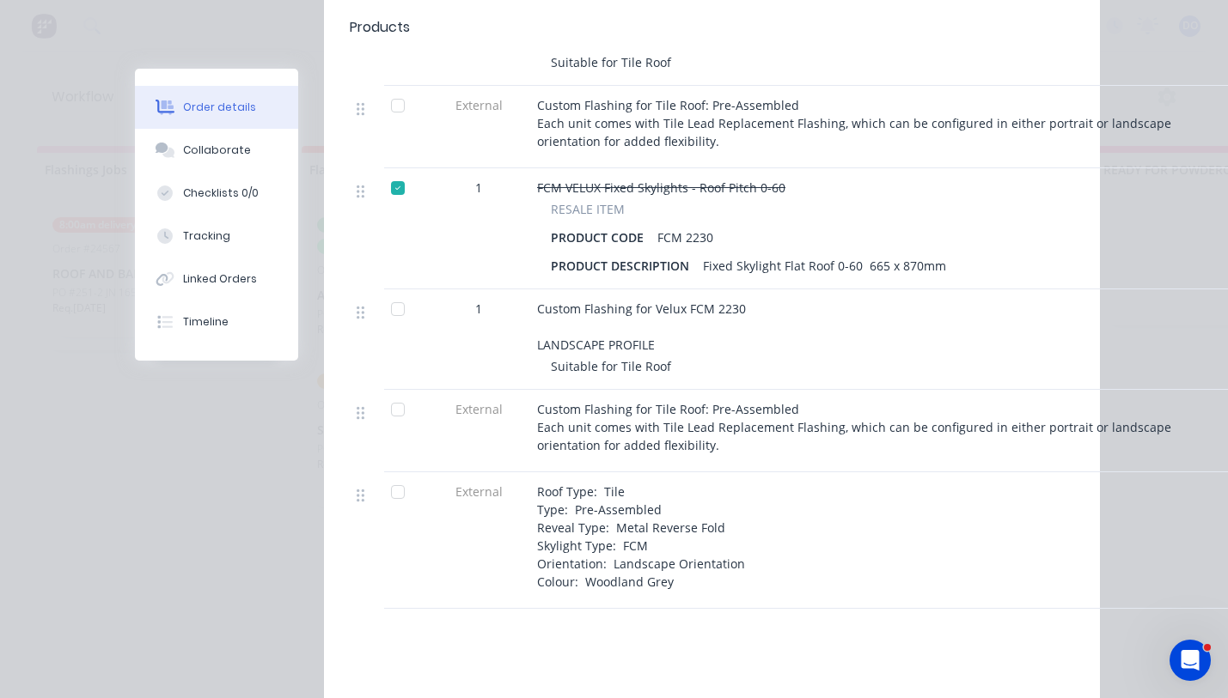
scroll to position [881, 0]
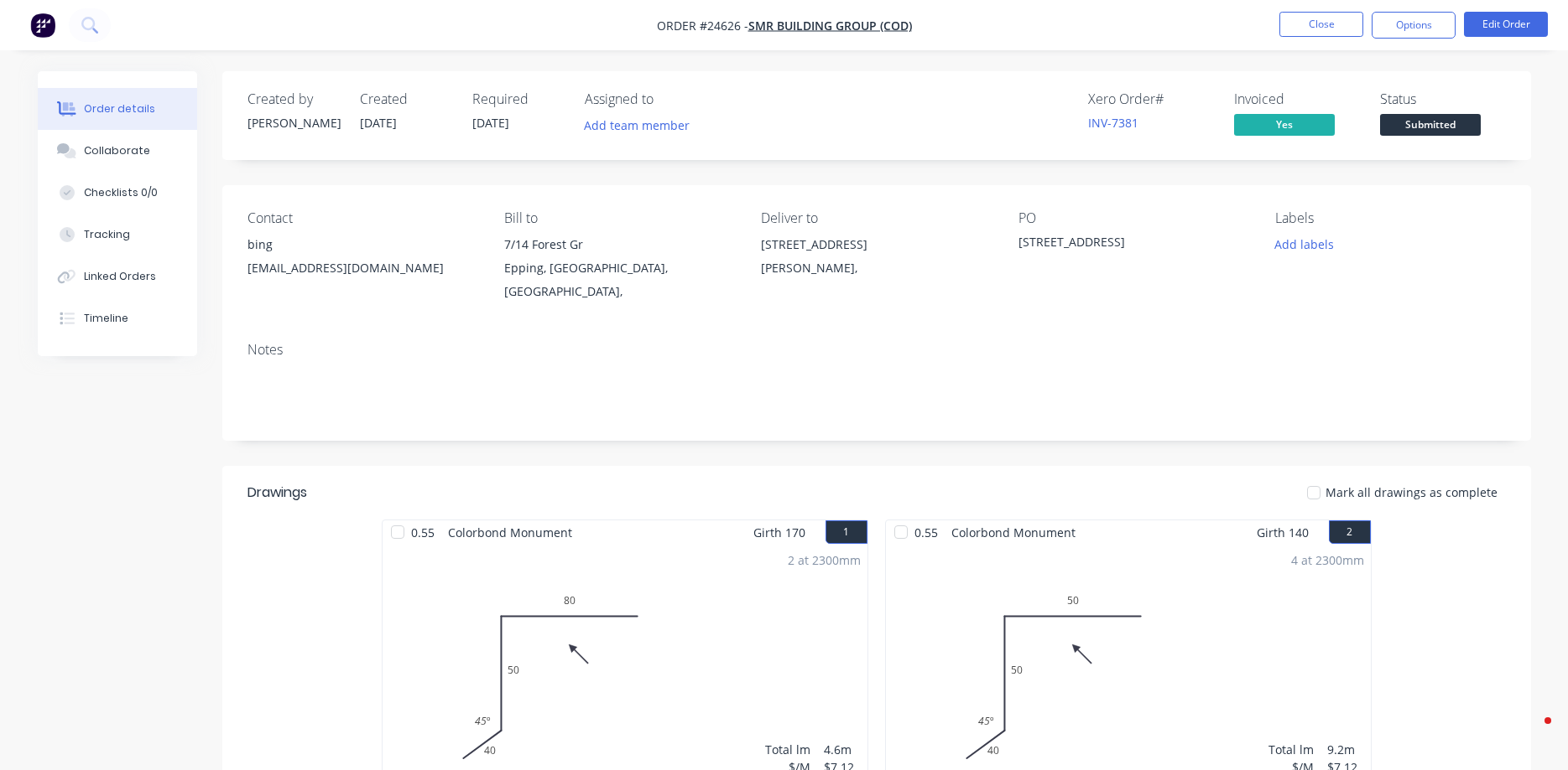
click at [1320, 26] on button "Close" at bounding box center [1321, 24] width 84 height 25
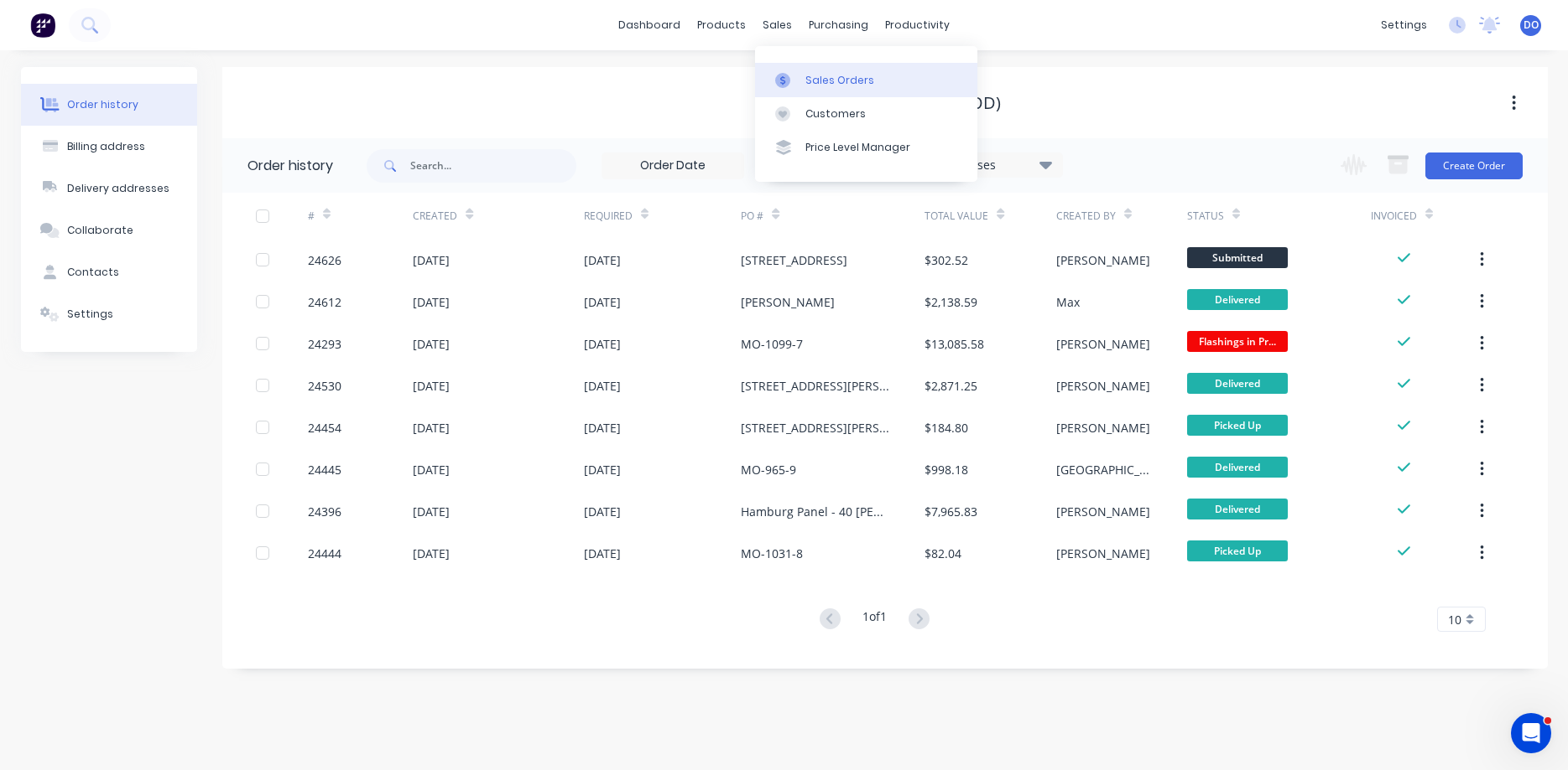
click at [820, 80] on div "Sales Orders" at bounding box center [840, 80] width 68 height 15
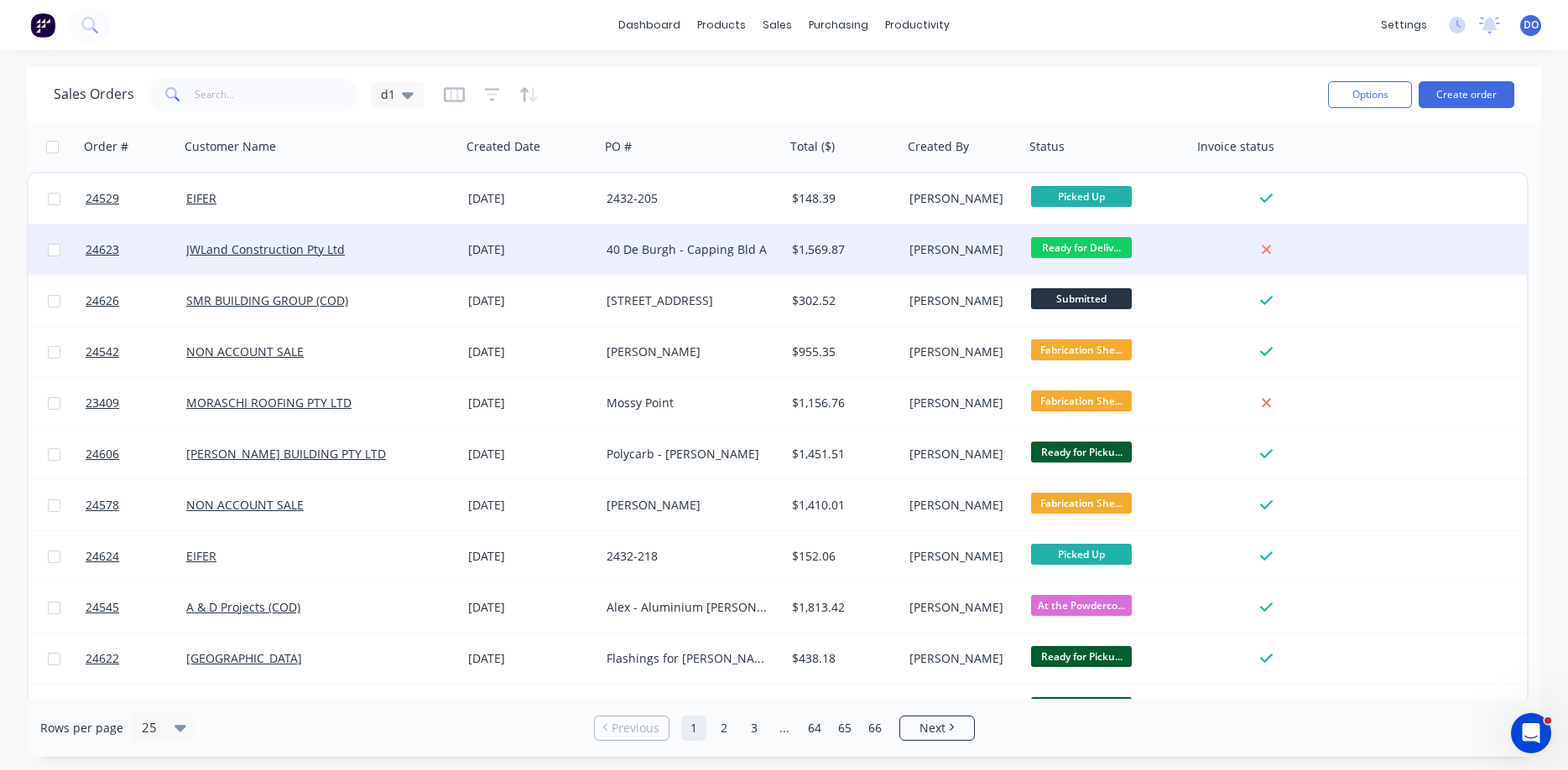
click at [782, 248] on div "40 De Burgh - Capping Bld A" at bounding box center [692, 250] width 186 height 51
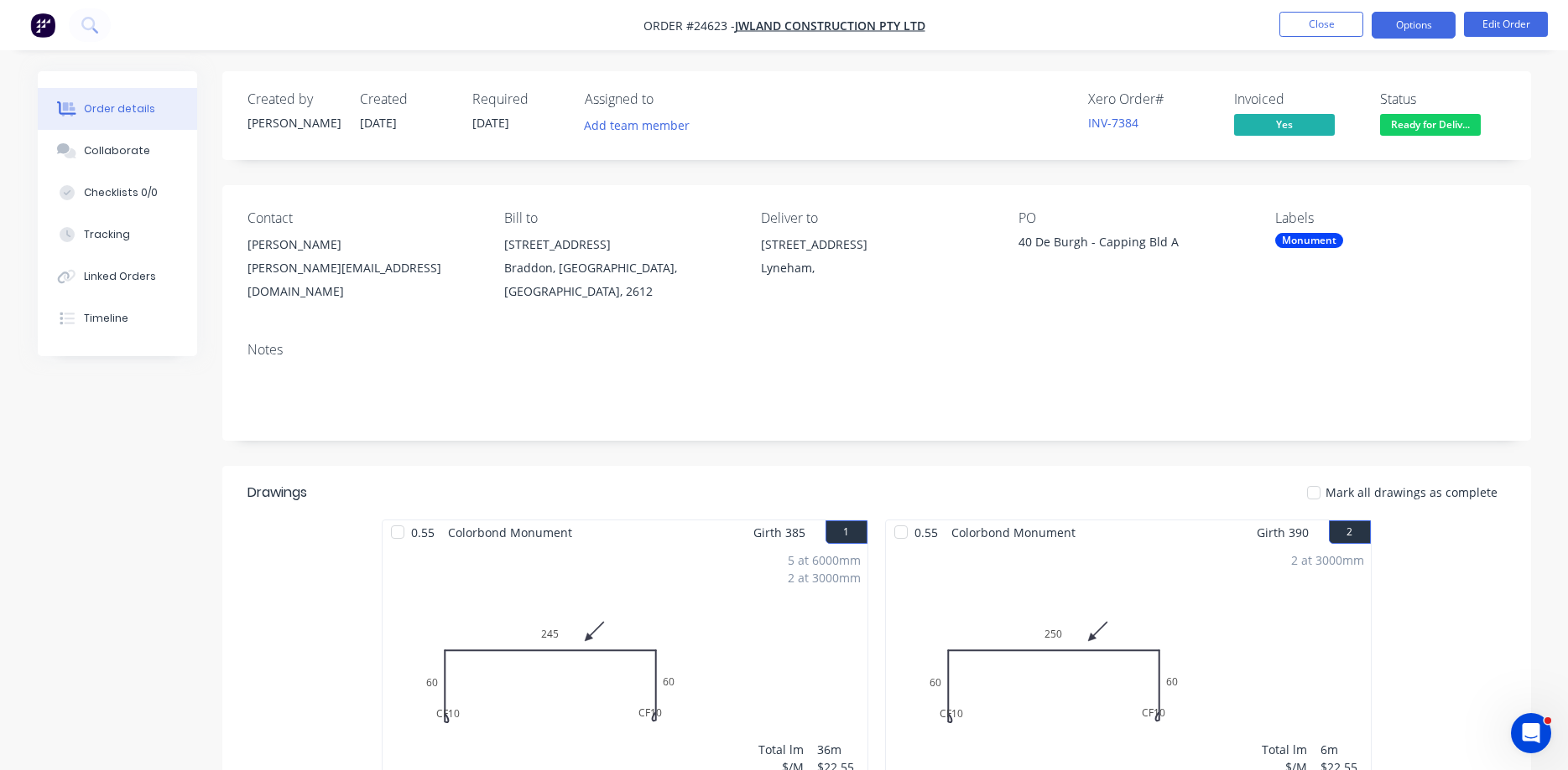
click at [1413, 24] on button "Options" at bounding box center [1413, 24] width 84 height 26
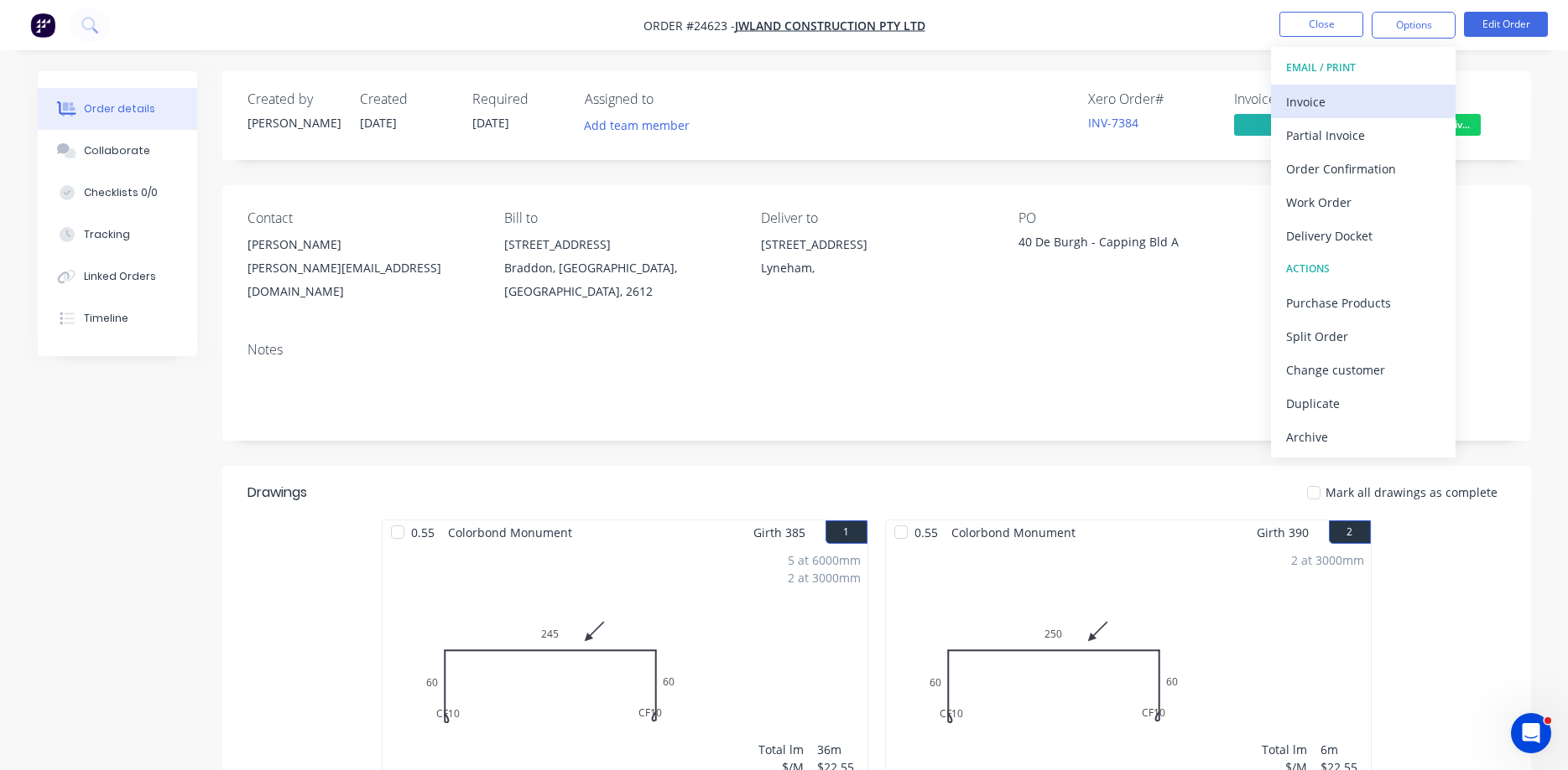
click at [1329, 93] on div "Invoice" at bounding box center [1363, 101] width 154 height 24
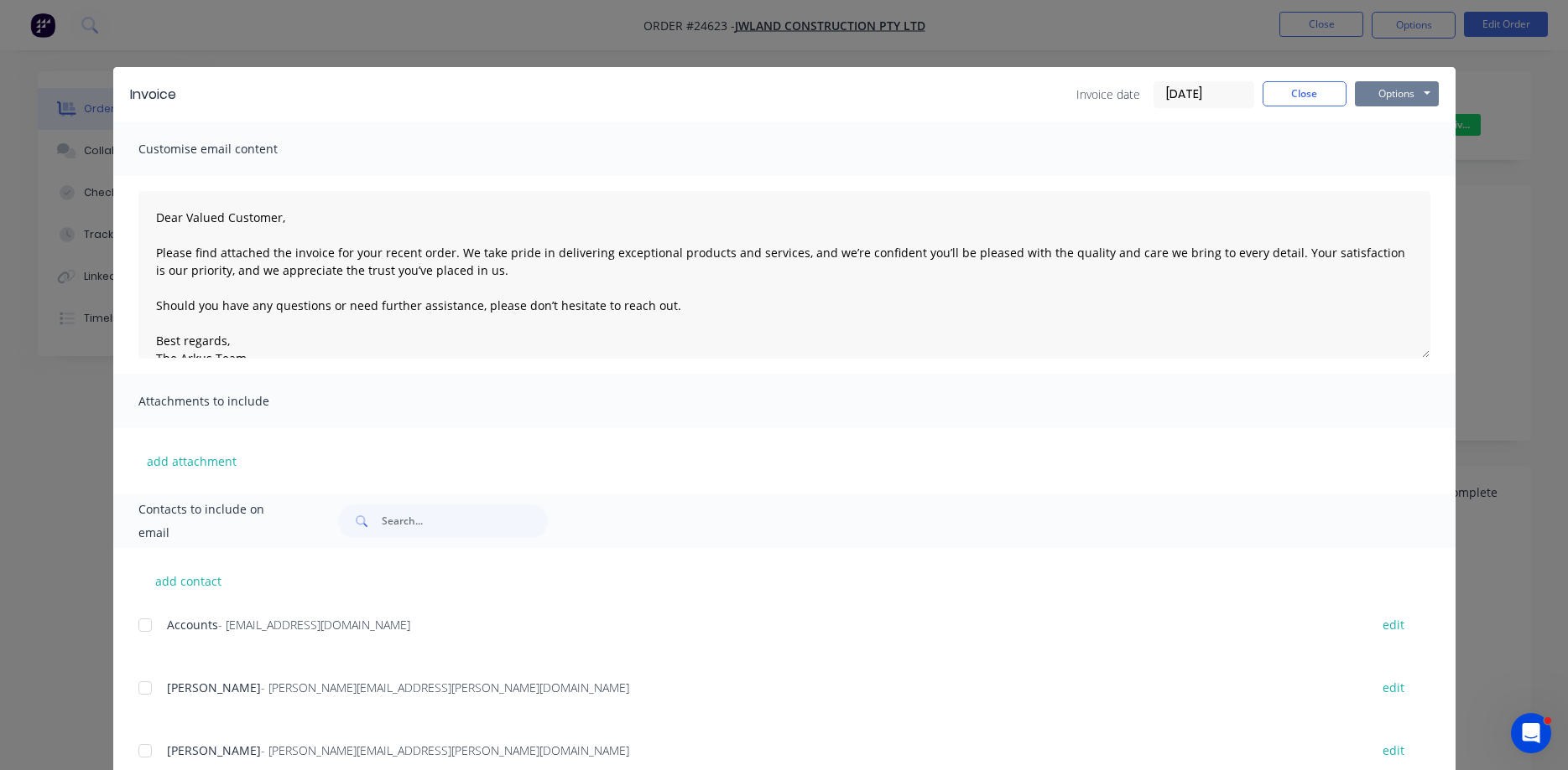
click at [1382, 95] on button "Options" at bounding box center [1396, 94] width 84 height 25
click at [1407, 159] on button "Print" at bounding box center [1408, 151] width 107 height 27
click at [1291, 91] on button "Close" at bounding box center [1304, 94] width 84 height 25
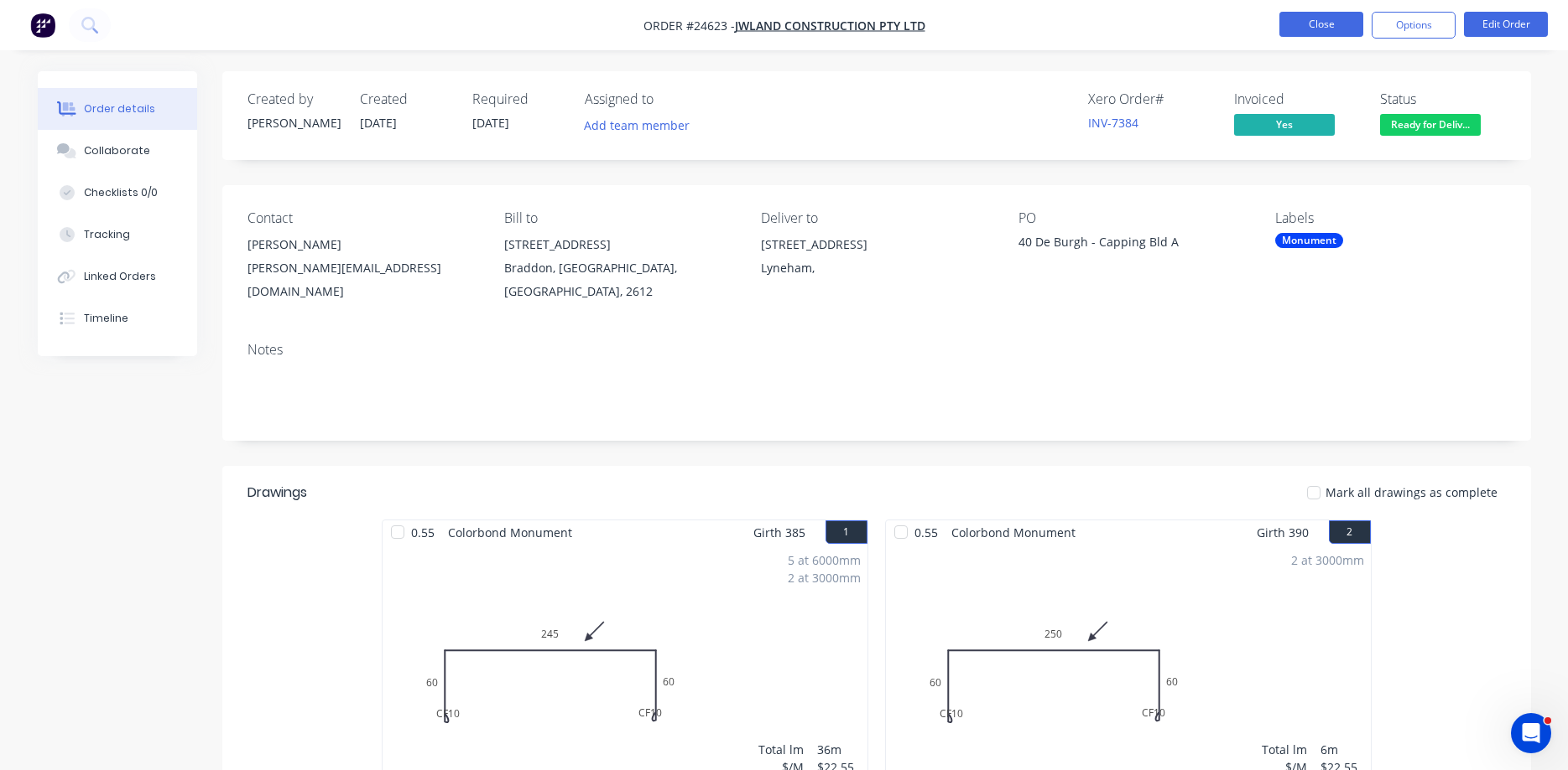
click at [1311, 23] on button "Close" at bounding box center [1321, 24] width 84 height 25
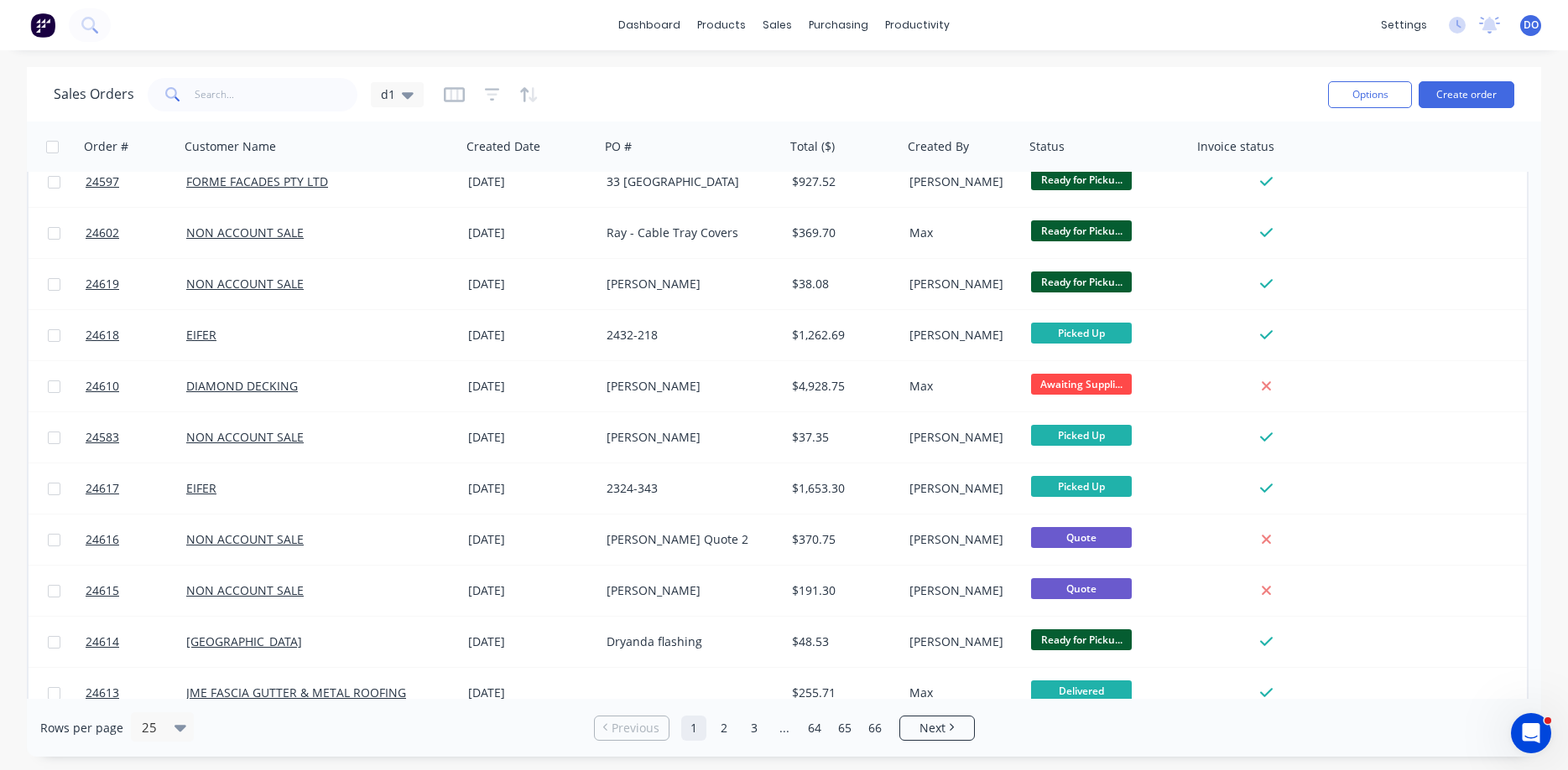
scroll to position [751, 0]
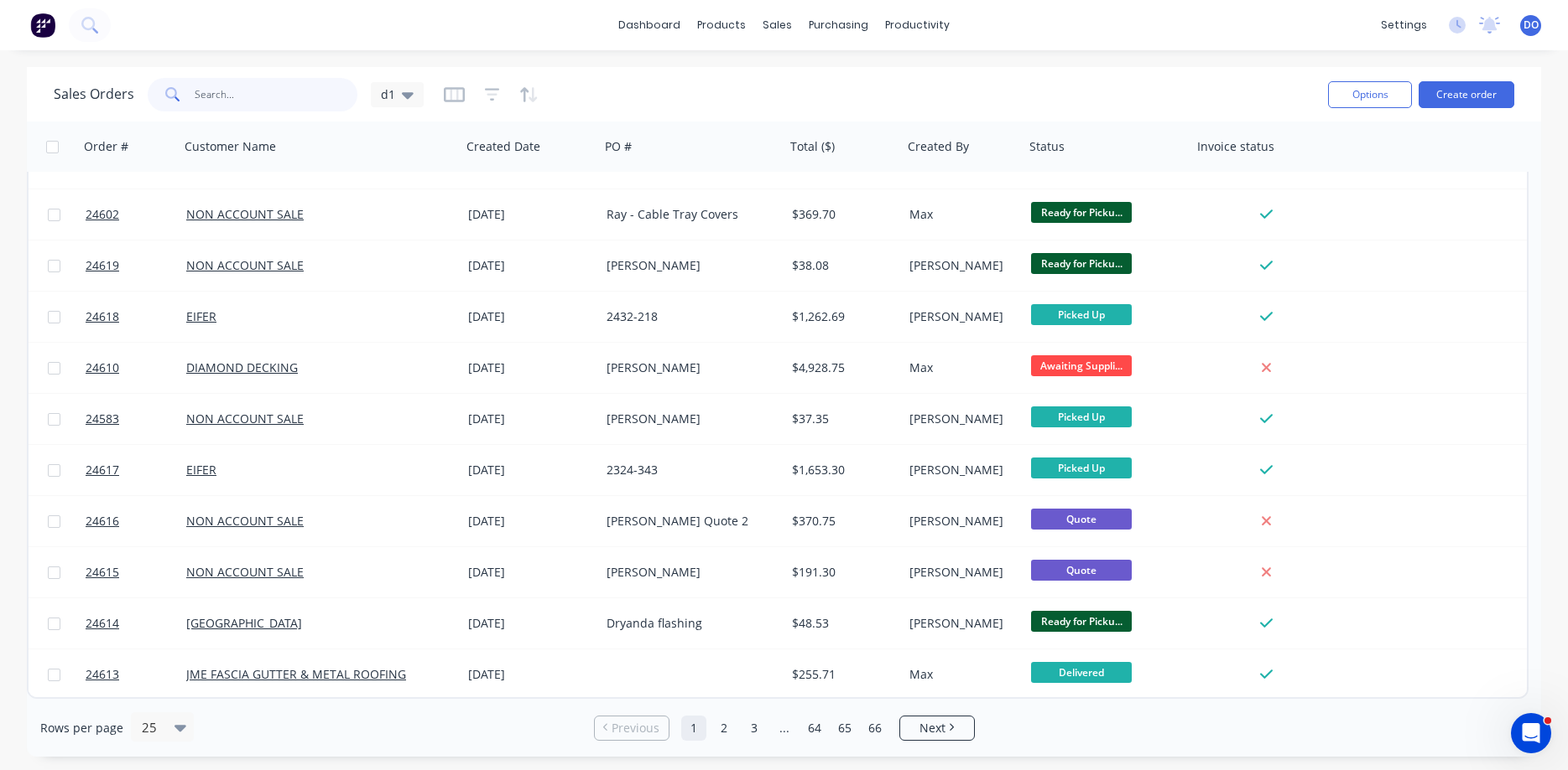
click at [237, 91] on input "text" at bounding box center [276, 95] width 164 height 33
type input "[PERSON_NAME]"
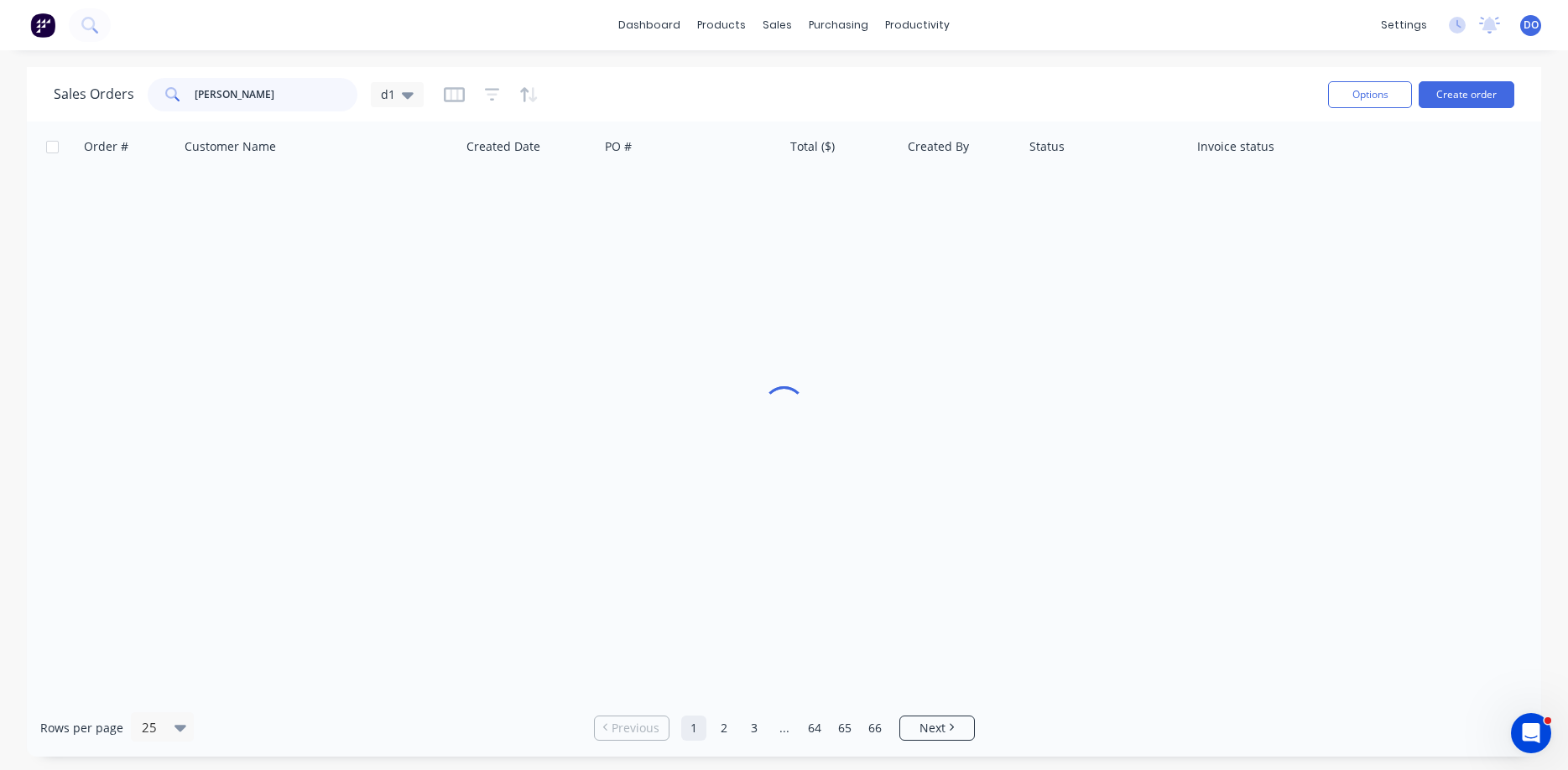
scroll to position [0, 0]
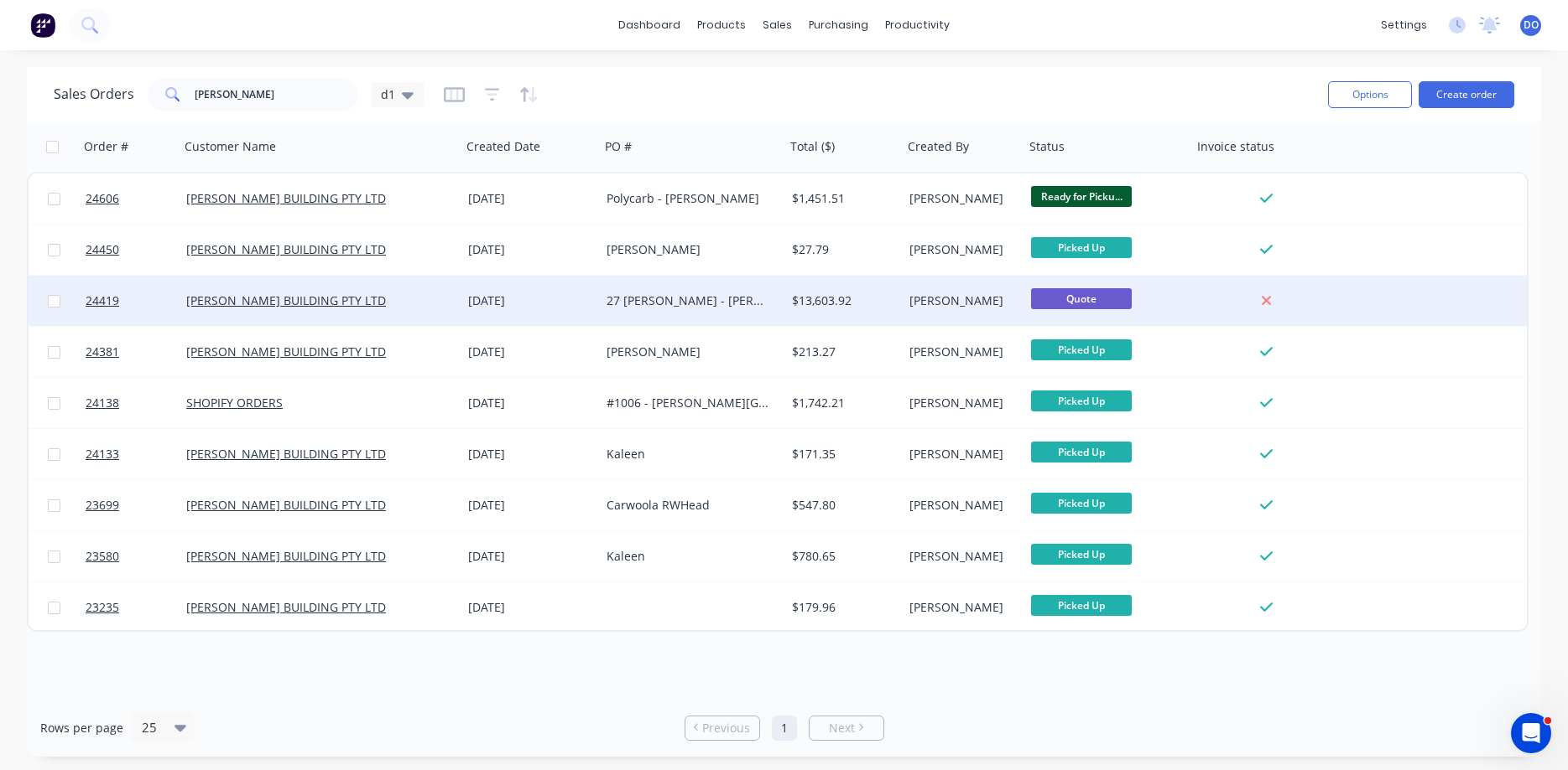
click at [593, 290] on div "[DATE]" at bounding box center [530, 302] width 139 height 51
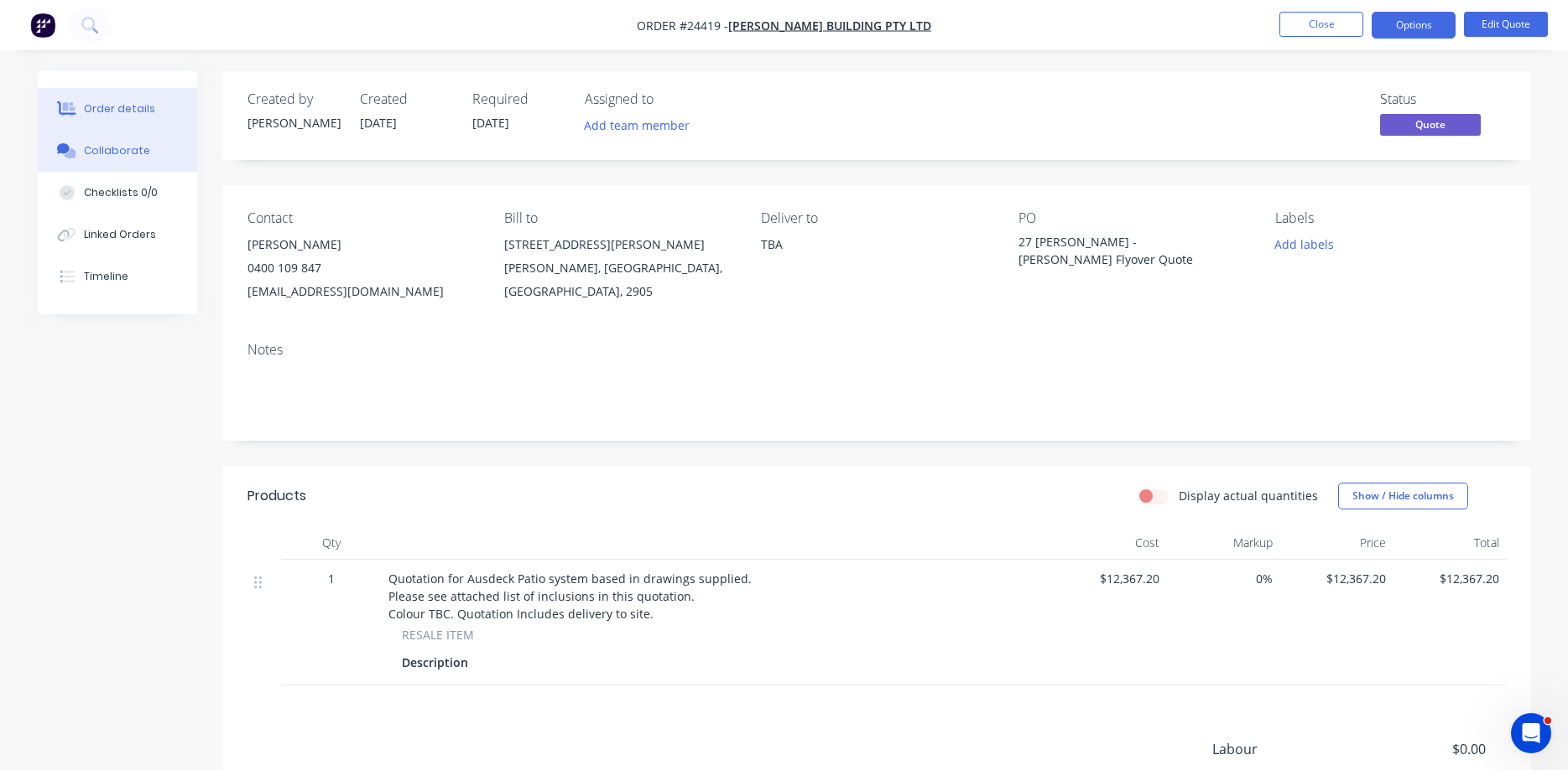
click at [114, 157] on div "Collaborate" at bounding box center [117, 150] width 66 height 15
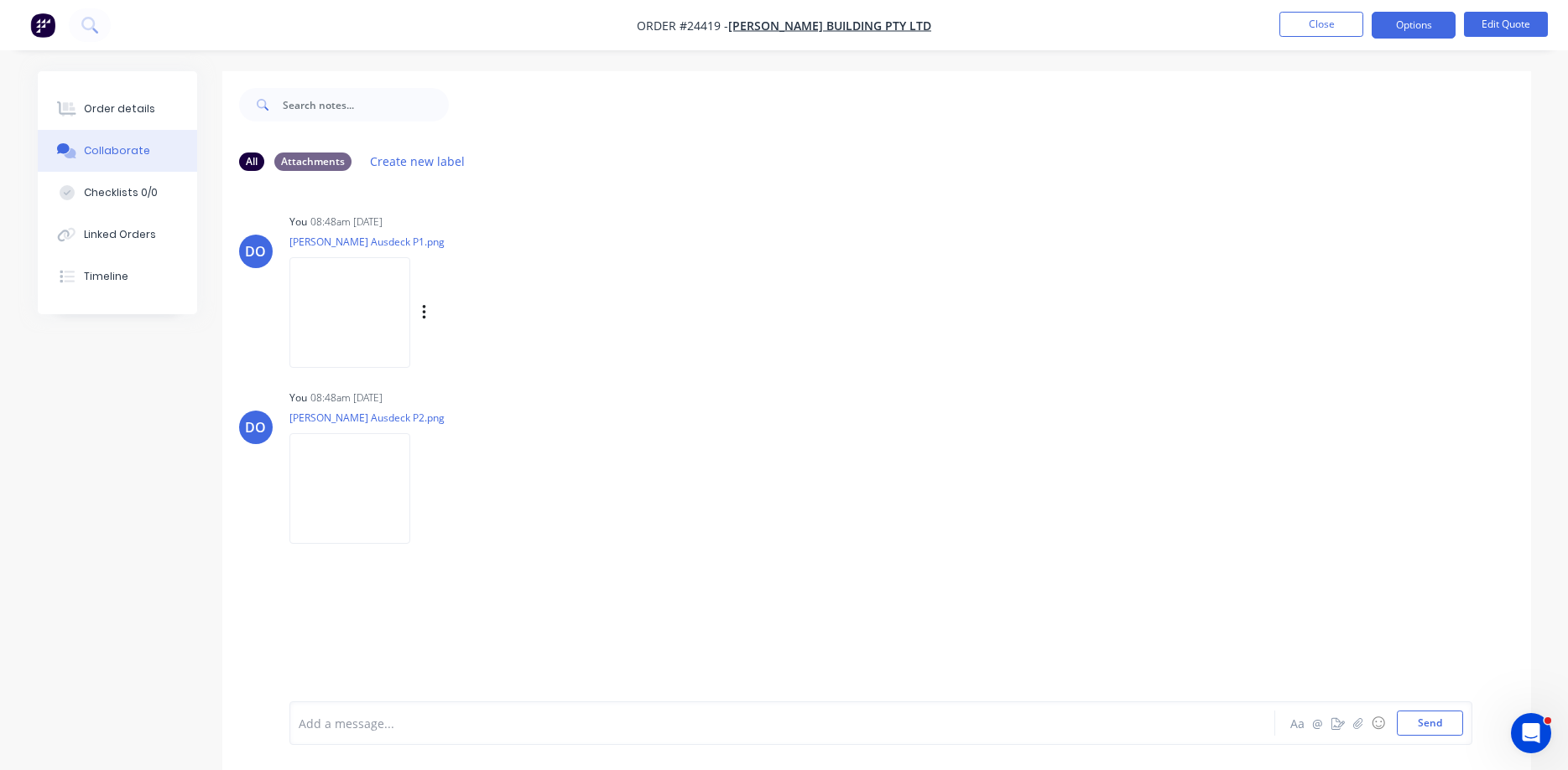
click at [349, 319] on img at bounding box center [350, 312] width 121 height 110
click at [1312, 20] on button "Close" at bounding box center [1321, 24] width 84 height 25
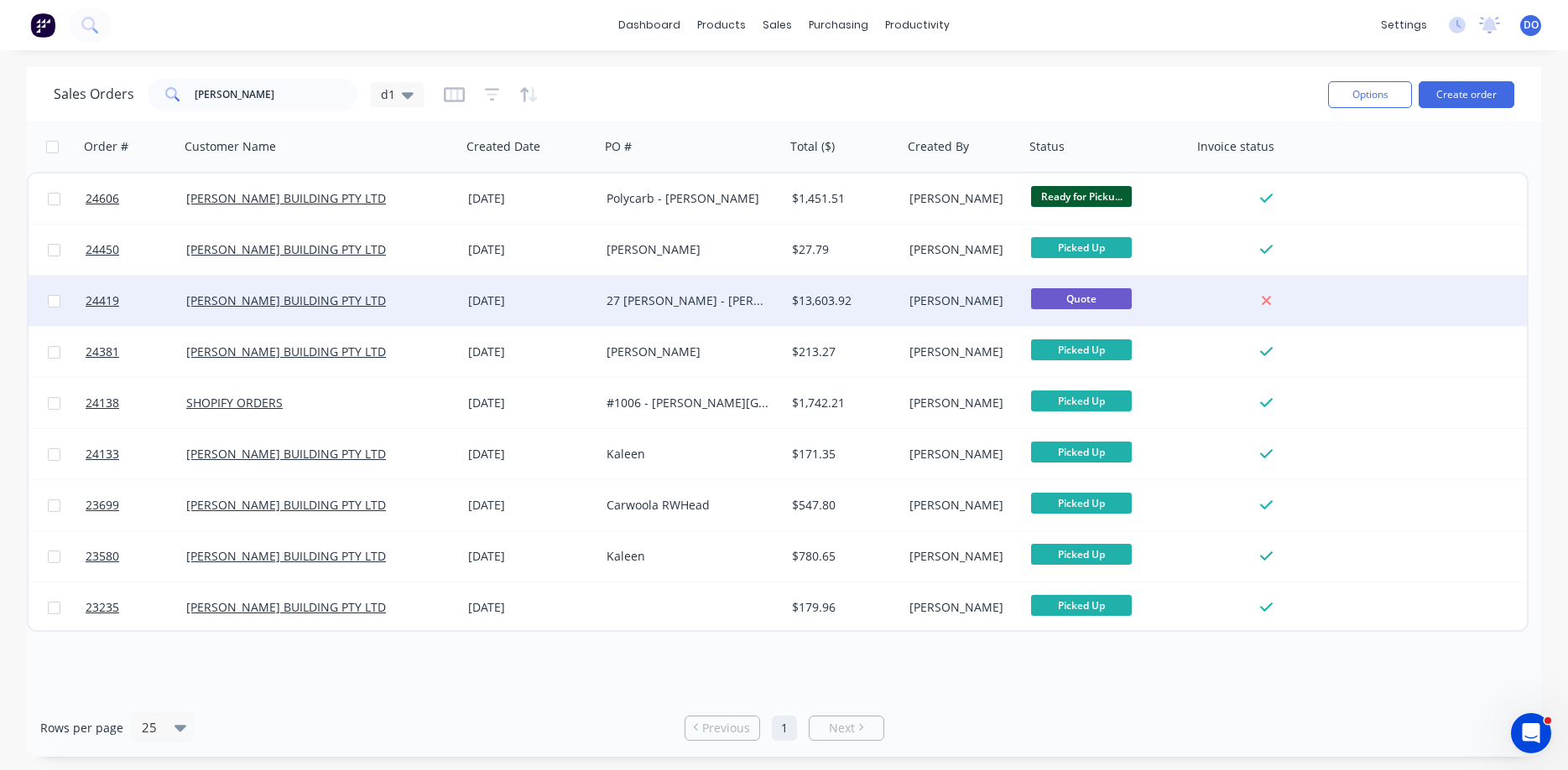
click at [706, 299] on div "27 [PERSON_NAME] - [PERSON_NAME] Flyover Quote" at bounding box center [688, 301] width 164 height 17
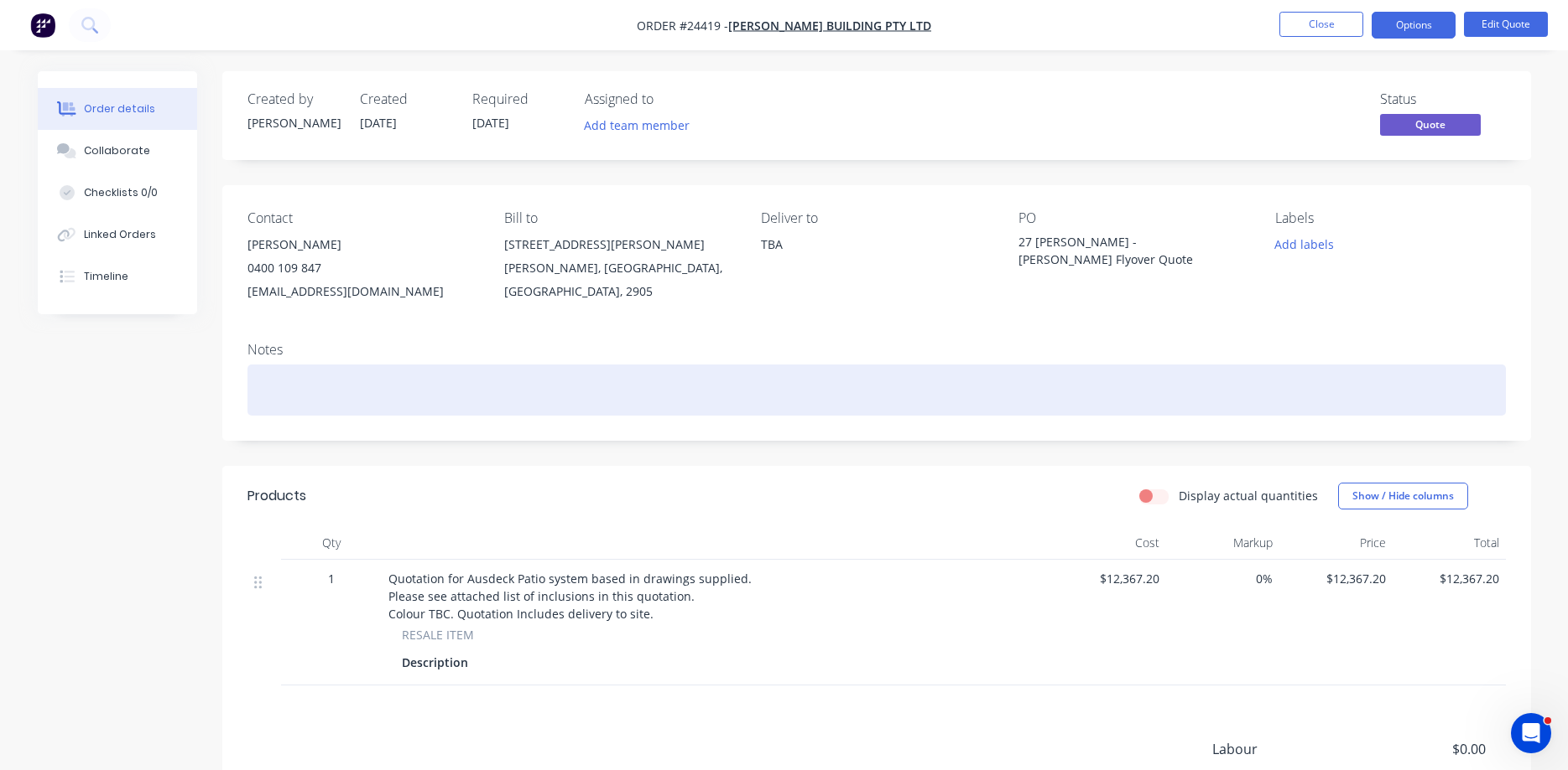
scroll to position [214, 0]
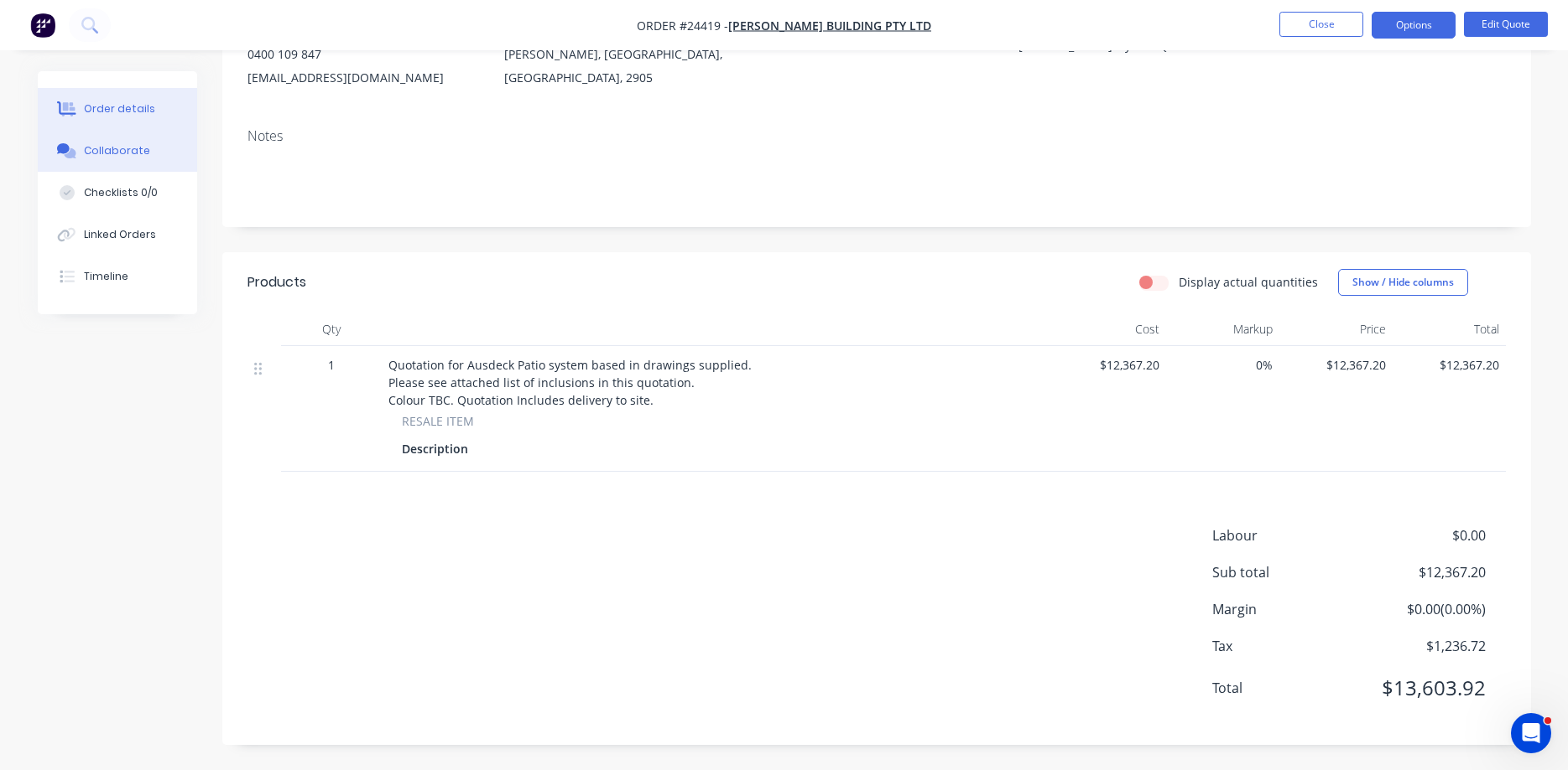
click at [121, 149] on div "Collaborate" at bounding box center [117, 150] width 66 height 15
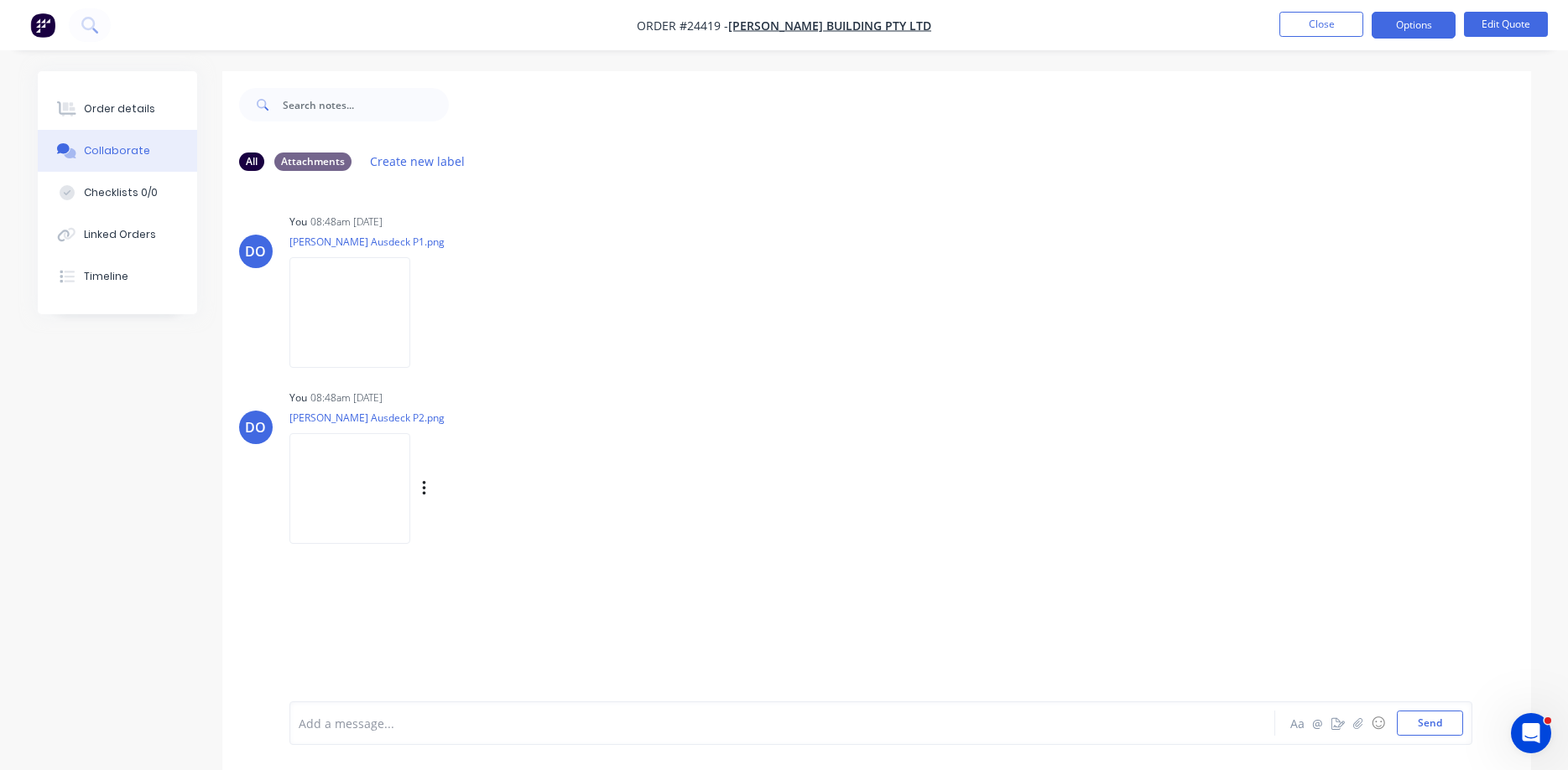
click at [390, 478] on img at bounding box center [350, 488] width 121 height 110
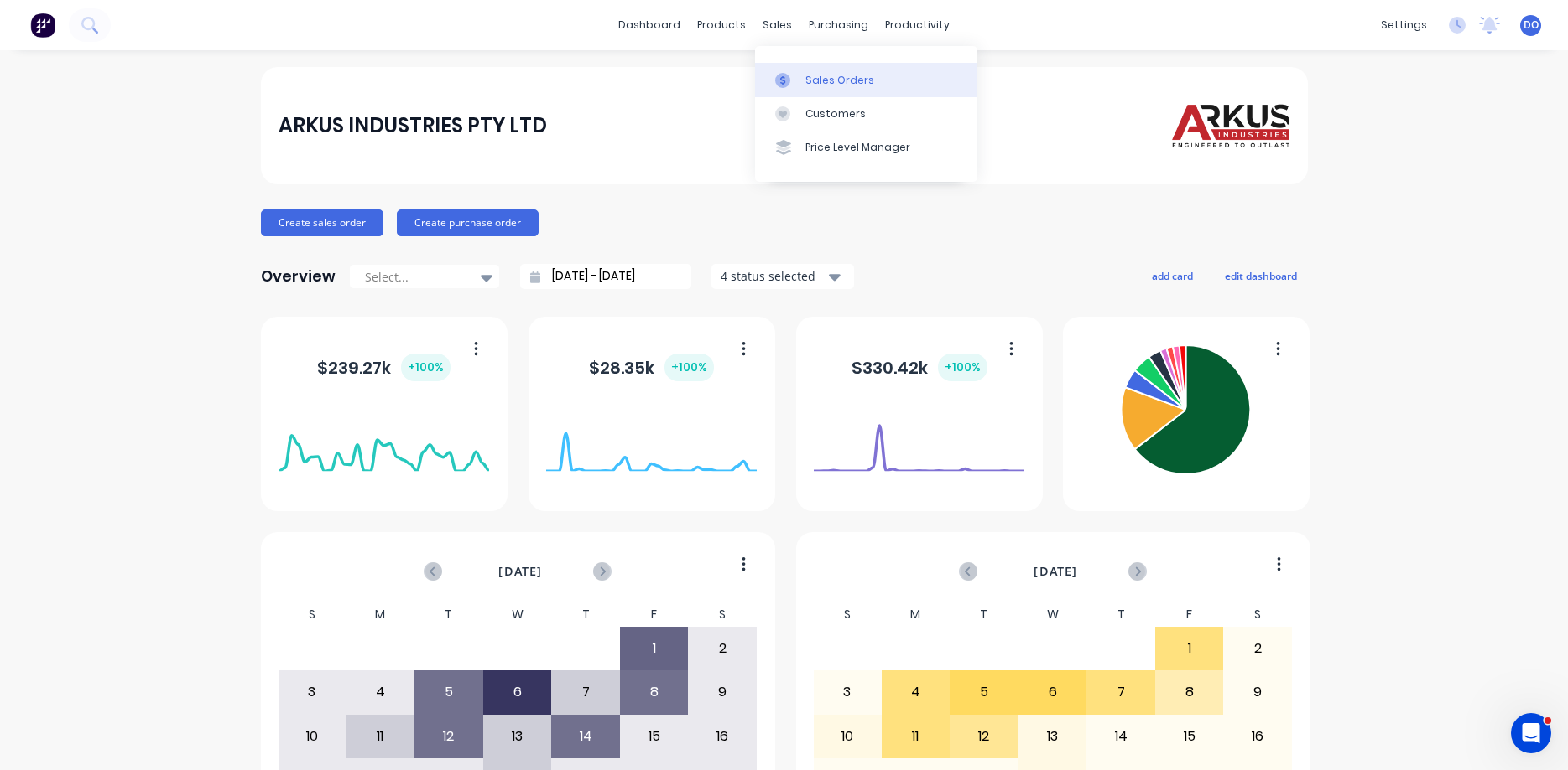
click at [824, 80] on div "Sales Orders" at bounding box center [840, 80] width 68 height 15
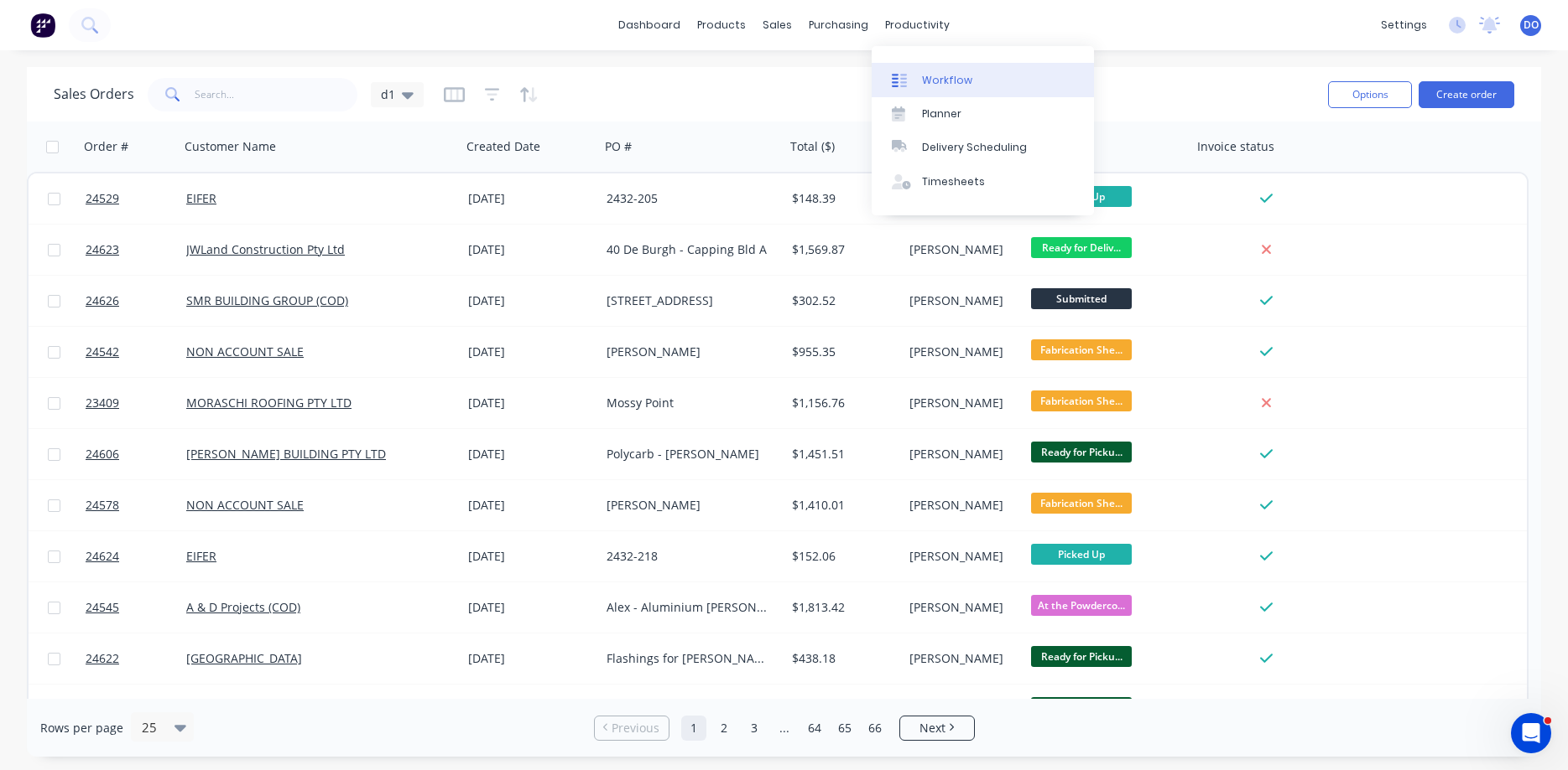
click at [944, 77] on div "Workflow" at bounding box center [947, 80] width 51 height 15
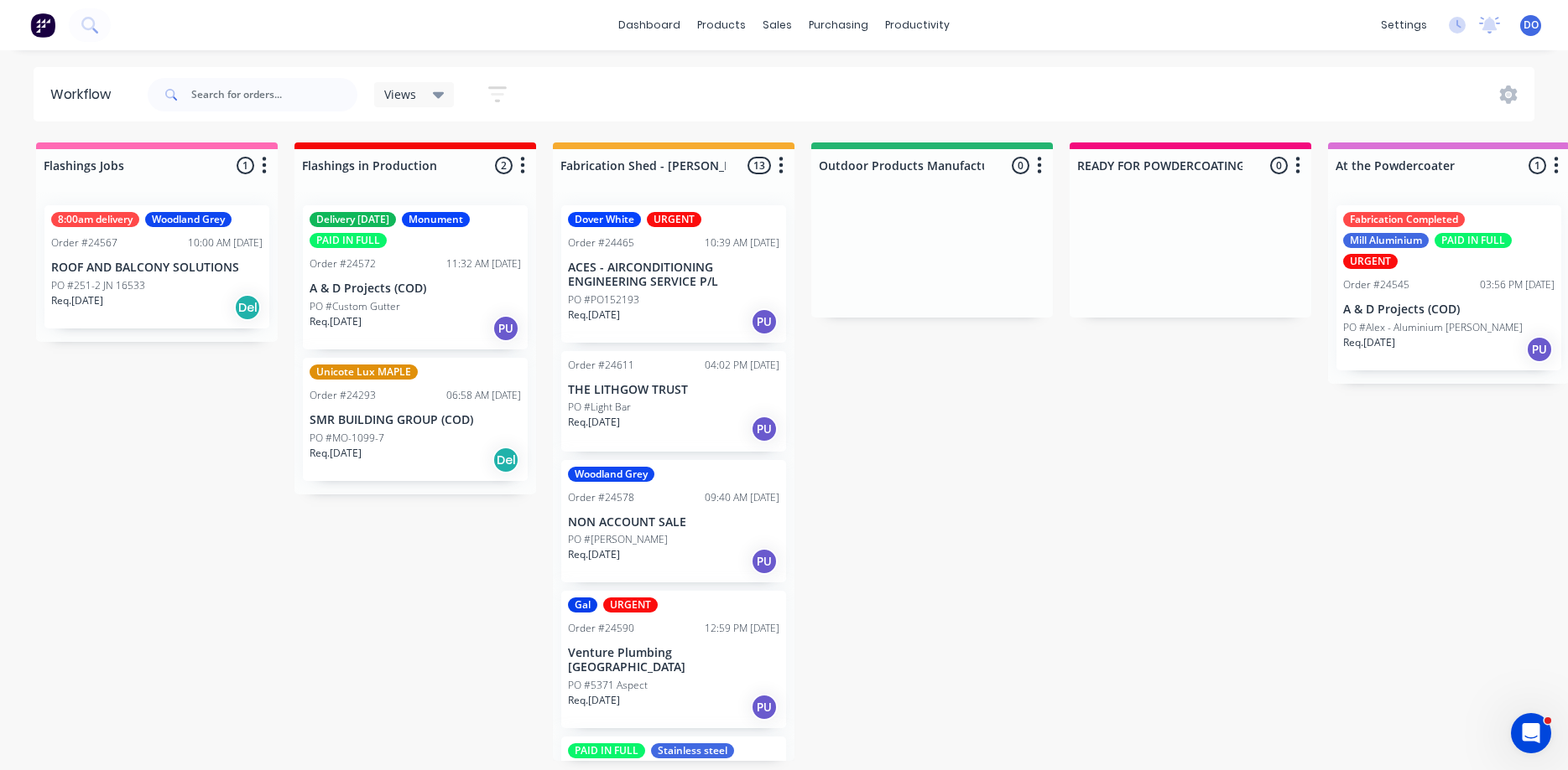
click at [652, 289] on div "Dover White URGENT Order #24465 10:39 AM [DATE] ACES - AIRCONDITIONING ENGINEER…" at bounding box center [674, 273] width 225 height 138
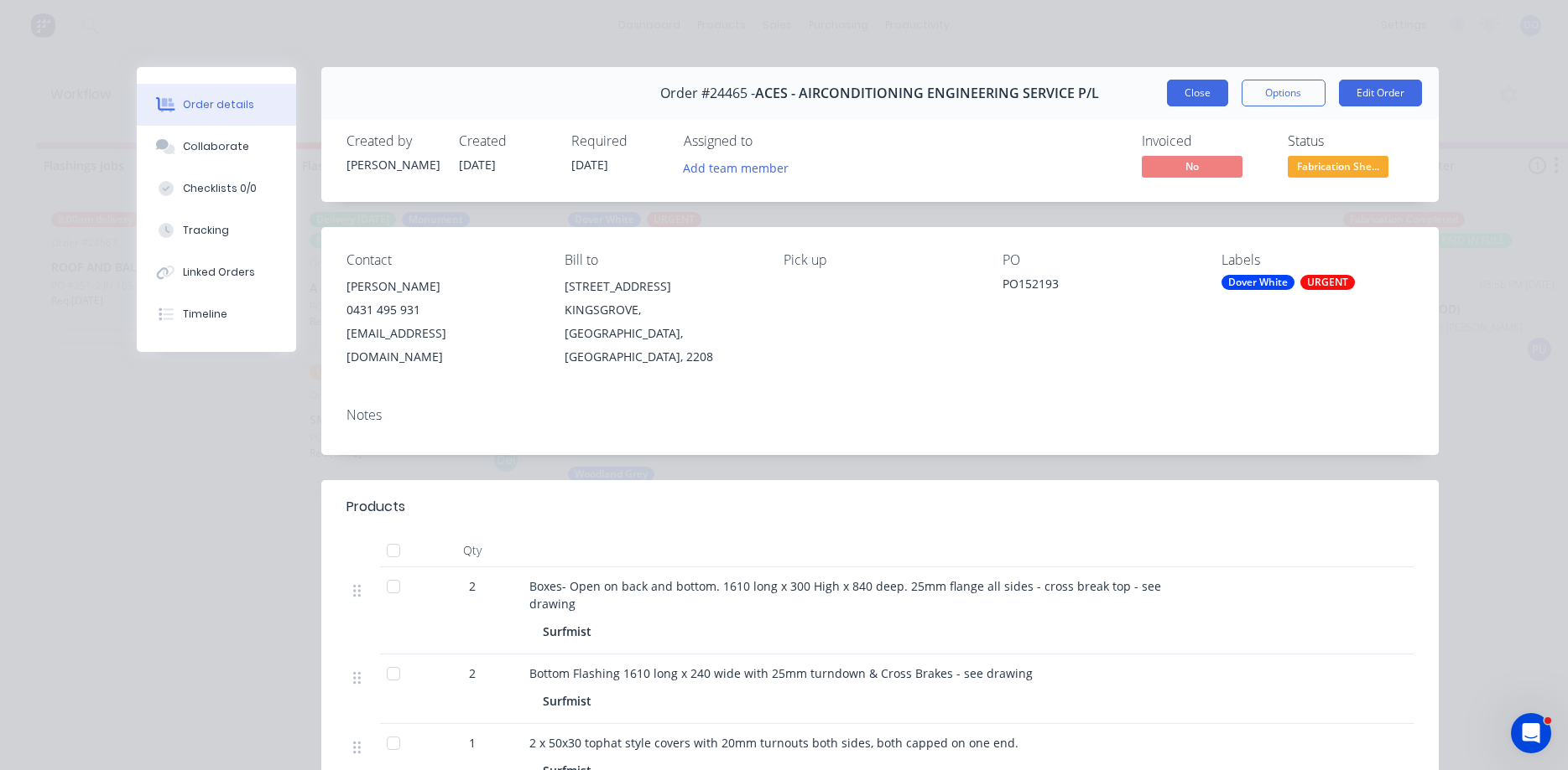
click at [1199, 99] on button "Close" at bounding box center [1197, 93] width 62 height 26
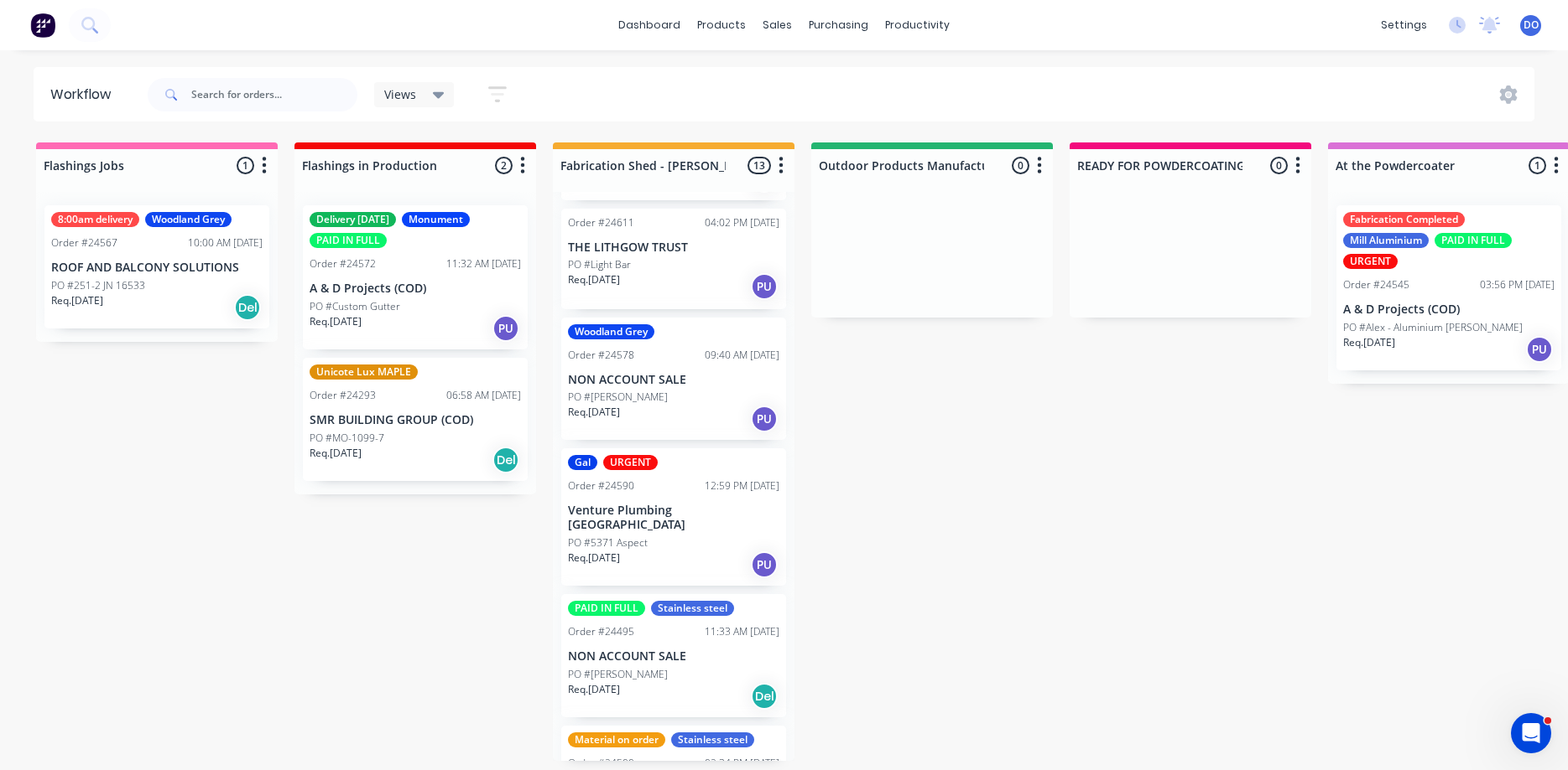
scroll to position [191, 0]
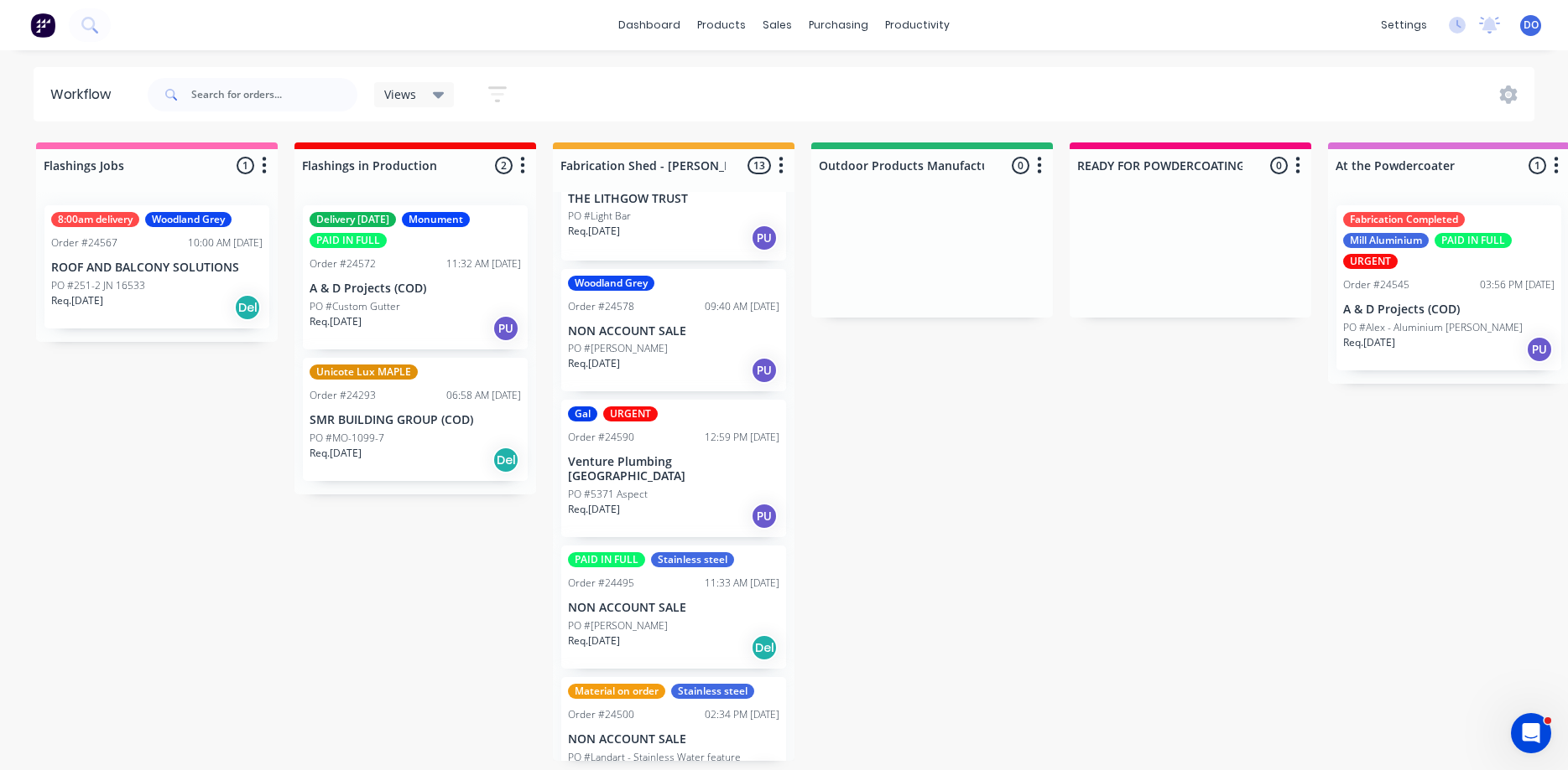
click at [655, 348] on div "PO #[PERSON_NAME]" at bounding box center [674, 348] width 211 height 15
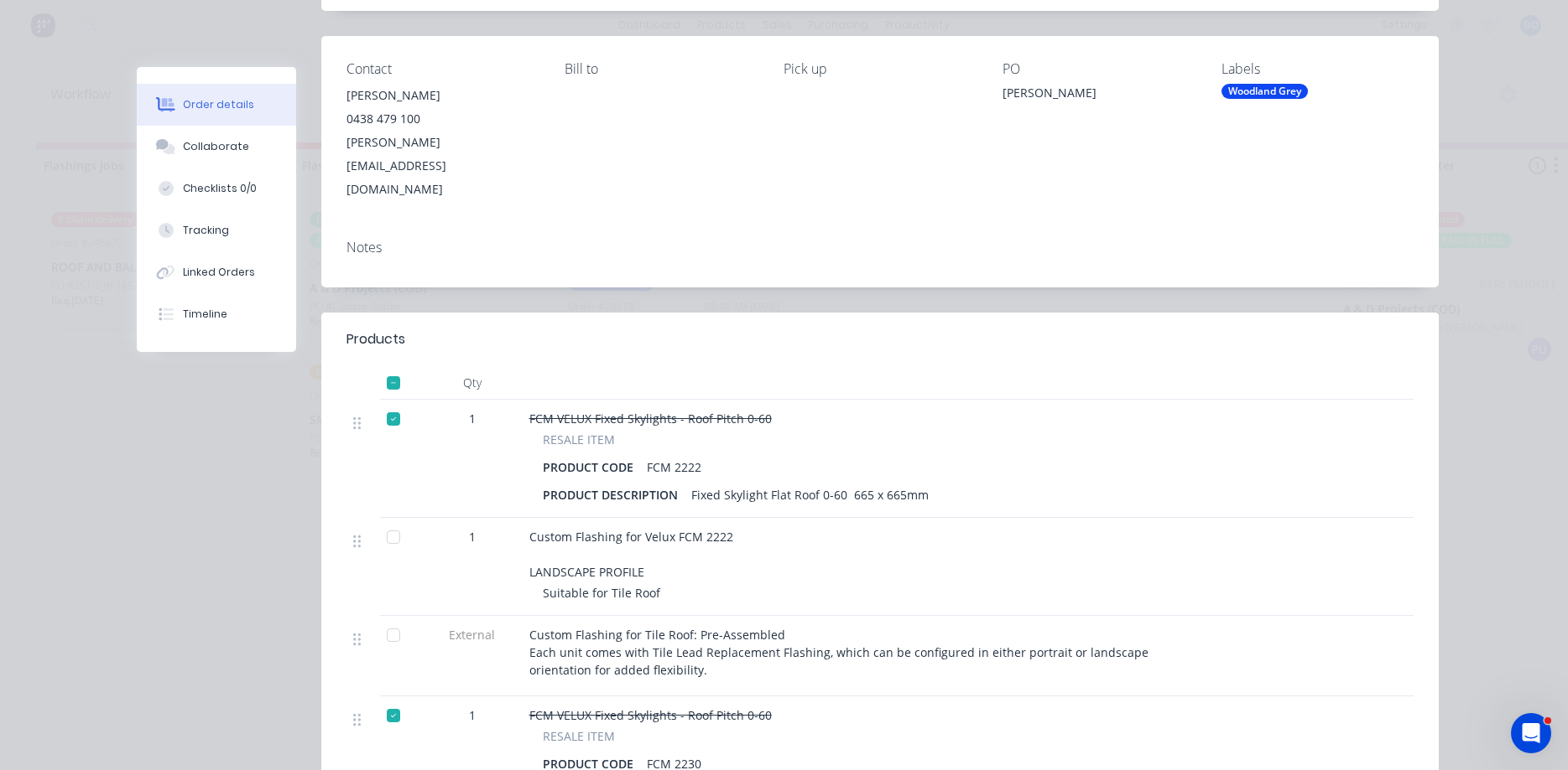
scroll to position [0, 0]
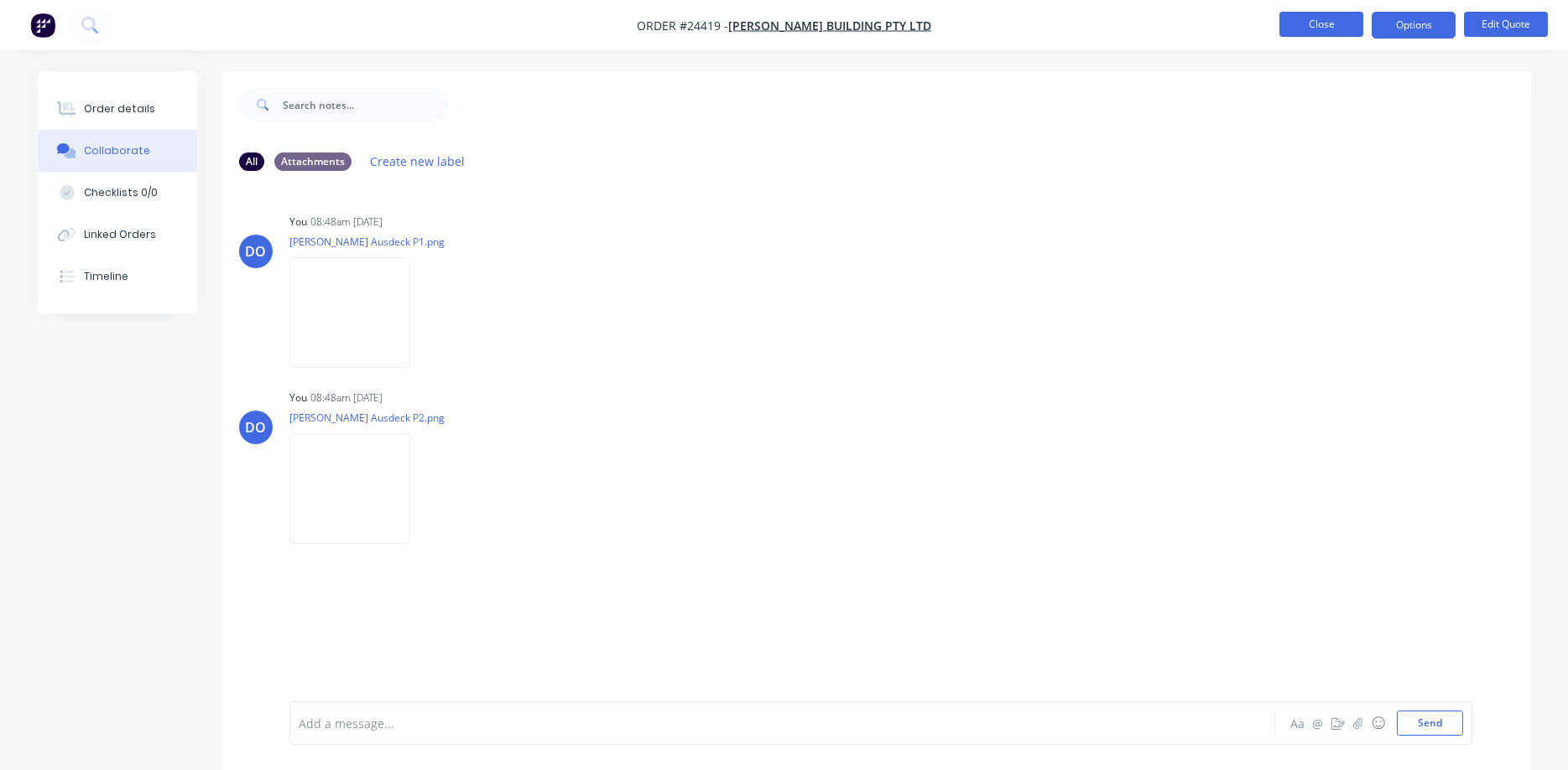
click at [1312, 25] on button "Close" at bounding box center [1321, 24] width 84 height 25
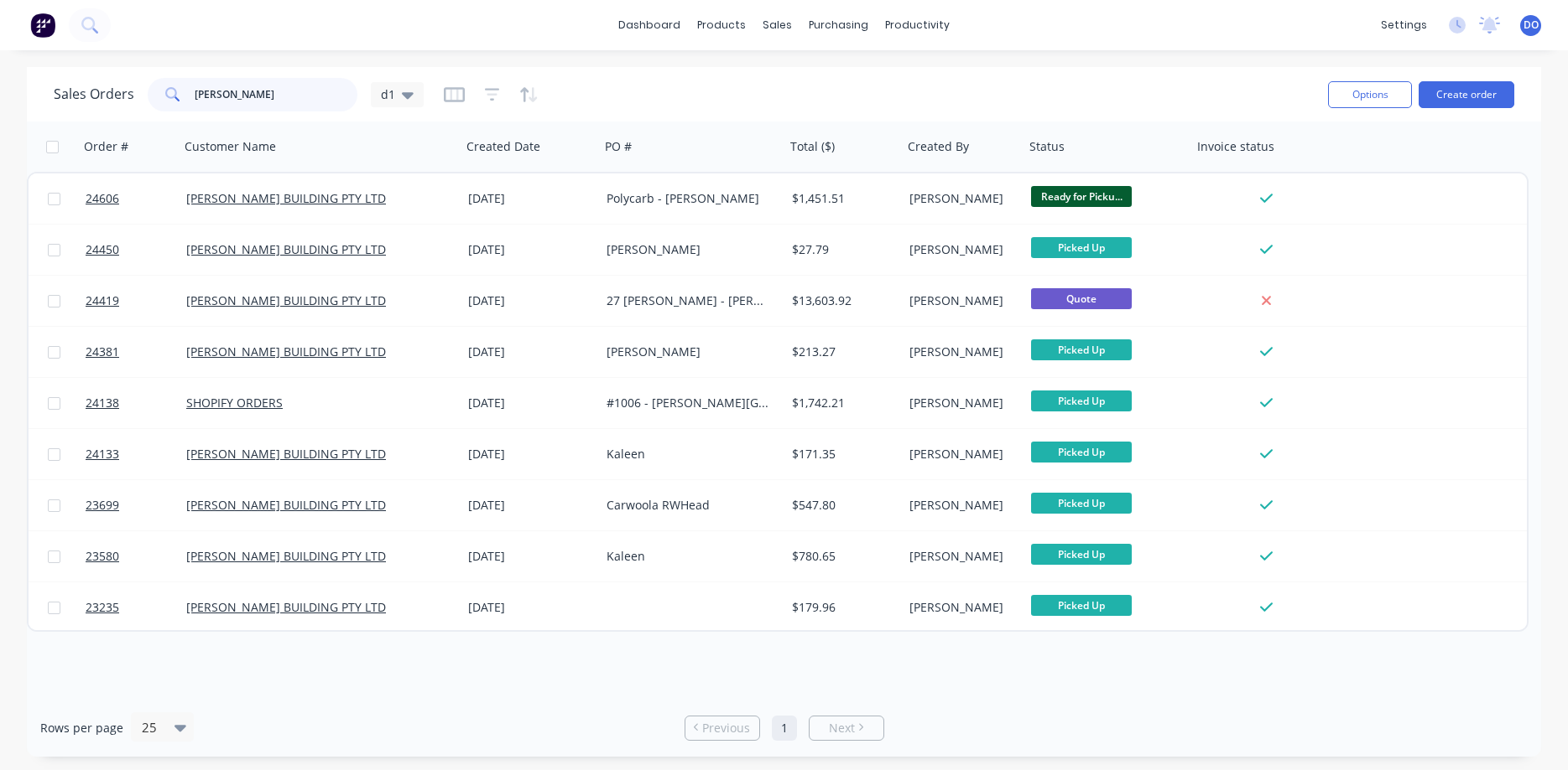
drag, startPoint x: 250, startPoint y: 97, endPoint x: 182, endPoint y: 92, distance: 68.2
click at [194, 92] on input "[PERSON_NAME]" at bounding box center [276, 95] width 164 height 33
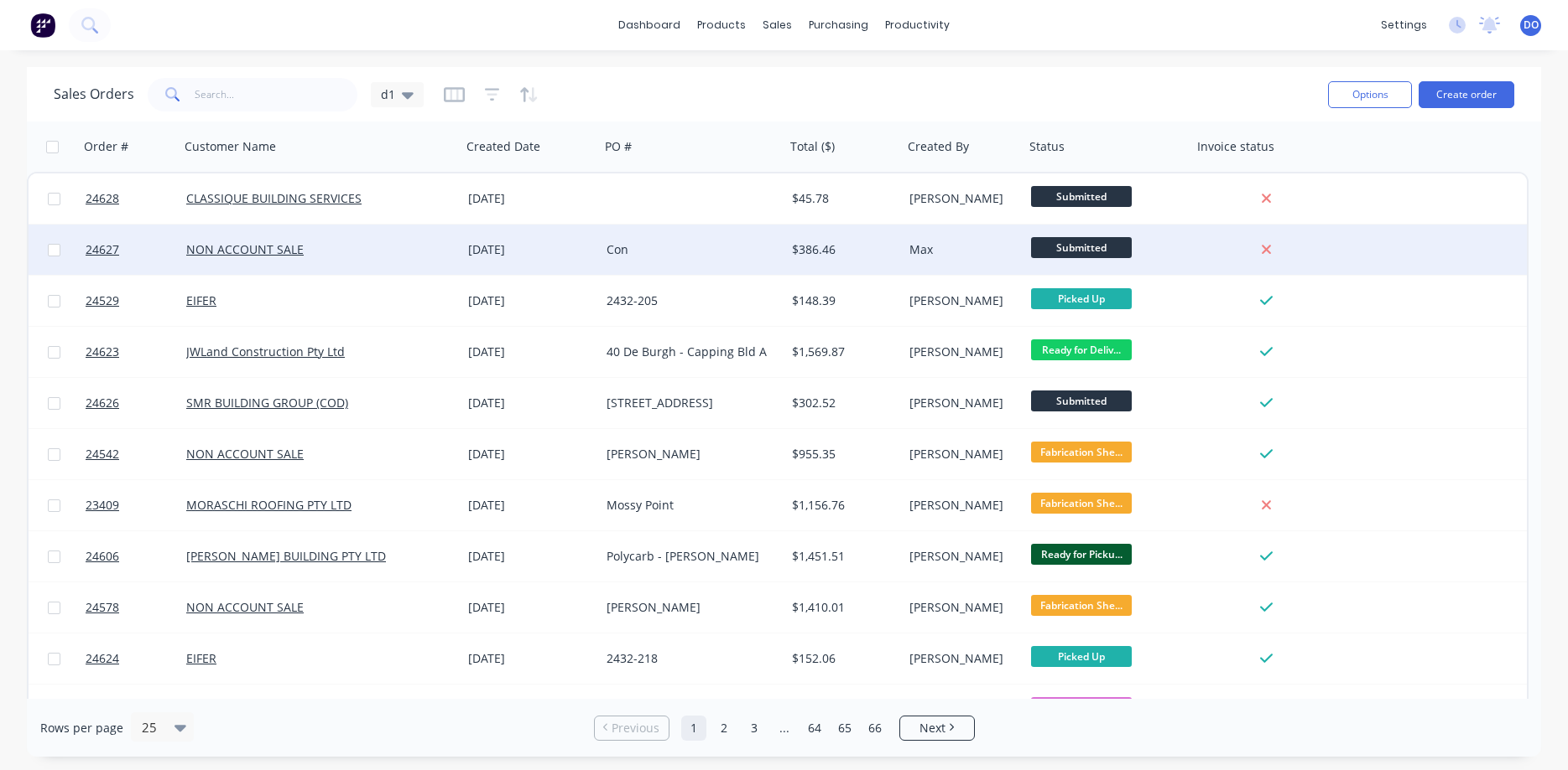
click at [760, 252] on div "Con" at bounding box center [688, 249] width 164 height 17
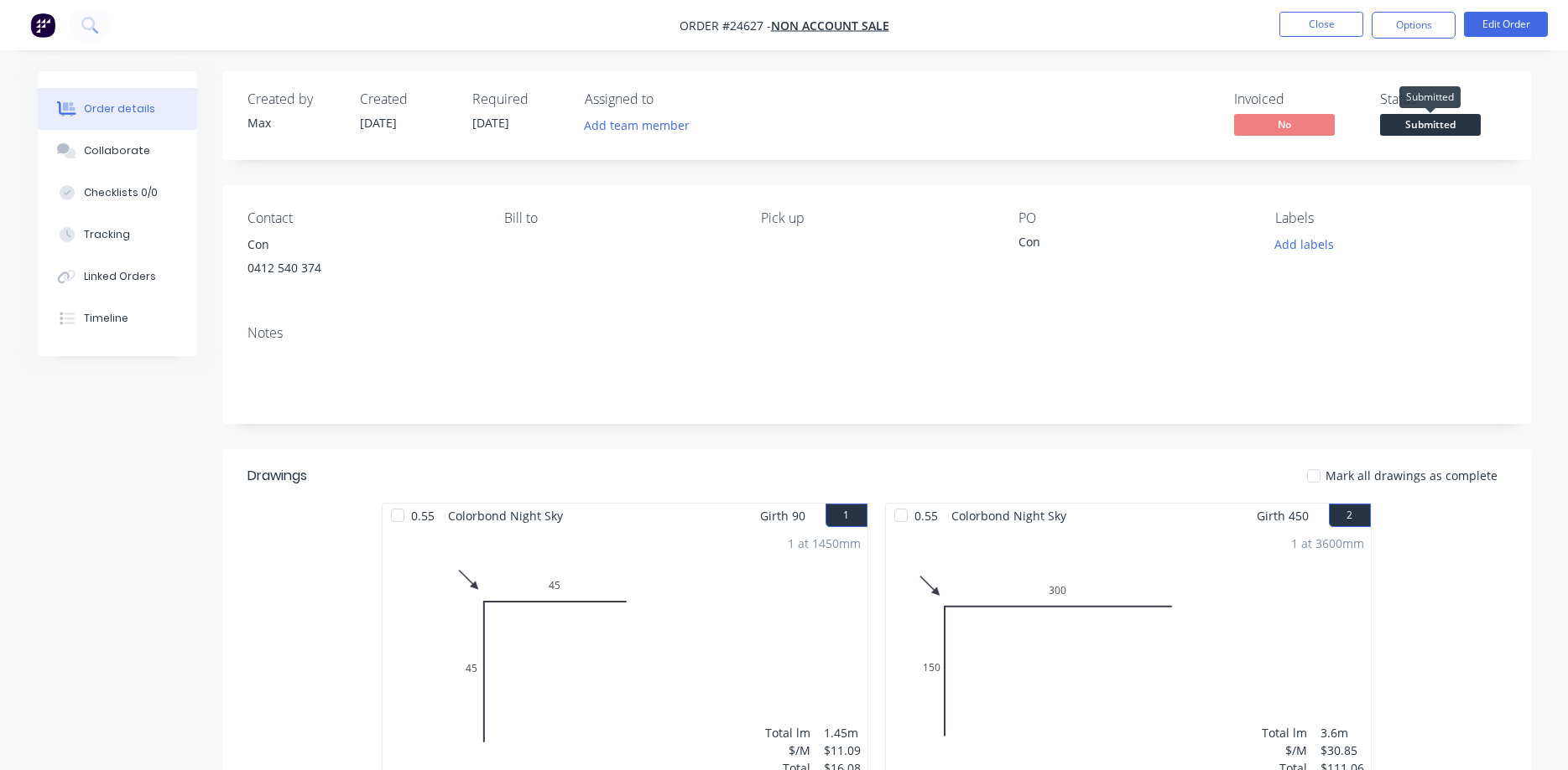
click at [1432, 123] on span "Submitted" at bounding box center [1429, 124] width 101 height 20
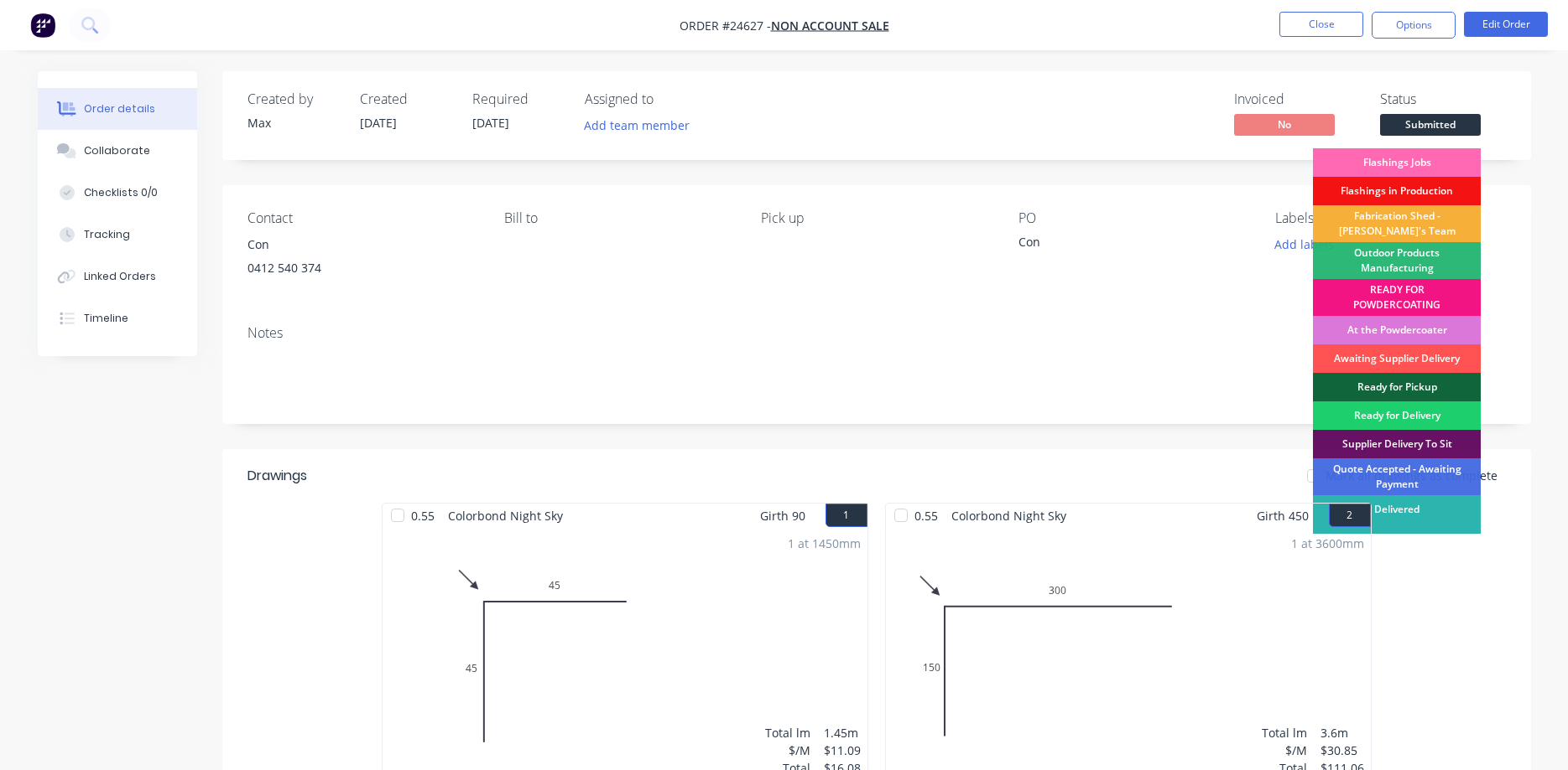
click at [1407, 157] on div "Flashings Jobs" at bounding box center [1396, 162] width 168 height 28
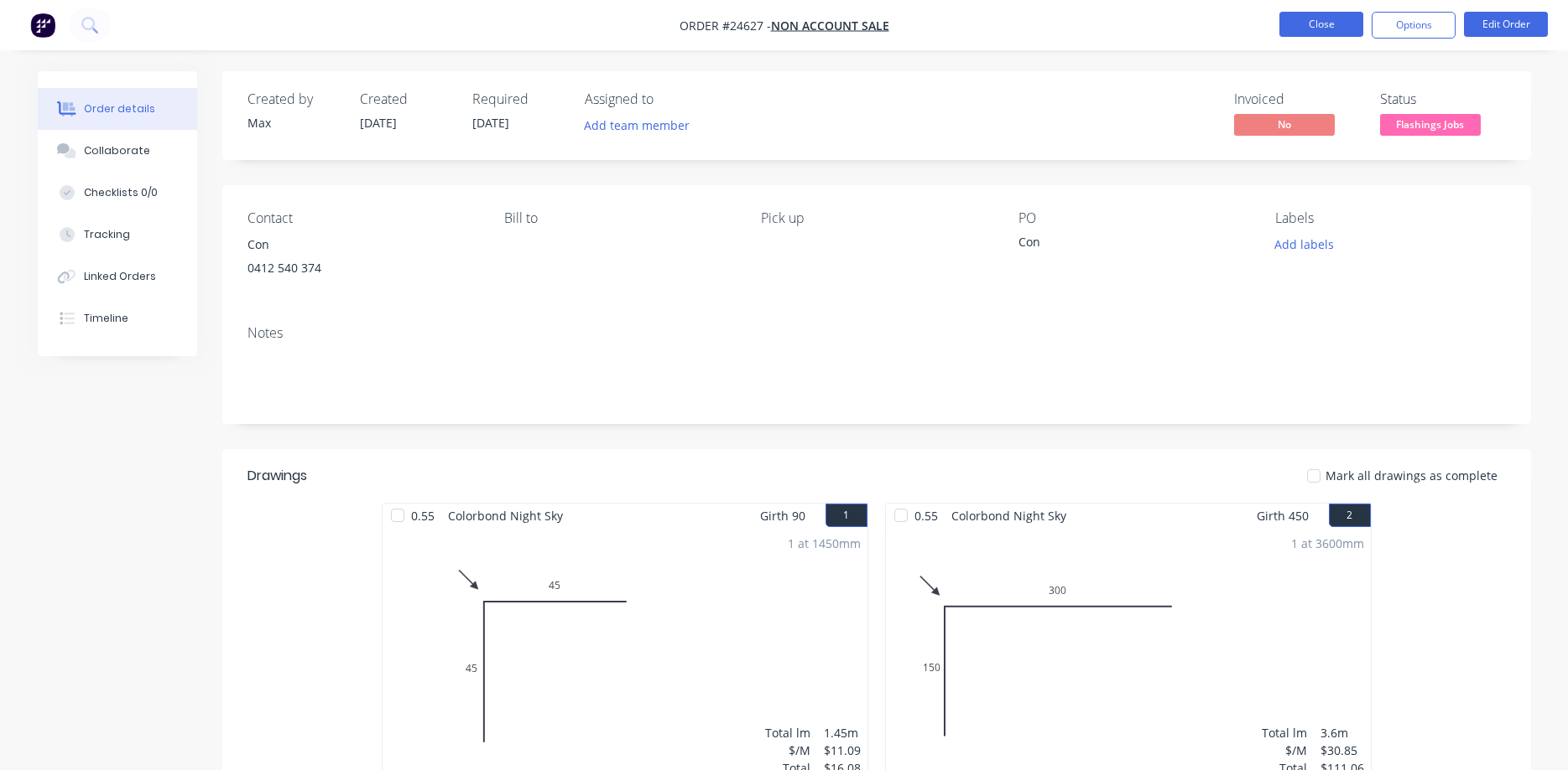
click at [1324, 29] on button "Close" at bounding box center [1321, 24] width 84 height 25
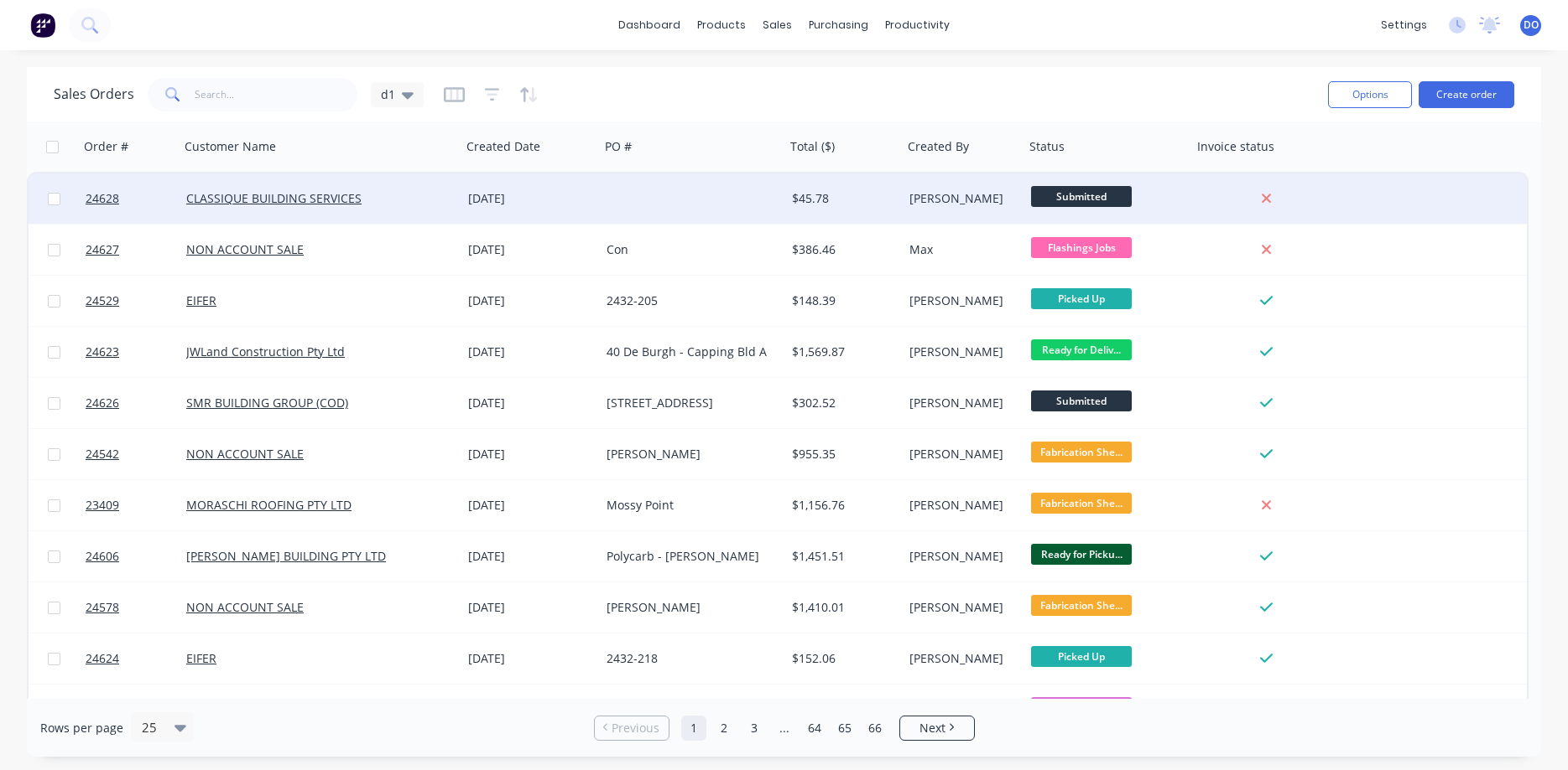
click at [684, 199] on div at bounding box center [692, 199] width 186 height 51
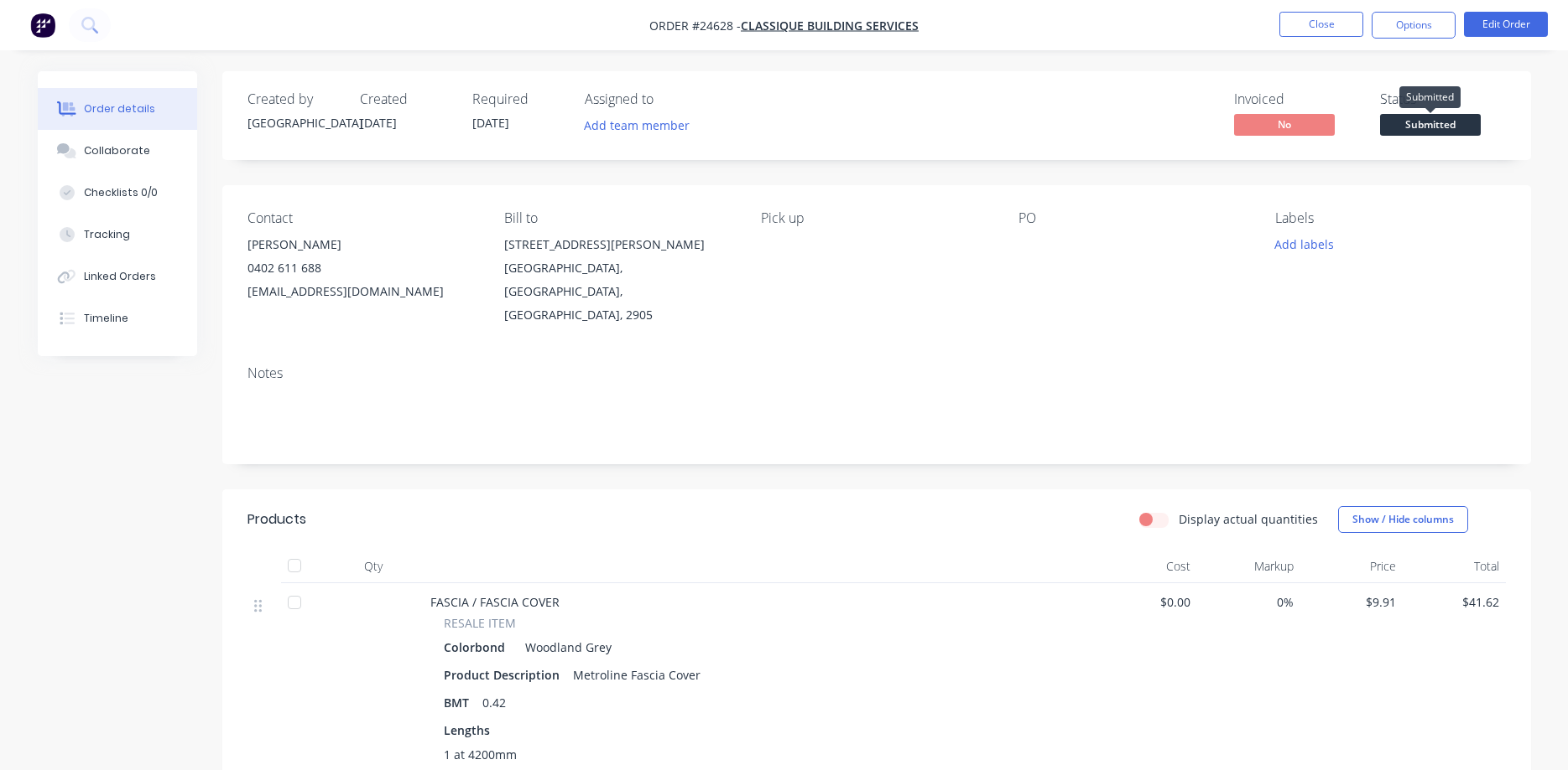
click at [1424, 127] on span "Submitted" at bounding box center [1429, 124] width 101 height 20
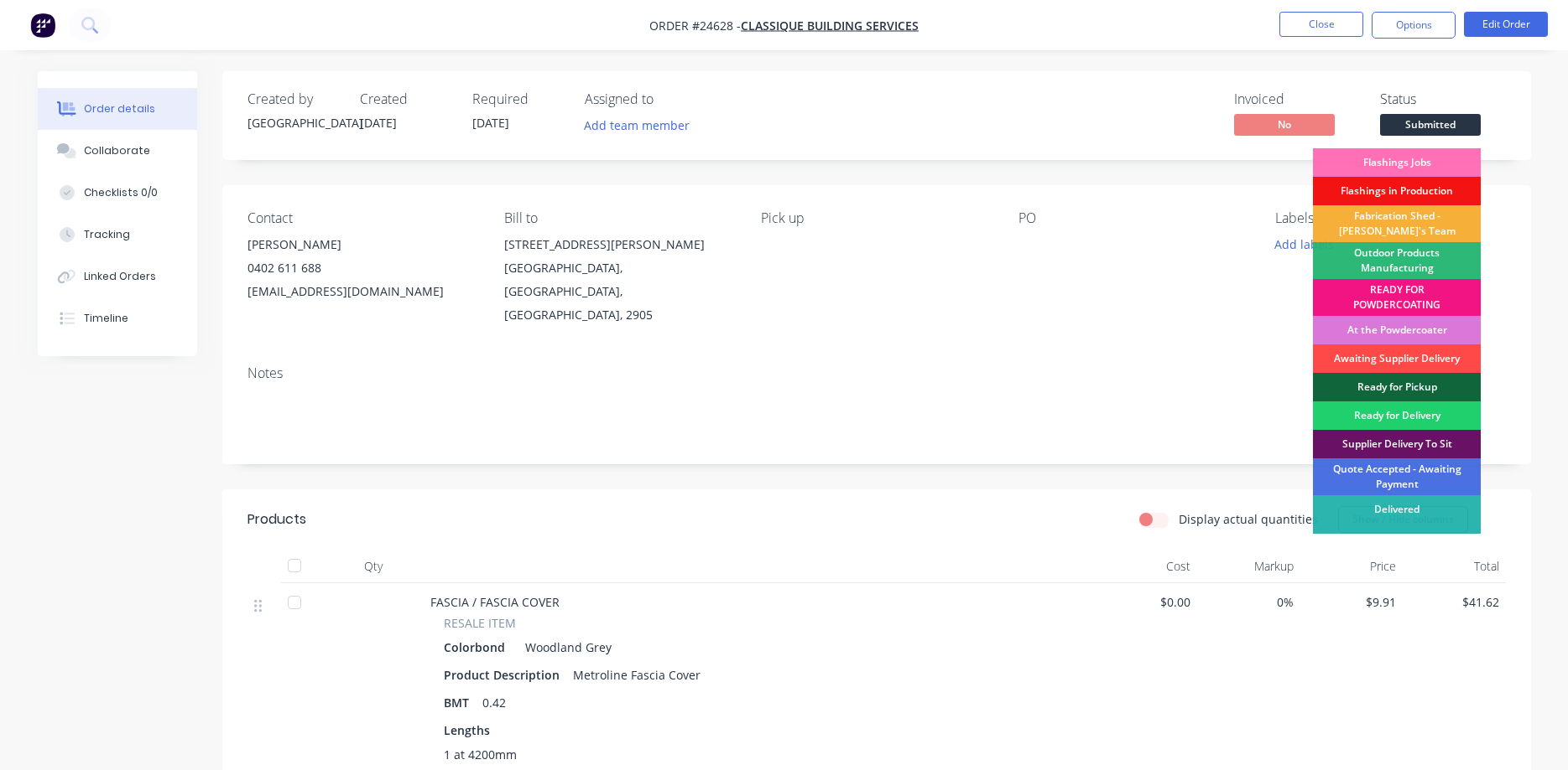
click at [1385, 360] on div "Awaiting Supplier Delivery" at bounding box center [1396, 358] width 168 height 28
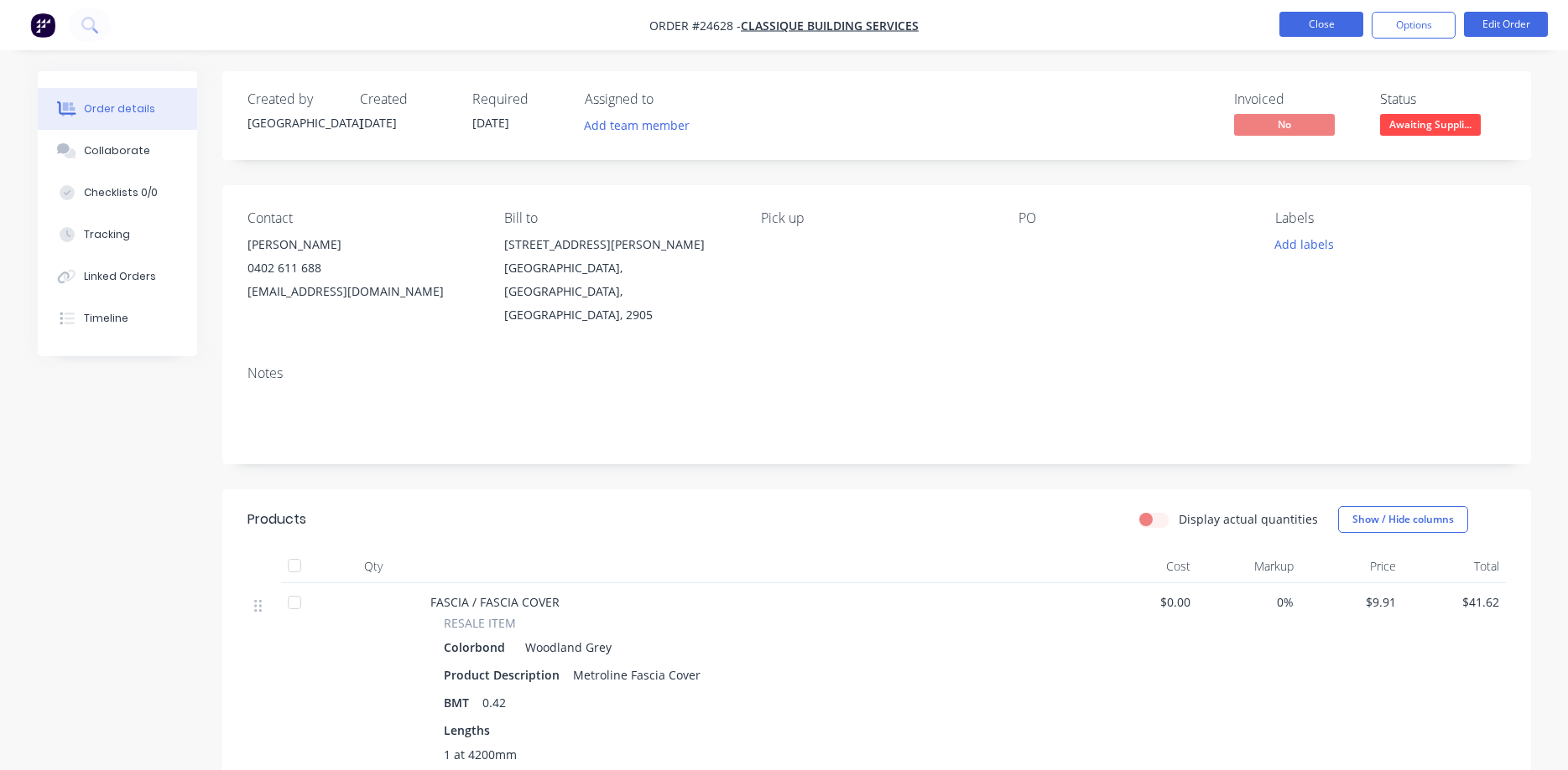
click at [1322, 20] on button "Close" at bounding box center [1321, 24] width 84 height 25
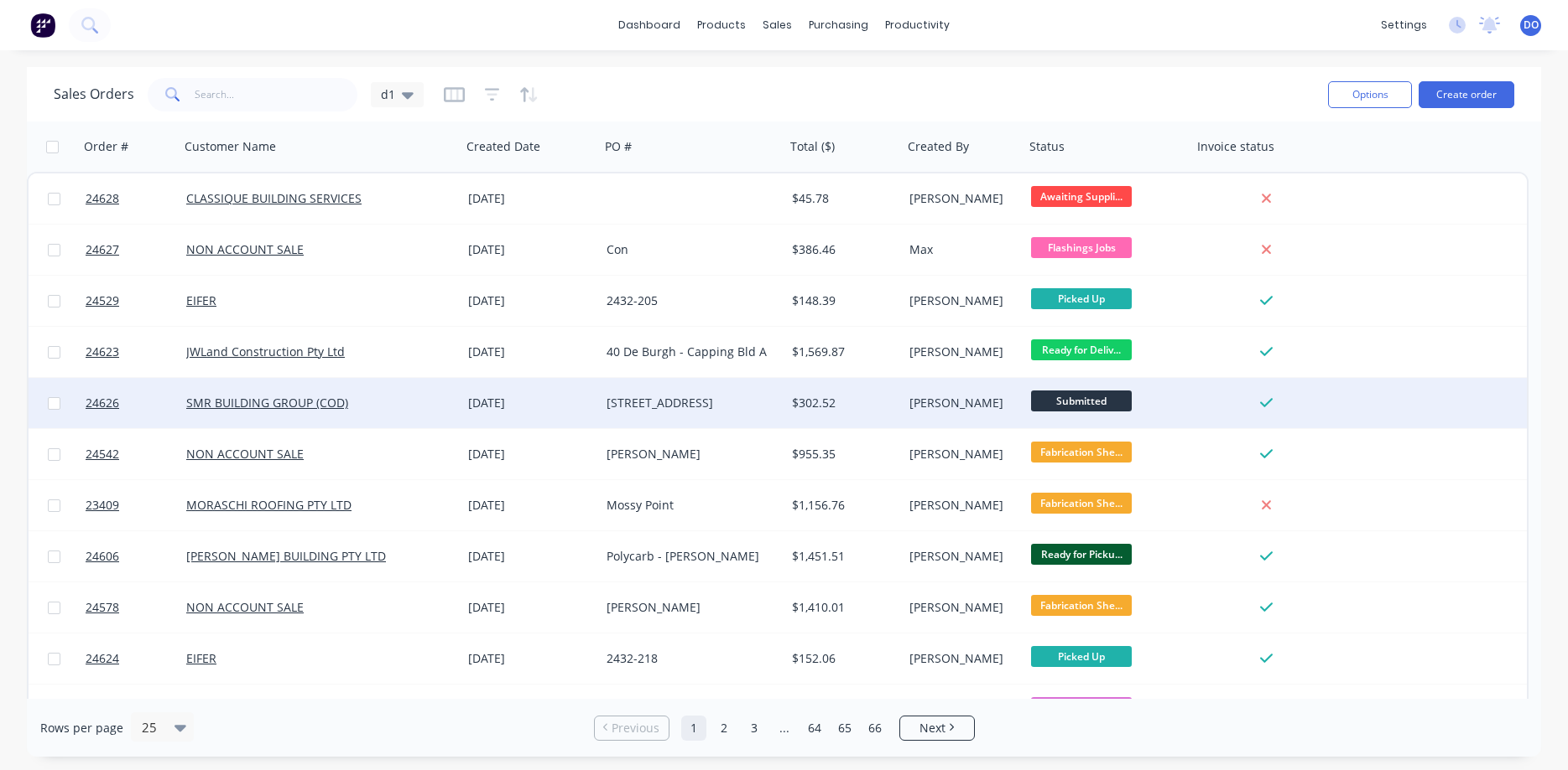
click at [484, 401] on div "[DATE]" at bounding box center [530, 403] width 125 height 17
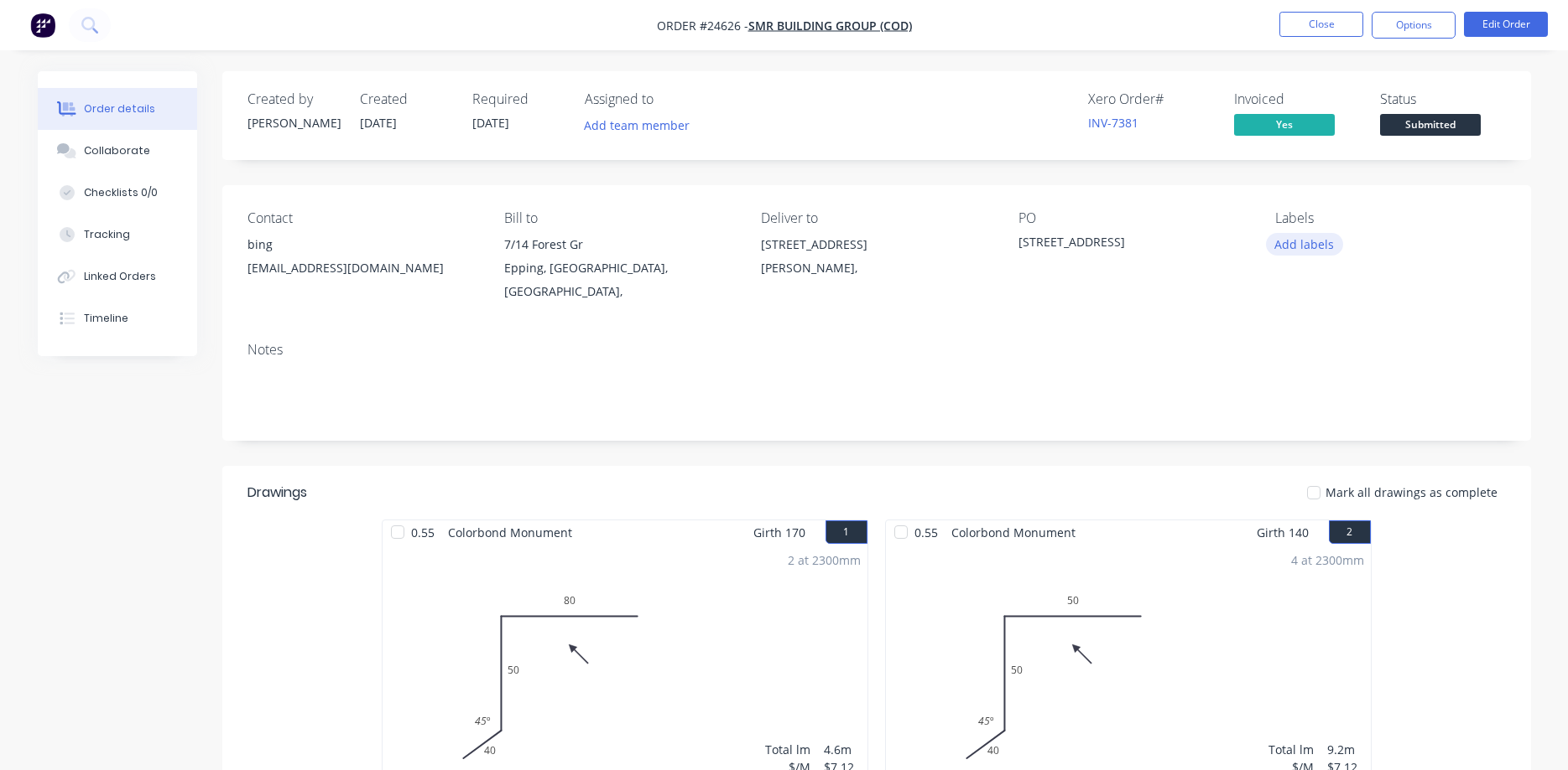
click at [1301, 245] on button "Add labels" at bounding box center [1303, 244] width 77 height 22
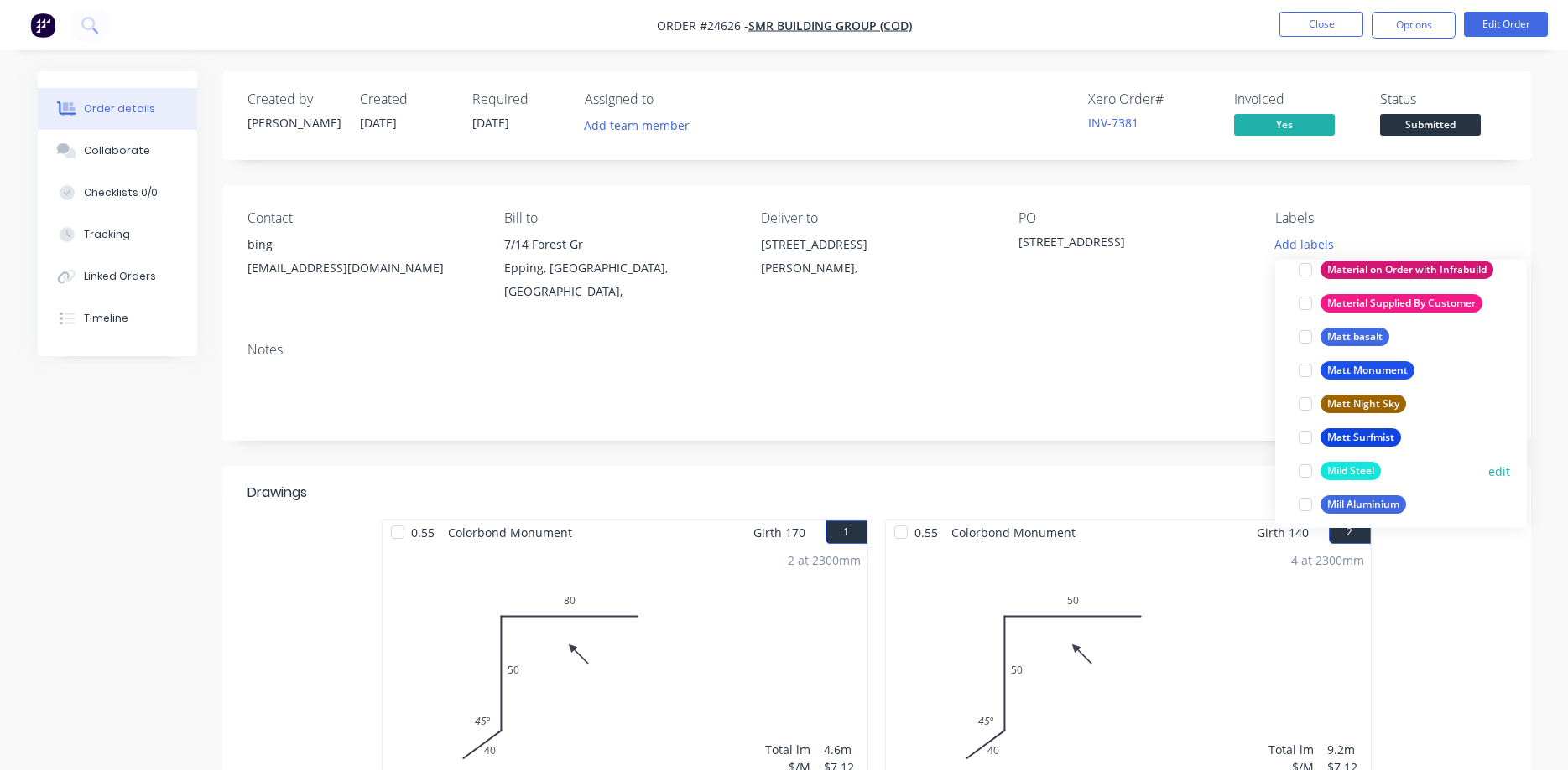
scroll to position [2198, 0]
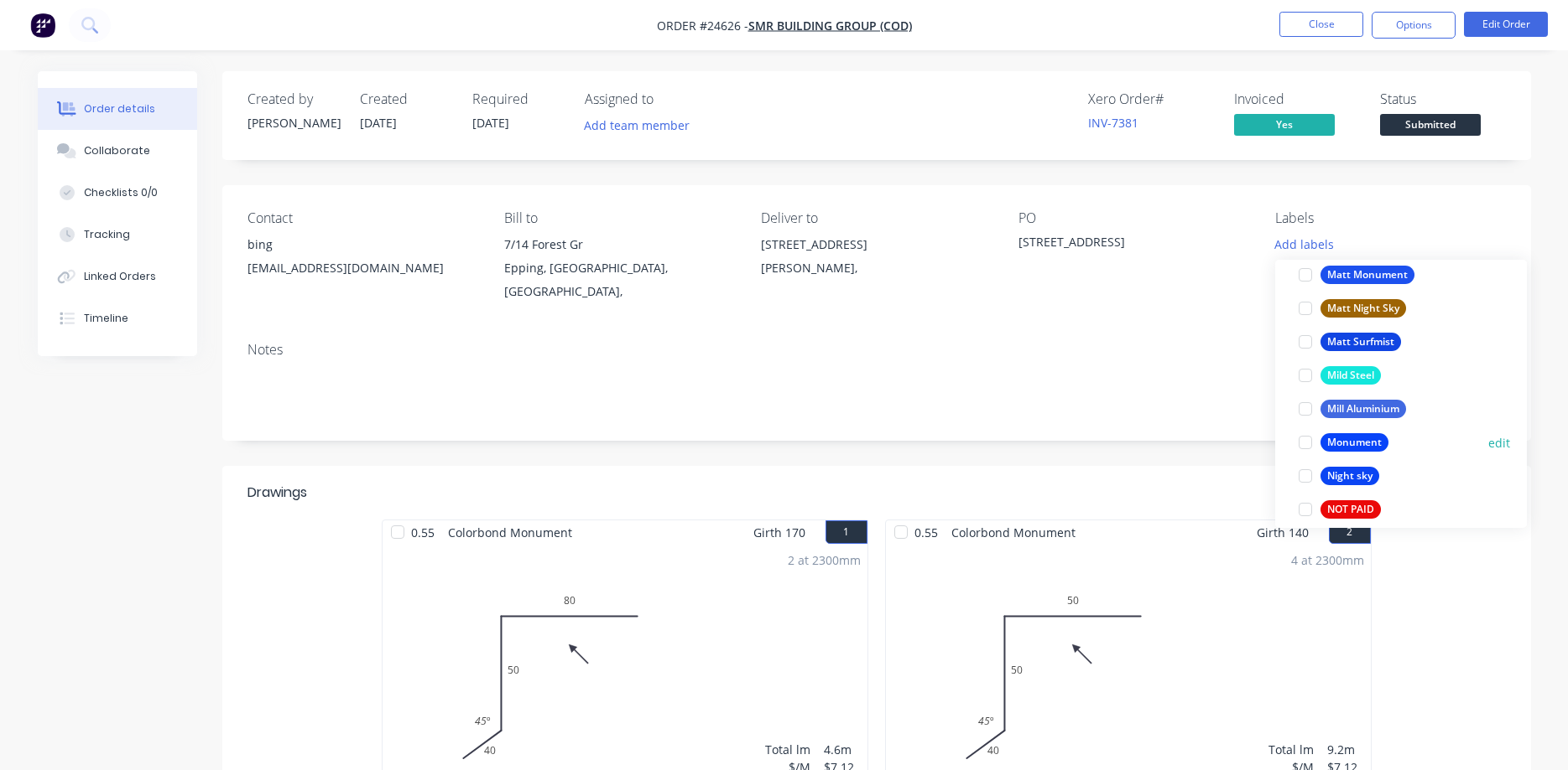
click at [1304, 442] on div at bounding box center [1304, 442] width 33 height 33
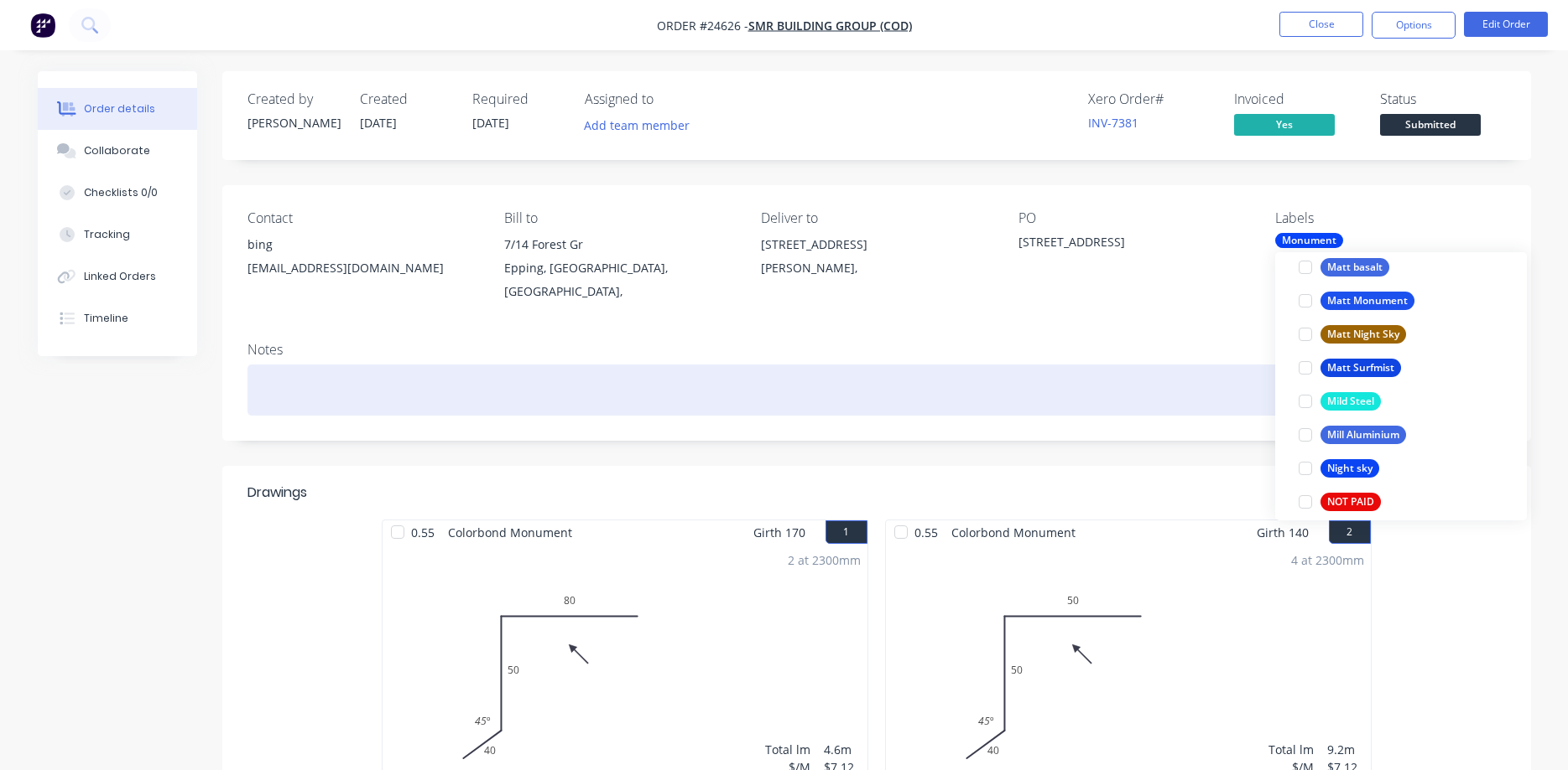
scroll to position [0, 0]
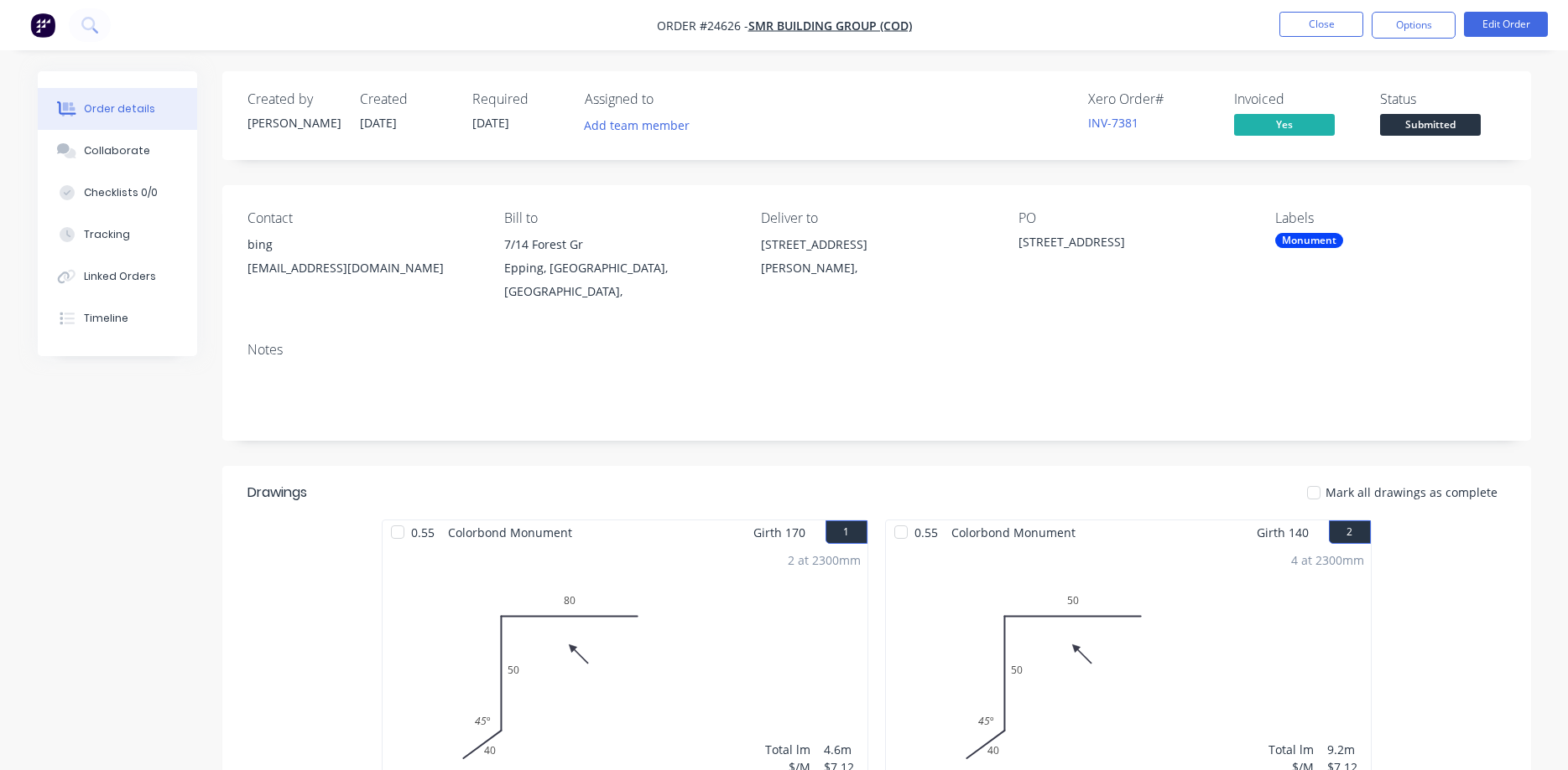
click at [1179, 307] on div "Contact bing [EMAIL_ADDRESS][DOMAIN_NAME] Bill to [STREET_ADDRESS][PERSON_NAME]…" at bounding box center [877, 257] width 1308 height 143
click at [1413, 117] on span "Submitted" at bounding box center [1429, 124] width 101 height 20
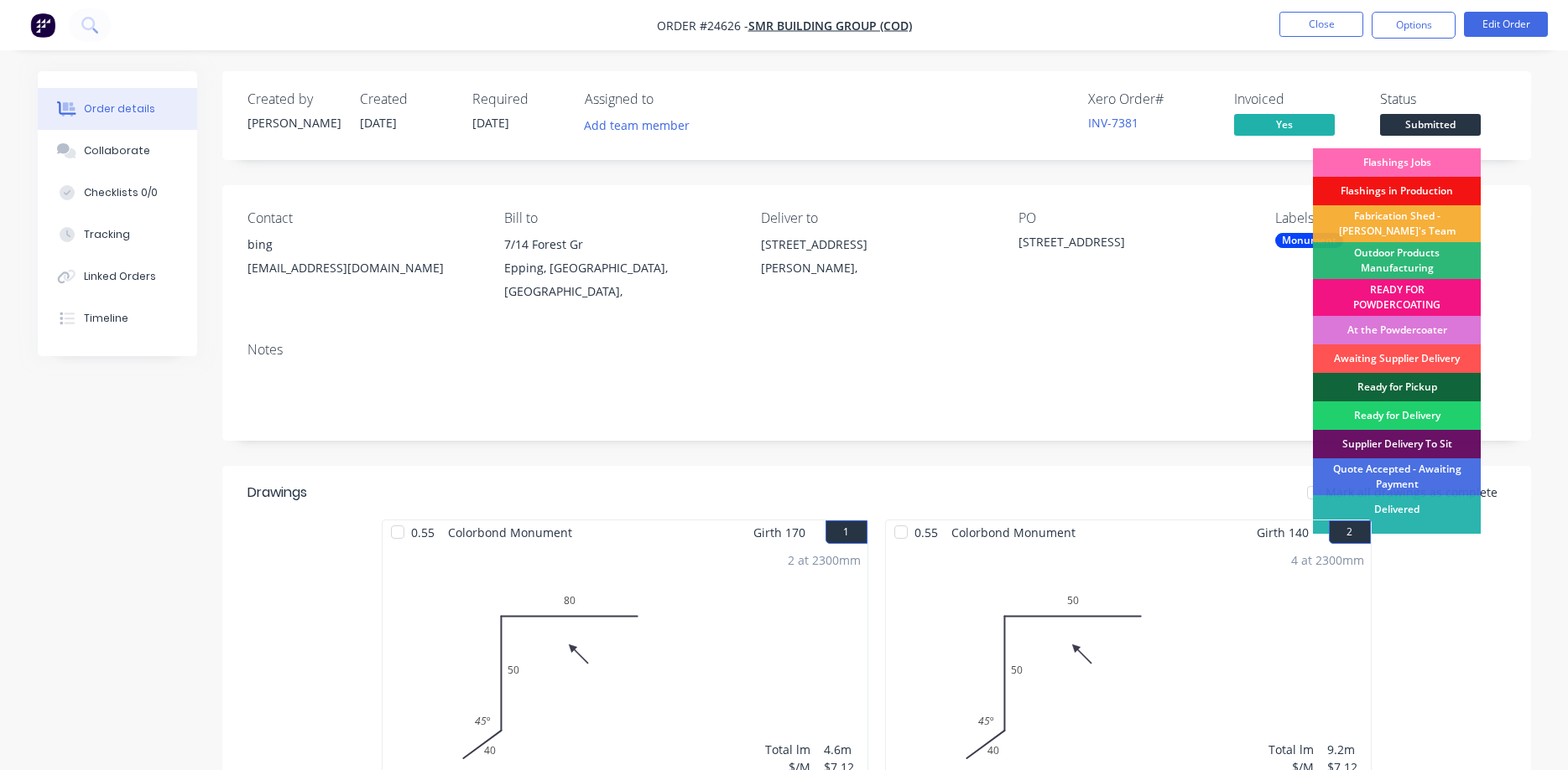
click at [1422, 163] on div "Flashings Jobs" at bounding box center [1396, 162] width 168 height 28
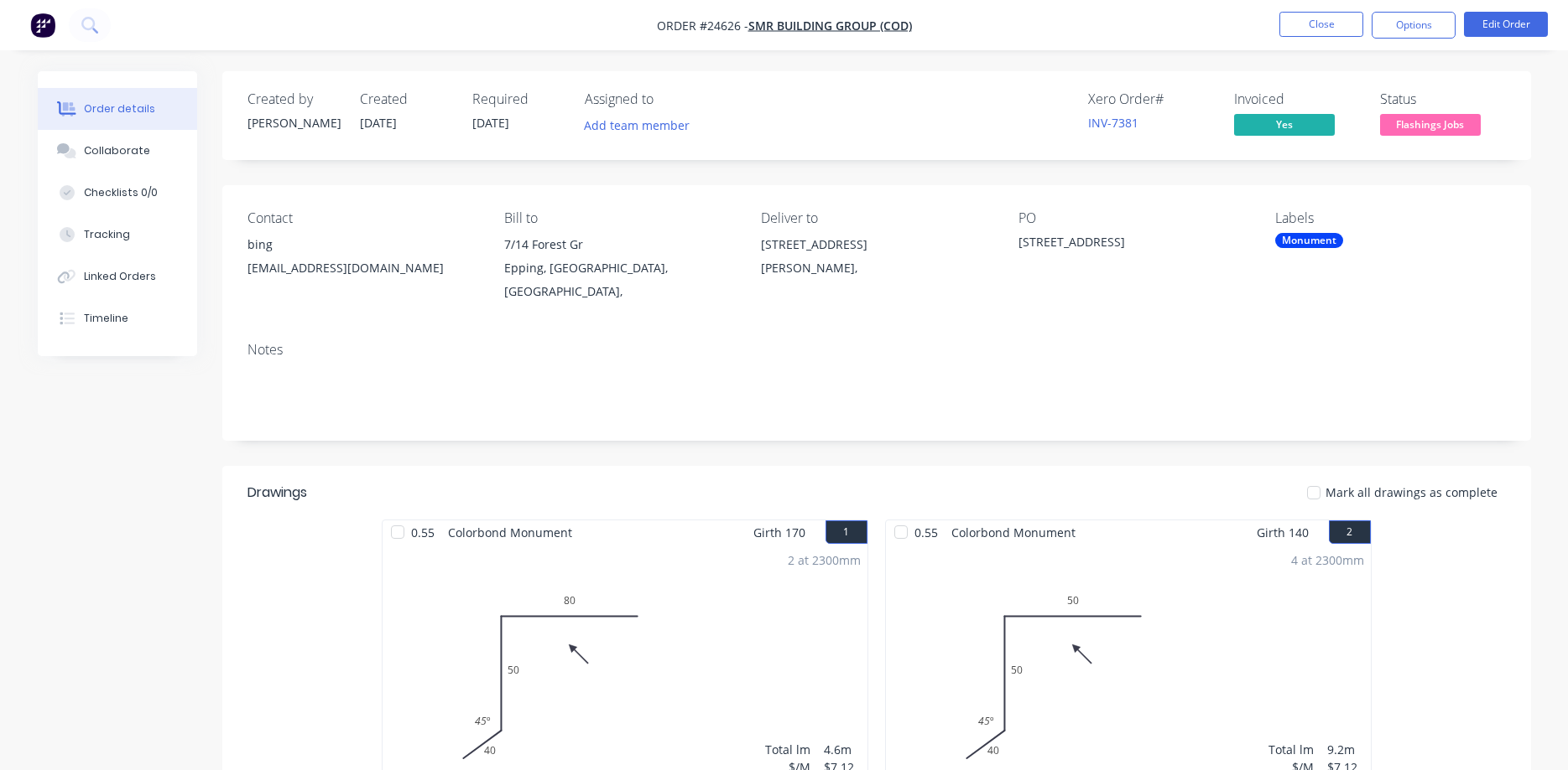
click at [1307, 239] on div "Monument" at bounding box center [1309, 240] width 68 height 15
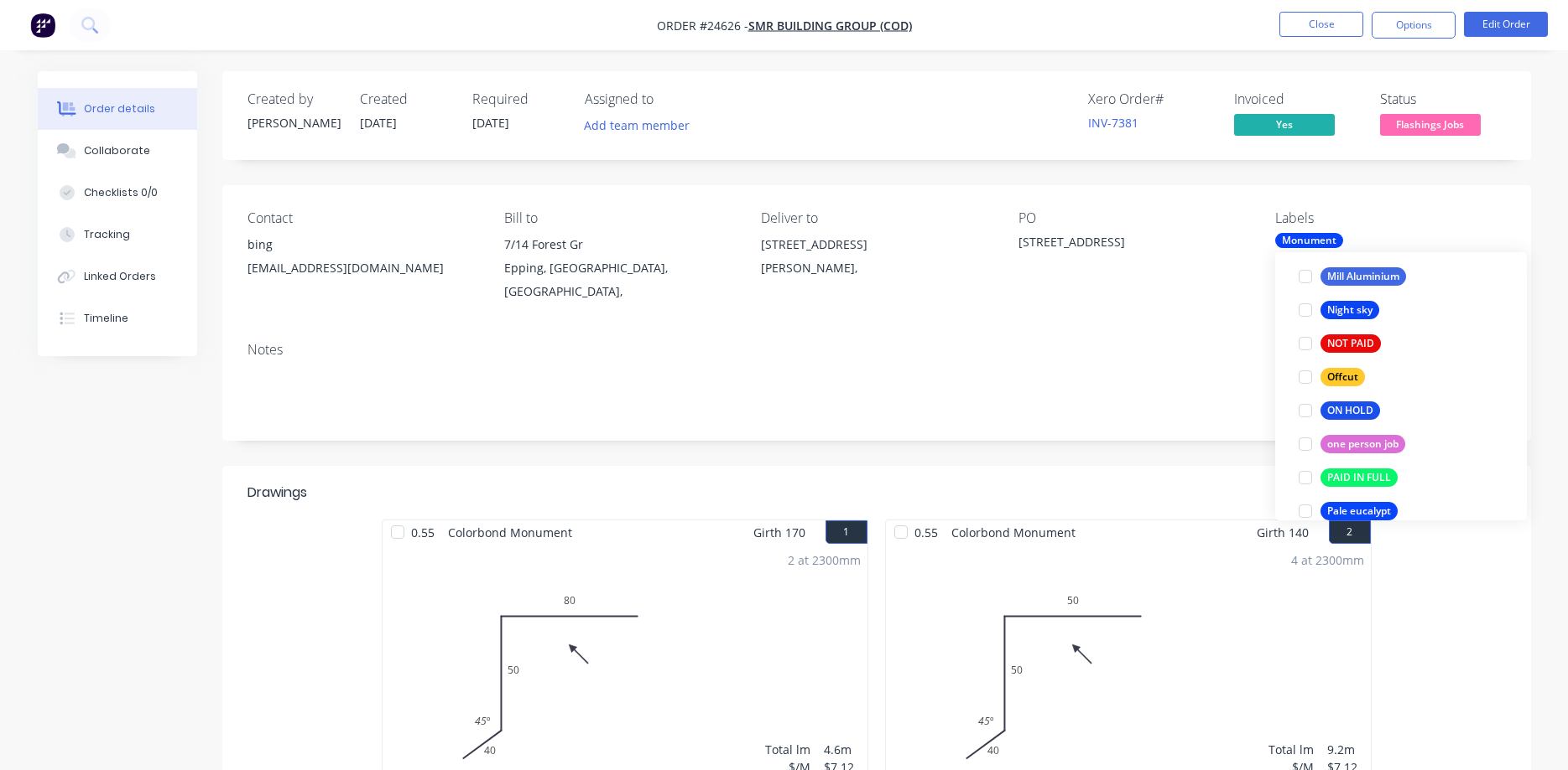
scroll to position [2389, 0]
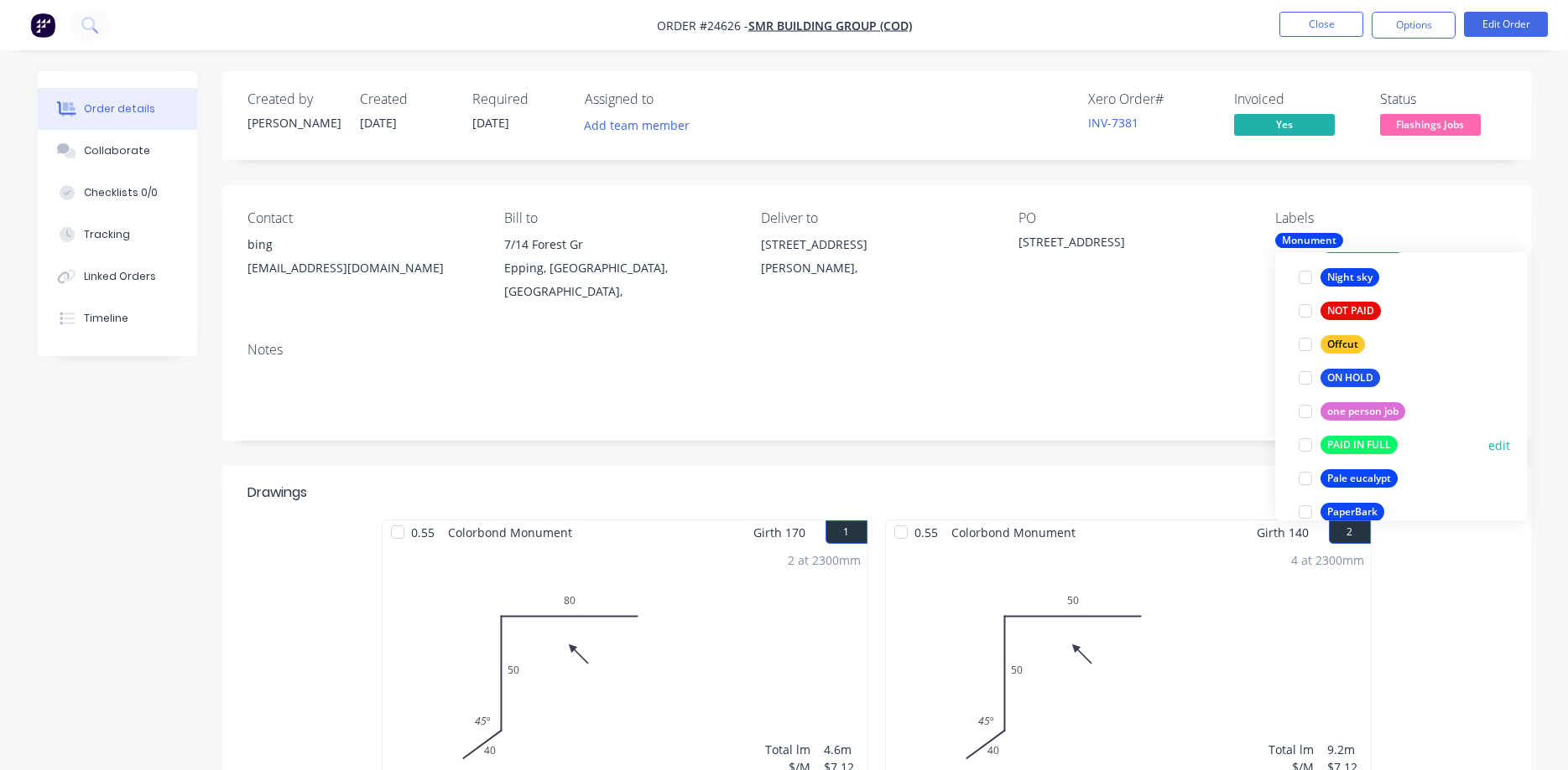
click at [1302, 444] on div at bounding box center [1304, 445] width 33 height 33
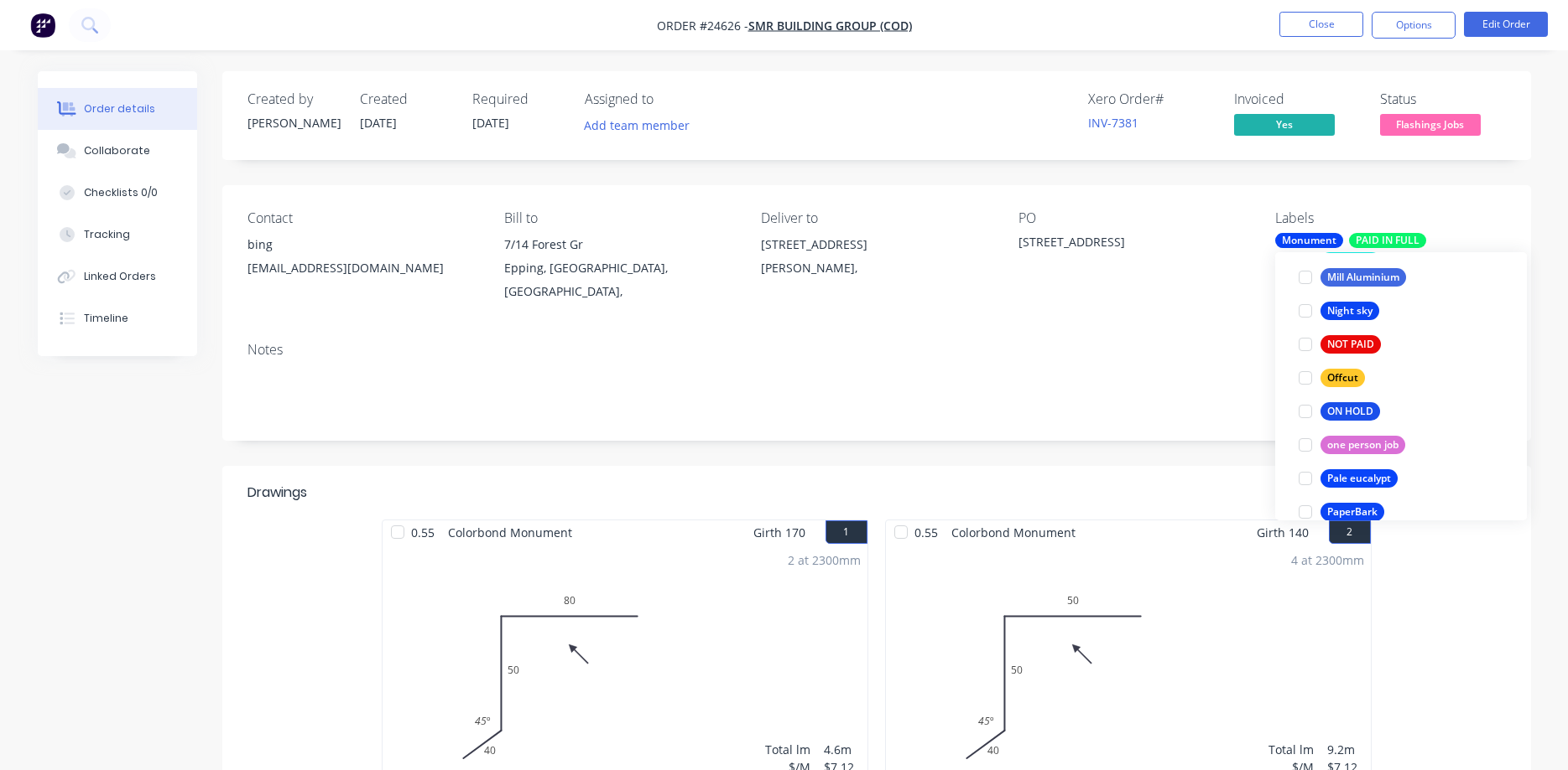
scroll to position [0, 0]
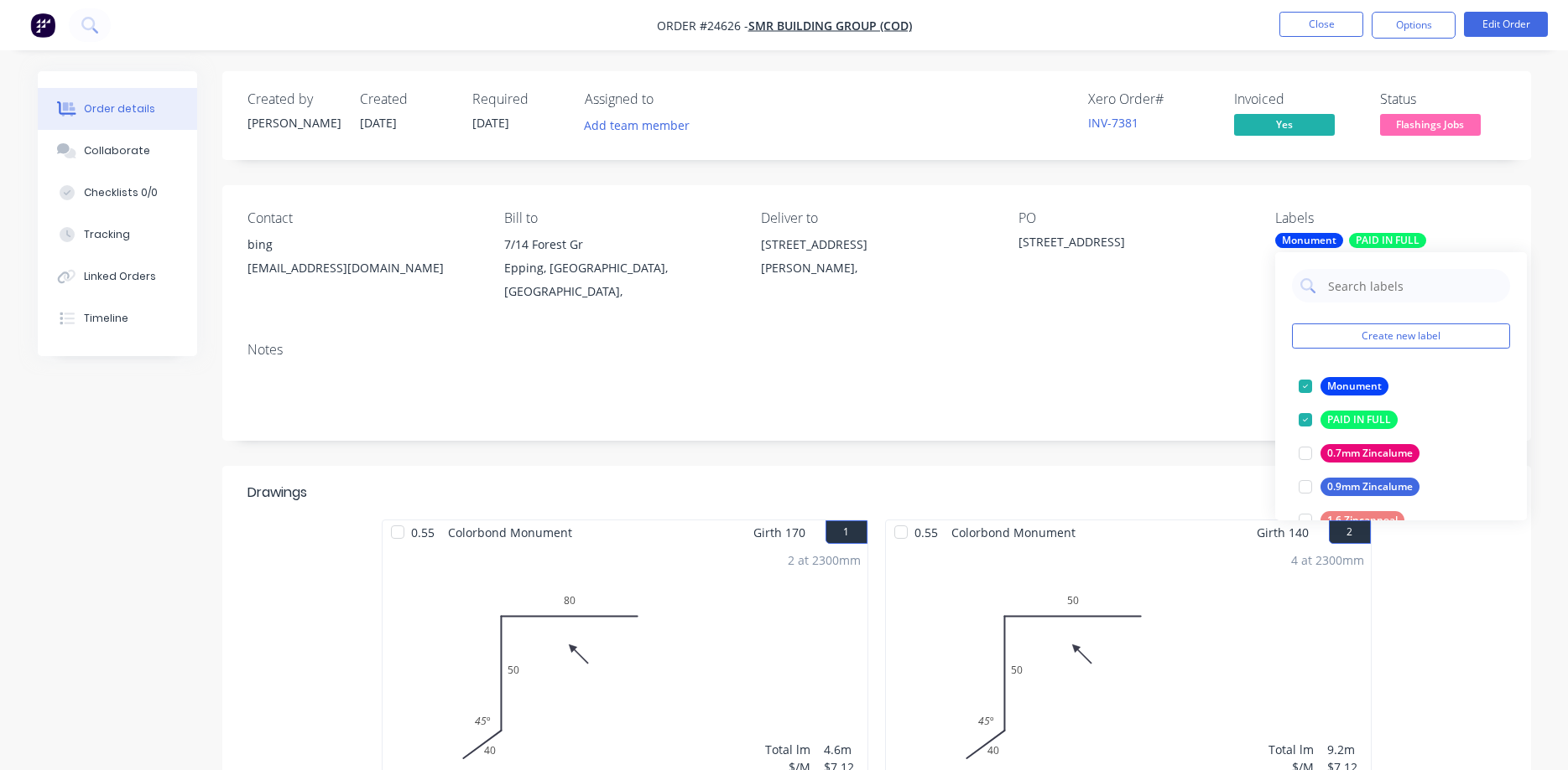
click at [1115, 329] on div "Notes" at bounding box center [877, 385] width 1308 height 112
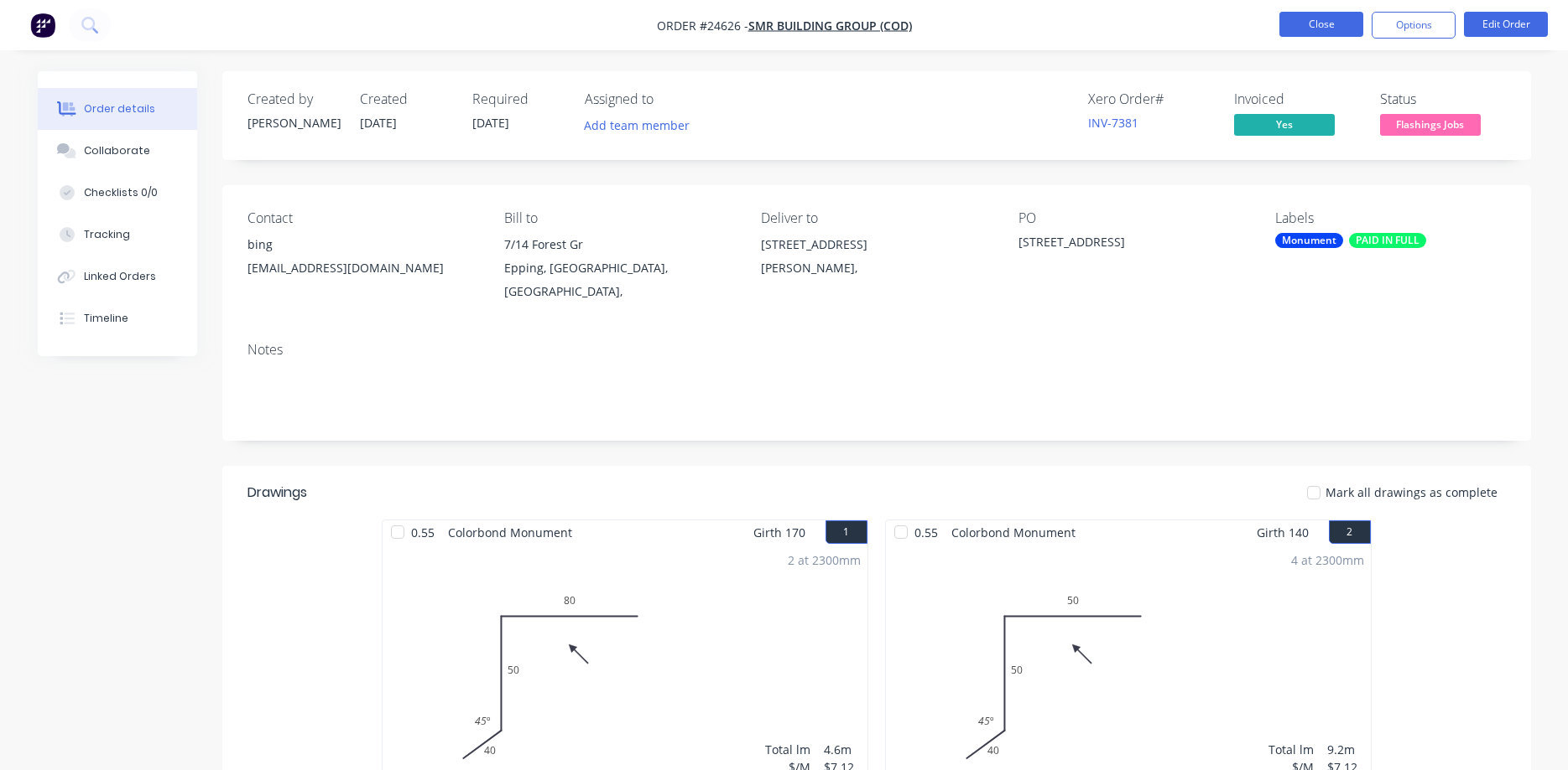
click at [1322, 26] on button "Close" at bounding box center [1321, 24] width 84 height 25
